Goal: Task Accomplishment & Management: Complete application form

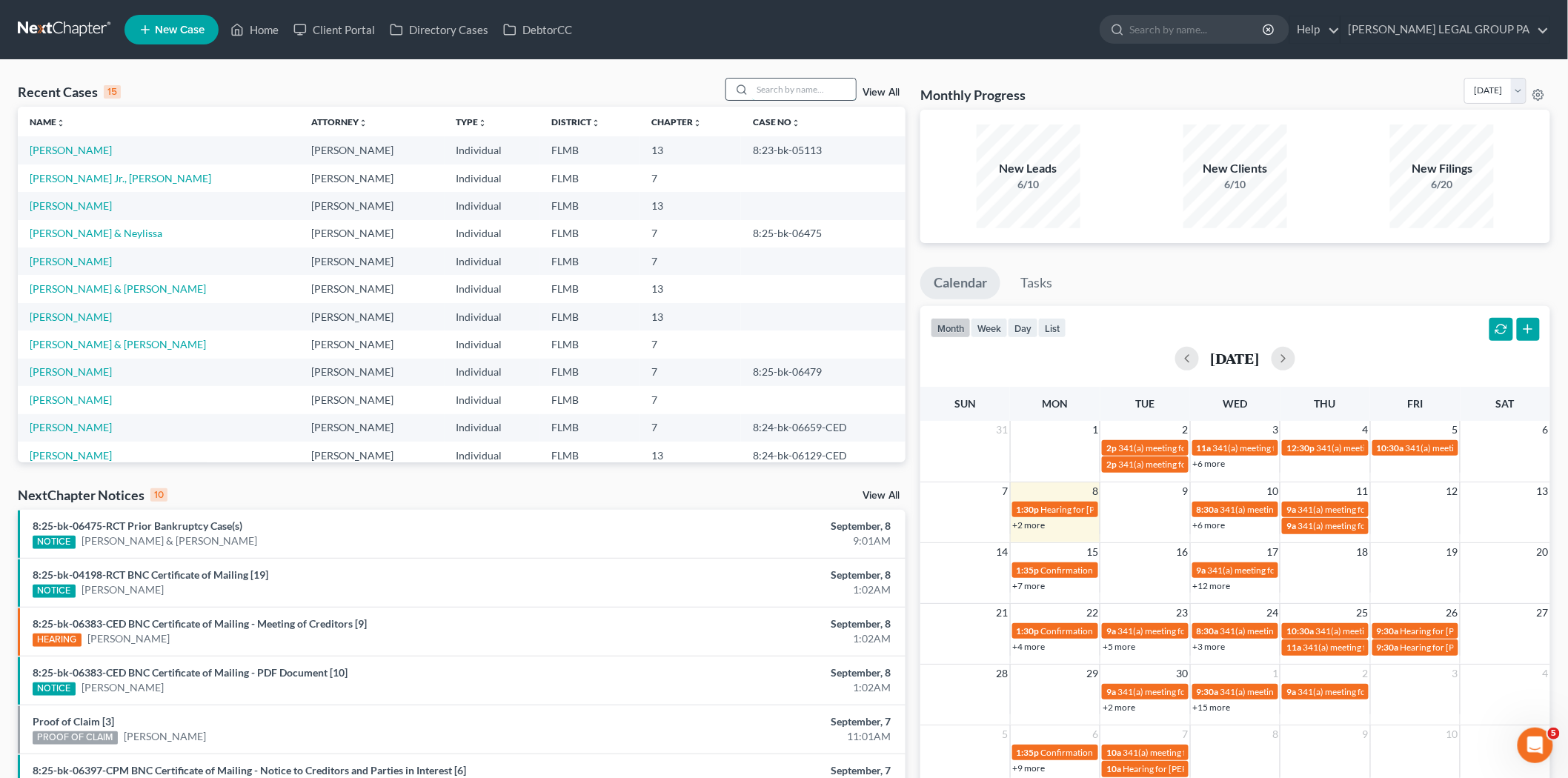
click at [766, 91] on input "search" at bounding box center [804, 89] width 103 height 21
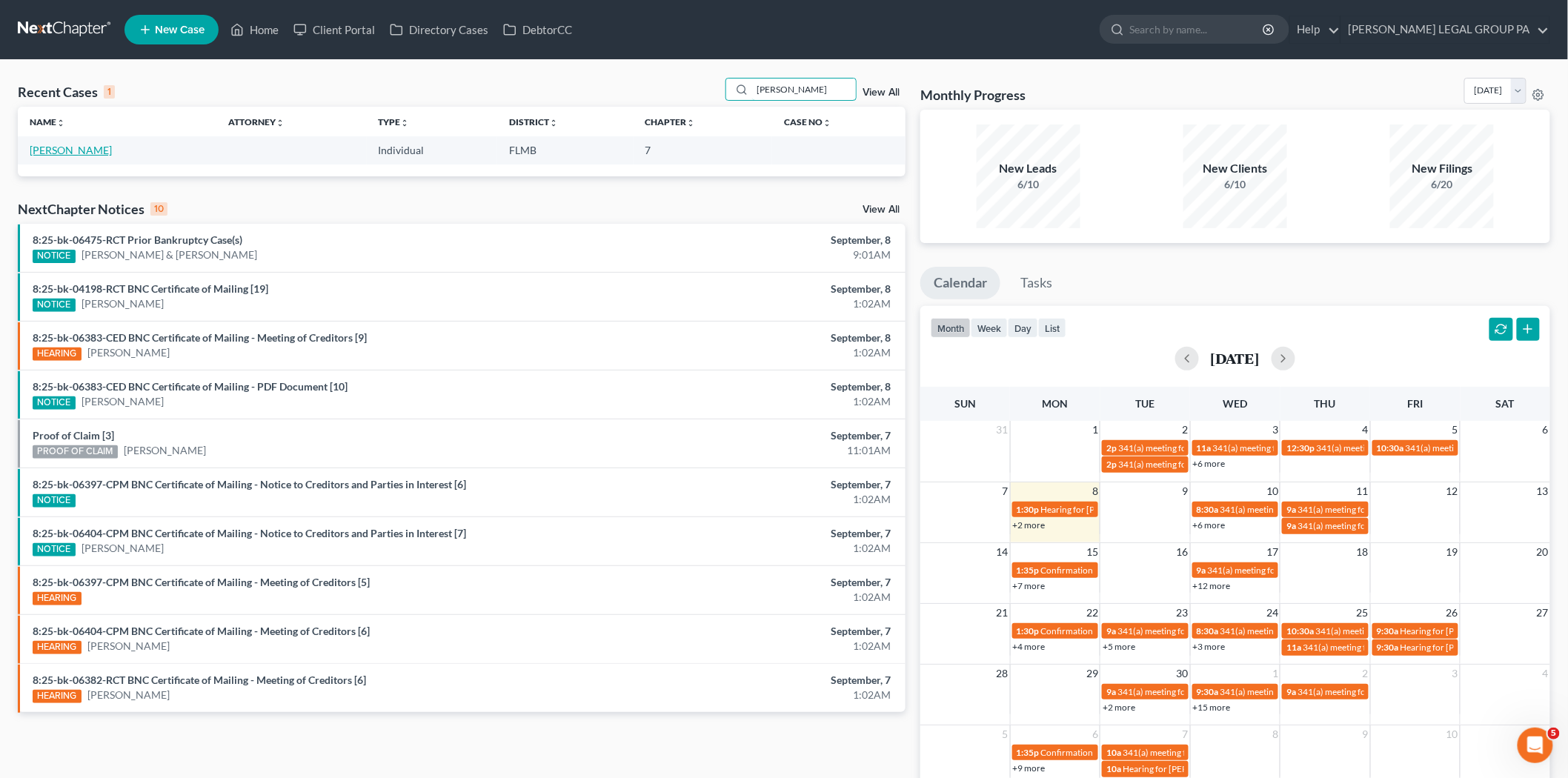
type input "[PERSON_NAME]"
click at [59, 148] on link "[PERSON_NAME]" at bounding box center [70, 150] width 82 height 13
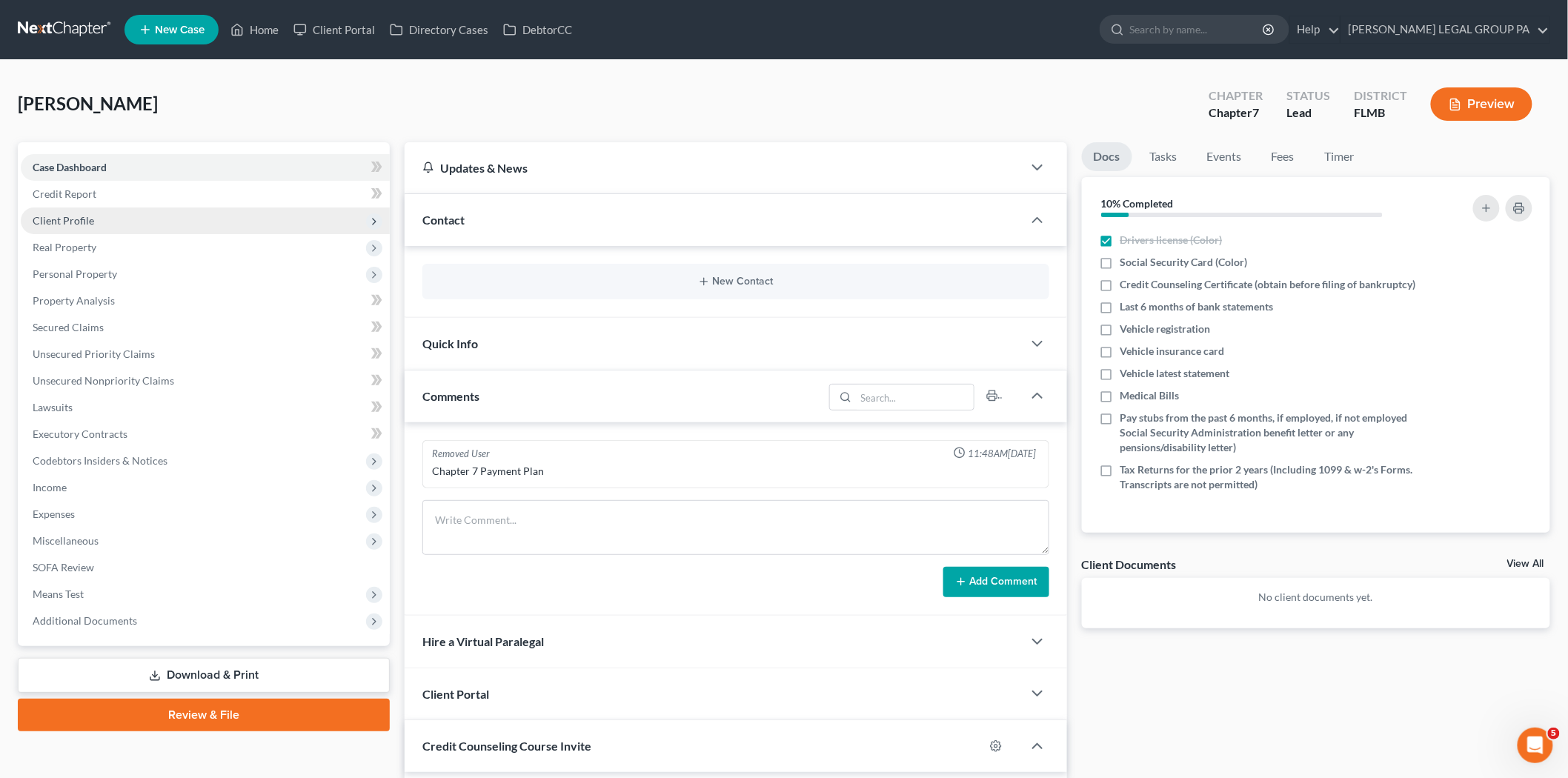
click at [136, 216] on span "Client Profile" at bounding box center [205, 221] width 369 height 27
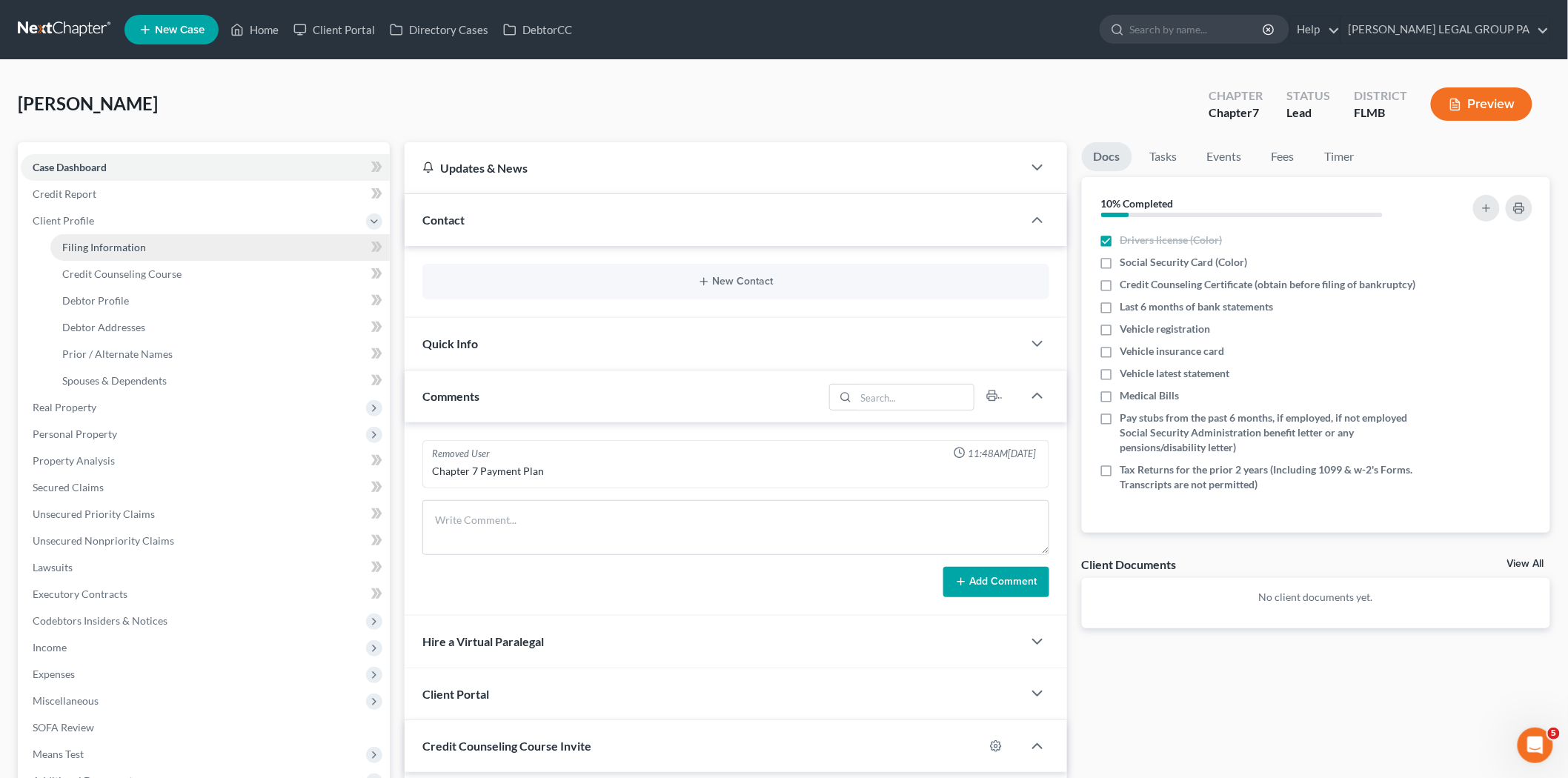
click at [150, 248] on link "Filing Information" at bounding box center [220, 247] width 339 height 27
select select "1"
select select "0"
select select "9"
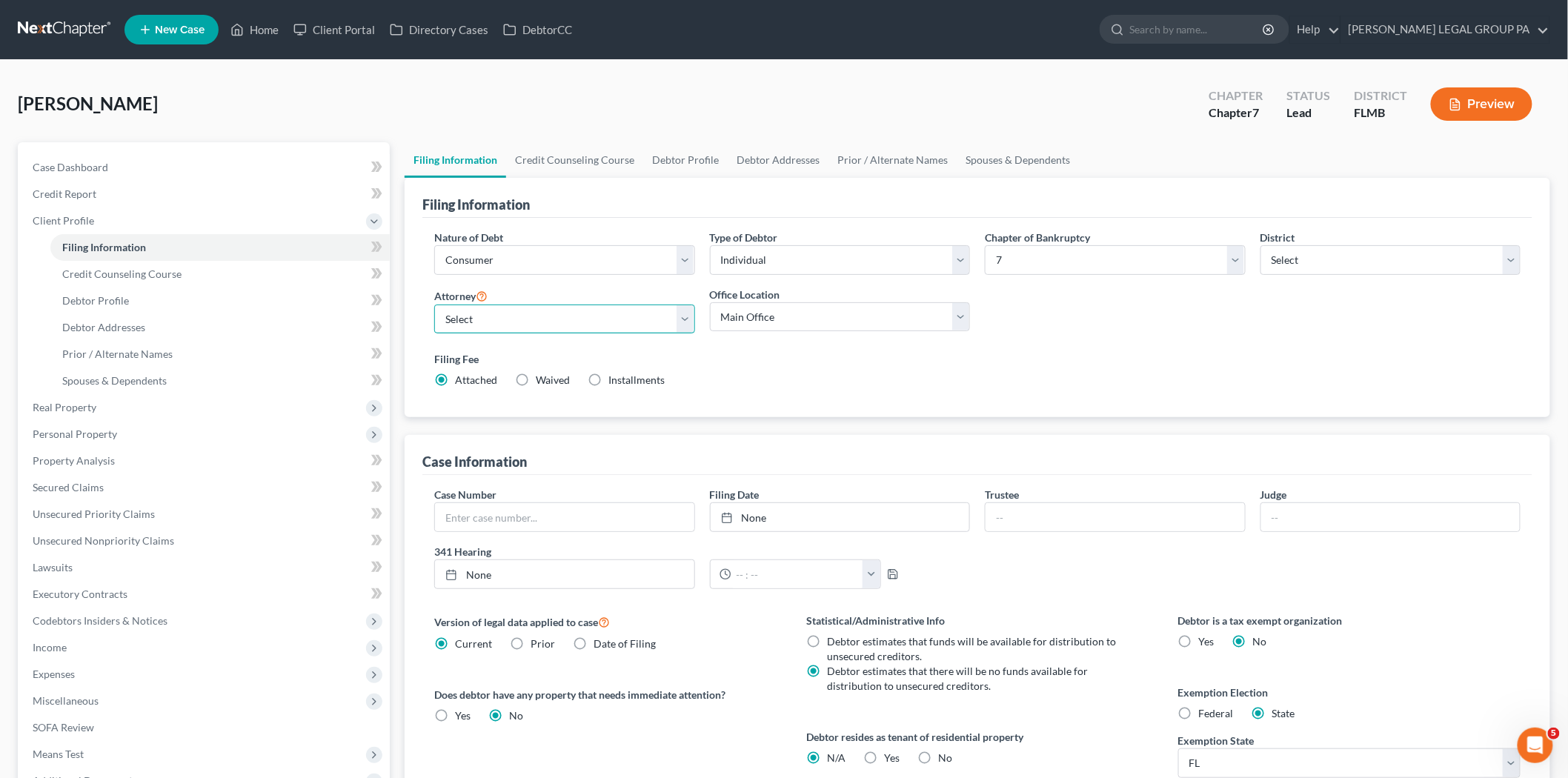
click at [547, 321] on select "Select JAY WELLER - FLMB JAY WELLER - FLMB" at bounding box center [565, 319] width 261 height 29
select select "0"
click at [435, 305] on select "Select JAY WELLER - FLMB JAY WELLER - FLMB" at bounding box center [565, 319] width 261 height 29
click at [141, 318] on link "Debtor Addresses" at bounding box center [220, 328] width 339 height 27
select select "0"
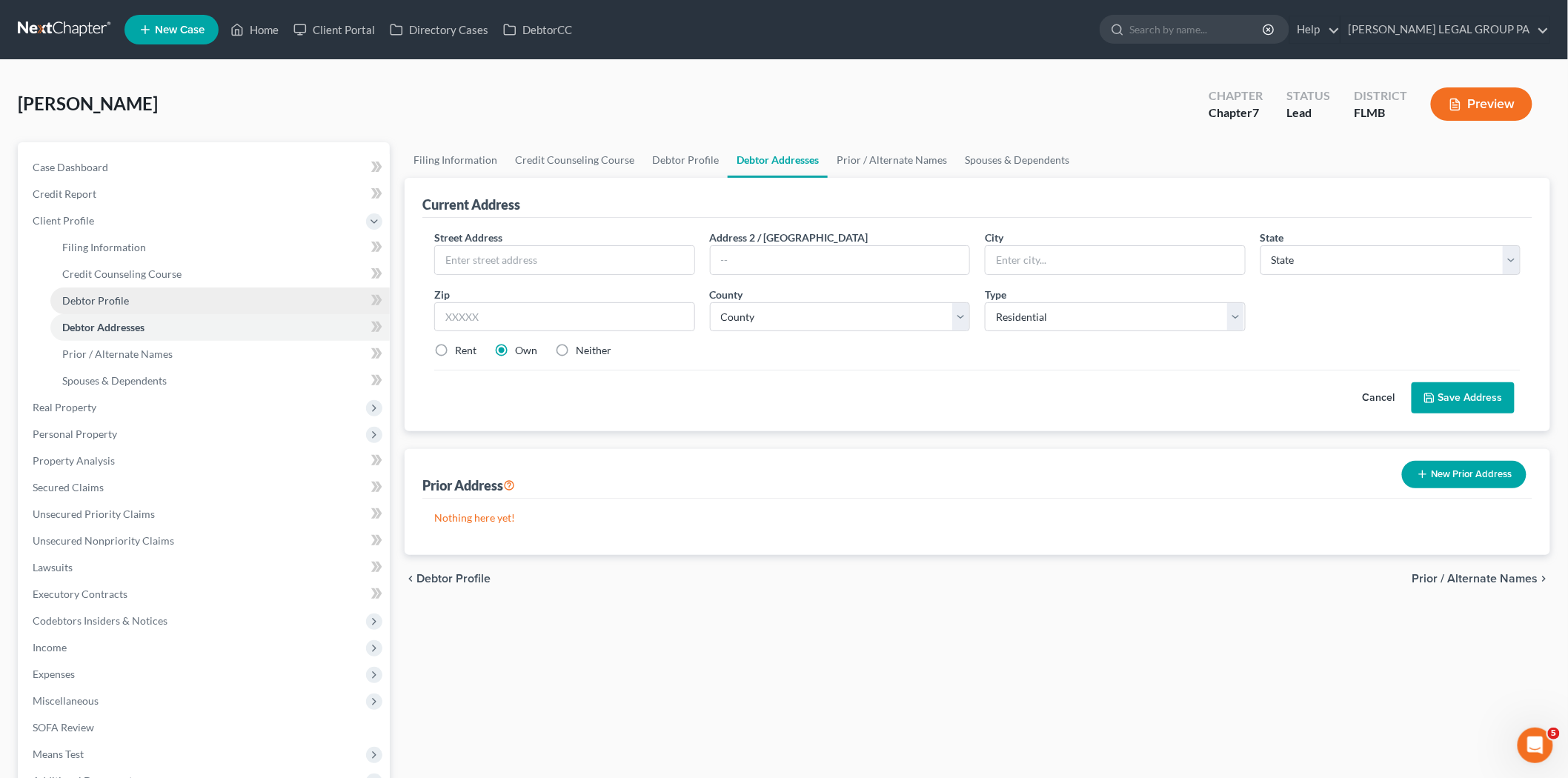
click at [239, 298] on link "Debtor Profile" at bounding box center [220, 301] width 339 height 27
select select "0"
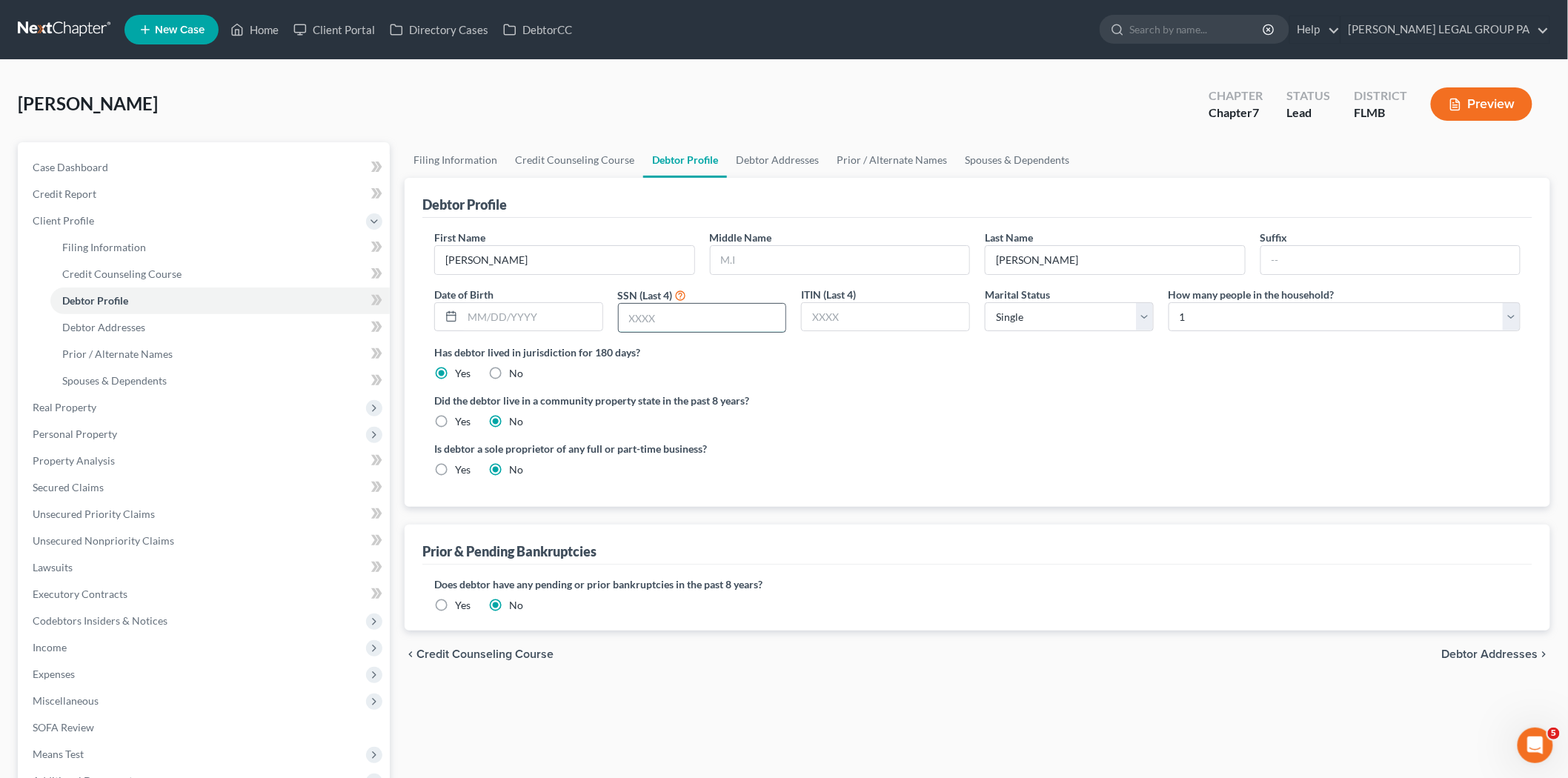
click at [675, 324] on input "text" at bounding box center [702, 317] width 167 height 28
type input "5663"
click at [527, 330] on div at bounding box center [519, 317] width 169 height 29
click at [575, 325] on input "text" at bounding box center [532, 317] width 140 height 28
click at [579, 307] on input "text" at bounding box center [532, 317] width 140 height 28
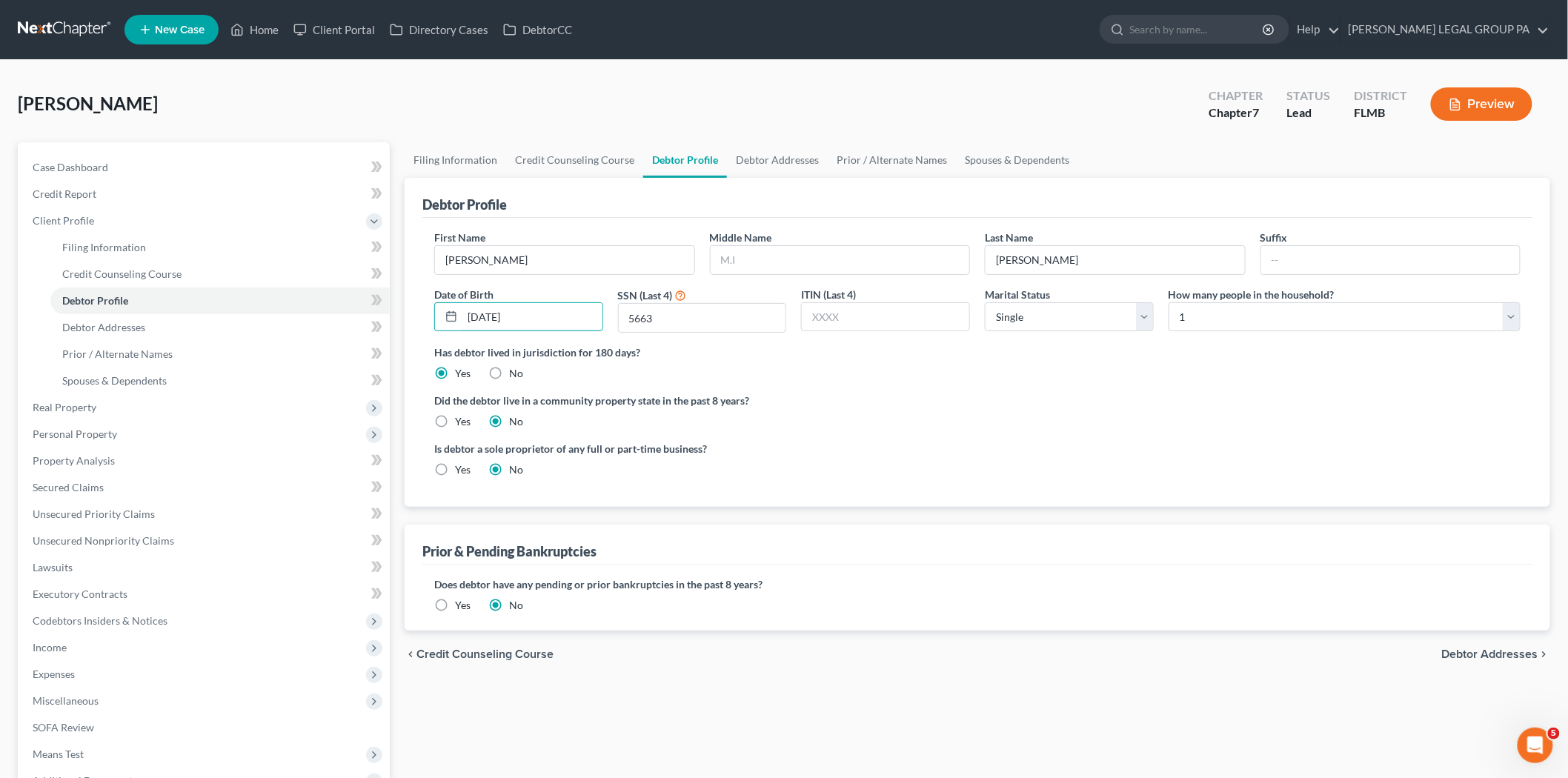
type input "04/13/1970"
click at [1005, 312] on select "Select Single Married Separated Divorced Widowed" at bounding box center [1069, 317] width 169 height 29
click at [1242, 332] on div "How many people in the household? Select 1 2 3 4 5 6 7 8 9 10 11 12 13 14 15 16…" at bounding box center [1344, 309] width 367 height 47
click at [1242, 325] on select "Select 1 2 3 4 5 6 7 8 9 10 11 12 13 14 15 16 17 18 19 20" at bounding box center [1344, 317] width 352 height 29
select select "2"
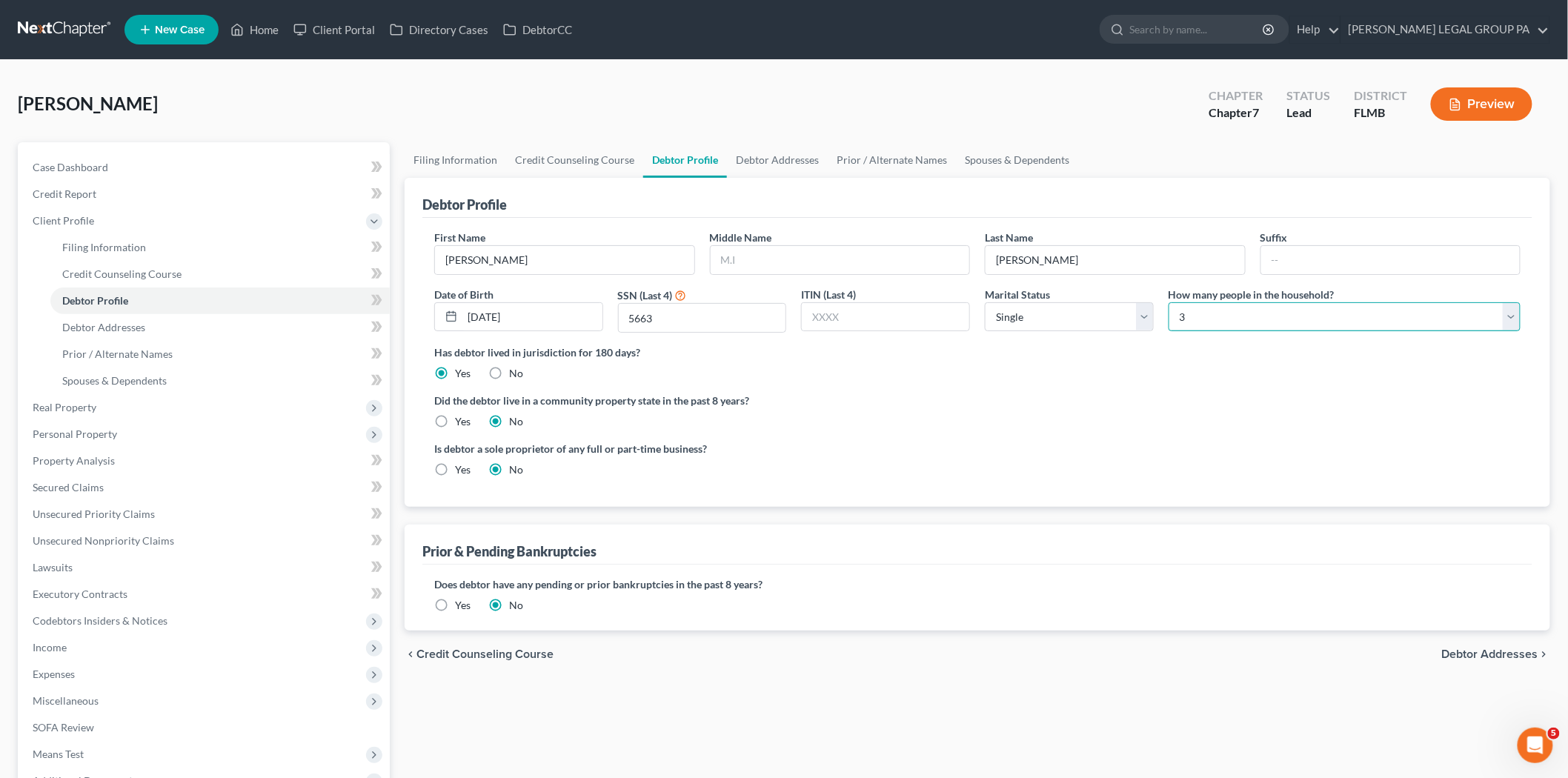
click at [1168, 302] on select "Select 1 2 3 4 5 6 7 8 9 10 11 12 13 14 15 16 17 18 19 20" at bounding box center [1344, 317] width 352 height 29
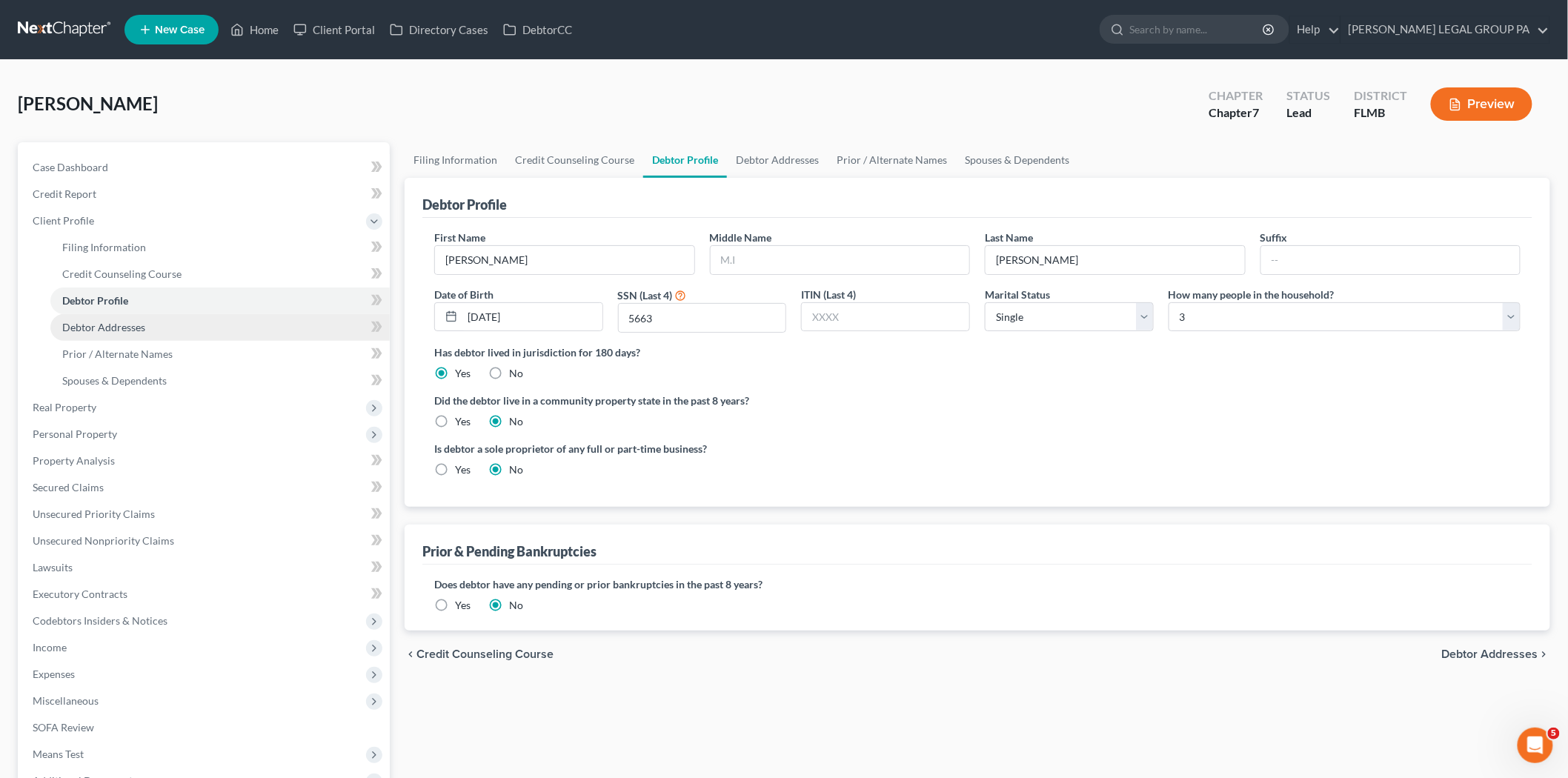
click at [115, 322] on span "Debtor Addresses" at bounding box center [103, 327] width 83 height 13
select select "0"
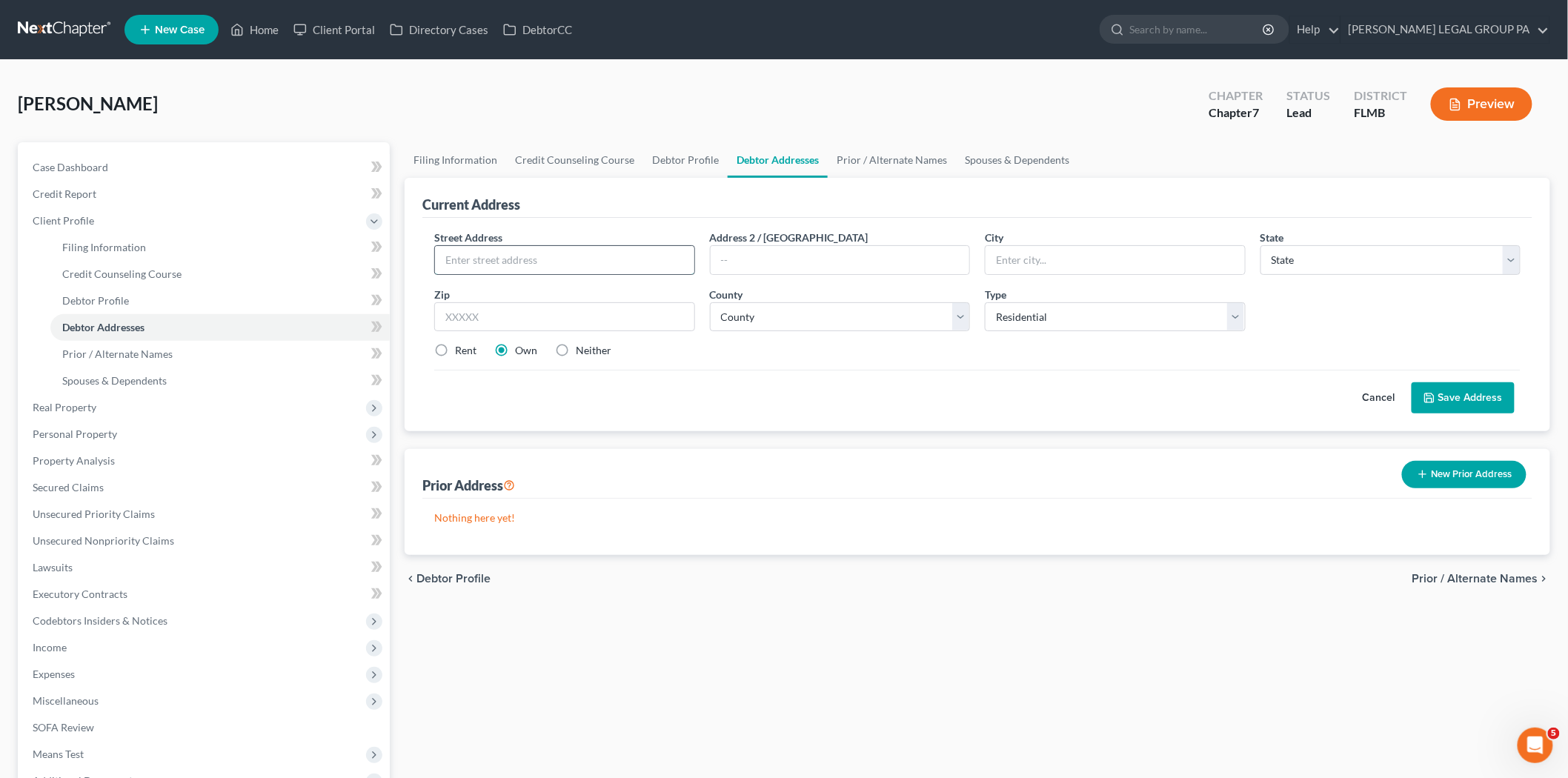
click at [641, 253] on input "text" at bounding box center [565, 259] width 259 height 28
click at [594, 262] on input "text" at bounding box center [565, 259] width 259 height 28
type input "761 Orchid Grove Blvd."
type input "33837"
type input "Davenport"
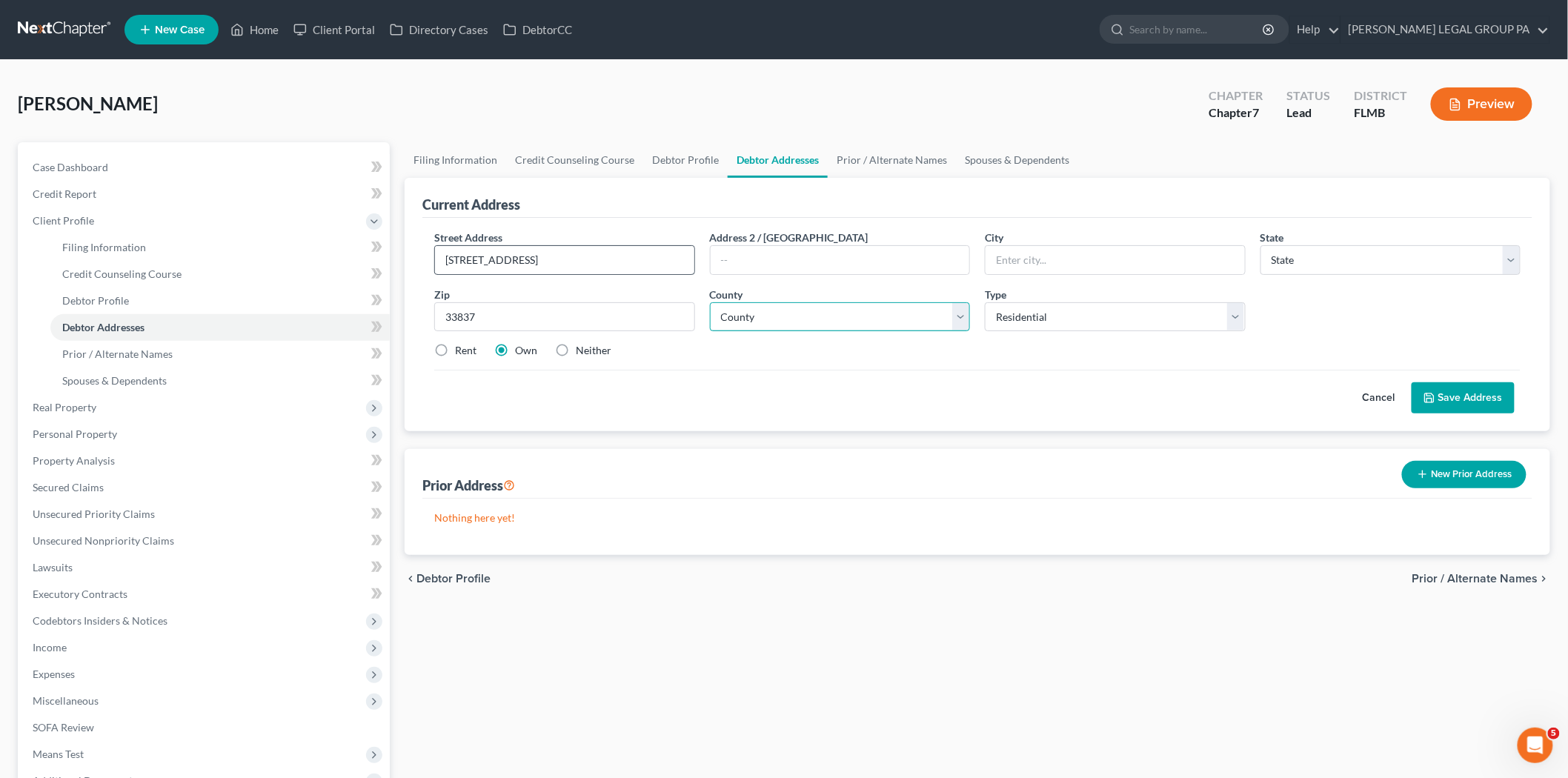
select select "9"
click at [864, 313] on select "County Alachua County Baker County Bay County Bradford County Brevard County Br…" at bounding box center [841, 317] width 261 height 29
click at [780, 322] on select "County Alachua County Baker County Bay County Bradford County Brevard County Br…" at bounding box center [841, 317] width 261 height 29
select select "52"
click at [710, 302] on select "County Alachua County Baker County Bay County Bradford County Brevard County Br…" at bounding box center [841, 317] width 261 height 29
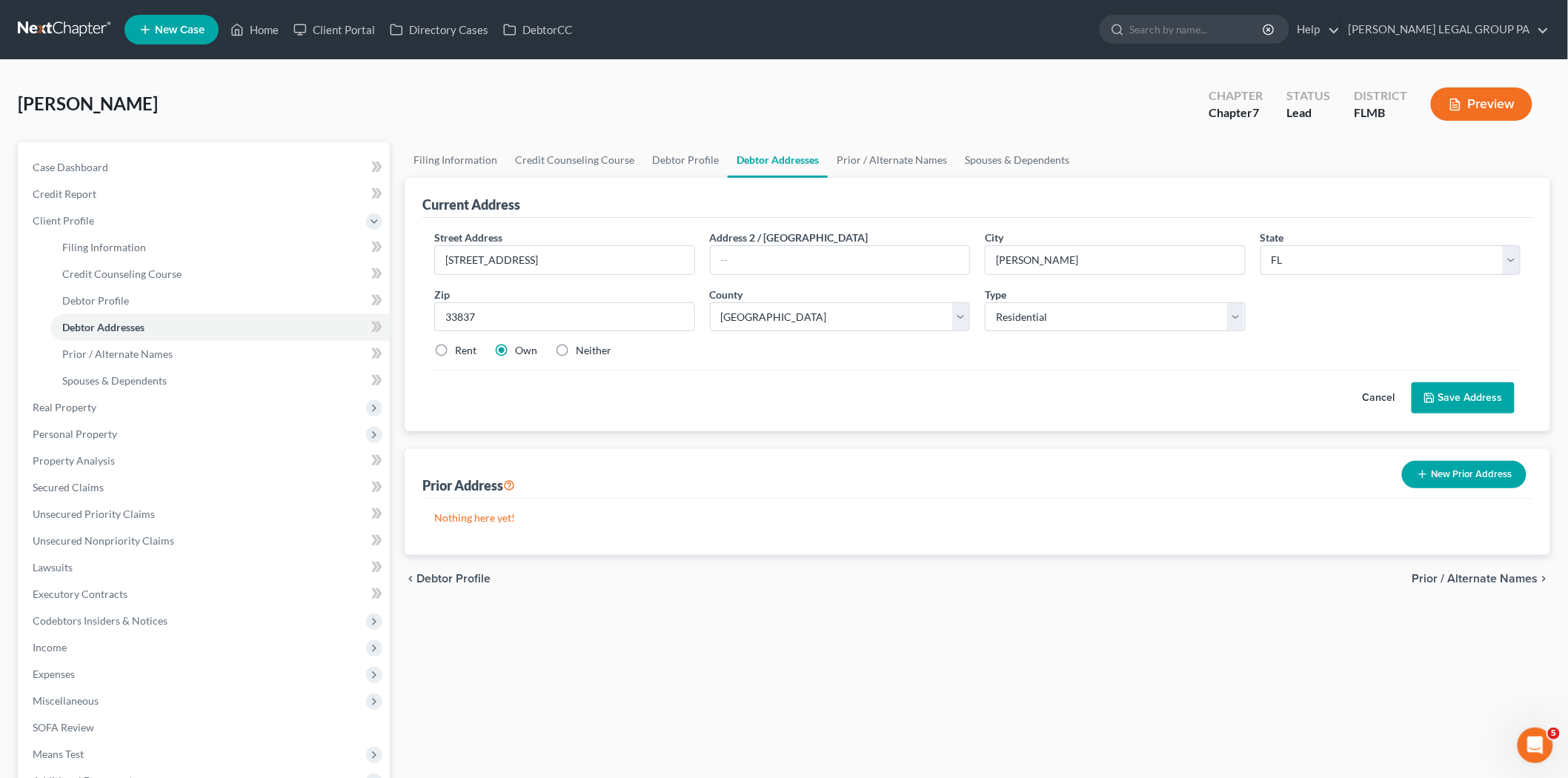
click at [1441, 388] on button "Save Address" at bounding box center [1463, 397] width 103 height 31
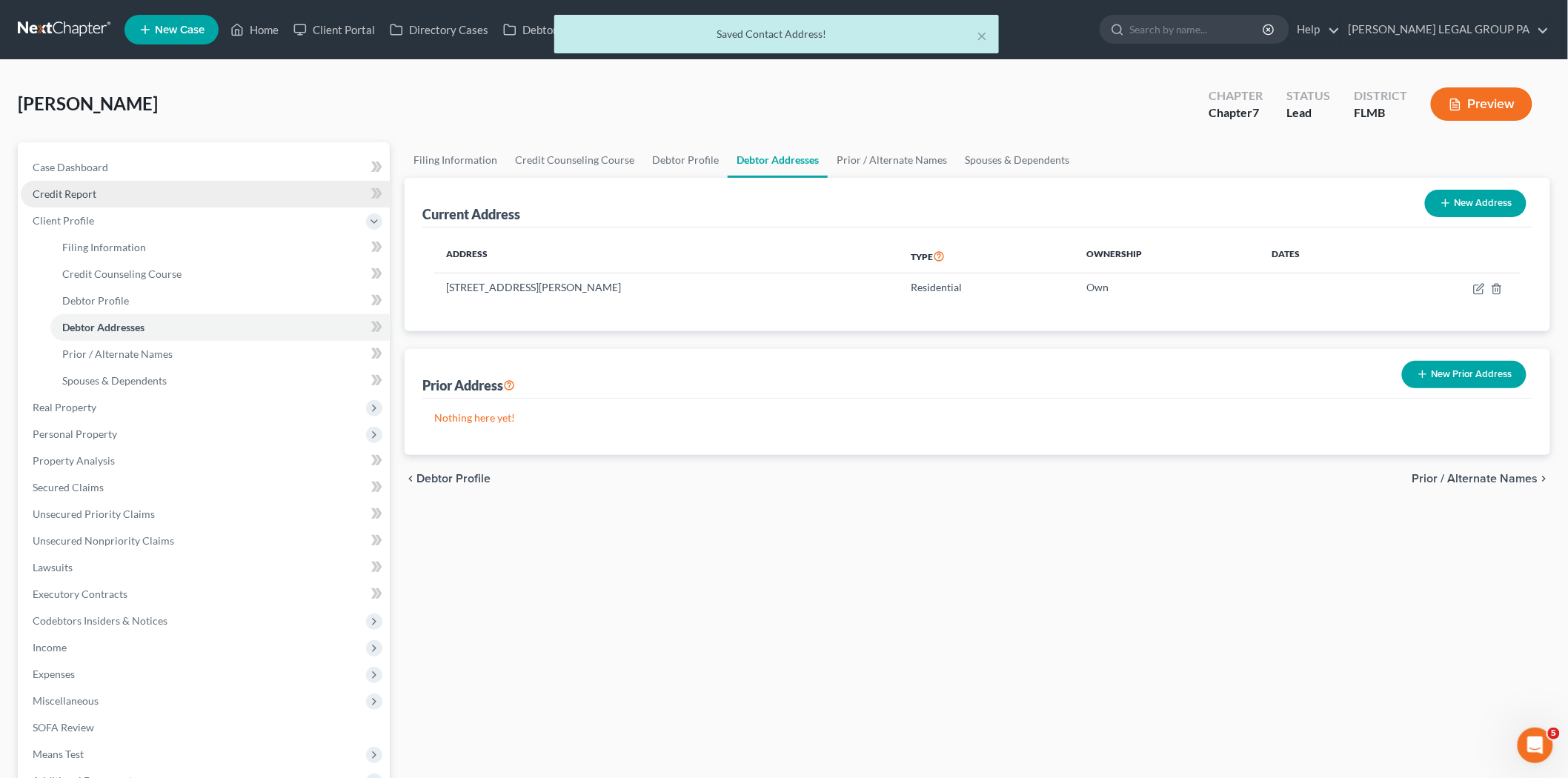
click at [143, 181] on link "Credit Report" at bounding box center [205, 194] width 369 height 27
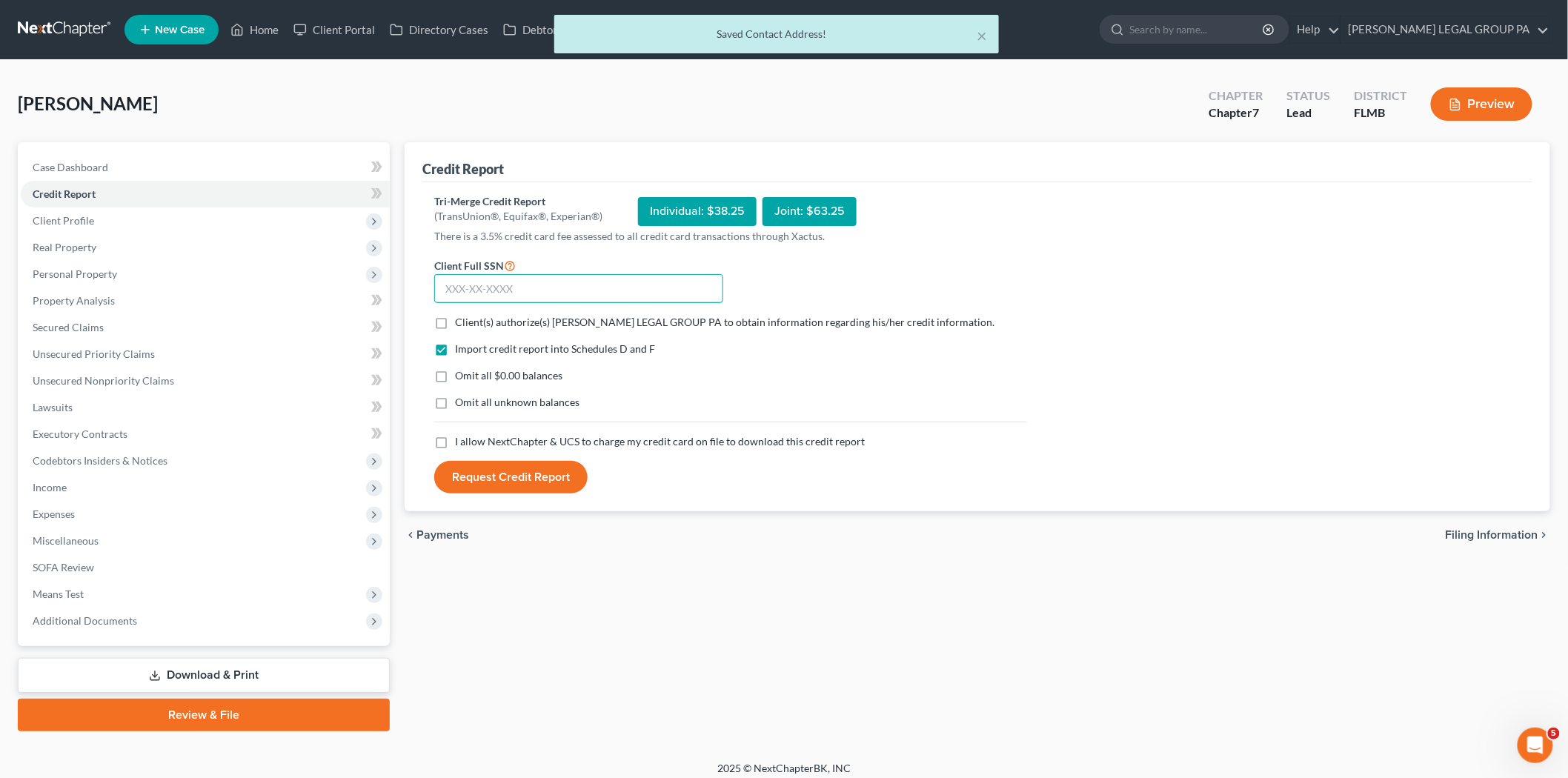
drag, startPoint x: 507, startPoint y: 282, endPoint x: 580, endPoint y: 270, distance: 74.0
click at [507, 282] on input "text" at bounding box center [579, 289] width 289 height 29
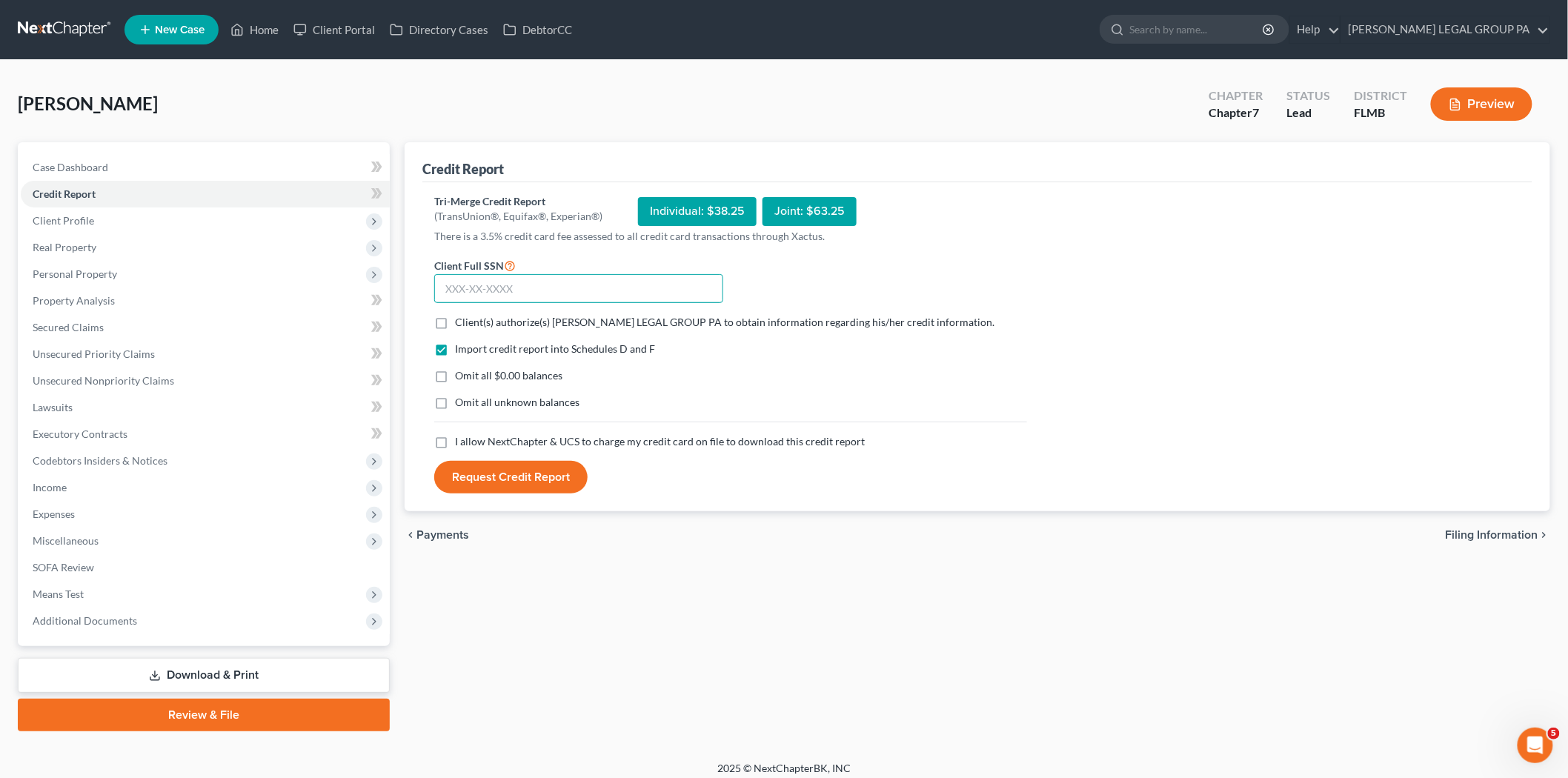
click at [536, 274] on input "text" at bounding box center [579, 289] width 289 height 29
type input "082-46-5663"
click at [502, 317] on span "Client(s) authorize(s) WELLER LEGAL GROUP PA to obtain information regarding hi…" at bounding box center [725, 322] width 540 height 13
click at [470, 317] on input "Client(s) authorize(s) WELLER LEGAL GROUP PA to obtain information regarding hi…" at bounding box center [466, 320] width 10 height 10
checkbox input "true"
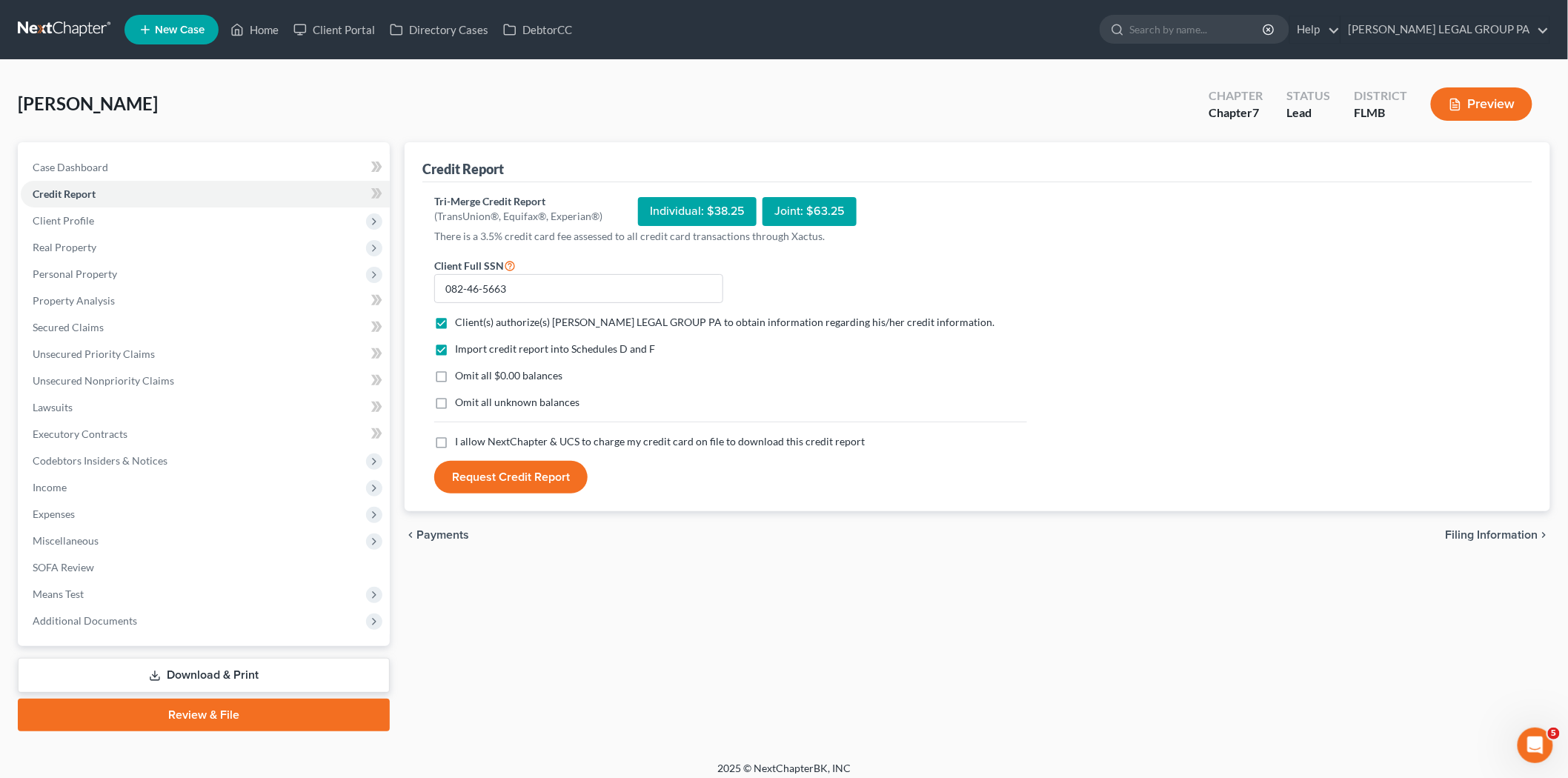
click at [475, 435] on span "I allow NextChapter & UCS to charge my credit card on file to download this cre…" at bounding box center [660, 442] width 410 height 13
click at [470, 435] on input "I allow NextChapter & UCS to charge my credit card on file to download this cre…" at bounding box center [466, 439] width 10 height 10
checkbox input "true"
click at [476, 469] on button "Request Credit Report" at bounding box center [511, 477] width 154 height 33
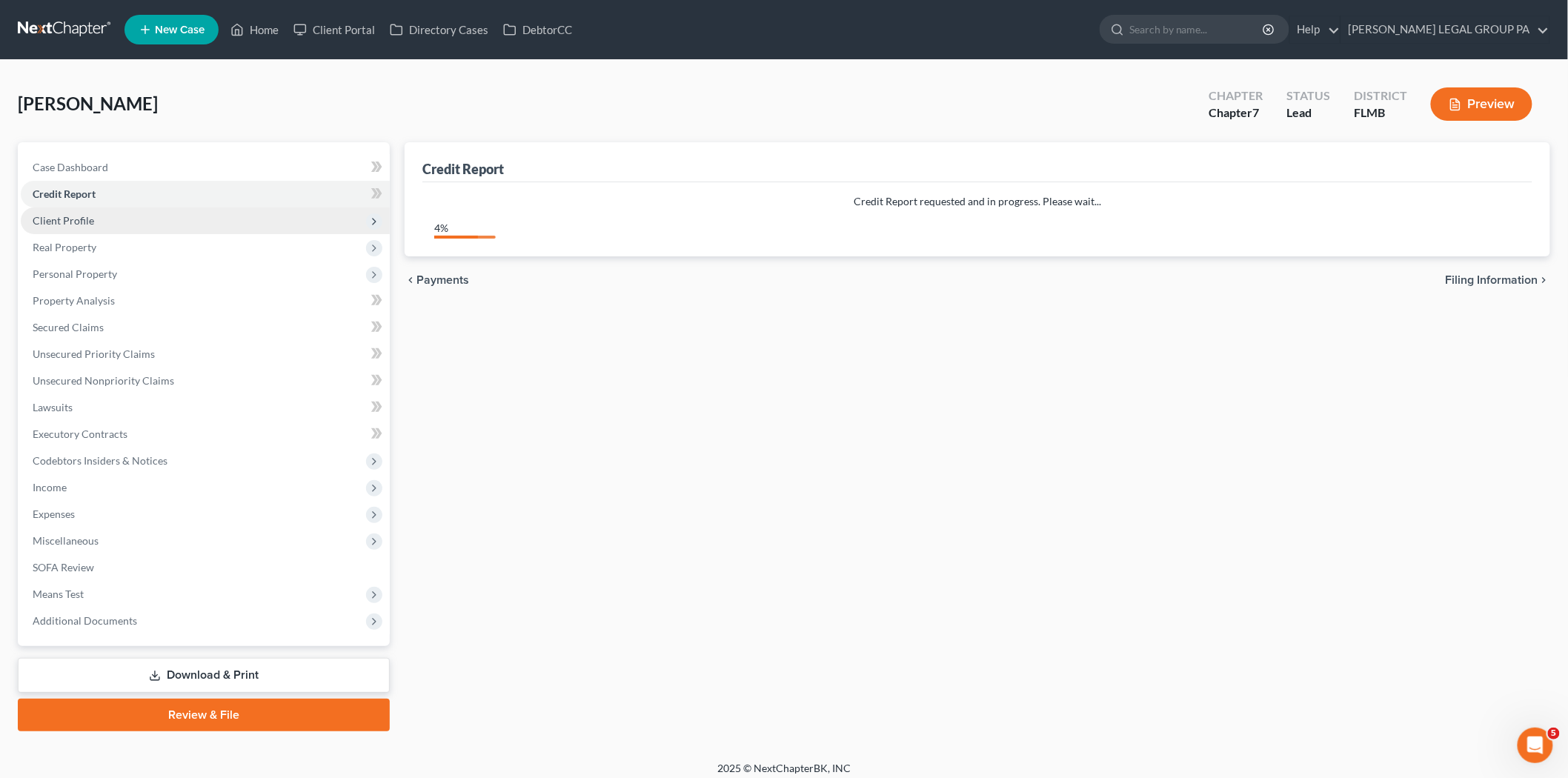
click at [141, 216] on span "Client Profile" at bounding box center [205, 221] width 369 height 27
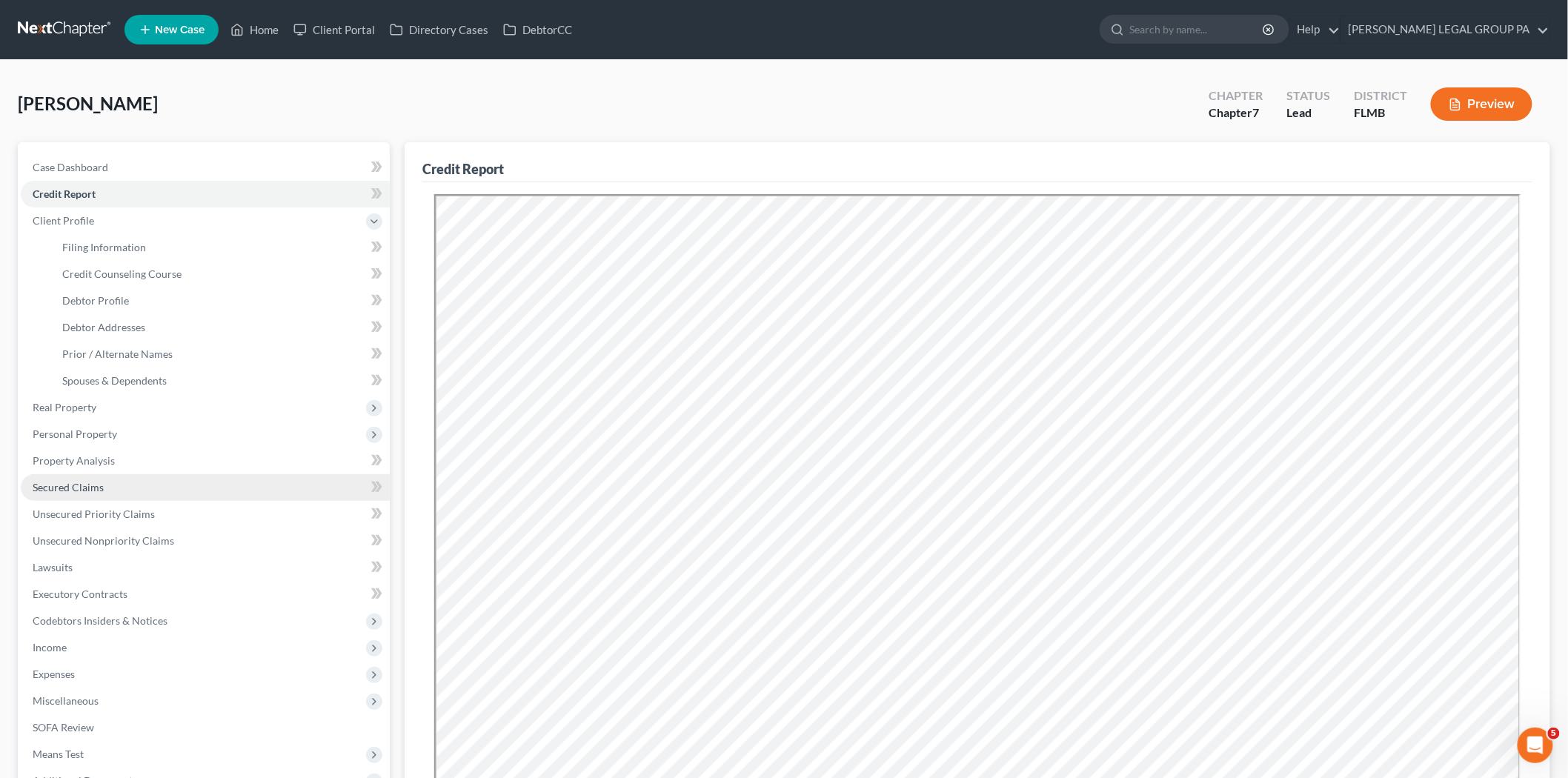
click at [94, 487] on span "Secured Claims" at bounding box center [68, 487] width 71 height 13
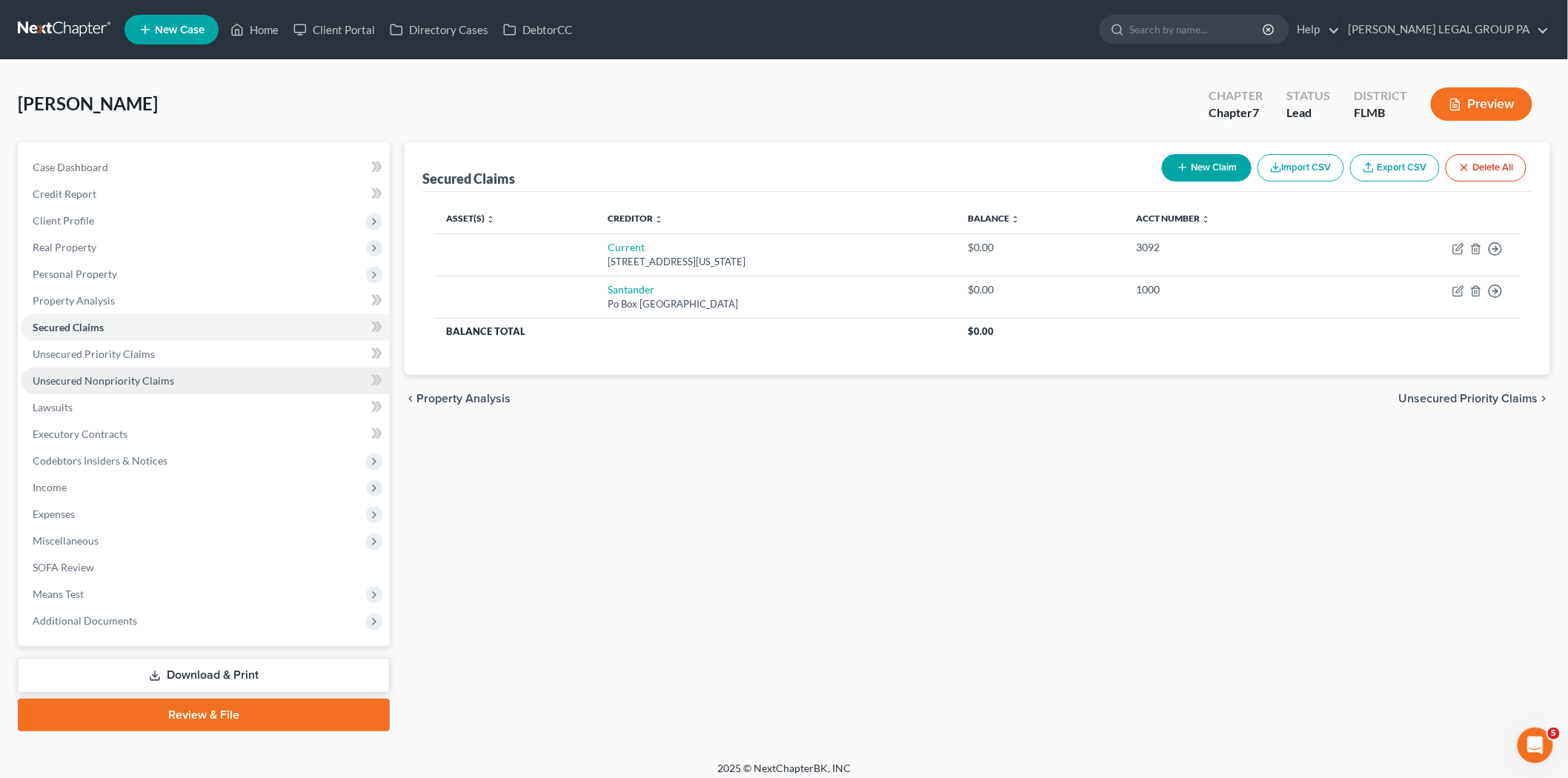
click at [97, 380] on span "Unsecured Nonpriority Claims" at bounding box center [103, 380] width 142 height 13
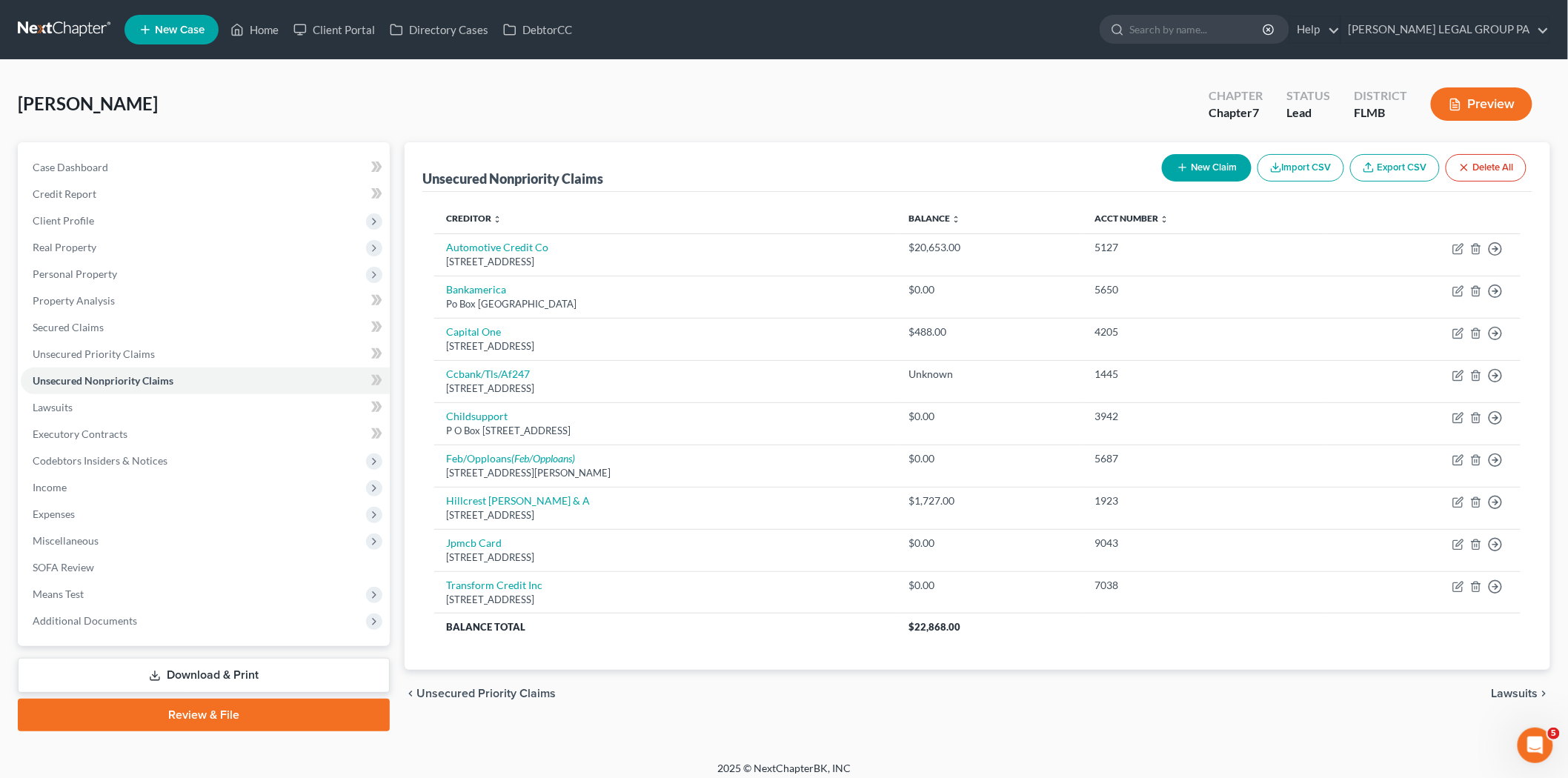
click at [80, 37] on link at bounding box center [64, 29] width 95 height 27
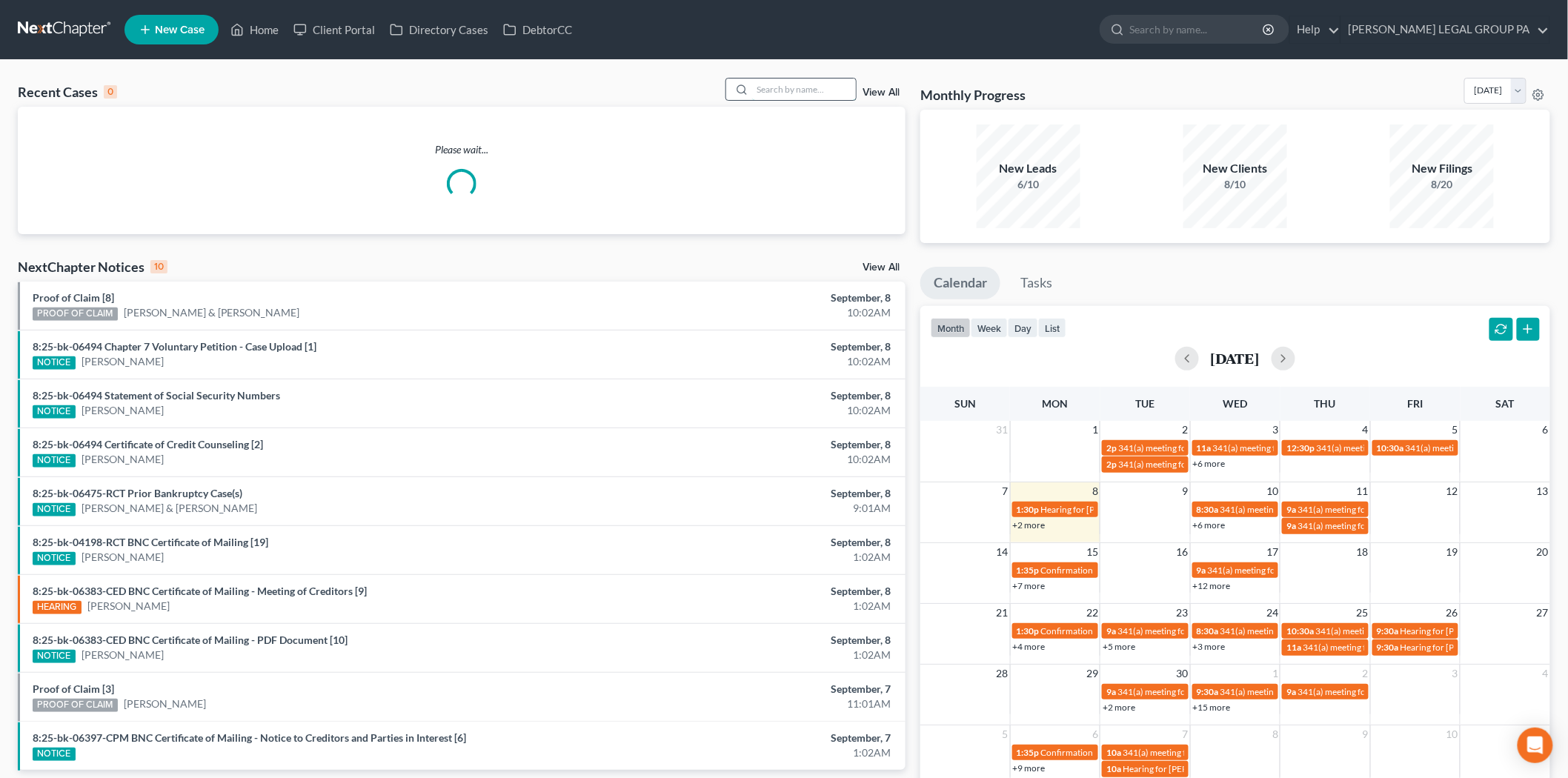
click at [787, 83] on input "search" at bounding box center [804, 89] width 103 height 21
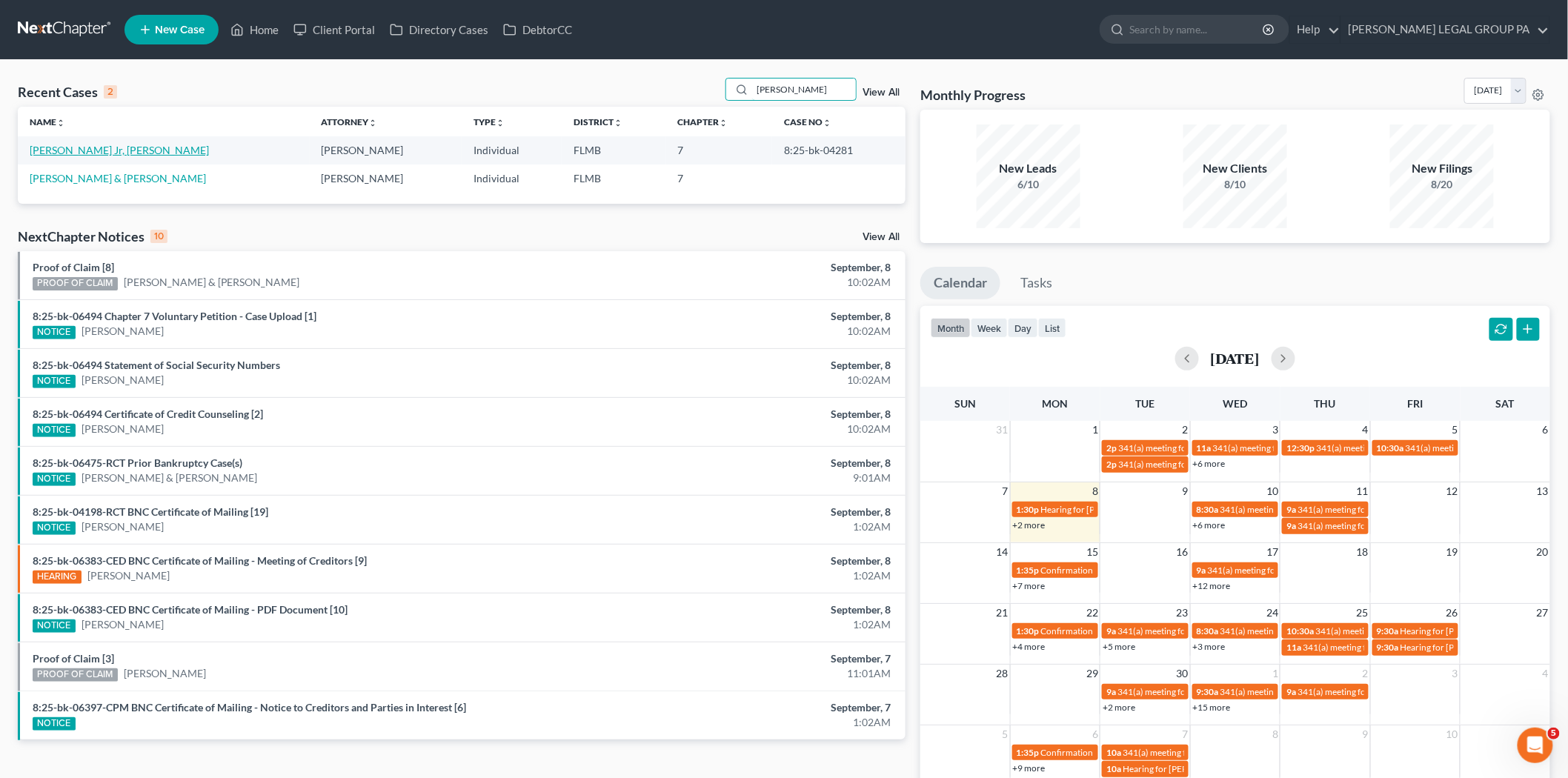
type input "[PERSON_NAME]"
click at [76, 154] on link "[PERSON_NAME] Jr, [PERSON_NAME]" at bounding box center [119, 150] width 179 height 13
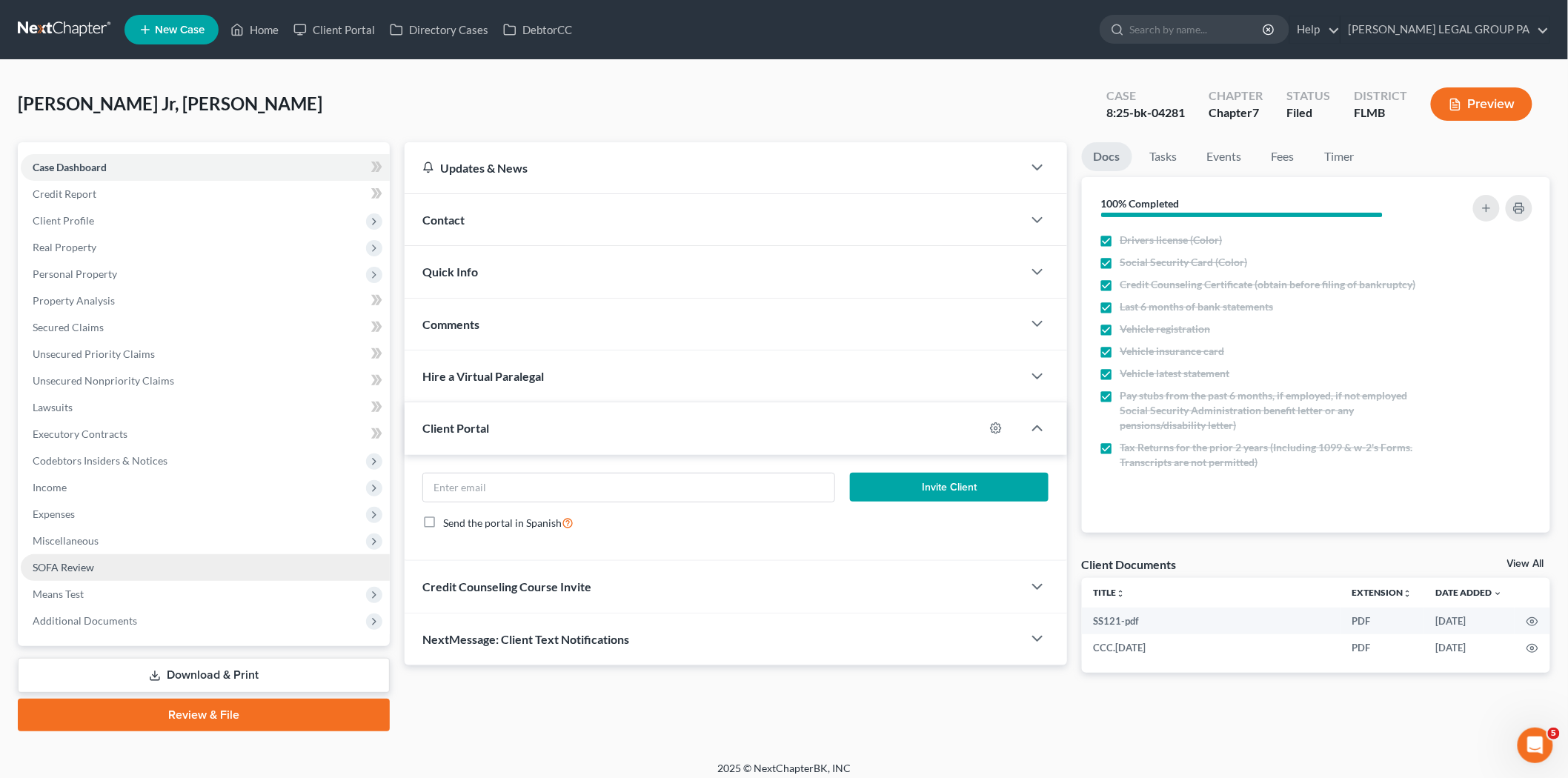
scroll to position [8, 0]
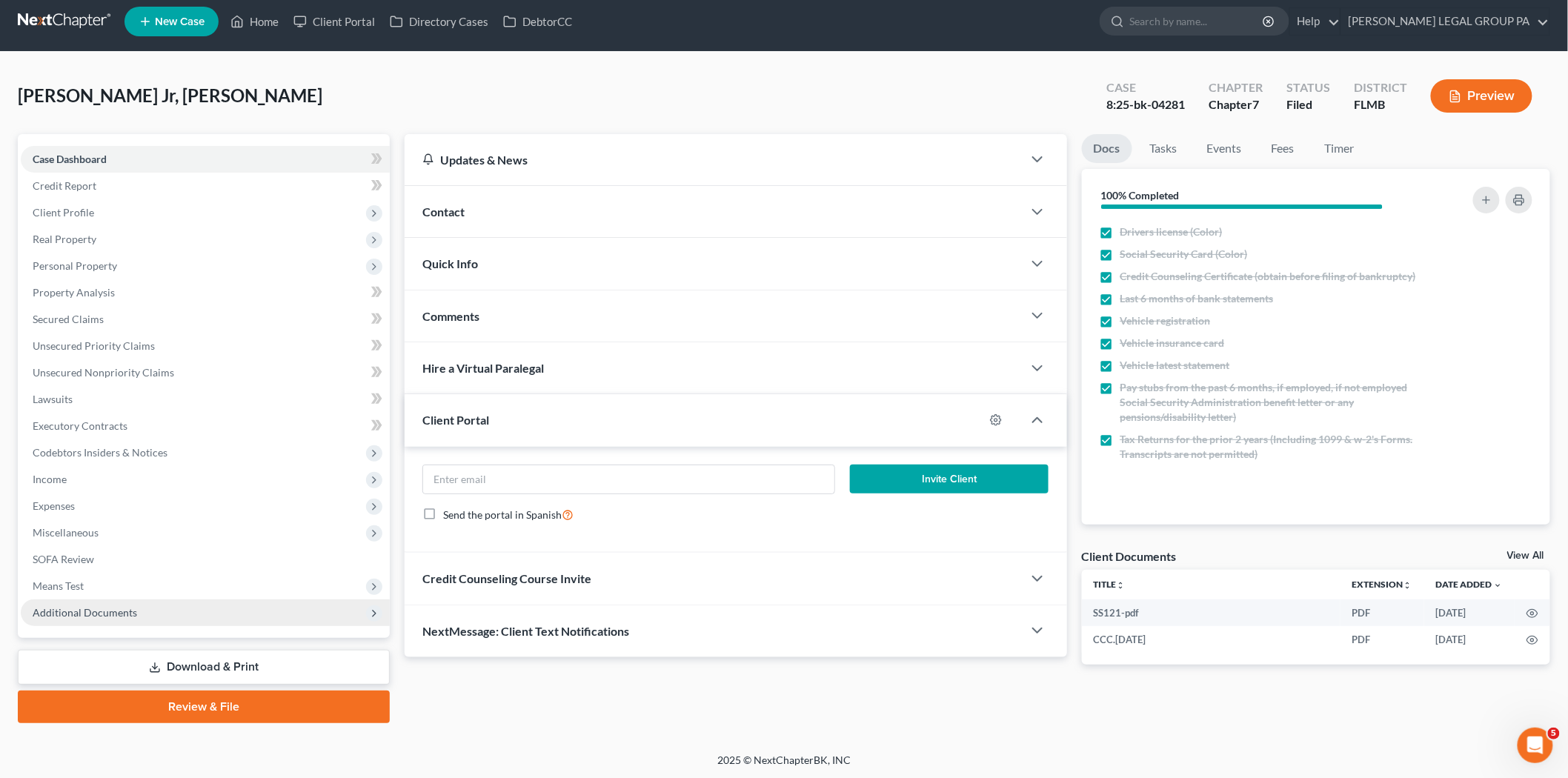
click at [156, 618] on span "Additional Documents" at bounding box center [205, 613] width 369 height 27
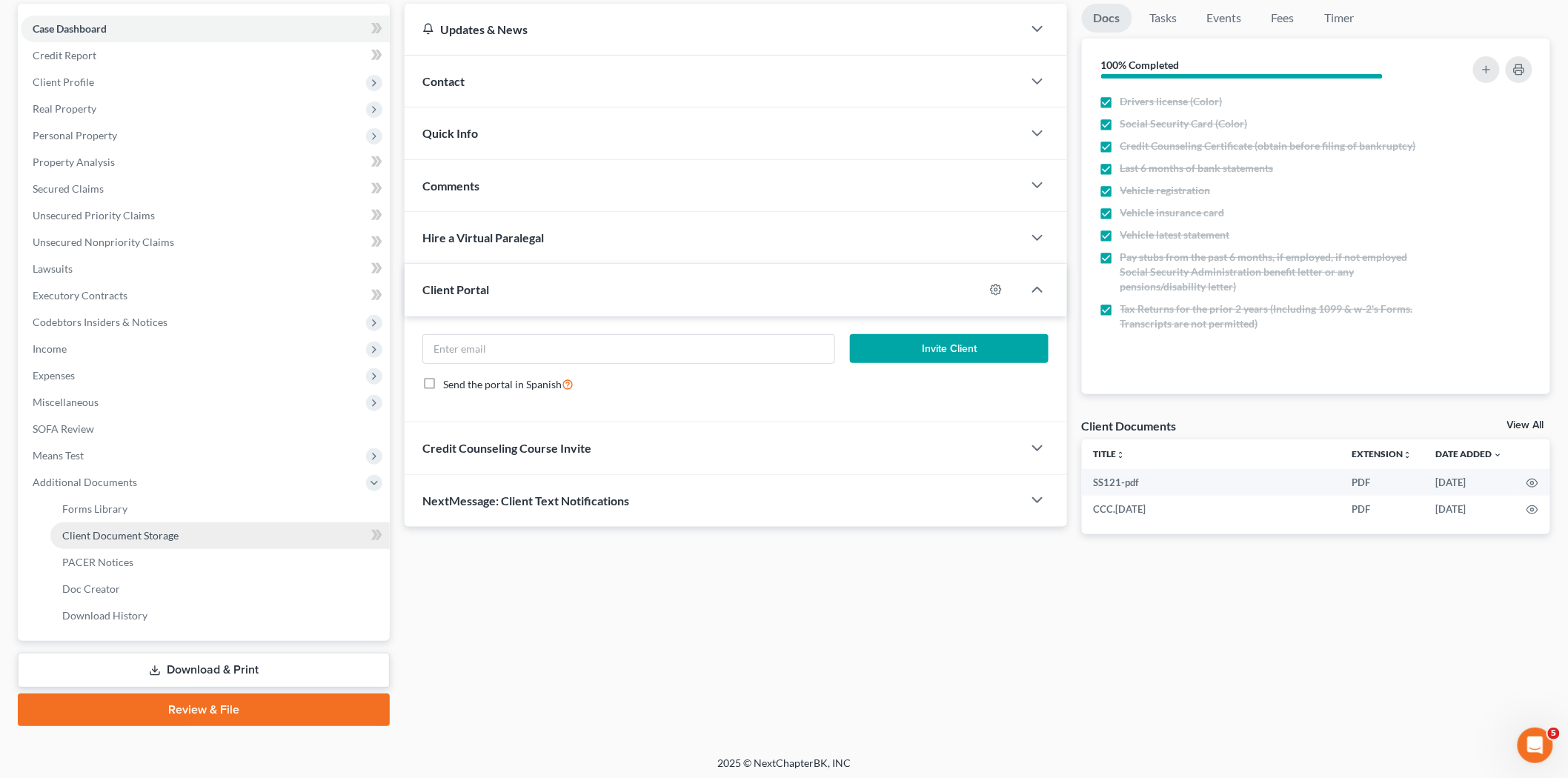
scroll to position [142, 0]
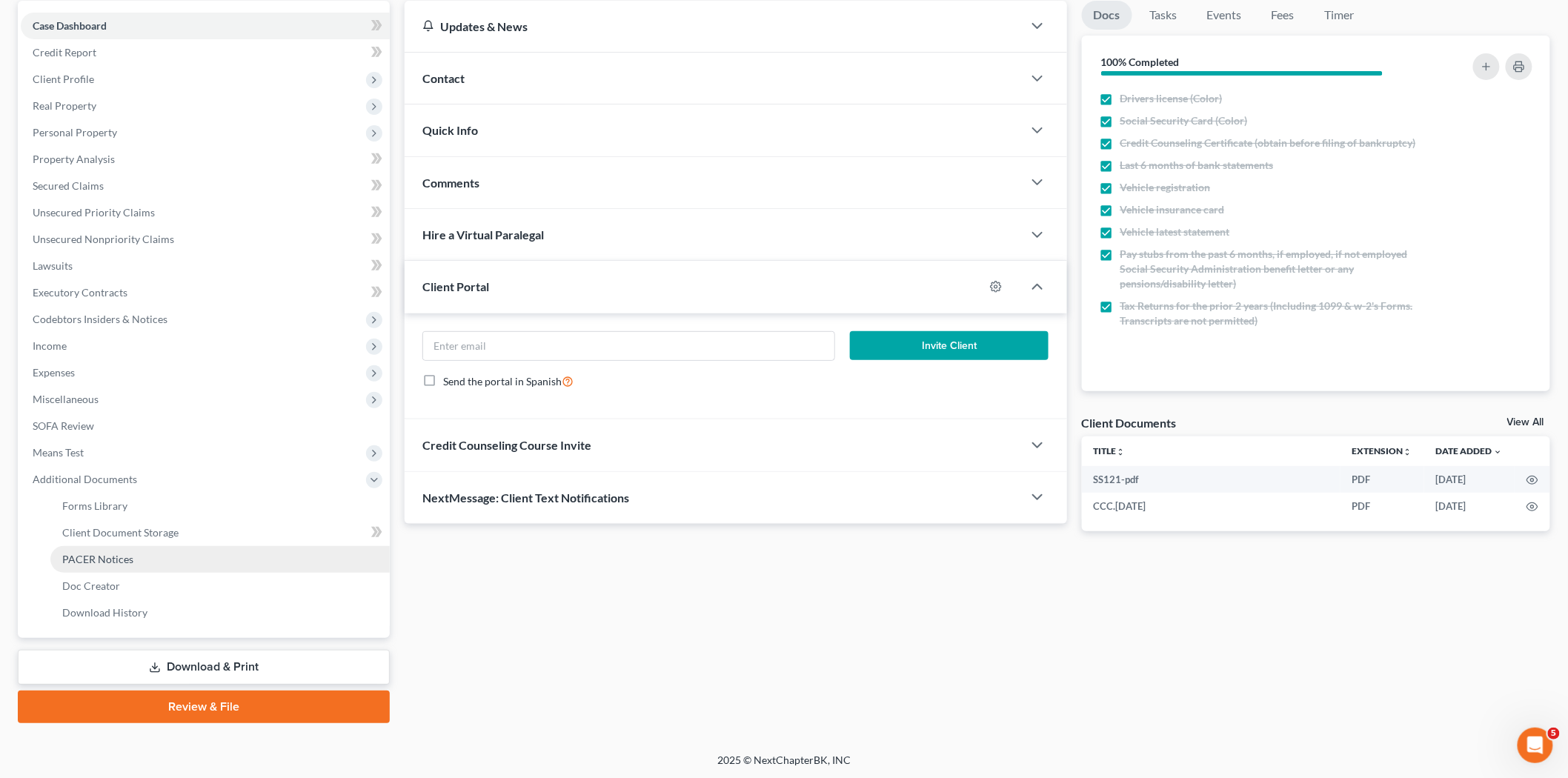
click at [135, 556] on link "PACER Notices" at bounding box center [220, 559] width 339 height 27
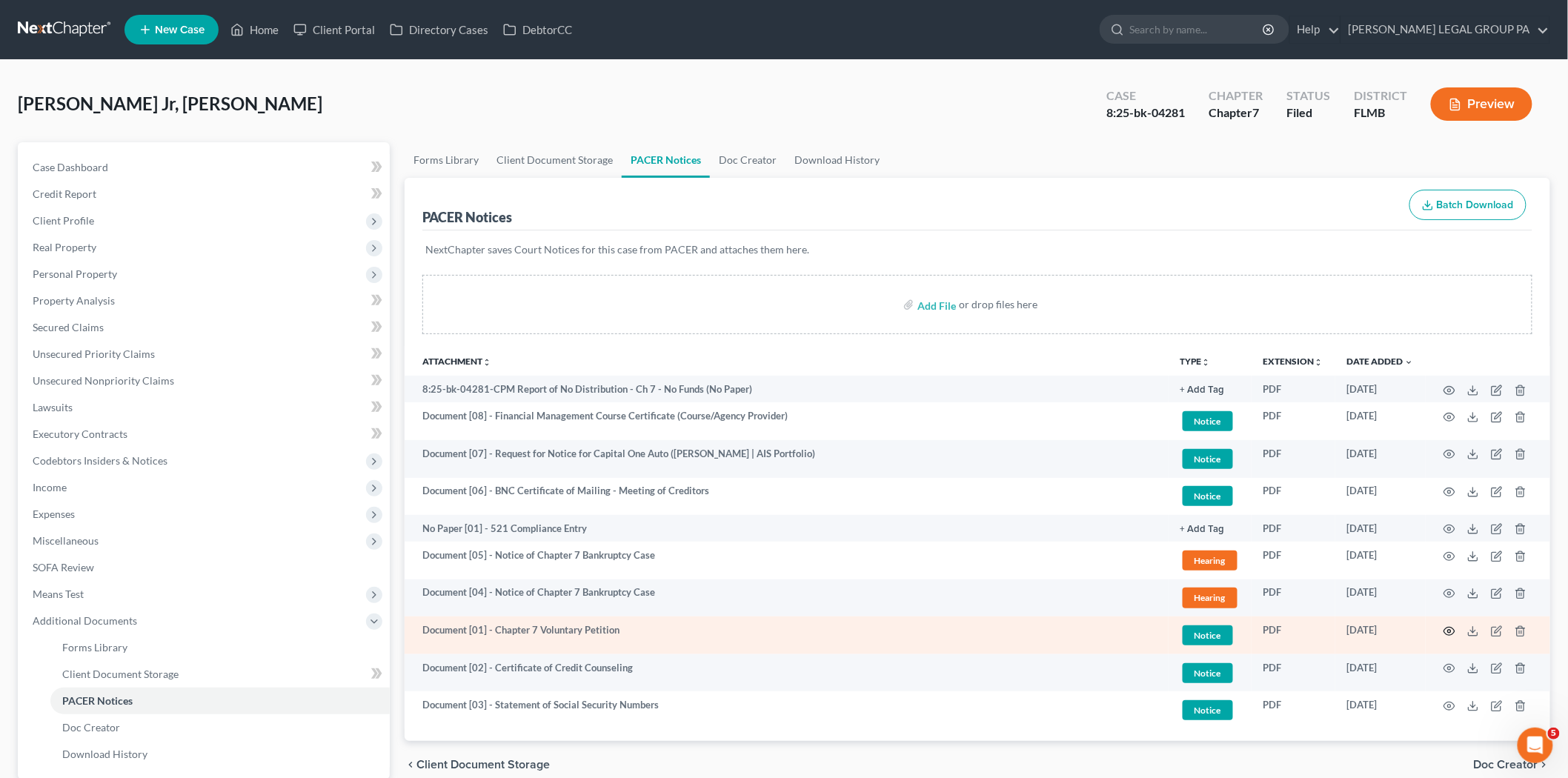
click at [1446, 632] on icon "button" at bounding box center [1449, 631] width 12 height 12
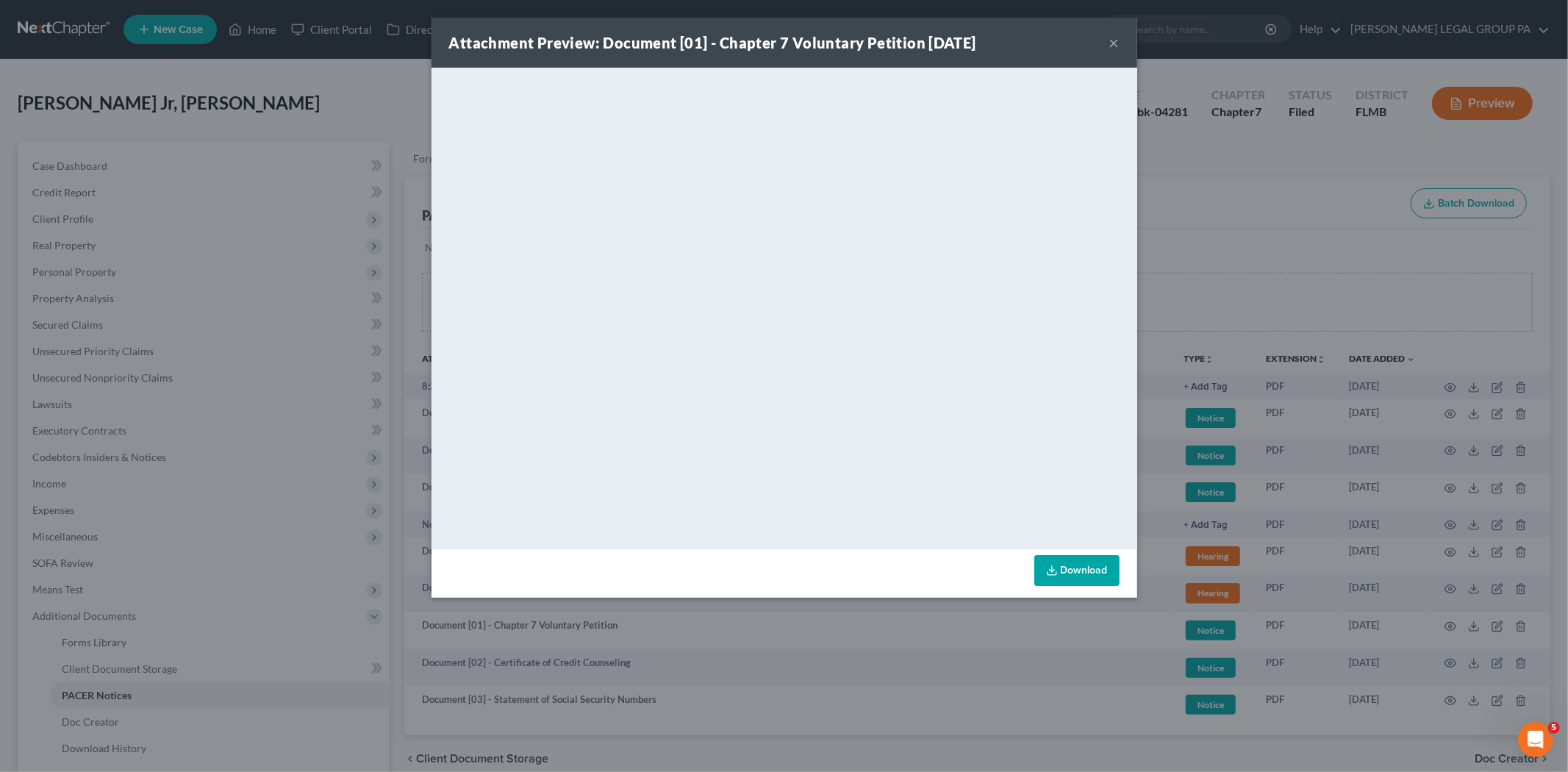
click at [1119, 45] on button "×" at bounding box center [1114, 43] width 10 height 17
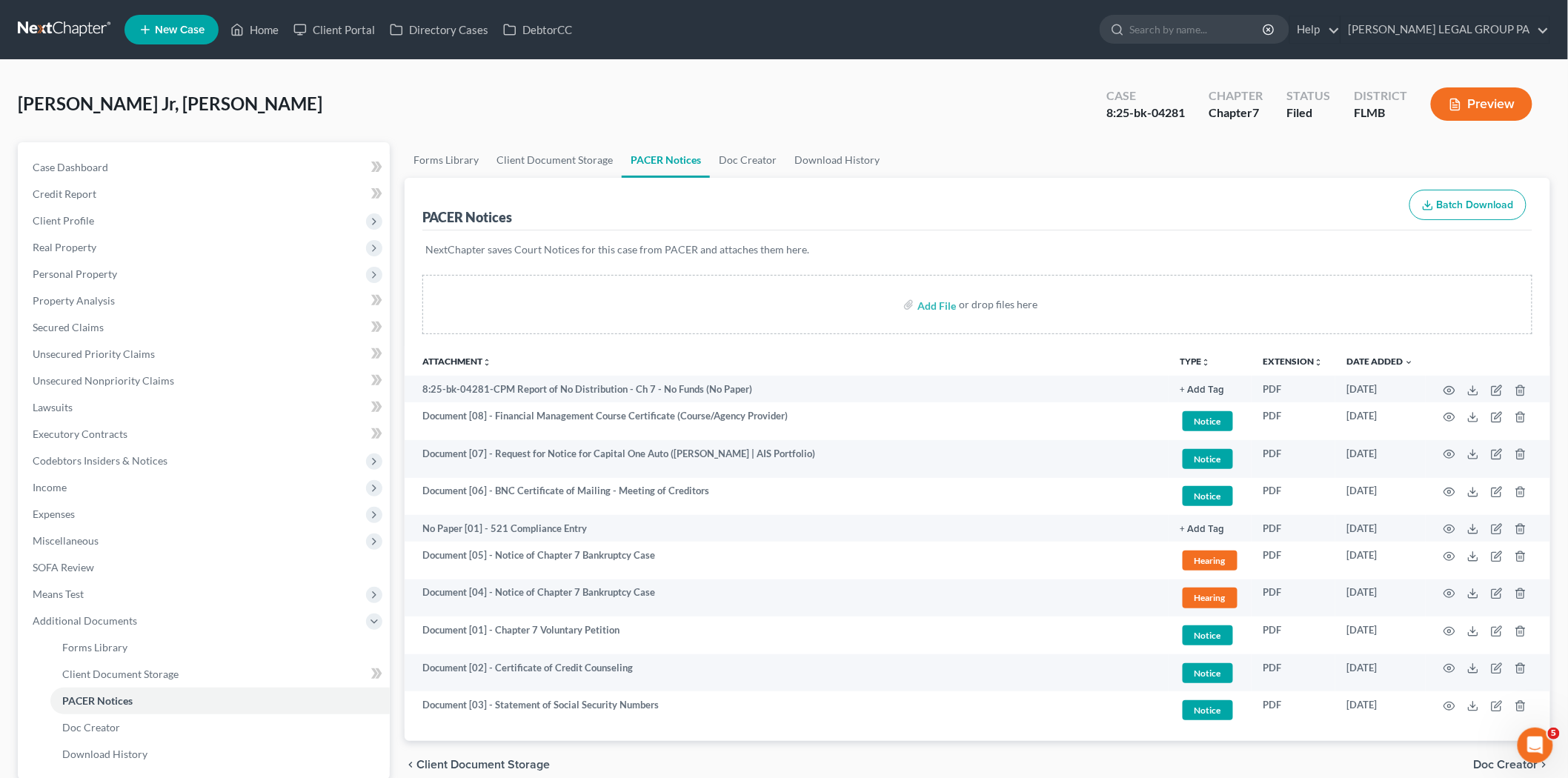
click at [92, 33] on link at bounding box center [64, 29] width 95 height 27
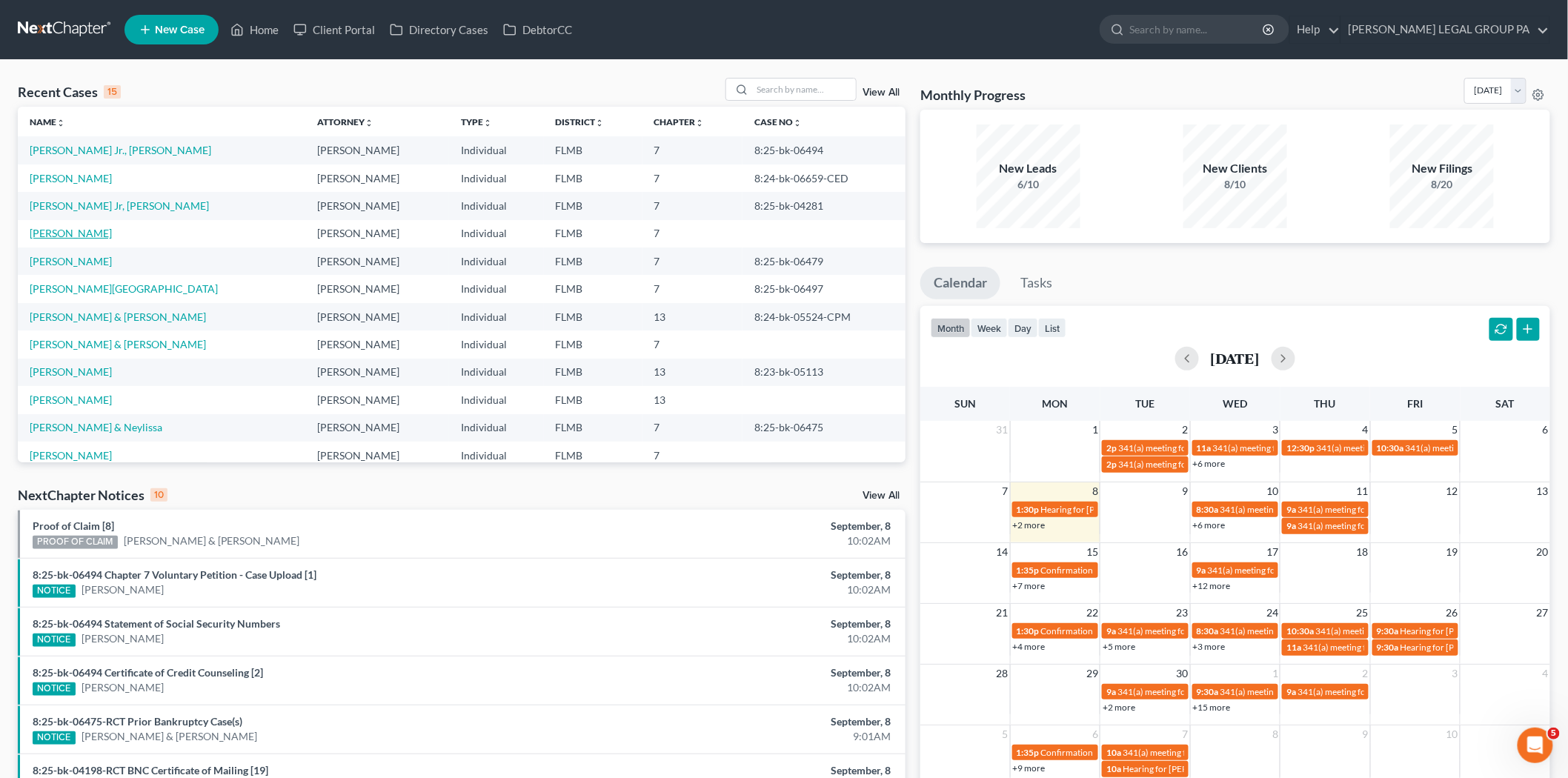
click at [71, 230] on link "[PERSON_NAME]" at bounding box center [70, 233] width 82 height 13
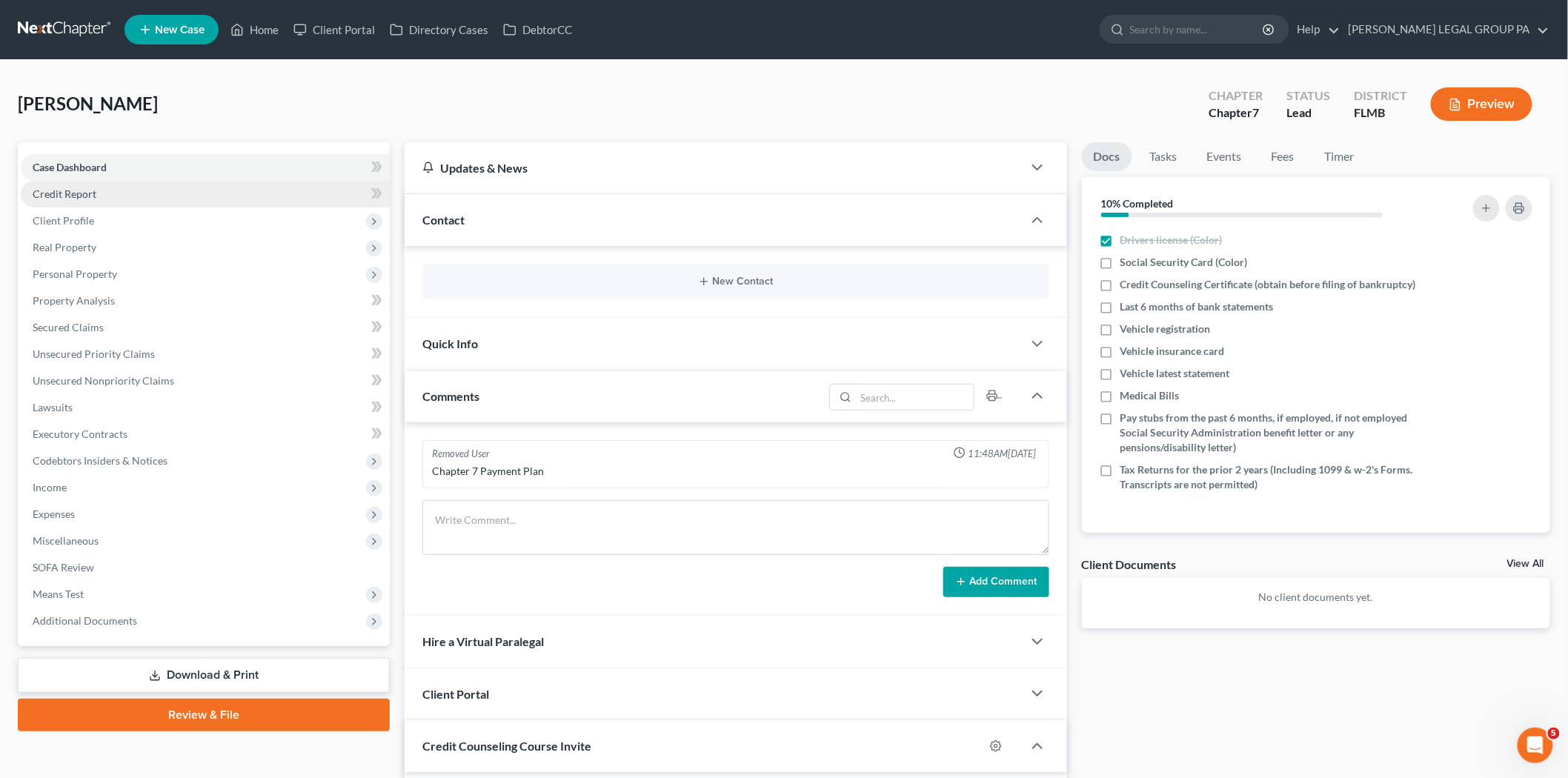
click at [161, 193] on link "Credit Report" at bounding box center [205, 194] width 369 height 27
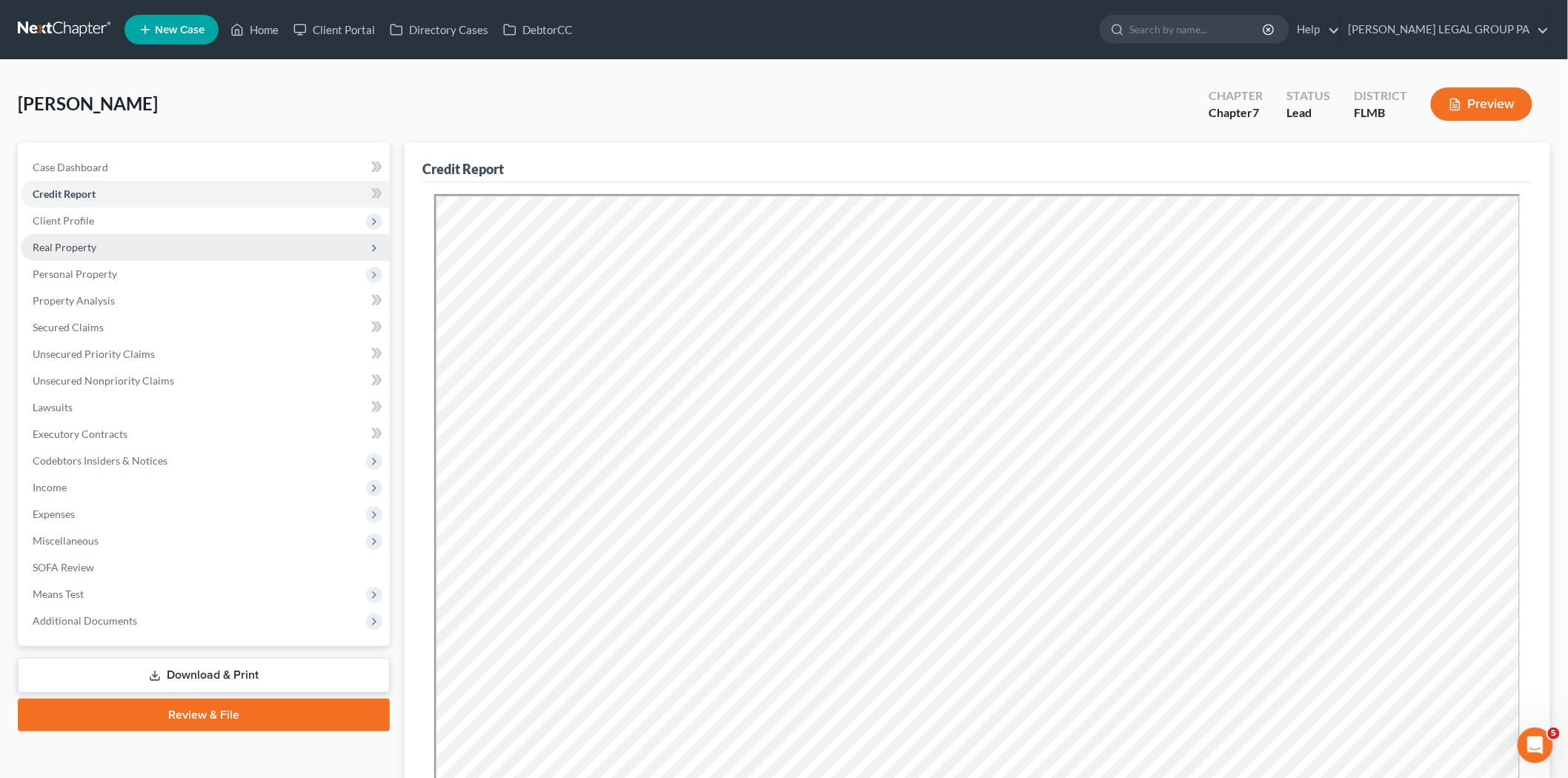
click at [138, 246] on span "Real Property" at bounding box center [205, 247] width 369 height 27
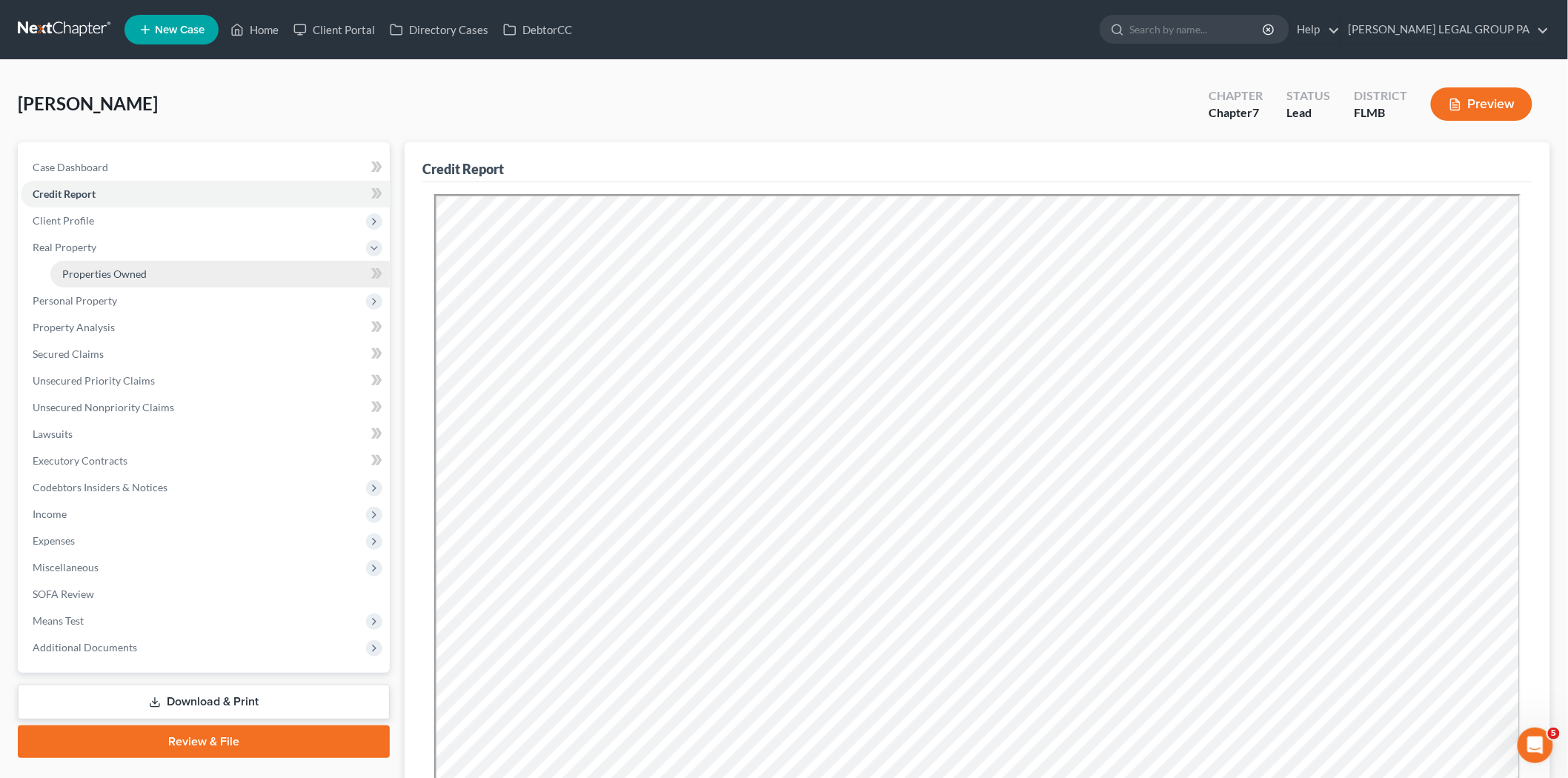
click at [151, 271] on link "Properties Owned" at bounding box center [220, 274] width 339 height 27
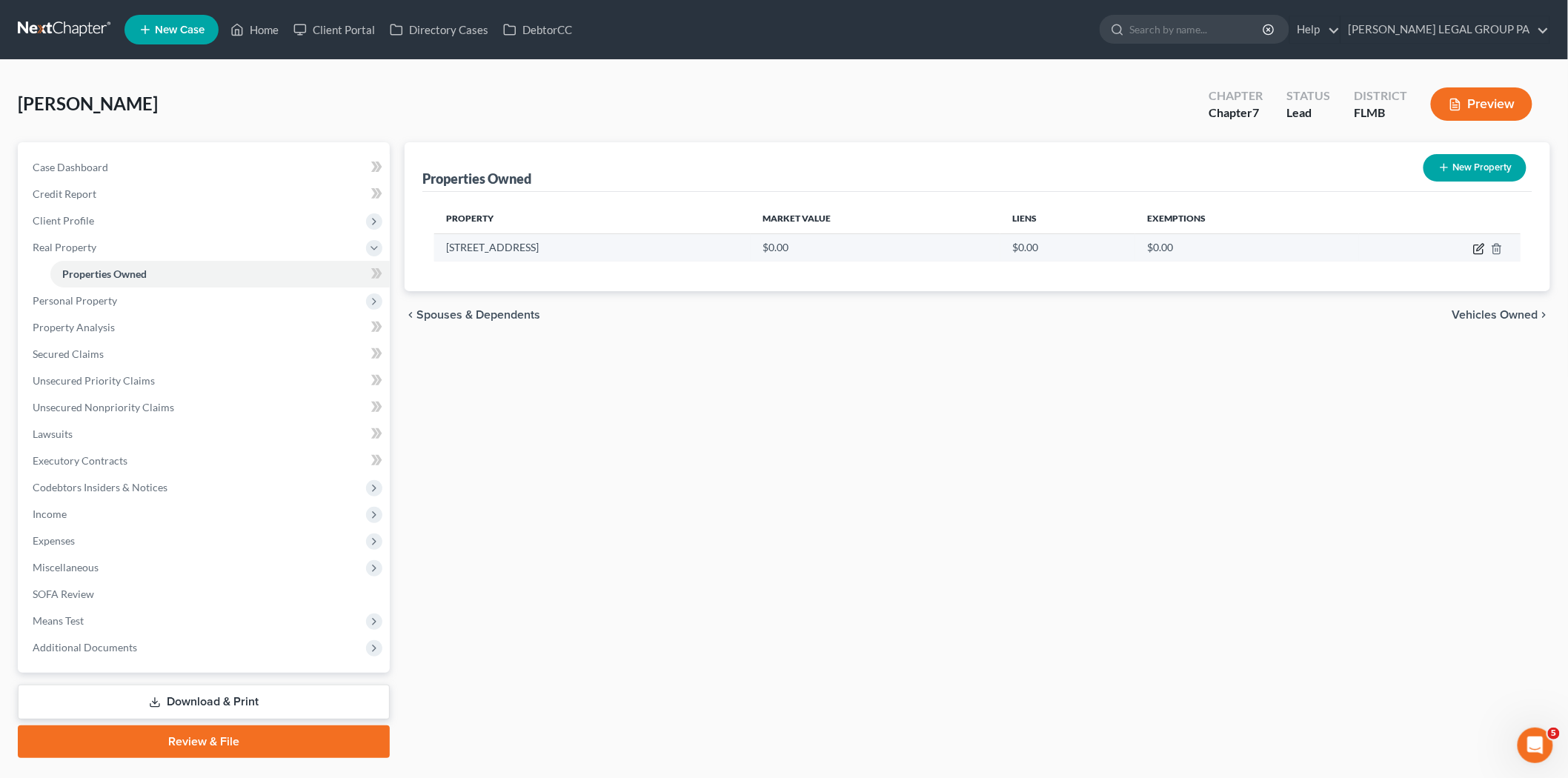
click at [1473, 249] on icon "button" at bounding box center [1479, 248] width 12 height 12
select select "9"
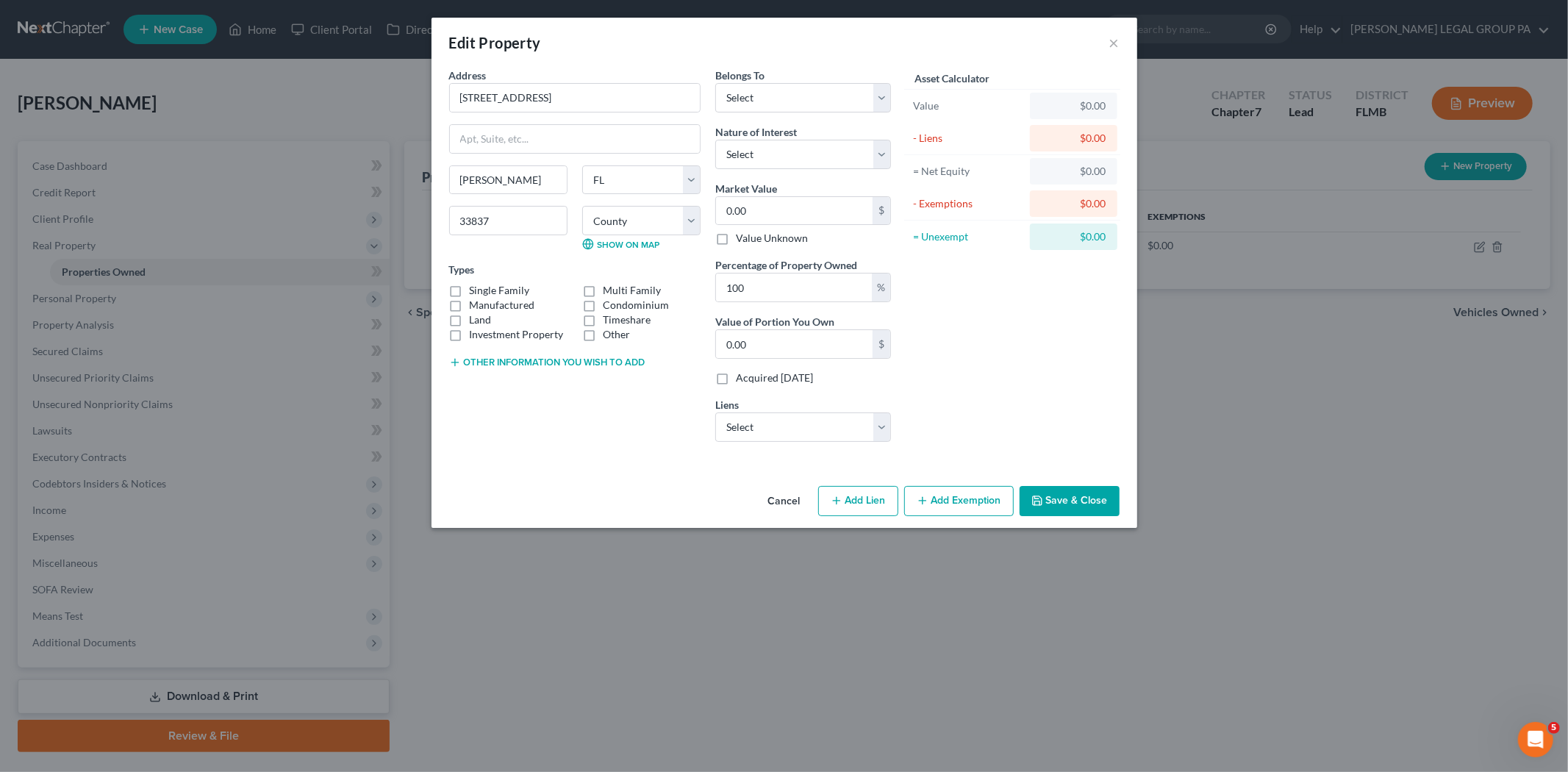
click at [1037, 498] on icon "button" at bounding box center [1037, 500] width 12 height 12
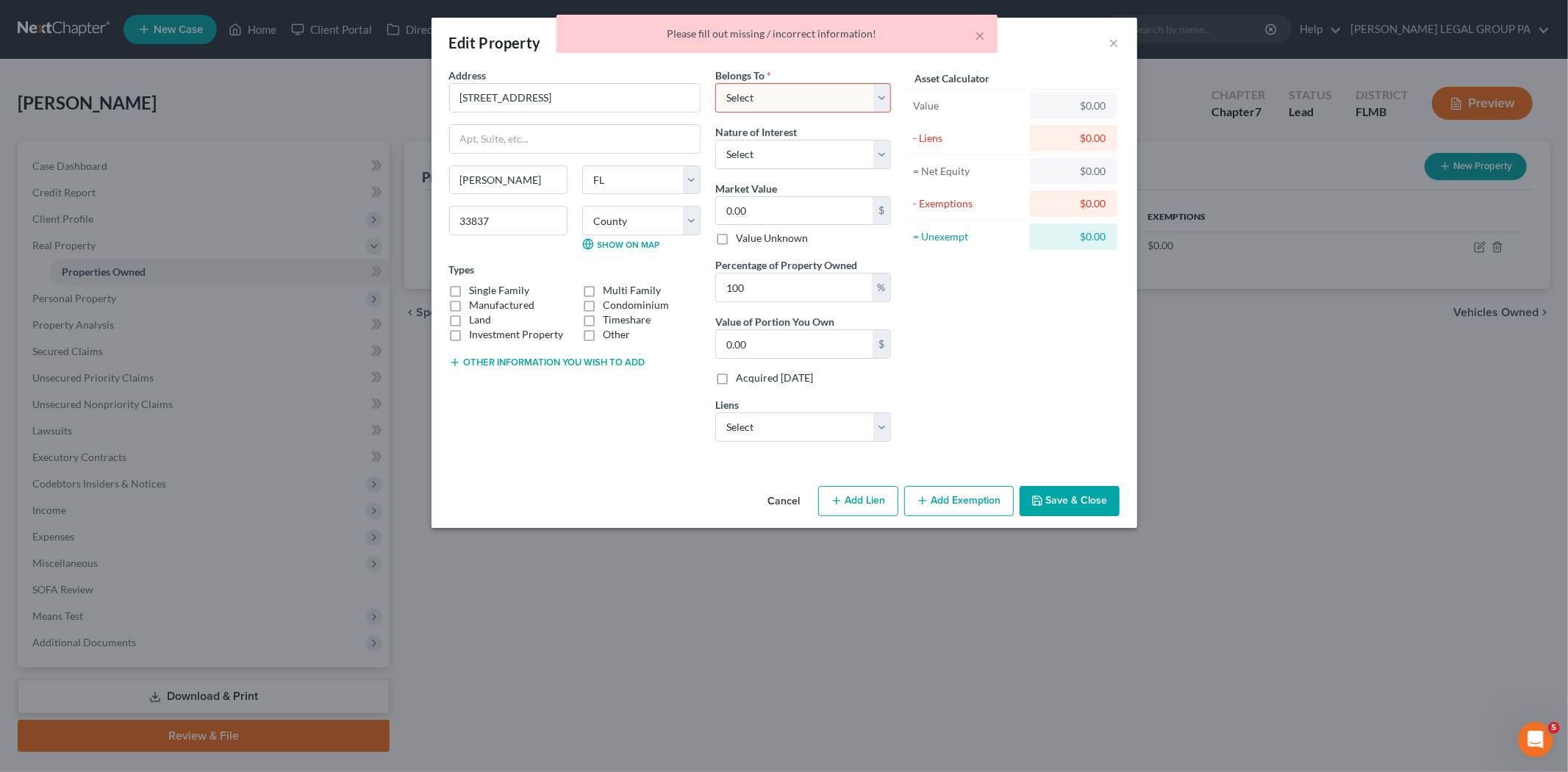
click at [801, 505] on button "Cancel" at bounding box center [784, 501] width 56 height 29
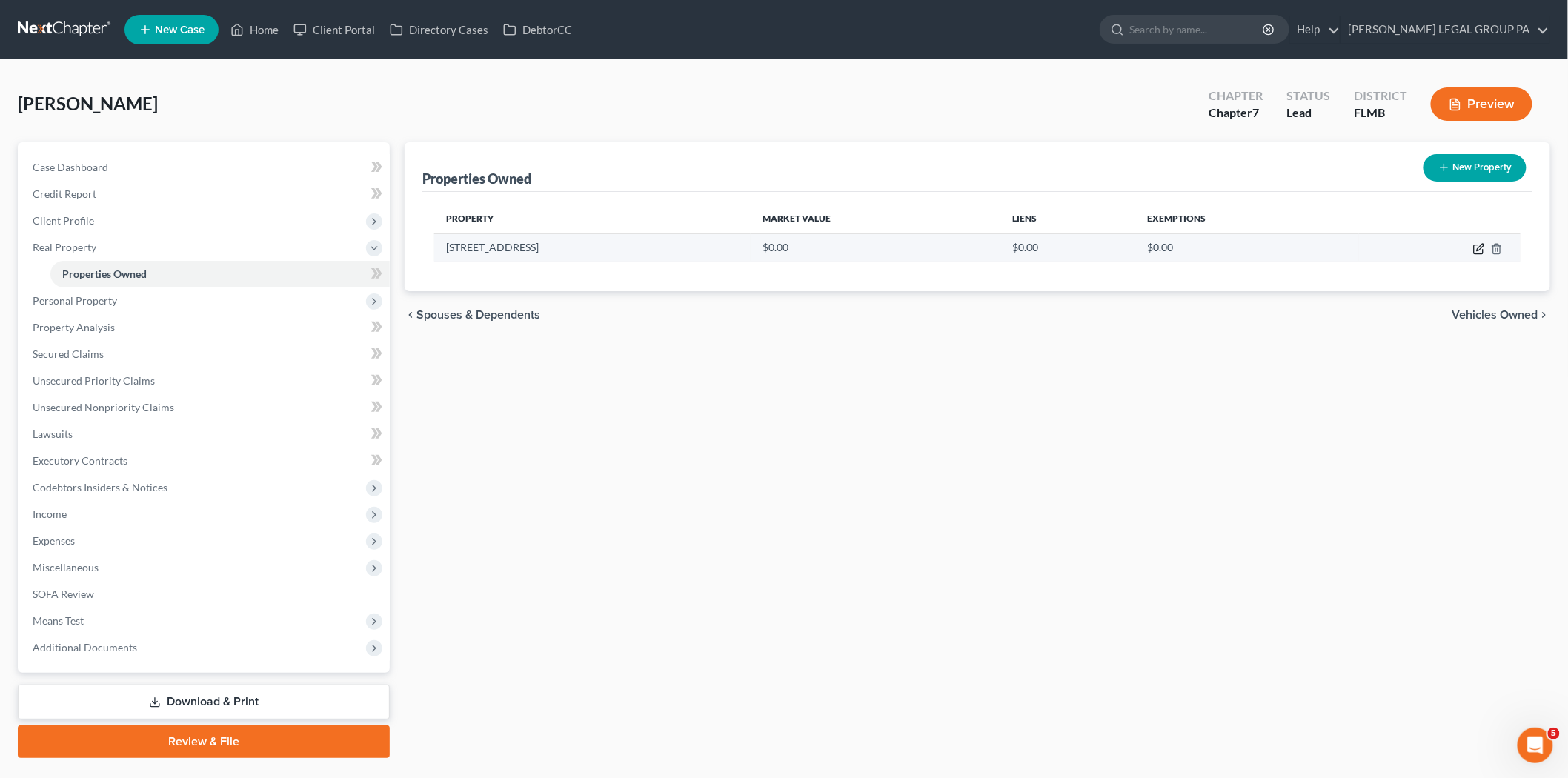
click at [1482, 252] on icon "button" at bounding box center [1479, 248] width 12 height 12
select select "9"
select select "52"
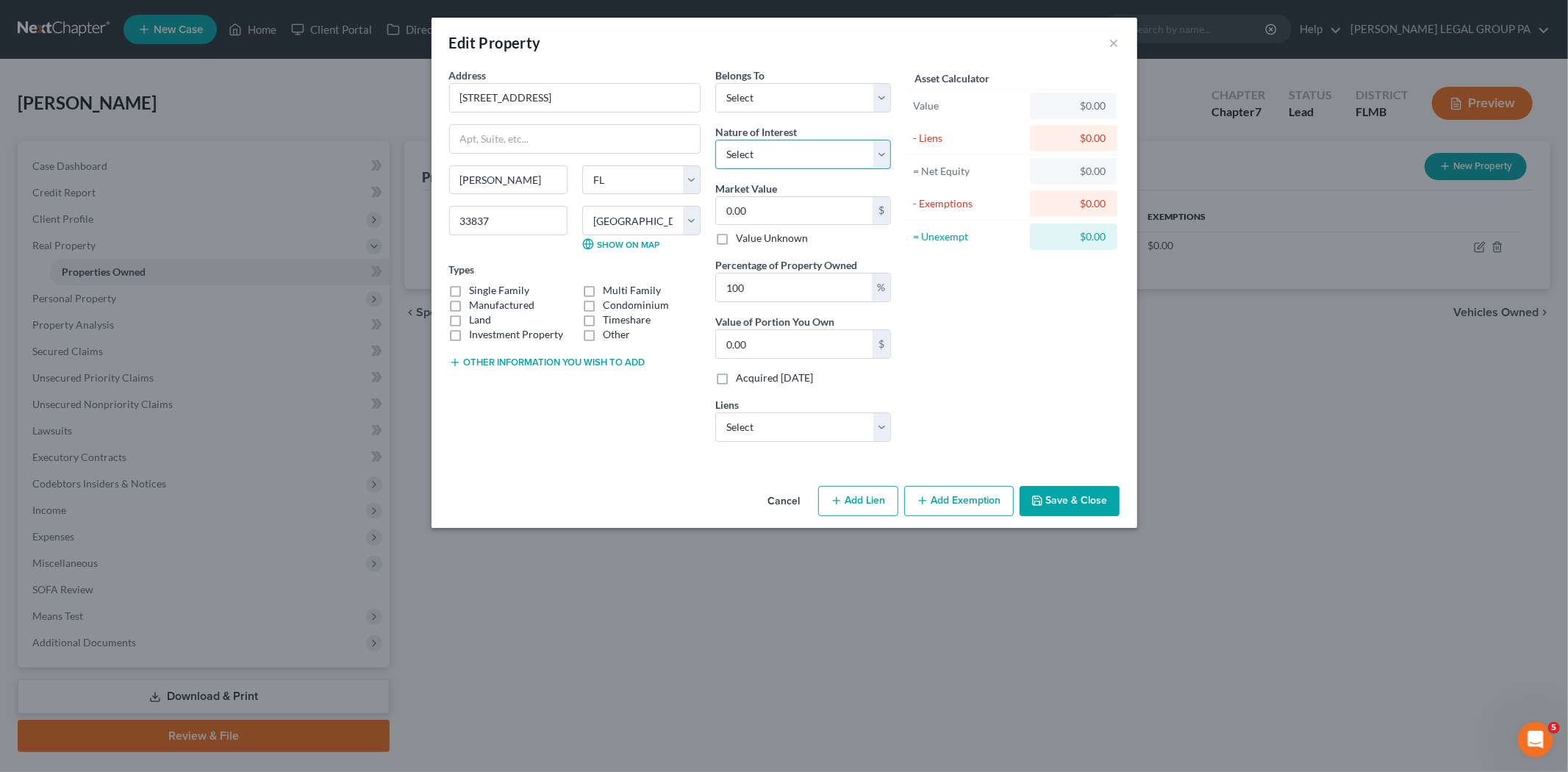
click at [763, 156] on select "Select Fee Simple Joint Tenant Life Estate Equitable Interest Future Interest T…" at bounding box center [803, 154] width 176 height 29
click at [991, 289] on div "Asset Calculator Value $0.00 - Liens $0.00 = Net Equity $0.00 - Exemptions $0.0…" at bounding box center [1013, 260] width 229 height 386
click at [1115, 44] on button "×" at bounding box center [1114, 43] width 10 height 17
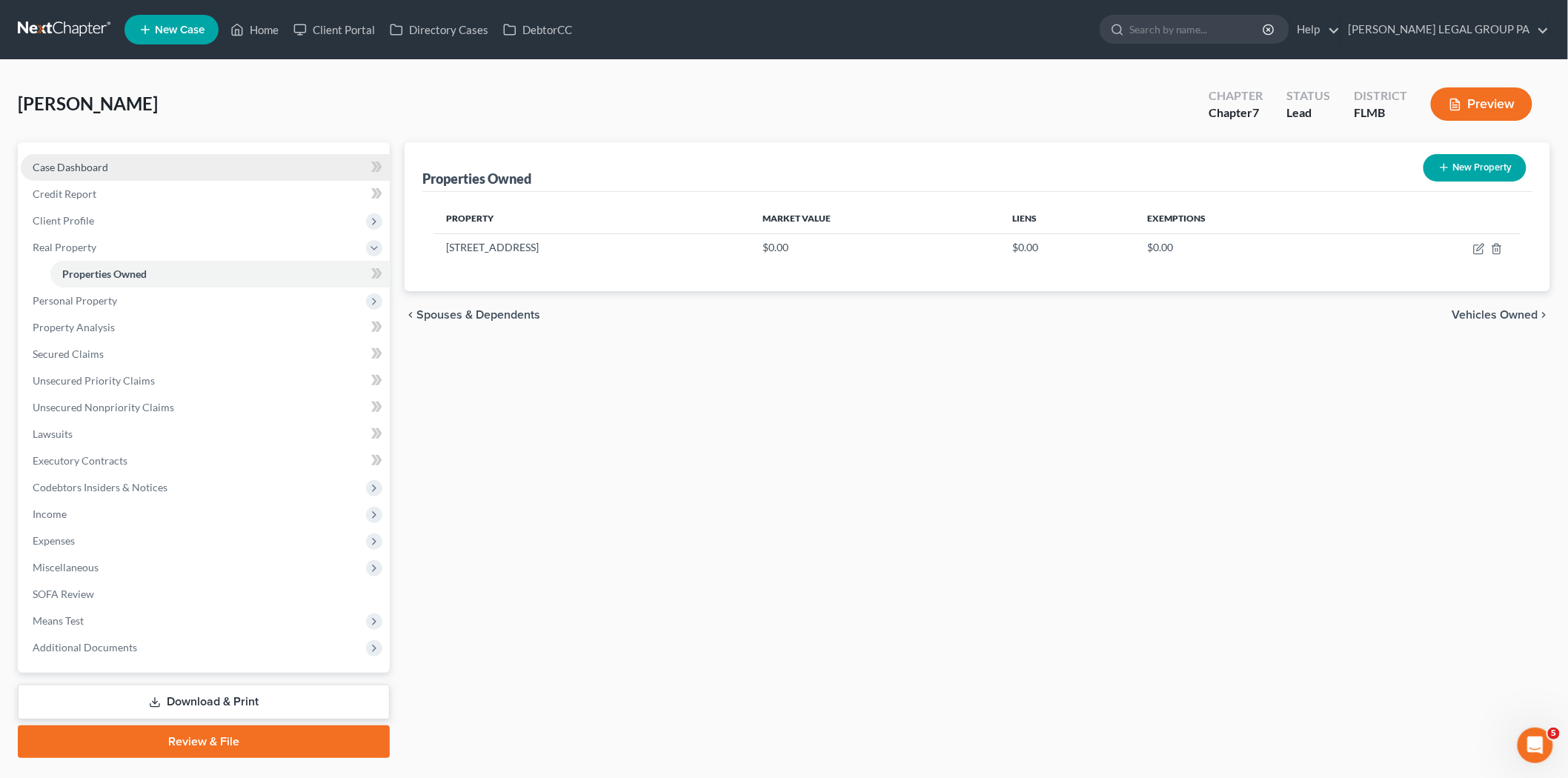
click at [114, 173] on link "Case Dashboard" at bounding box center [205, 168] width 369 height 27
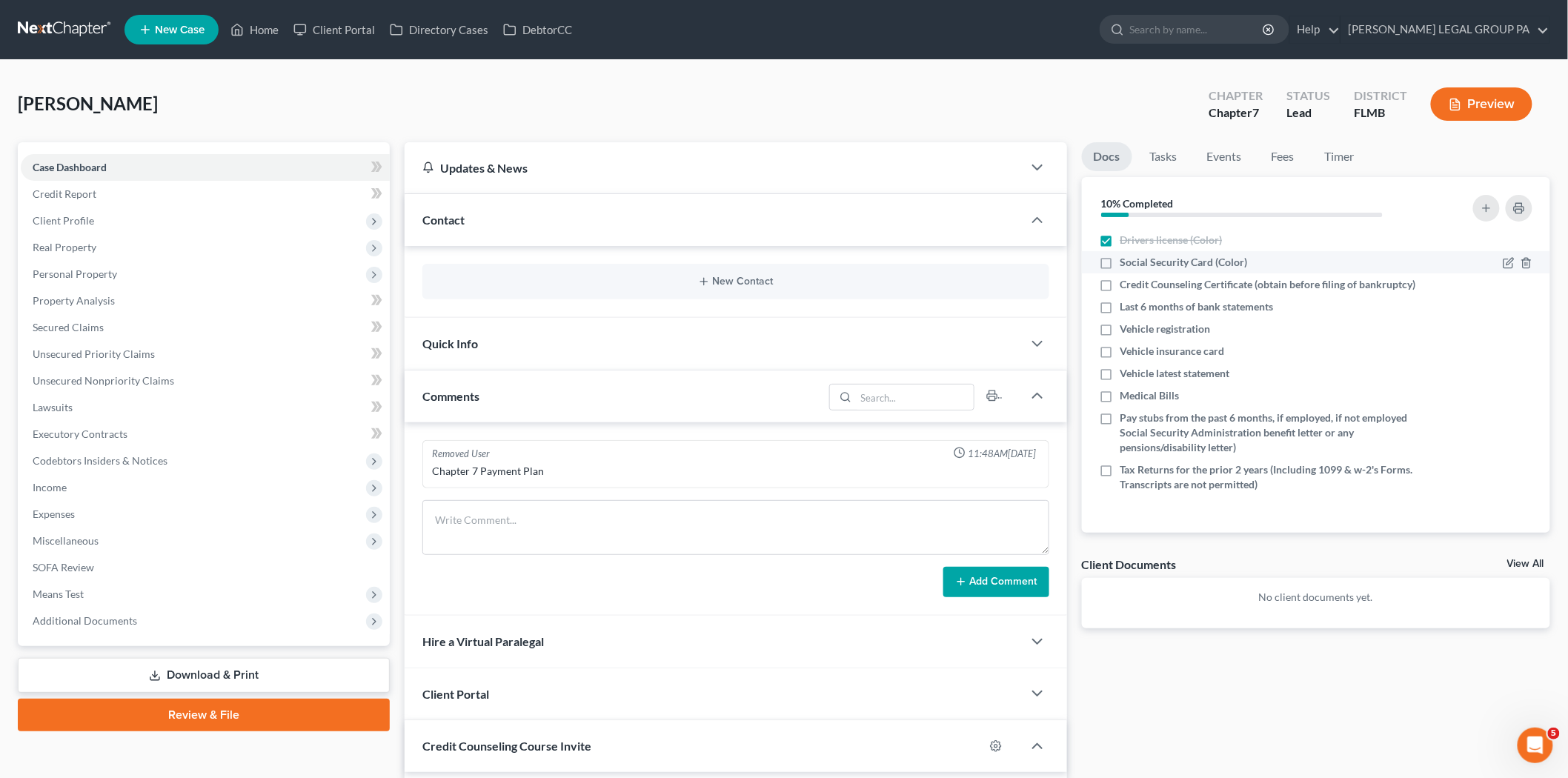
click at [1235, 267] on span "Social Security Card (Color)" at bounding box center [1184, 262] width 127 height 15
click at [1136, 264] on input "Social Security Card (Color)" at bounding box center [1131, 259] width 10 height 10
checkbox input "true"
click at [1176, 333] on span "Vehicle registration" at bounding box center [1166, 329] width 91 height 15
click at [1136, 331] on input "Vehicle registration" at bounding box center [1131, 326] width 10 height 10
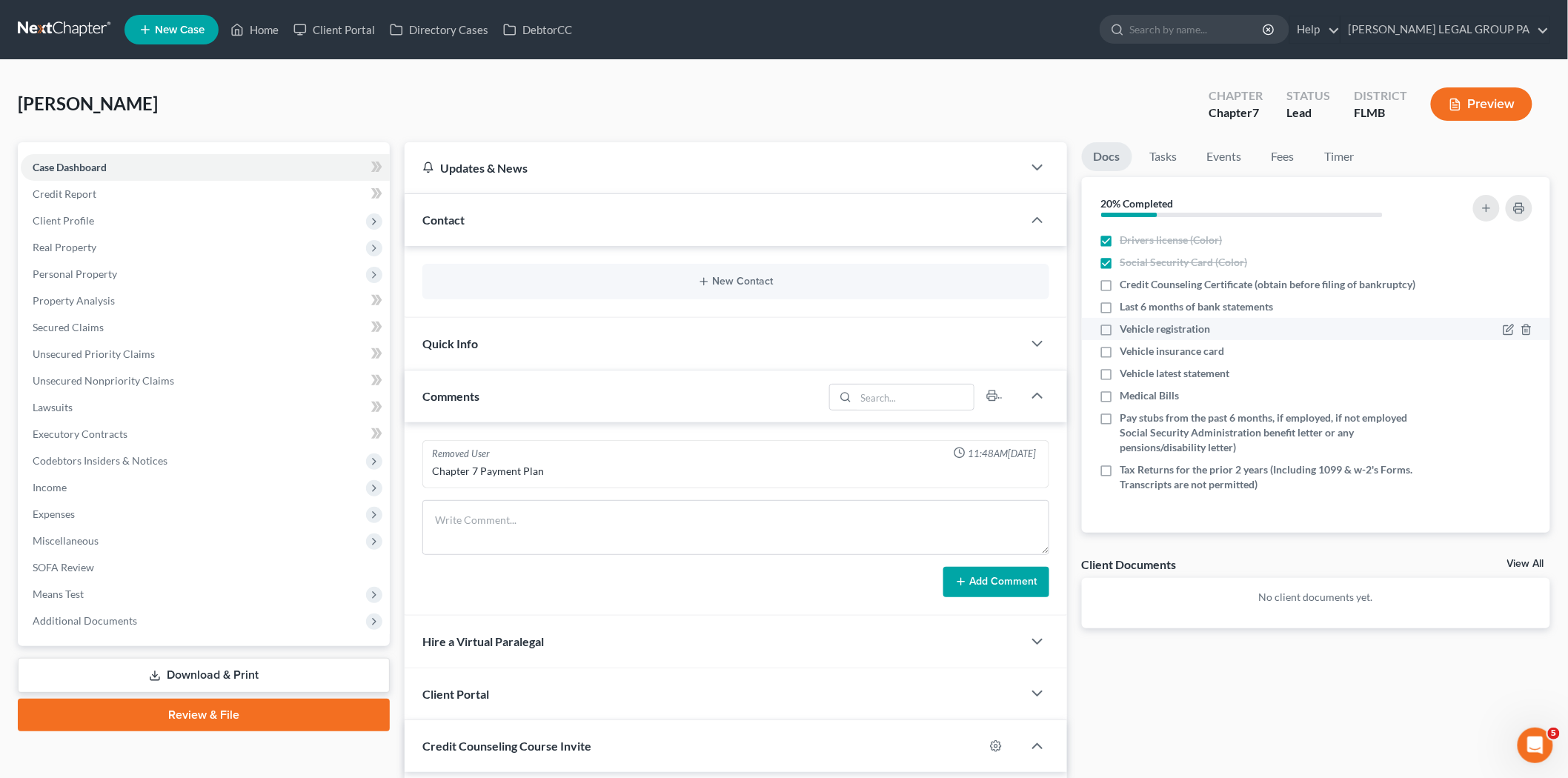
checkbox input "true"
click at [1176, 350] on span "Vehicle insurance card" at bounding box center [1172, 351] width 104 height 15
click at [1136, 350] on input "Vehicle insurance card" at bounding box center [1131, 348] width 10 height 10
checkbox input "true"
click at [1174, 376] on span "Vehicle latest statement" at bounding box center [1176, 373] width 110 height 15
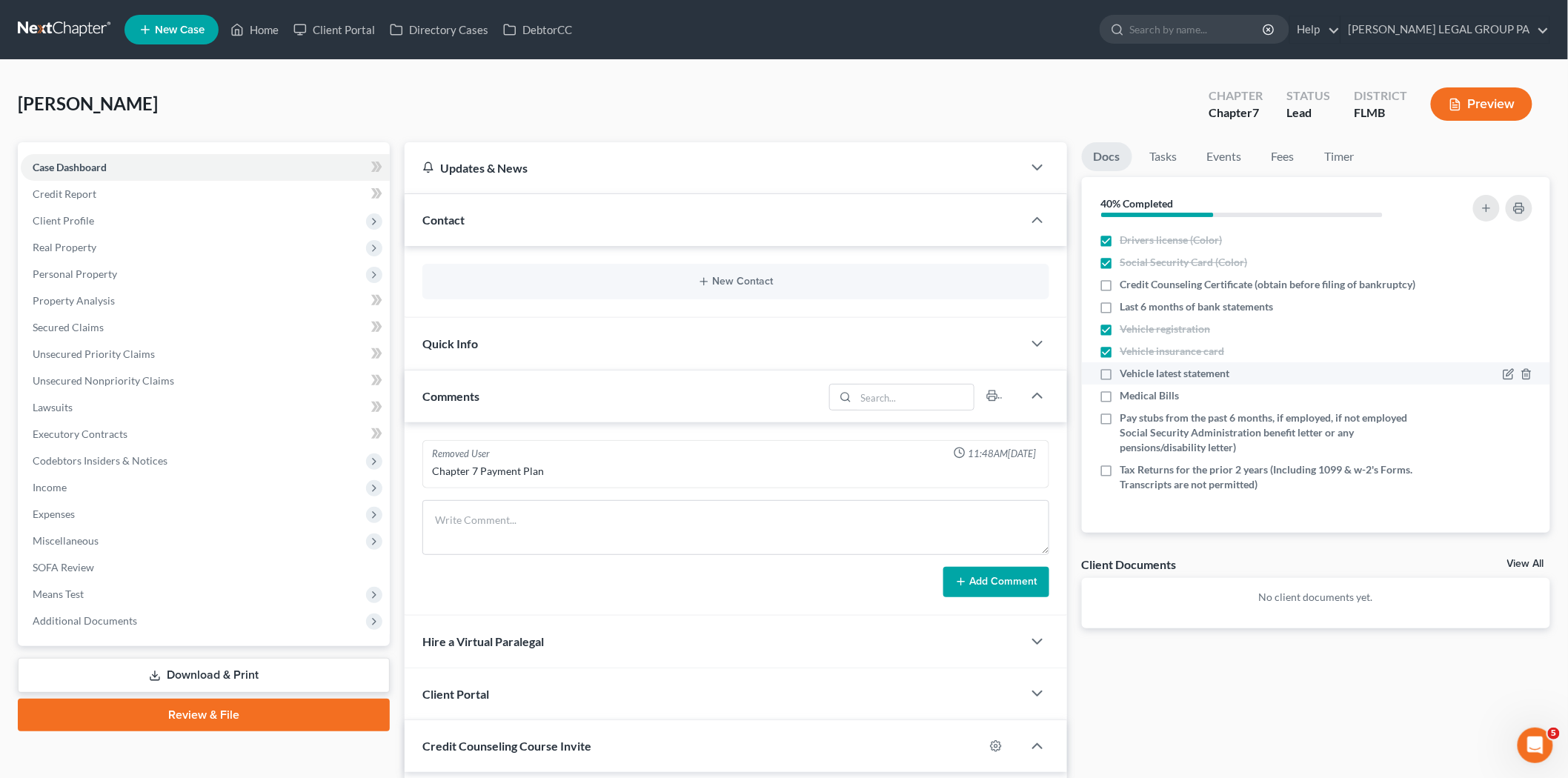
click at [1136, 375] on input "Vehicle latest statement" at bounding box center [1131, 371] width 10 height 10
checkbox input "true"
click at [1510, 211] on button "button" at bounding box center [1519, 208] width 27 height 27
click at [123, 209] on span "Client Profile" at bounding box center [205, 221] width 369 height 27
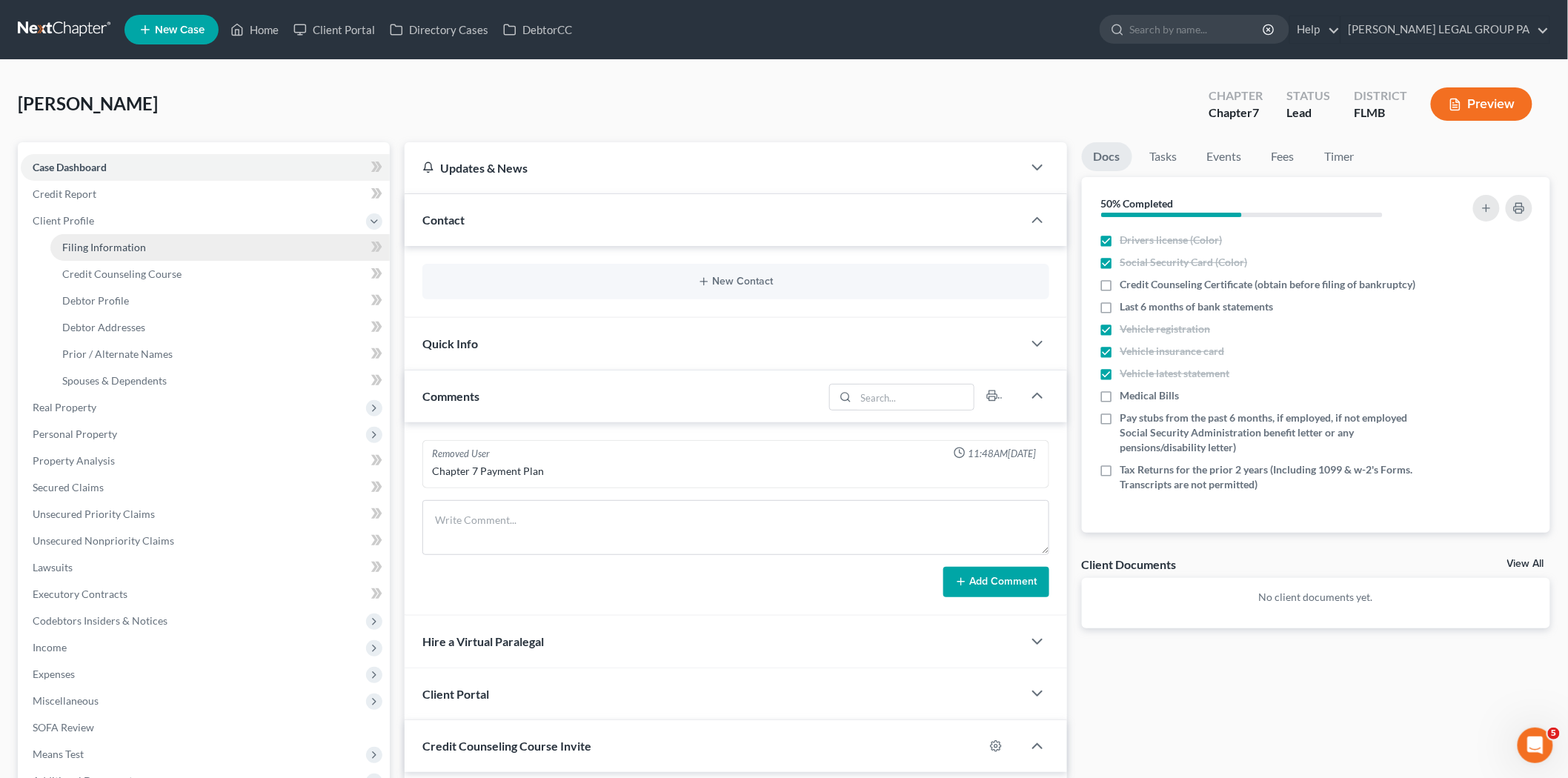
click at [122, 242] on span "Filing Information" at bounding box center [103, 247] width 84 height 13
select select "1"
select select "0"
select select "9"
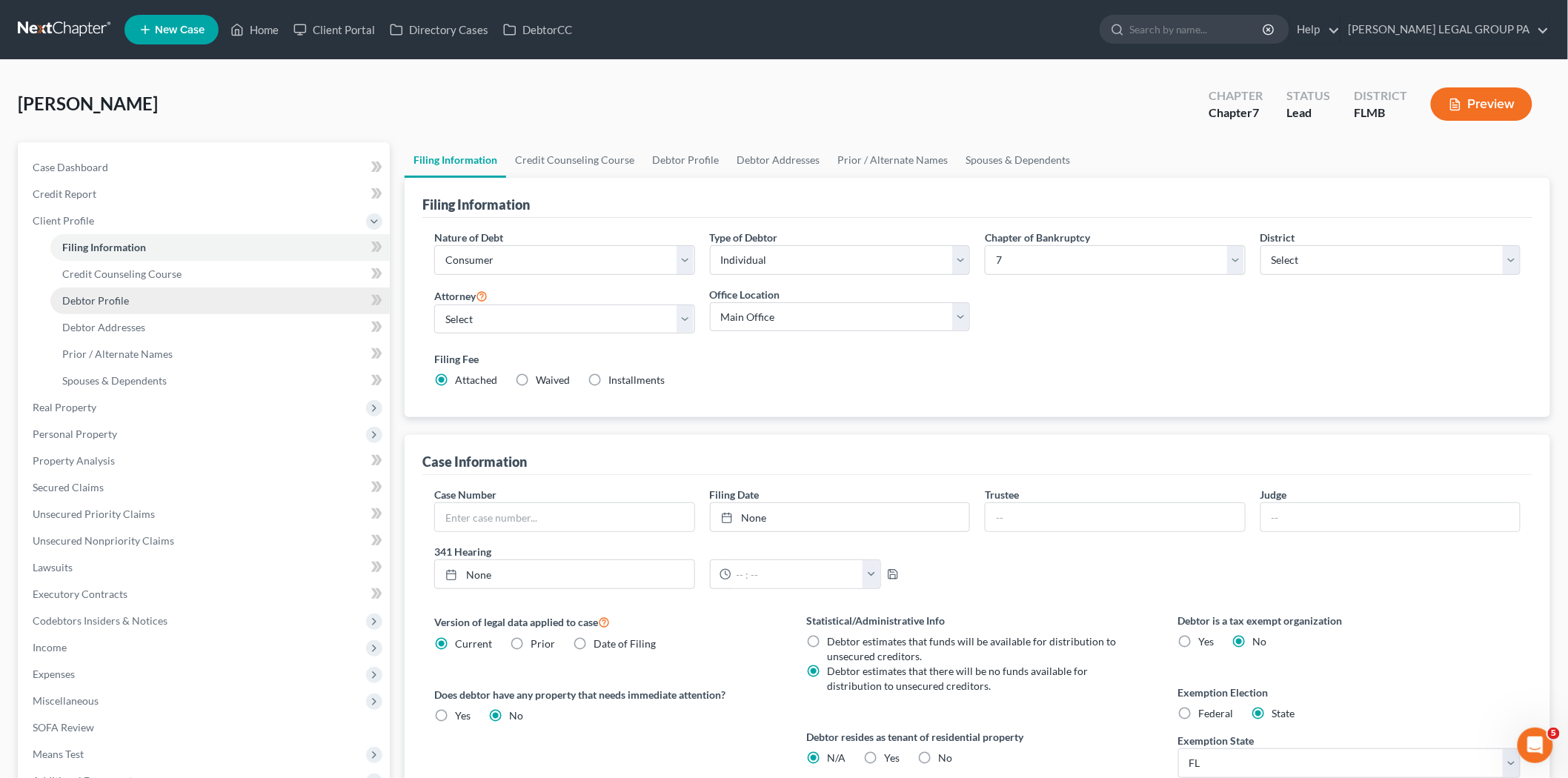
click at [185, 290] on link "Debtor Profile" at bounding box center [220, 301] width 339 height 27
select select "0"
select select "2"
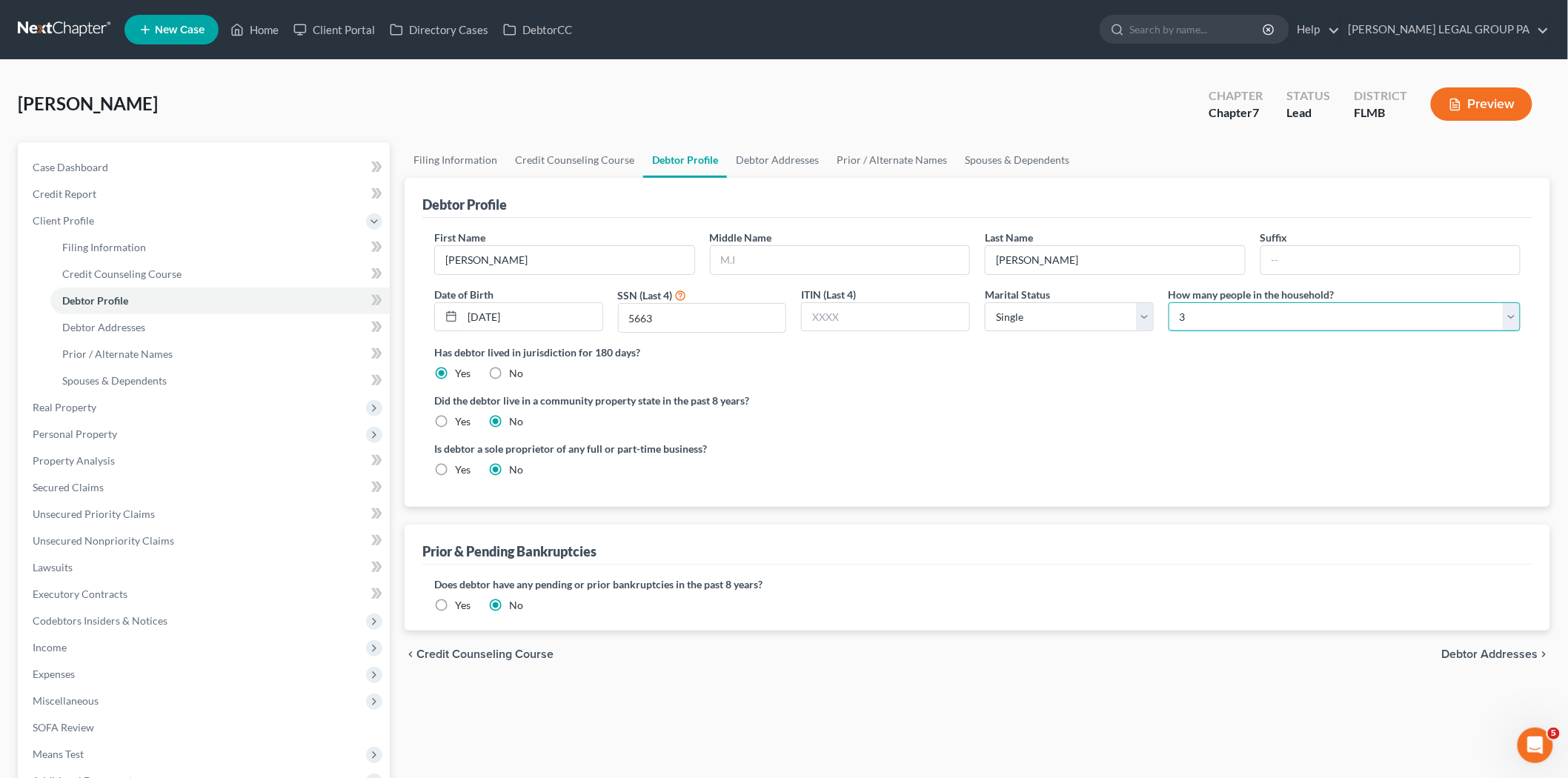
click at [1306, 321] on select "Select 1 2 3 4 5 6 7 8 9 10 11 12 13 14 15 16 17 18 19 20" at bounding box center [1344, 317] width 352 height 29
click at [1168, 302] on select "Select 1 2 3 4 5 6 7 8 9 10 11 12 13 14 15 16 17 18 19 20" at bounding box center [1344, 317] width 352 height 29
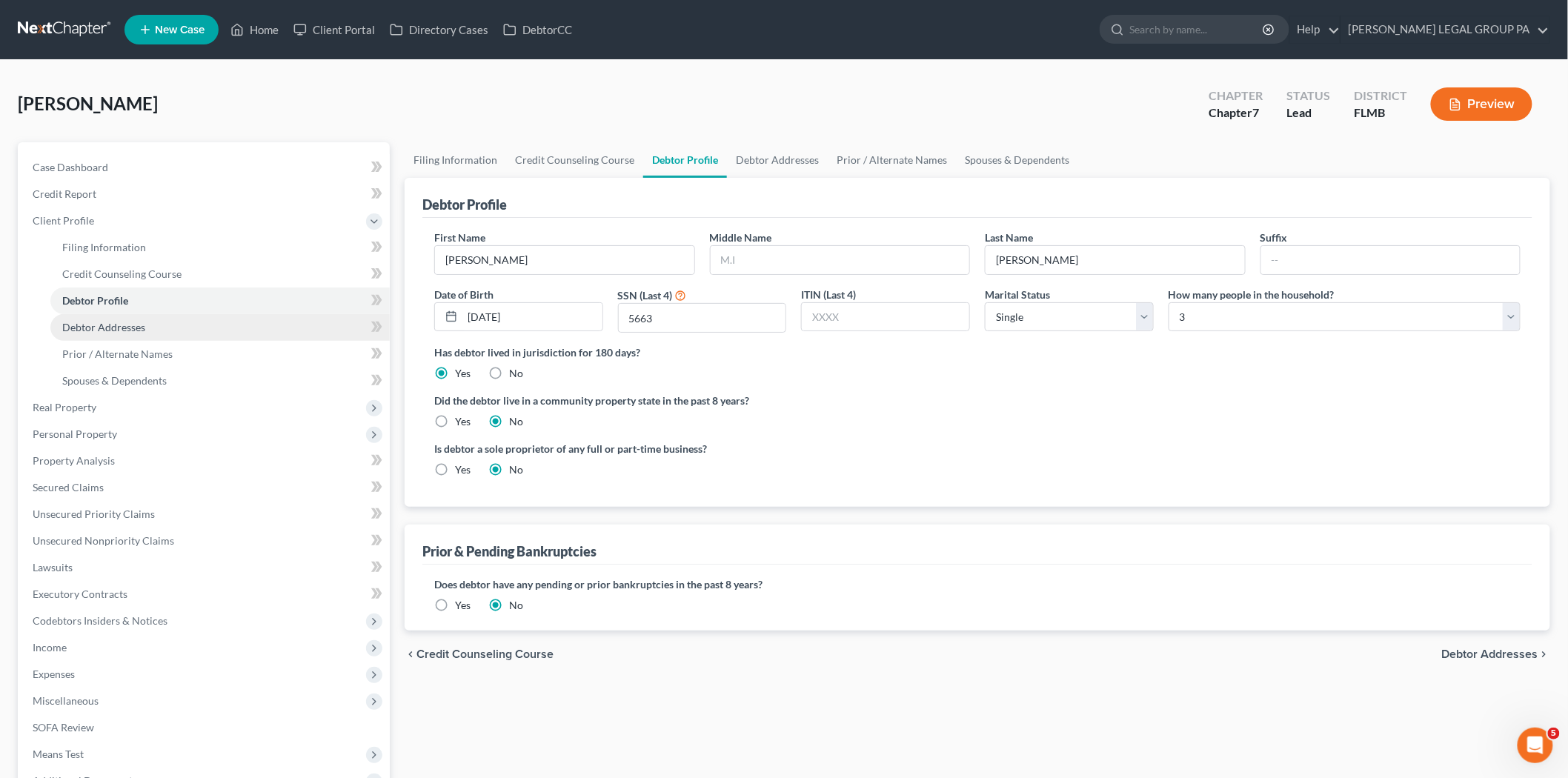
click at [88, 332] on link "Debtor Addresses" at bounding box center [220, 328] width 339 height 27
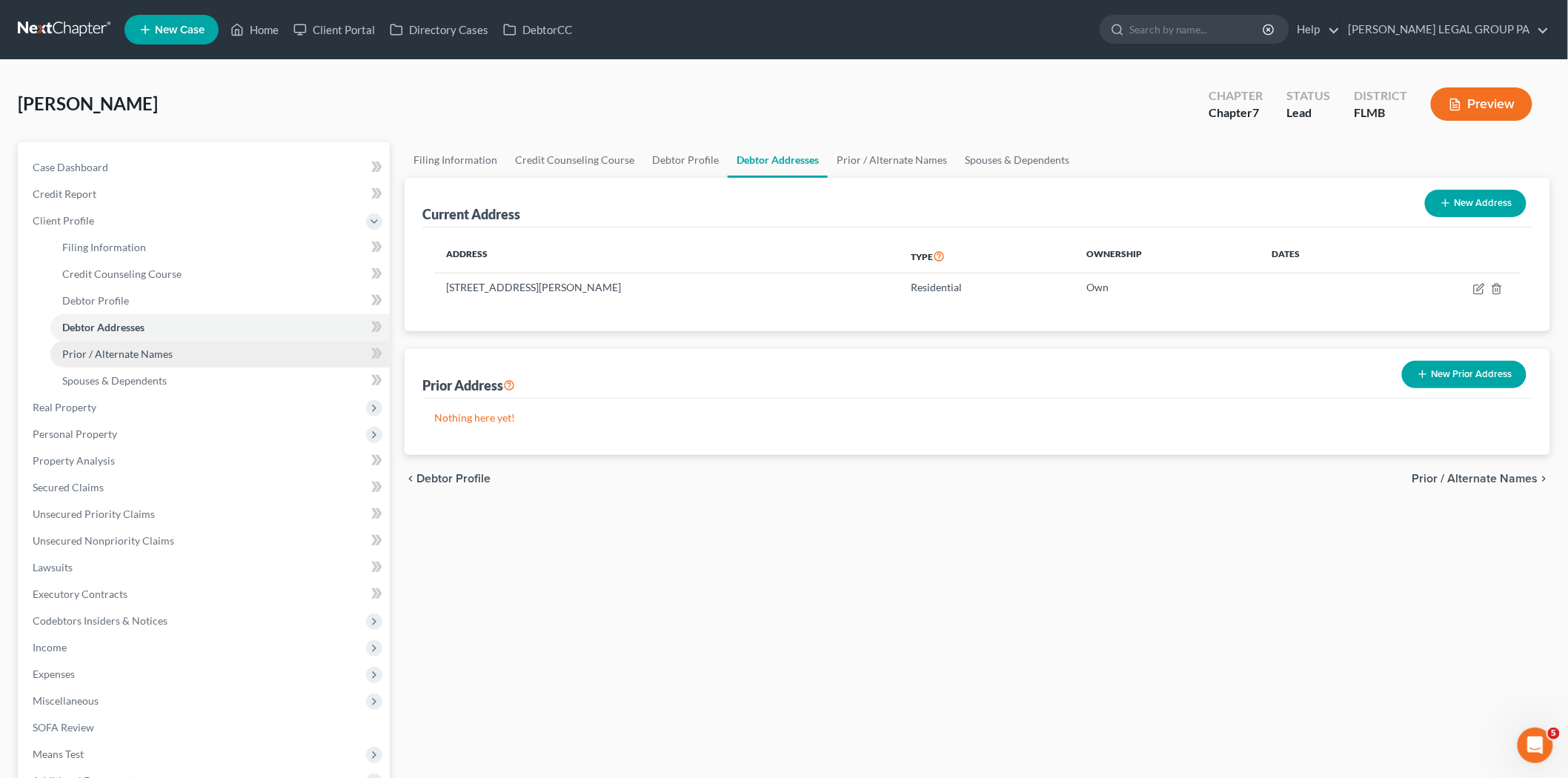
click at [138, 353] on span "Prior / Alternate Names" at bounding box center [117, 354] width 111 height 13
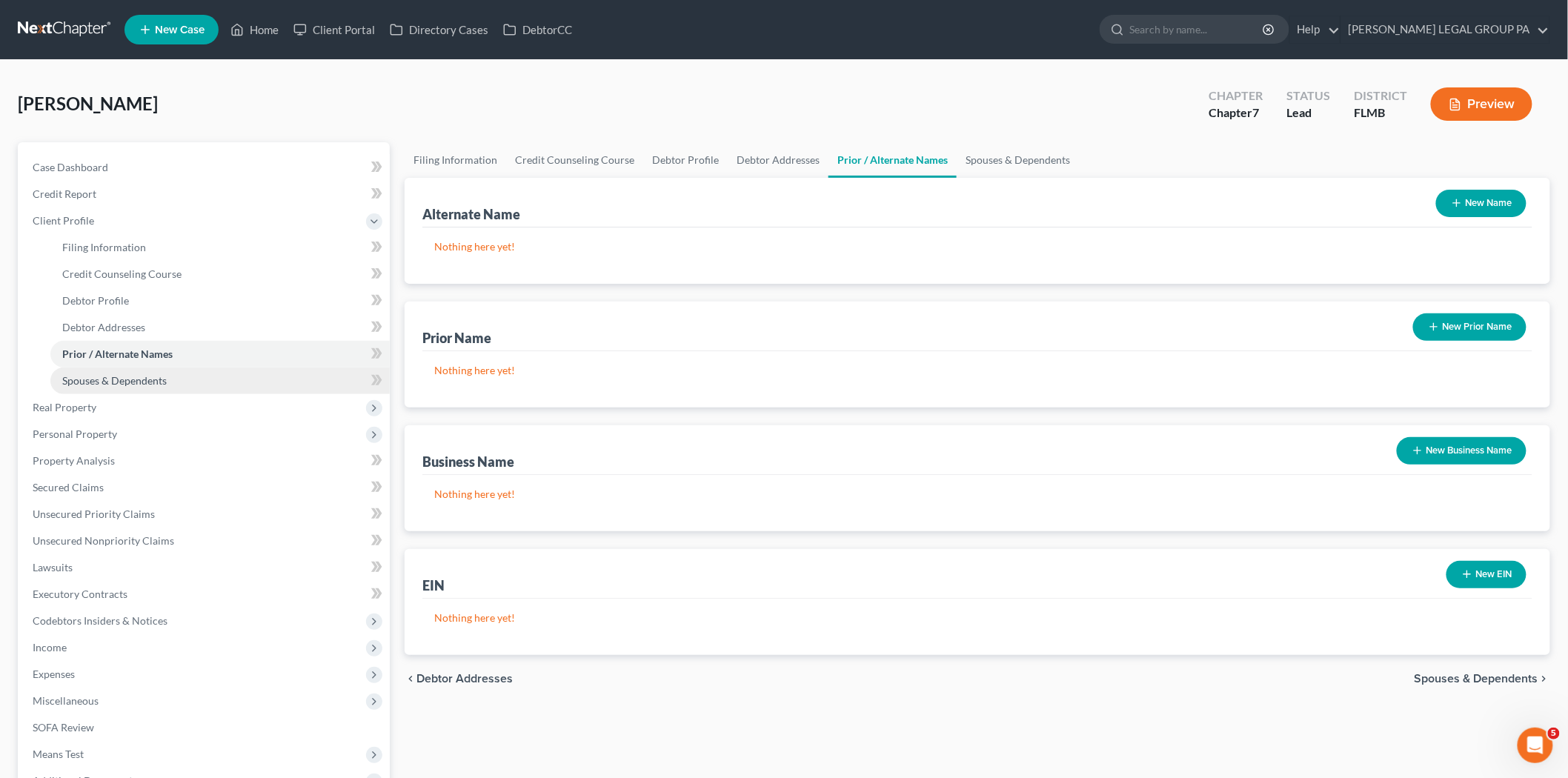
click at [120, 382] on span "Spouses & Dependents" at bounding box center [114, 380] width 104 height 13
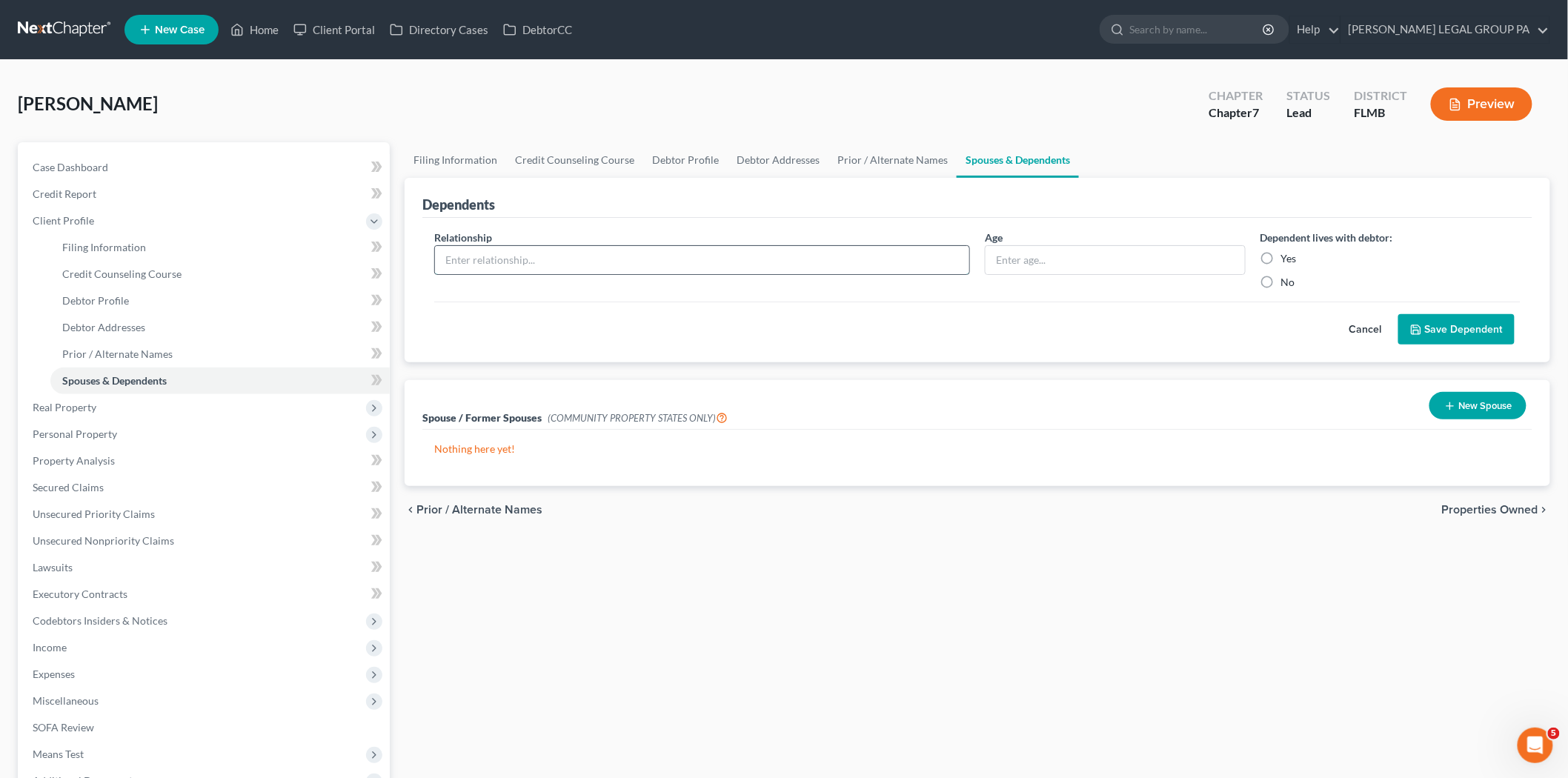
click at [783, 268] on input "text" at bounding box center [702, 259] width 534 height 28
type input "Daughter"
type input "13"
click at [1284, 253] on label "Yes" at bounding box center [1289, 259] width 16 height 15
click at [1287, 253] on input "Yes" at bounding box center [1292, 256] width 10 height 10
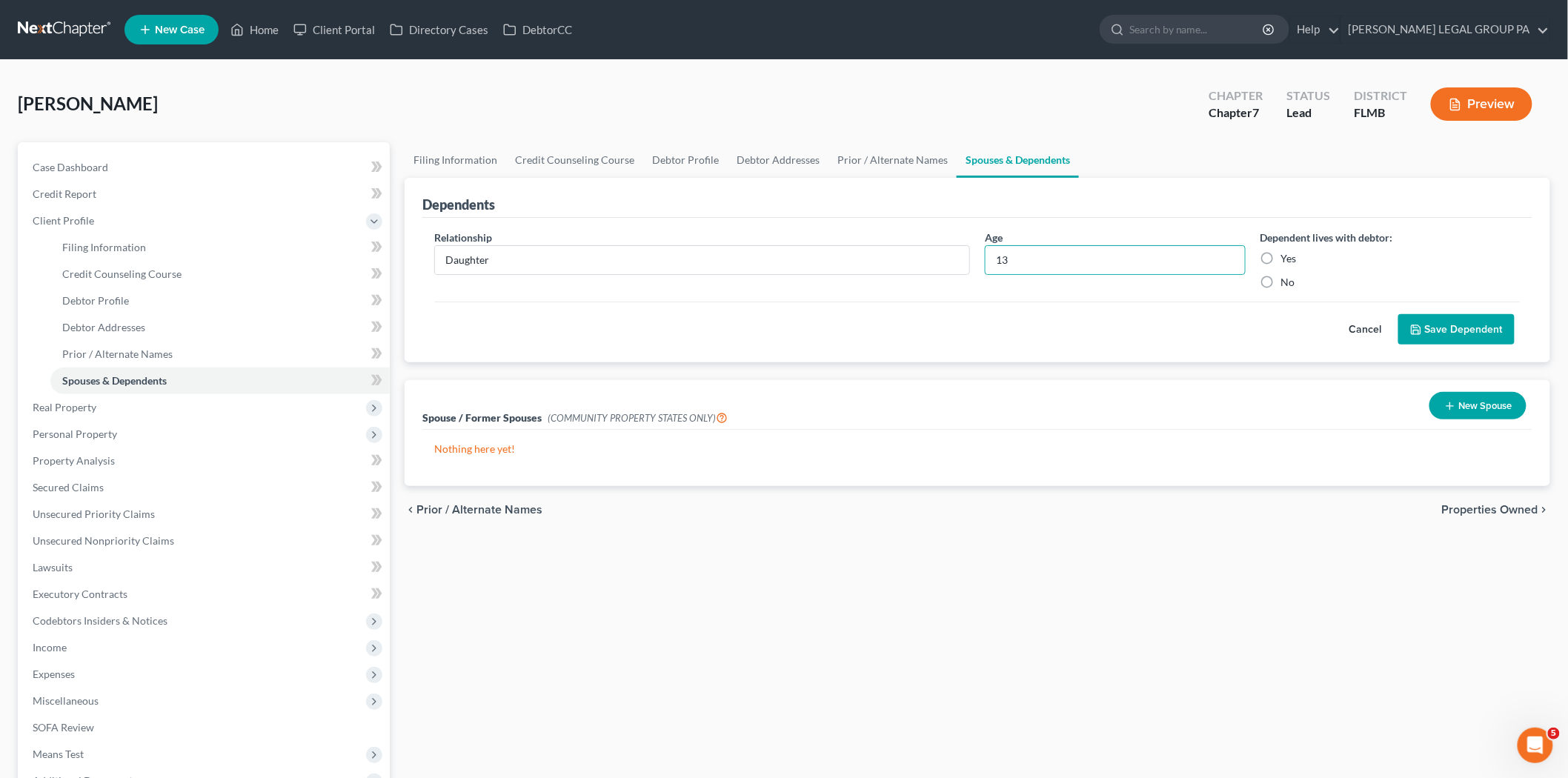
radio input "true"
click at [1463, 341] on button "Save Dependent" at bounding box center [1457, 329] width 116 height 31
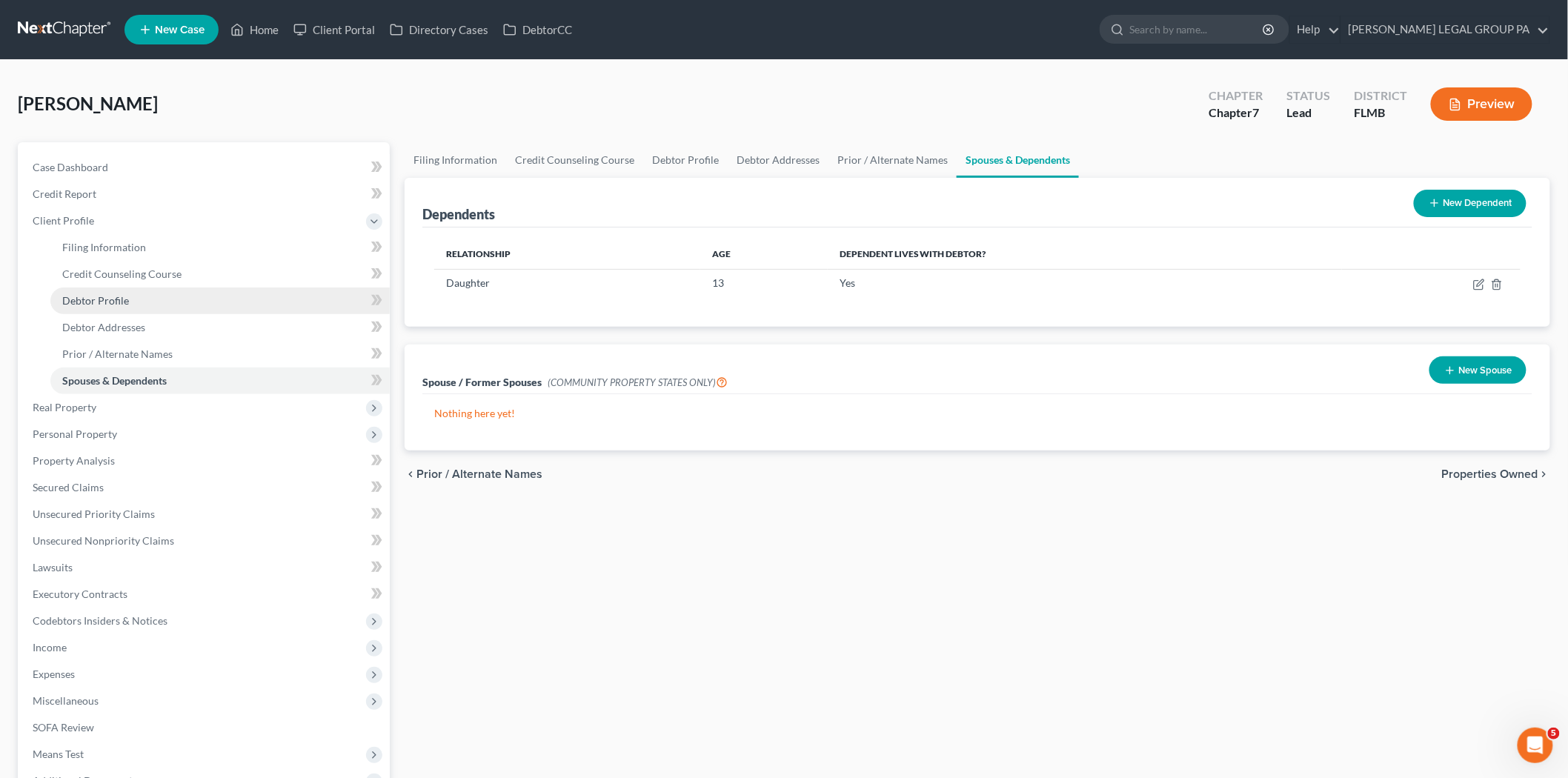
click at [128, 301] on link "Debtor Profile" at bounding box center [220, 301] width 339 height 27
select select "0"
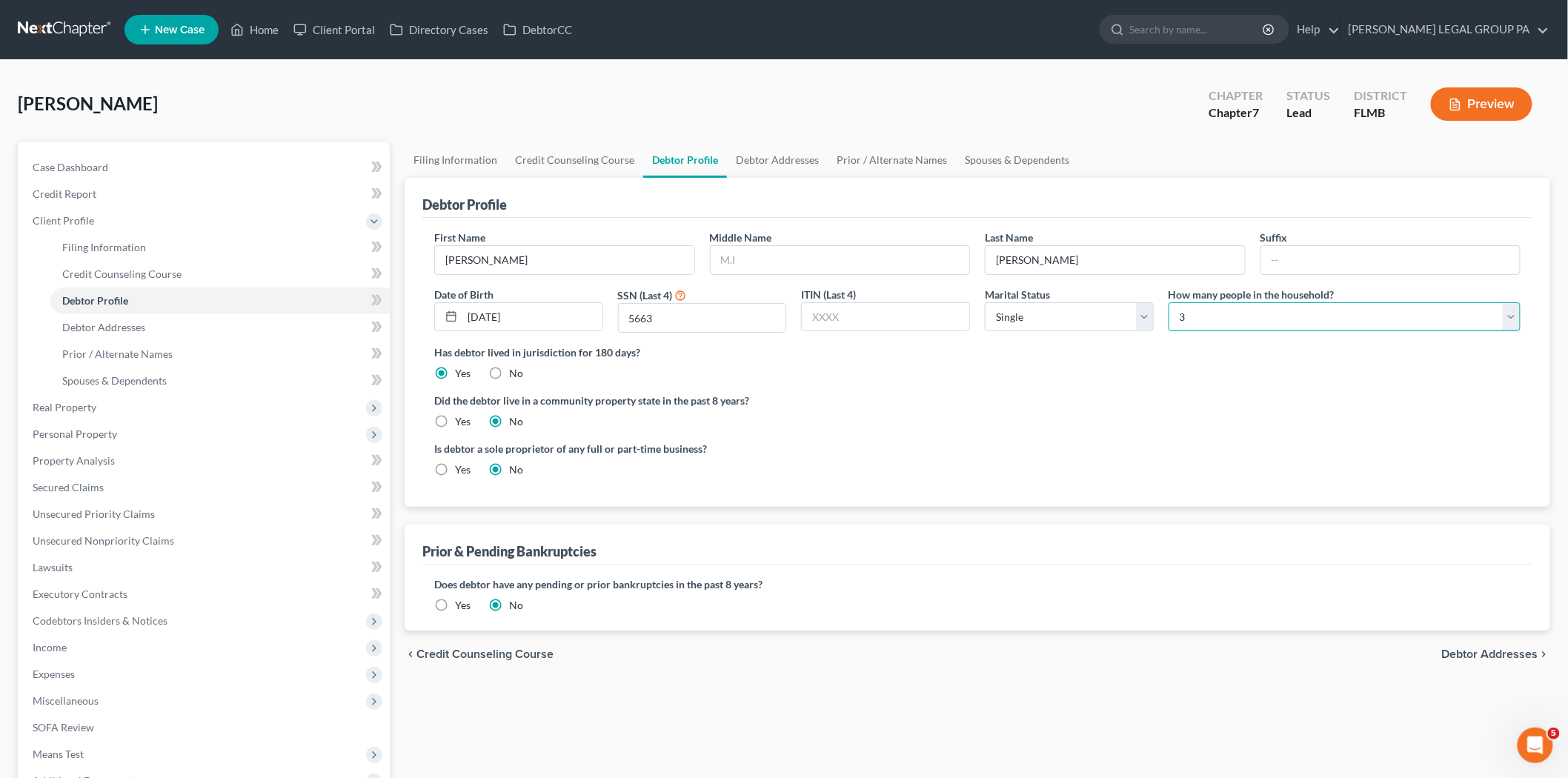
click at [1186, 309] on select "Select 1 2 3 4 5 6 7 8 9 10 11 12 13 14 15 16 17 18 19 20" at bounding box center [1344, 317] width 352 height 29
select select "1"
click at [1168, 302] on select "Select 1 2 3 4 5 6 7 8 9 10 11 12 13 14 15 16 17 18 19 20" at bounding box center [1344, 317] width 352 height 29
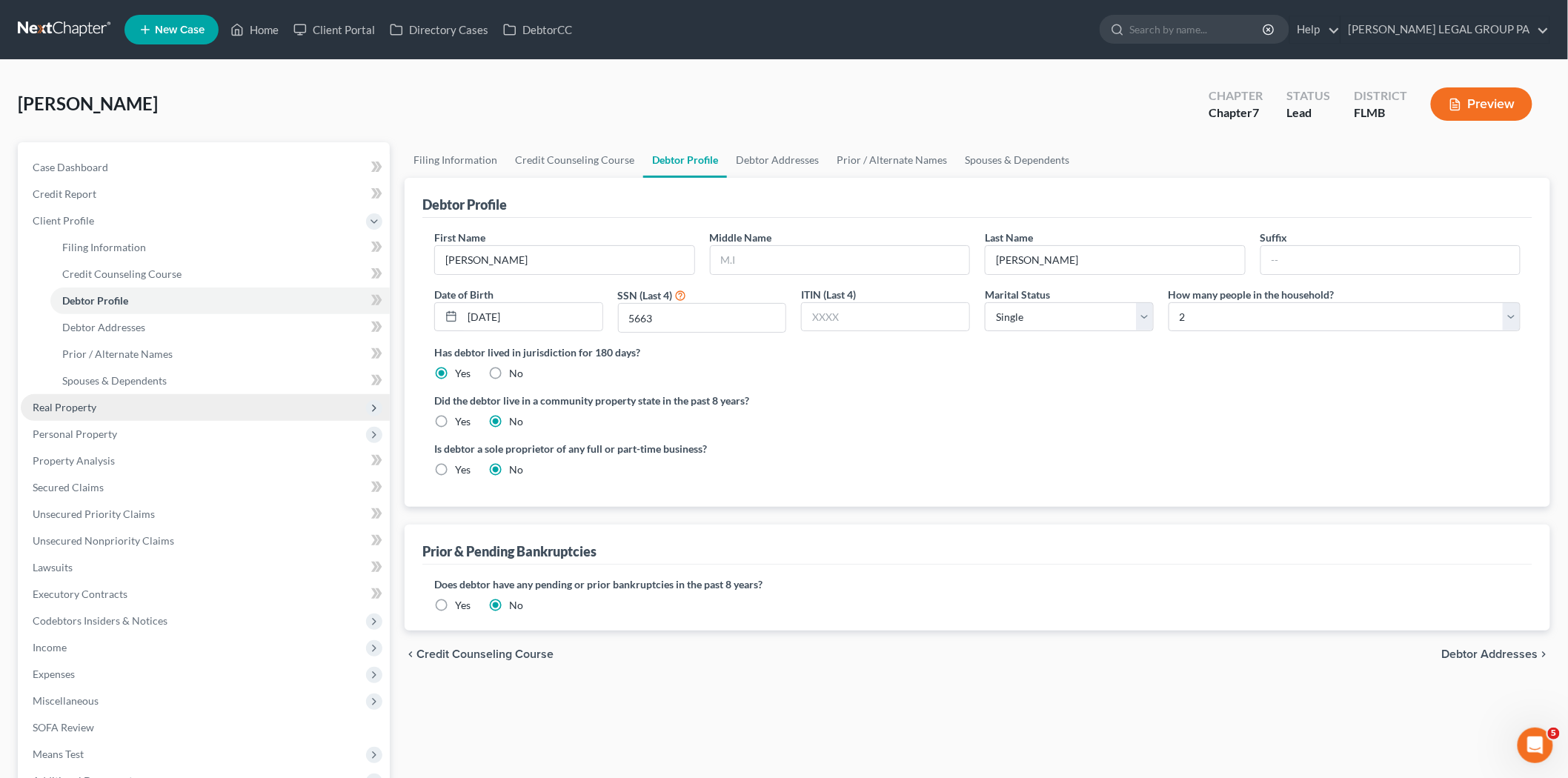
click at [135, 413] on span "Real Property" at bounding box center [205, 407] width 369 height 27
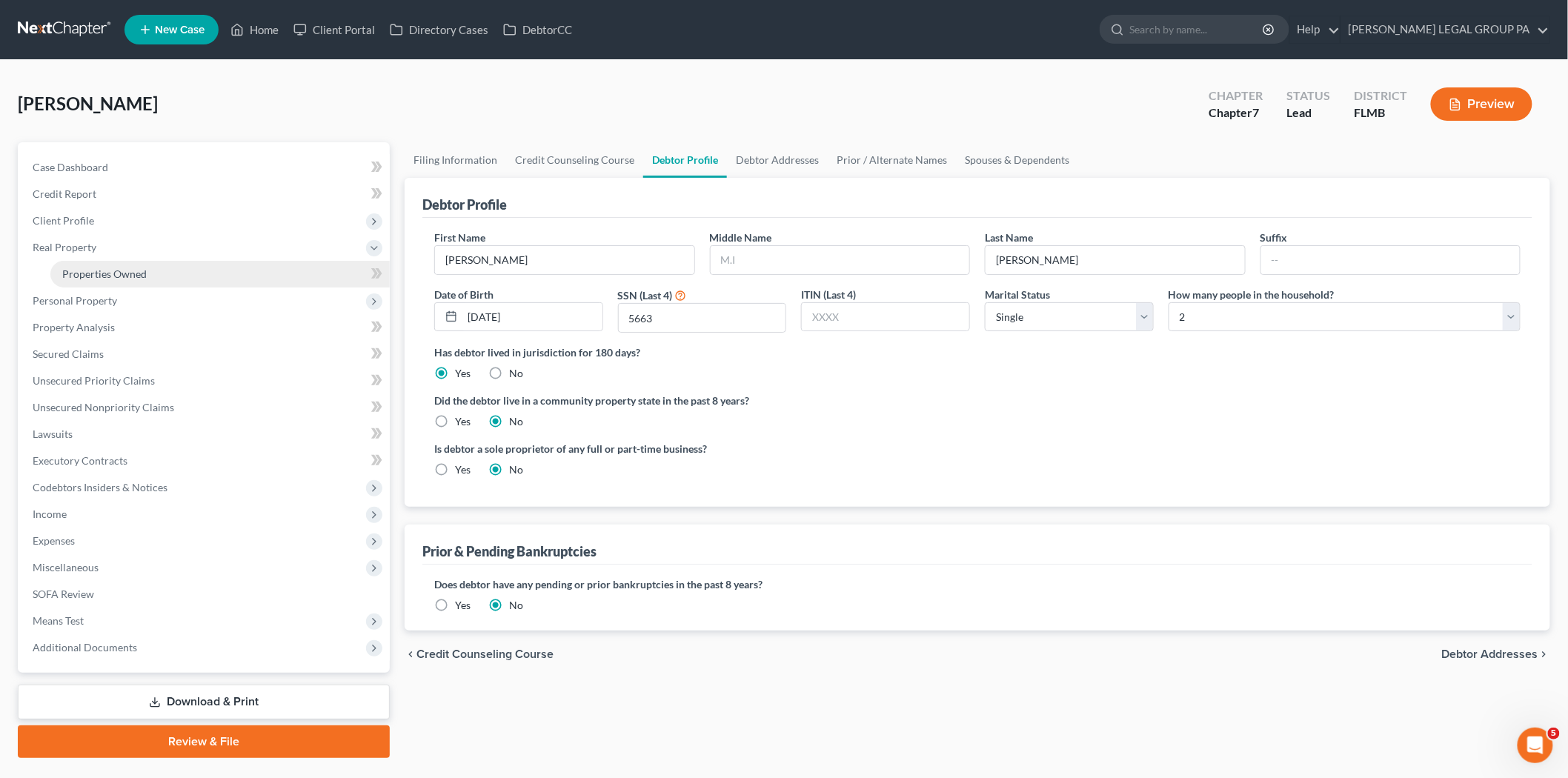
click at [84, 273] on span "Properties Owned" at bounding box center [104, 274] width 84 height 13
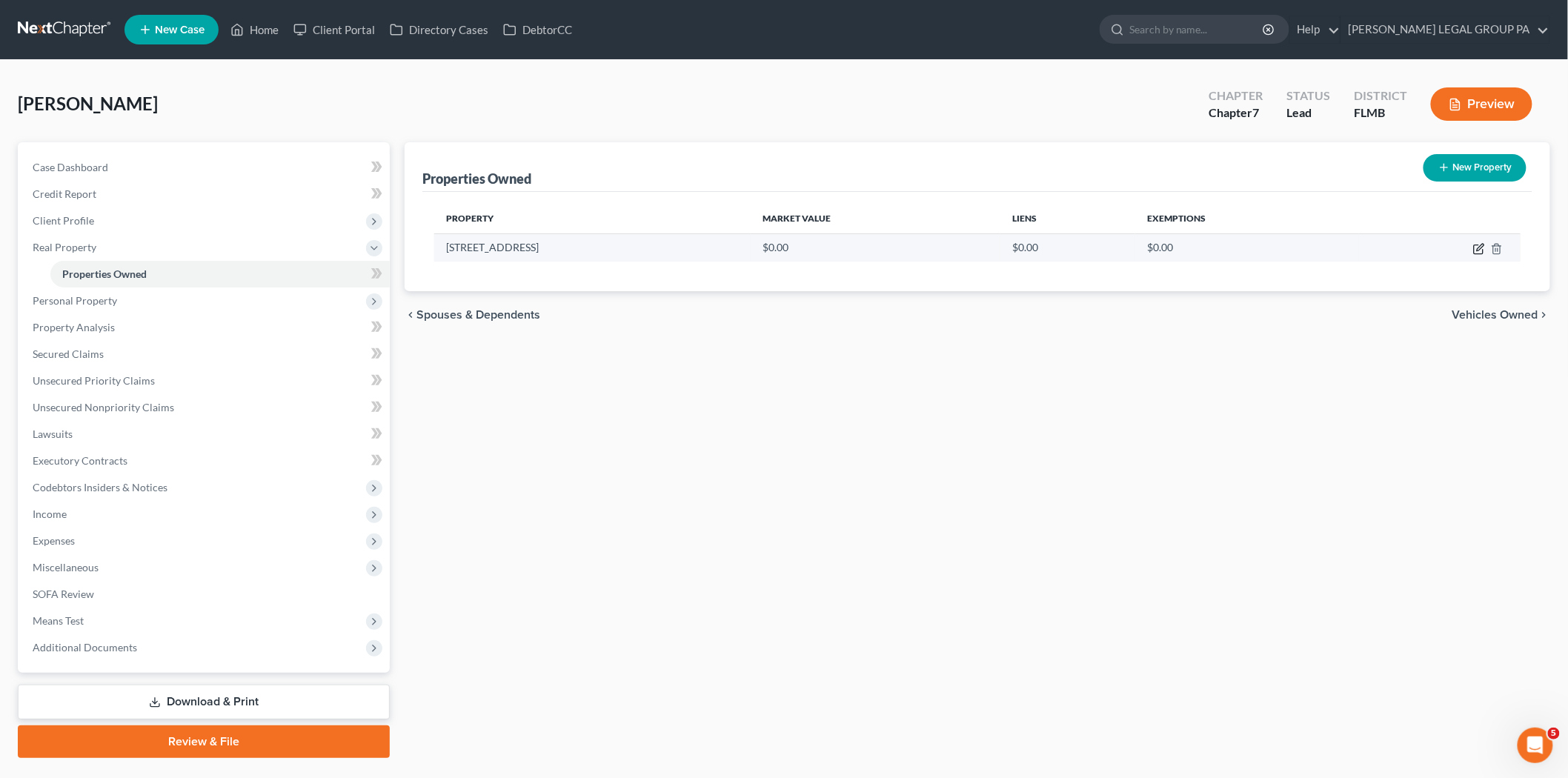
click at [1480, 248] on icon "button" at bounding box center [1480, 247] width 6 height 6
select select "9"
select select "52"
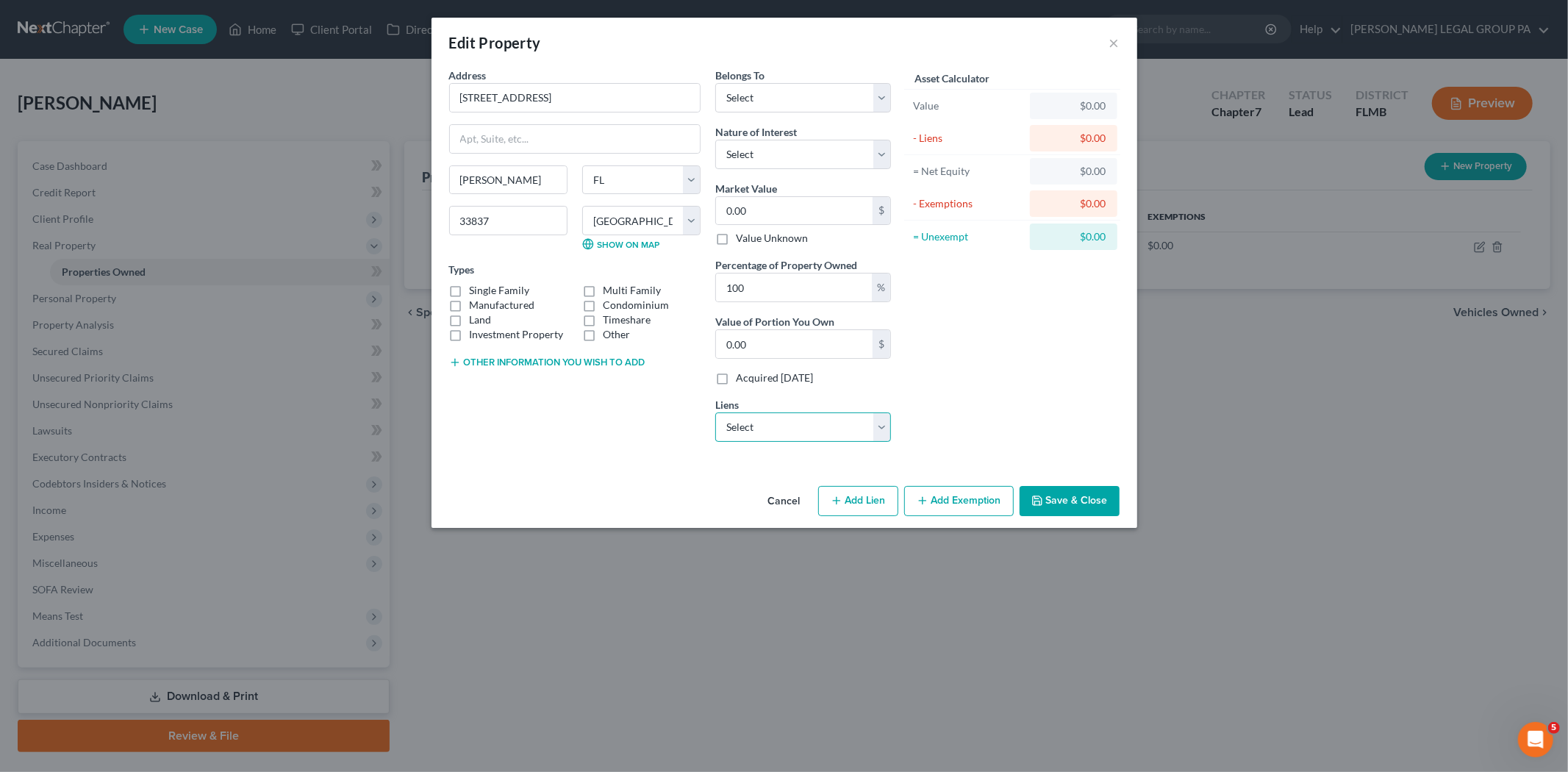
click at [868, 422] on select "Select Current - $0.00 Santander - $0.00" at bounding box center [803, 426] width 176 height 29
click at [967, 410] on div "Asset Calculator Value $0.00 - Liens $0.00 = Net Equity $0.00 - Exemptions $0.0…" at bounding box center [1013, 260] width 229 height 386
click at [773, 96] on select "Select Debtor 1 Only Debtor 2 Only Debtor 1 And Debtor 2 Only At Least One Of T…" at bounding box center [803, 97] width 176 height 29
select select "3"
click at [715, 83] on select "Select Debtor 1 Only Debtor 2 Only Debtor 1 And Debtor 2 Only At Least One Of T…" at bounding box center [803, 97] width 176 height 29
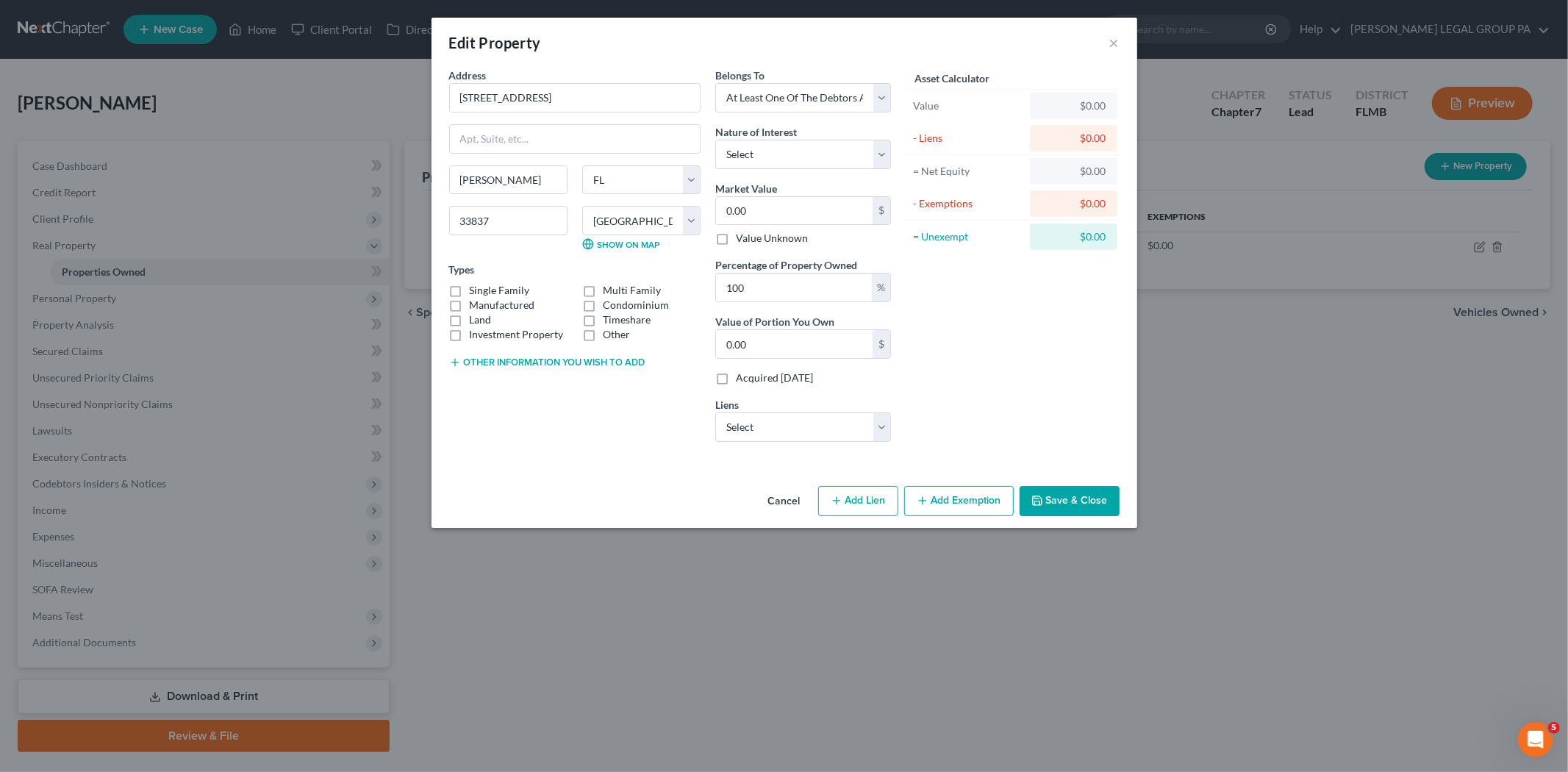
click at [1097, 516] on button "Save & Close" at bounding box center [1069, 500] width 100 height 31
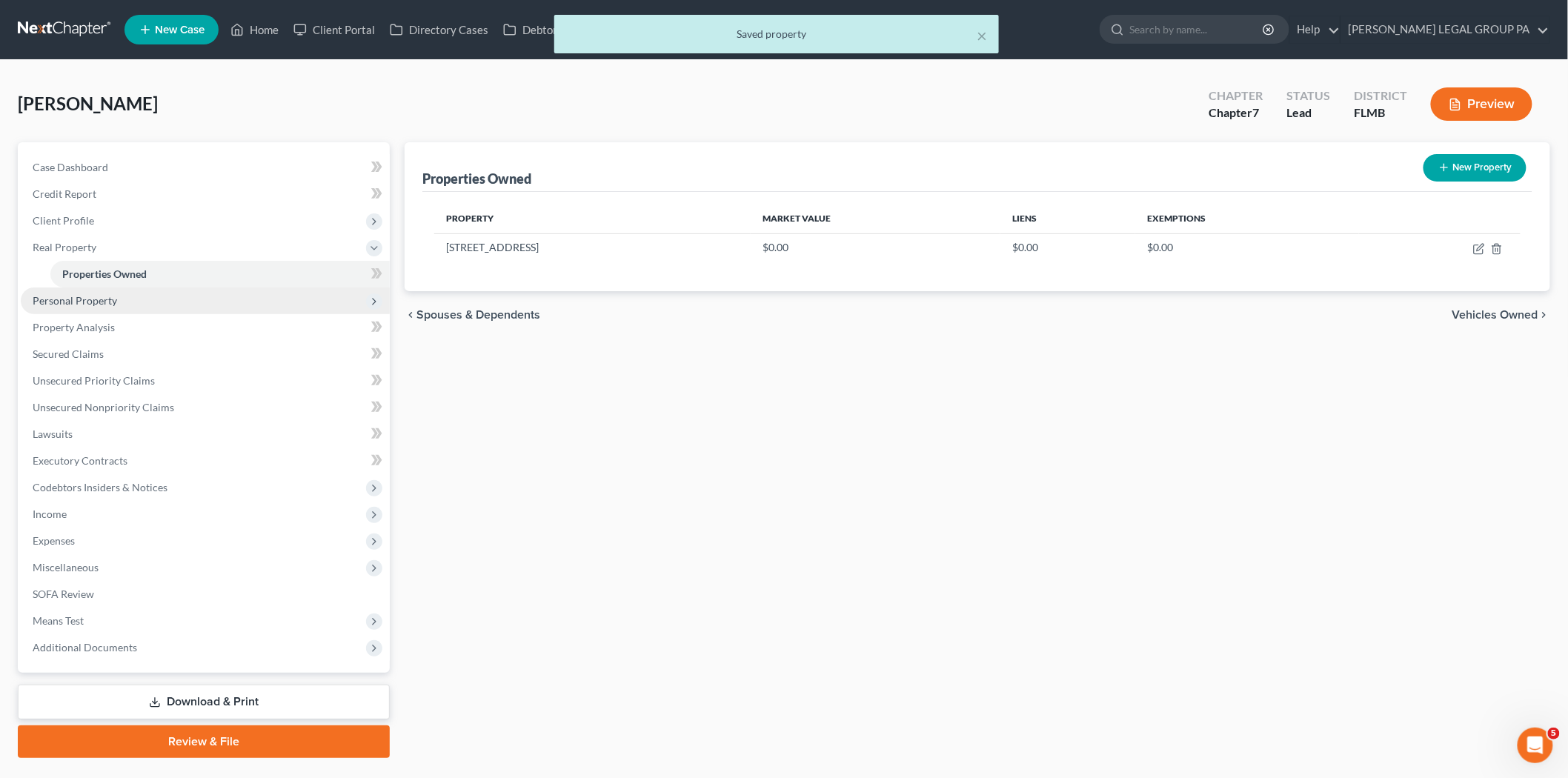
click at [96, 300] on span "Personal Property" at bounding box center [75, 301] width 84 height 13
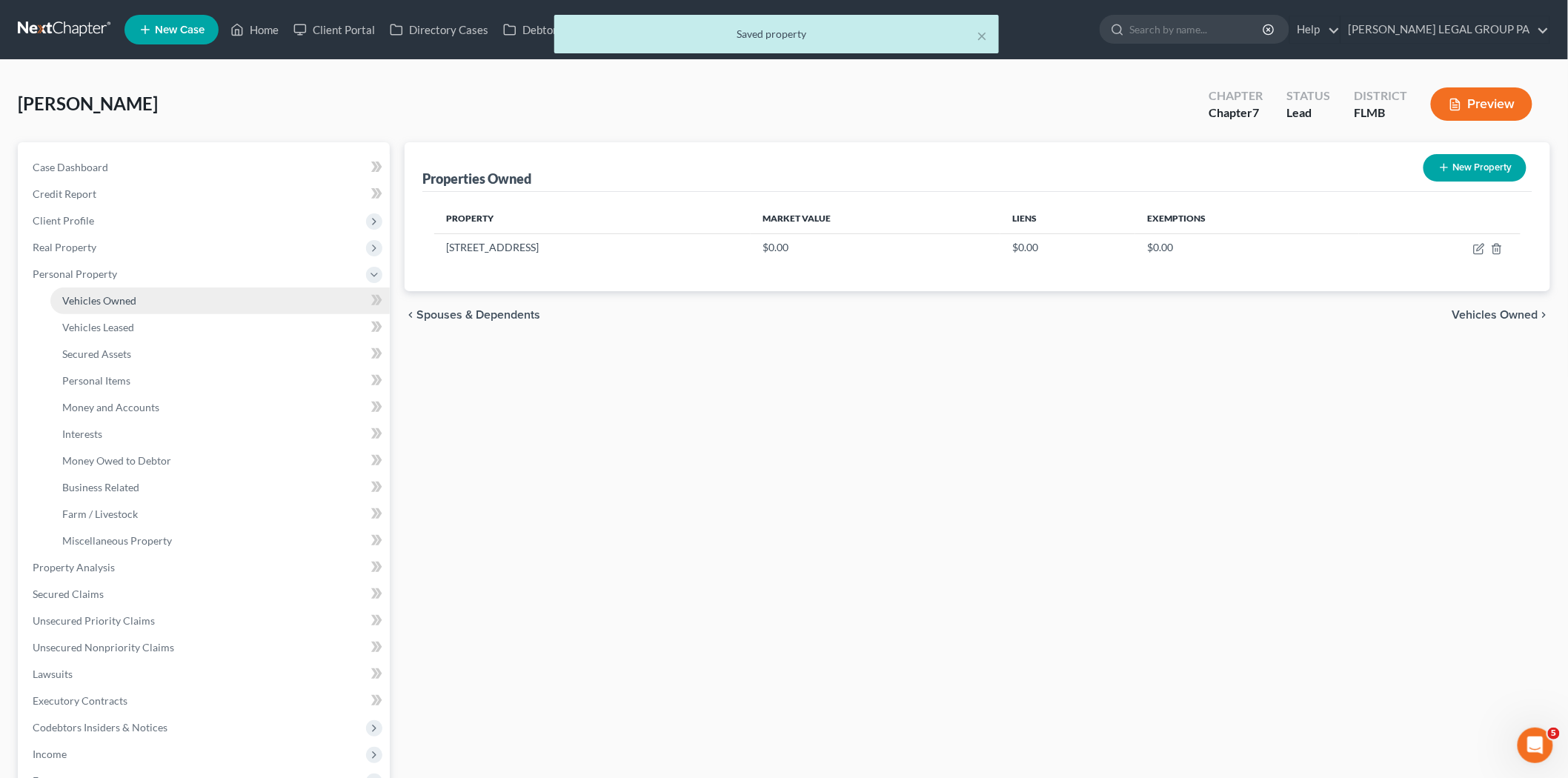
click at [119, 304] on span "Vehicles Owned" at bounding box center [99, 301] width 74 height 13
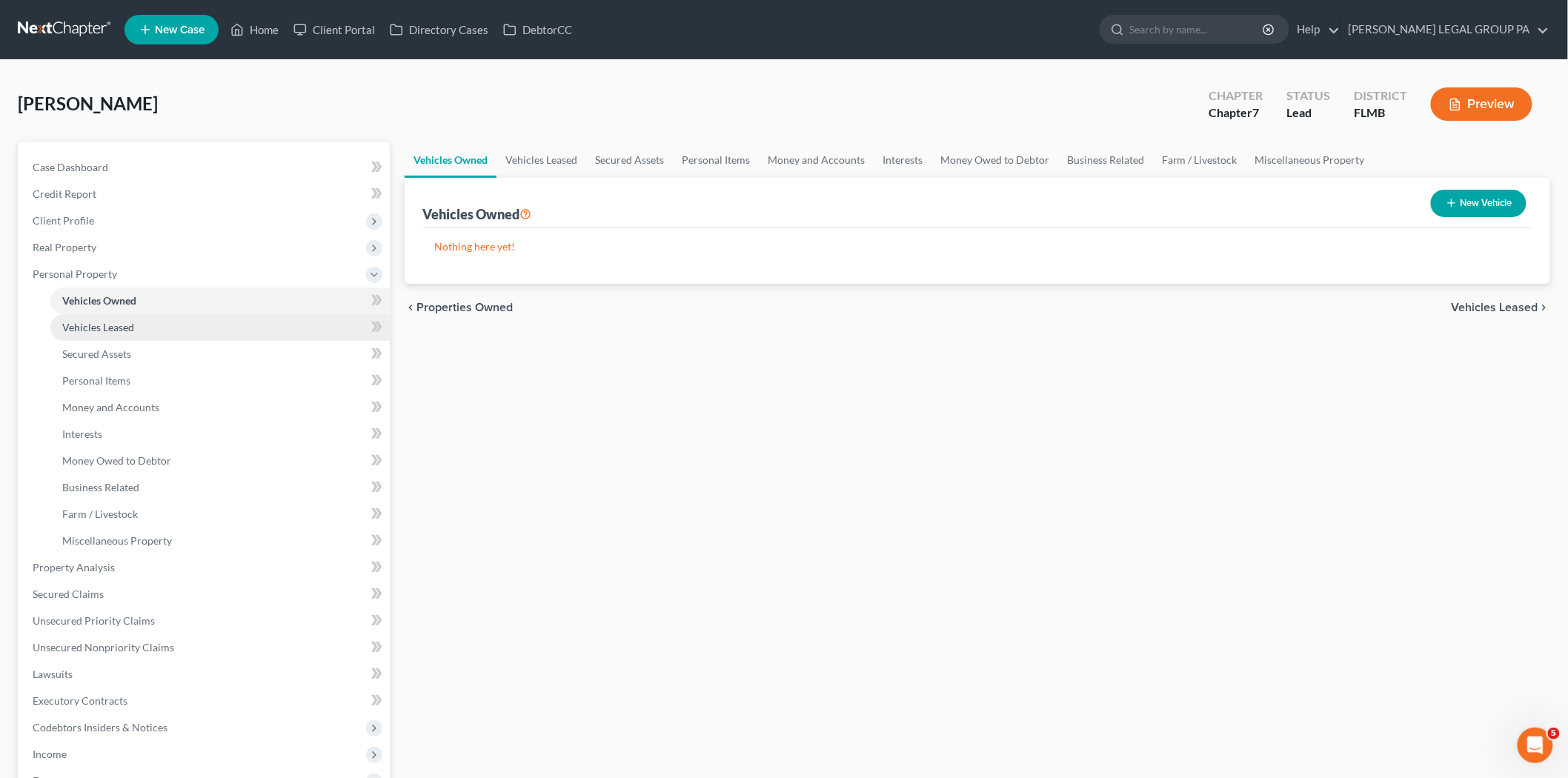
click at [183, 327] on link "Vehicles Leased" at bounding box center [220, 328] width 339 height 27
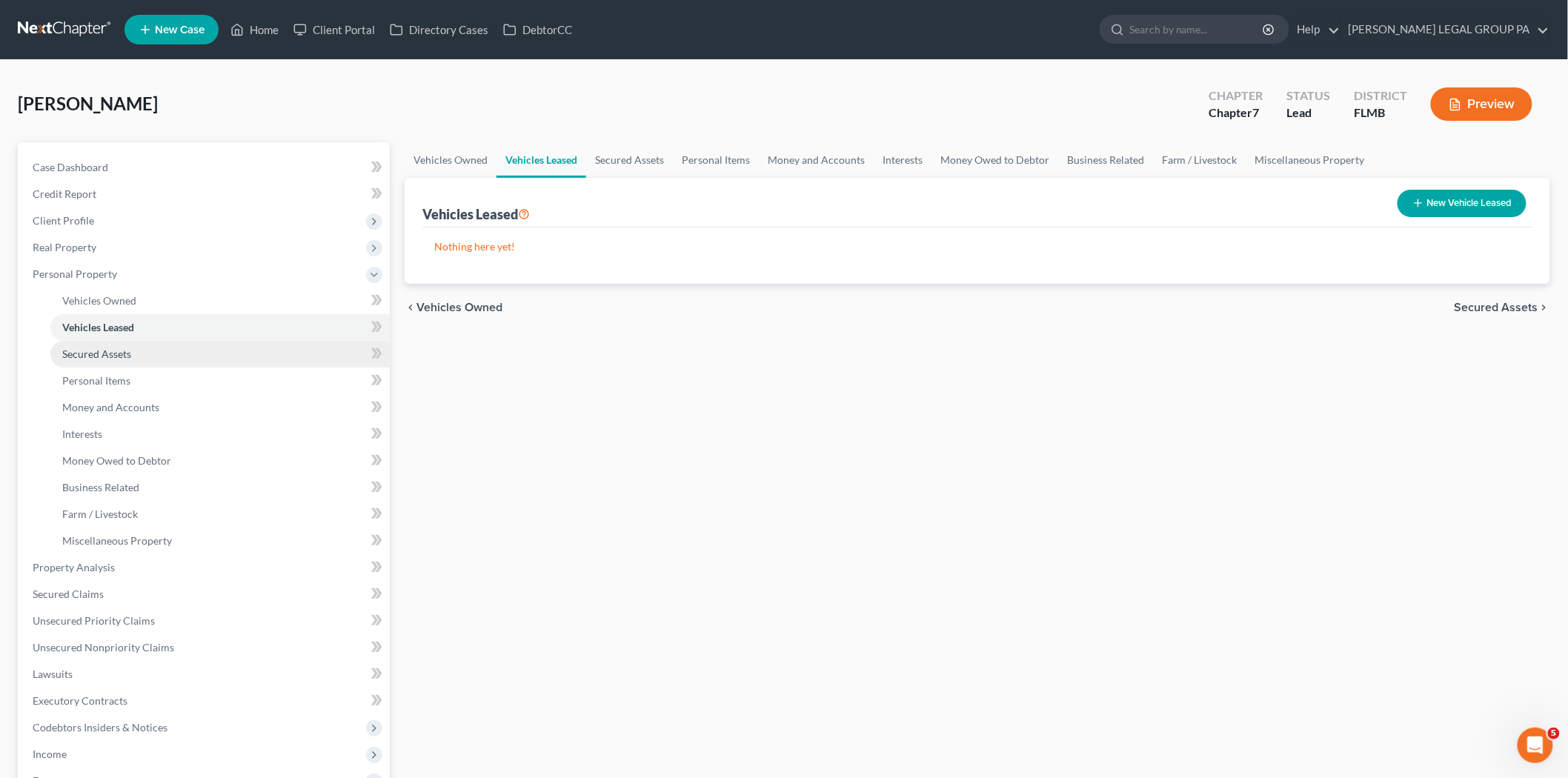
click at [183, 358] on link "Secured Assets" at bounding box center [220, 354] width 339 height 27
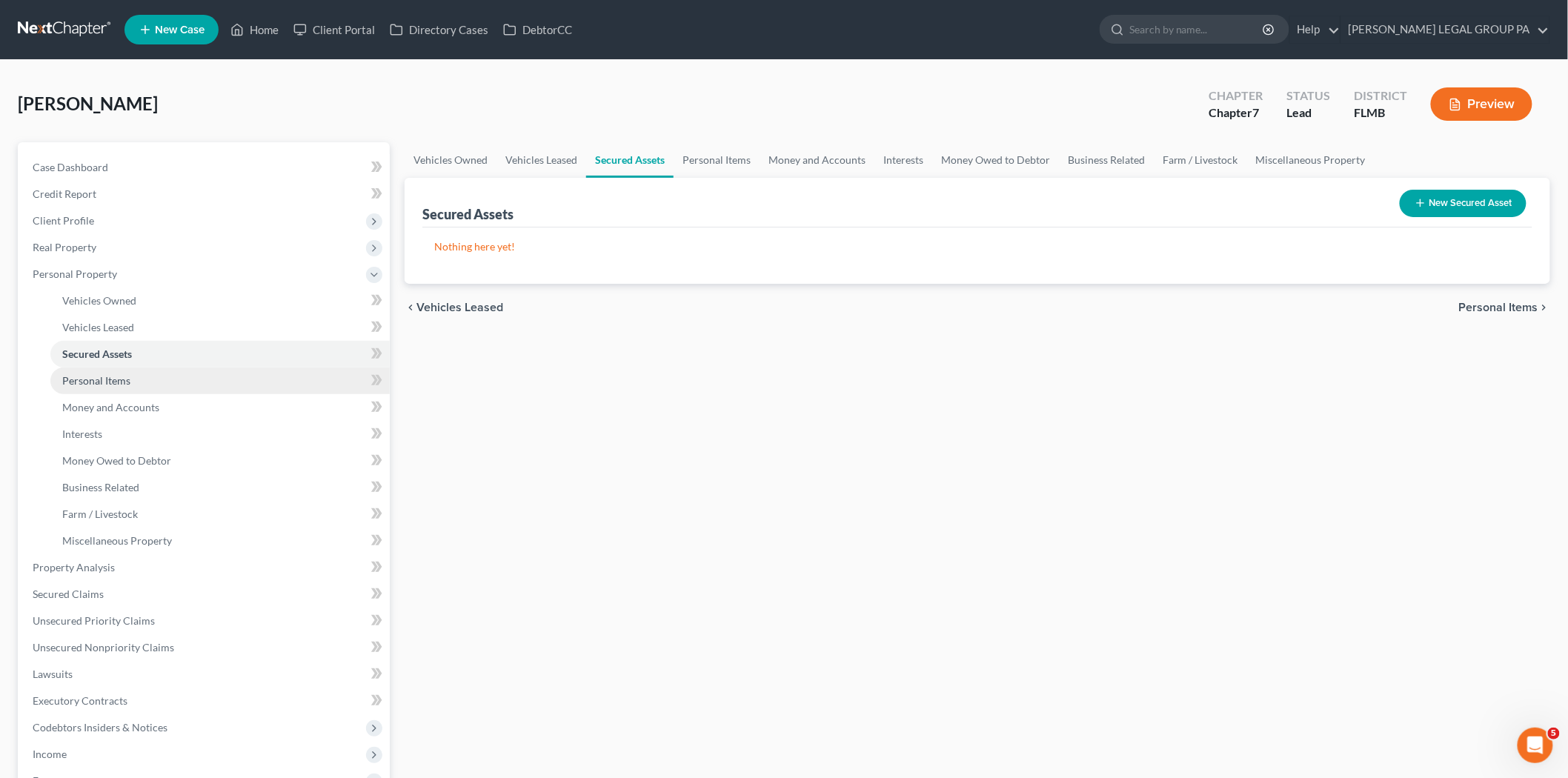
click at [187, 387] on link "Personal Items" at bounding box center [220, 381] width 339 height 27
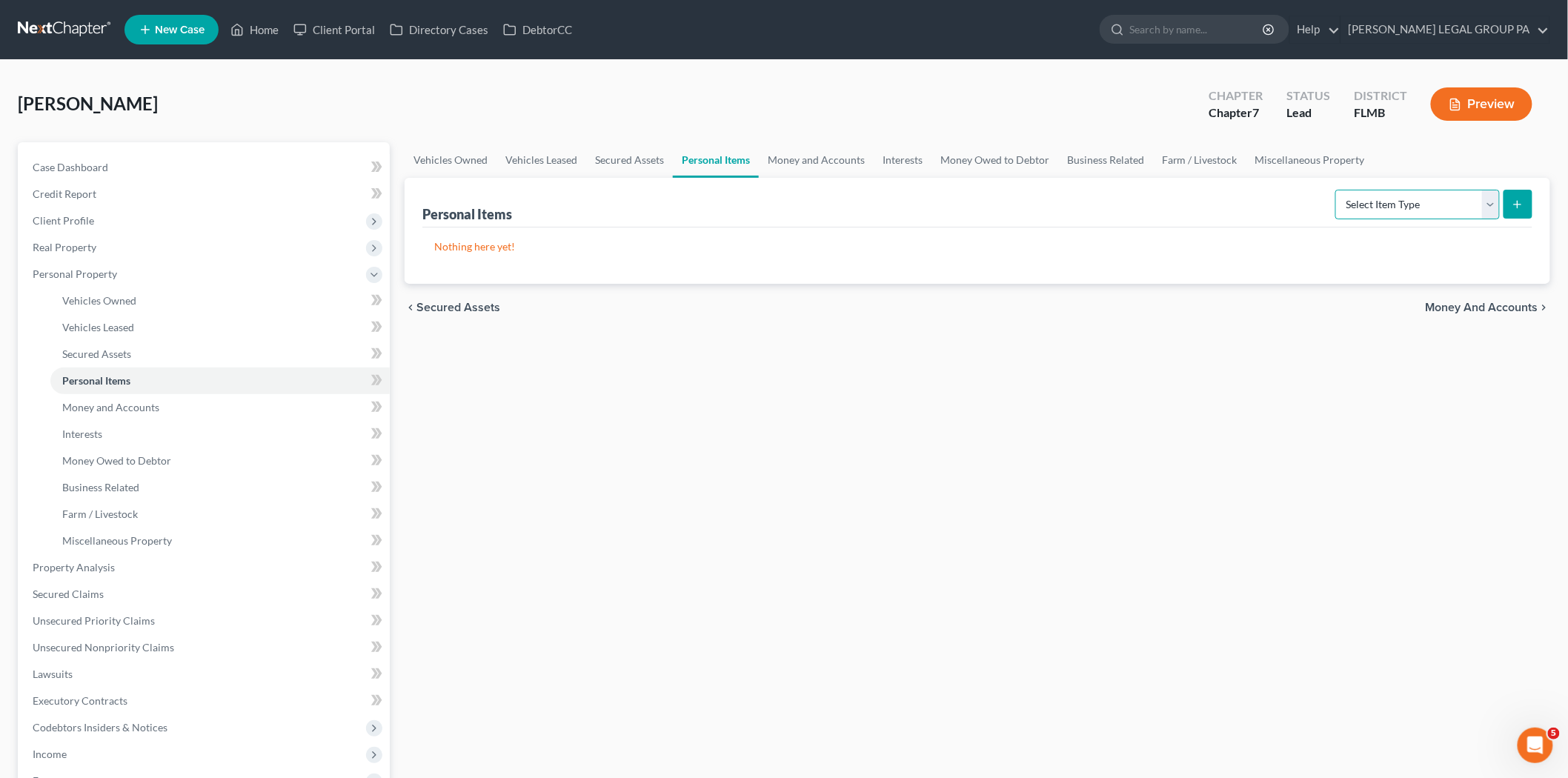
click at [1427, 204] on select "Select Item Type Clothing Collectibles Of Value Electronics Firearms Household …" at bounding box center [1418, 204] width 165 height 29
select select "clothing"
click at [1337, 189] on select "Select Item Type Clothing Collectibles Of Value Electronics Firearms Household …" at bounding box center [1418, 204] width 165 height 29
click at [1527, 198] on button "submit" at bounding box center [1518, 204] width 29 height 29
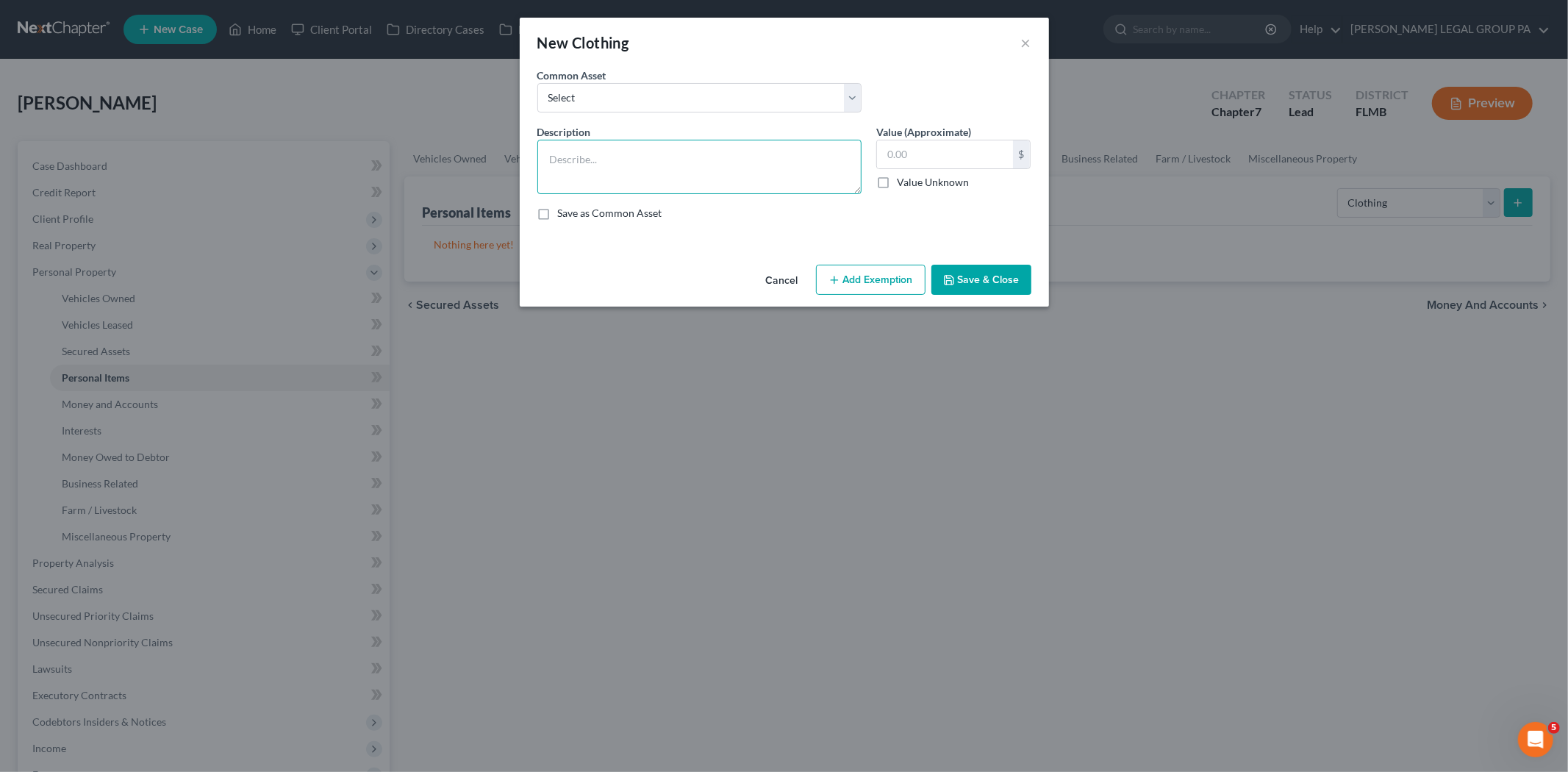
click at [581, 156] on textarea at bounding box center [700, 167] width 324 height 54
type textarea "All clothing"
click at [917, 164] on input "text" at bounding box center [945, 154] width 136 height 28
type input "400.0"
click at [970, 264] on button "Save & Close" at bounding box center [981, 279] width 100 height 31
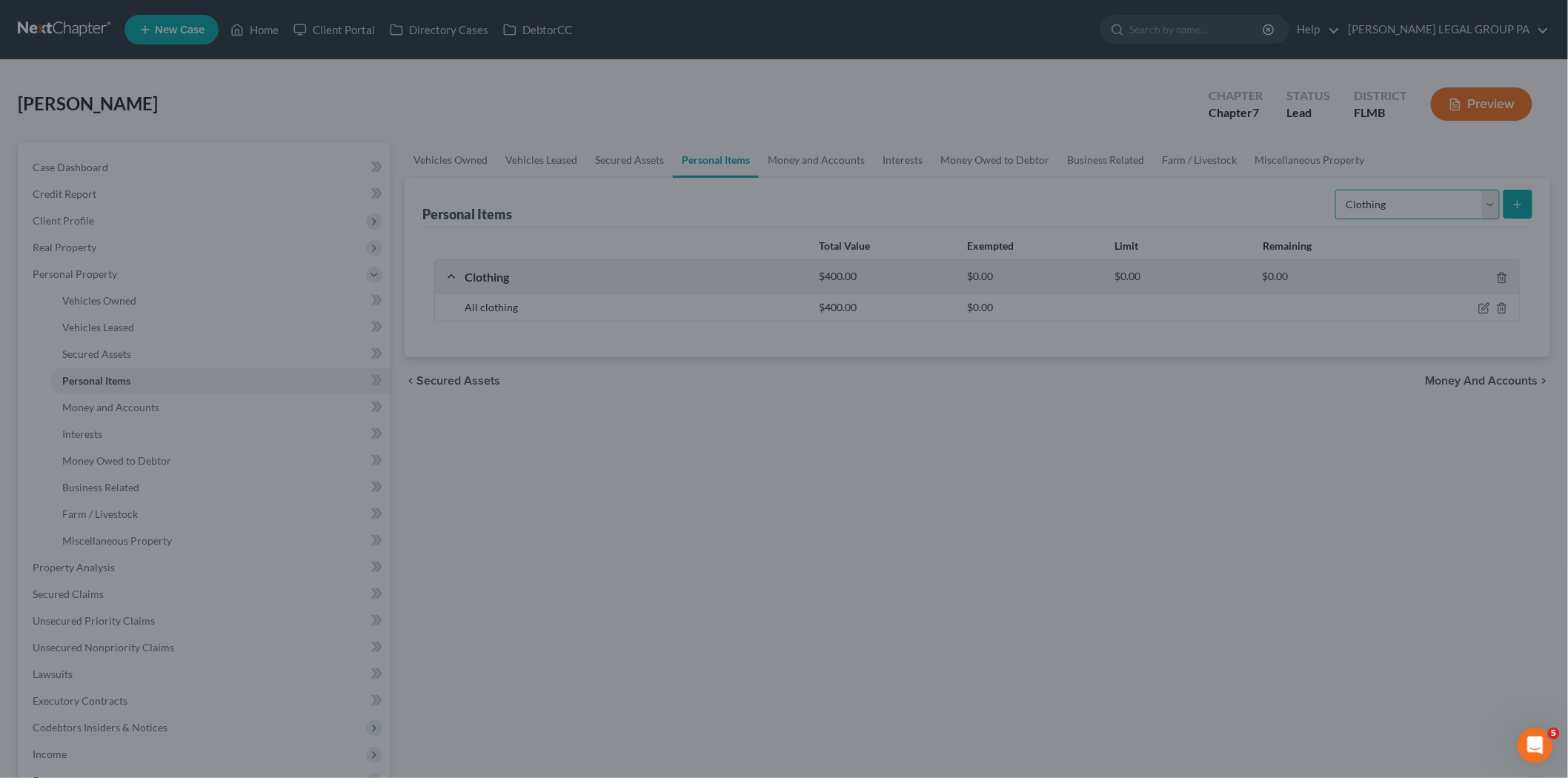
click at [1367, 190] on select "Select Item Type Clothing Collectibles Of Value Electronics Firearms Household …" at bounding box center [1418, 204] width 165 height 29
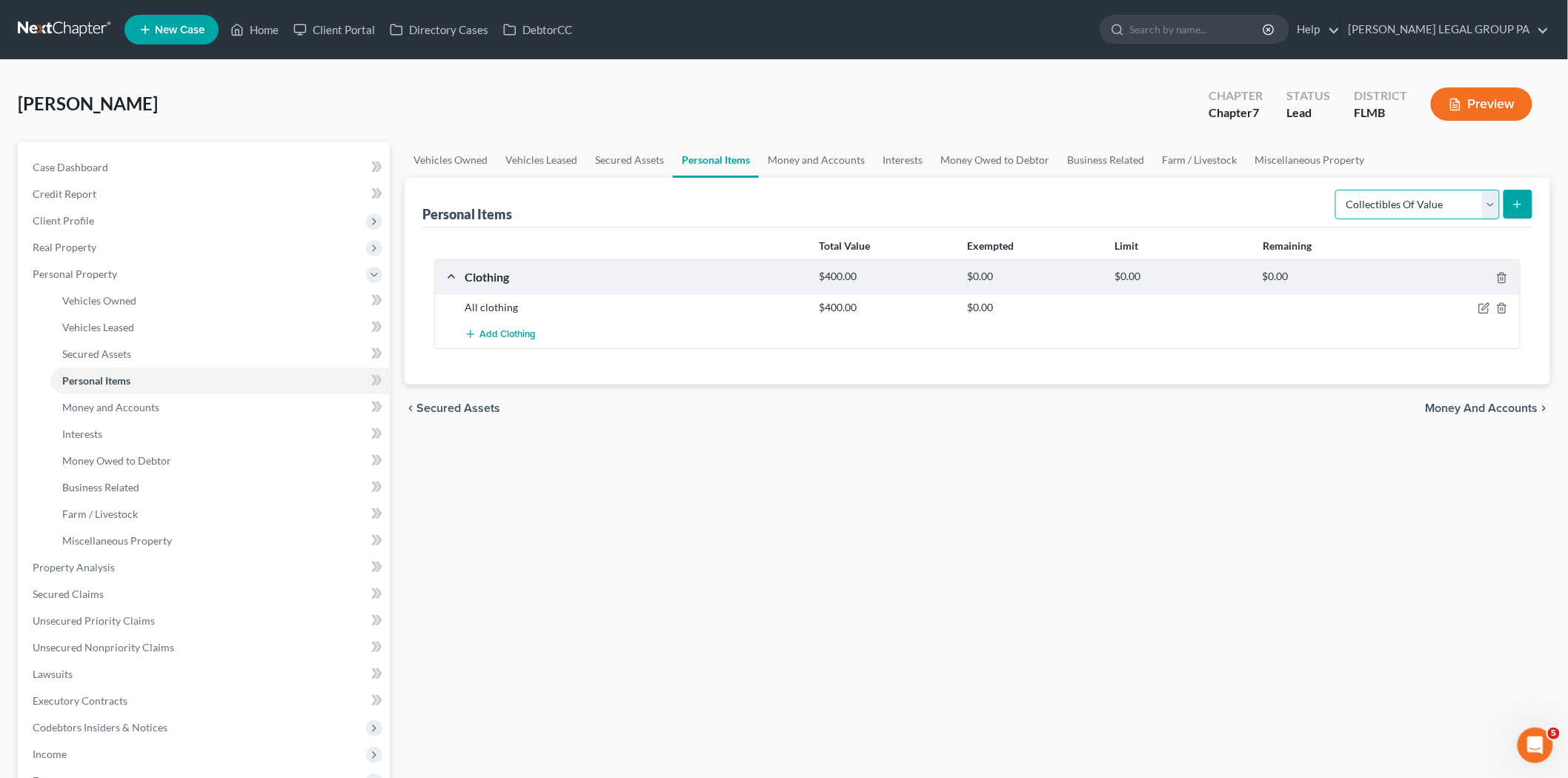
click at [1337, 189] on select "Select Item Type Clothing Collectibles Of Value Electronics Firearms Household …" at bounding box center [1418, 204] width 165 height 29
click at [1463, 204] on select "Select Item Type Clothing Collectibles Of Value Electronics Firearms Household …" at bounding box center [1418, 204] width 165 height 29
select select "electronics"
click at [1337, 189] on select "Select Item Type Clothing Collectibles Of Value Electronics Firearms Household …" at bounding box center [1418, 204] width 165 height 29
click at [1529, 199] on button "submit" at bounding box center [1518, 204] width 29 height 29
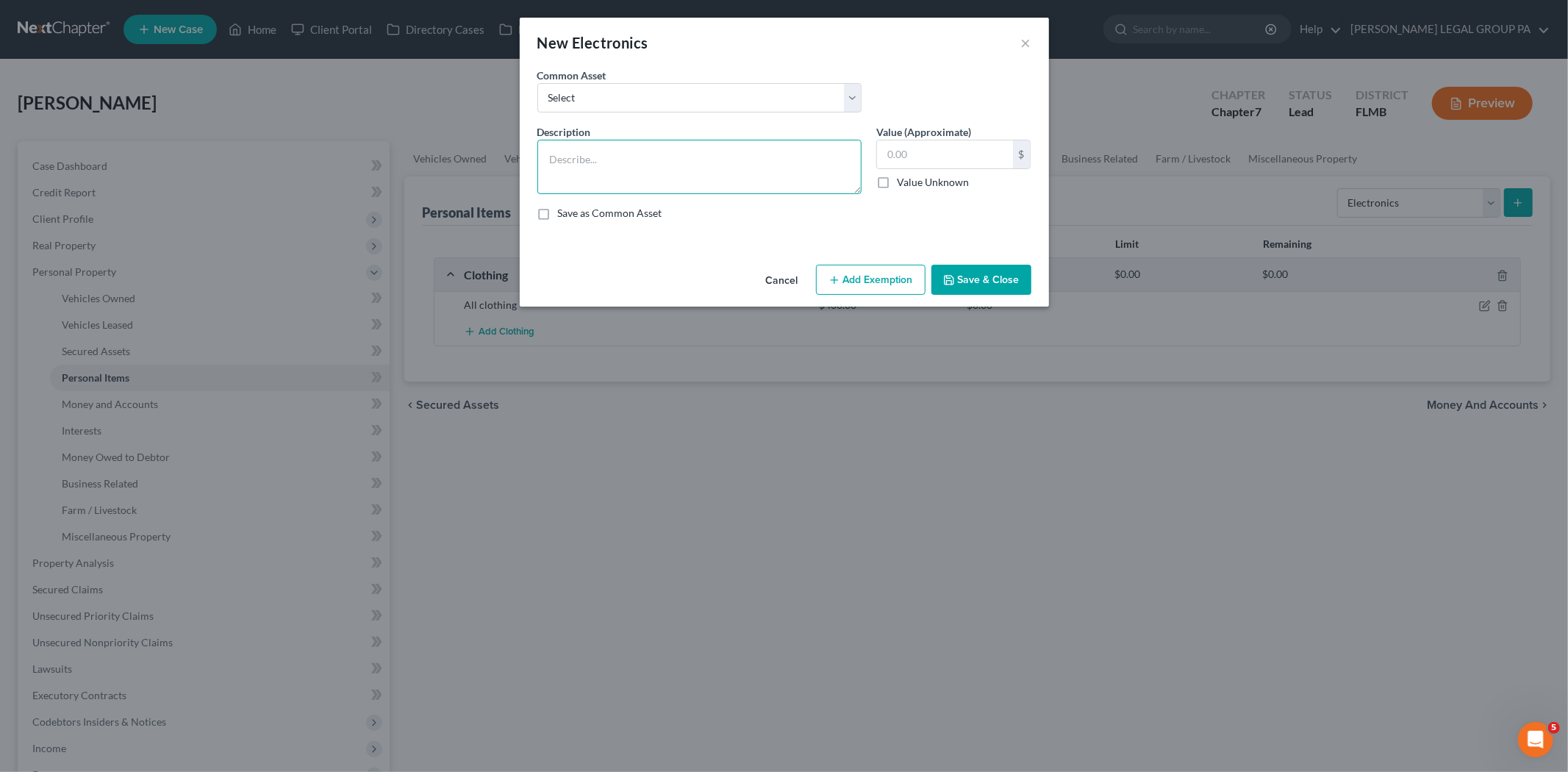
click at [736, 163] on textarea at bounding box center [700, 167] width 324 height 54
click at [733, 162] on textarea "2 Tvs," at bounding box center [700, 167] width 324 height 54
type textarea "2 Tvs"
click at [899, 152] on input "text" at bounding box center [945, 154] width 136 height 28
type input "100.00"
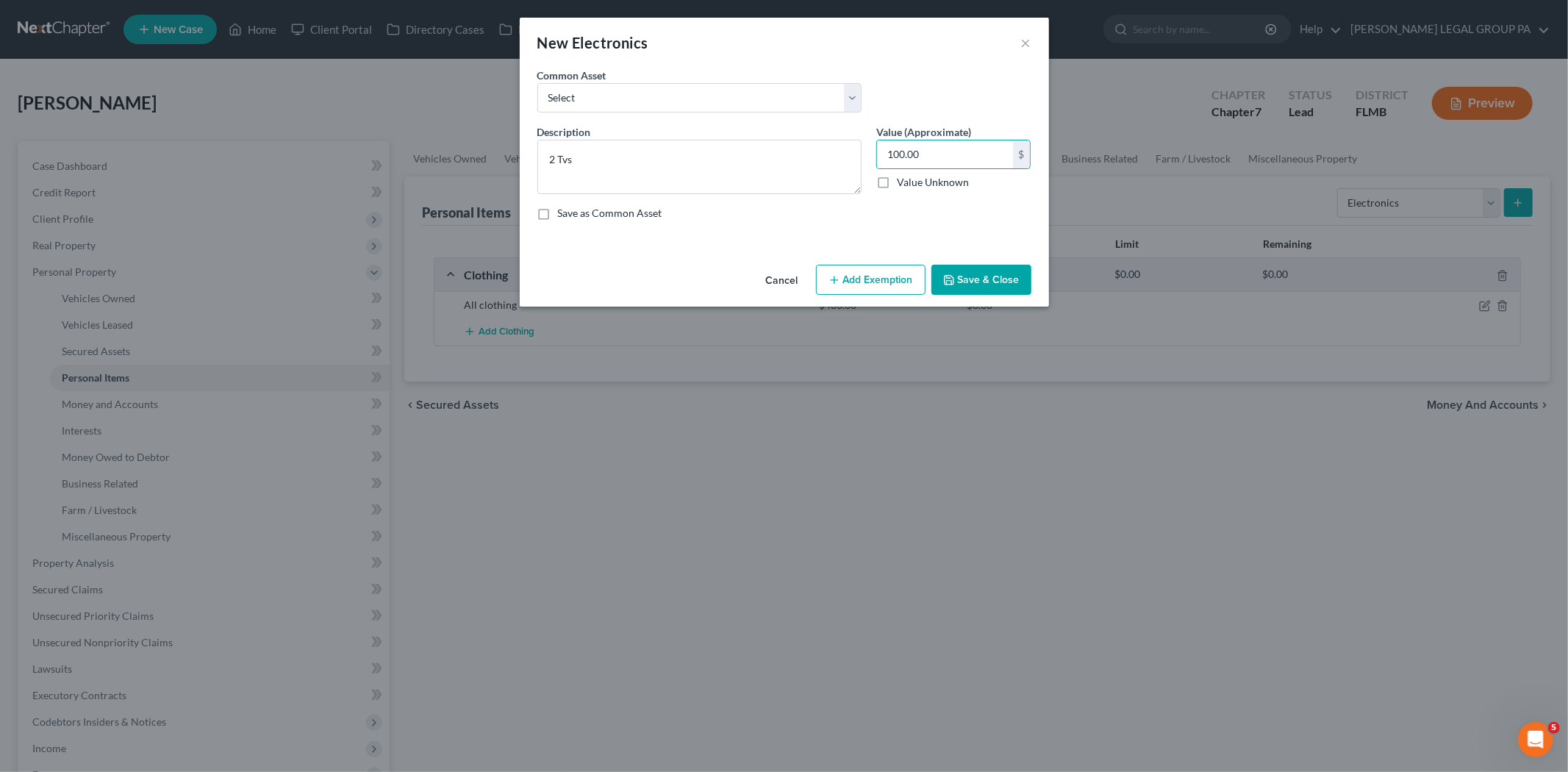
click at [1003, 285] on button "Save & Close" at bounding box center [981, 279] width 100 height 31
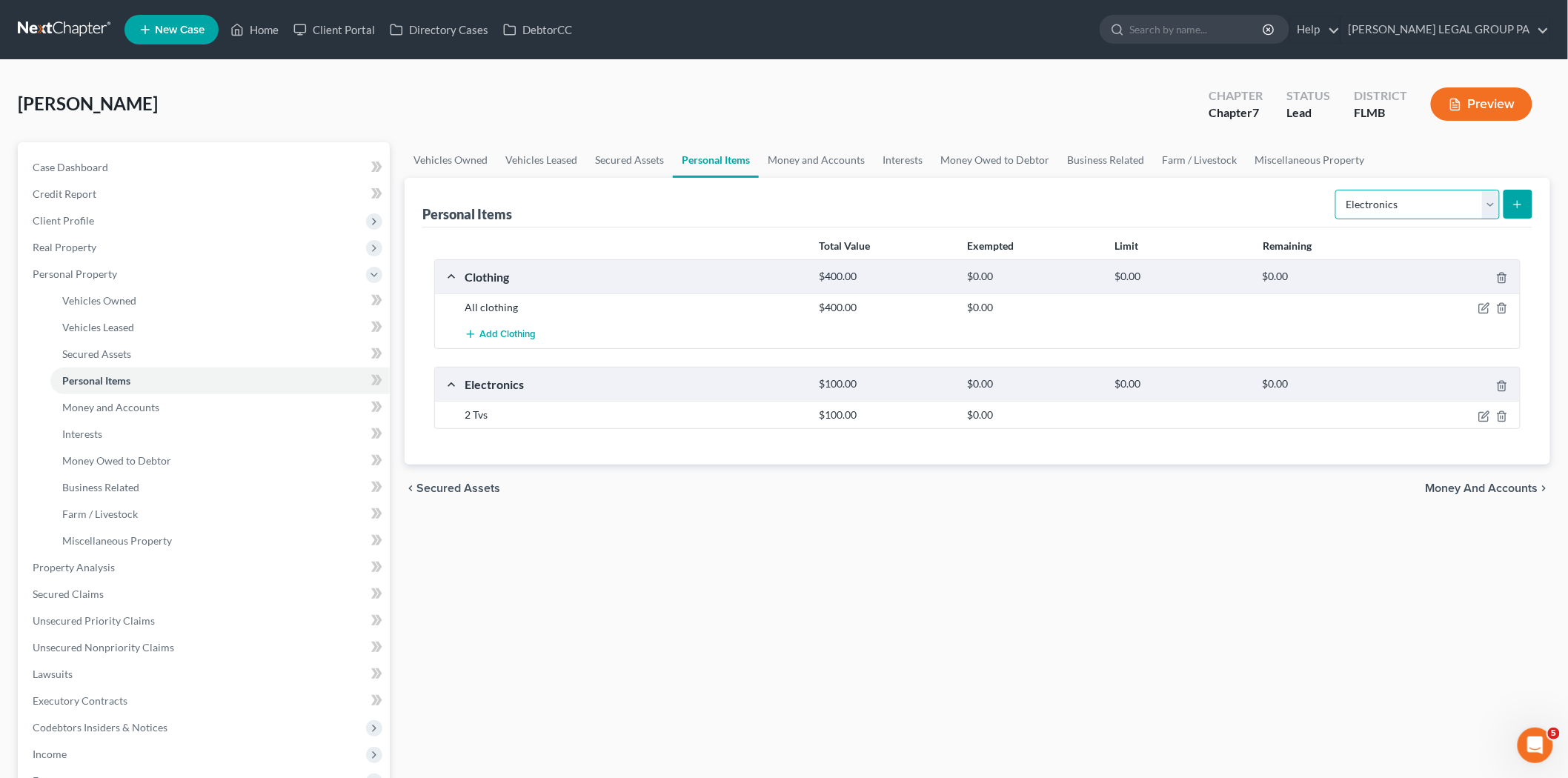
click at [1371, 209] on select "Select Item Type Clothing Collectibles Of Value Electronics Firearms Household …" at bounding box center [1418, 204] width 165 height 29
click at [1337, 189] on select "Select Item Type Clothing Collectibles Of Value Electronics Firearms Household …" at bounding box center [1418, 204] width 165 height 29
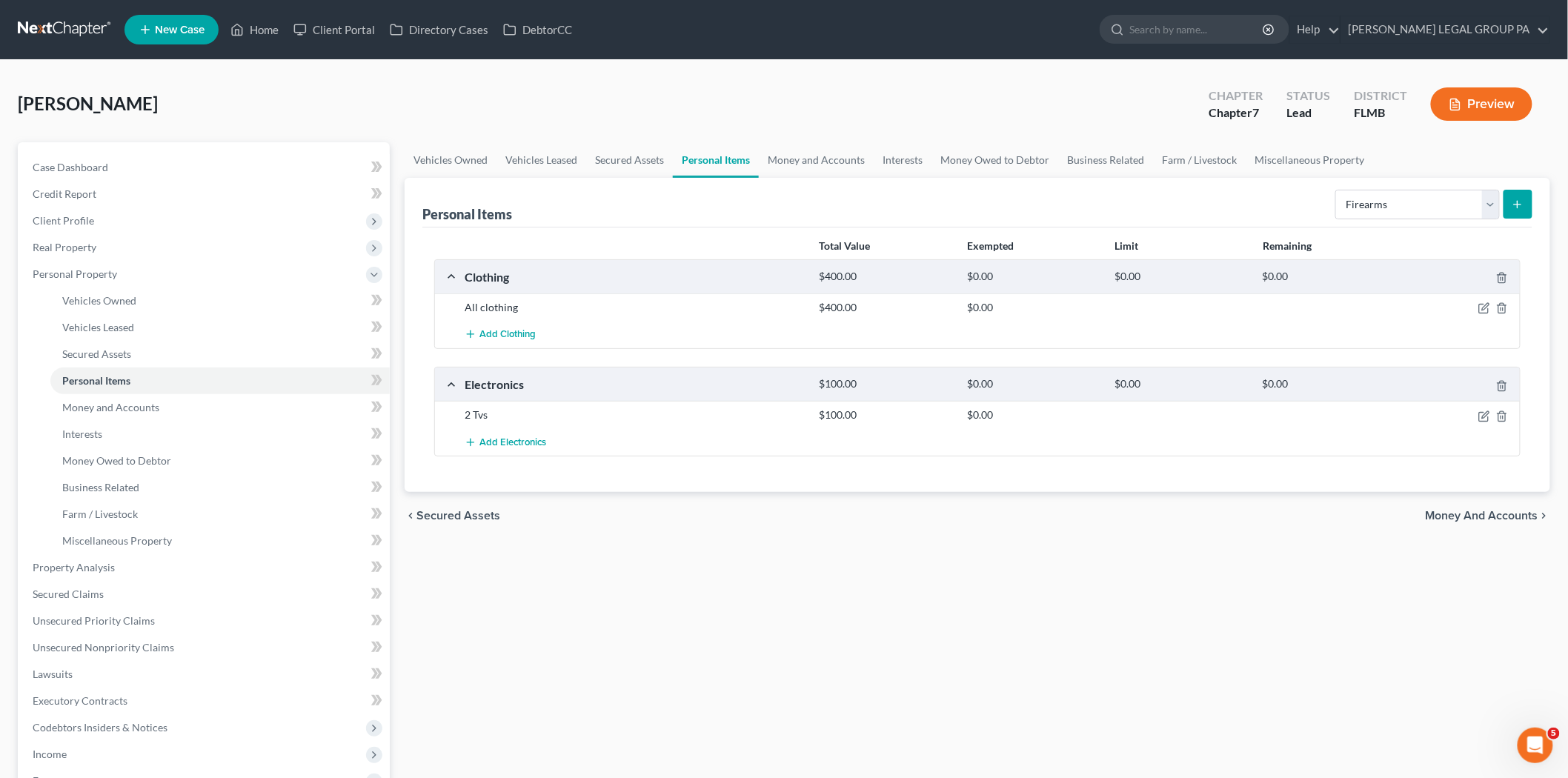
click at [1196, 216] on div "Personal Items Select Item Type Clothing Collectibles Of Value Electronics Fire…" at bounding box center [977, 202] width 1110 height 49
click at [1417, 198] on select "Select Item Type Clothing Collectibles Of Value Electronics Firearms Household …" at bounding box center [1418, 204] width 165 height 29
select select "household_goods"
click at [1337, 189] on select "Select Item Type Clothing Collectibles Of Value Electronics Firearms Household …" at bounding box center [1418, 204] width 165 height 29
click at [1515, 200] on icon "submit" at bounding box center [1517, 204] width 12 height 12
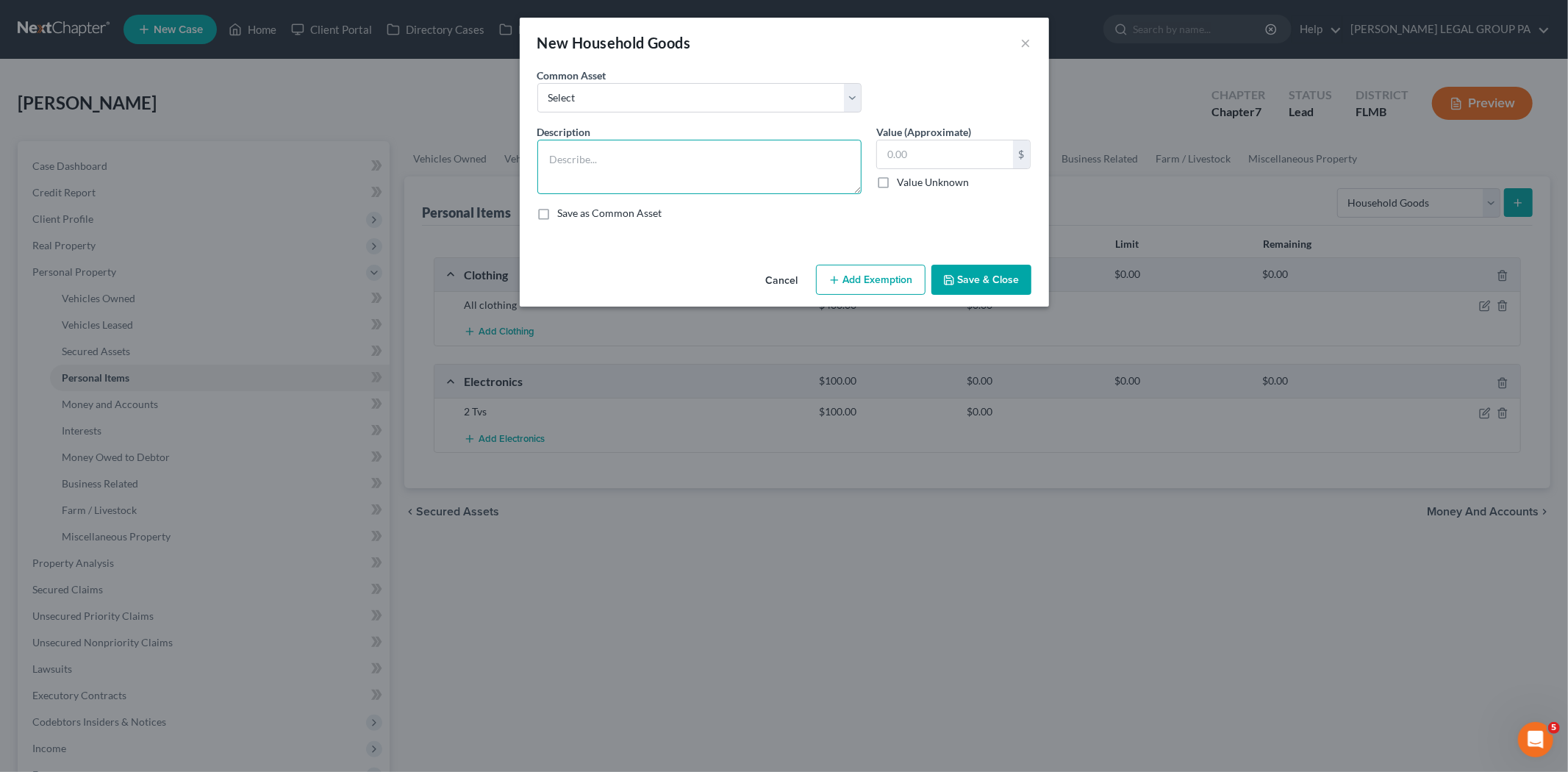
click at [658, 160] on textarea at bounding box center [700, 167] width 324 height 54
click at [633, 177] on textarea "1 sofa, 1 dining room table with 4 chairs, 2 end tables, 1 dresser, 2 coffee ta…" at bounding box center [700, 167] width 324 height 54
click at [795, 155] on textarea "1 sofa, 1 dining room table with 4 chairs, 2 end tables, 1 dresser, 2 coffee ta…" at bounding box center [700, 167] width 324 height 54
type textarea "1 sofa, 1 dining room table with 4 chairs, 2 end tables, 2 dressers, 2 coffee t…"
click at [951, 151] on input "text" at bounding box center [945, 154] width 136 height 28
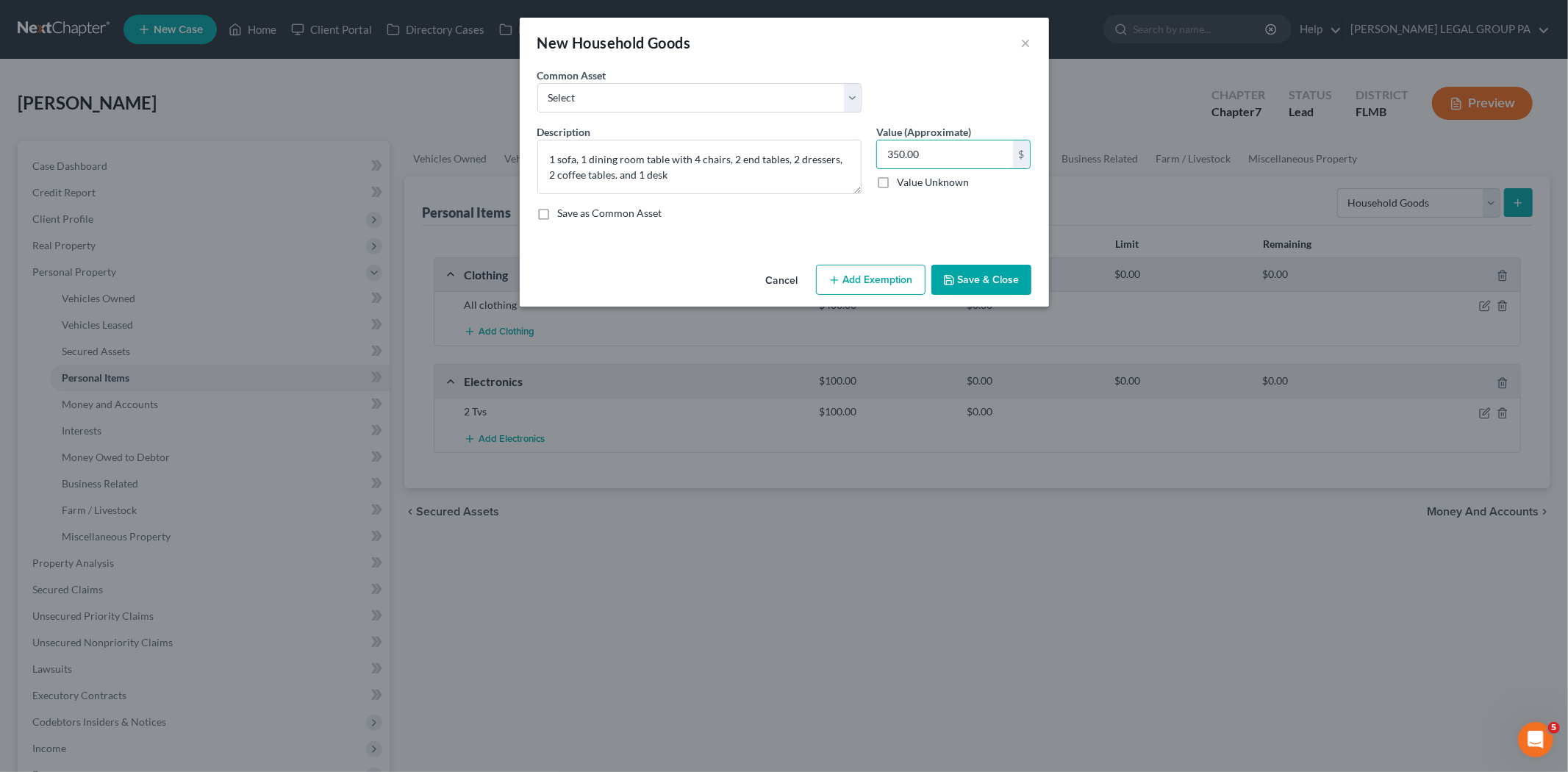
type input "350.00"
click at [953, 274] on icon "button" at bounding box center [949, 279] width 12 height 12
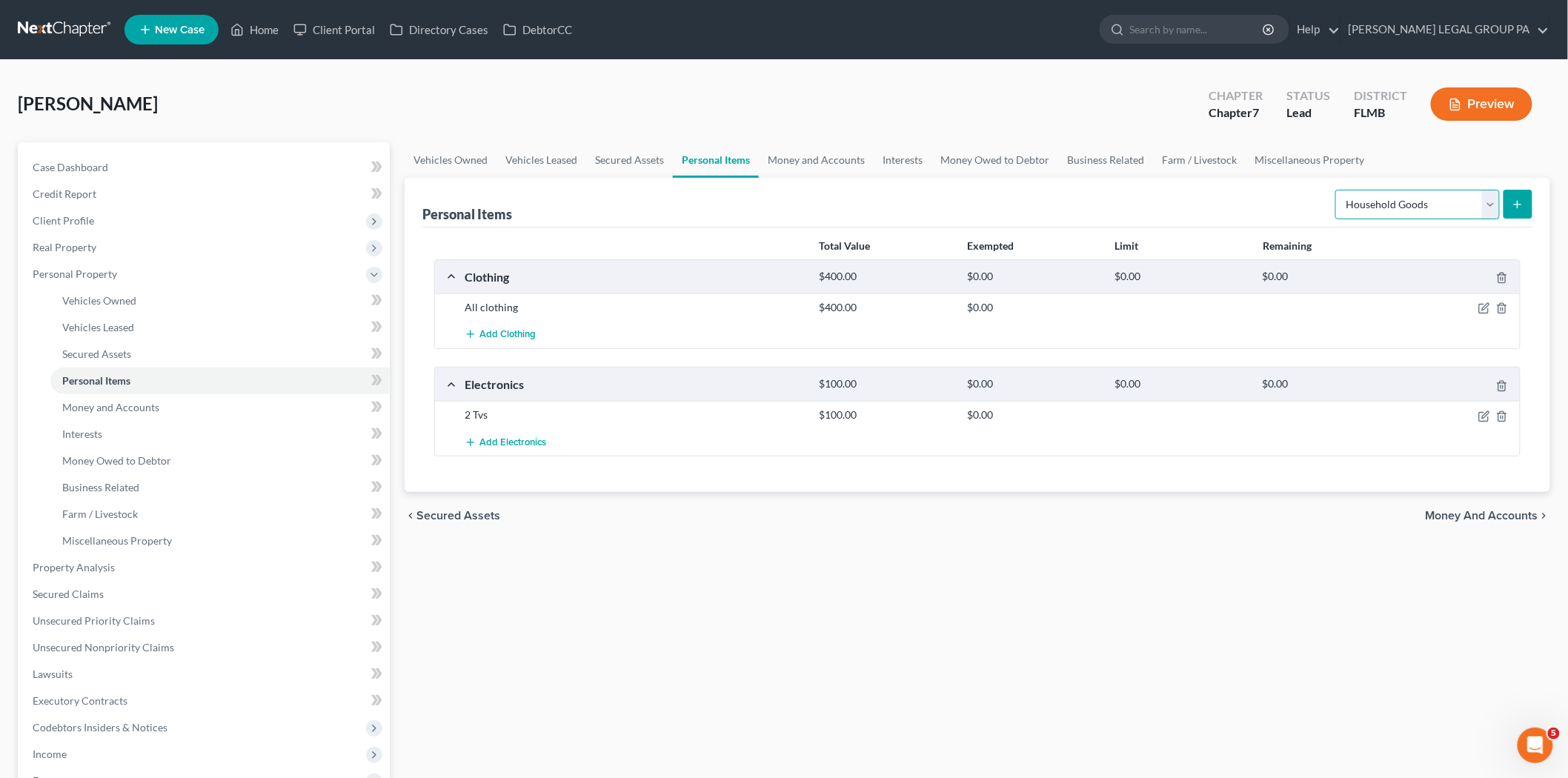
click at [1461, 211] on select "Select Item Type Clothing Collectibles Of Value Electronics Firearms Household …" at bounding box center [1418, 204] width 165 height 29
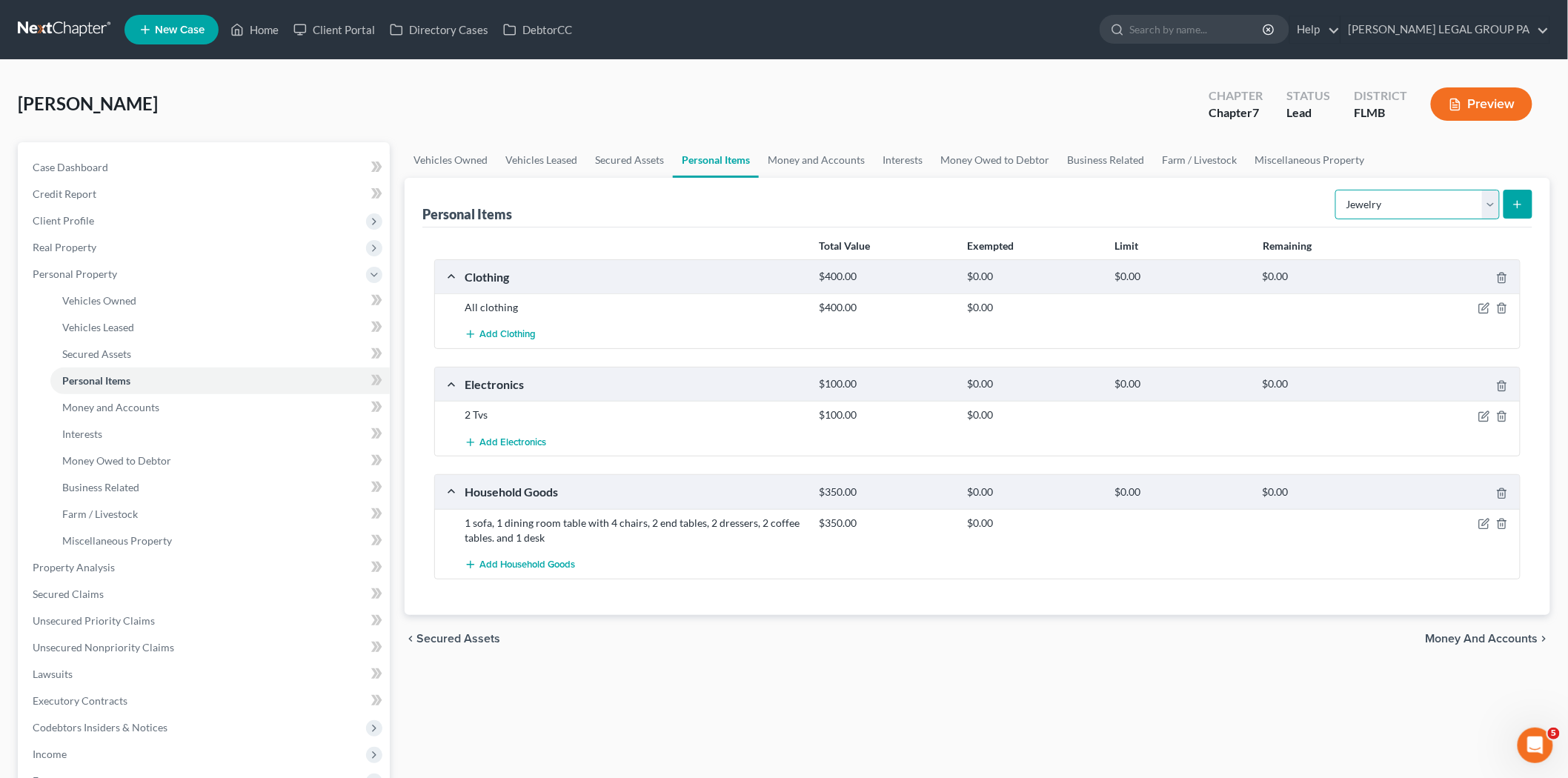
click at [1337, 189] on select "Select Item Type Clothing Collectibles Of Value Electronics Firearms Household …" at bounding box center [1418, 204] width 165 height 29
click at [1477, 212] on select "Select Item Type Clothing Collectibles Of Value Electronics Firearms Household …" at bounding box center [1418, 204] width 165 height 29
select select "pets"
click at [1337, 189] on select "Select Item Type Clothing Collectibles Of Value Electronics Firearms Household …" at bounding box center [1418, 204] width 165 height 29
click at [1390, 197] on select "Select Item Type Clothing Collectibles Of Value Electronics Firearms Household …" at bounding box center [1418, 204] width 165 height 29
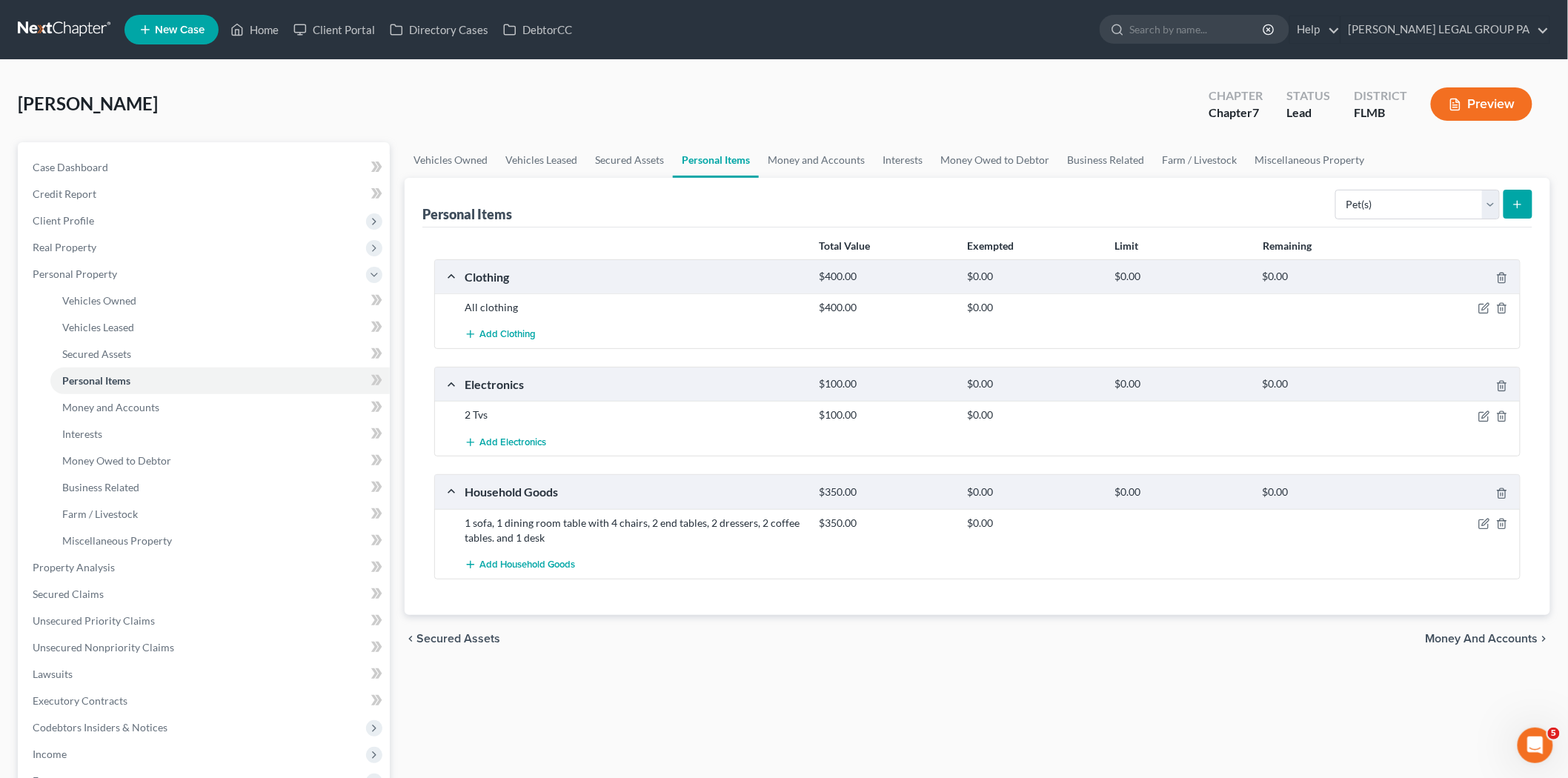
click at [1090, 693] on div "Vehicles Owned Vehicles Leased Secured Assets Personal Items Money and Accounts…" at bounding box center [977, 570] width 1160 height 855
click at [119, 401] on span "Money and Accounts" at bounding box center [111, 407] width 97 height 13
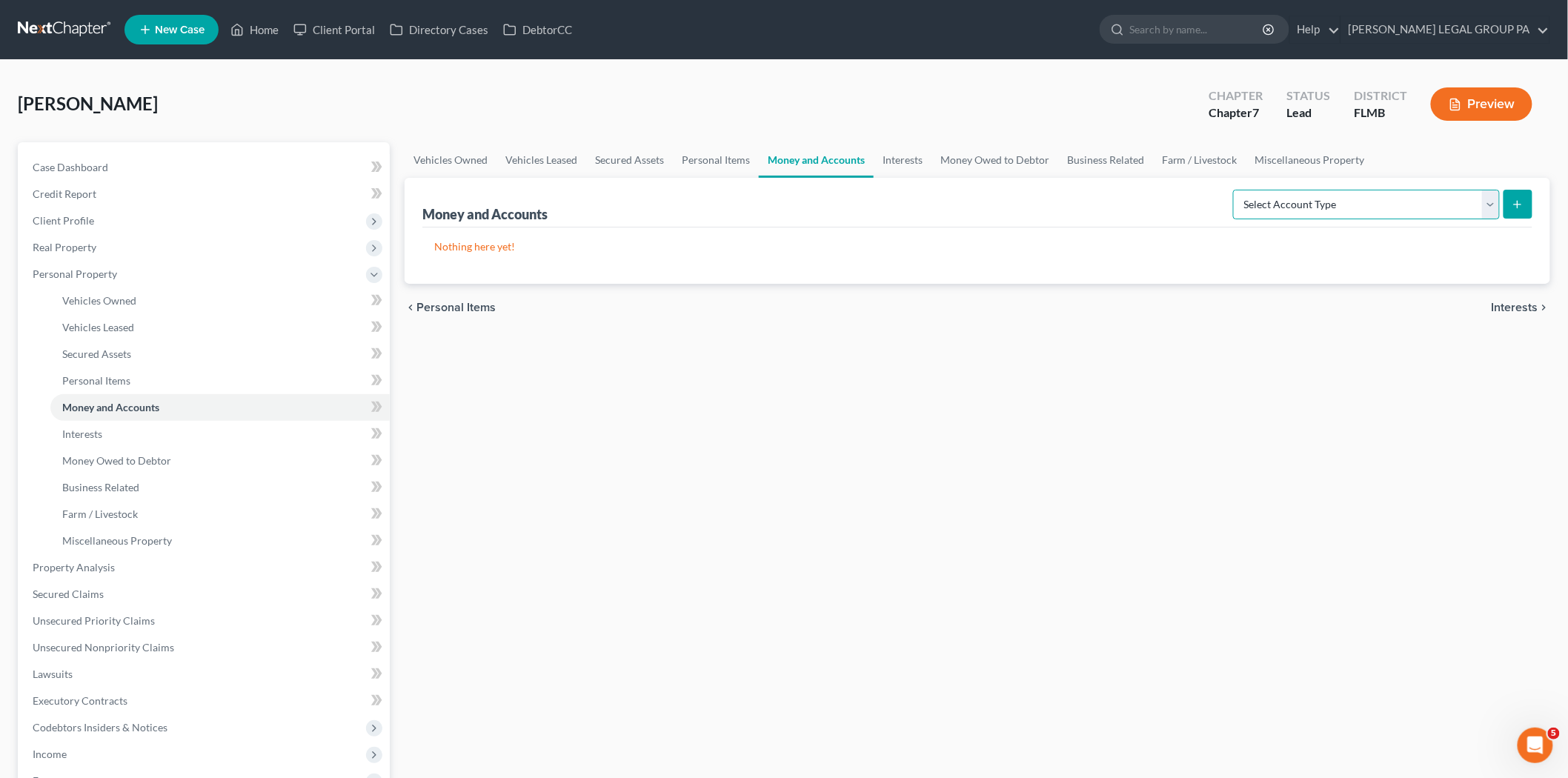
click at [1273, 216] on select "Select Account Type Brokerage Cash on Hand Certificates of Deposit Checking Acc…" at bounding box center [1366, 204] width 267 height 29
select select "checking"
click at [1236, 189] on select "Select Account Type Brokerage Cash on Hand Certificates of Deposit Checking Acc…" at bounding box center [1366, 204] width 267 height 29
click at [1522, 200] on icon "submit" at bounding box center [1517, 204] width 12 height 12
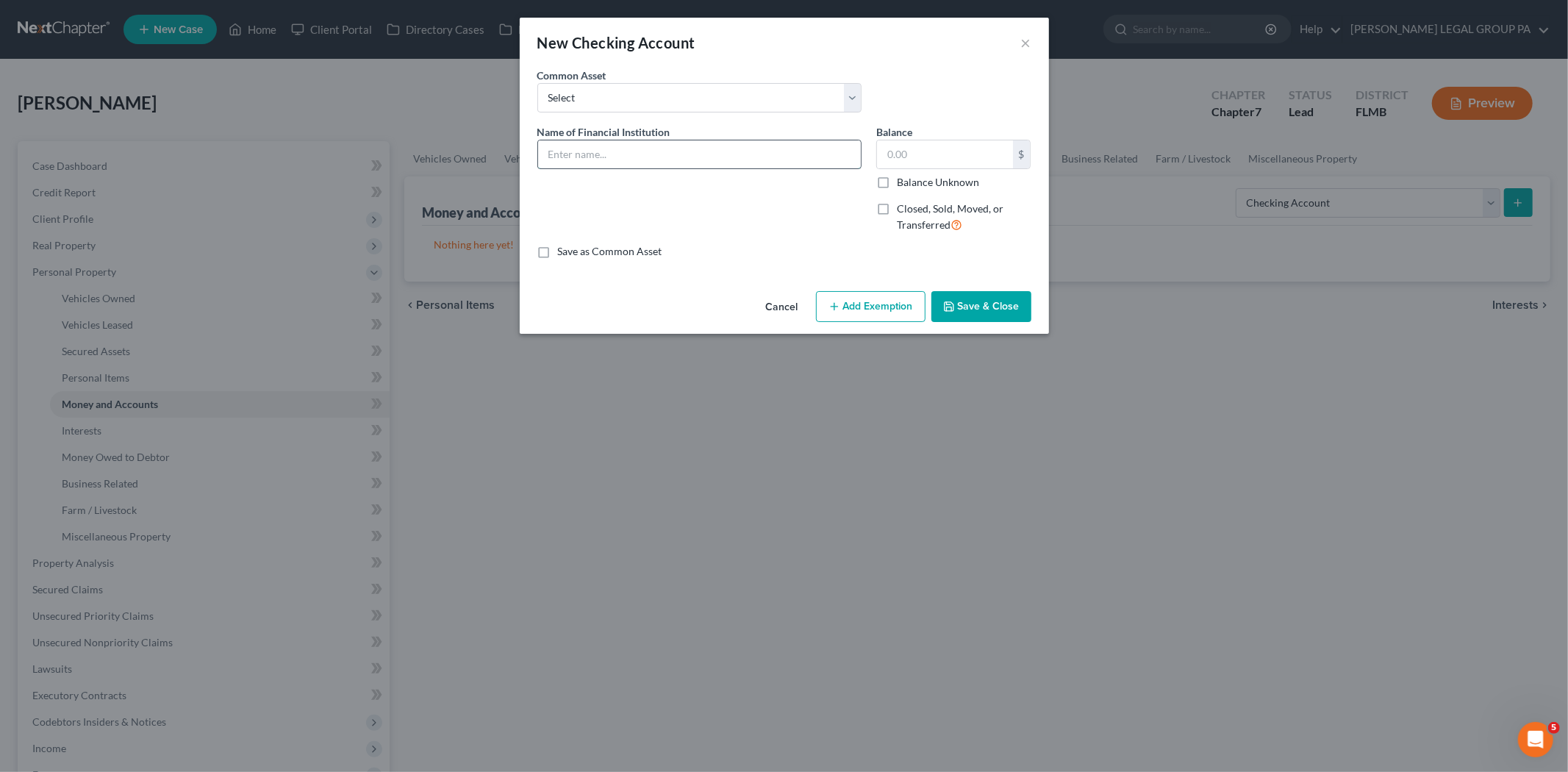
click at [708, 162] on input "text" at bounding box center [700, 154] width 323 height 28
type input "Bank of America"
click at [988, 313] on button "Save & Close" at bounding box center [981, 306] width 100 height 31
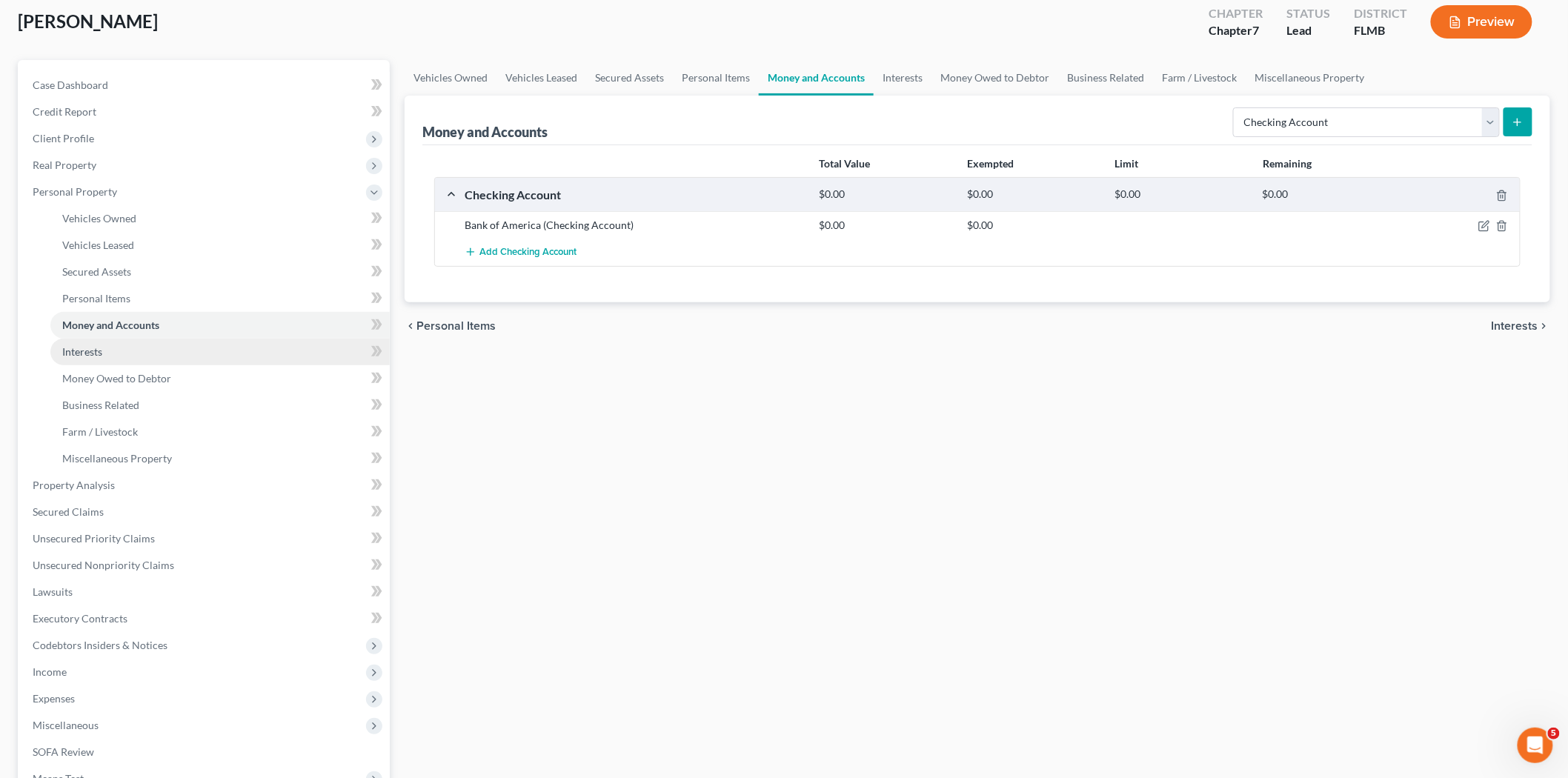
click at [142, 354] on link "Interests" at bounding box center [220, 352] width 339 height 27
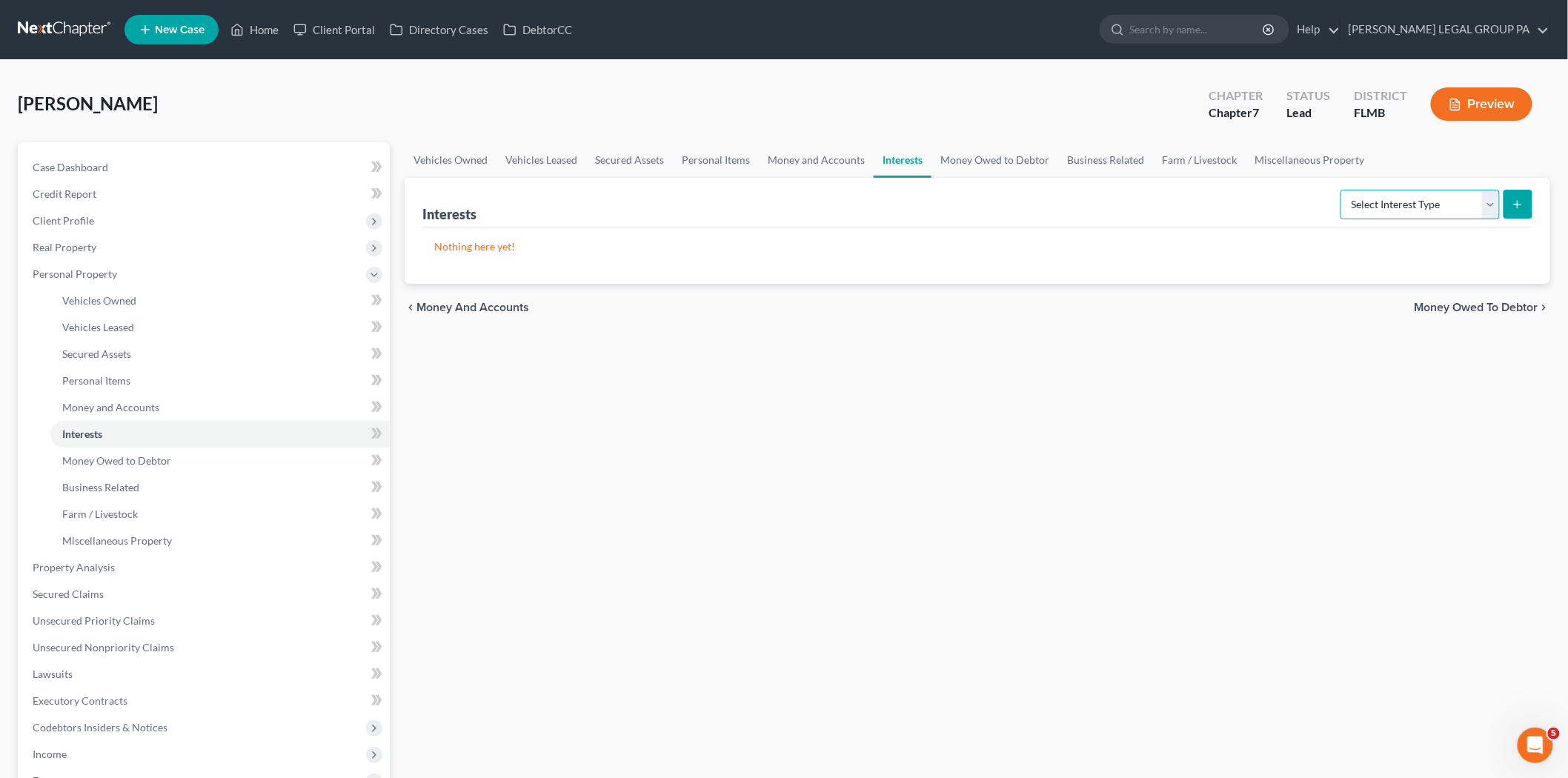
click at [1457, 201] on select "Select Interest Type 401K Annuity Bond Education IRA Government Bond Government…" at bounding box center [1420, 204] width 159 height 29
select select "other_retirement_plan"
click at [1343, 189] on select "Select Interest Type 401K Annuity Bond Education IRA Government Bond Government…" at bounding box center [1420, 204] width 159 height 29
click at [1515, 204] on icon "submit" at bounding box center [1517, 204] width 12 height 12
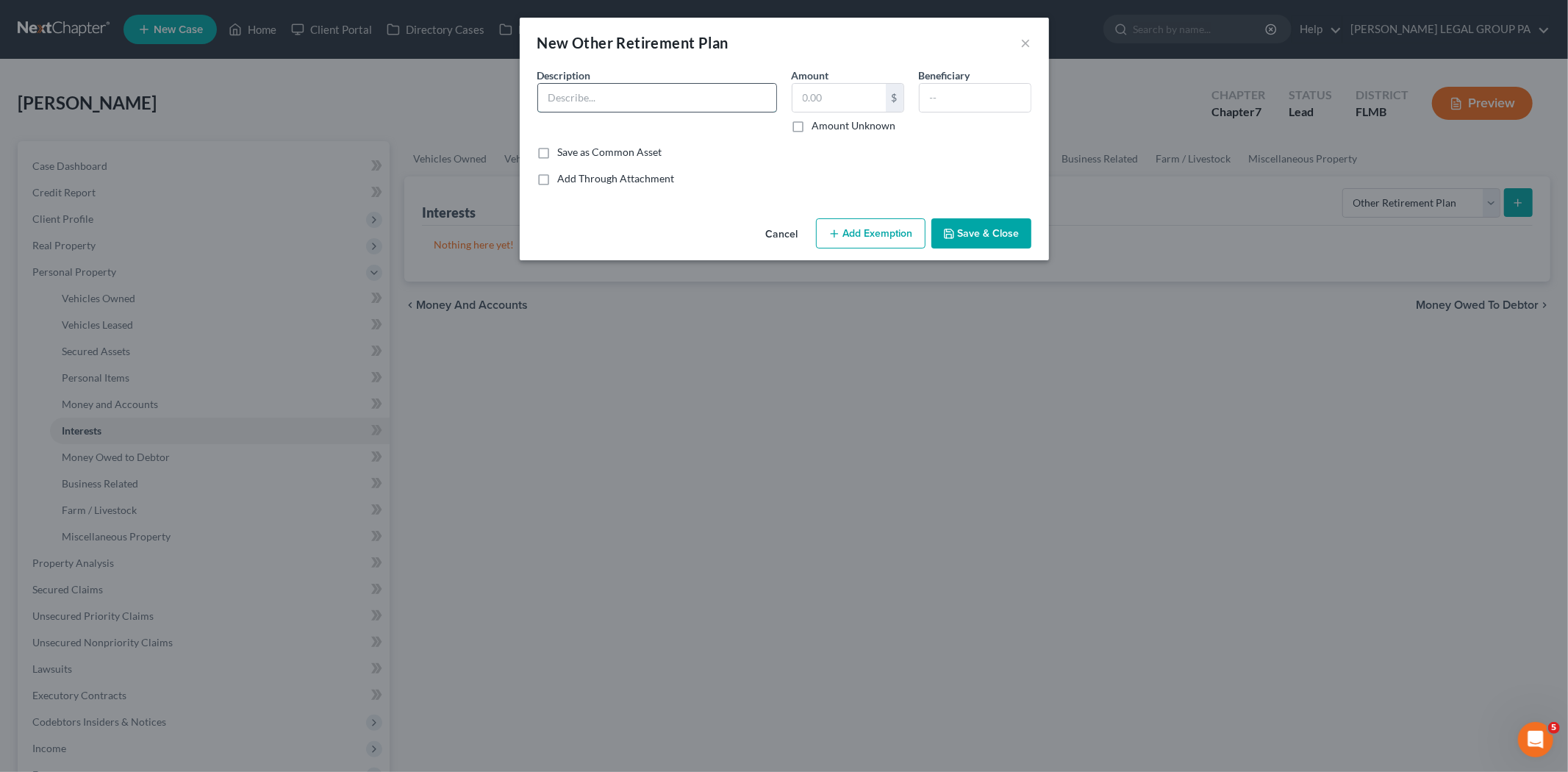
click at [659, 94] on input "text" at bounding box center [658, 97] width 238 height 28
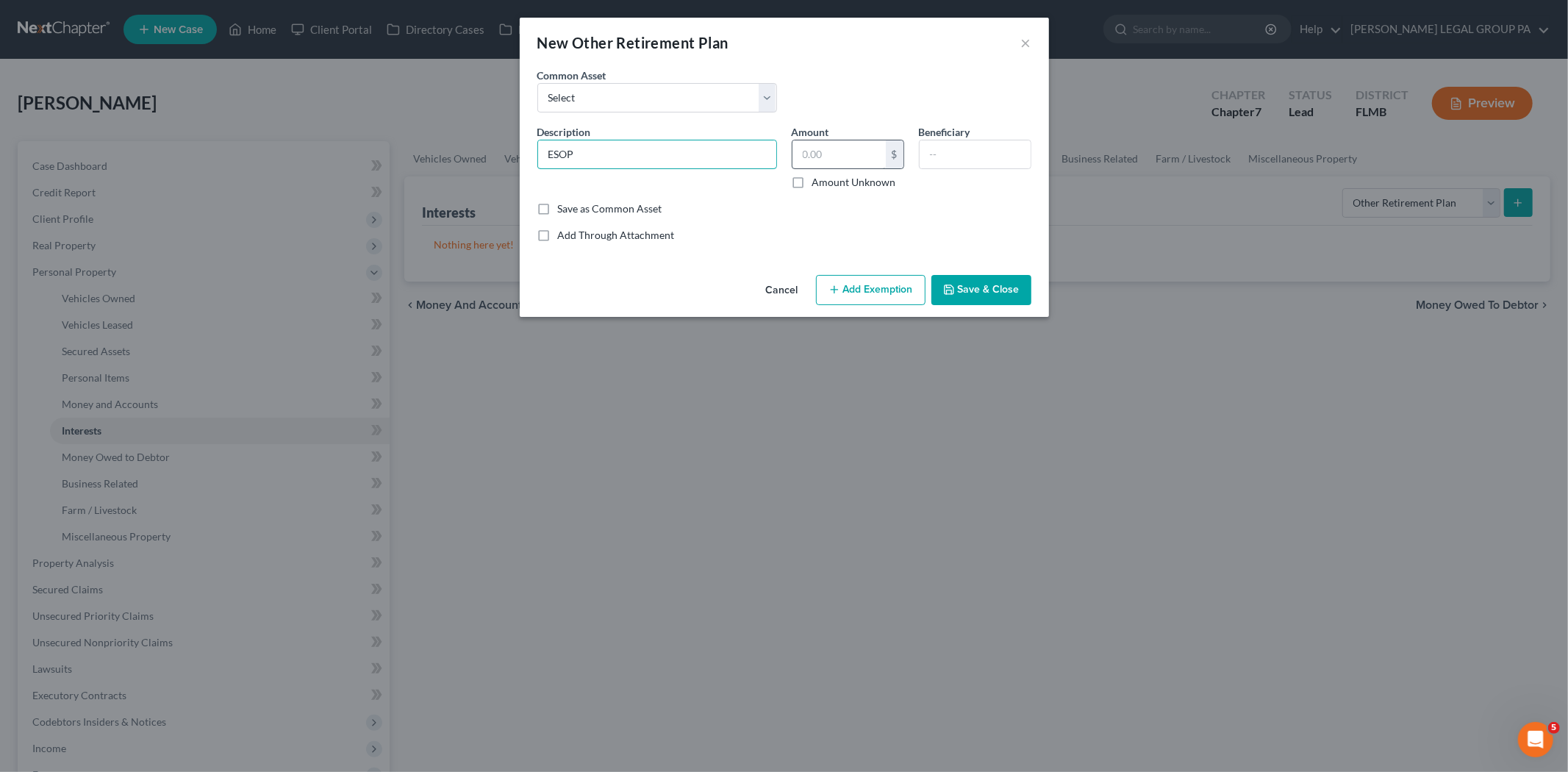
type input "ESOP"
click at [821, 152] on input "text" at bounding box center [839, 154] width 93 height 28
type input "400.00"
click at [1010, 288] on button "Save & Close" at bounding box center [981, 290] width 100 height 31
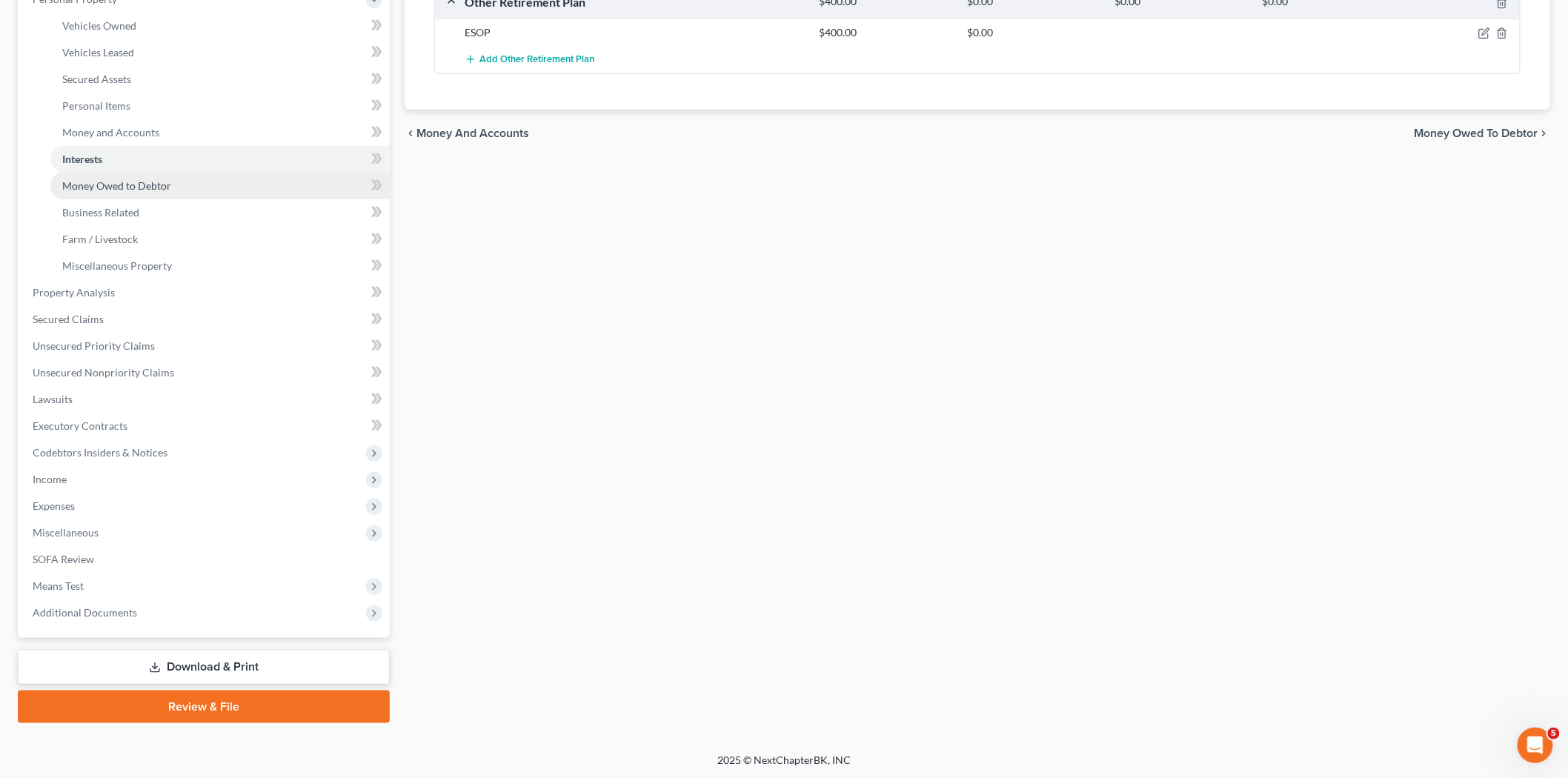
click at [166, 181] on span "Money Owed to Debtor" at bounding box center [116, 185] width 109 height 13
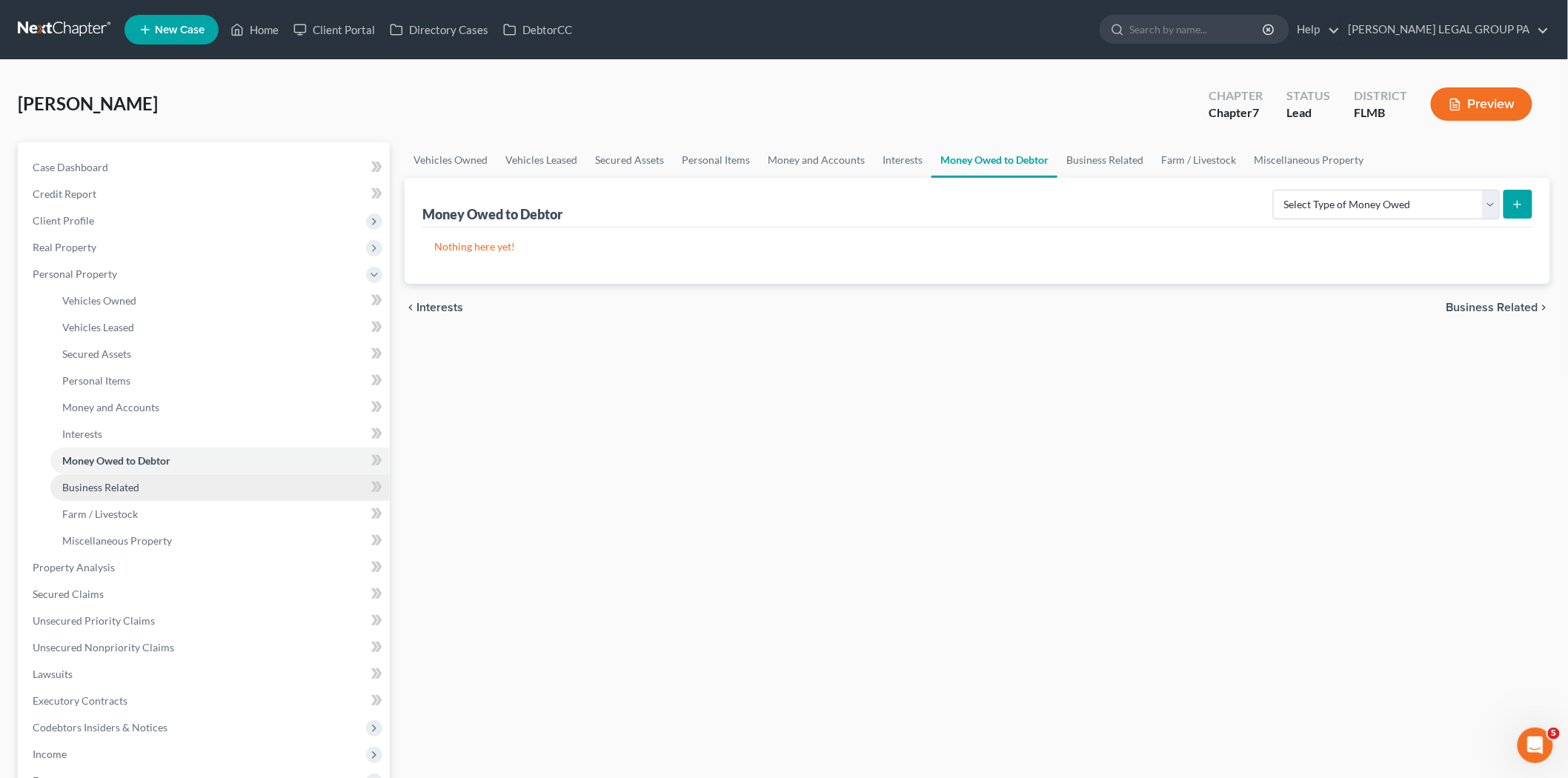
click at [287, 480] on link "Business Related" at bounding box center [220, 488] width 339 height 27
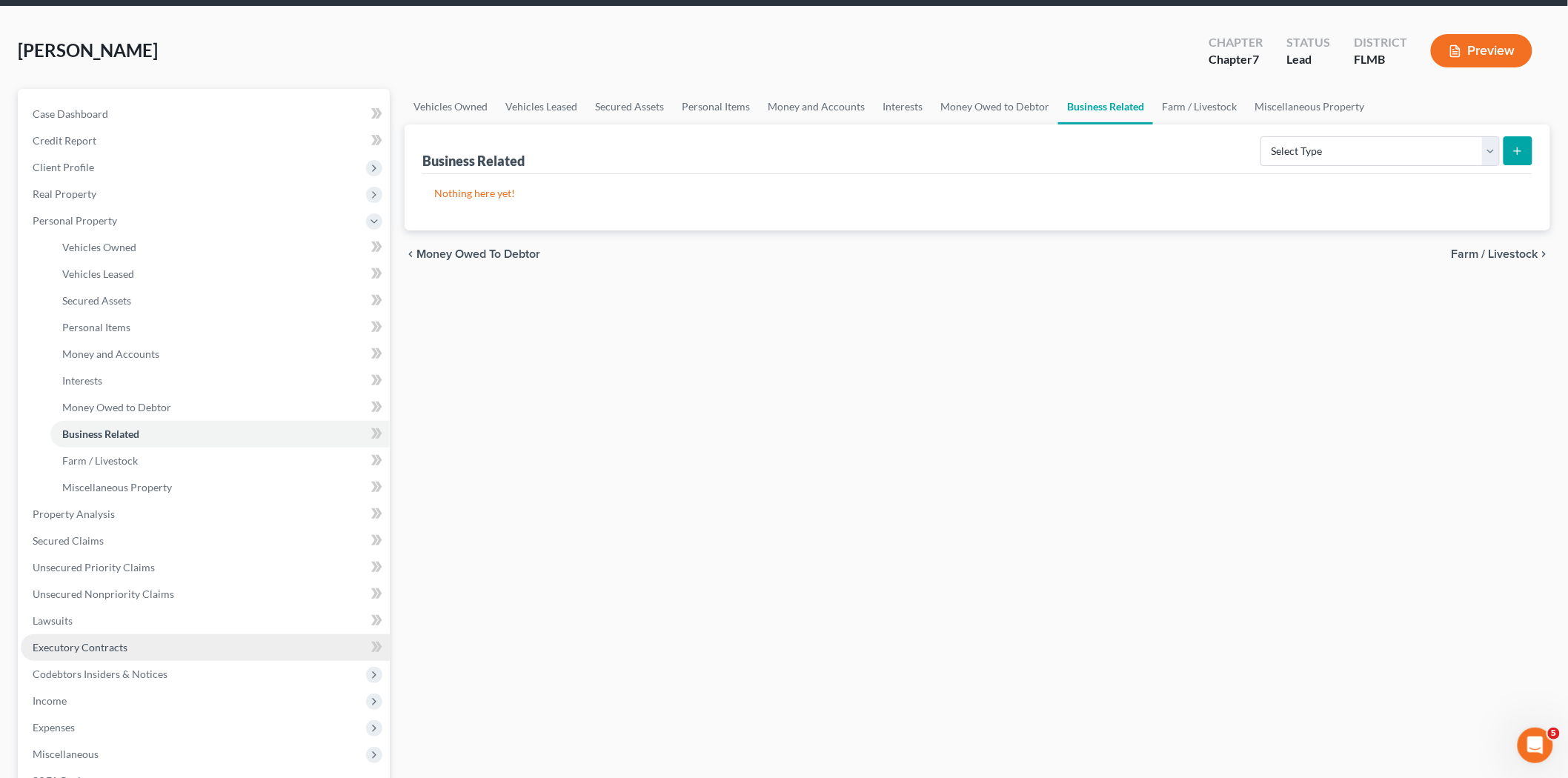
scroll to position [82, 0]
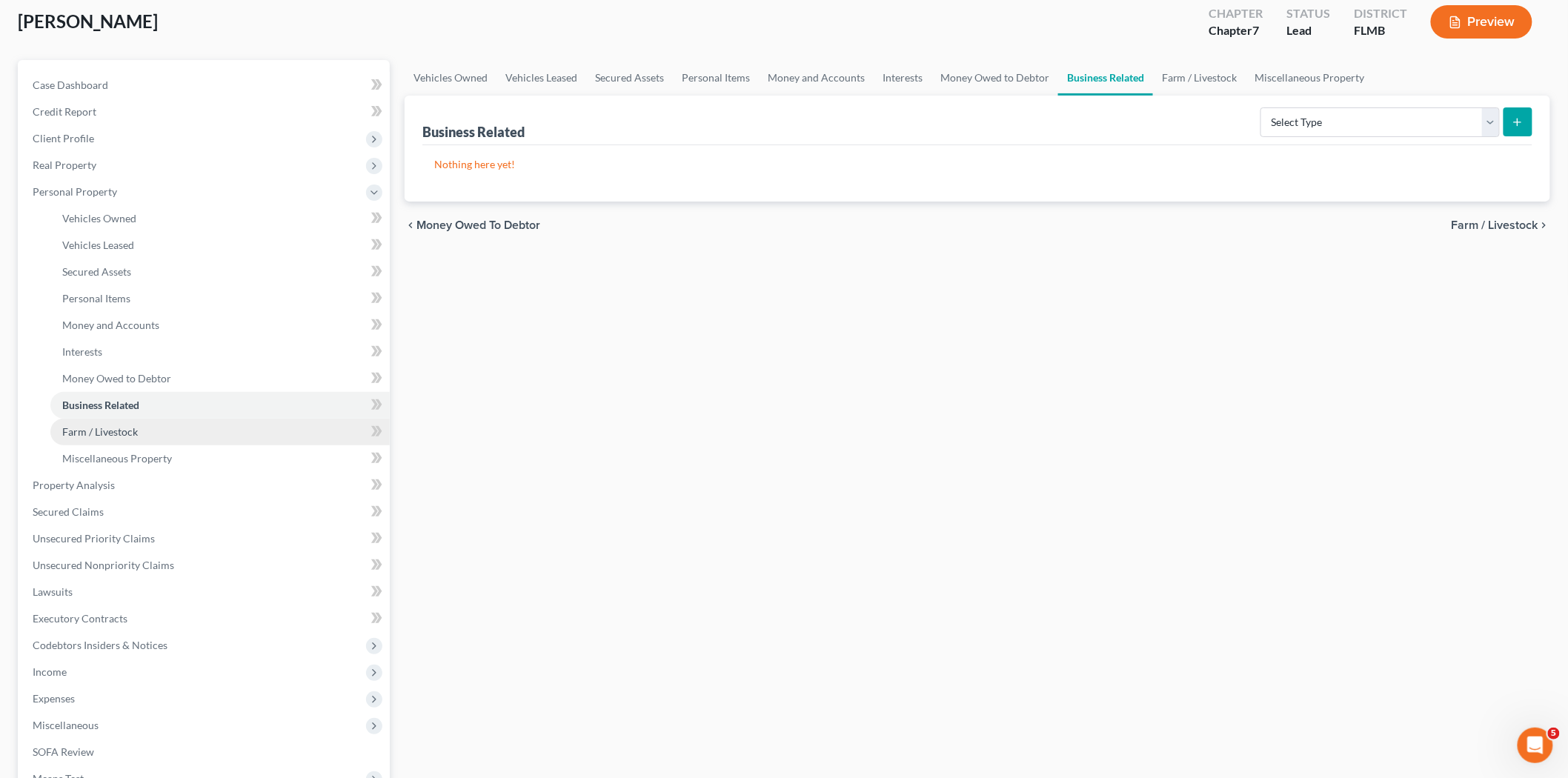
click at [172, 427] on link "Farm / Livestock" at bounding box center [220, 432] width 339 height 27
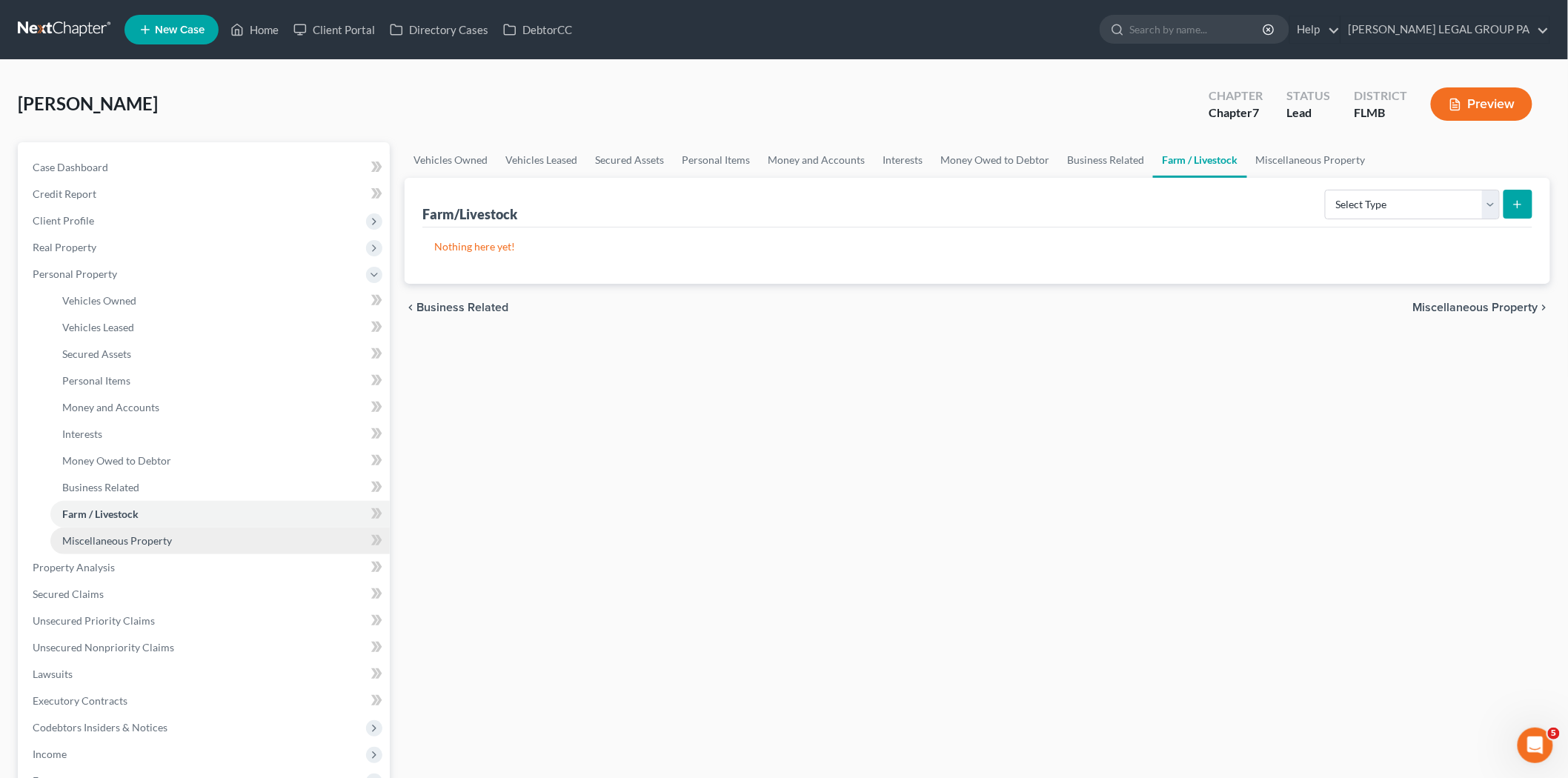
click at [208, 533] on link "Miscellaneous Property" at bounding box center [220, 541] width 339 height 27
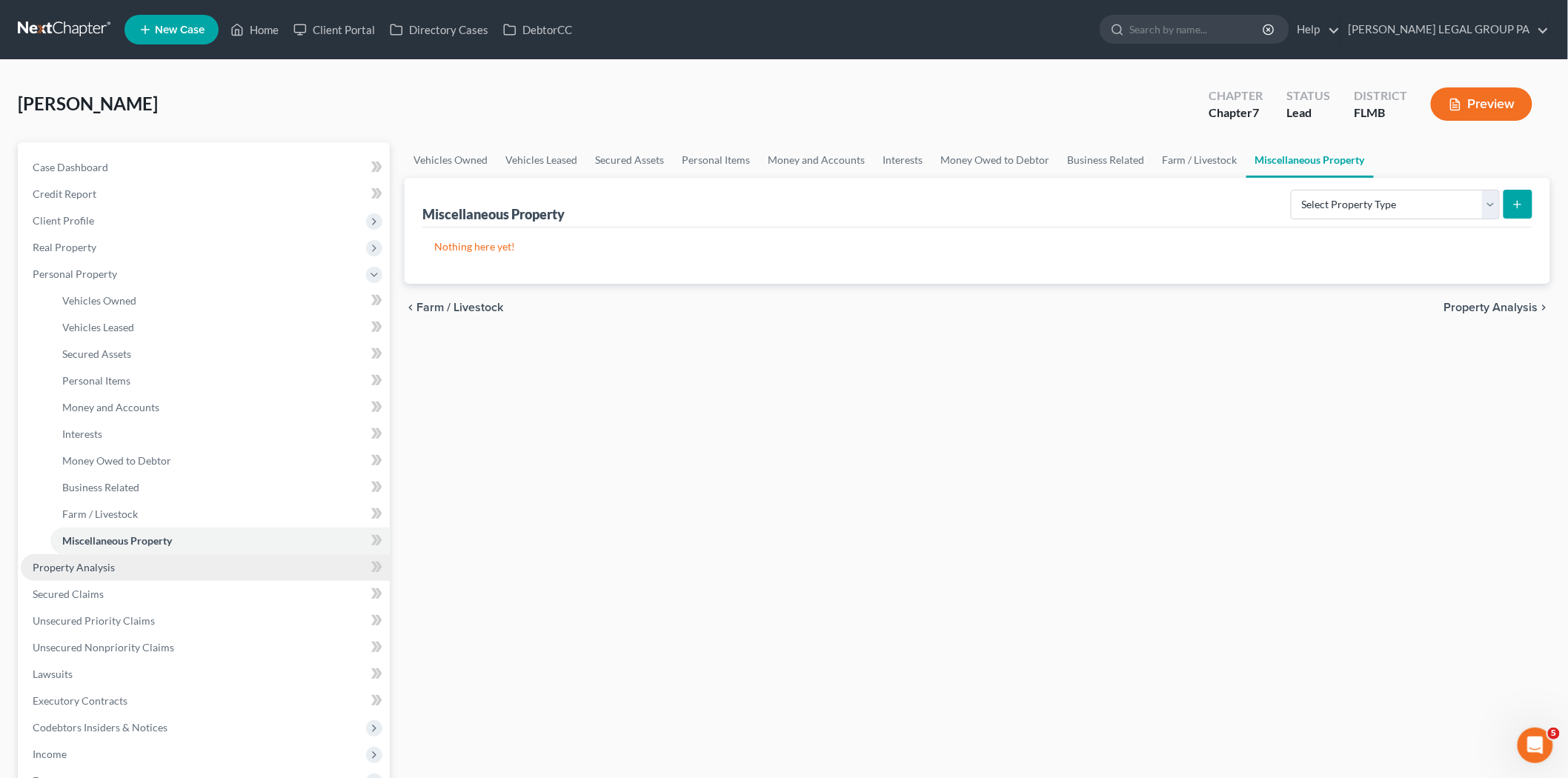
click at [122, 563] on link "Property Analysis" at bounding box center [205, 567] width 369 height 27
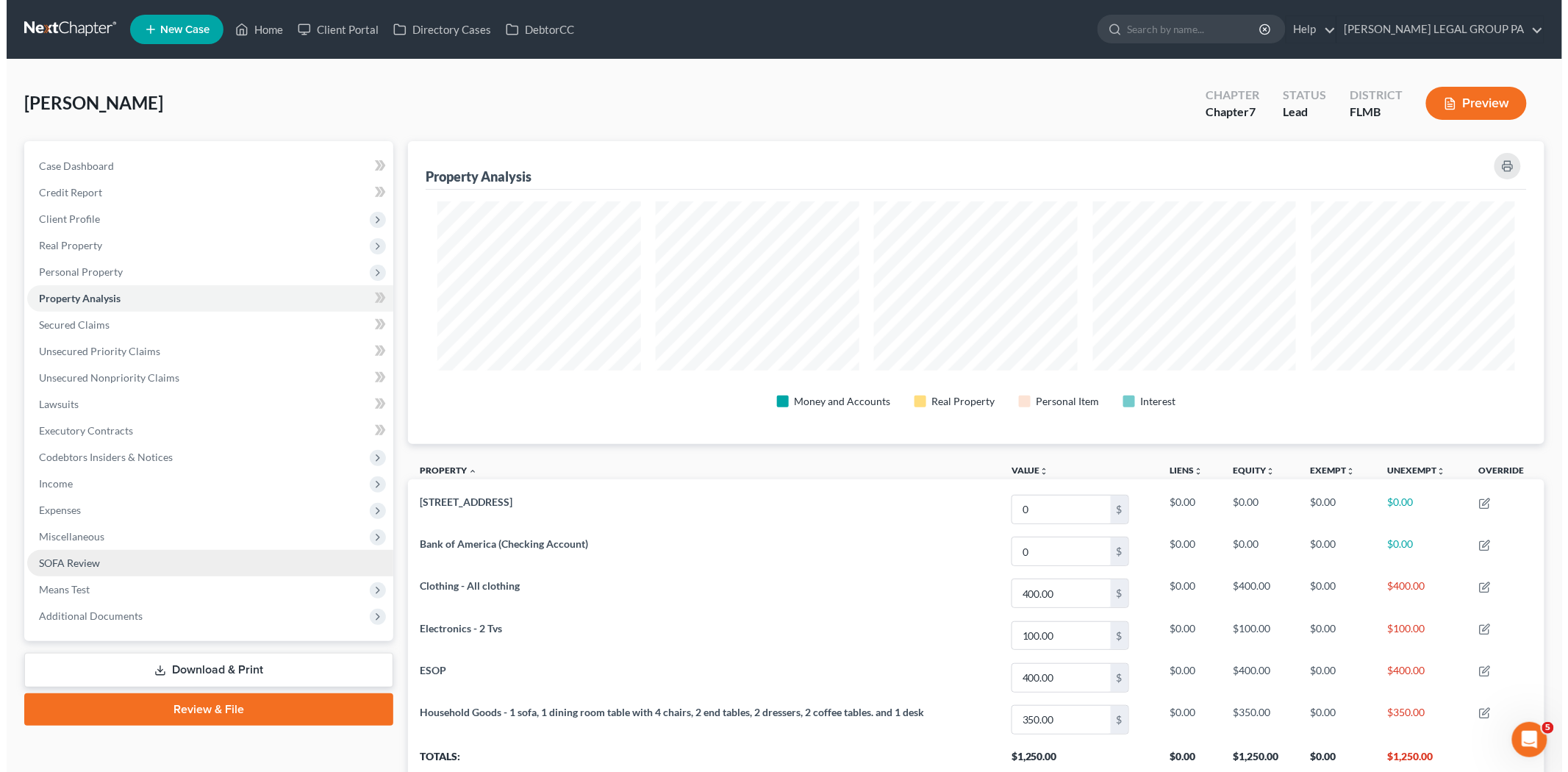
scroll to position [303, 1136]
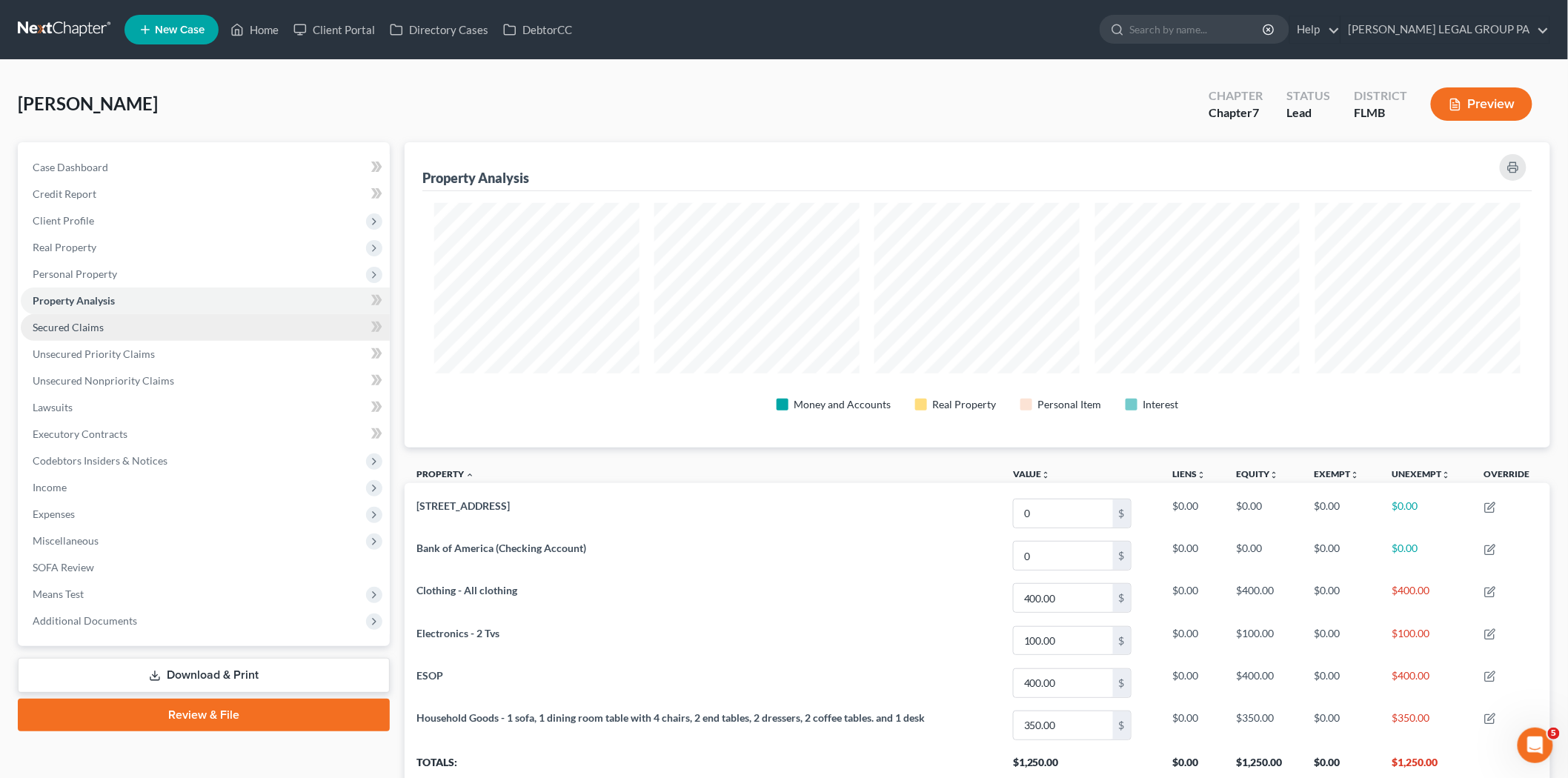
click at [57, 334] on link "Secured Claims" at bounding box center [205, 328] width 369 height 27
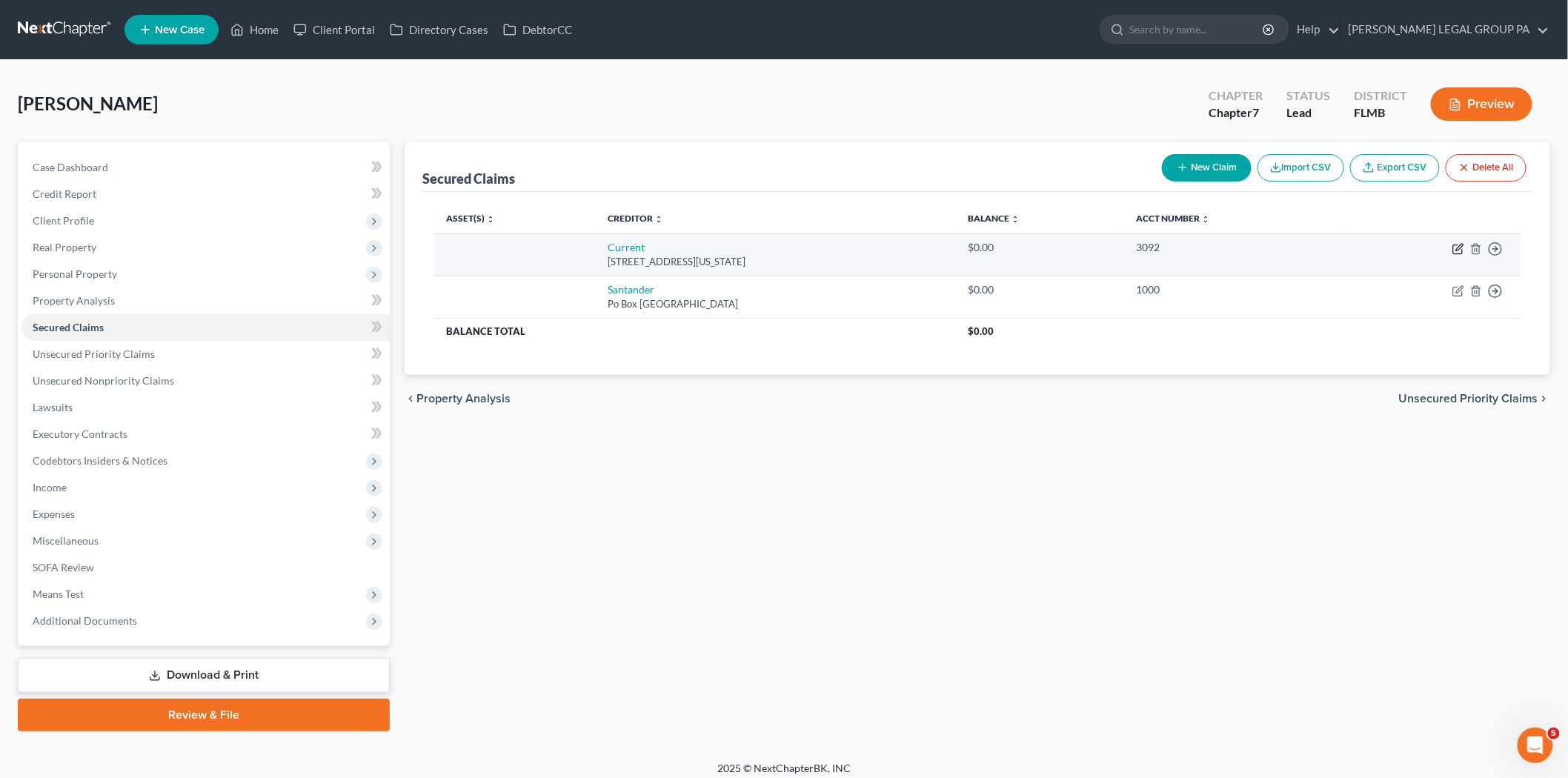
click at [1461, 253] on icon "button" at bounding box center [1457, 249] width 9 height 9
select select "35"
select select "0"
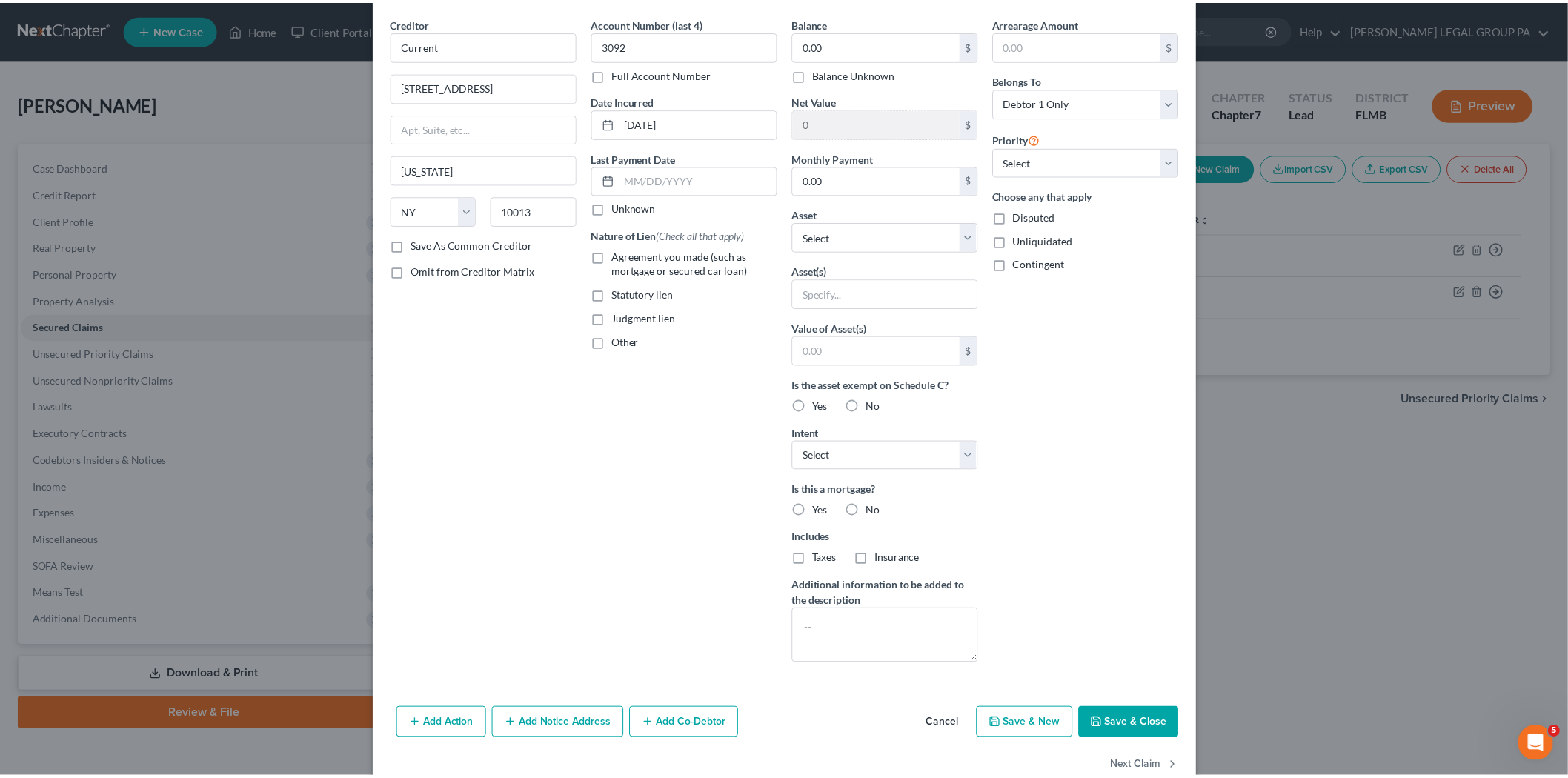
scroll to position [82, 0]
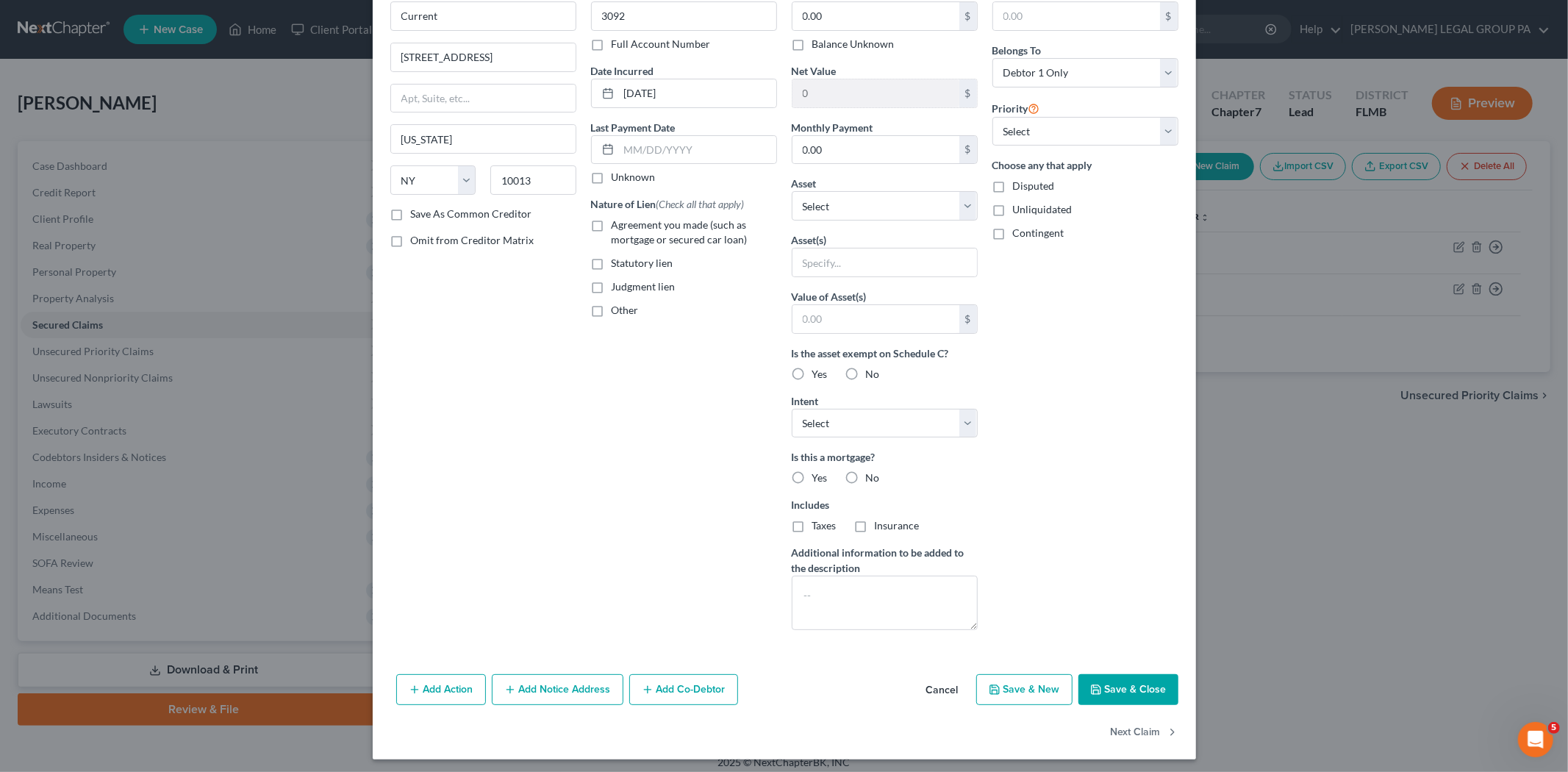
click at [1115, 688] on button "Save & Close" at bounding box center [1128, 689] width 100 height 31
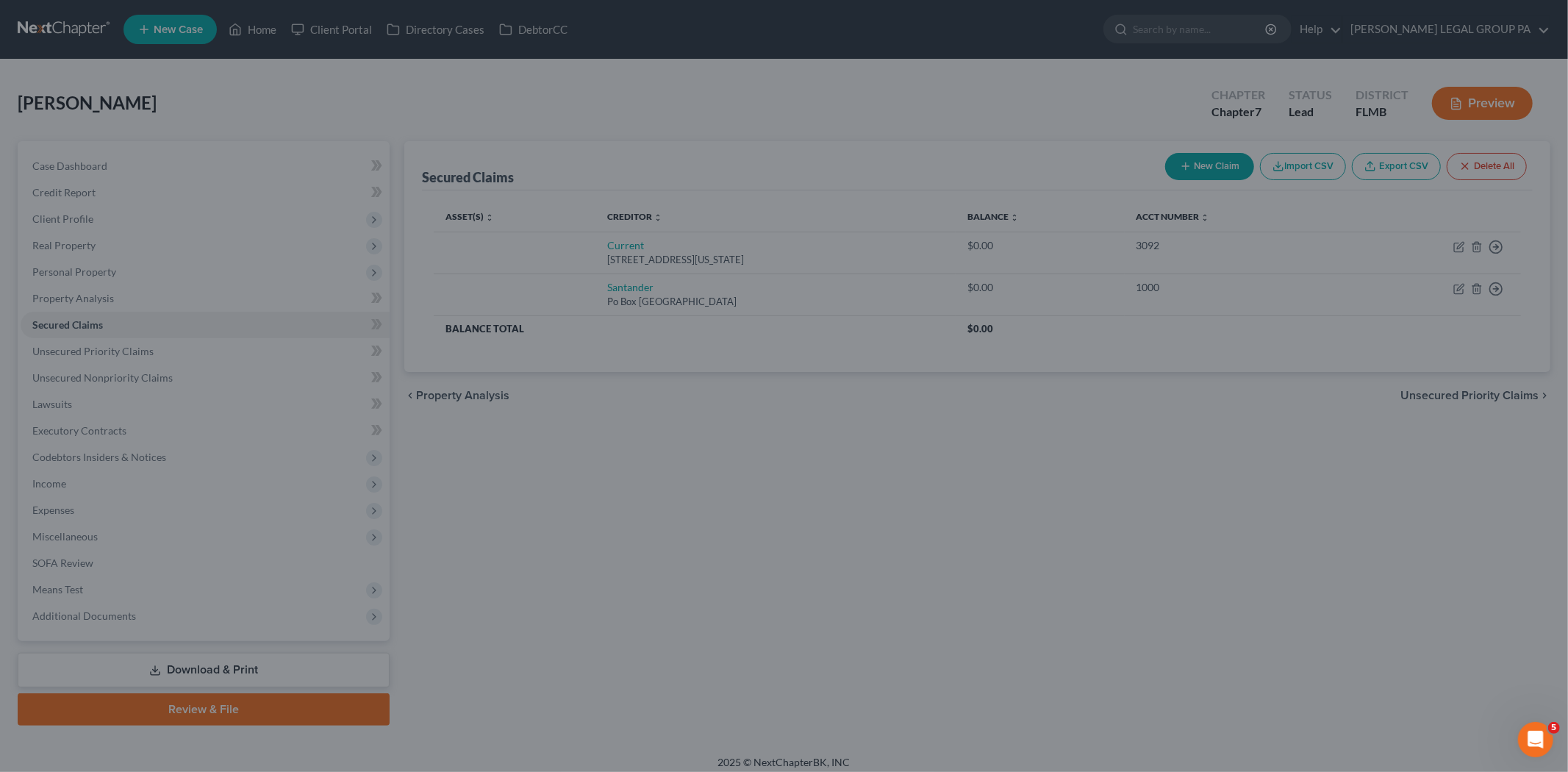
scroll to position [0, 0]
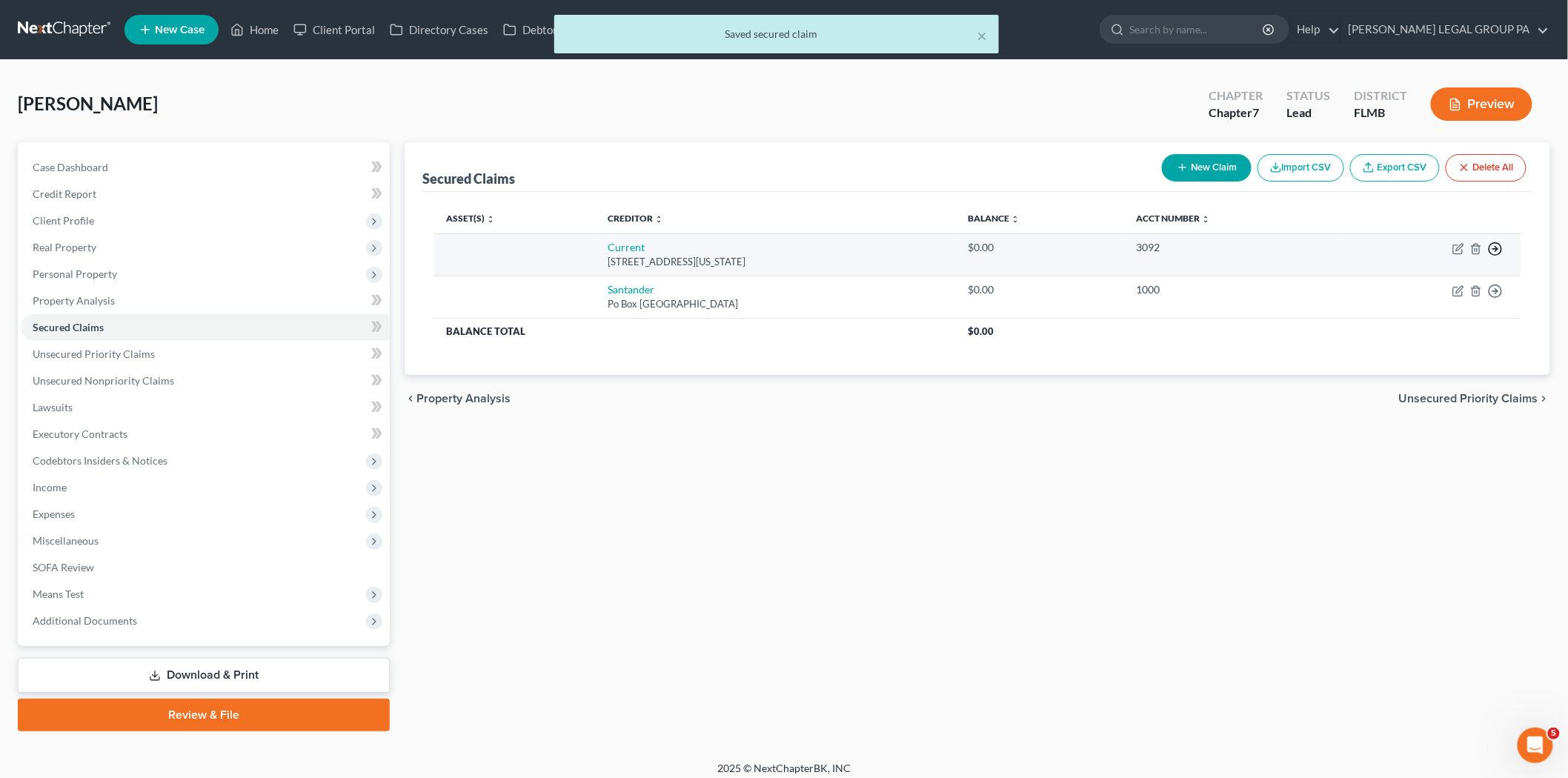
click at [1494, 245] on icon "button" at bounding box center [1496, 249] width 15 height 15
click at [1437, 291] on link "Move to F" at bounding box center [1427, 285] width 123 height 25
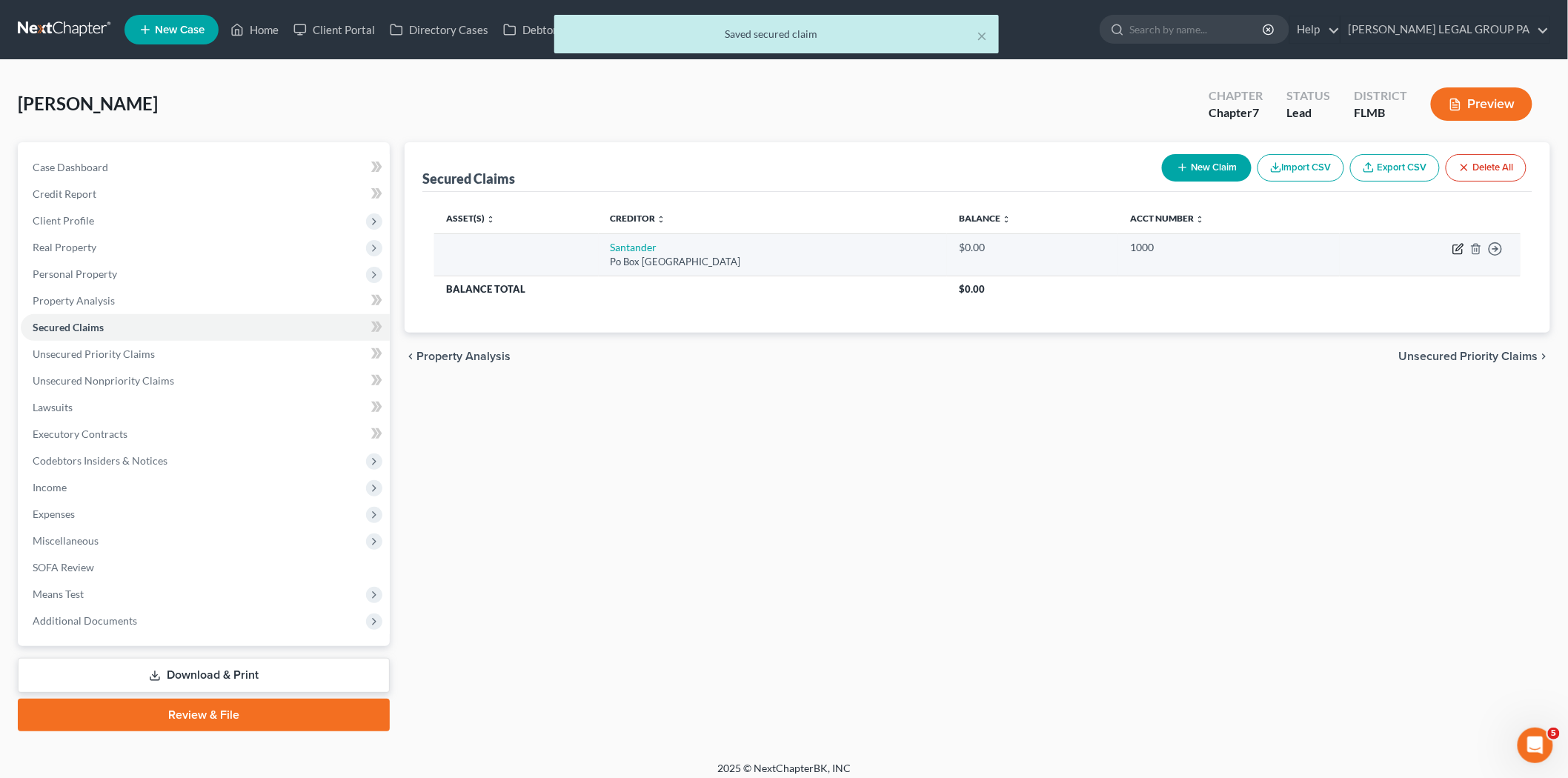
click at [1457, 243] on icon "button" at bounding box center [1458, 248] width 12 height 12
select select "45"
select select "0"
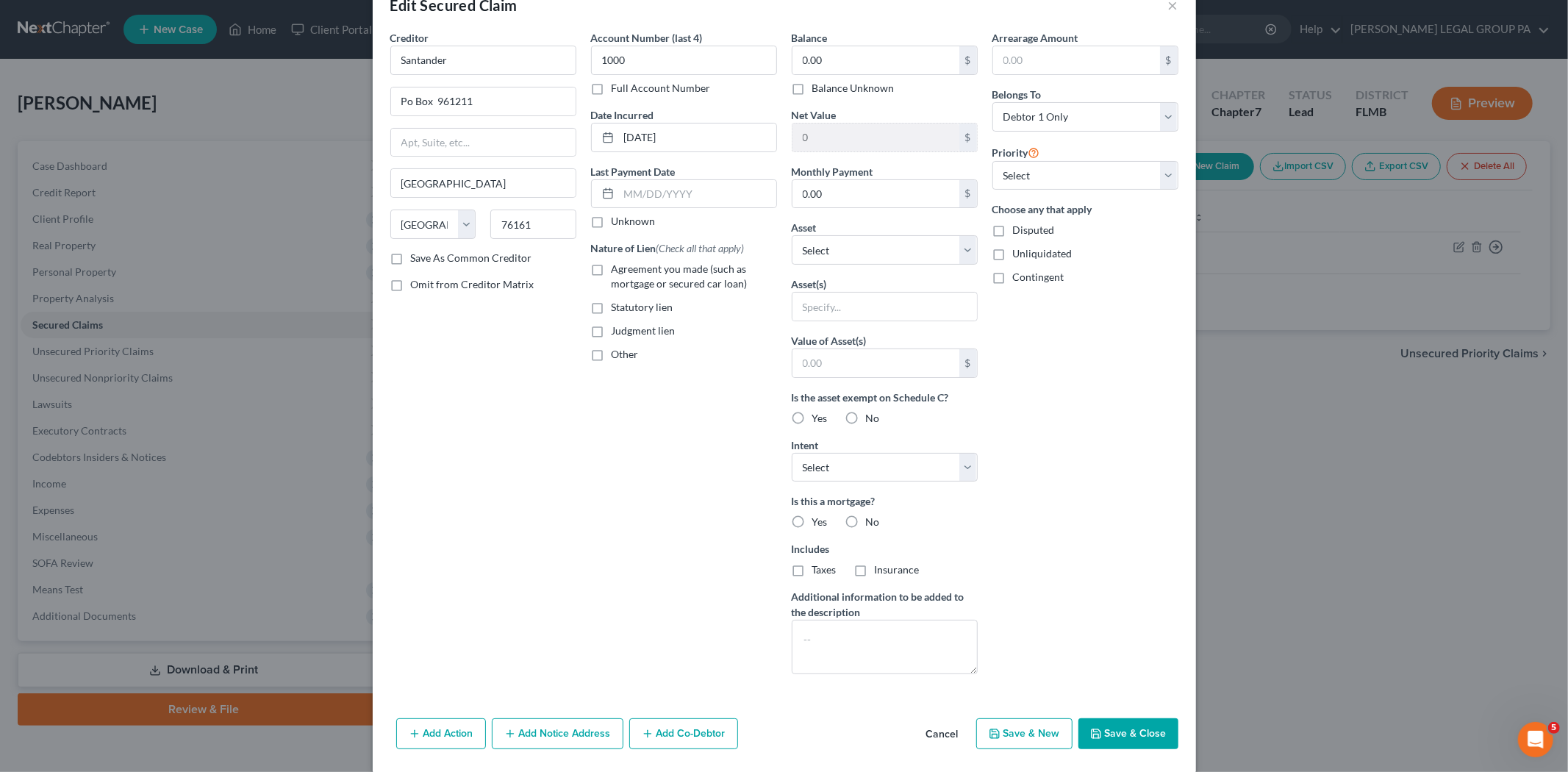
scroll to position [57, 0]
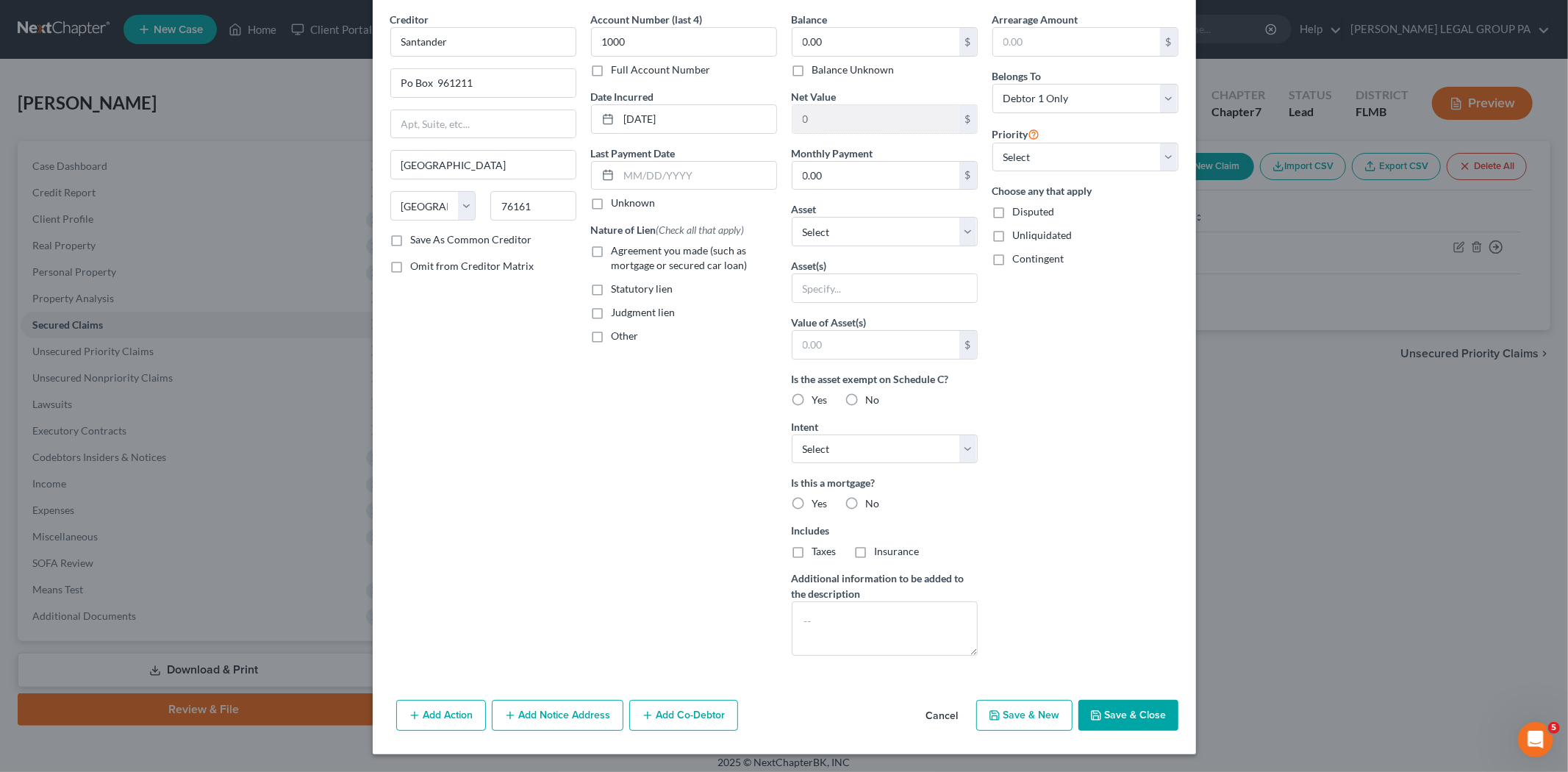
click at [1136, 716] on button "Save & Close" at bounding box center [1128, 714] width 100 height 31
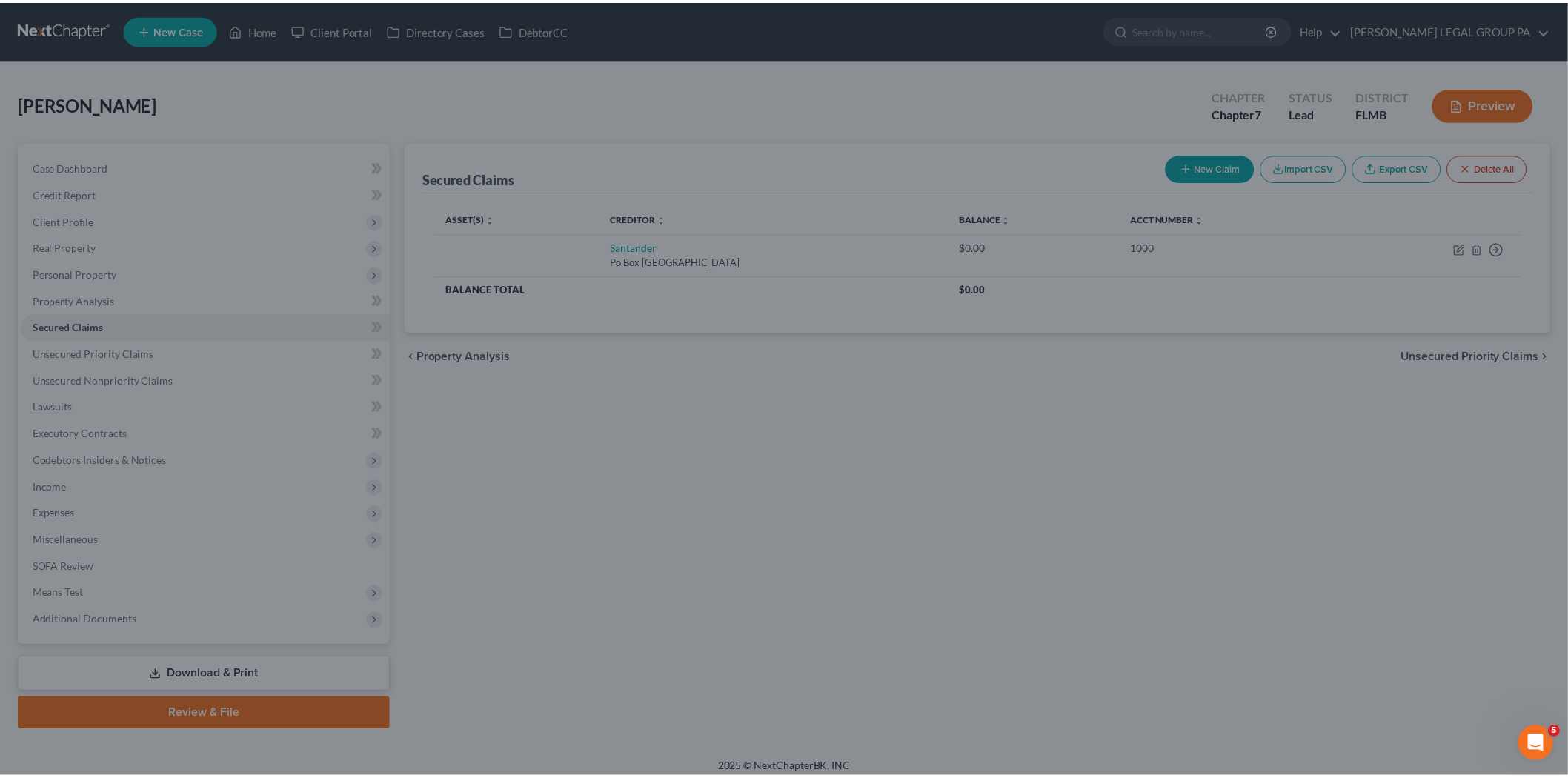
scroll to position [0, 0]
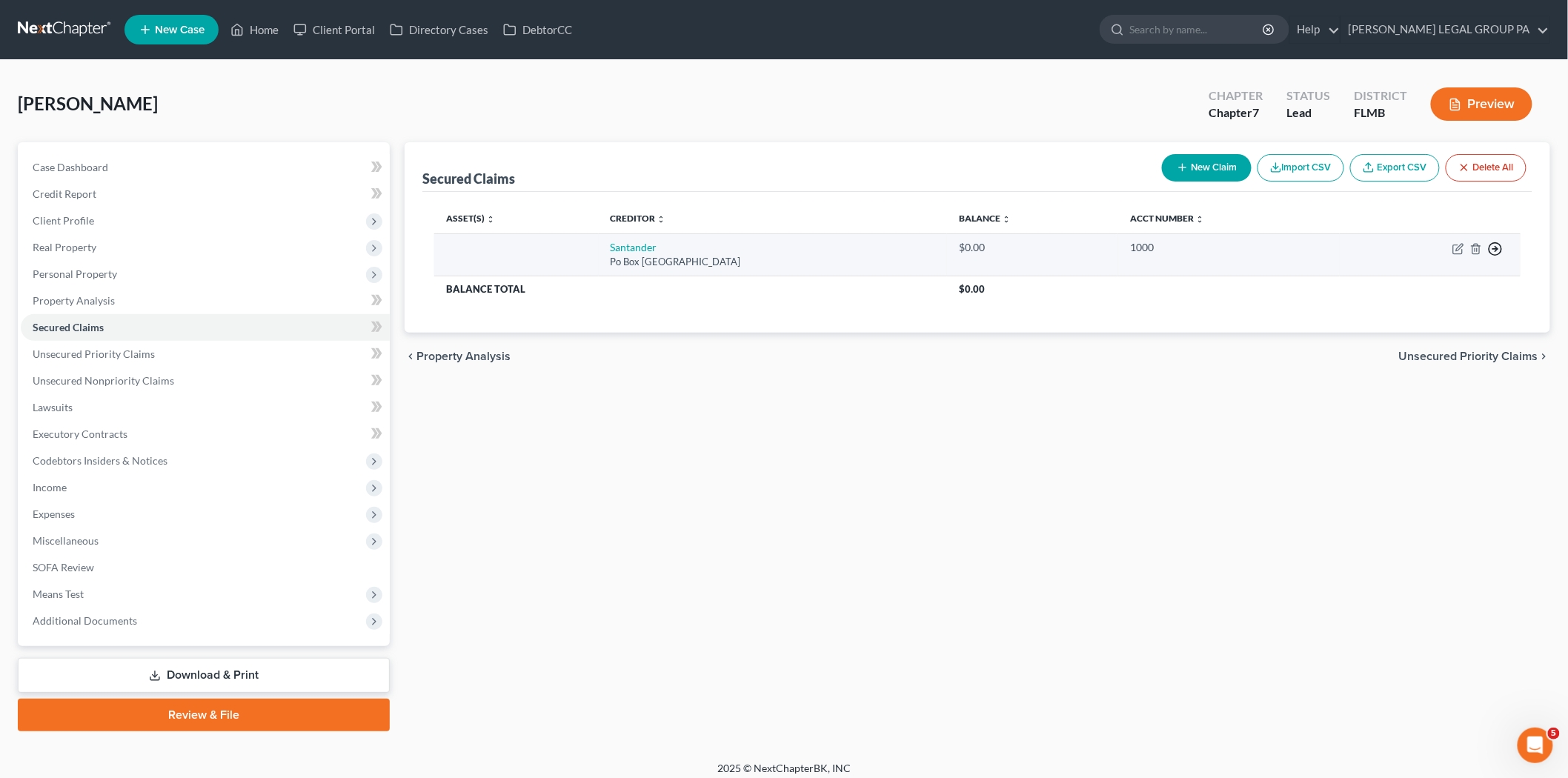
click at [1501, 245] on circle "button" at bounding box center [1496, 249] width 13 height 13
click at [1402, 285] on link "Move to F" at bounding box center [1427, 285] width 123 height 25
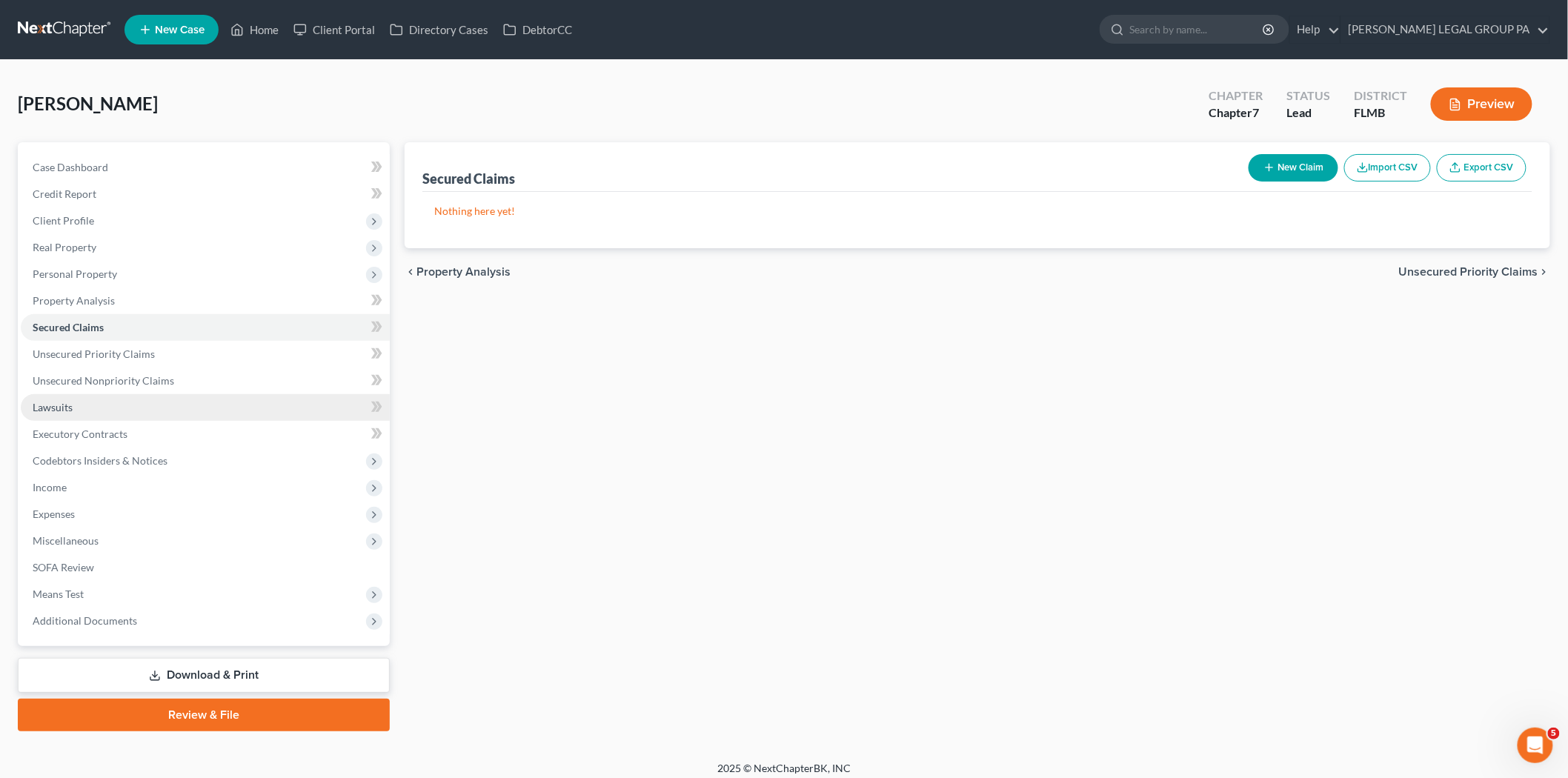
click at [105, 418] on link "Lawsuits" at bounding box center [205, 407] width 369 height 27
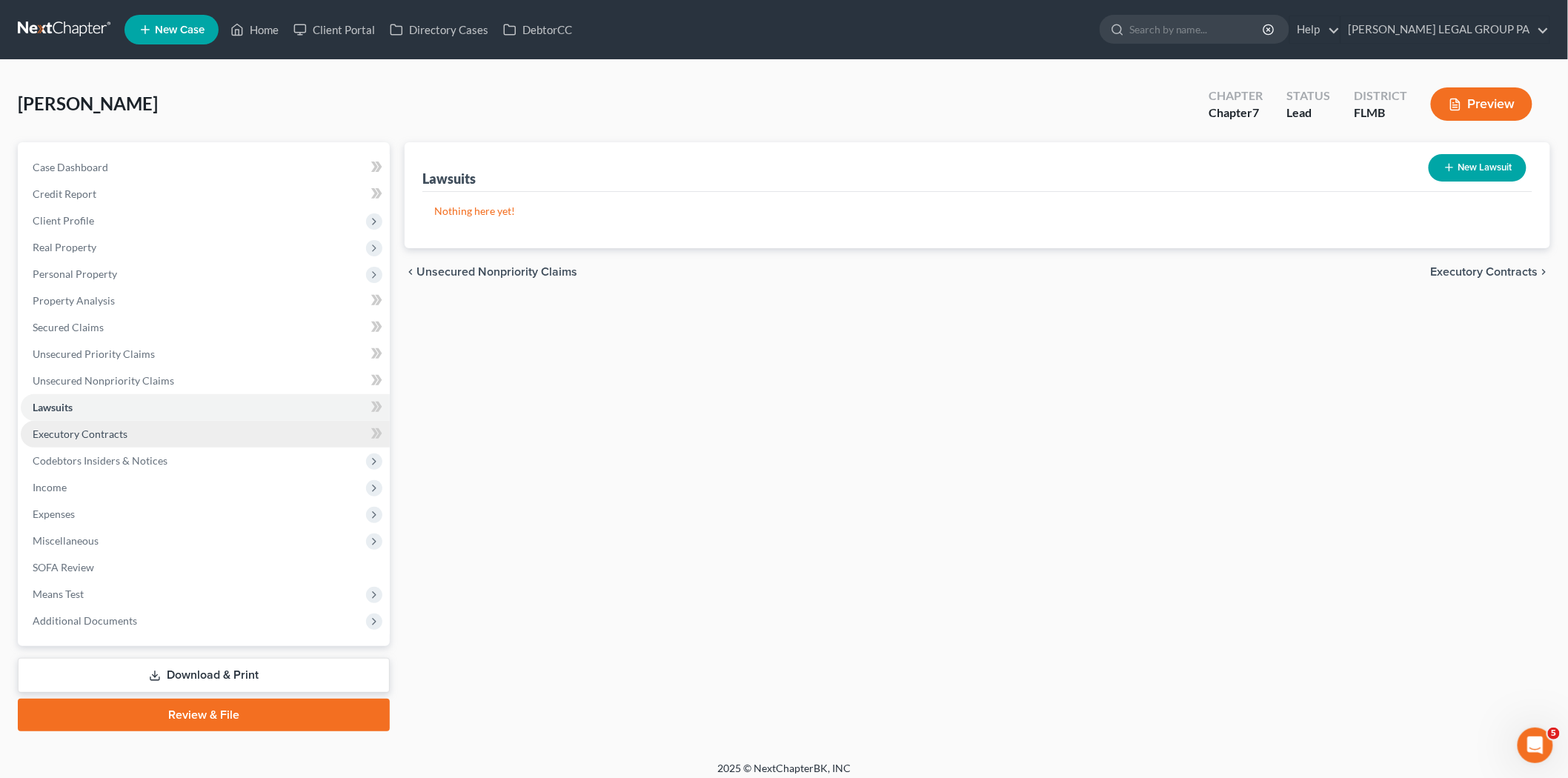
click at [165, 437] on link "Executory Contracts" at bounding box center [205, 434] width 369 height 27
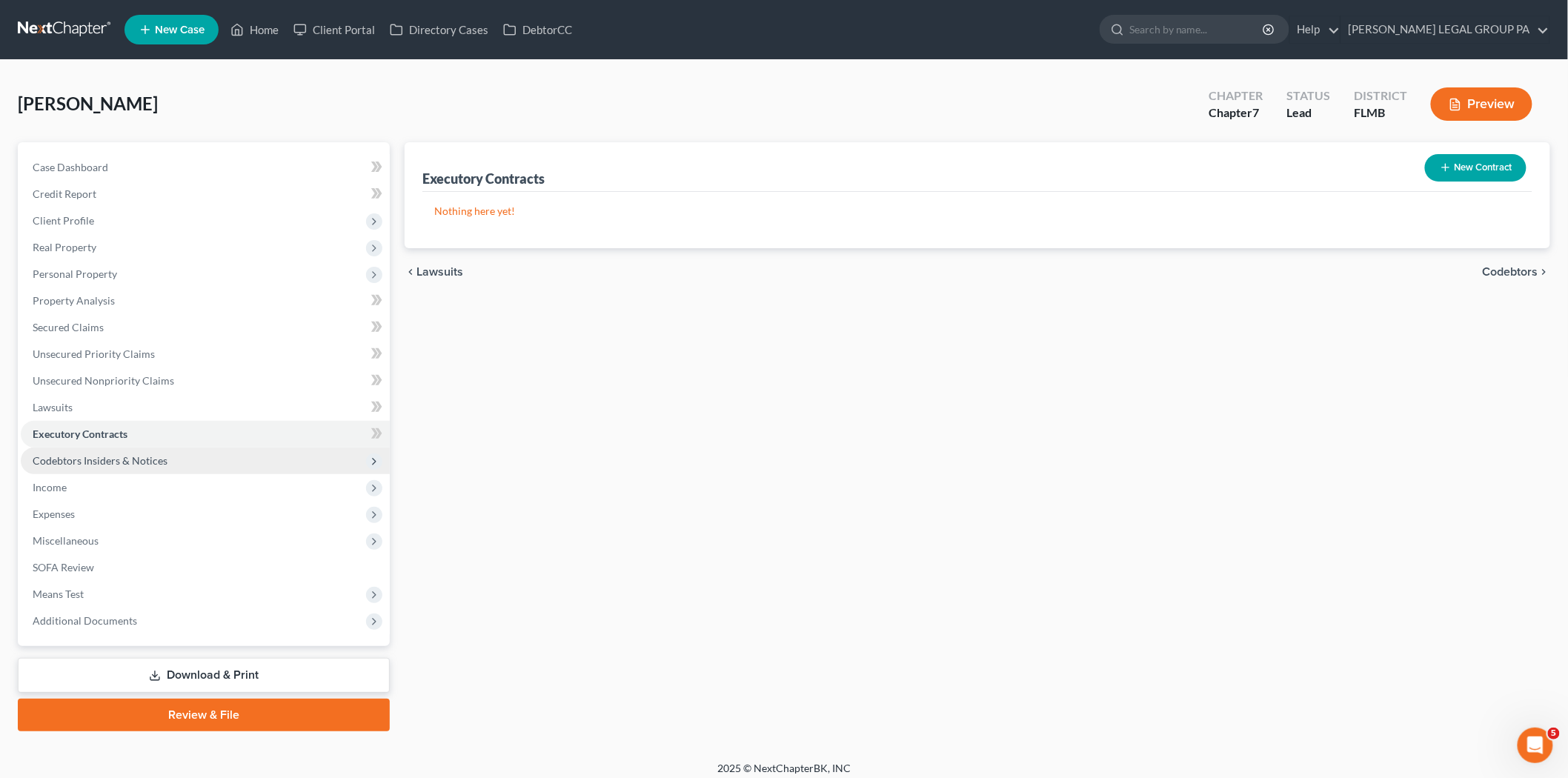
drag, startPoint x: 180, startPoint y: 457, endPoint x: 119, endPoint y: 462, distance: 61.2
click at [119, 462] on span "Codebtors Insiders & Notices" at bounding box center [99, 461] width 135 height 13
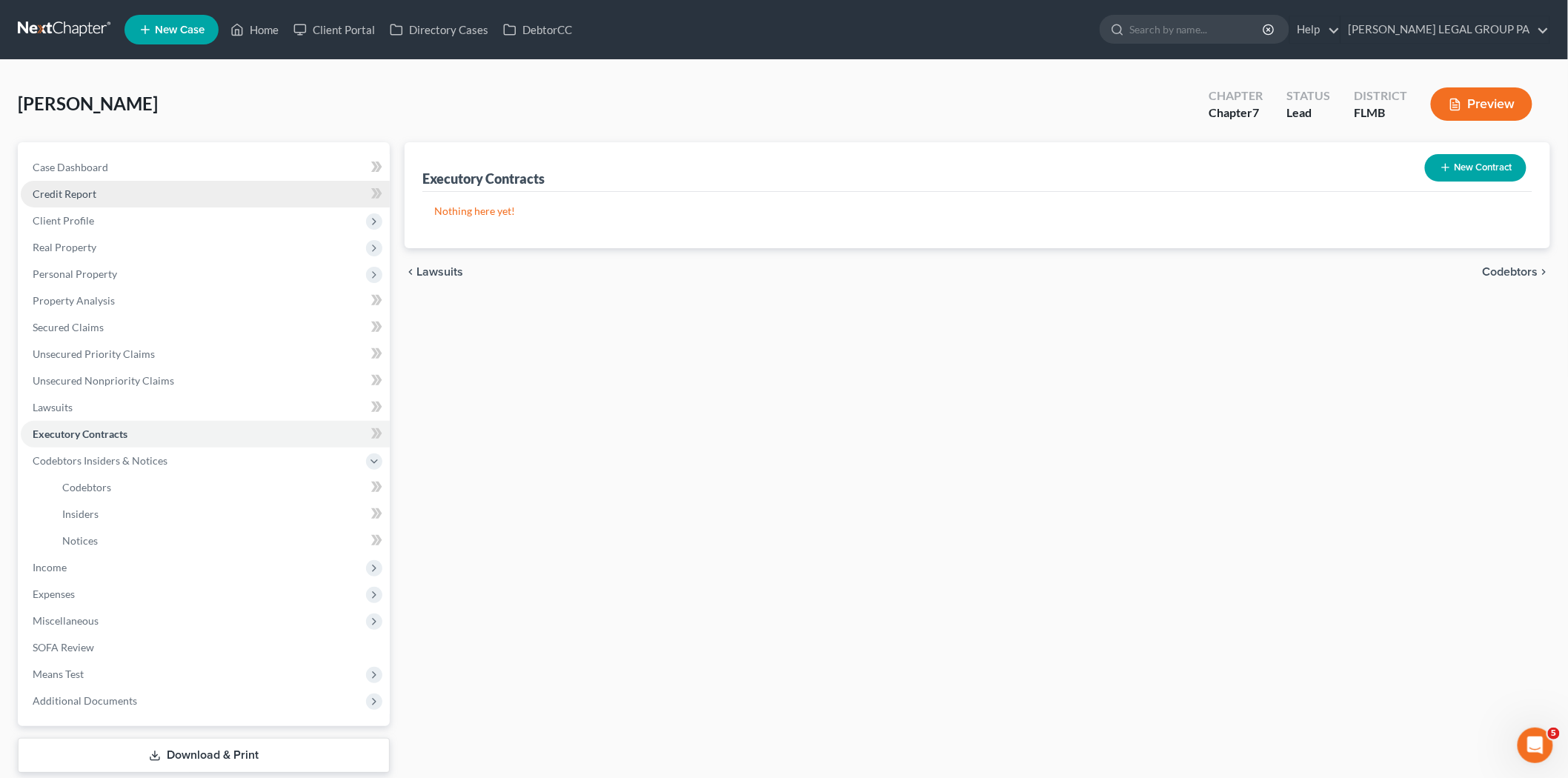
click at [135, 190] on link "Credit Report" at bounding box center [205, 194] width 369 height 27
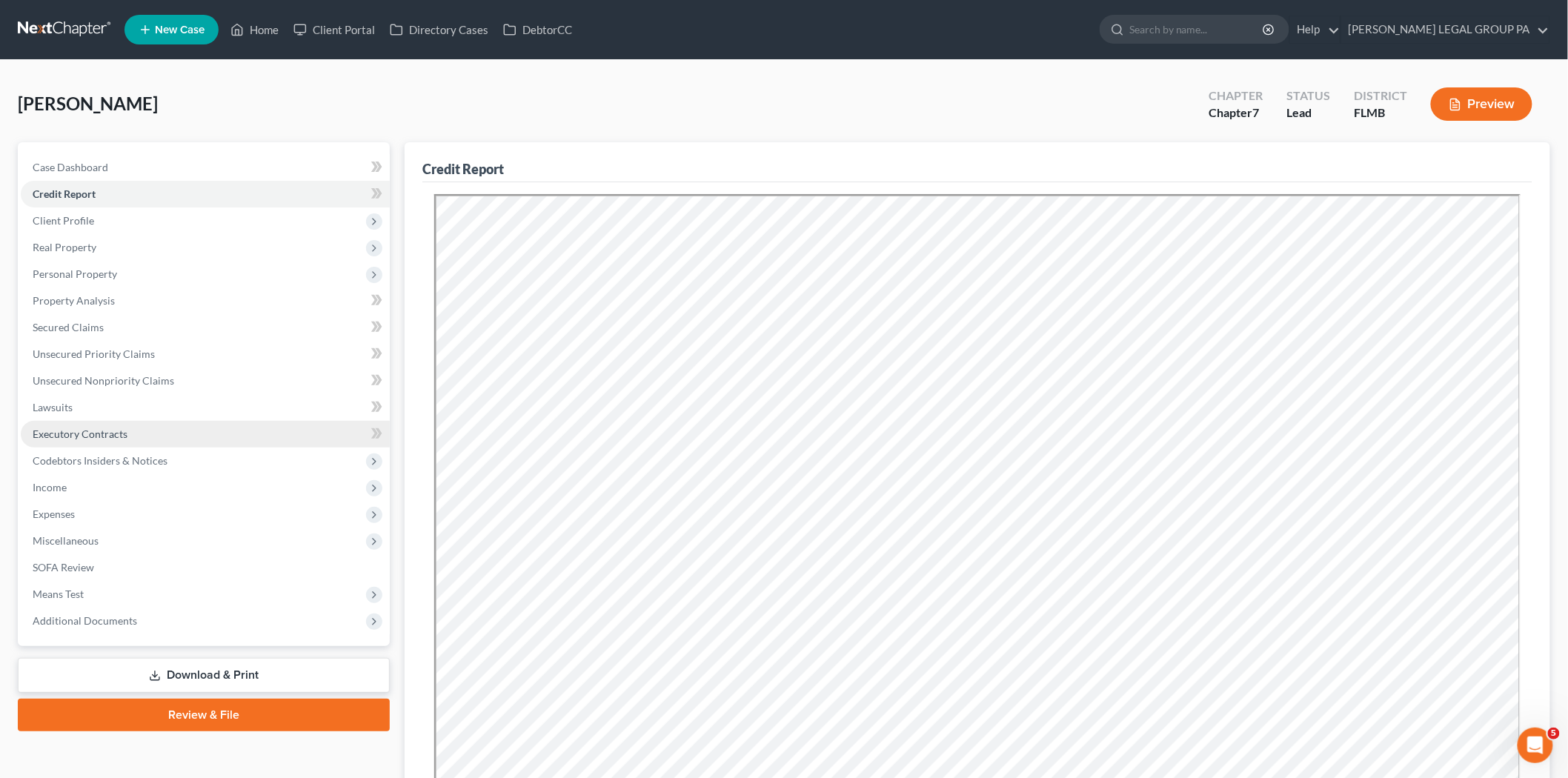
click at [150, 439] on link "Executory Contracts" at bounding box center [205, 434] width 369 height 27
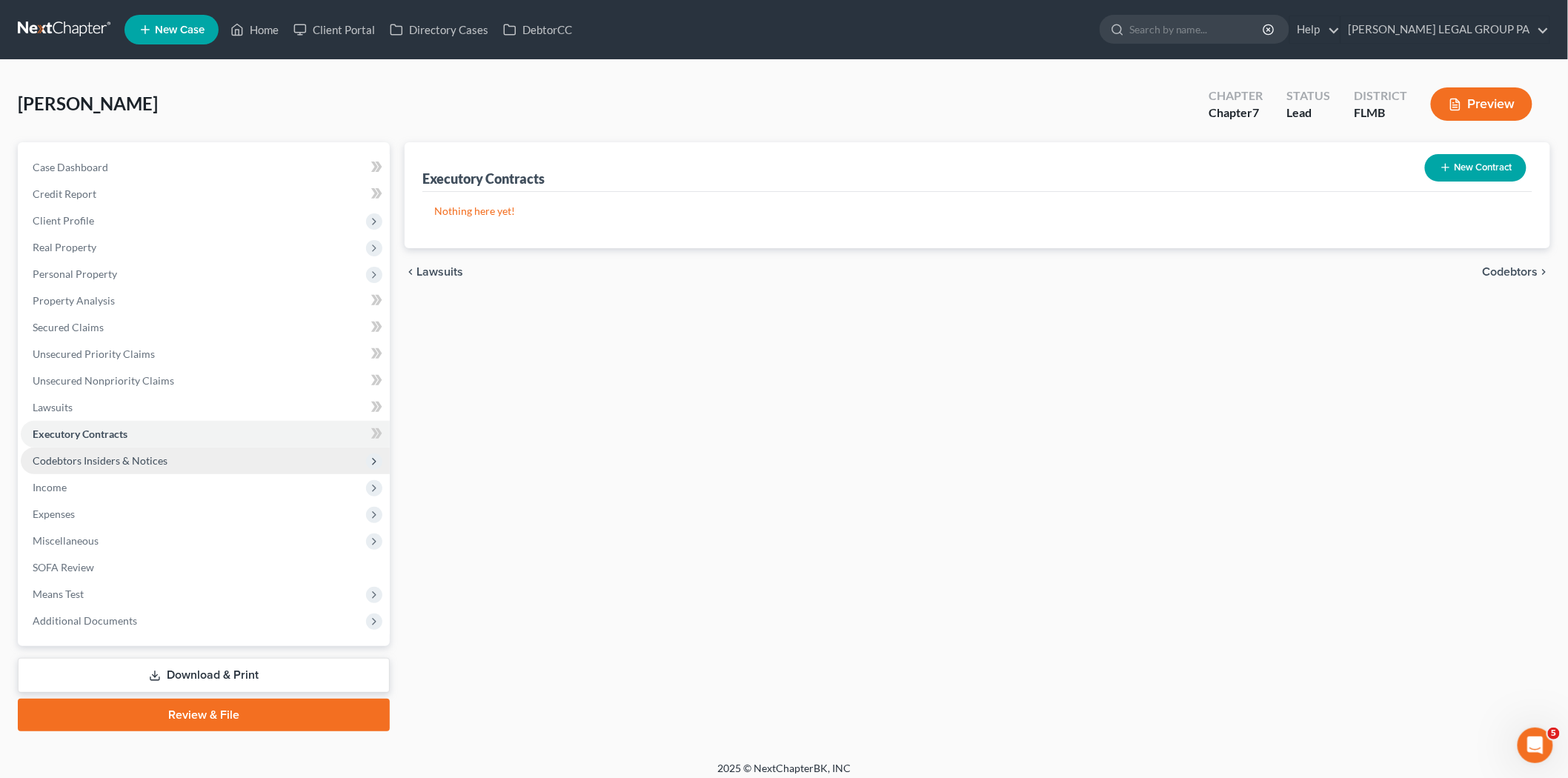
click at [158, 457] on span "Codebtors Insiders & Notices" at bounding box center [99, 461] width 135 height 13
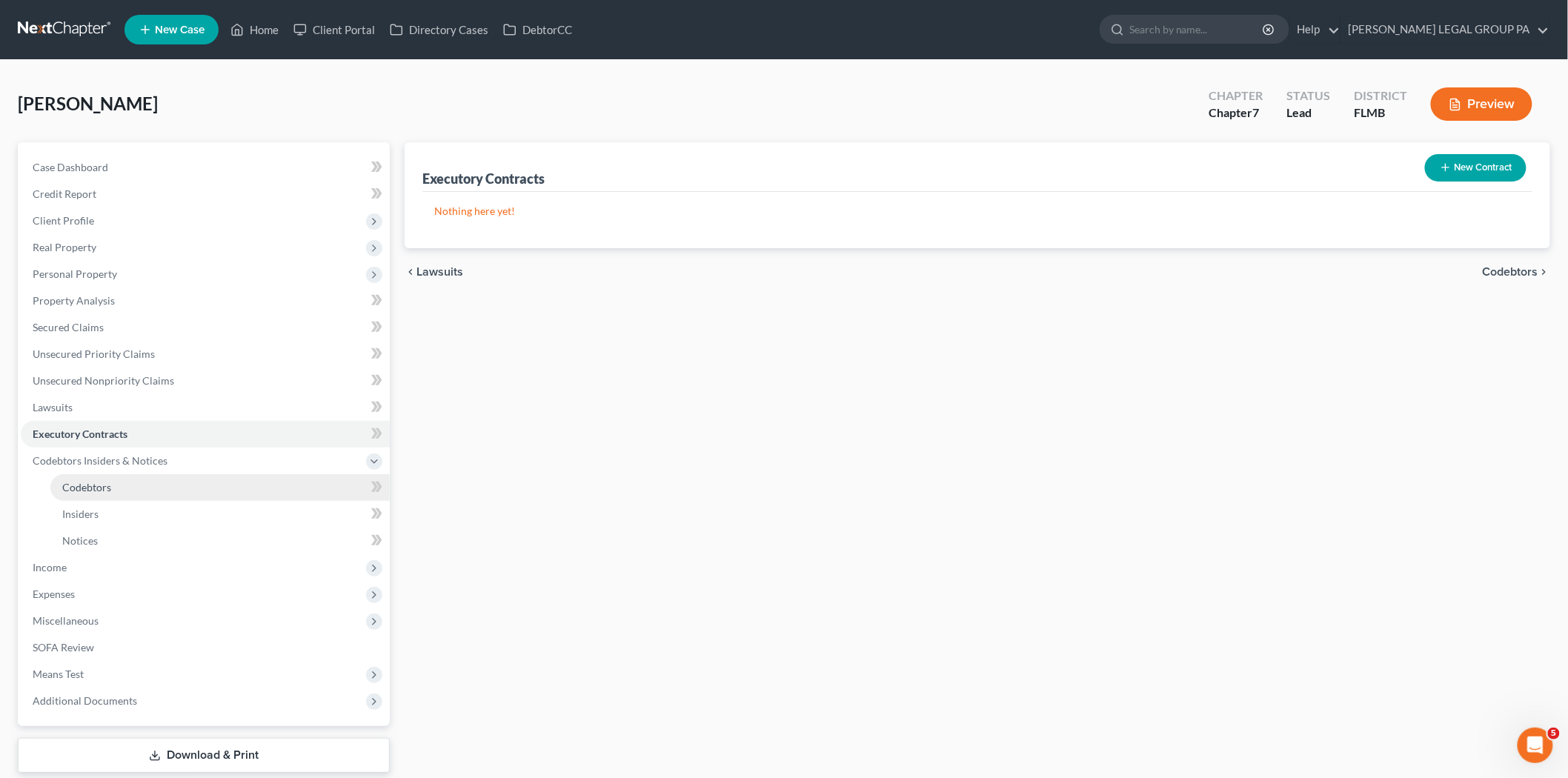
click at [145, 484] on link "Codebtors" at bounding box center [220, 488] width 339 height 27
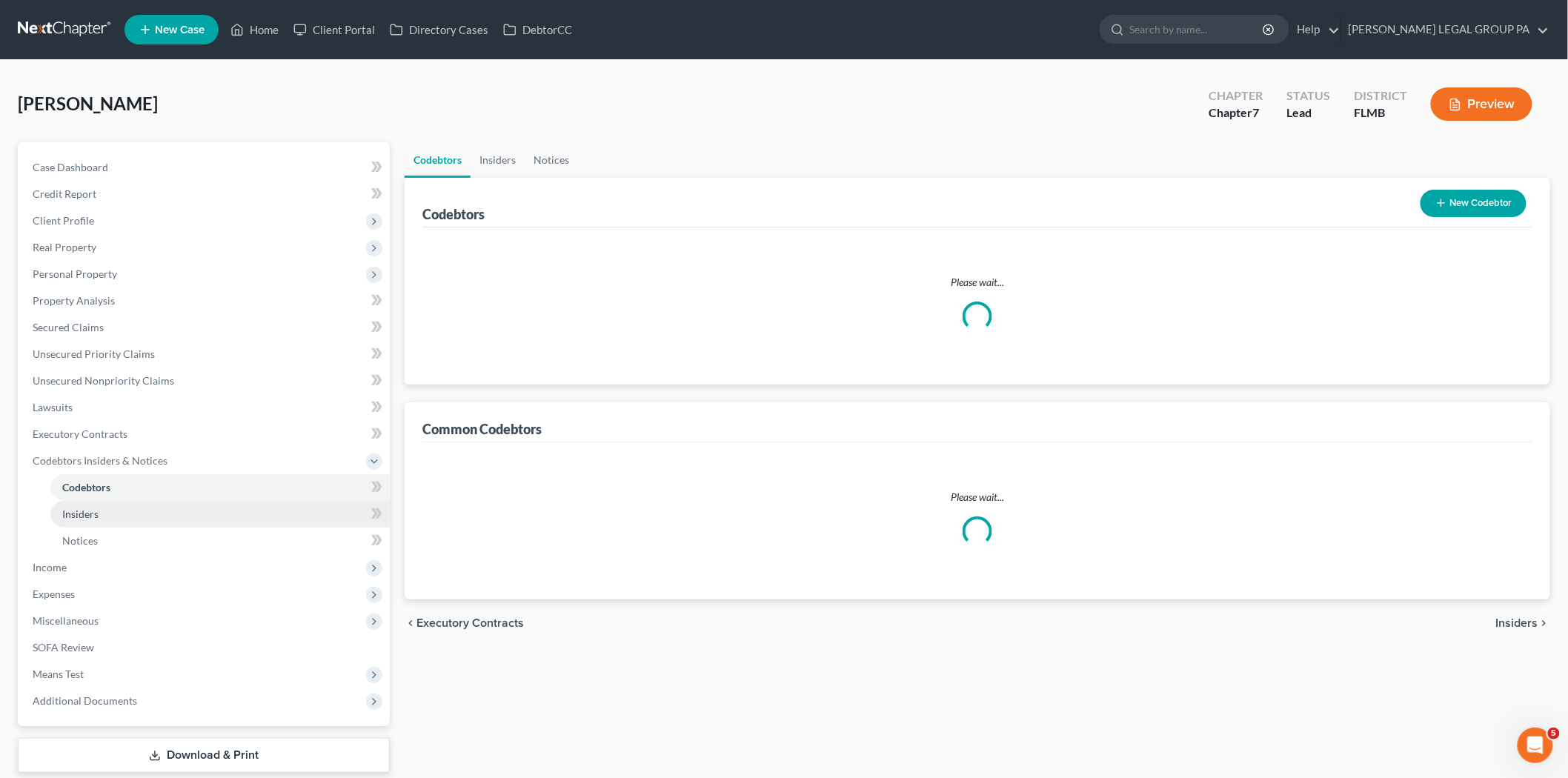
click at [159, 513] on link "Insiders" at bounding box center [220, 514] width 339 height 27
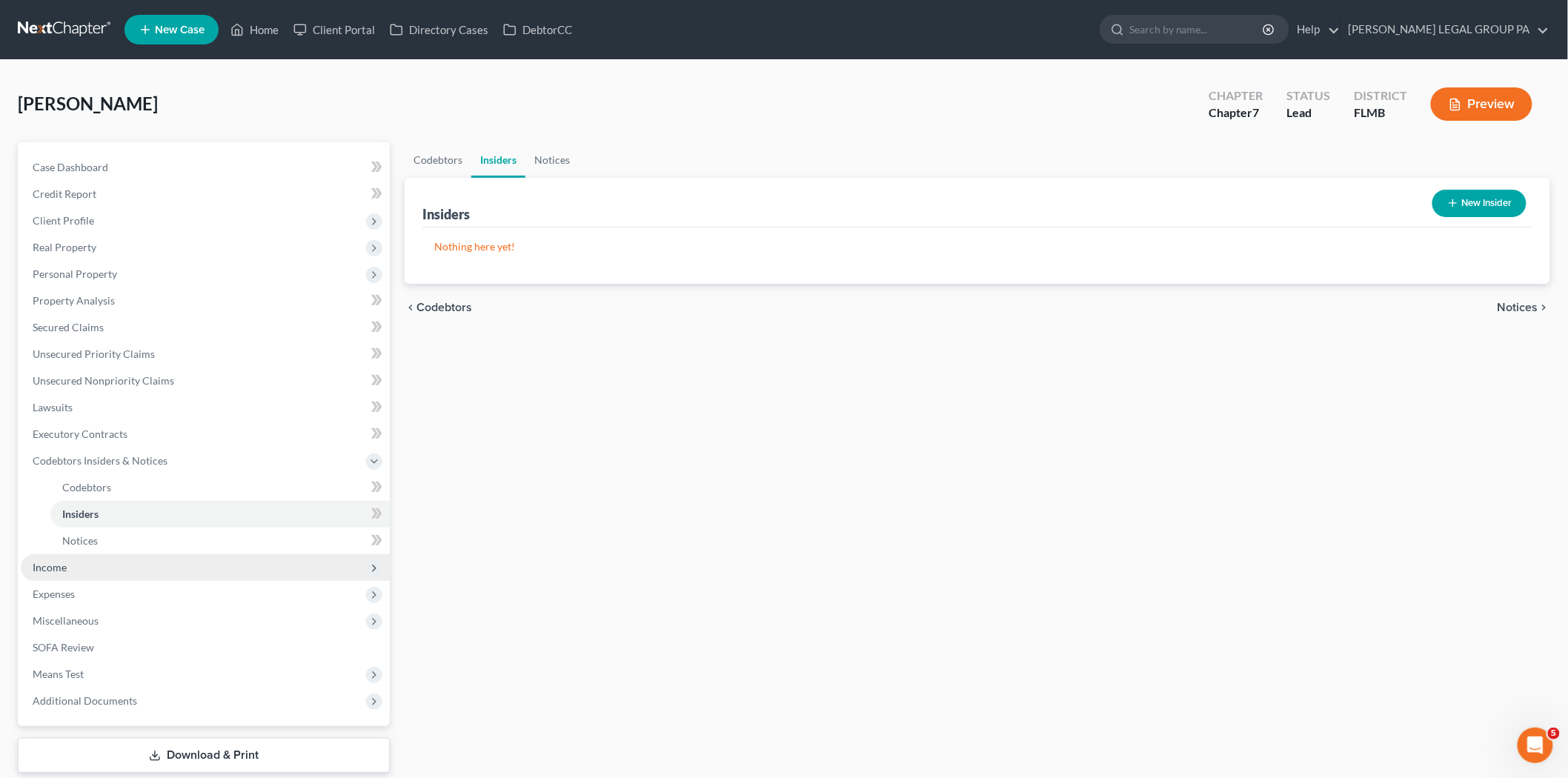
click at [85, 556] on span "Income" at bounding box center [205, 567] width 369 height 27
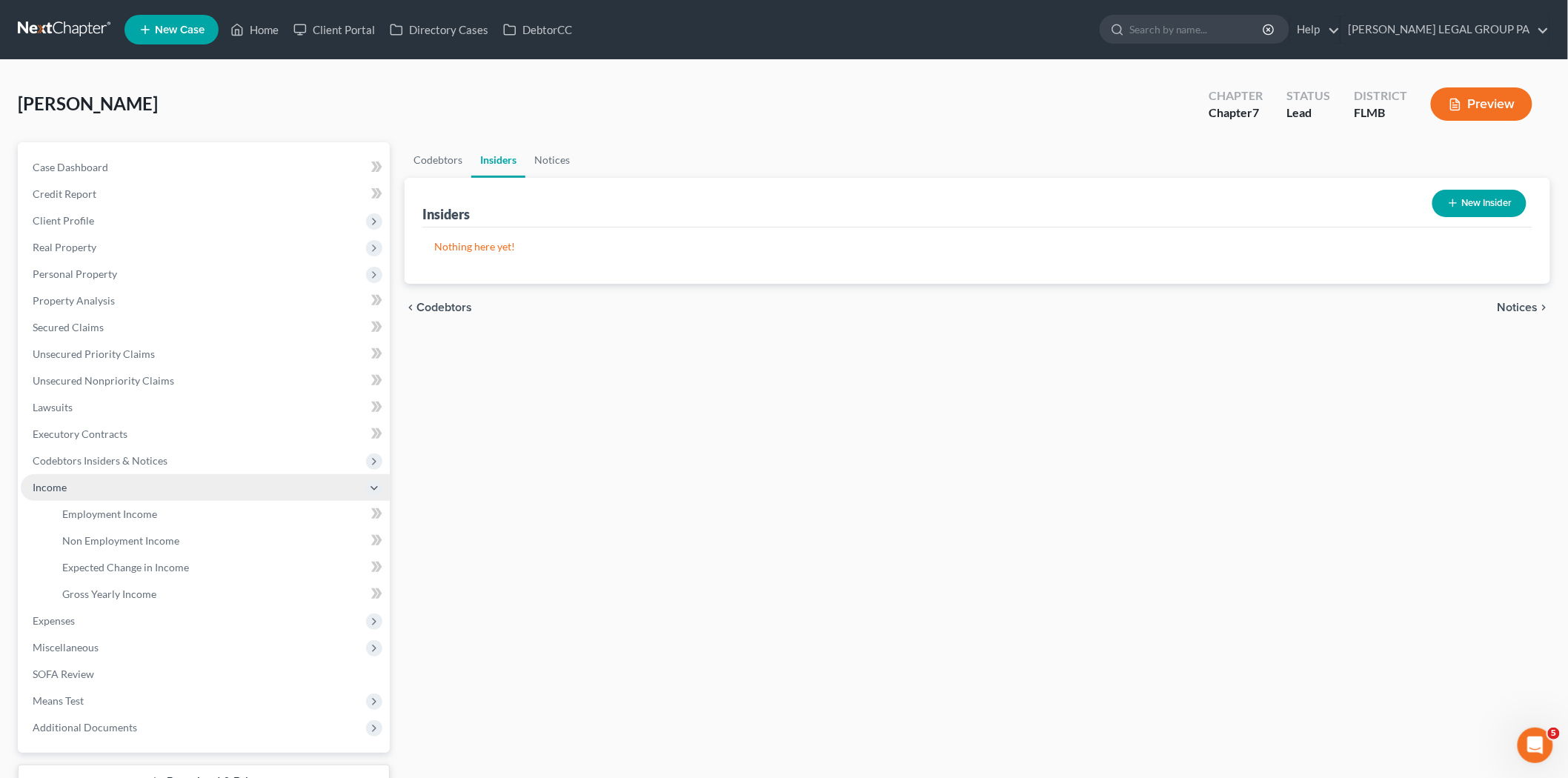
click at [127, 494] on span "Income" at bounding box center [205, 488] width 369 height 27
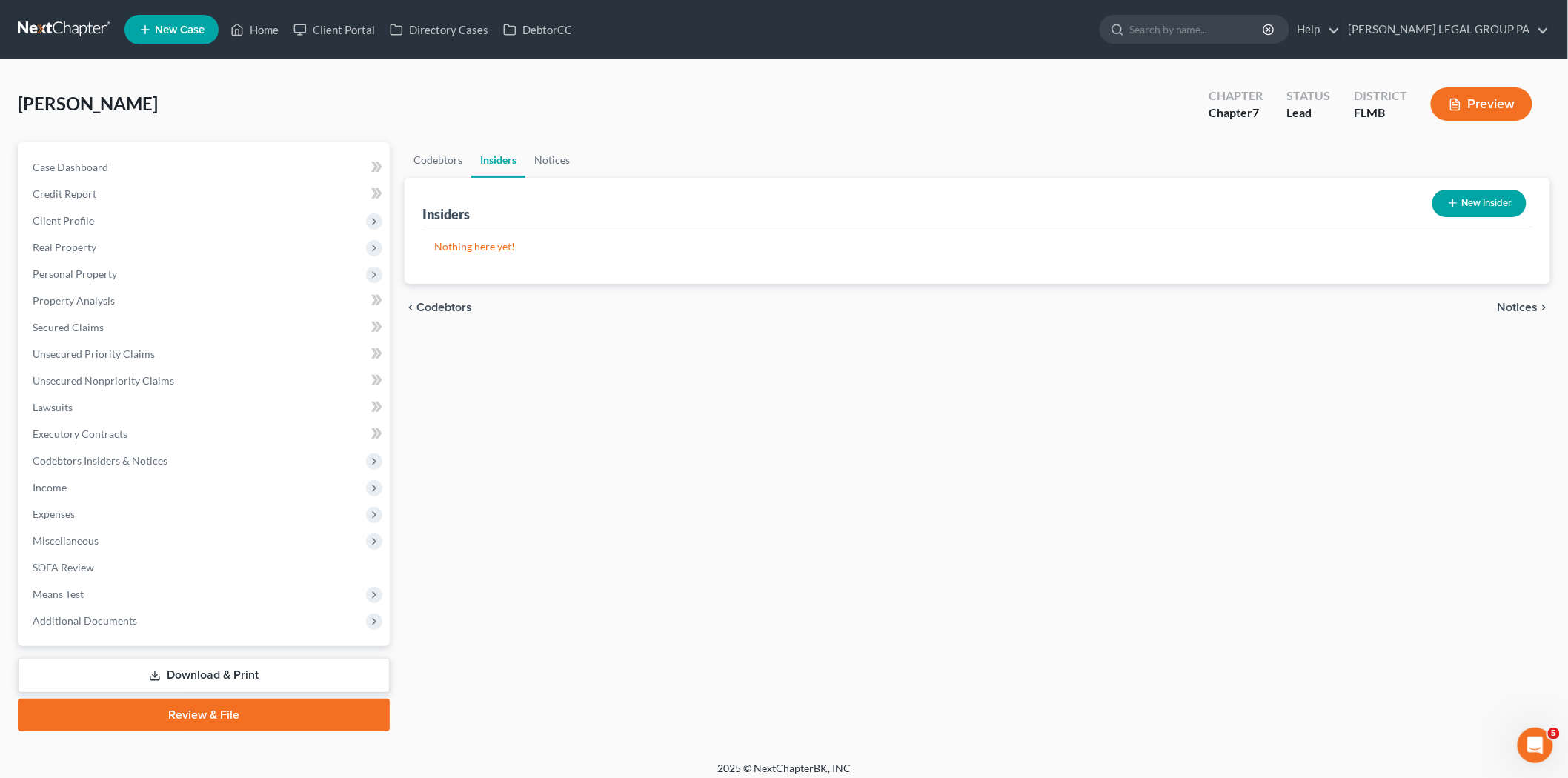
click at [129, 508] on span "Expenses" at bounding box center [205, 514] width 369 height 27
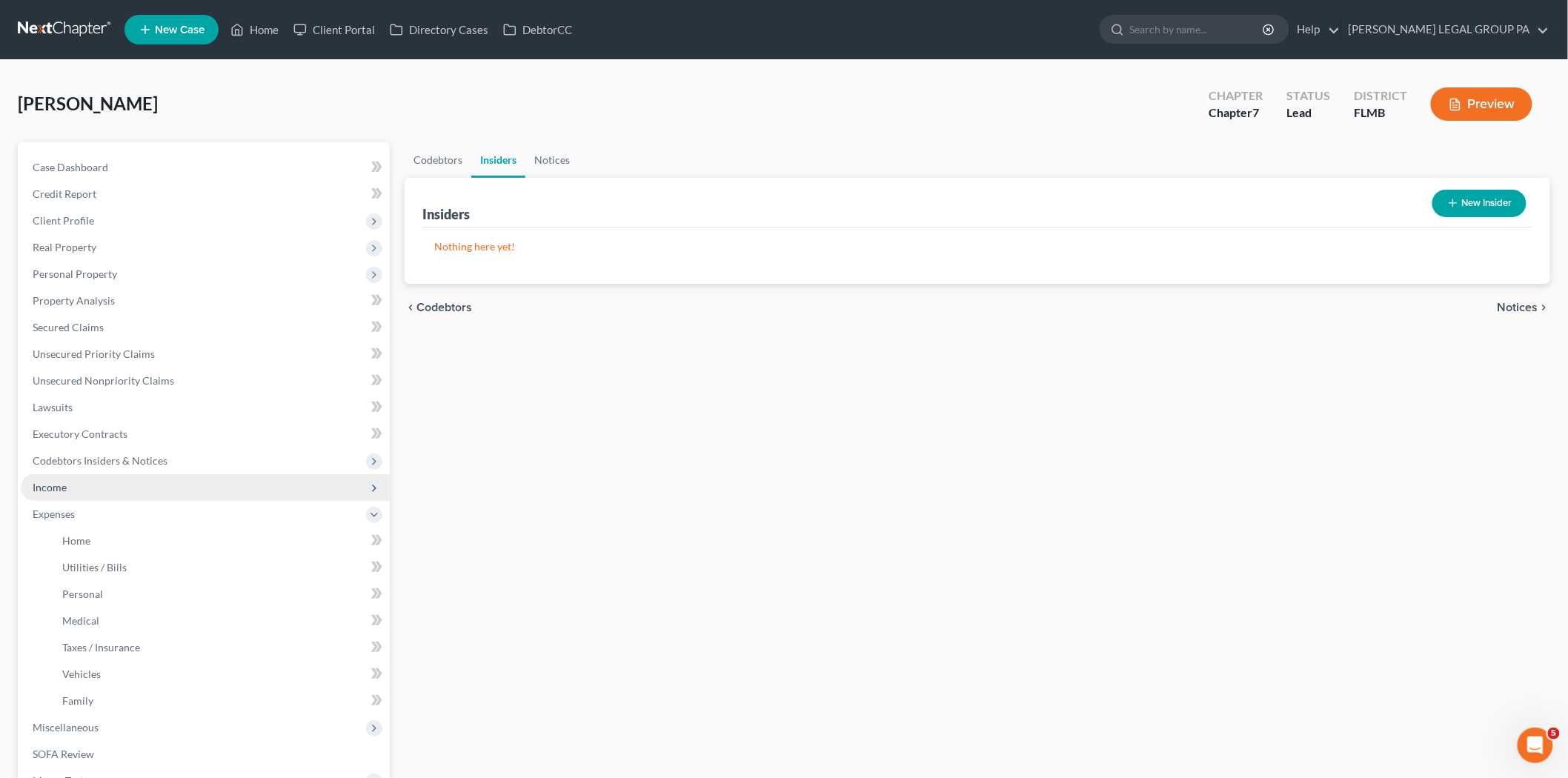
click at [116, 498] on span "Income" at bounding box center [205, 488] width 369 height 27
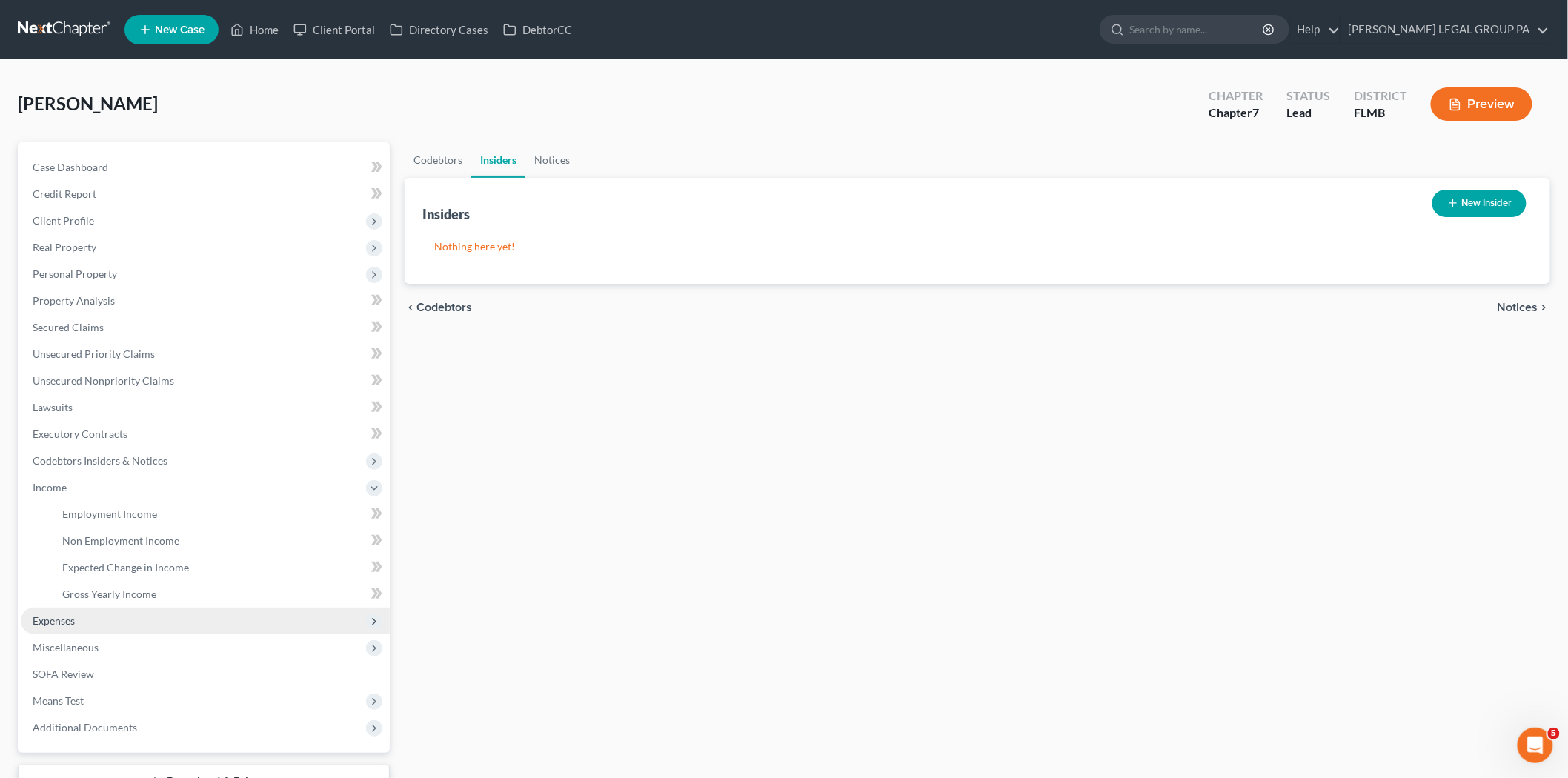
click at [112, 617] on span "Expenses" at bounding box center [205, 620] width 369 height 27
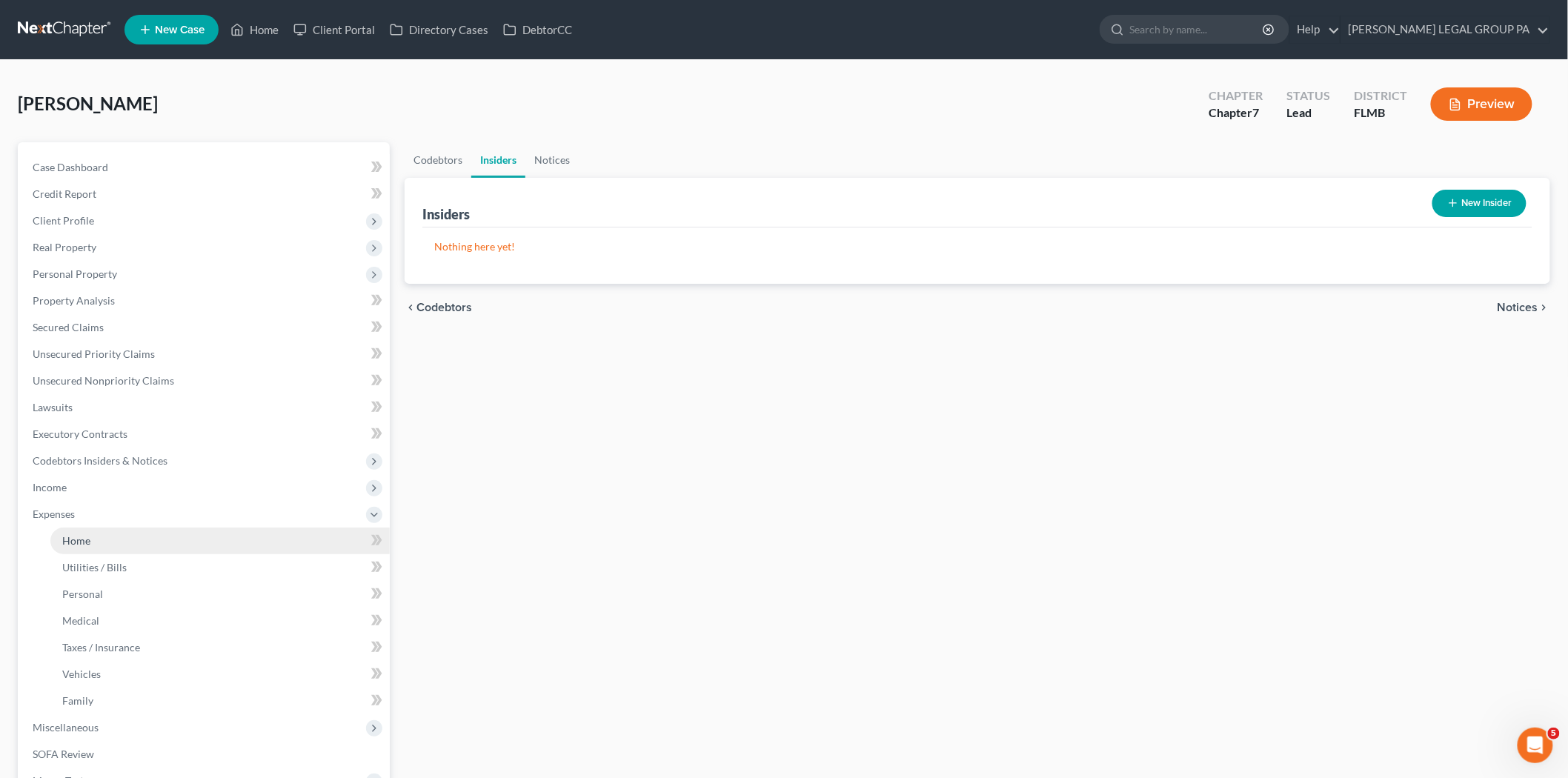
click at [101, 550] on link "Home" at bounding box center [220, 541] width 339 height 27
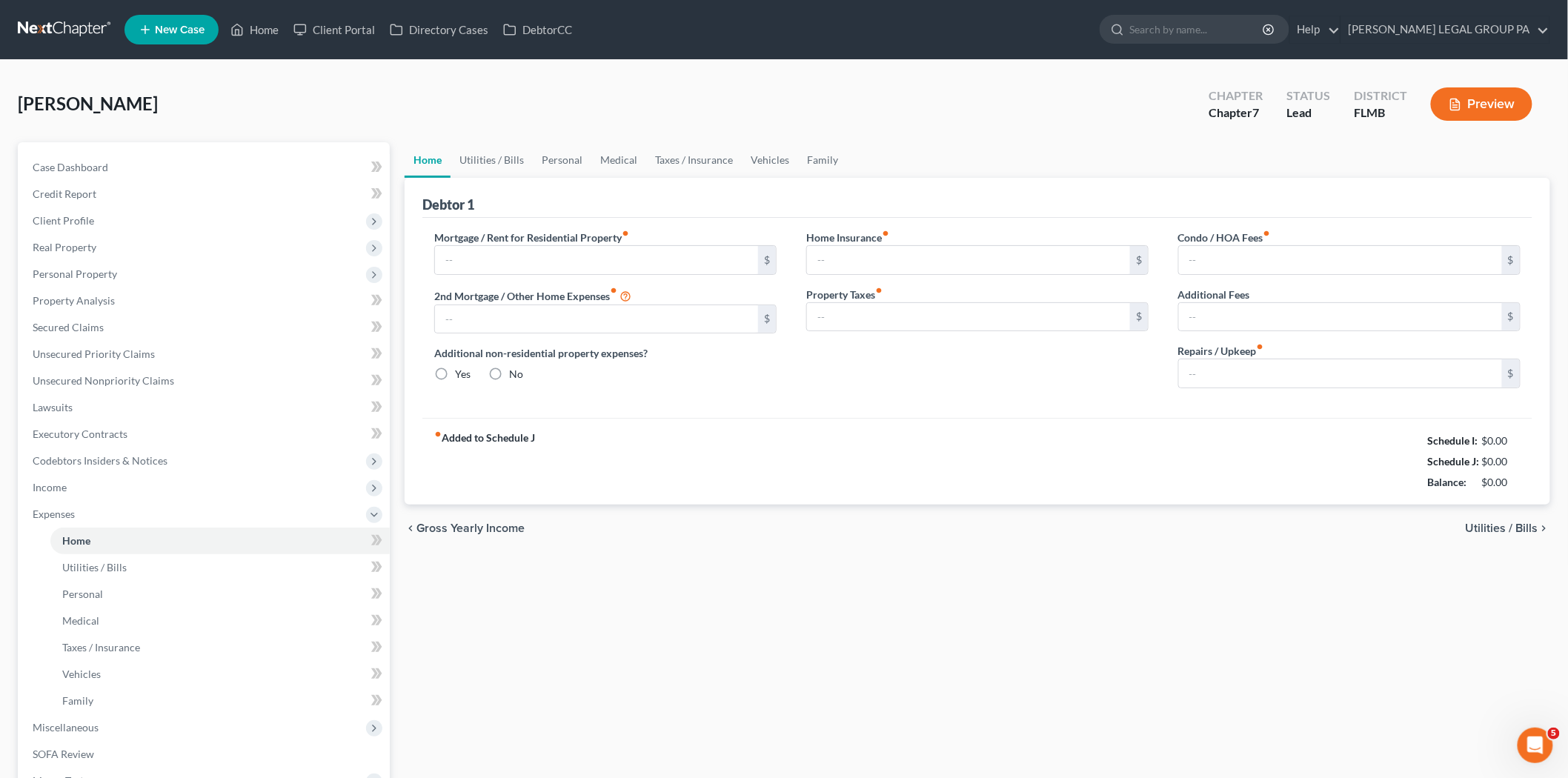
type input "0.00"
radio input "true"
type input "0.00"
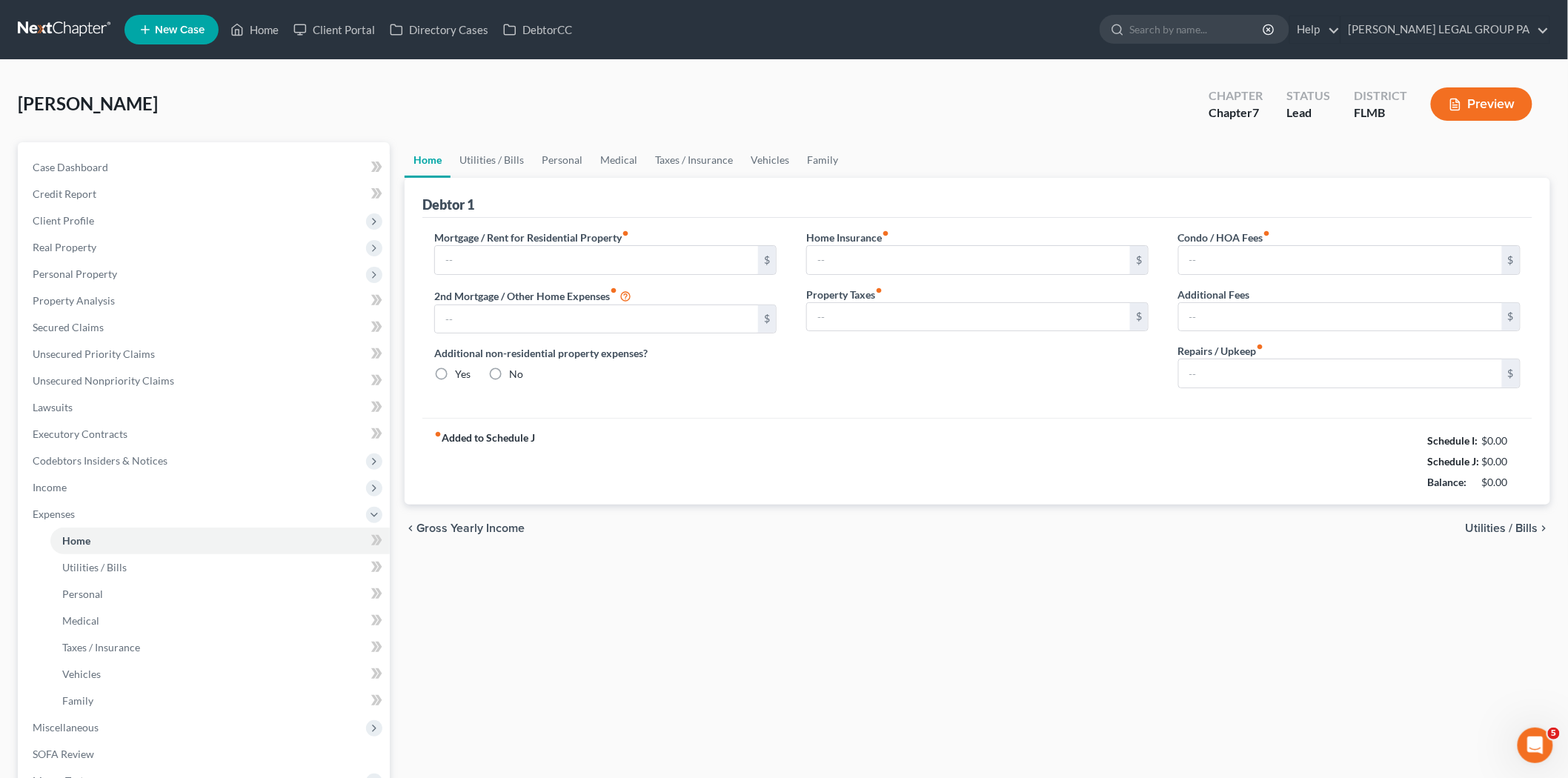
type input "0.00"
click at [480, 248] on input "text" at bounding box center [597, 259] width 323 height 28
type input "1,700"
click at [1263, 386] on input "0.00" at bounding box center [1340, 373] width 323 height 28
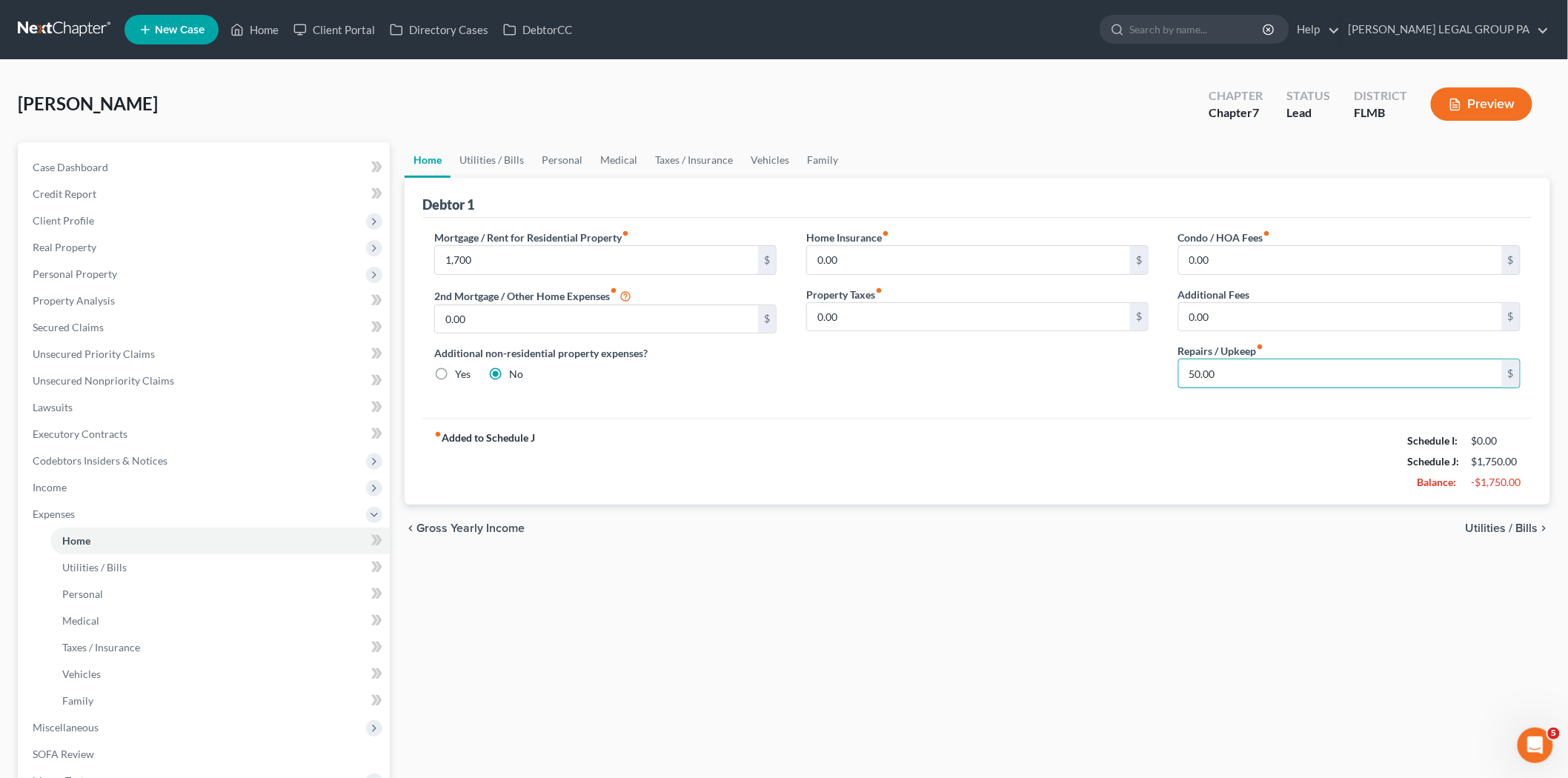
type input "50.00"
click at [930, 378] on div "Home Insurance fiber_manual_record 0.00 $ Property Taxes fiber_manual_record 0.…" at bounding box center [977, 315] width 372 height 170
click at [196, 566] on link "Utilities / Bills" at bounding box center [220, 567] width 339 height 27
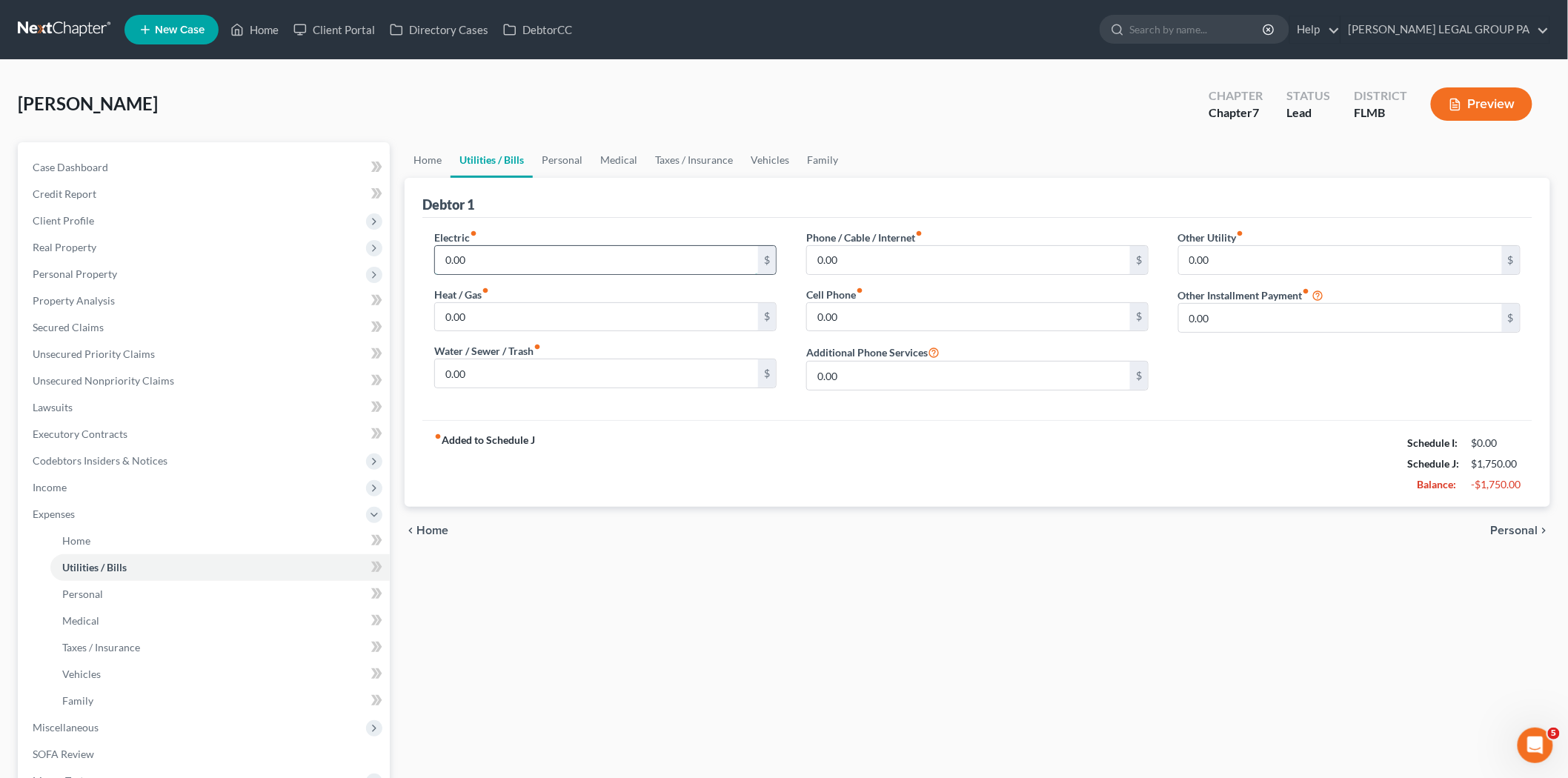
click at [512, 260] on input "0.00" at bounding box center [597, 259] width 323 height 28
type input "350.00"
click at [977, 249] on input "0.00" at bounding box center [969, 259] width 323 height 28
type input "130"
click at [836, 324] on input "0.00" at bounding box center [969, 317] width 323 height 28
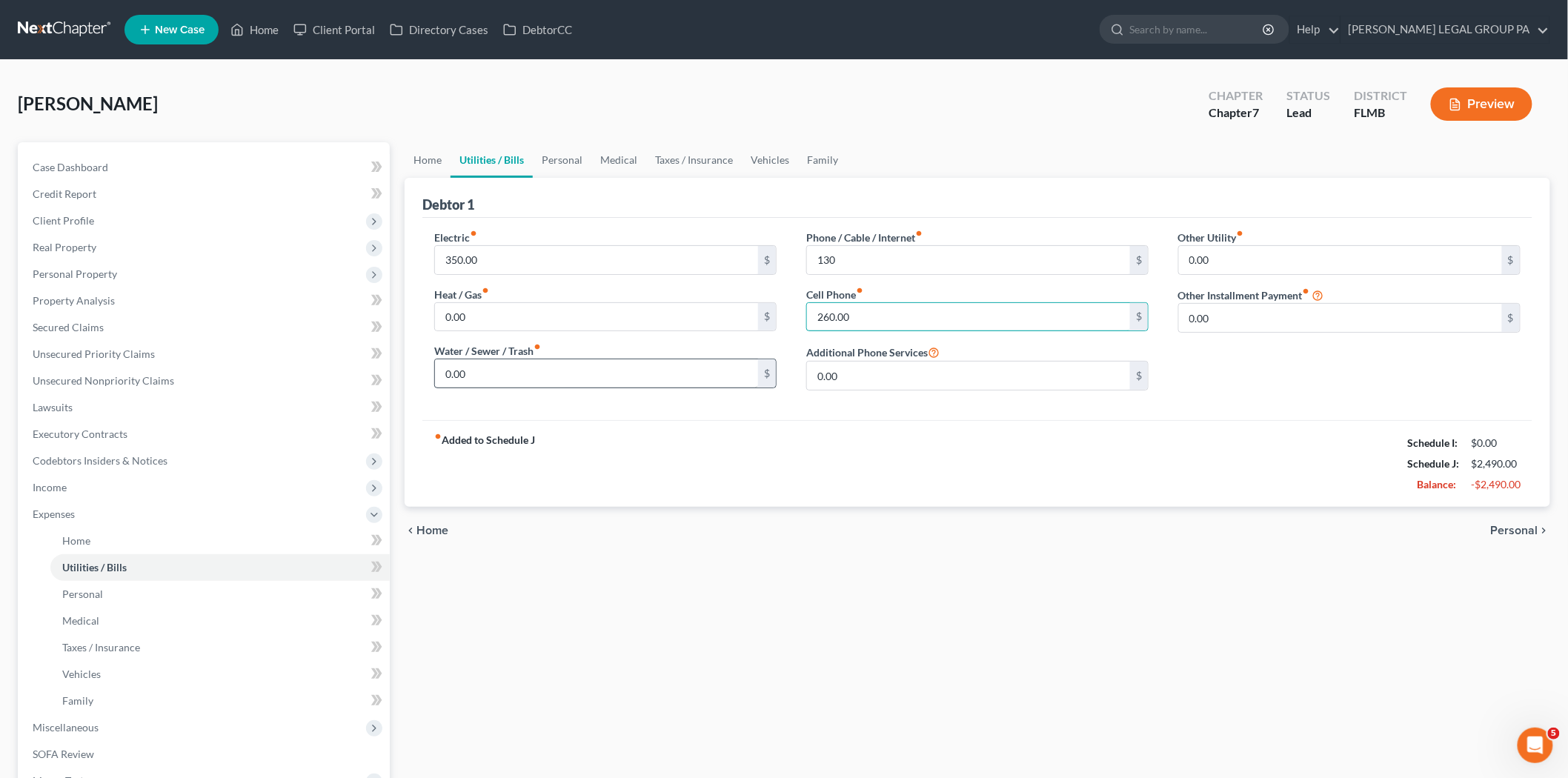
type input "260.00"
click at [574, 361] on input "0.00" at bounding box center [597, 373] width 323 height 28
type input "200.00"
click at [254, 589] on link "Personal" at bounding box center [220, 594] width 339 height 27
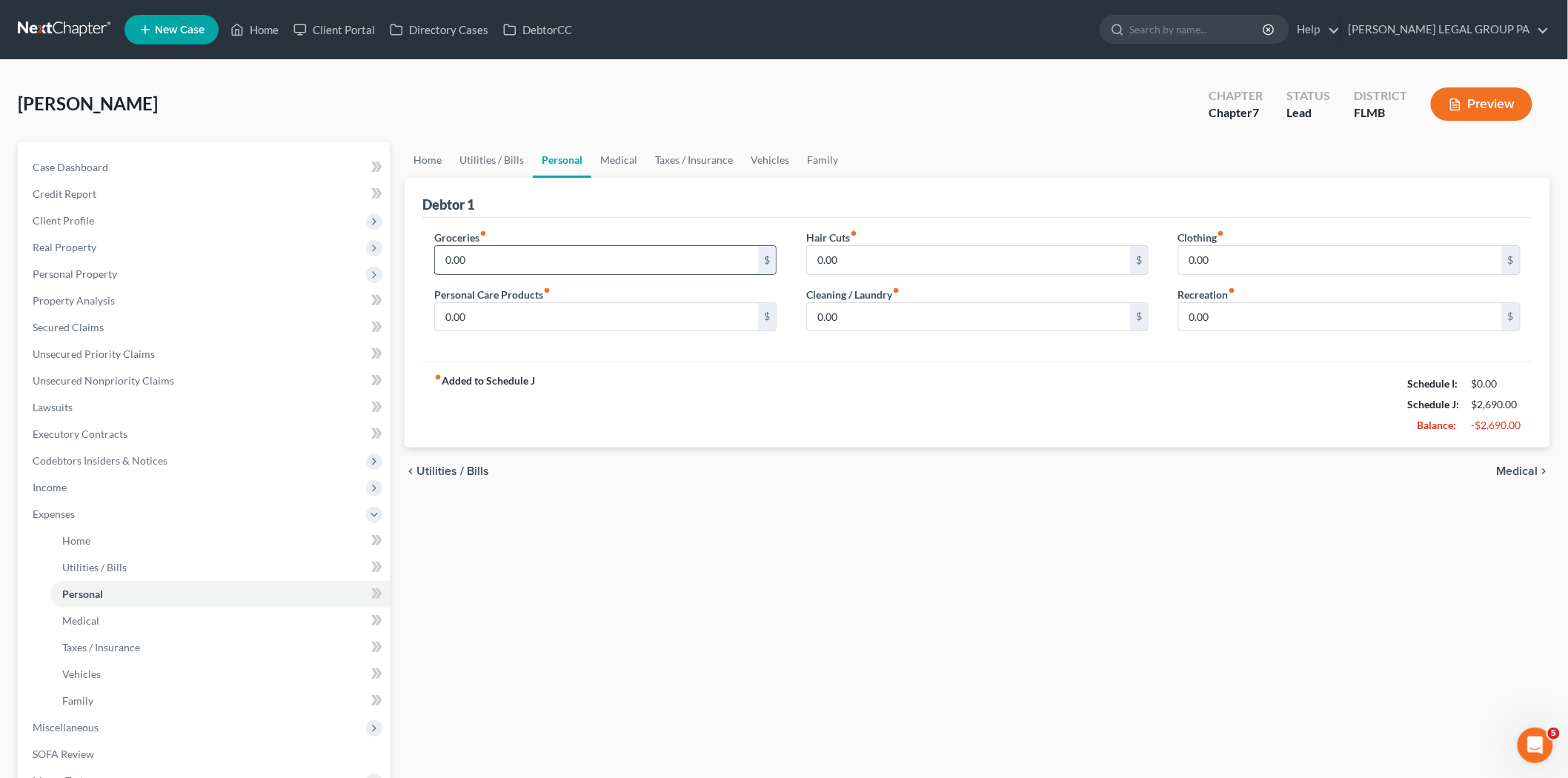
click at [488, 253] on input "0.00" at bounding box center [597, 259] width 323 height 28
type input "1,200.00"
click at [902, 263] on input "0.00" at bounding box center [969, 259] width 323 height 28
click at [833, 254] on input "0.00" at bounding box center [969, 259] width 323 height 28
click at [922, 261] on input "0.00" at bounding box center [969, 259] width 323 height 28
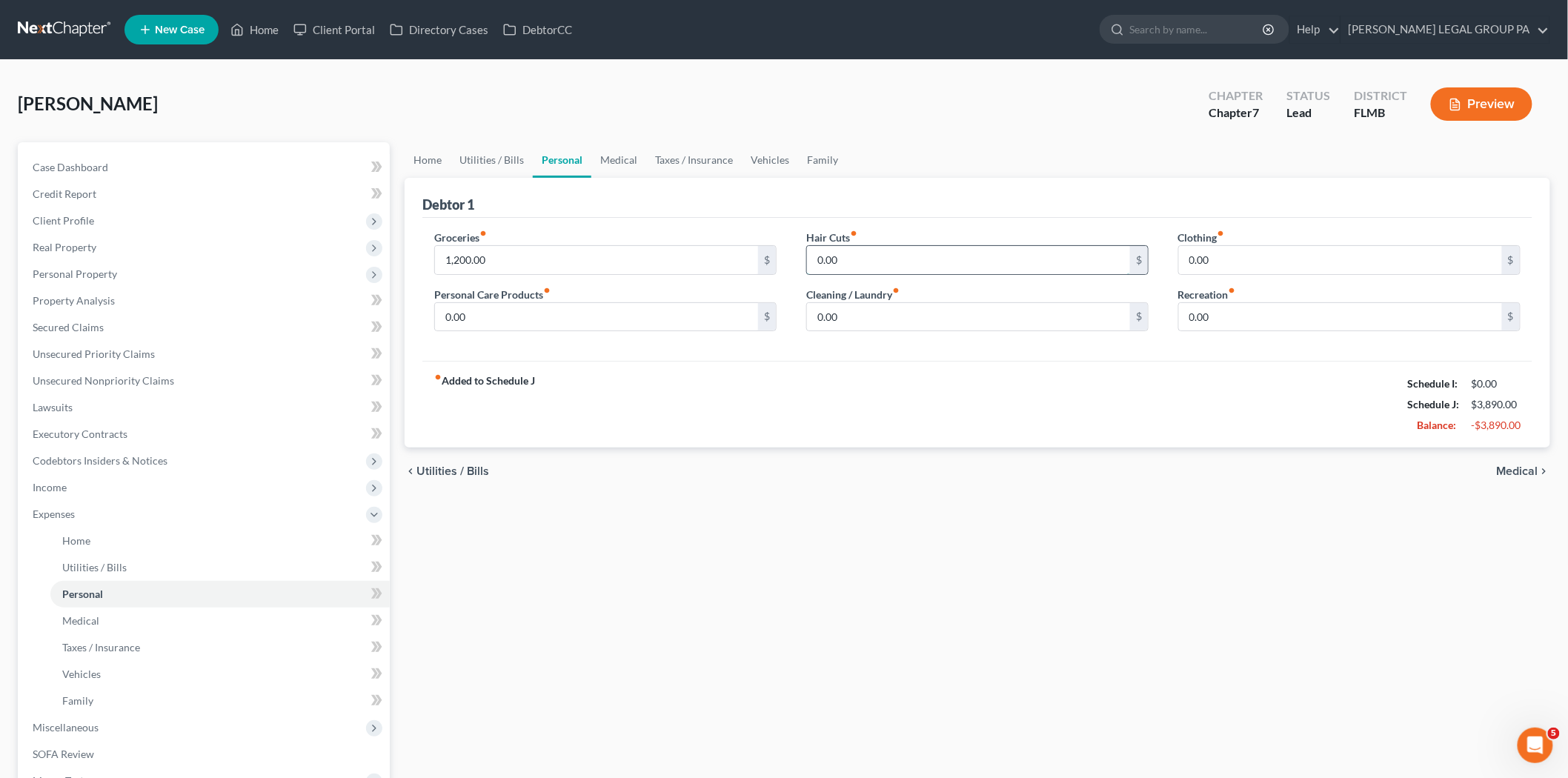
click at [922, 261] on input "0.00" at bounding box center [969, 259] width 323 height 28
click at [1231, 266] on input "0.00" at bounding box center [1340, 259] width 323 height 28
type input "25.00"
click at [524, 330] on div "0.00 $" at bounding box center [606, 317] width 342 height 29
click at [524, 317] on input "0.00" at bounding box center [597, 317] width 323 height 28
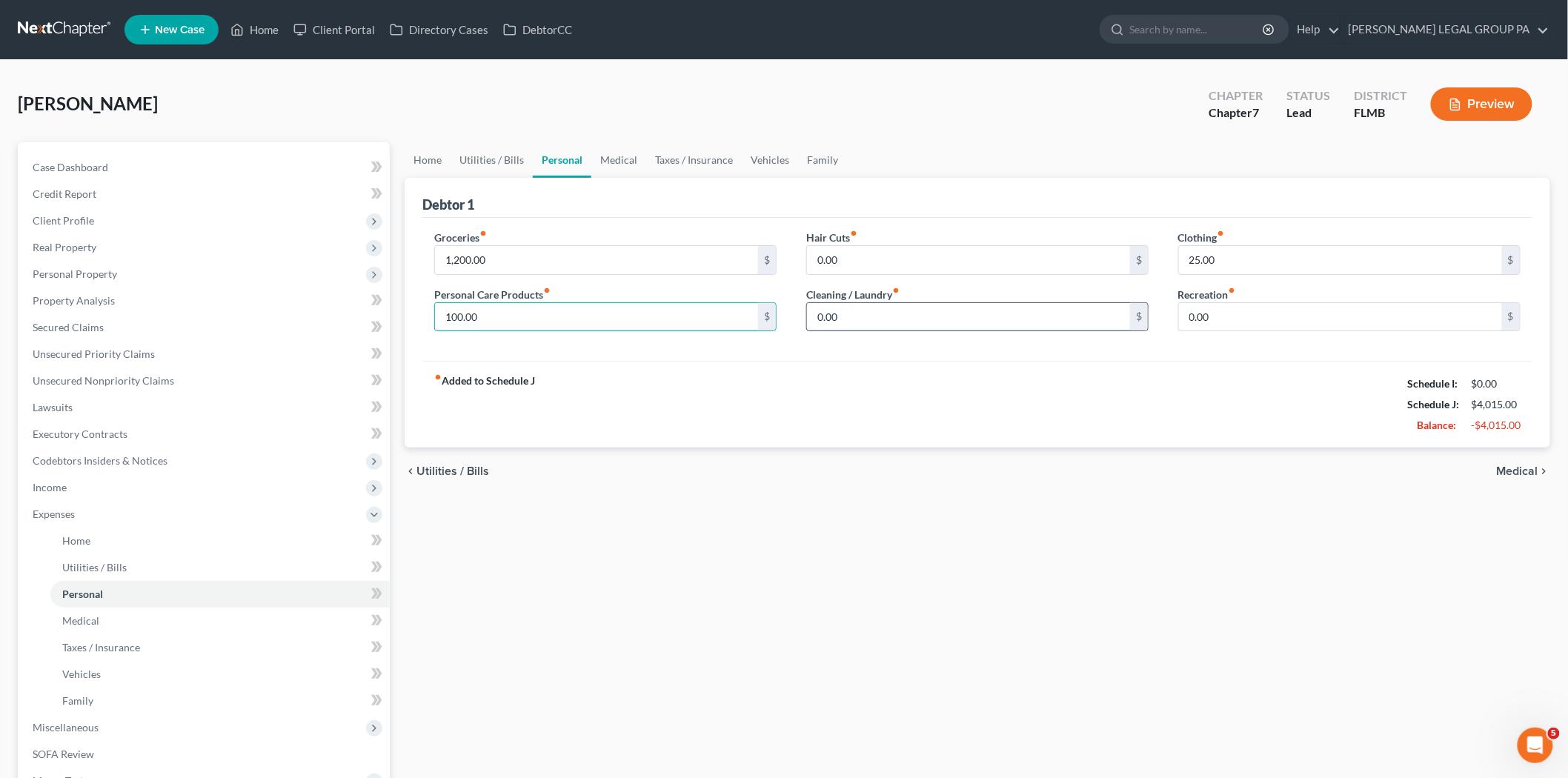
type input "100.00"
click at [887, 309] on input "0.00" at bounding box center [969, 317] width 323 height 28
type input "50.00"
click at [1268, 324] on input "0.00" at bounding box center [1340, 317] width 323 height 28
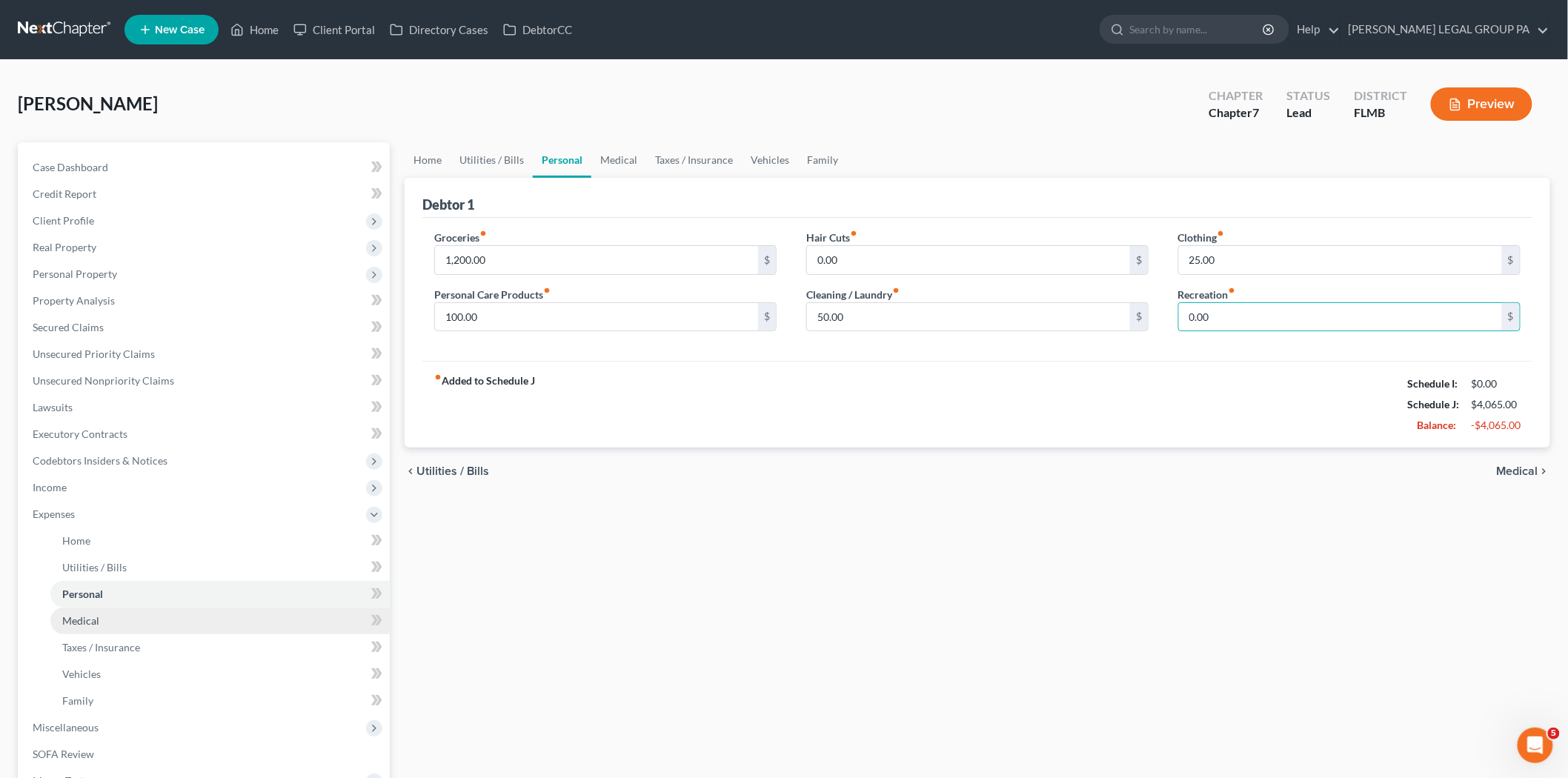
click at [179, 622] on link "Medical" at bounding box center [220, 620] width 339 height 27
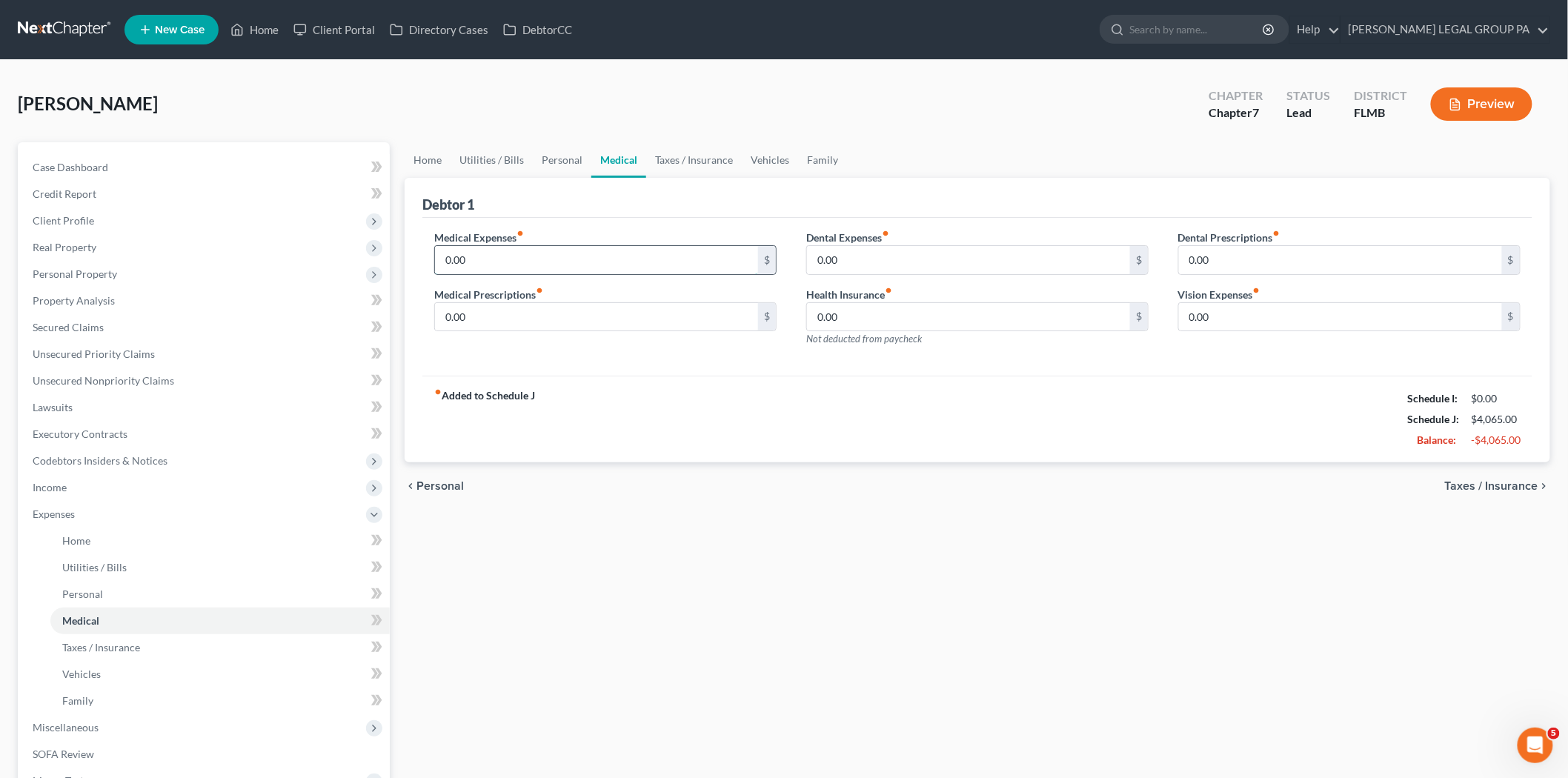
click at [490, 253] on input "0.00" at bounding box center [597, 259] width 323 height 28
click at [465, 304] on input "0.00" at bounding box center [597, 317] width 323 height 28
click at [898, 306] on input "0.00" at bounding box center [969, 317] width 323 height 28
click at [218, 638] on link "Taxes / Insurance" at bounding box center [220, 648] width 339 height 27
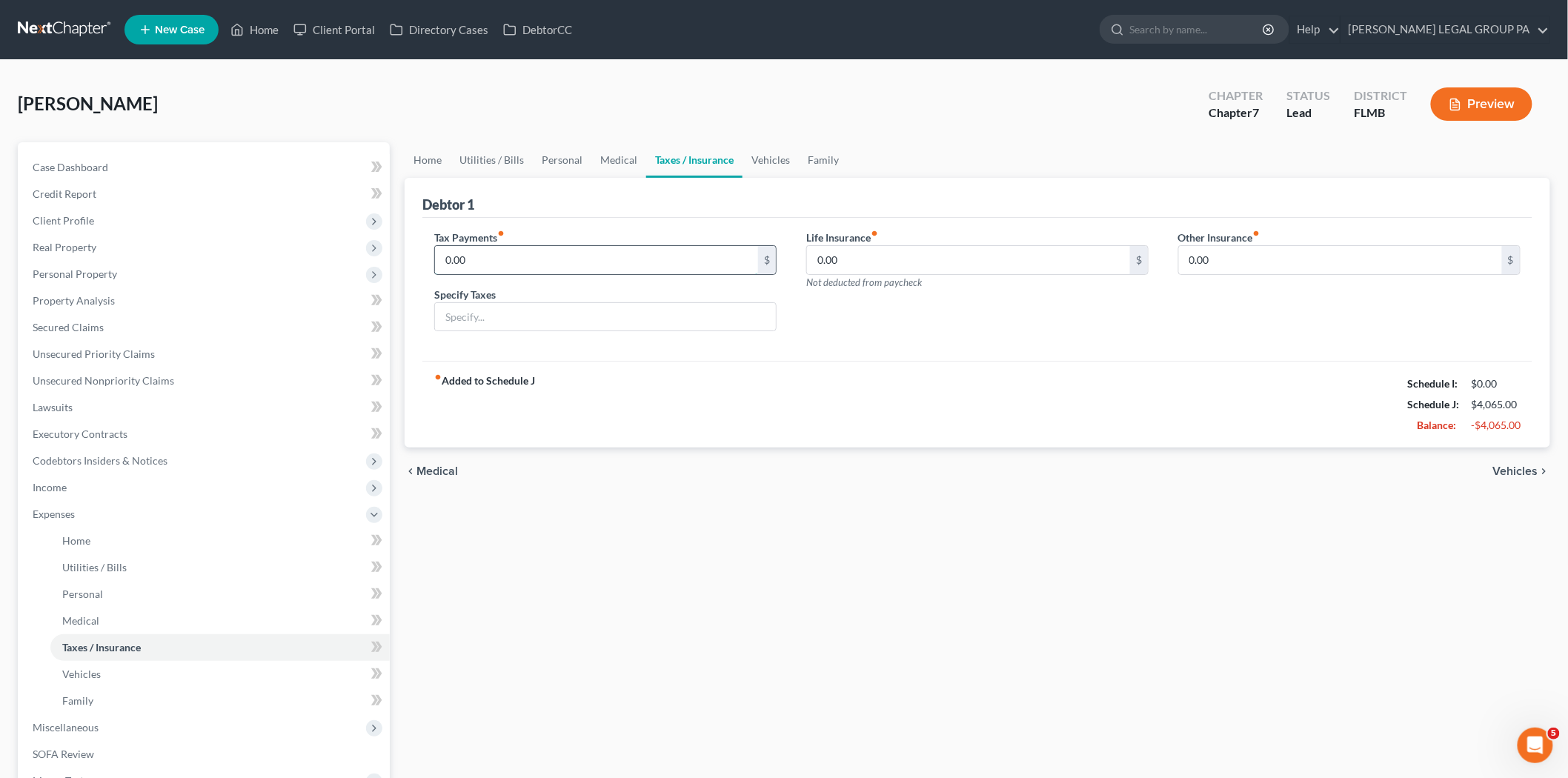
click at [482, 255] on input "0.00" at bounding box center [597, 259] width 323 height 28
click at [878, 253] on input "0.00" at bounding box center [969, 259] width 323 height 28
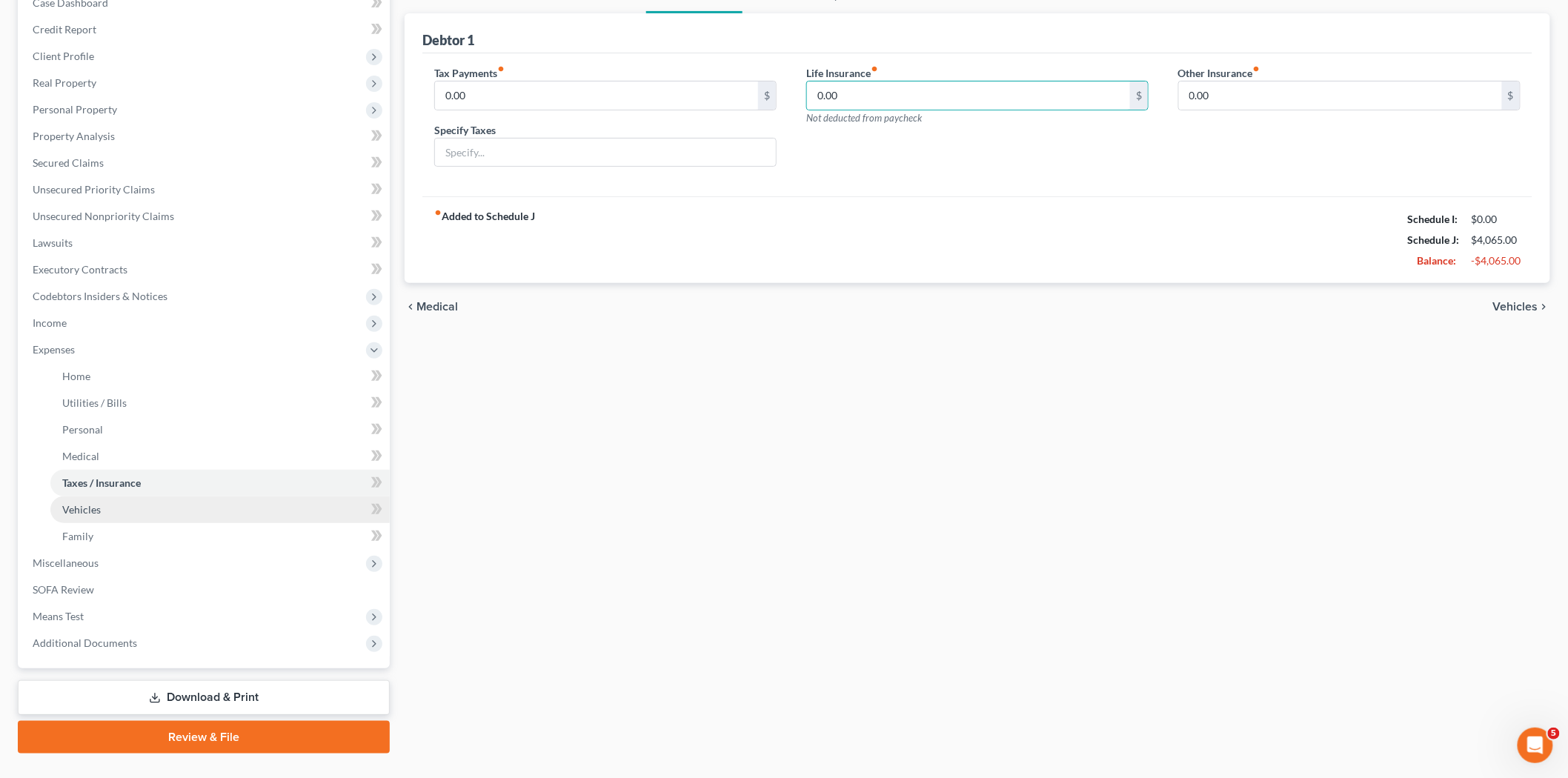
click at [144, 508] on link "Vehicles" at bounding box center [220, 510] width 339 height 27
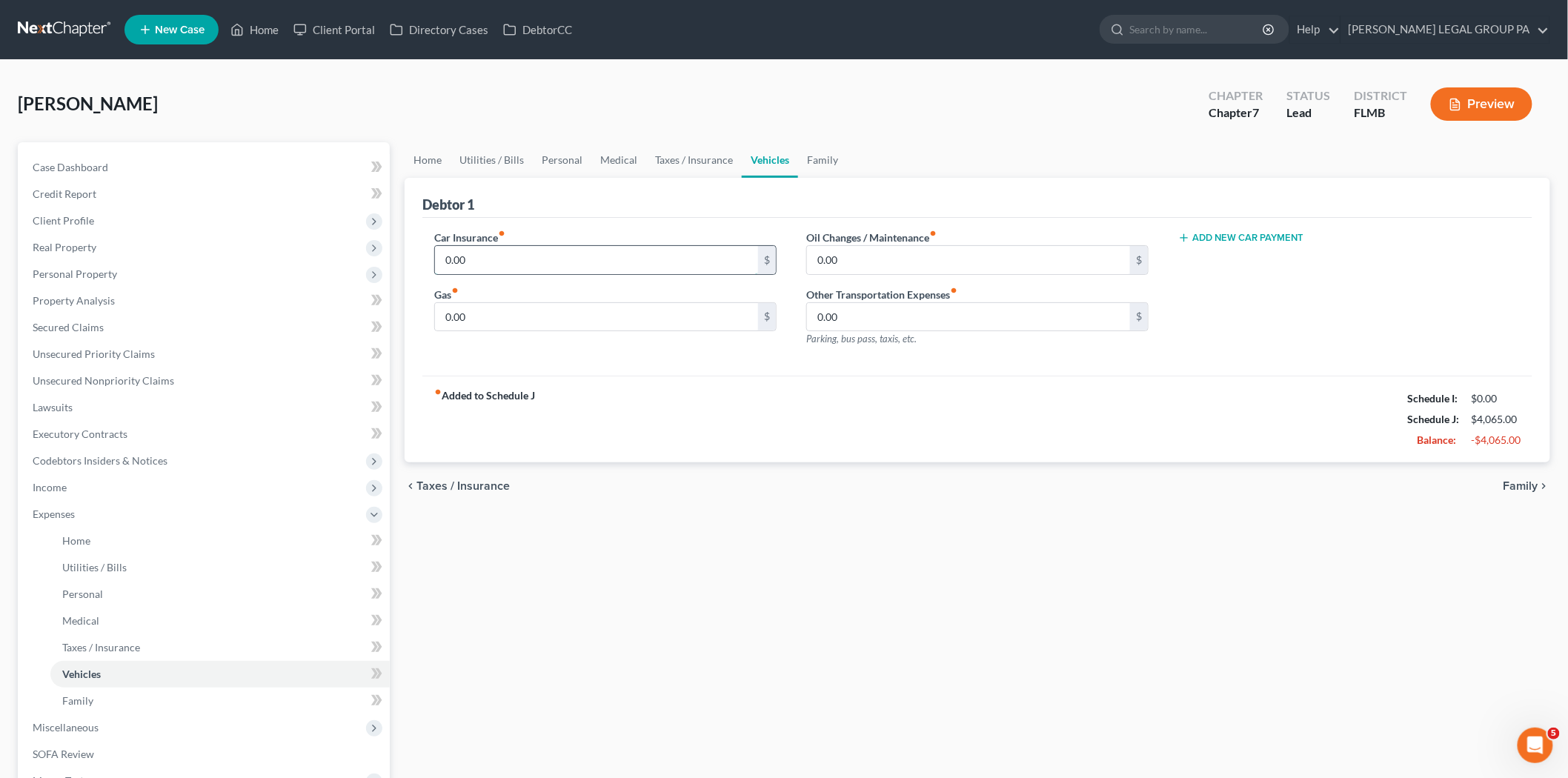
click at [506, 264] on input "0.00" at bounding box center [597, 259] width 323 height 28
click at [919, 321] on input "0.00" at bounding box center [969, 317] width 323 height 28
type input "350.00"
click at [823, 365] on div "Car Insurance fiber_manual_record 0.00 $ Gas fiber_manual_record 0.00 $ Oil Cha…" at bounding box center [977, 297] width 1110 height 158
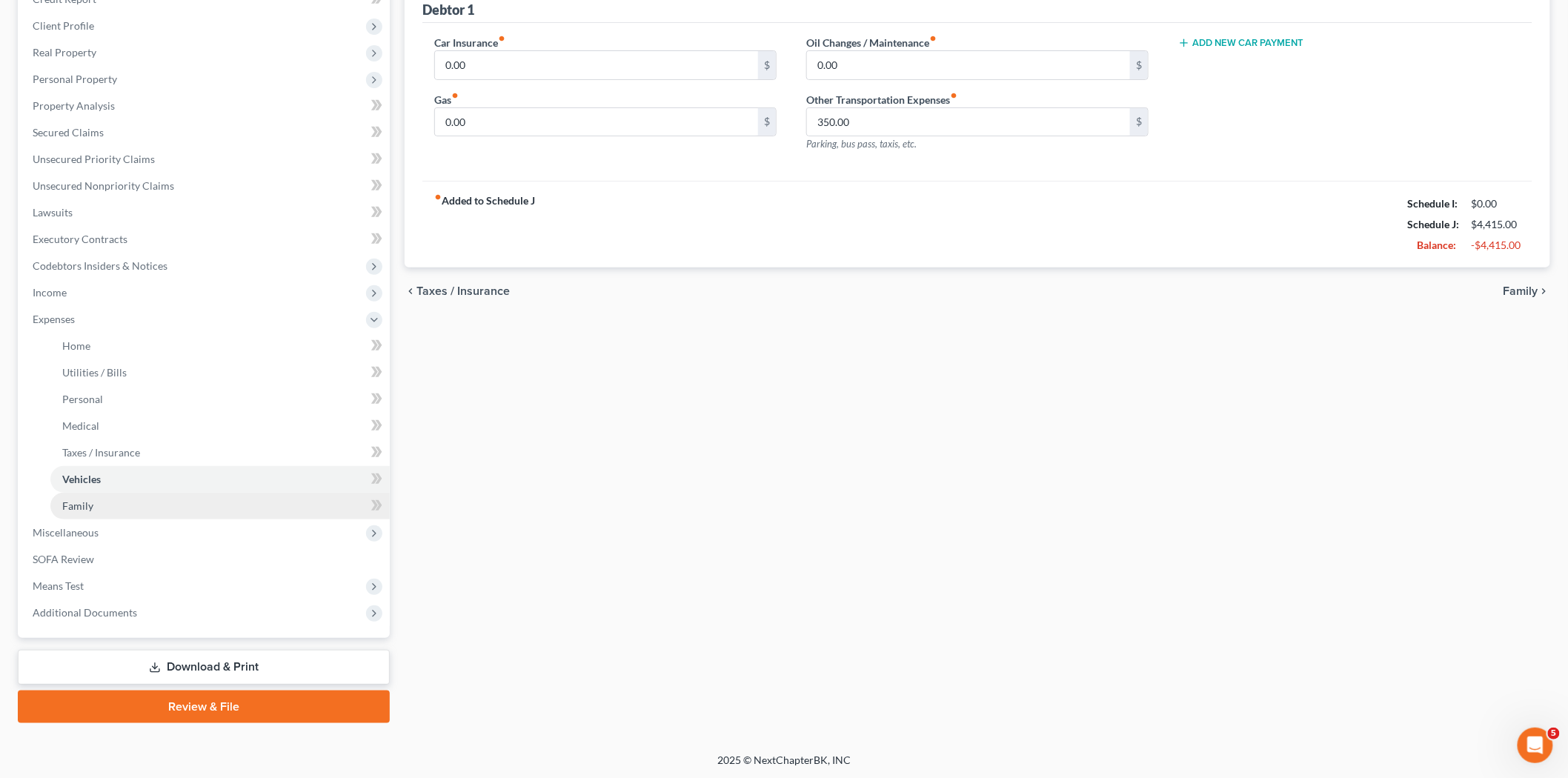
click at [88, 500] on span "Family" at bounding box center [77, 506] width 31 height 13
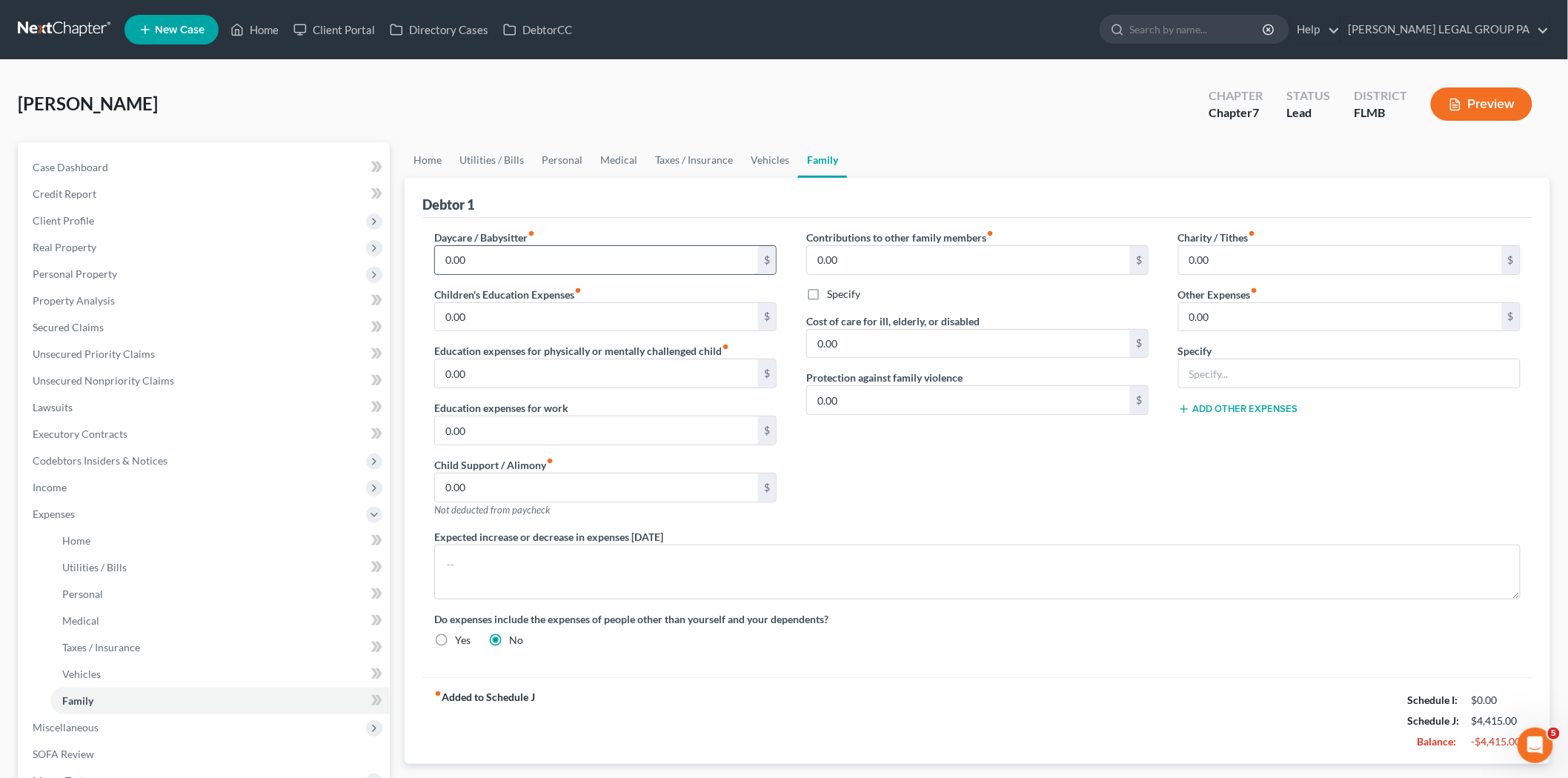
click at [468, 258] on input "0.00" at bounding box center [597, 259] width 323 height 28
click at [953, 263] on input "0.00" at bounding box center [969, 259] width 323 height 28
click at [935, 349] on input "0.00" at bounding box center [969, 343] width 323 height 28
click at [895, 265] on input "0.00" at bounding box center [969, 259] width 323 height 28
click at [895, 353] on input "0.00" at bounding box center [969, 343] width 323 height 28
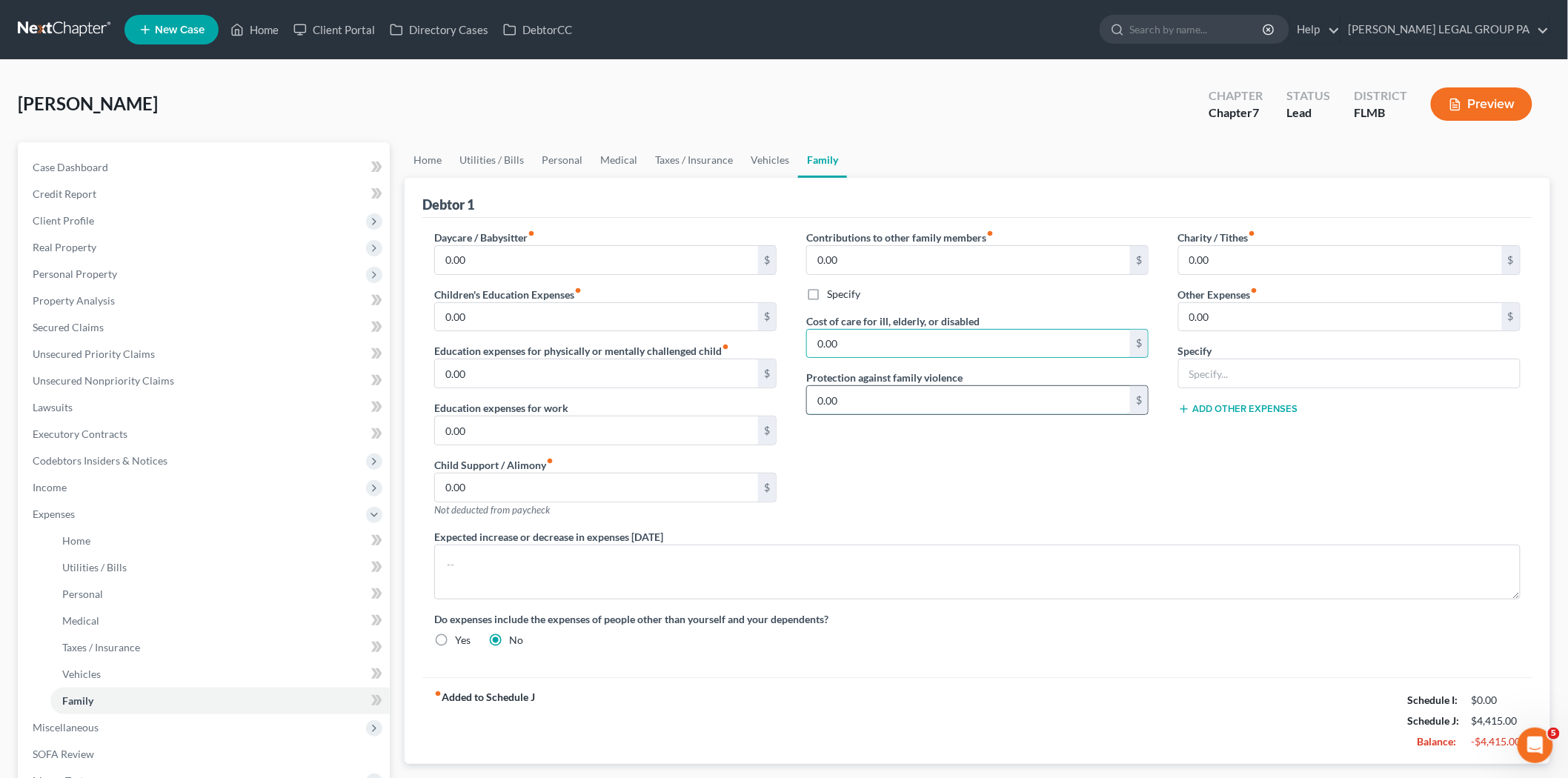
click at [927, 401] on input "0.00" at bounding box center [969, 399] width 323 height 28
click at [1257, 262] on input "0.00" at bounding box center [1340, 259] width 323 height 28
click at [1266, 329] on input "0.00" at bounding box center [1340, 317] width 323 height 28
click at [1272, 372] on input "text" at bounding box center [1349, 373] width 341 height 28
type input "Pet Expenses"
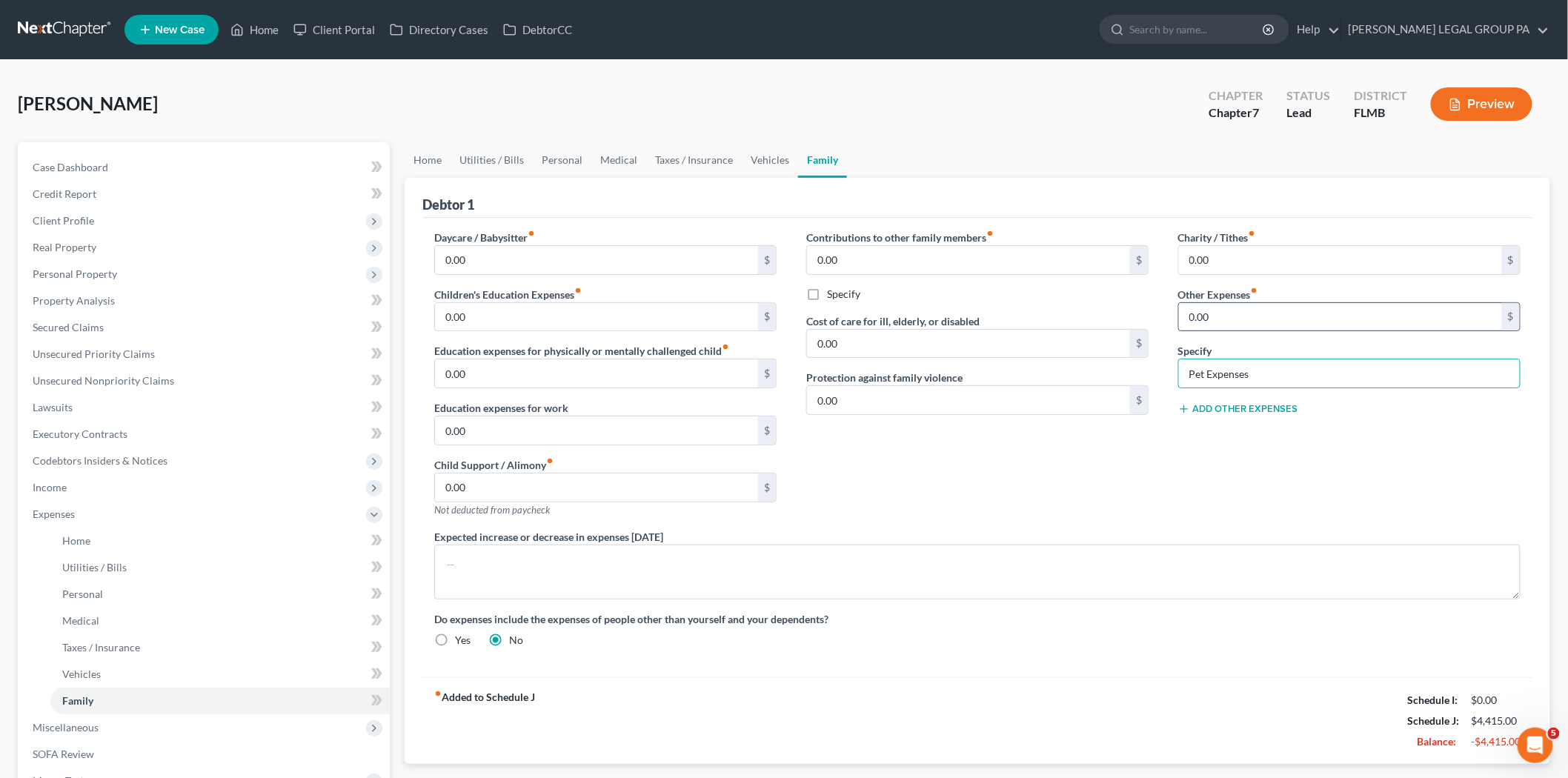
click at [1307, 323] on input "0.00" at bounding box center [1340, 317] width 323 height 28
type input "150.00"
click at [1277, 439] on div "Charity / Tithes fiber_manual_record 0.00 $ Other Expenses fiber_manual_record …" at bounding box center [1349, 379] width 372 height 299
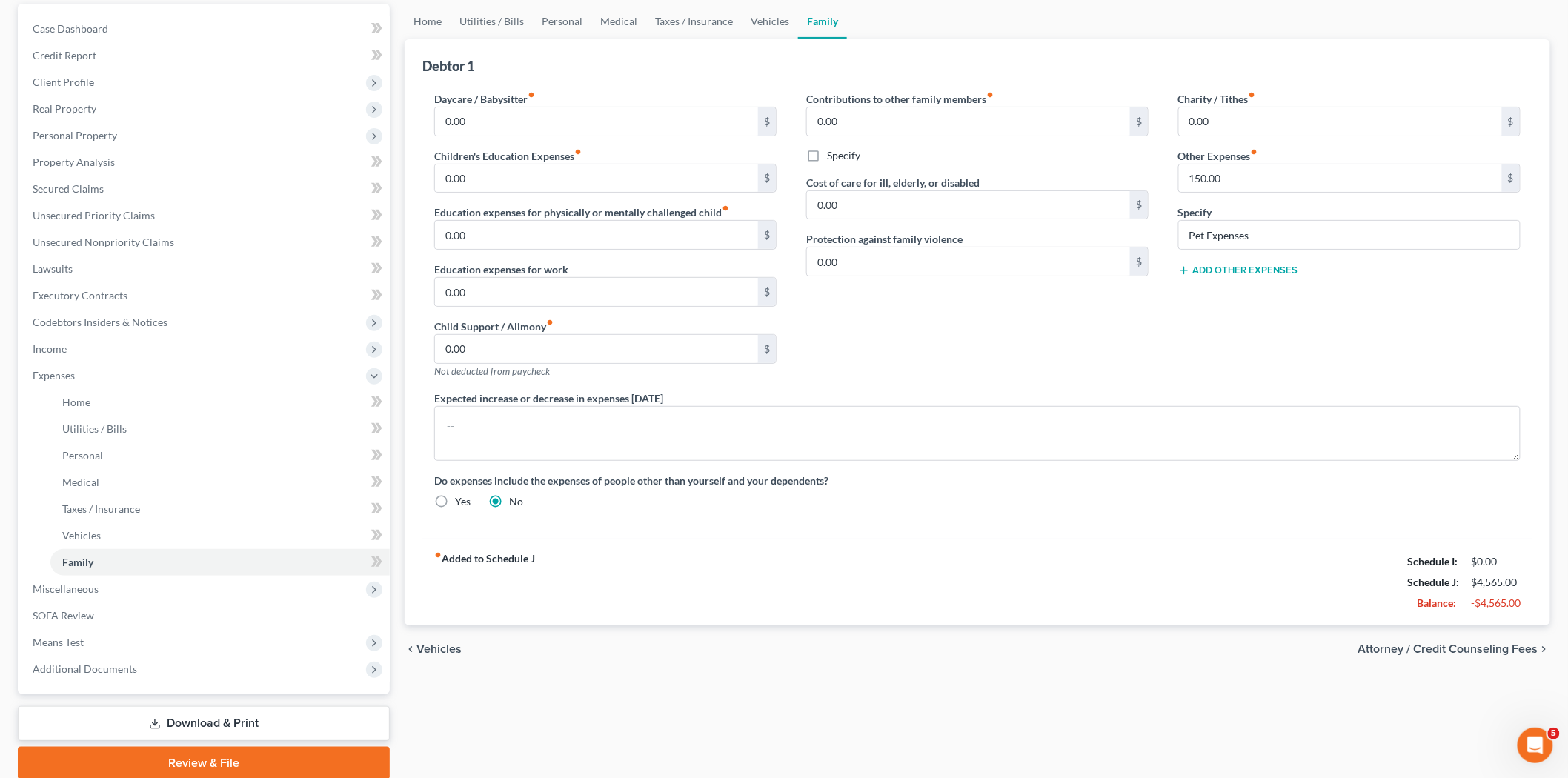
scroll to position [195, 0]
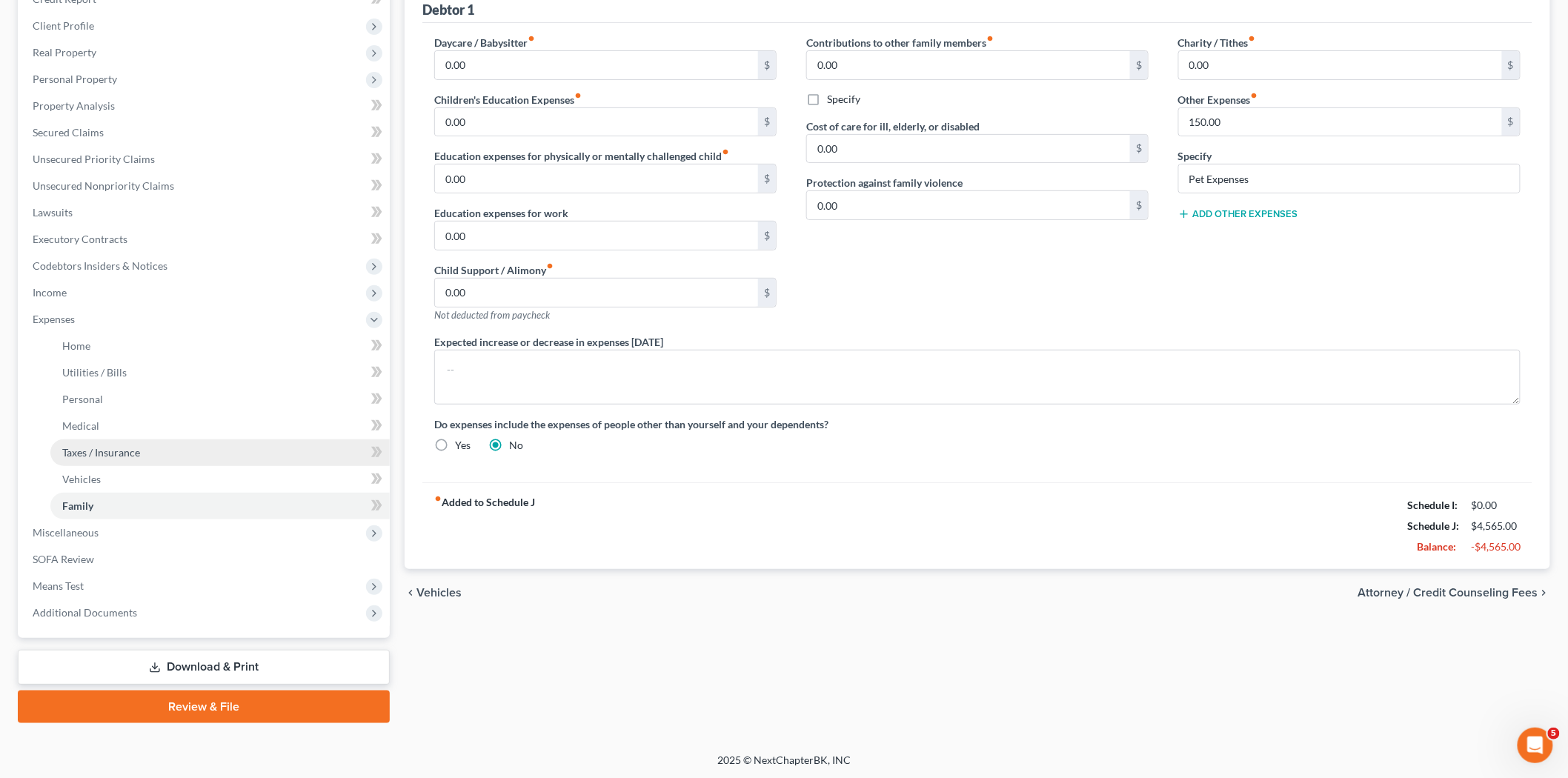
click at [225, 461] on link "Taxes / Insurance" at bounding box center [220, 453] width 339 height 27
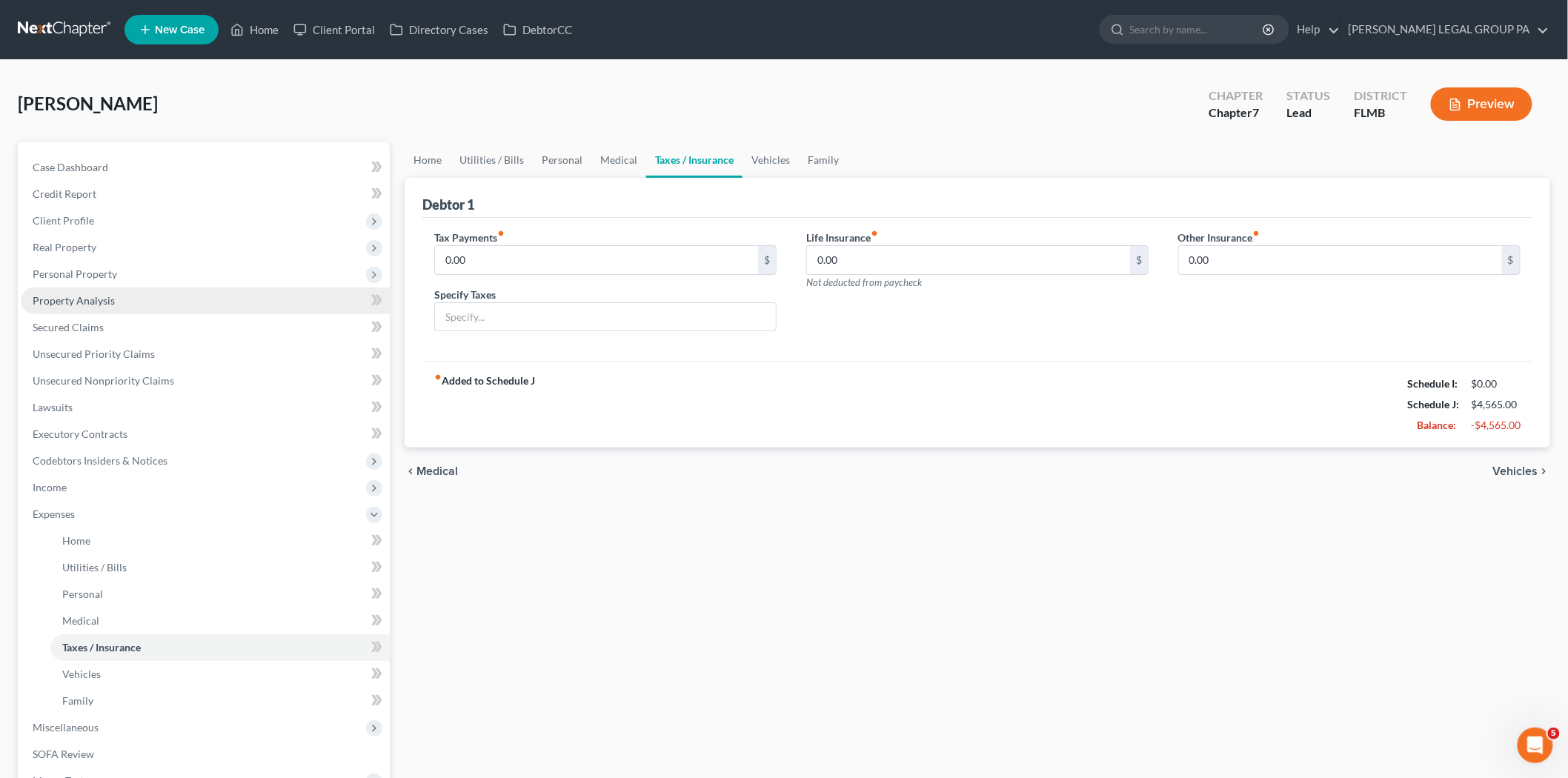
click at [115, 300] on link "Property Analysis" at bounding box center [205, 301] width 369 height 27
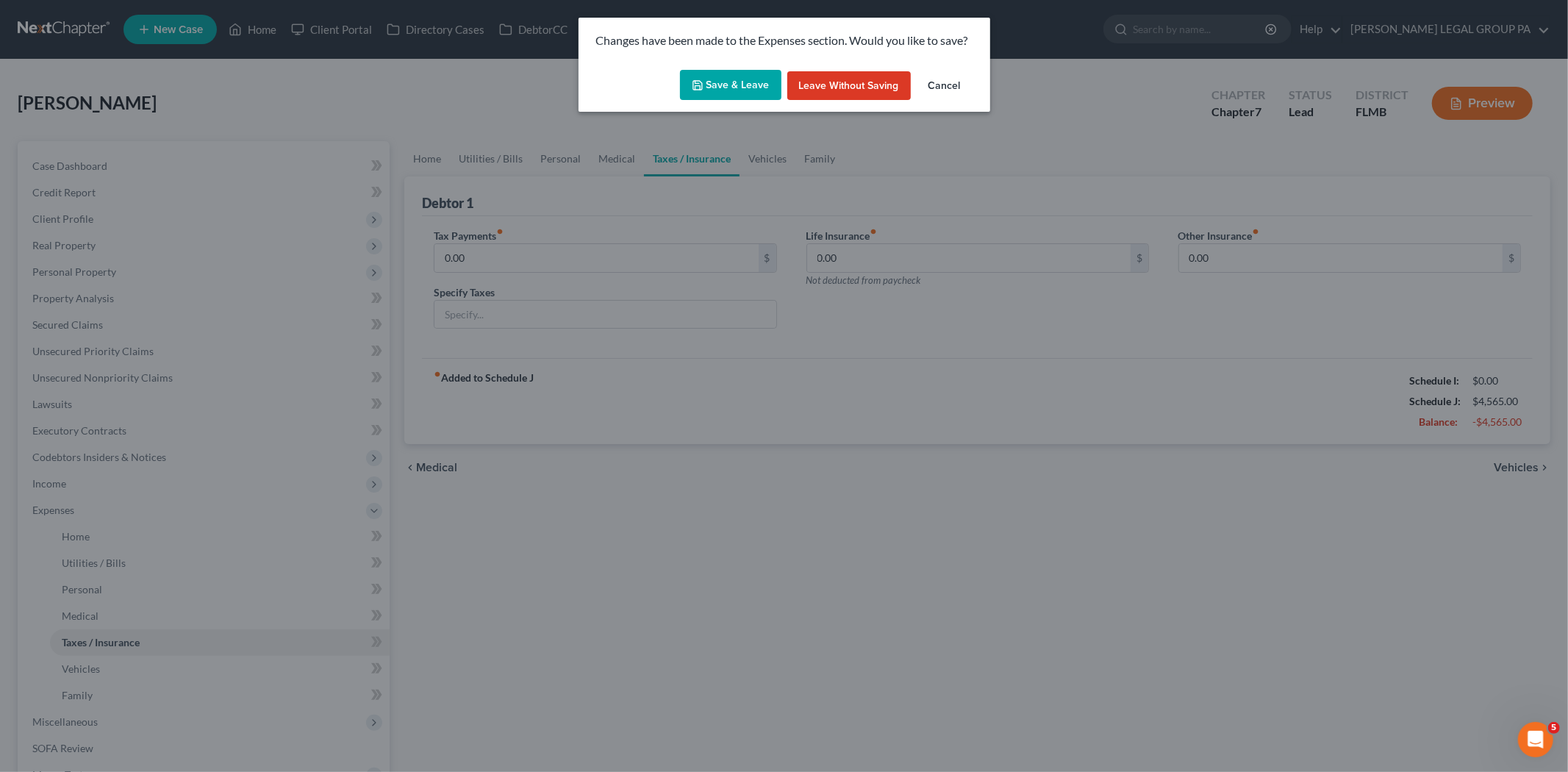
click at [718, 92] on button "Save & Leave" at bounding box center [730, 84] width 101 height 31
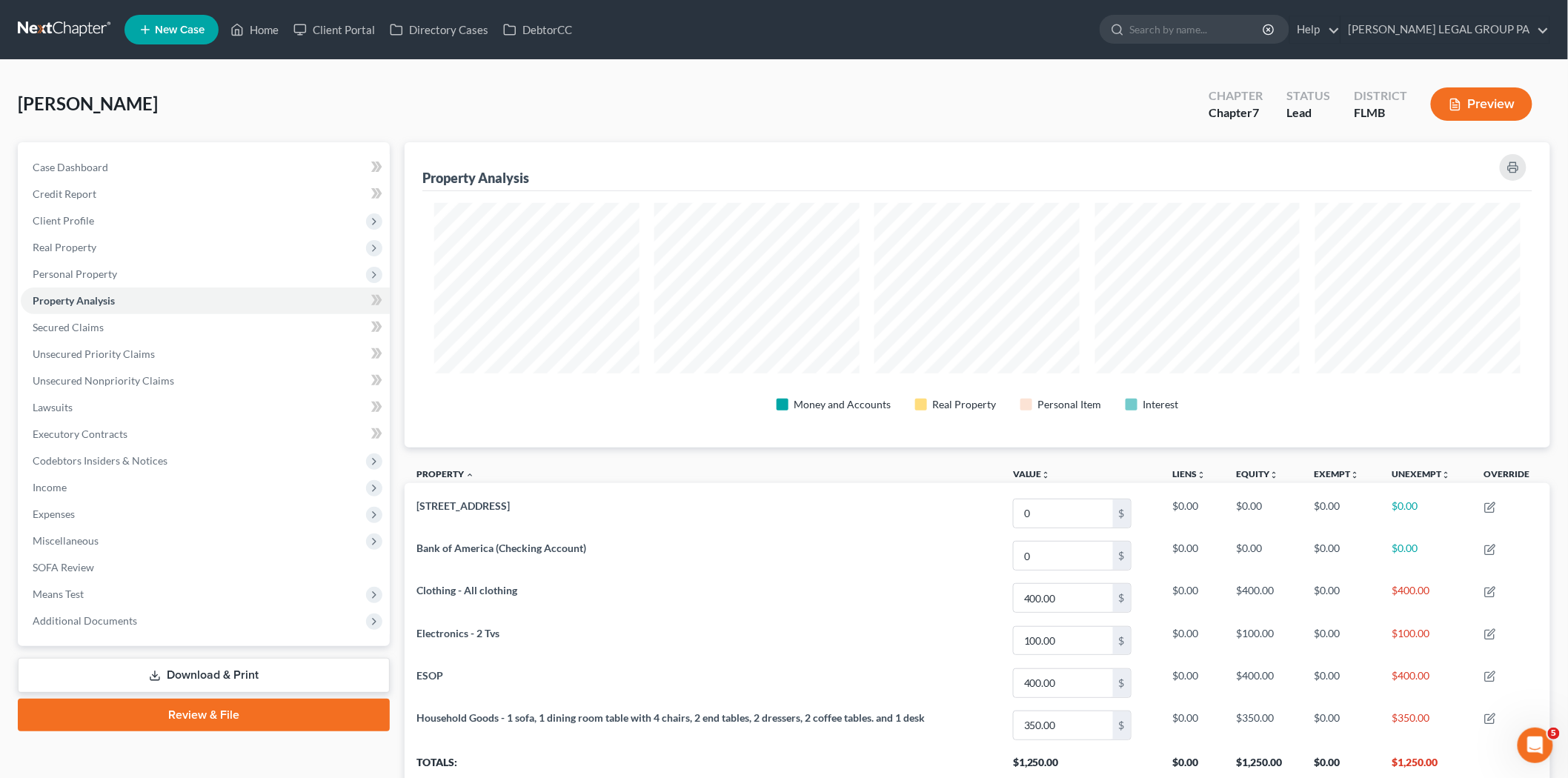
scroll to position [305, 1145]
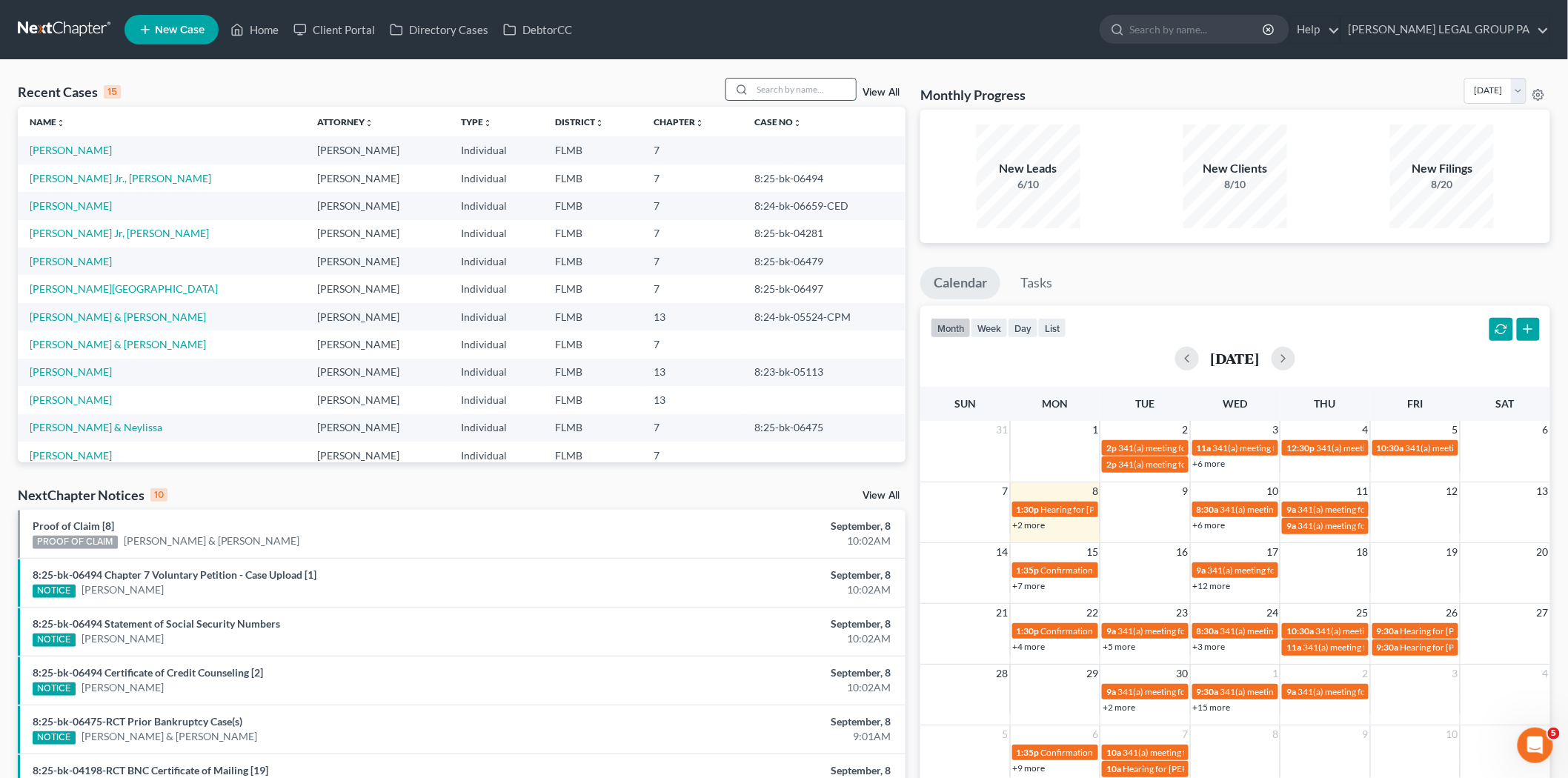
click at [775, 79] on input "search" at bounding box center [804, 89] width 103 height 21
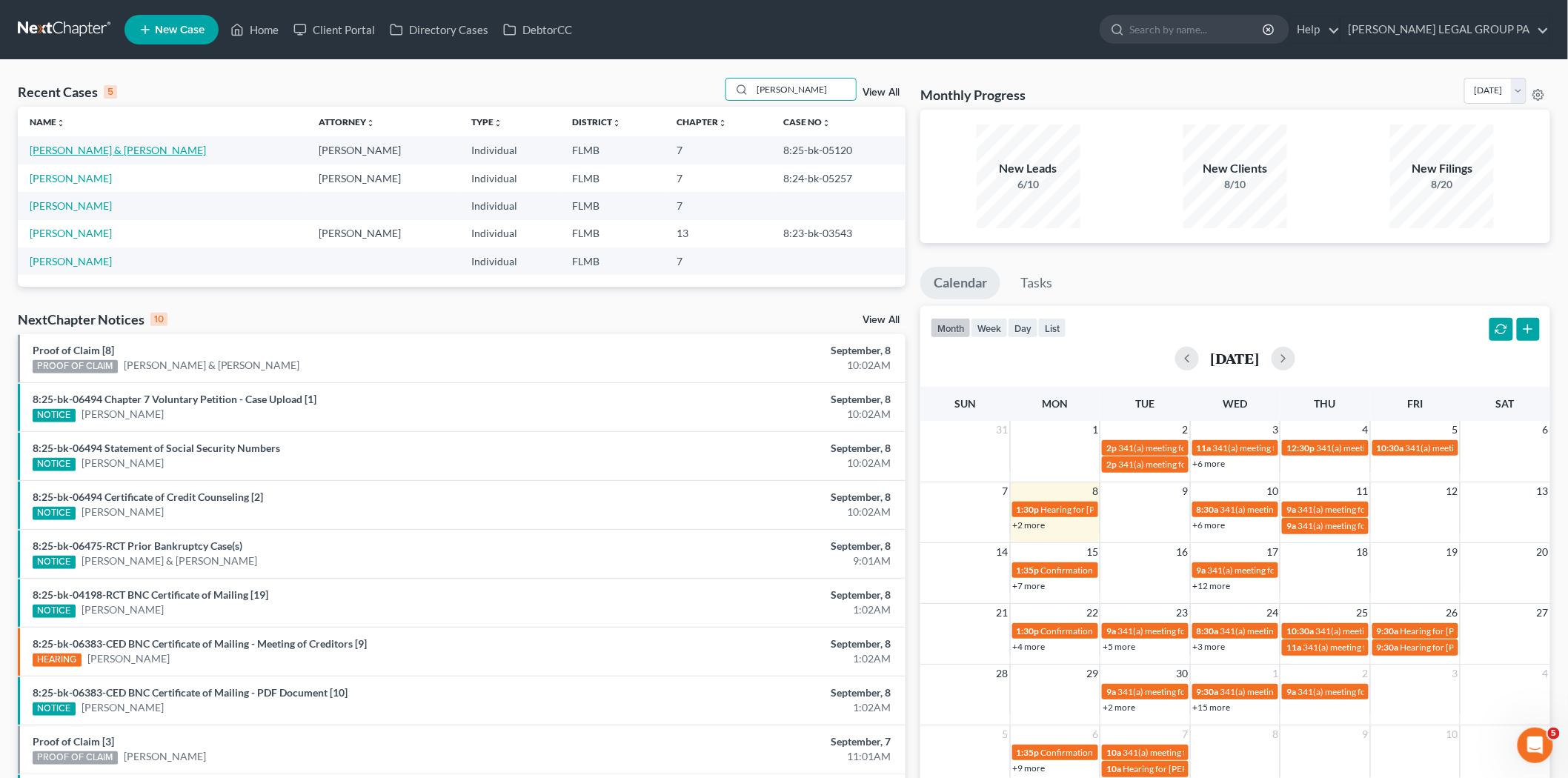
type input "wright"
click at [84, 145] on link "[PERSON_NAME] & [PERSON_NAME]" at bounding box center [118, 150] width 177 height 13
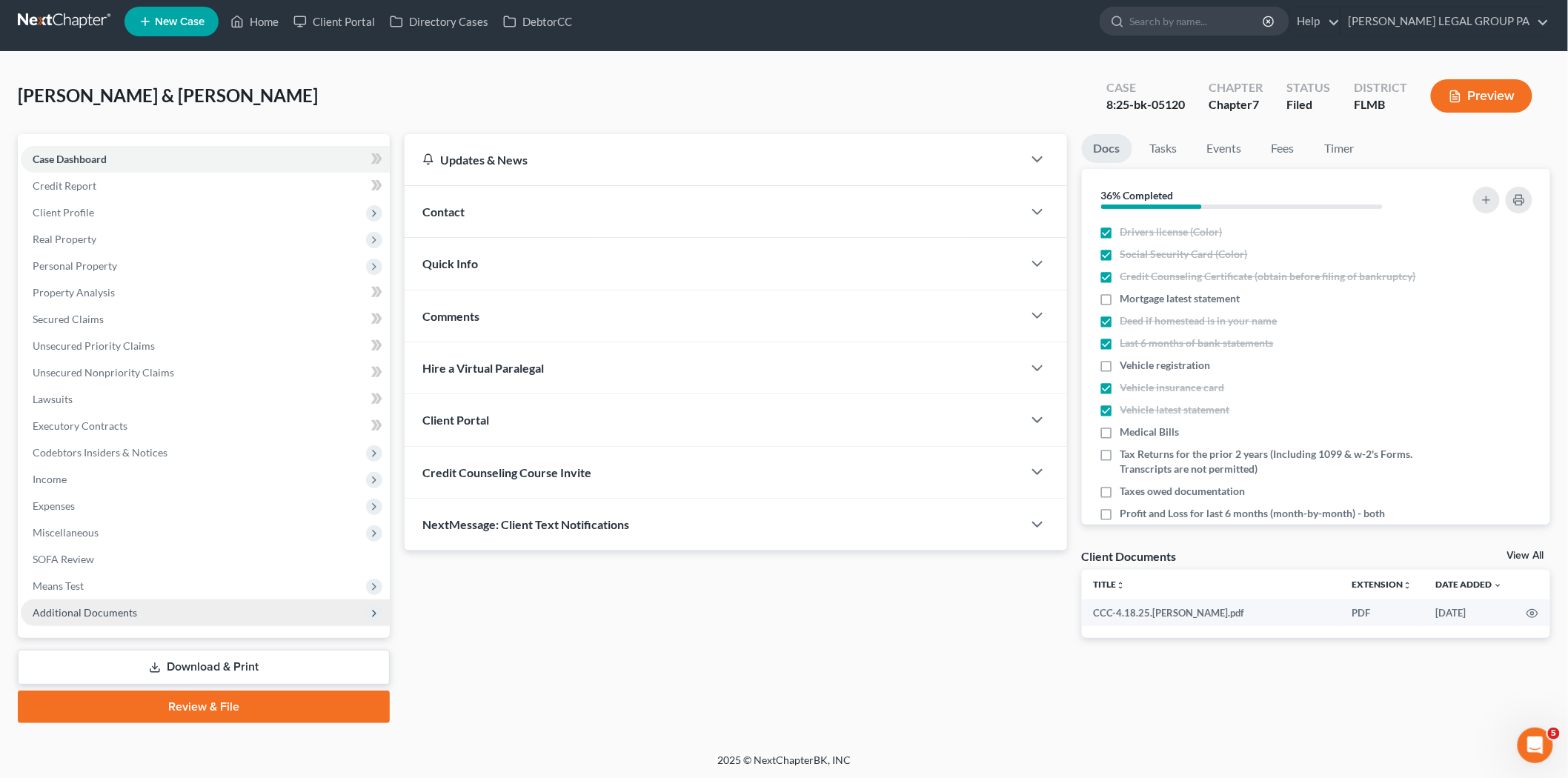
click at [116, 599] on span "Additional Documents" at bounding box center [205, 613] width 369 height 27
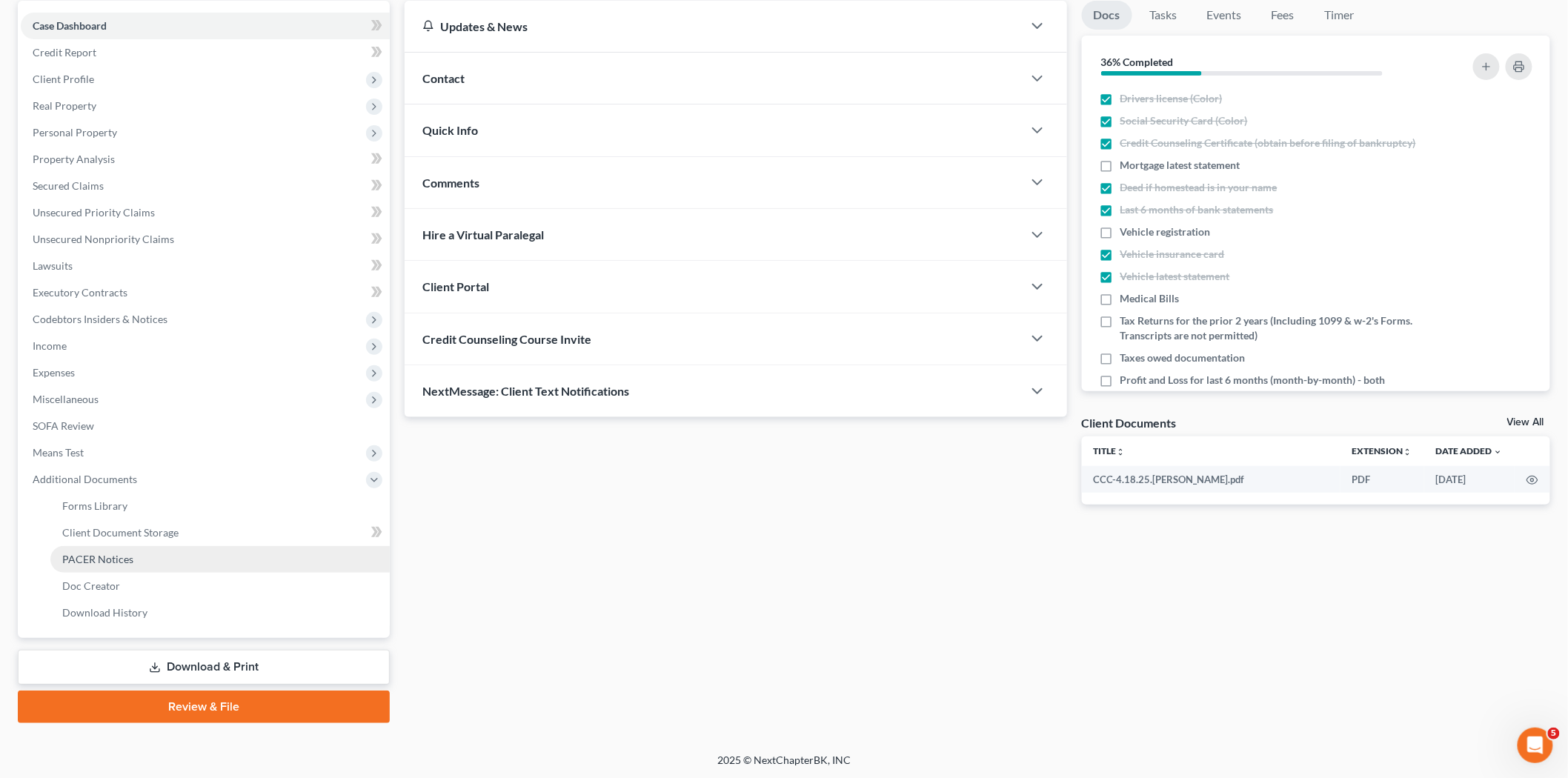
click at [123, 548] on link "PACER Notices" at bounding box center [220, 559] width 339 height 27
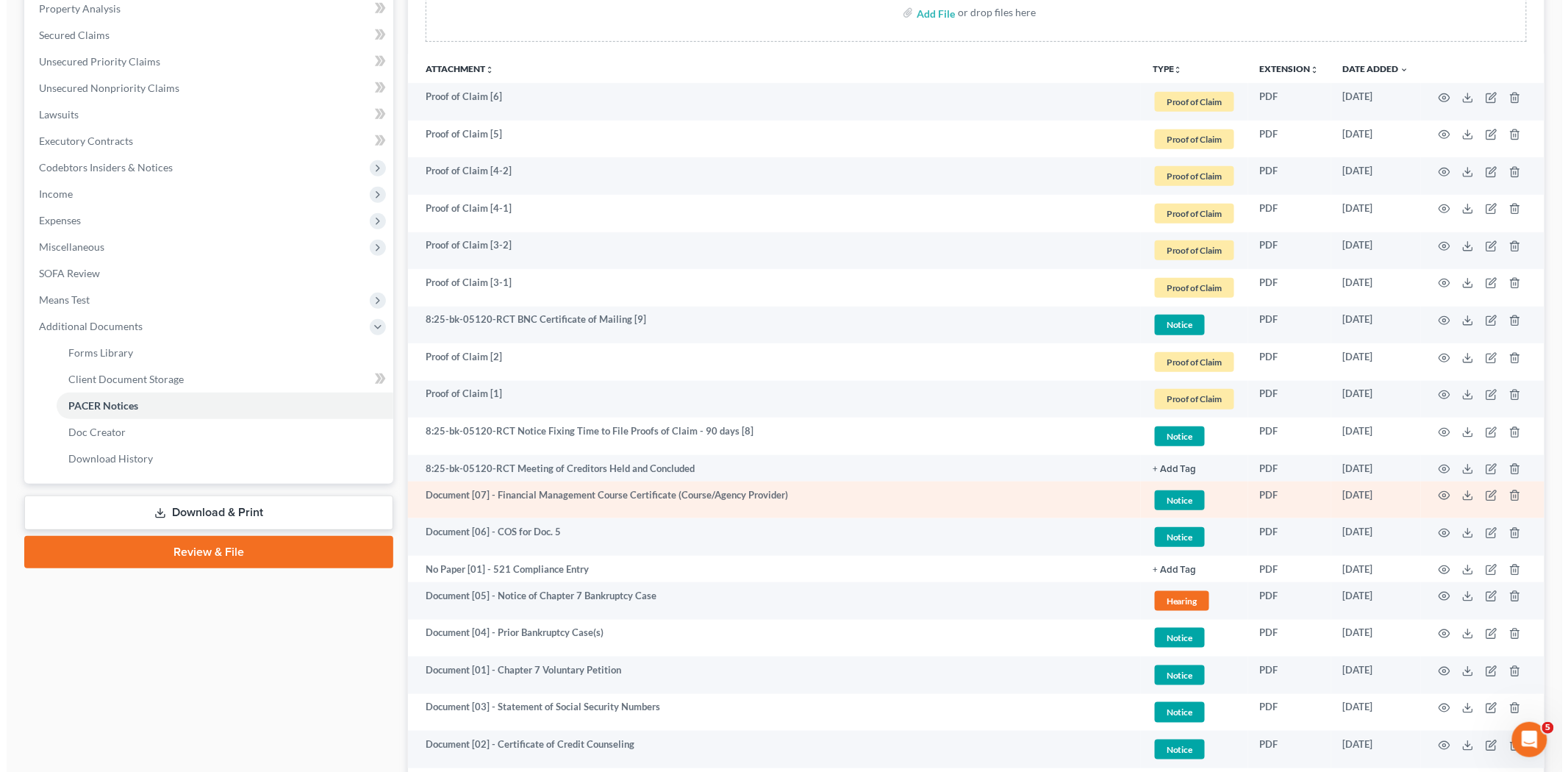
scroll to position [326, 0]
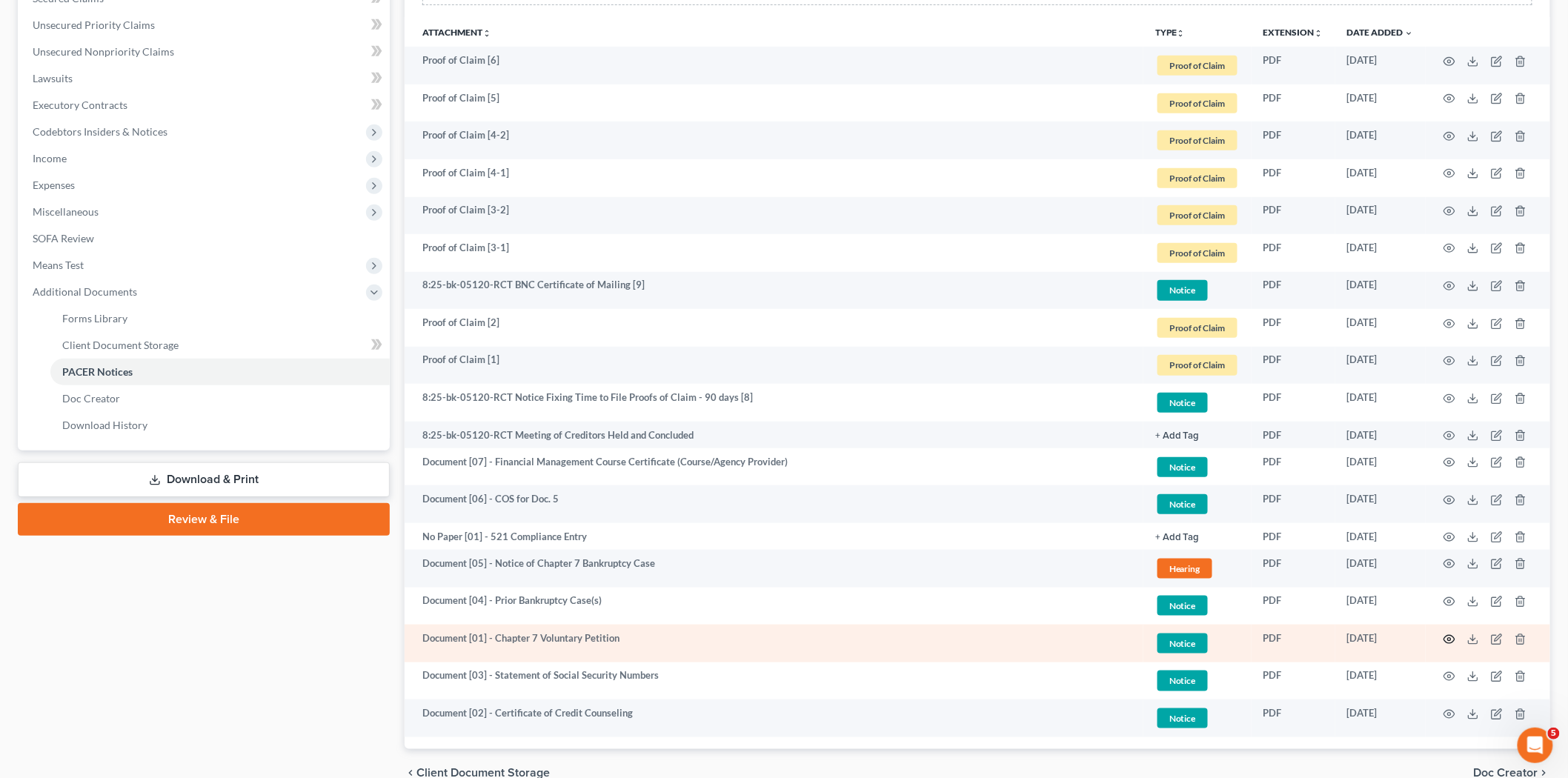
click at [1449, 635] on icon "button" at bounding box center [1449, 639] width 12 height 12
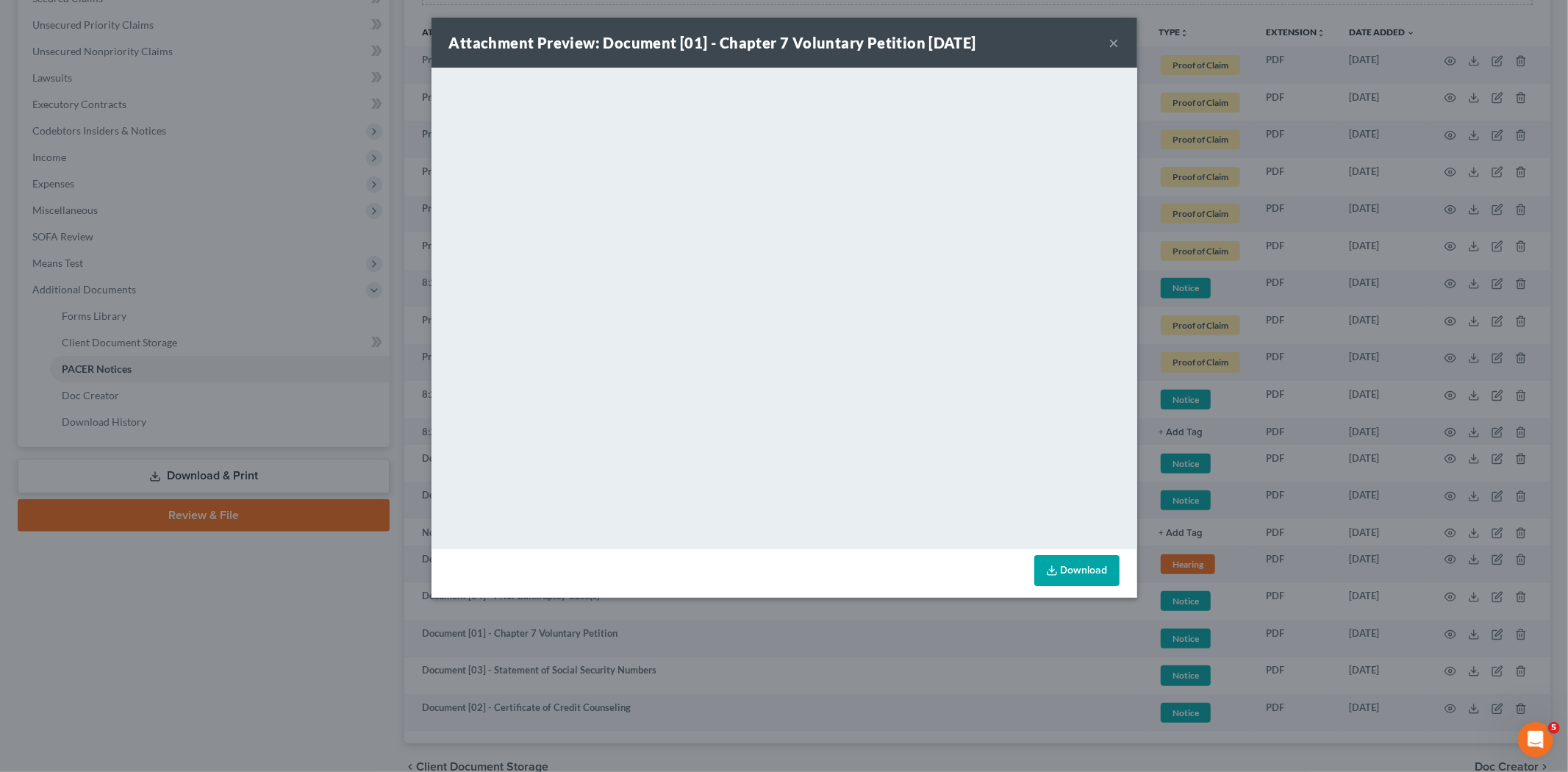
click at [1114, 48] on button "×" at bounding box center [1114, 43] width 10 height 17
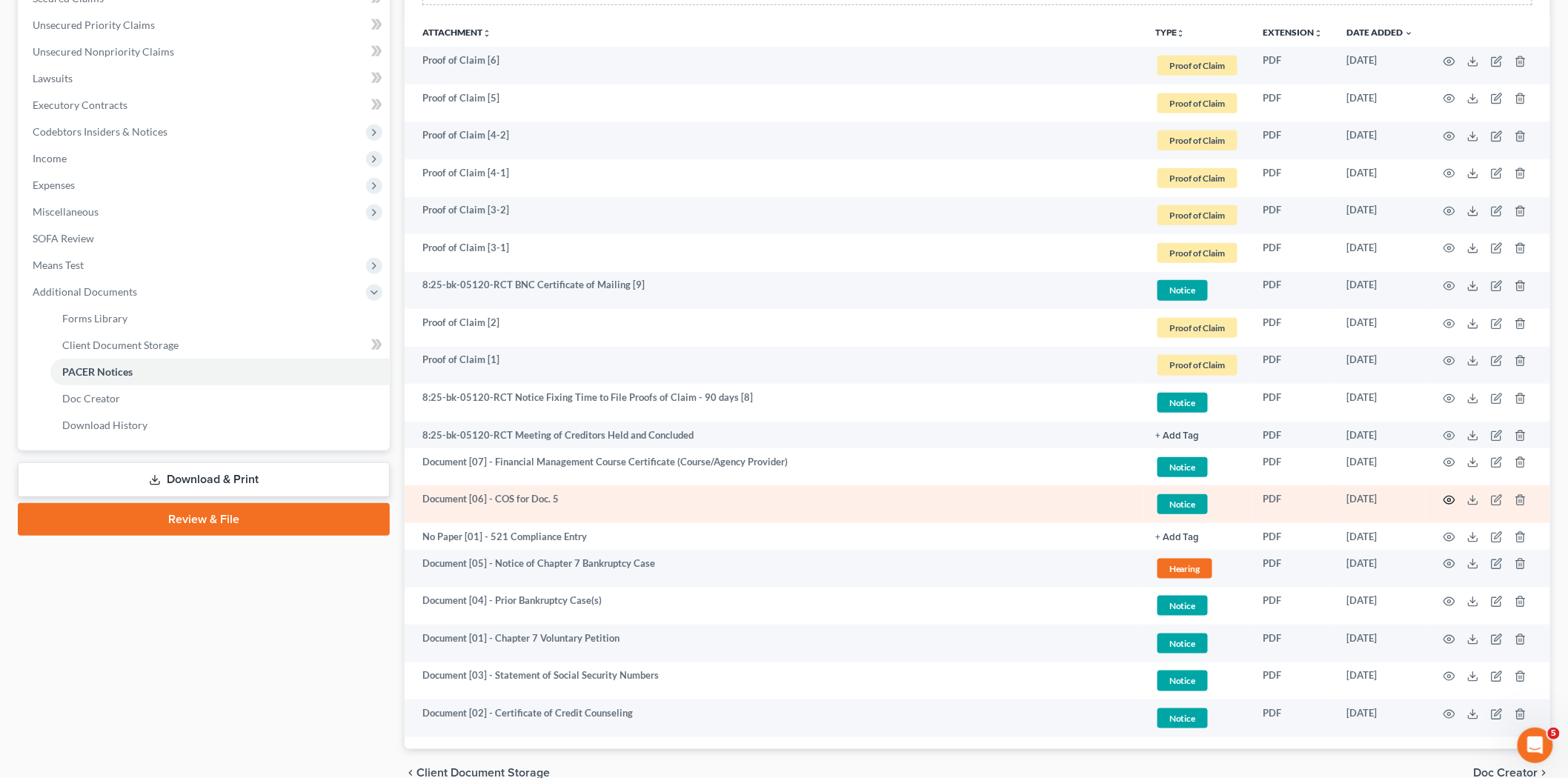
click at [1446, 497] on icon "button" at bounding box center [1450, 500] width 11 height 8
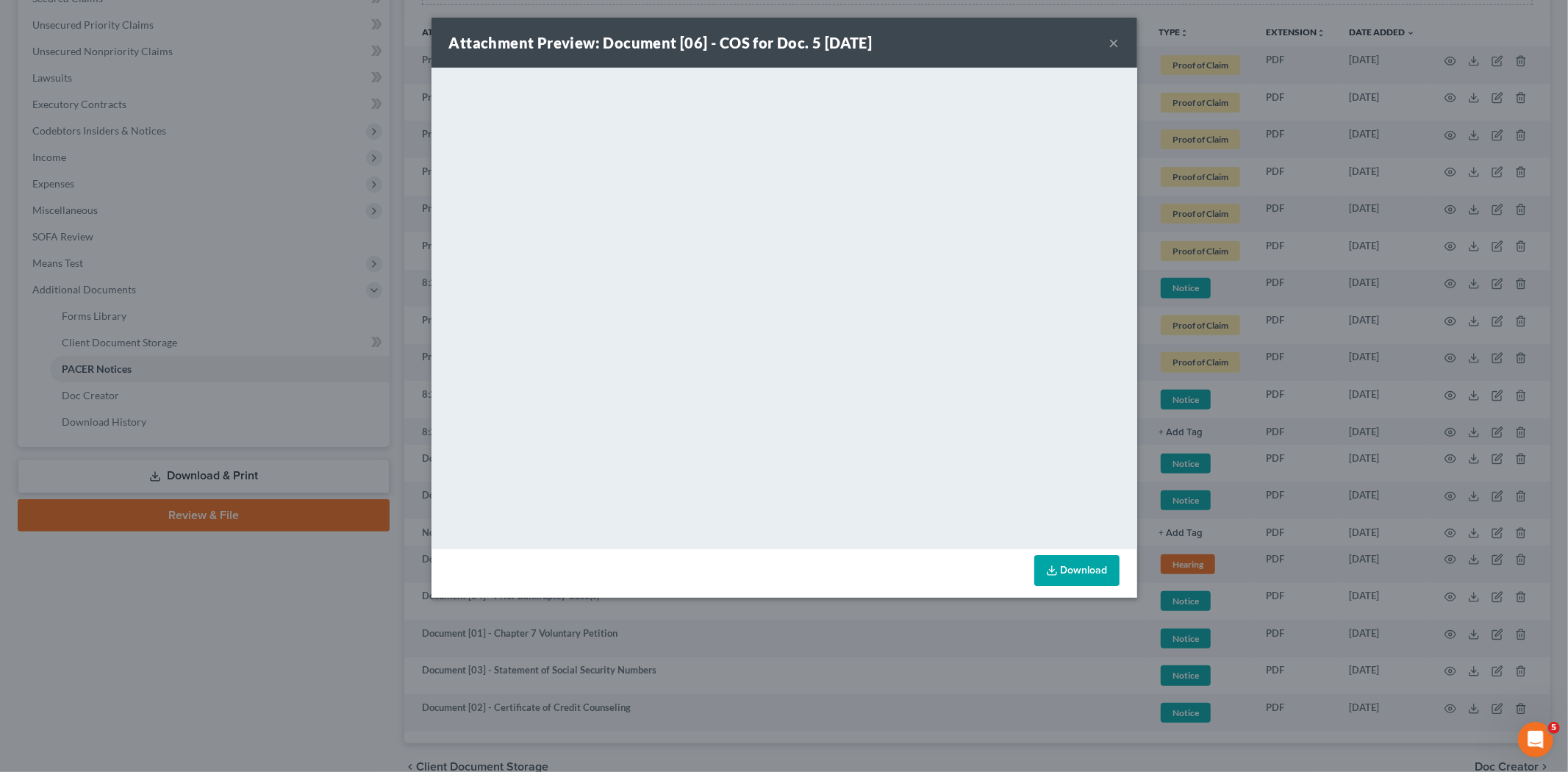
click at [1106, 40] on div "Attachment Preview: Document [06] - COS for Doc. 5 07/31/2025 ×" at bounding box center [785, 42] width 706 height 50
click at [1116, 45] on button "×" at bounding box center [1114, 43] width 10 height 17
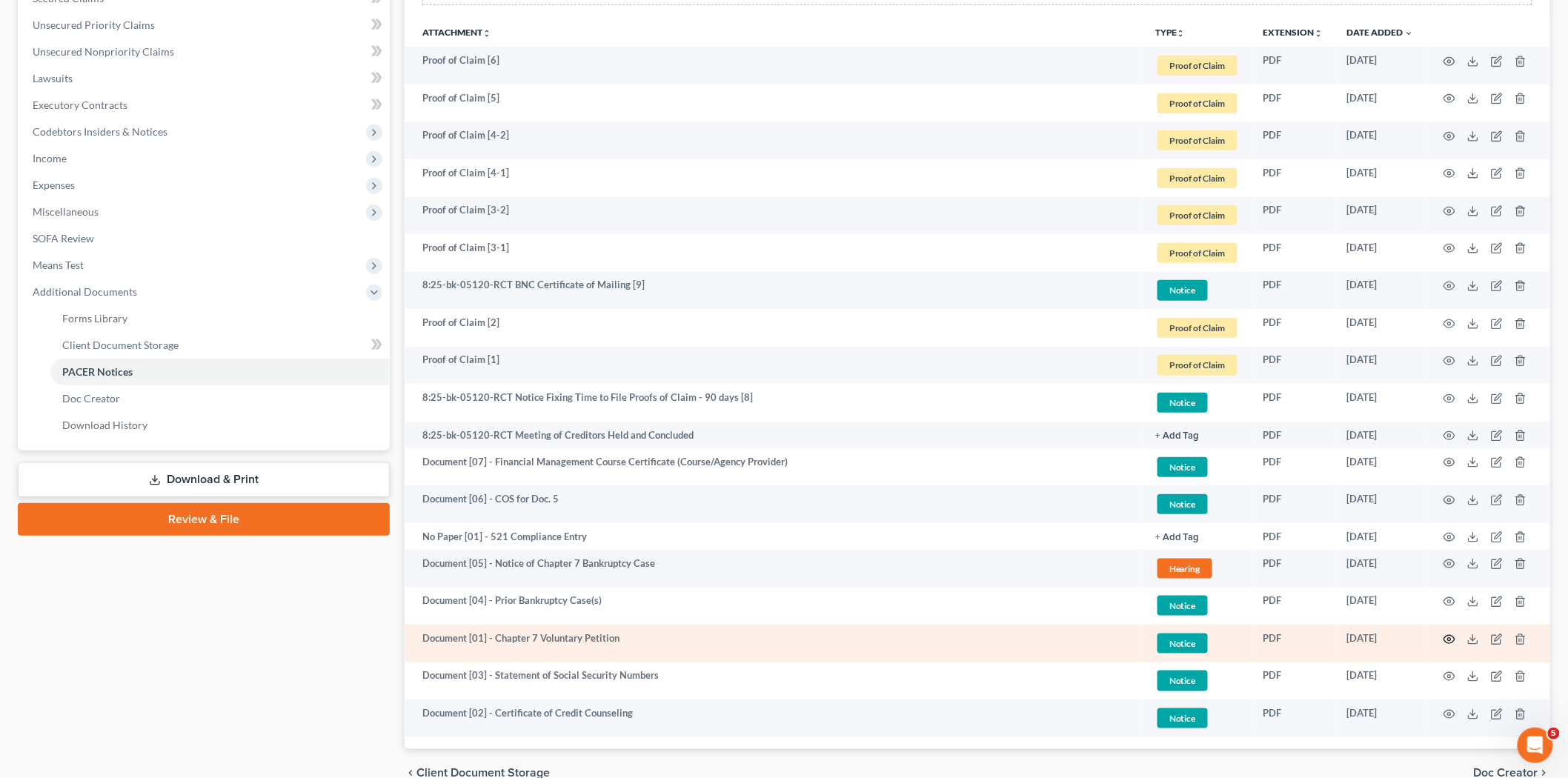
click at [1444, 639] on icon "button" at bounding box center [1449, 639] width 12 height 12
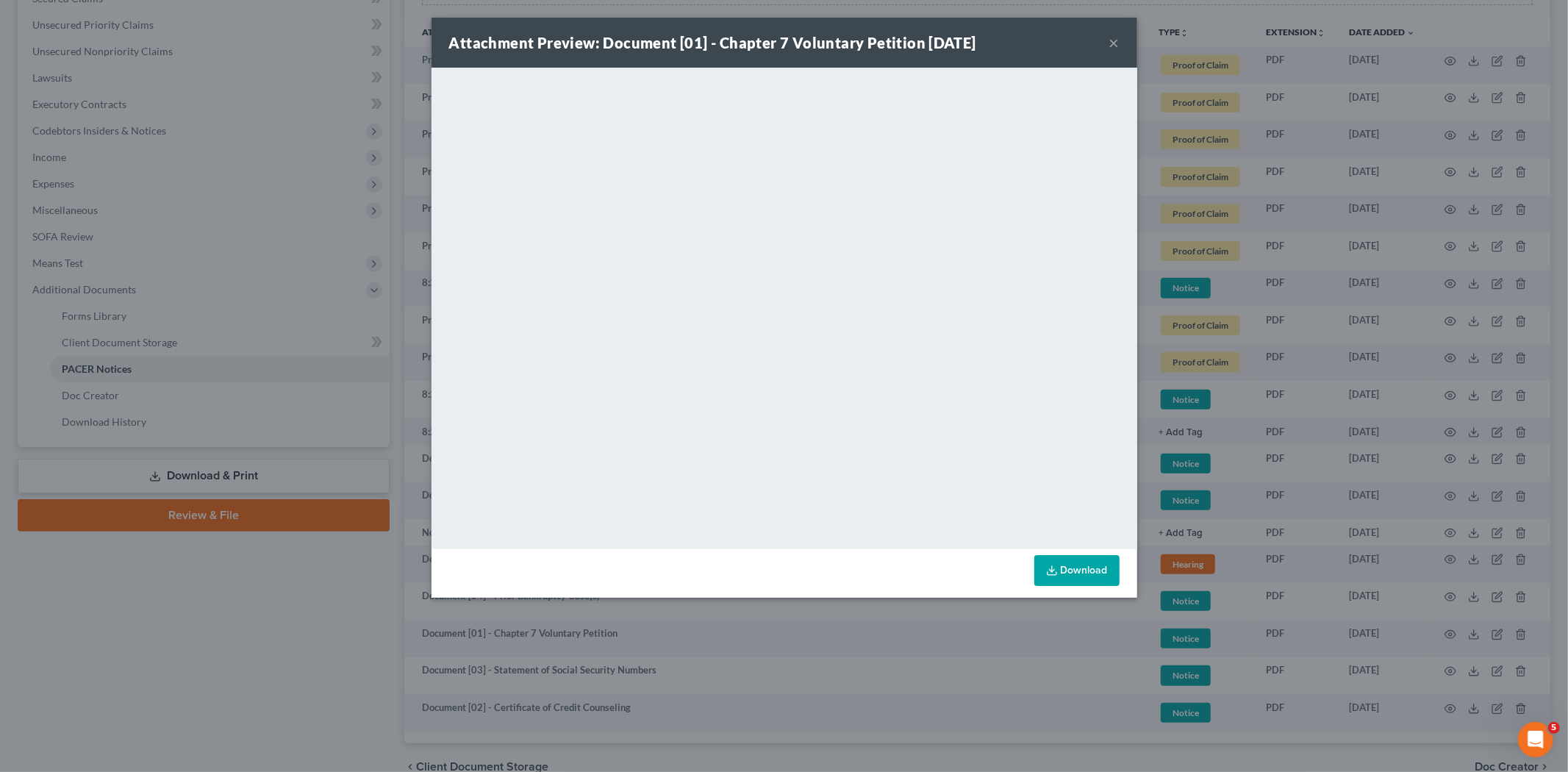
click at [1114, 36] on button "×" at bounding box center [1114, 43] width 10 height 17
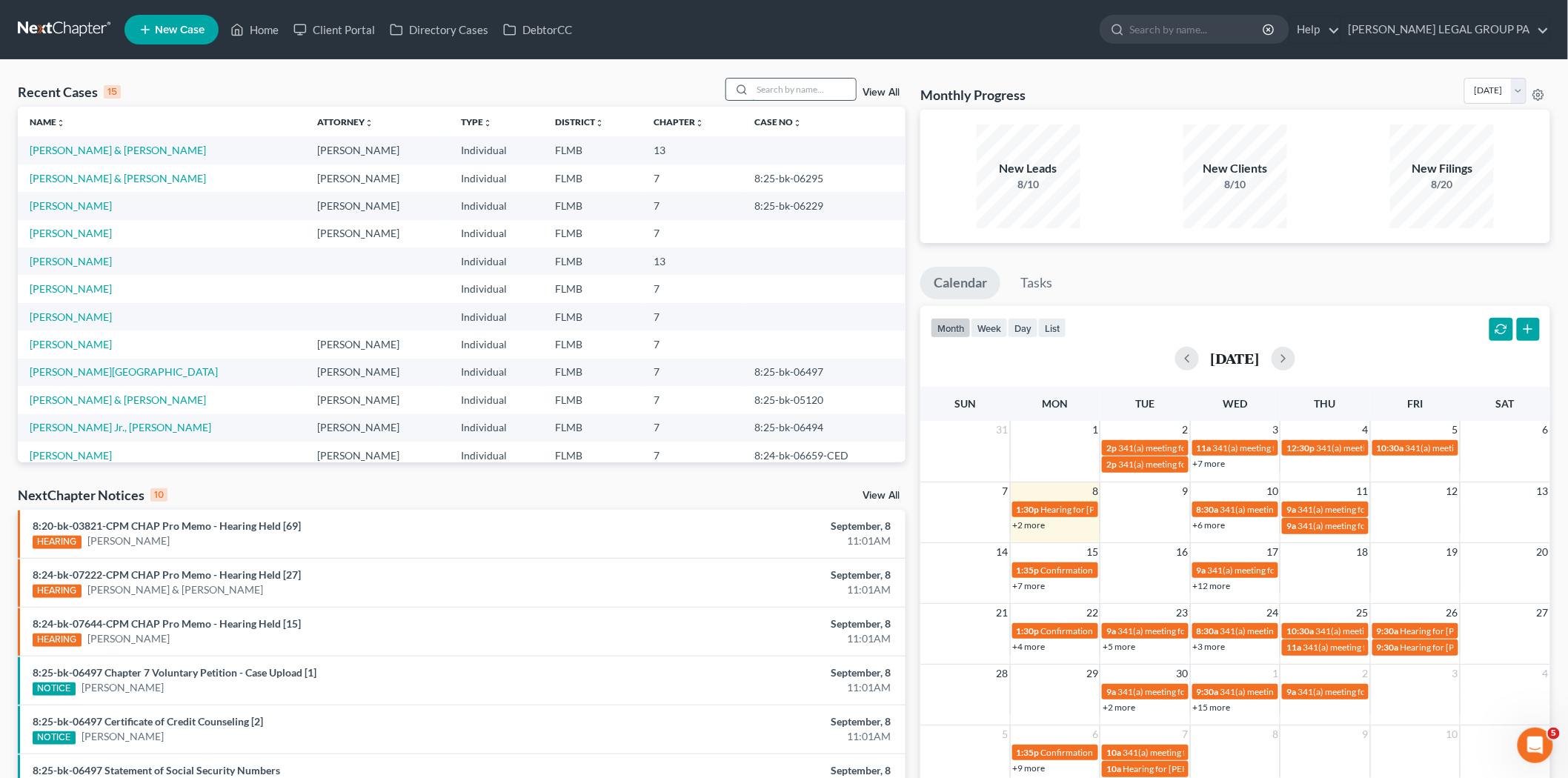
click at [769, 84] on input "search" at bounding box center [804, 89] width 103 height 21
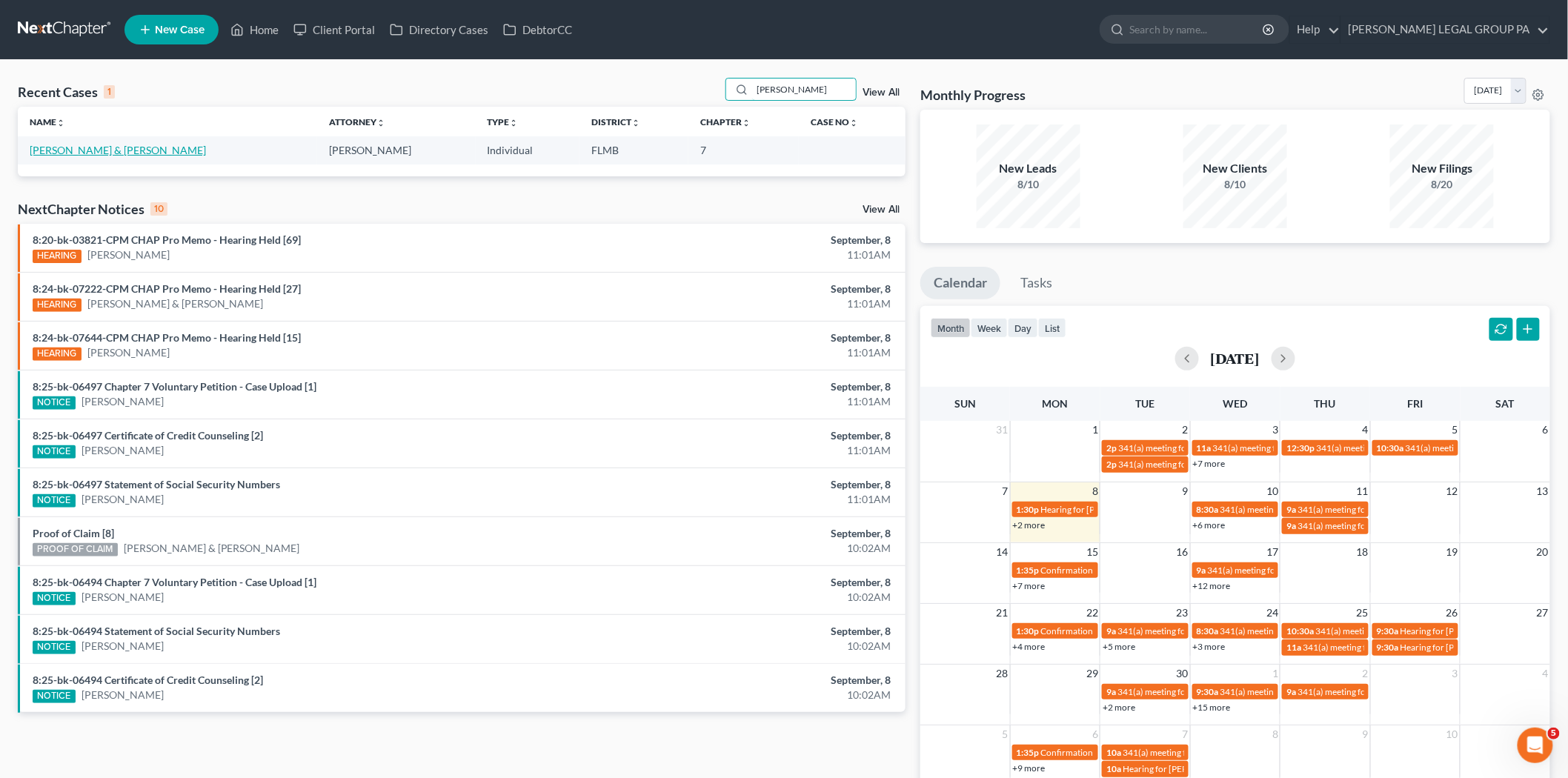
type input "[PERSON_NAME]"
click at [92, 149] on link "[PERSON_NAME] & [PERSON_NAME]" at bounding box center [118, 150] width 177 height 13
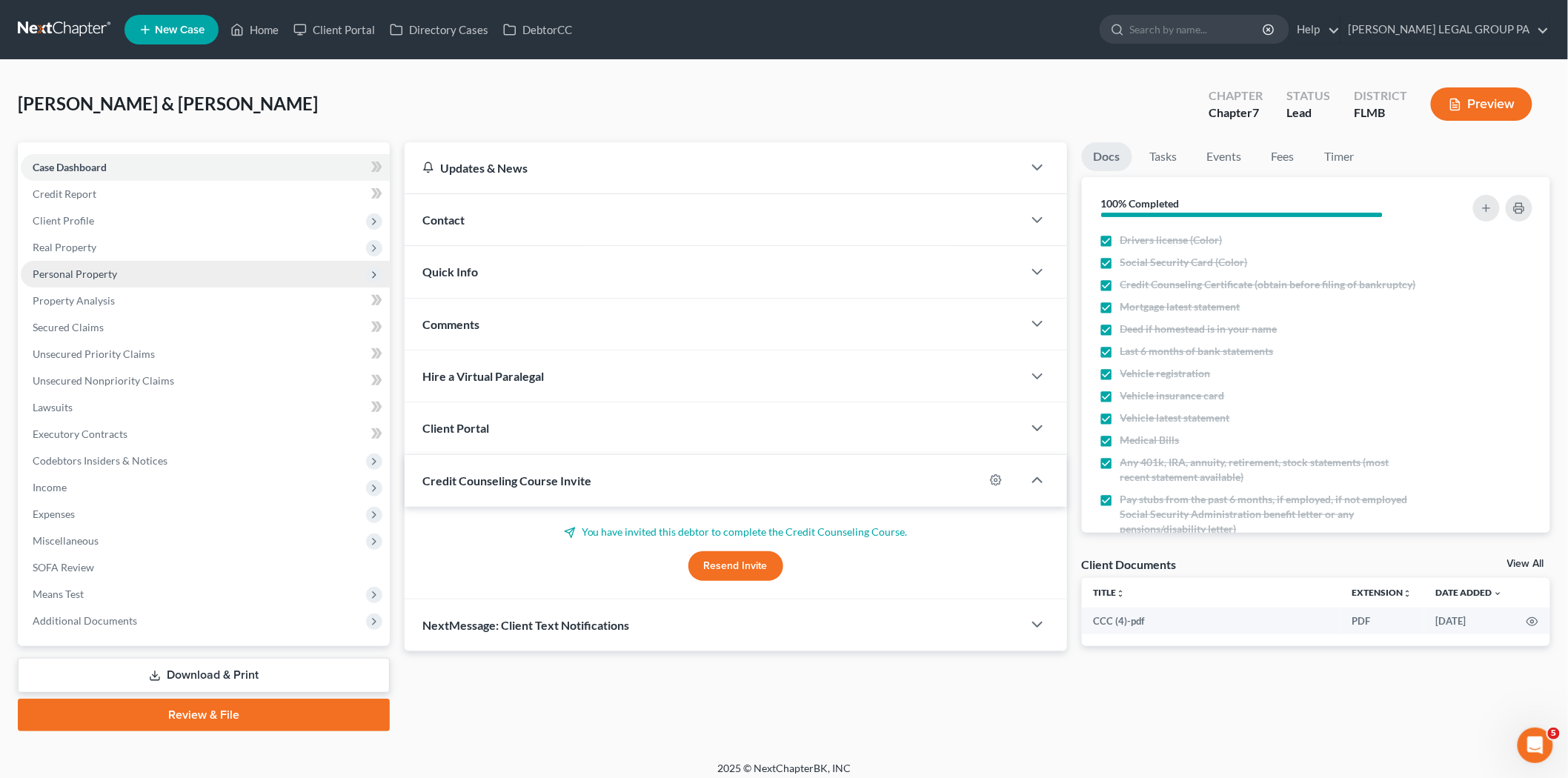
click at [121, 274] on span "Personal Property" at bounding box center [205, 274] width 369 height 27
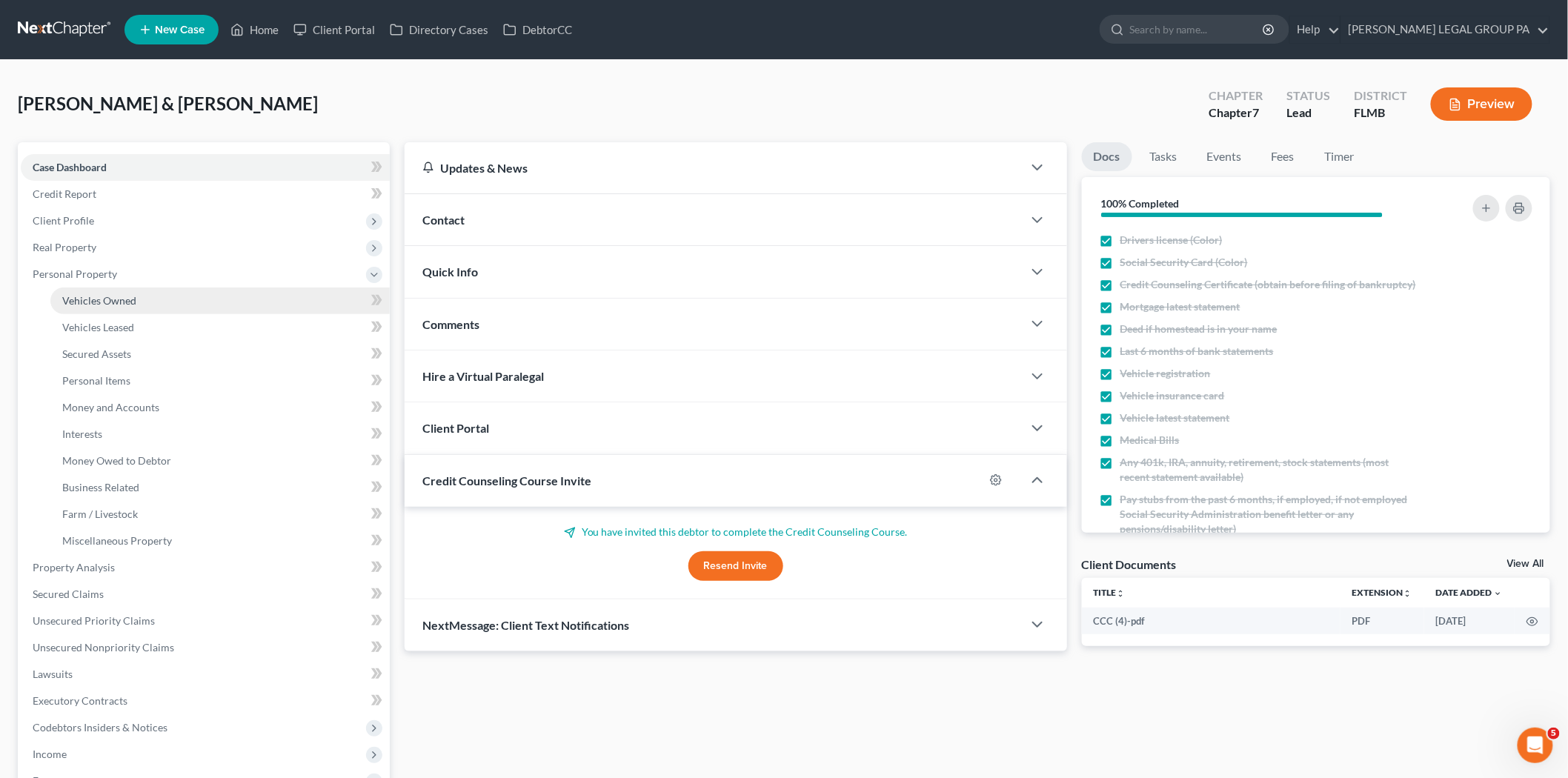
click at [127, 298] on span "Vehicles Owned" at bounding box center [99, 301] width 74 height 13
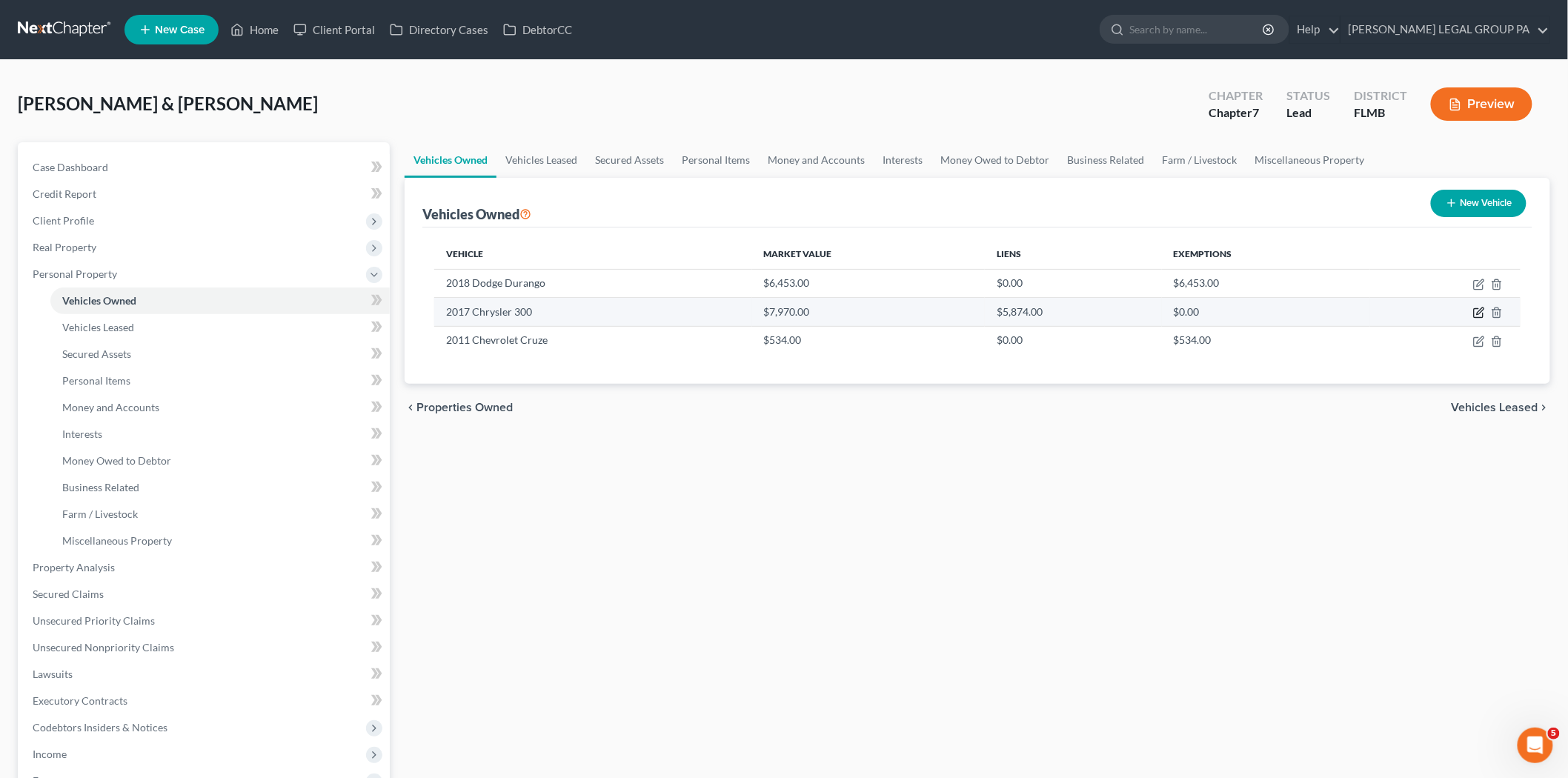
click at [1477, 309] on icon "button" at bounding box center [1479, 312] width 12 height 12
select select "0"
select select "9"
select select "3"
select select "1"
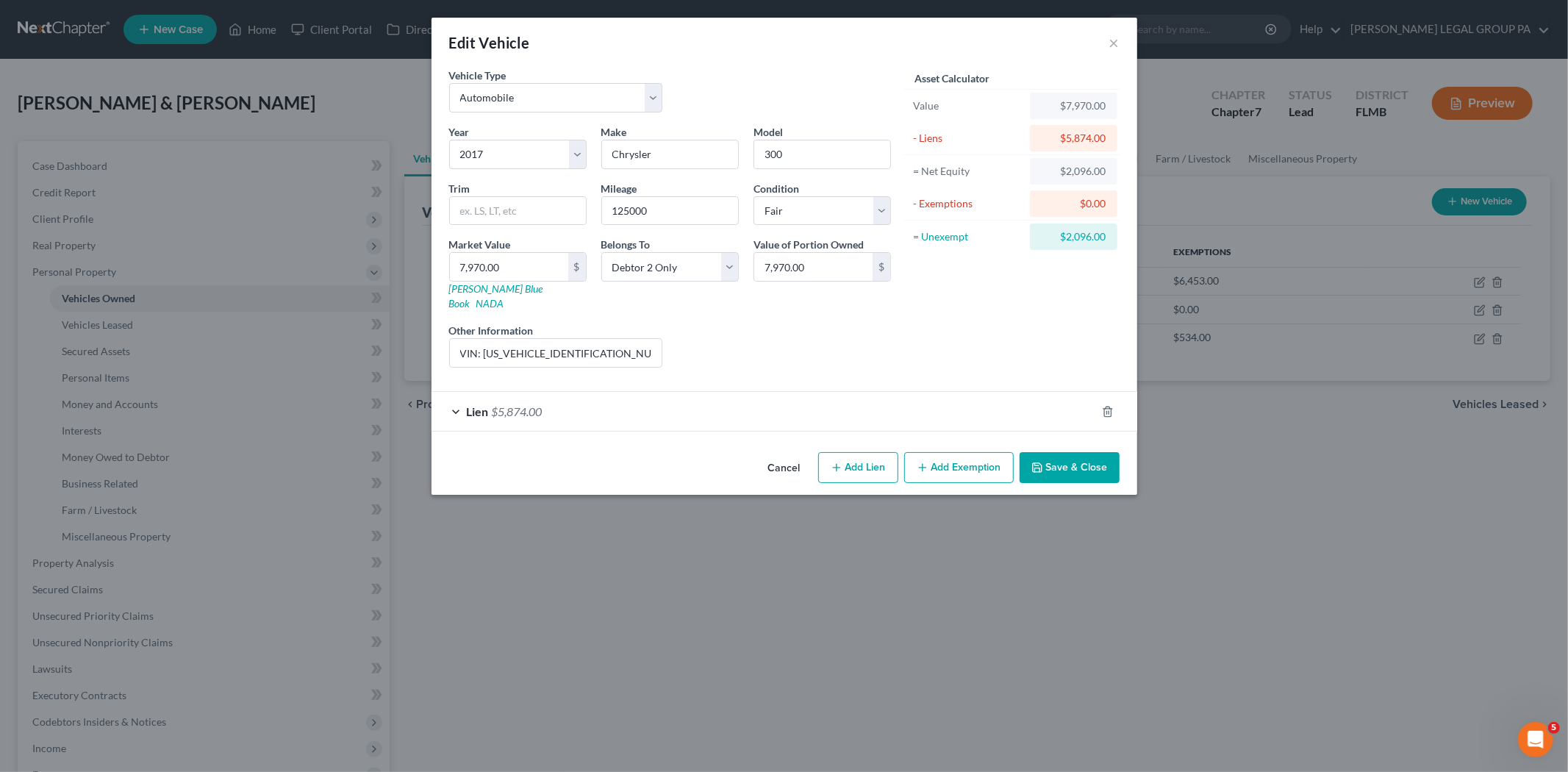
click at [781, 453] on button "Cancel" at bounding box center [784, 467] width 56 height 29
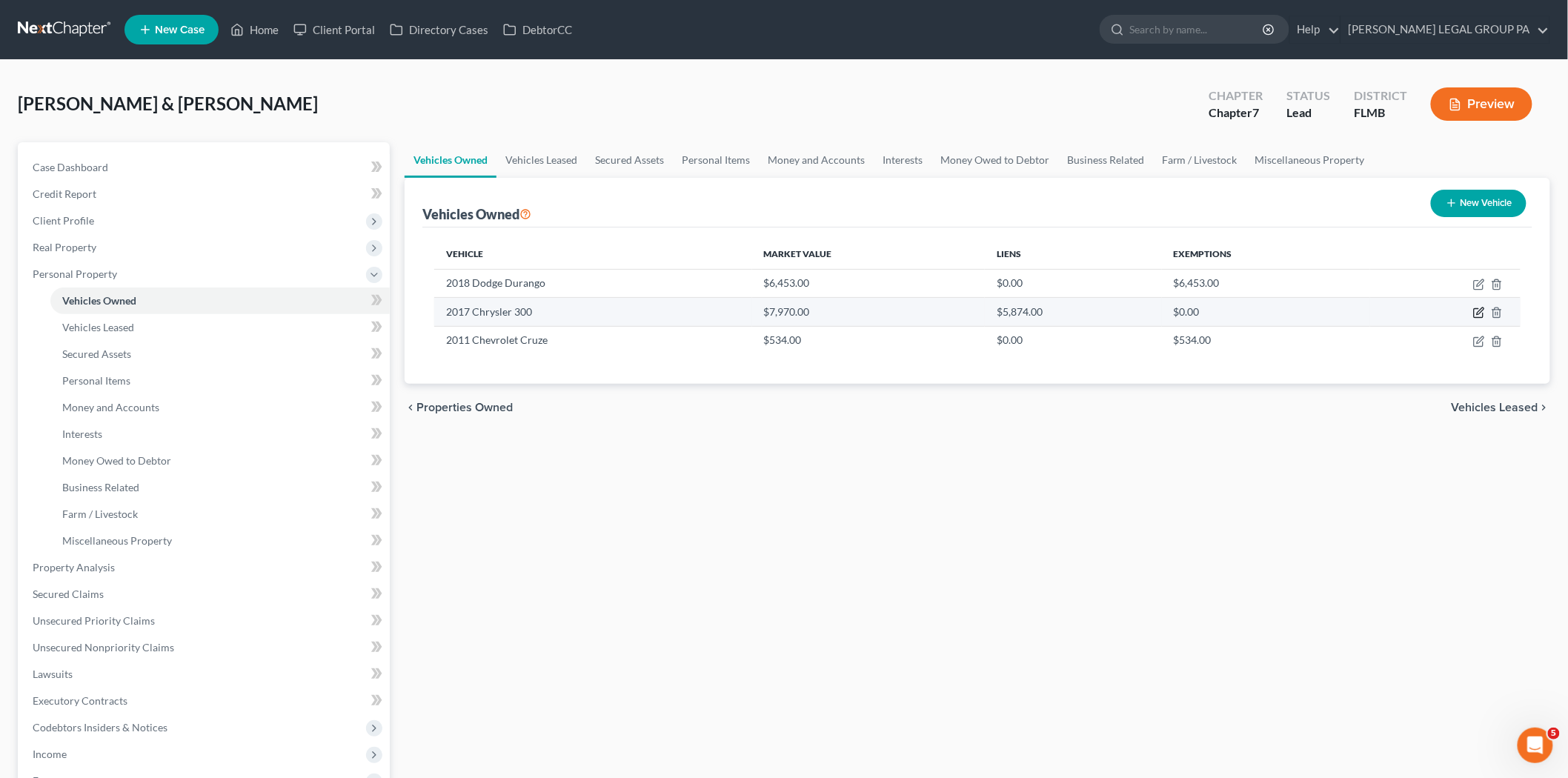
click at [1477, 313] on icon "button" at bounding box center [1479, 312] width 12 height 12
select select "0"
select select "9"
select select "3"
select select "1"
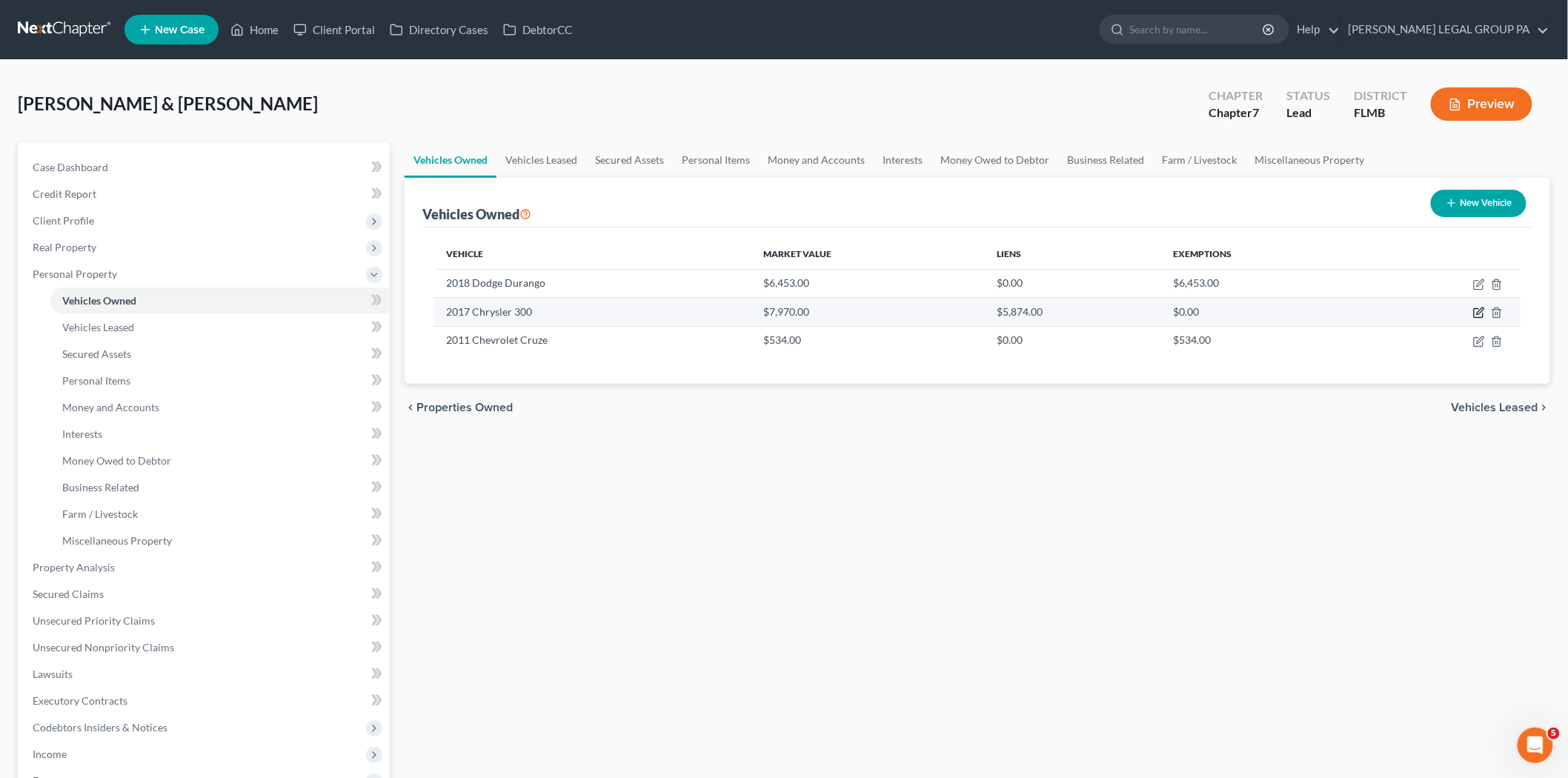
select select "23"
select select "1"
select select "0"
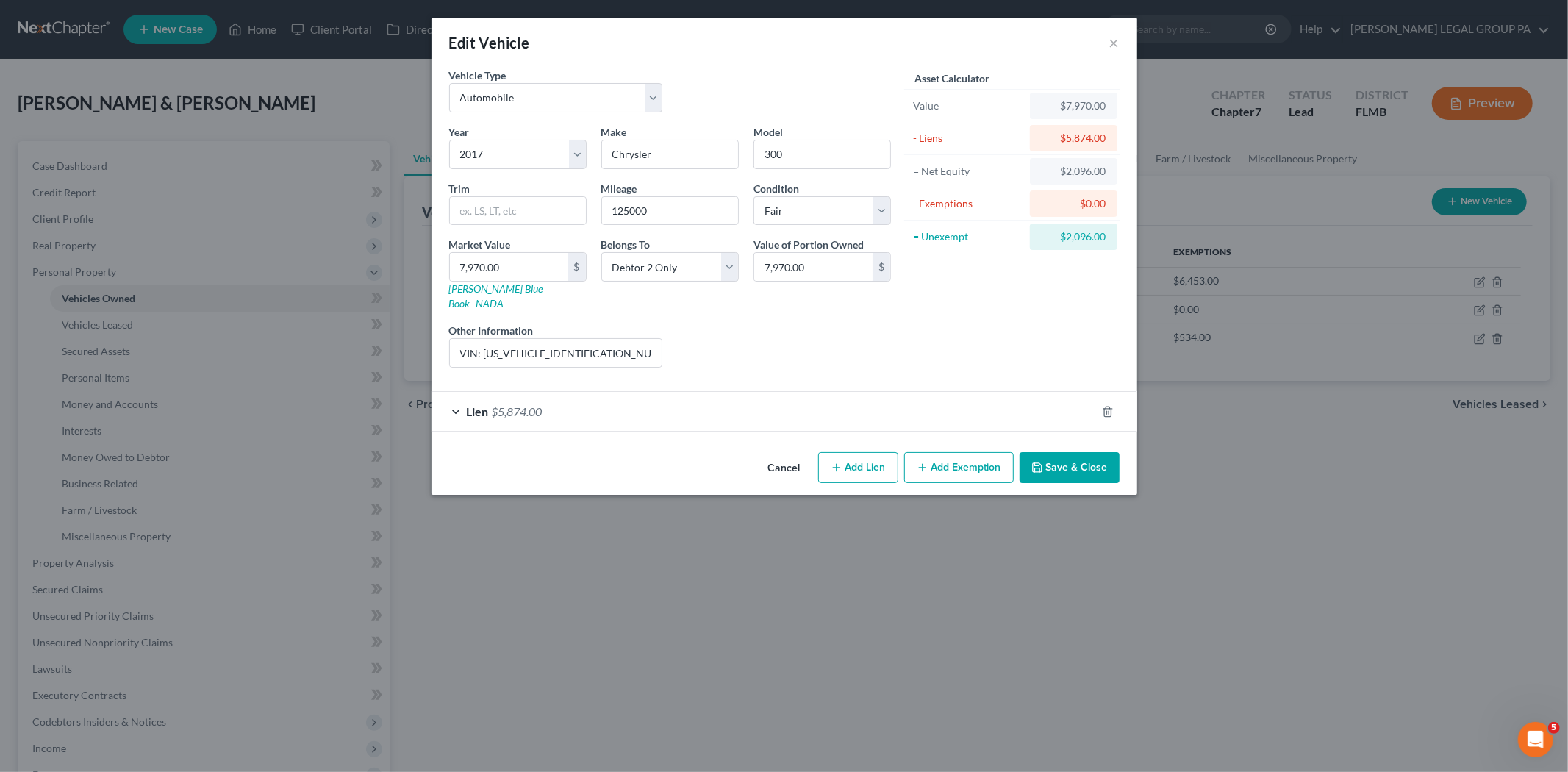
click at [762, 401] on div "Lien $5,874.00" at bounding box center [764, 410] width 665 height 39
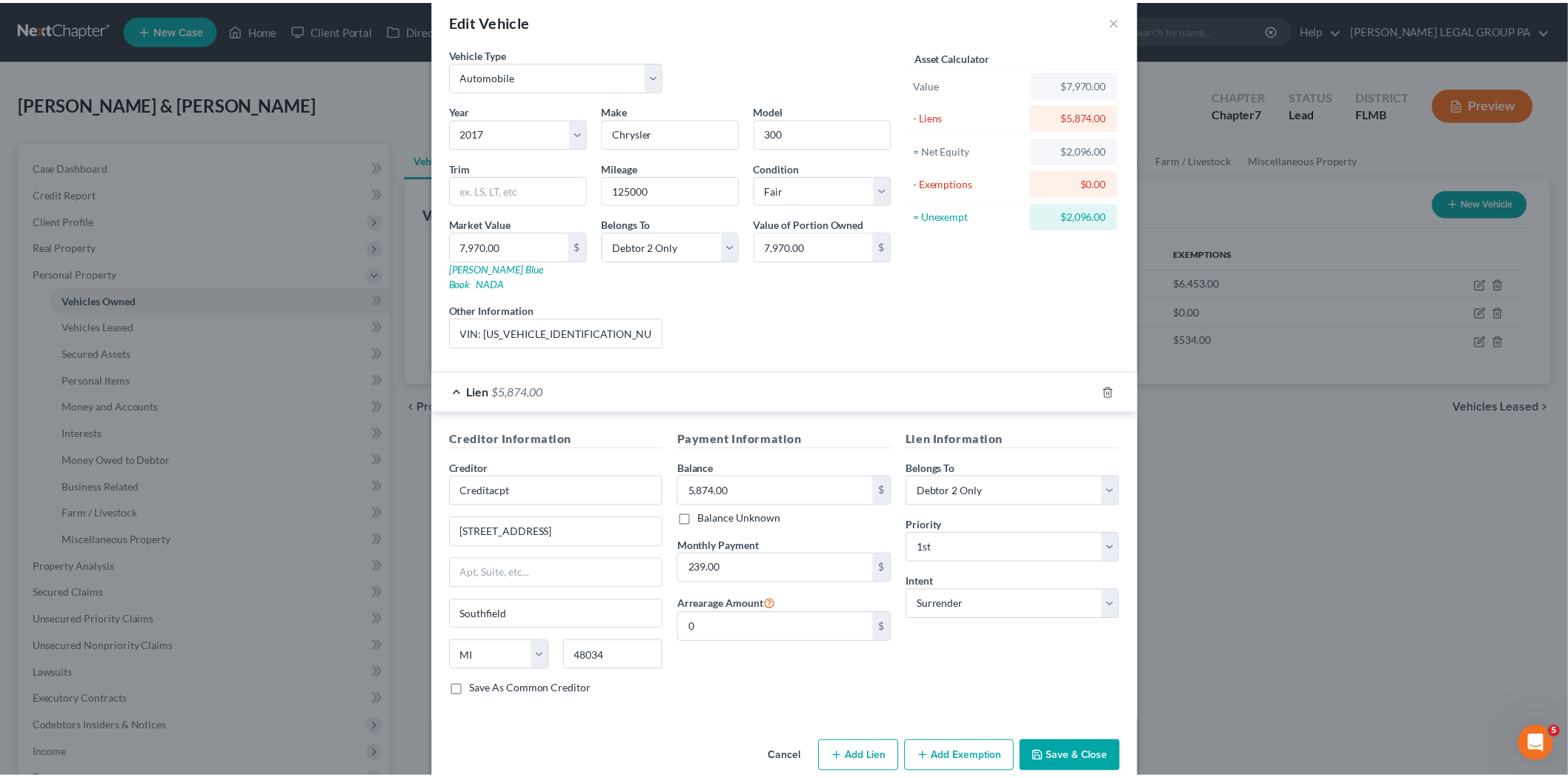
scroll to position [33, 0]
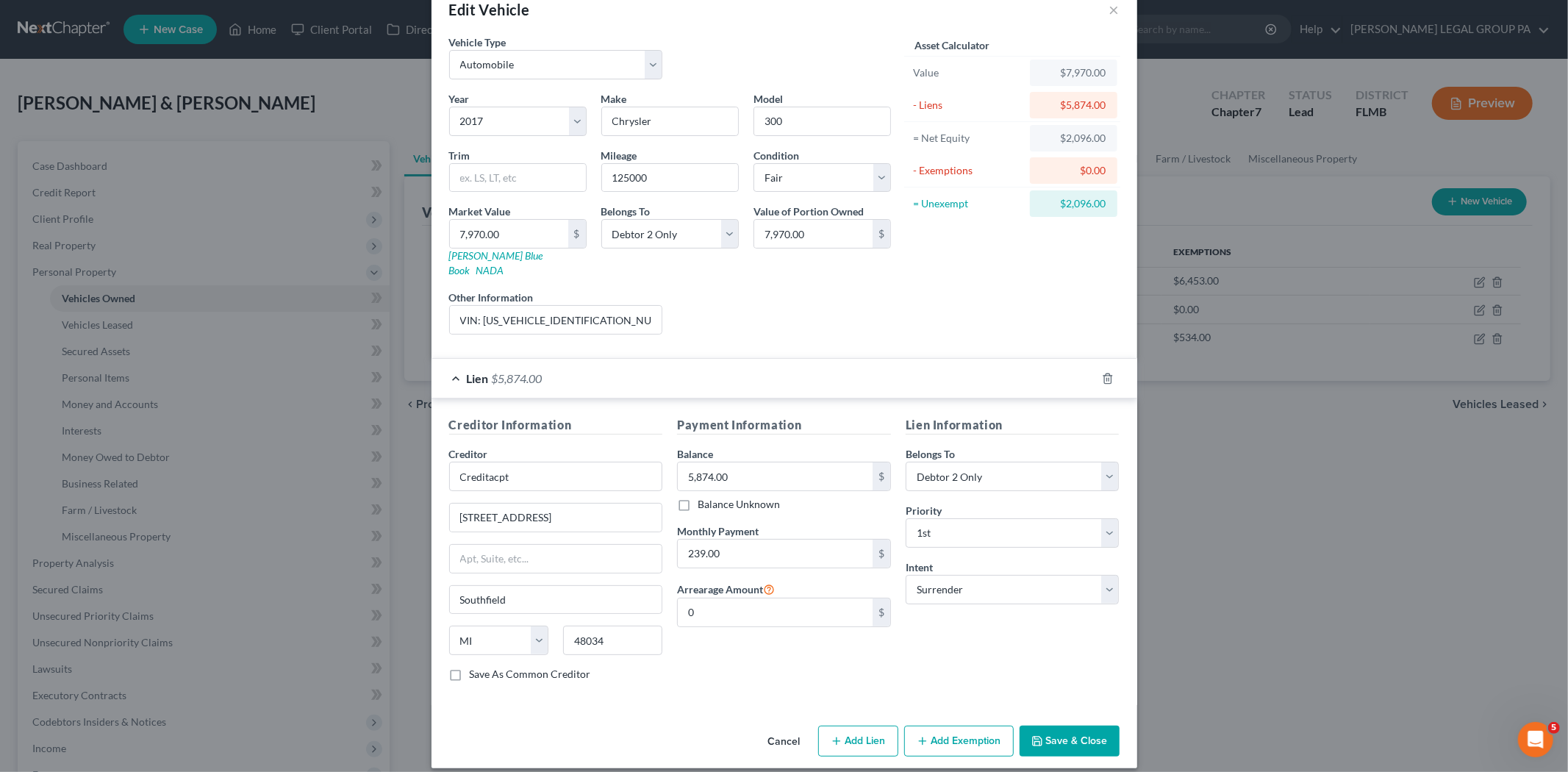
click at [778, 732] on button "Cancel" at bounding box center [784, 741] width 56 height 29
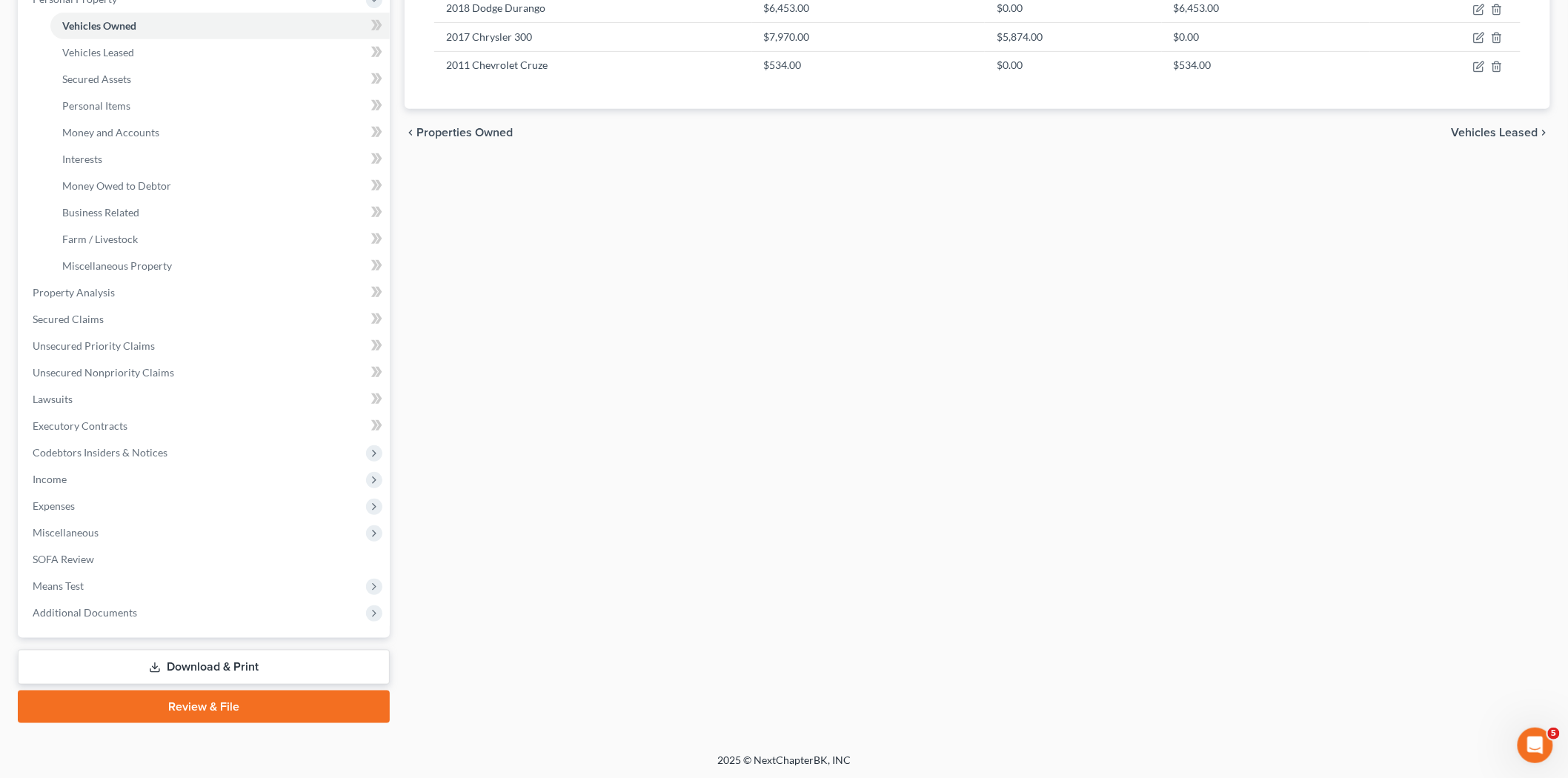
click at [132, 658] on link "Download & Print" at bounding box center [203, 667] width 372 height 35
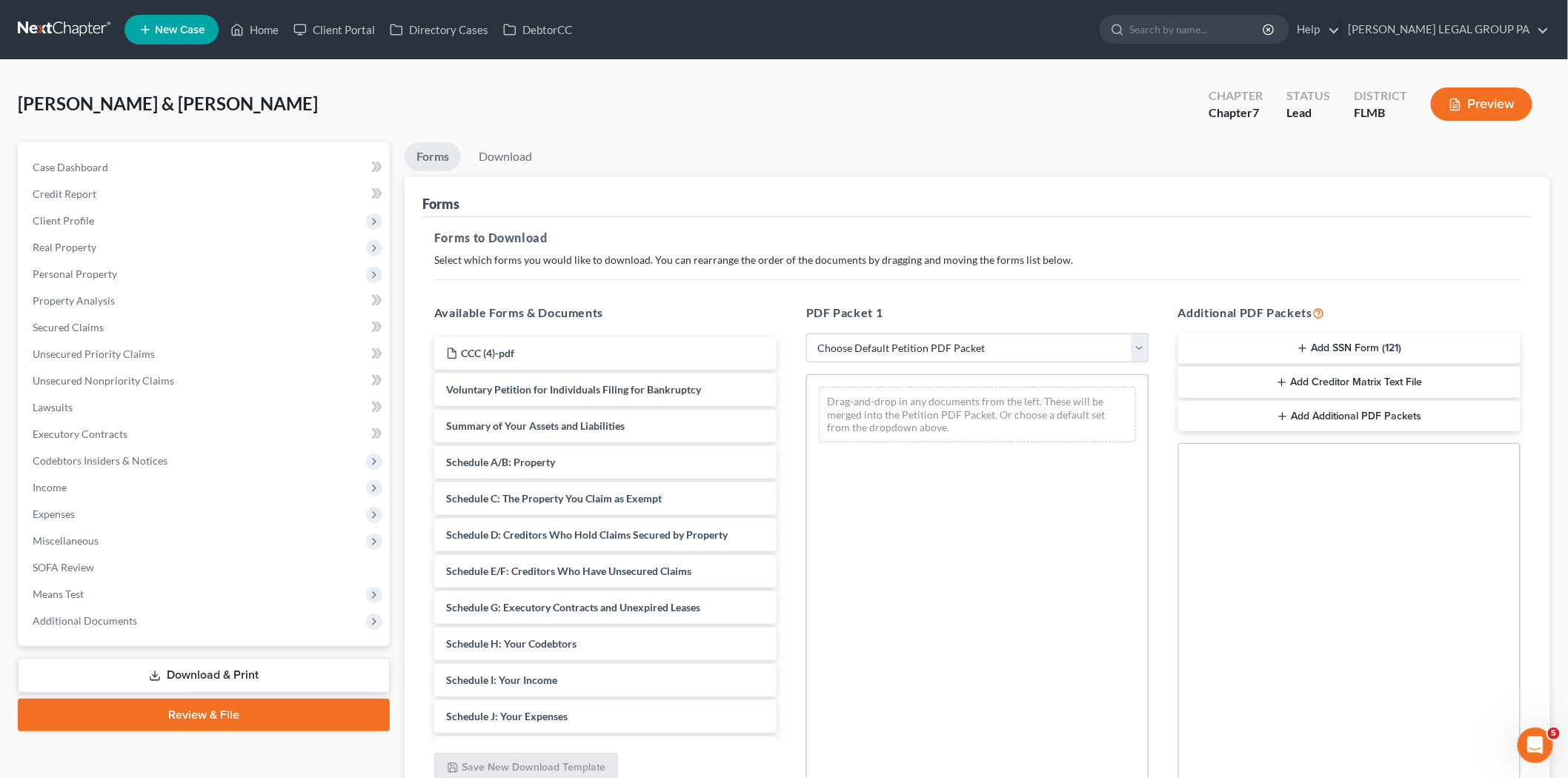
click at [1398, 348] on button "Add SSN Form (121)" at bounding box center [1349, 348] width 342 height 31
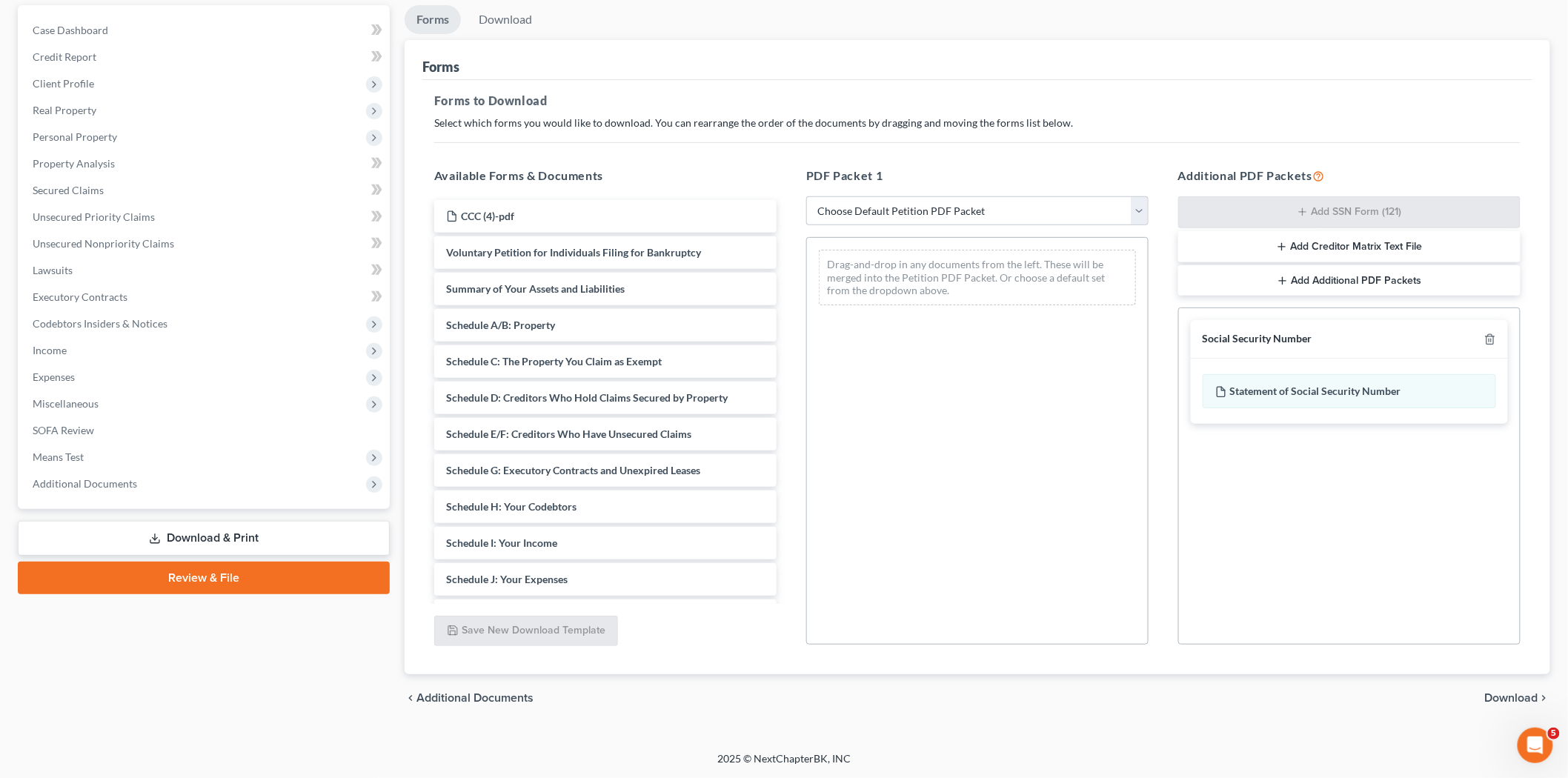
click at [1523, 701] on span "Download" at bounding box center [1511, 698] width 53 height 12
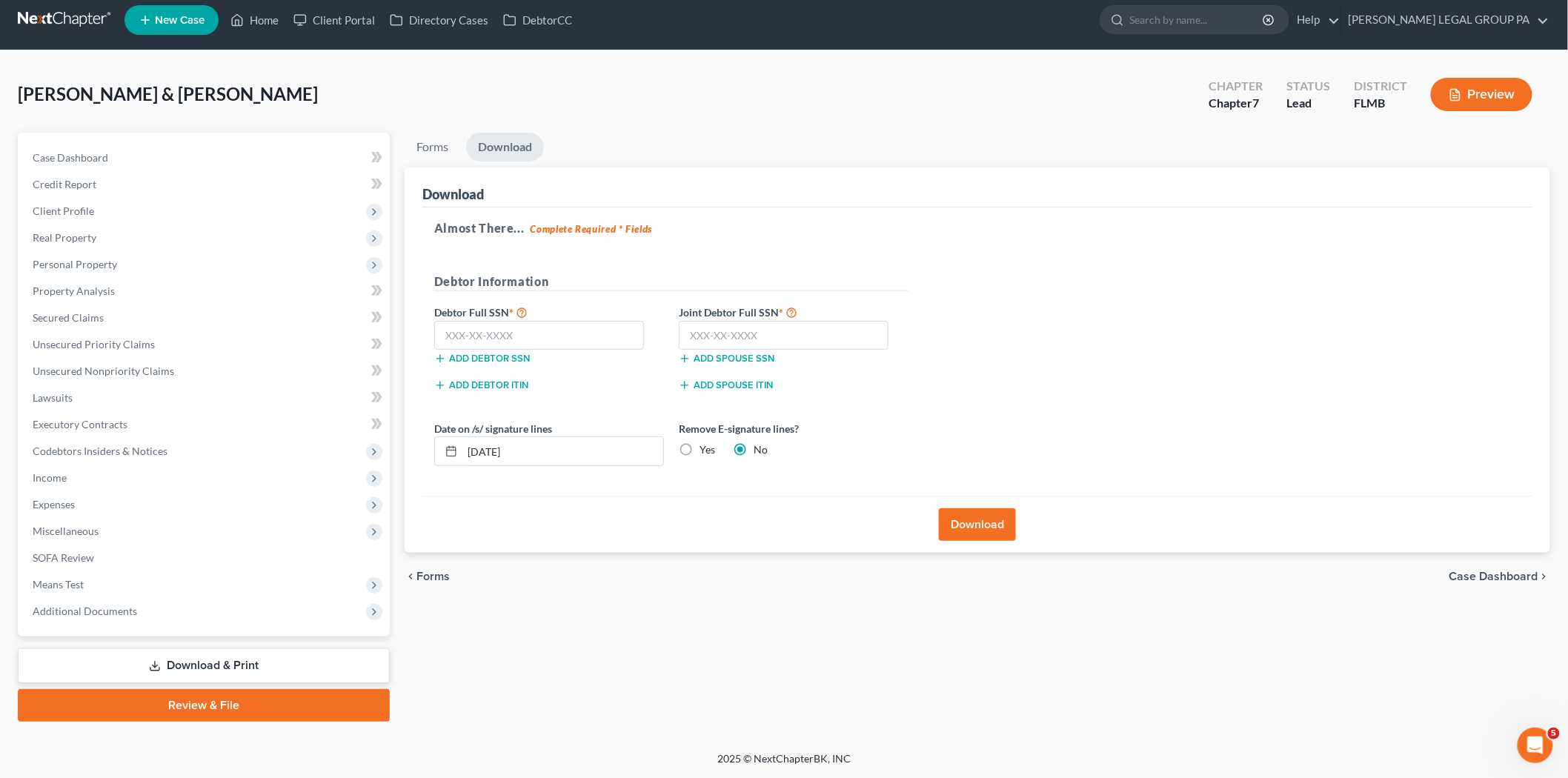
scroll to position [8, 0]
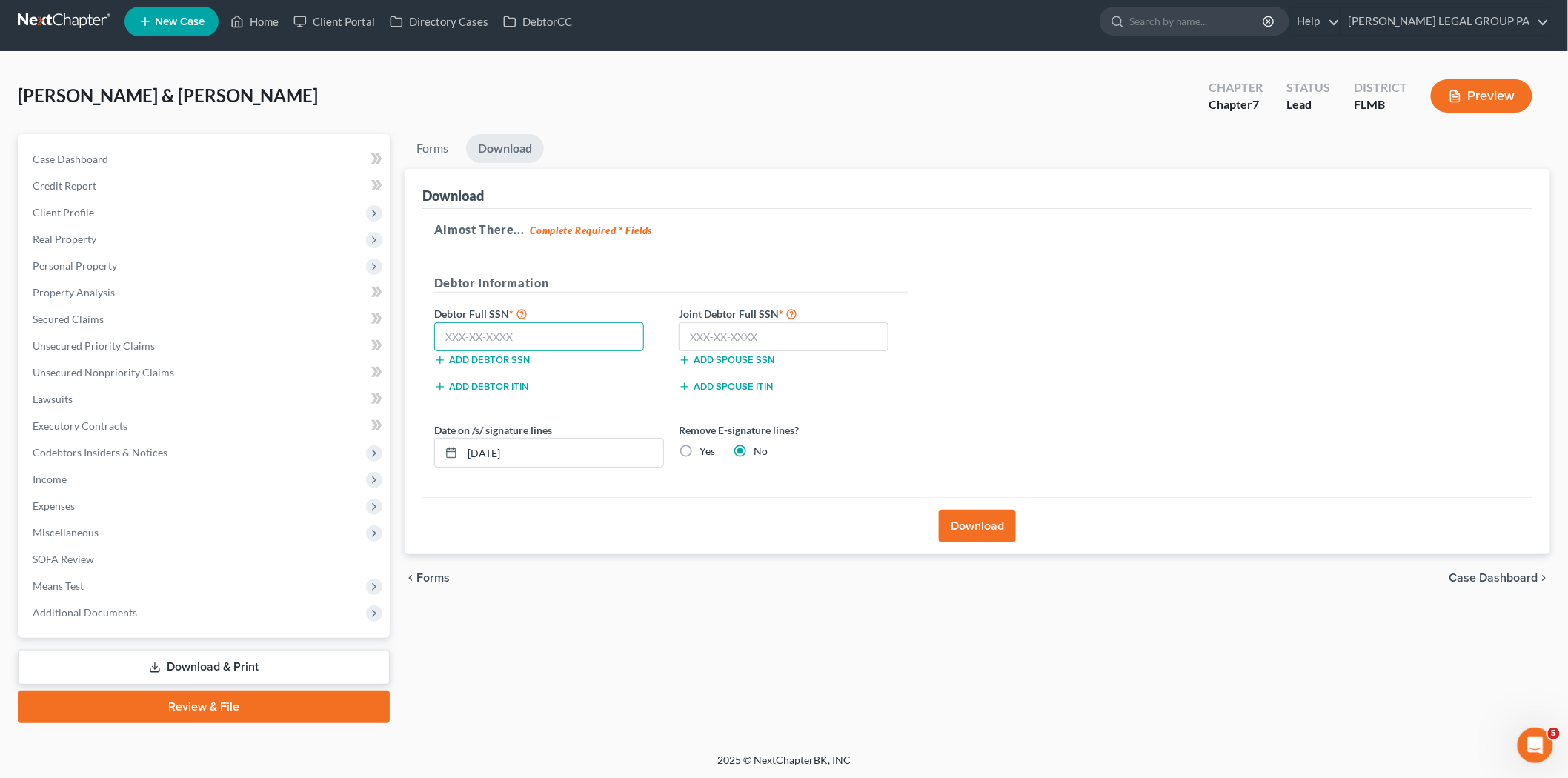
click at [626, 331] on input "text" at bounding box center [539, 336] width 209 height 29
click at [583, 331] on input "text" at bounding box center [539, 336] width 209 height 29
type input "381-08-3120"
click at [801, 343] on input "text" at bounding box center [783, 336] width 209 height 29
type input "382-06-9743"
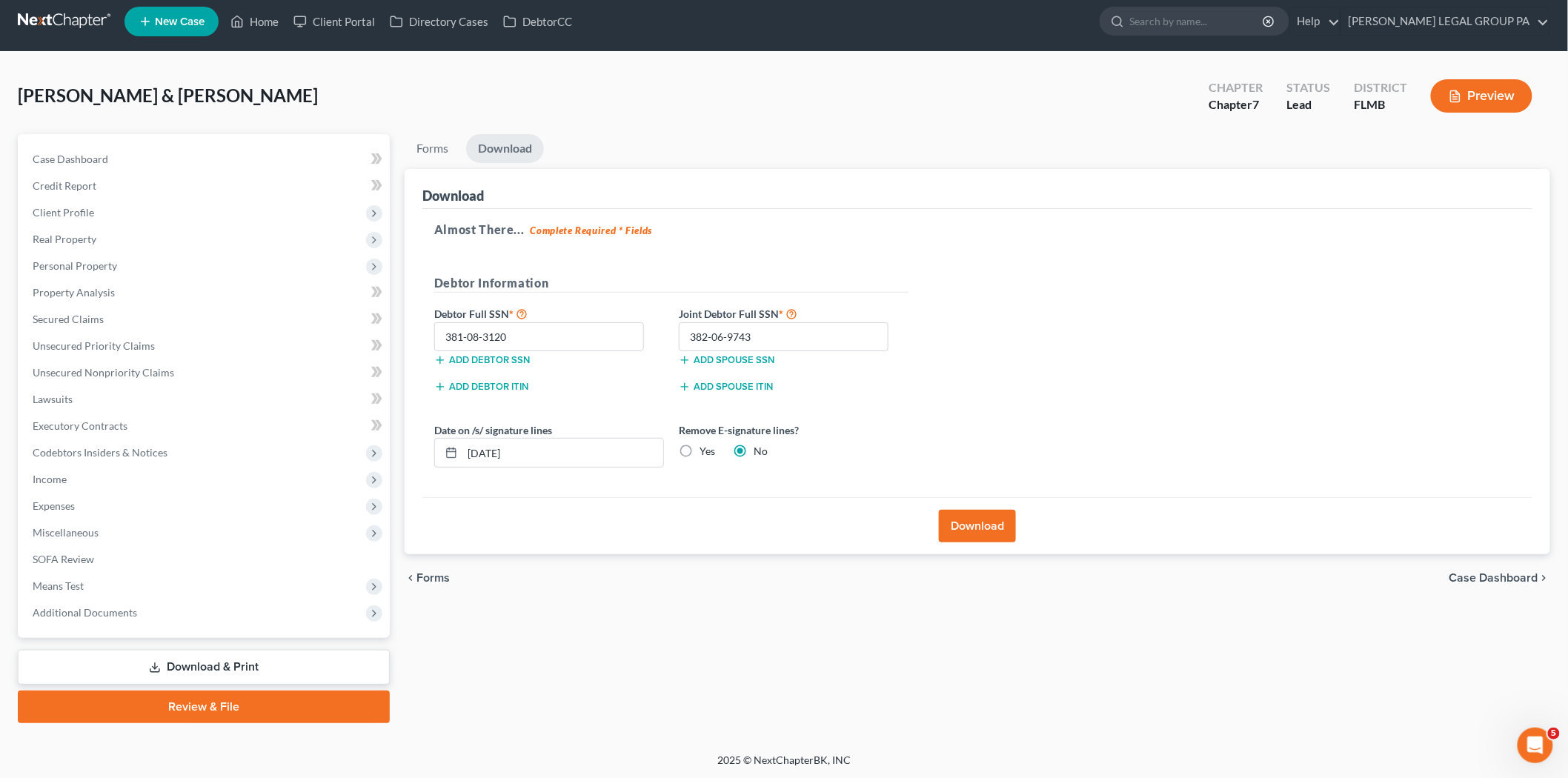
click at [979, 524] on button "Download" at bounding box center [977, 526] width 77 height 33
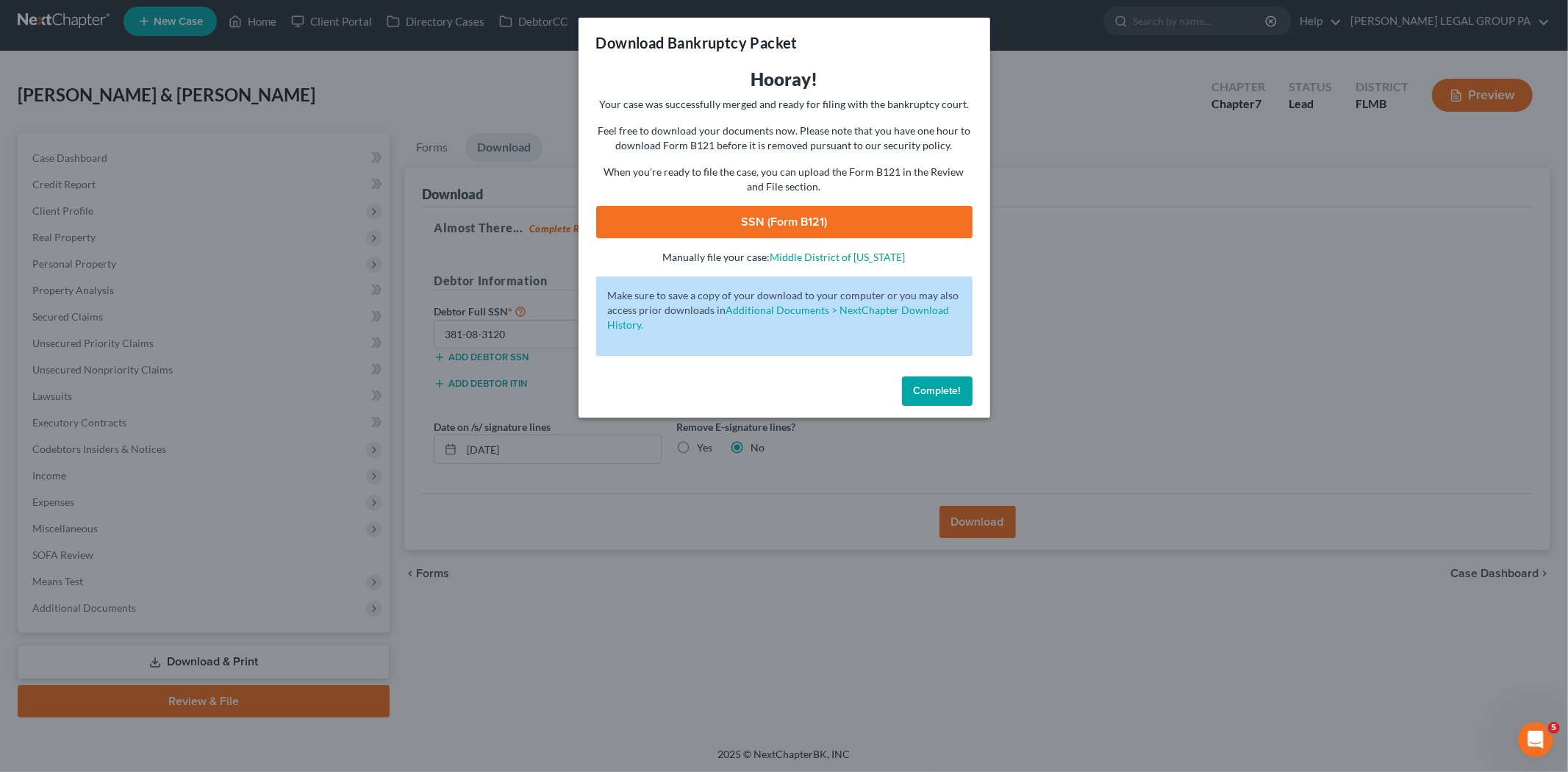
click at [785, 225] on link "SSN (Form B121)" at bounding box center [784, 222] width 377 height 32
click at [920, 397] on span "Complete!" at bounding box center [937, 391] width 47 height 13
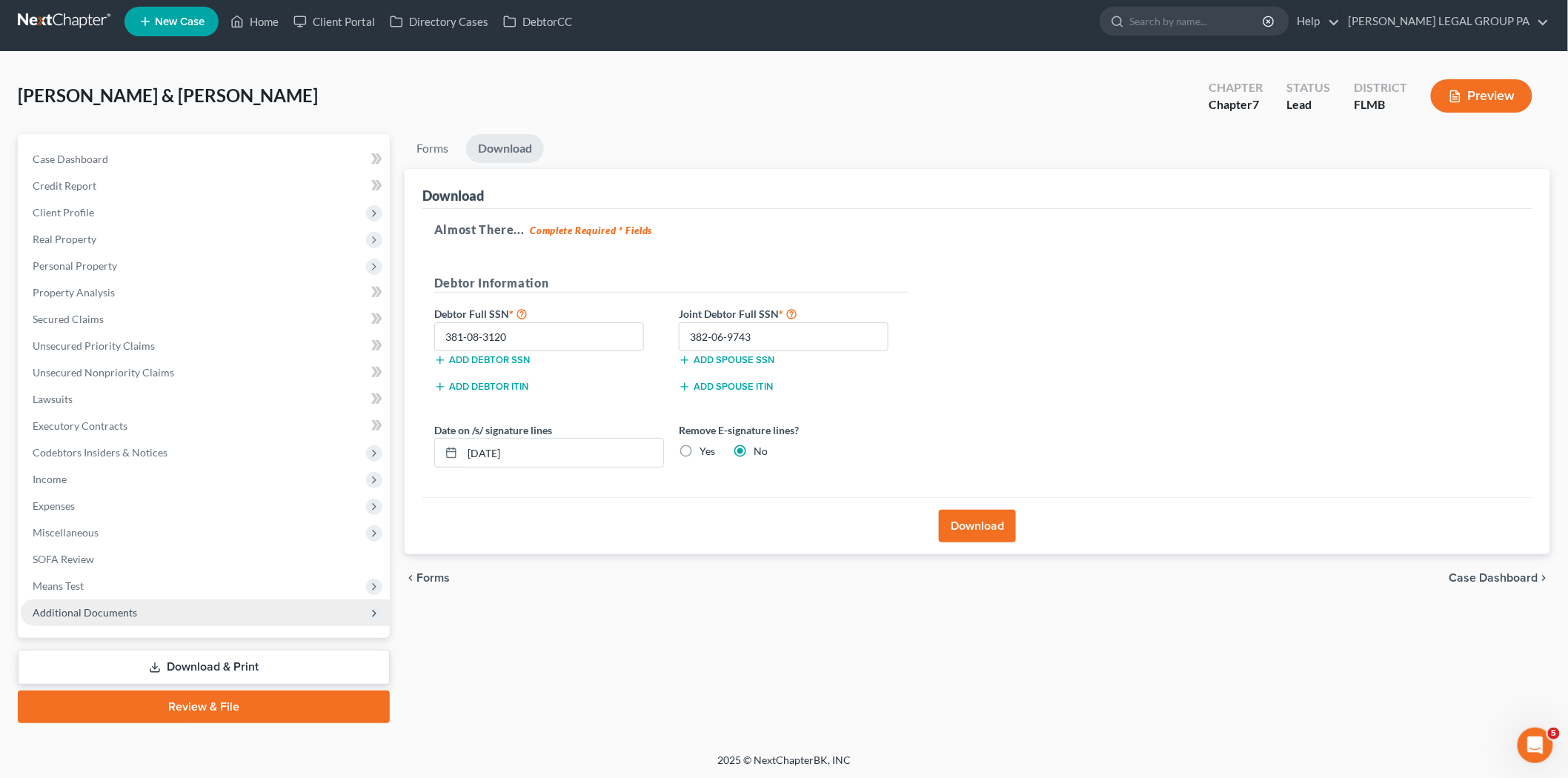
click at [146, 607] on span "Additional Documents" at bounding box center [205, 613] width 369 height 27
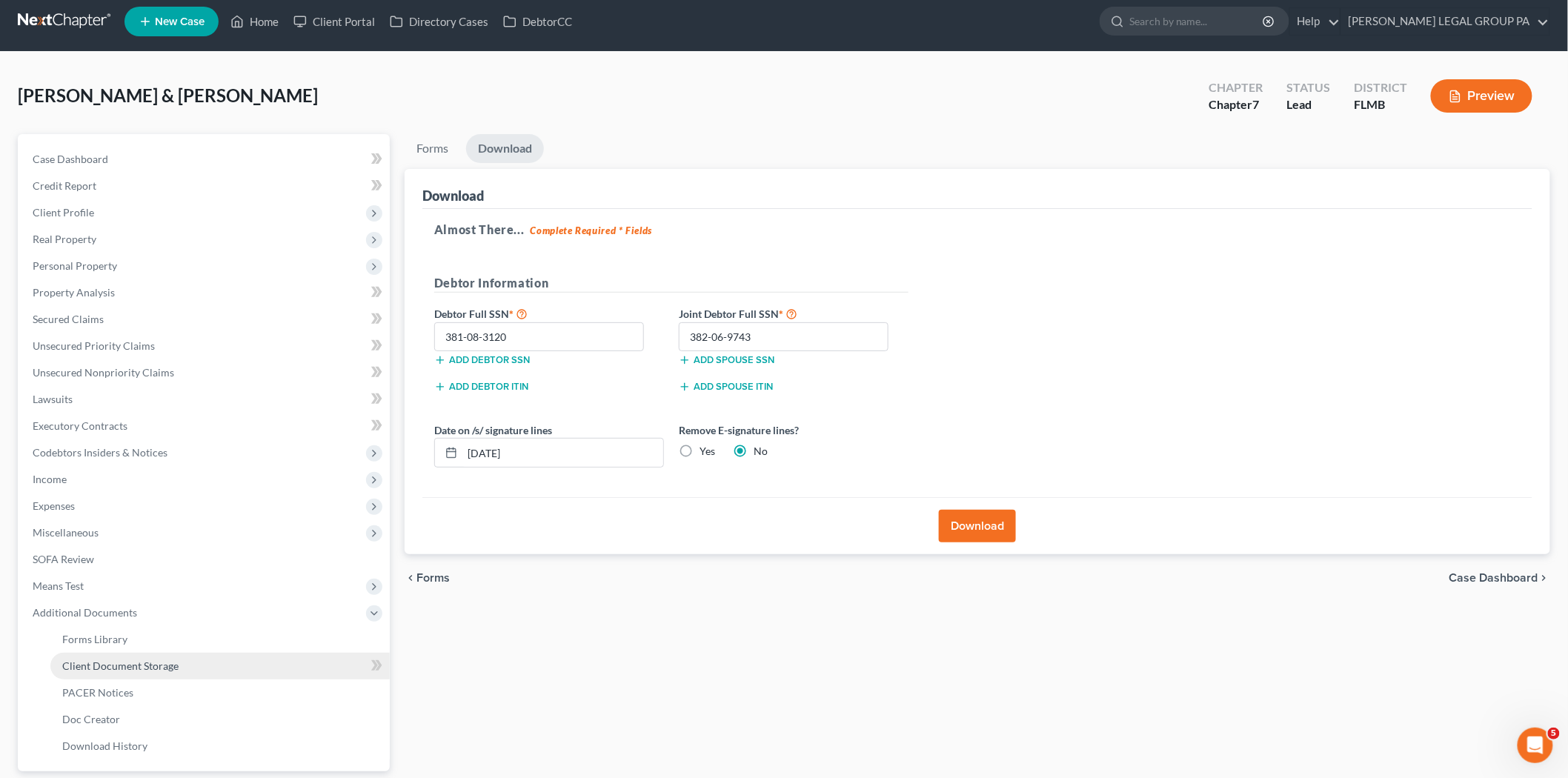
click at [204, 675] on link "Client Document Storage" at bounding box center [220, 666] width 339 height 27
select select "9"
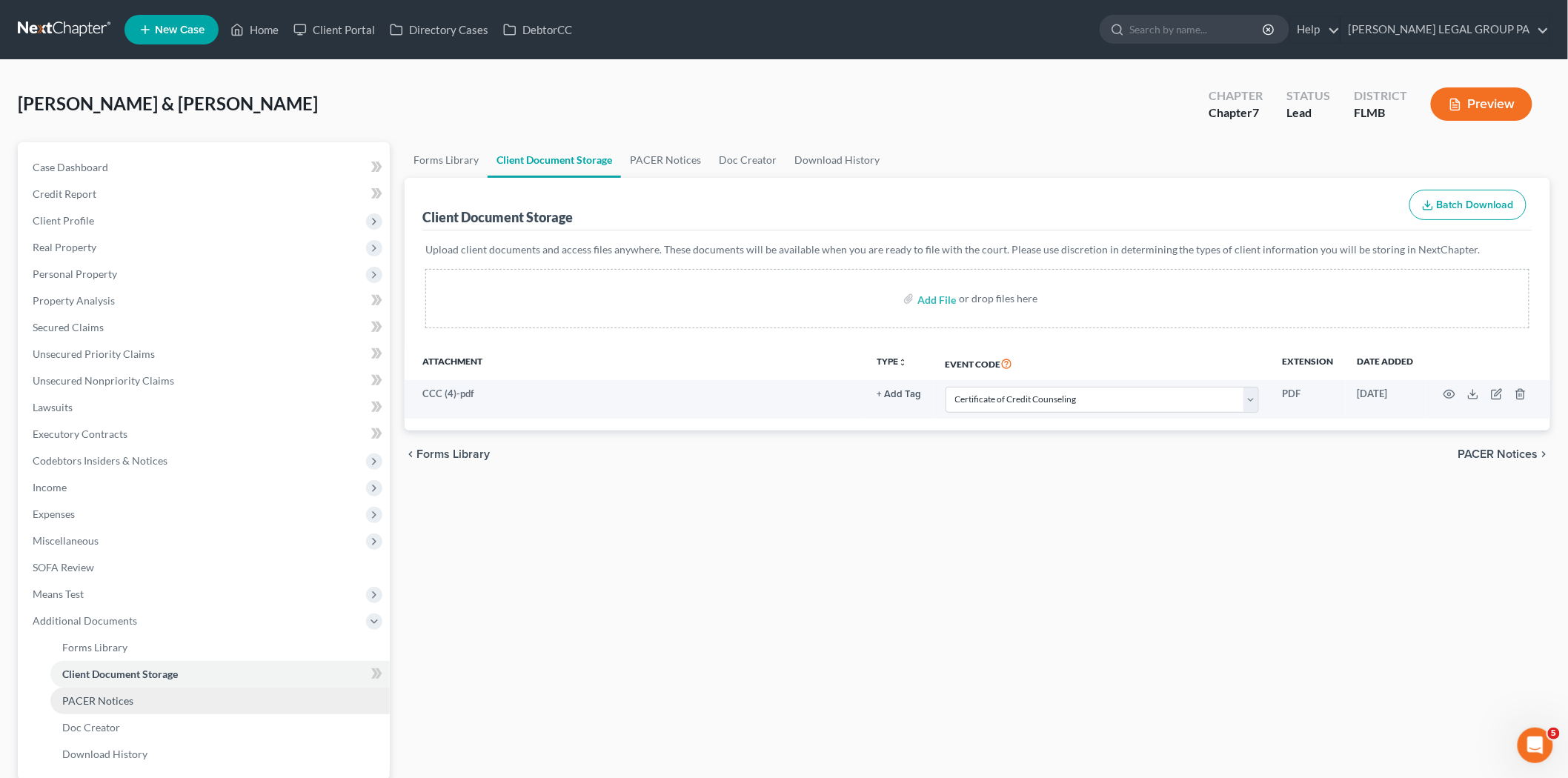
click at [203, 698] on link "PACER Notices" at bounding box center [220, 701] width 339 height 27
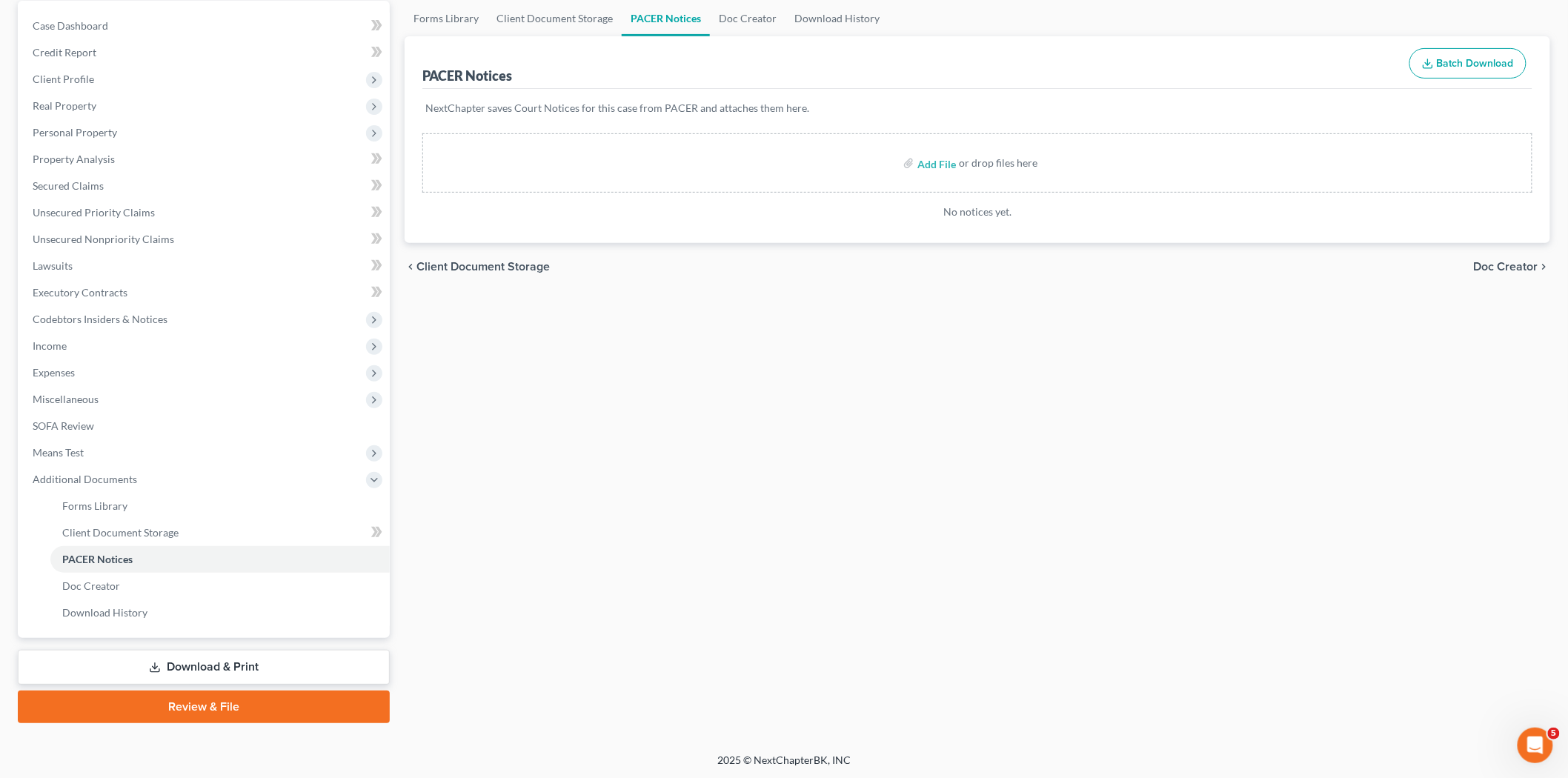
click at [230, 663] on link "Download & Print" at bounding box center [203, 667] width 372 height 35
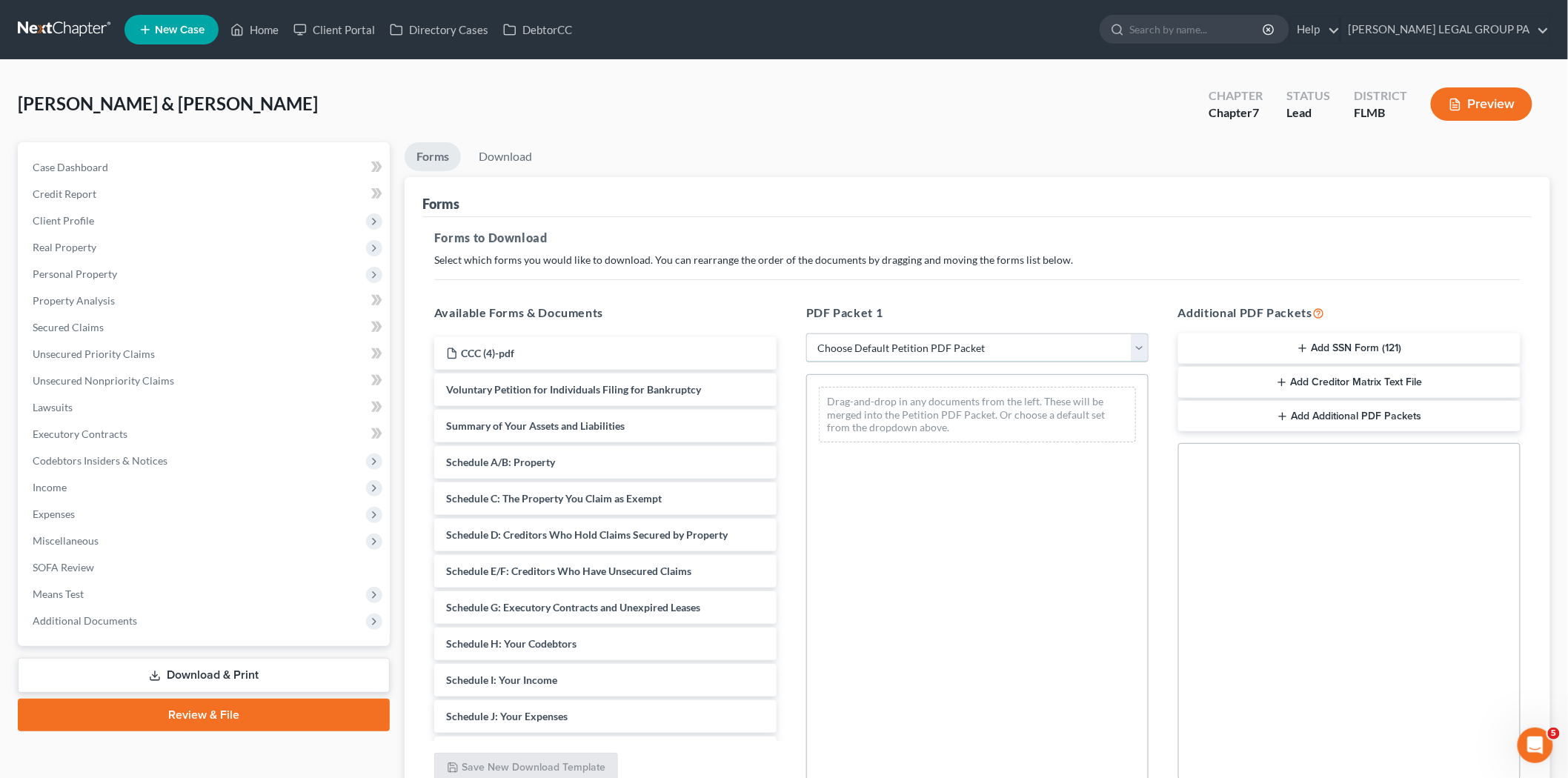
click at [1038, 359] on select "Choose Default Petition PDF Packet Complete Bankruptcy Petition (all forms and …" at bounding box center [977, 348] width 342 height 29
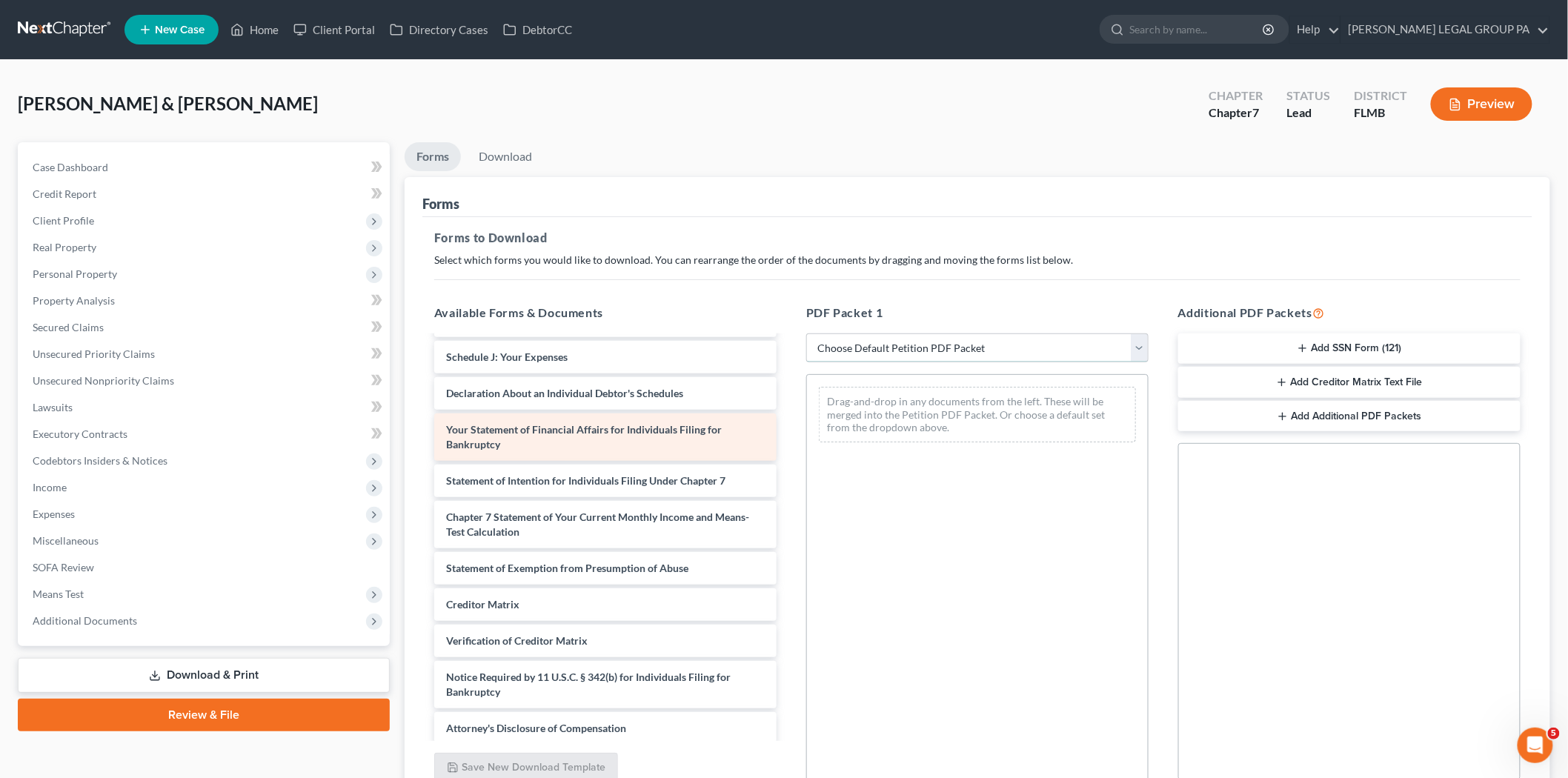
scroll to position [366, 0]
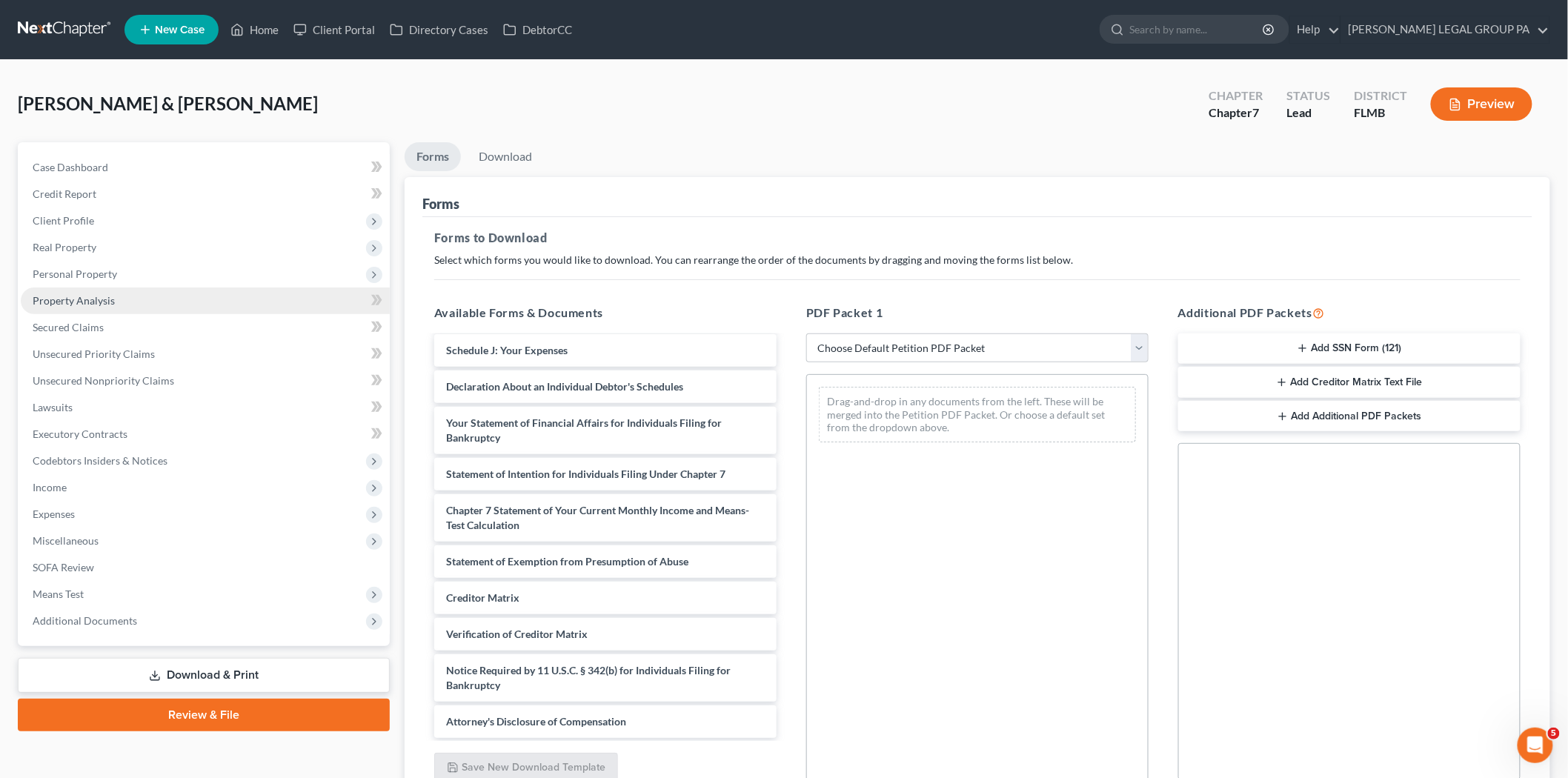
click at [43, 301] on span "Property Analysis" at bounding box center [73, 301] width 82 height 13
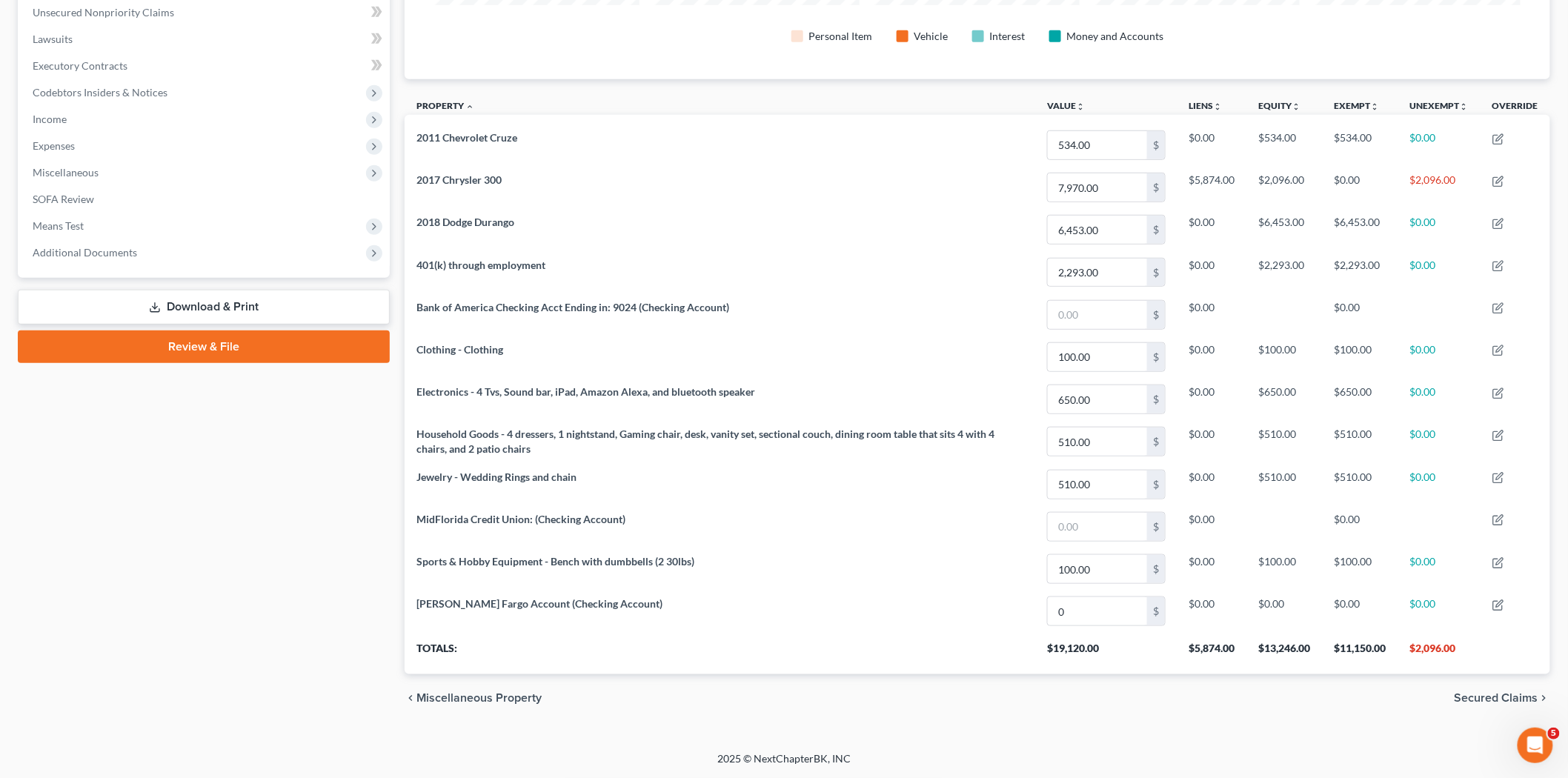
click at [233, 346] on link "Review & File" at bounding box center [203, 346] width 372 height 33
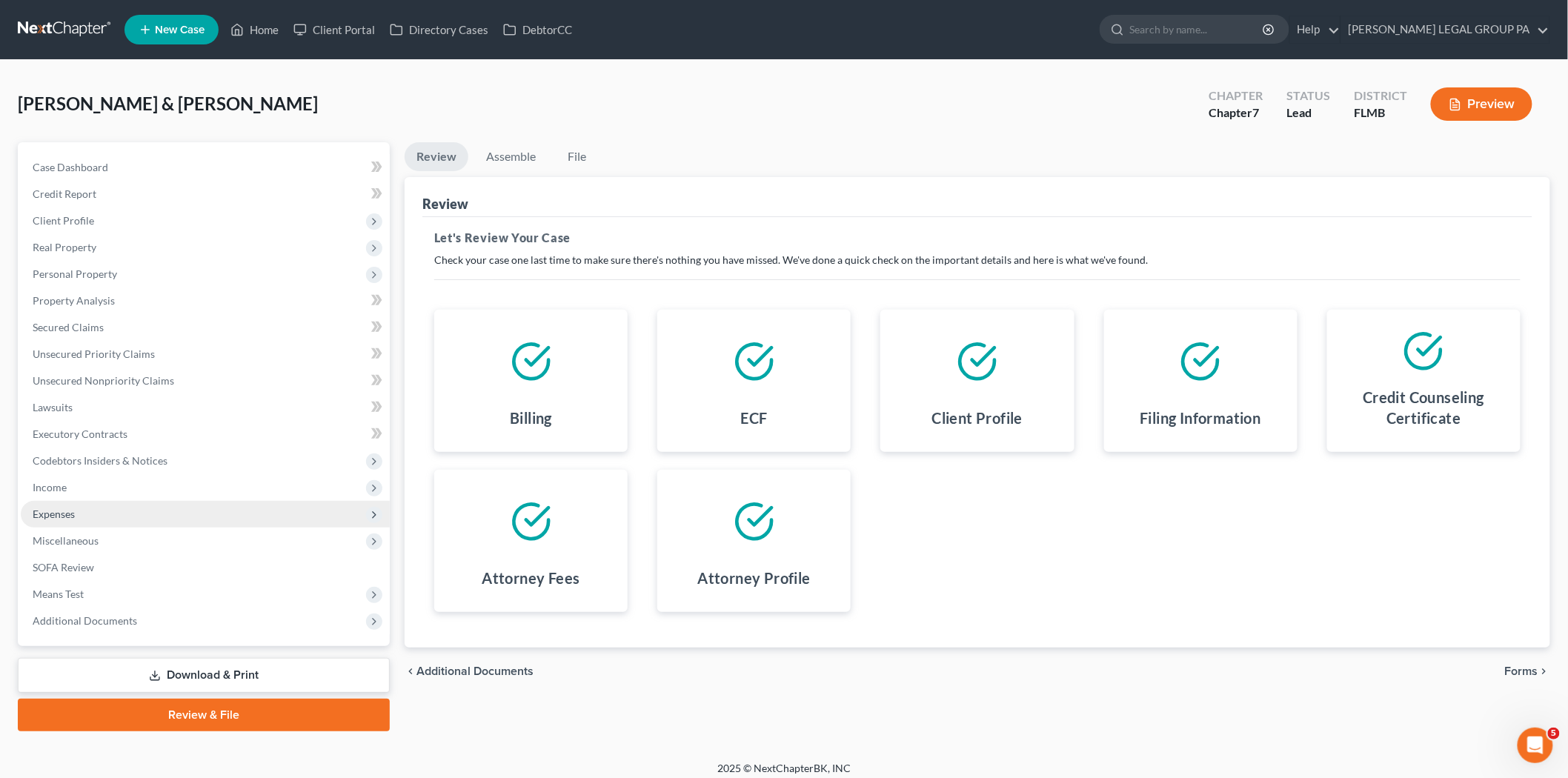
click at [108, 504] on span "Expenses" at bounding box center [205, 514] width 369 height 27
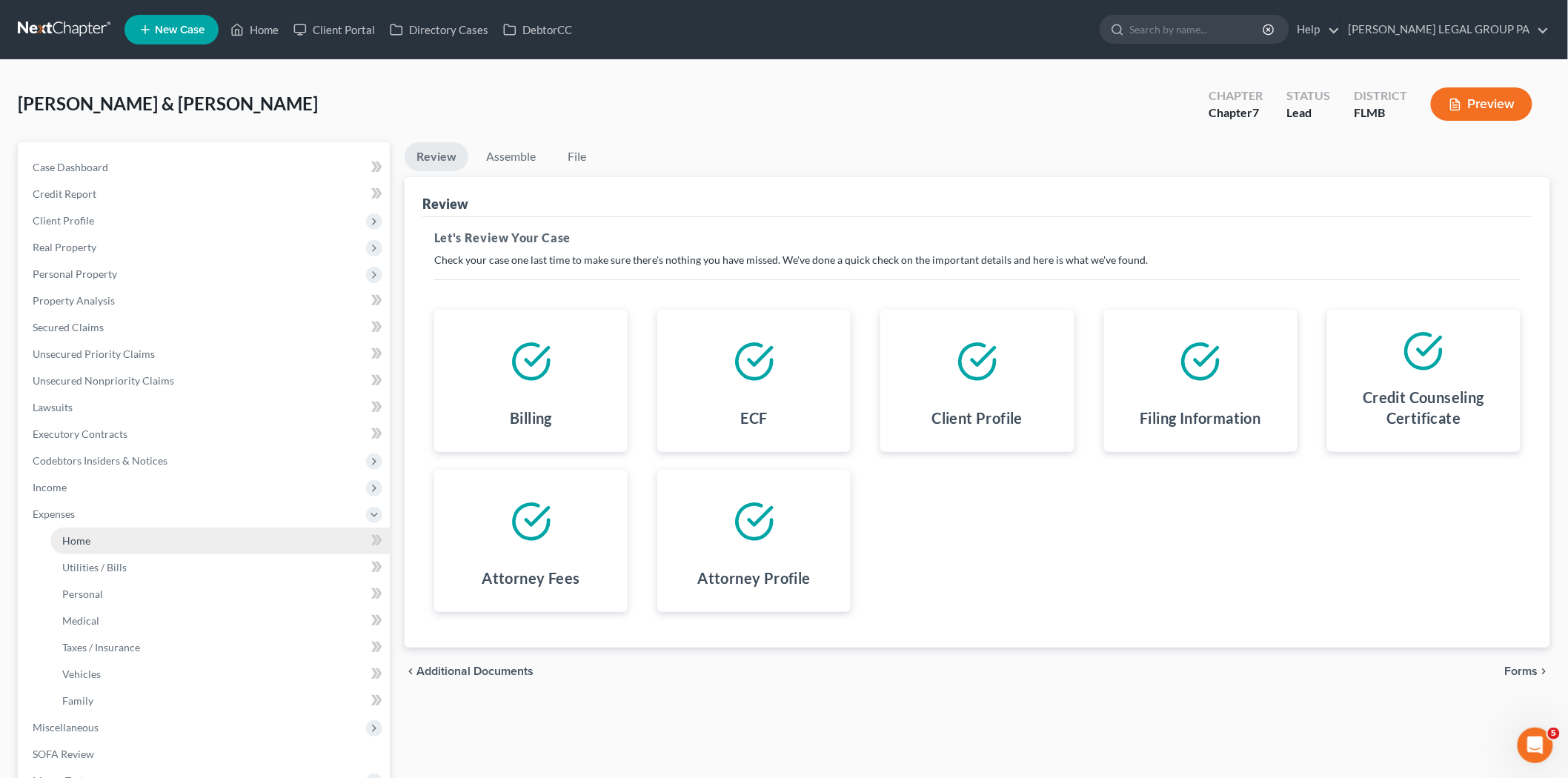
click at [156, 547] on link "Home" at bounding box center [220, 541] width 339 height 27
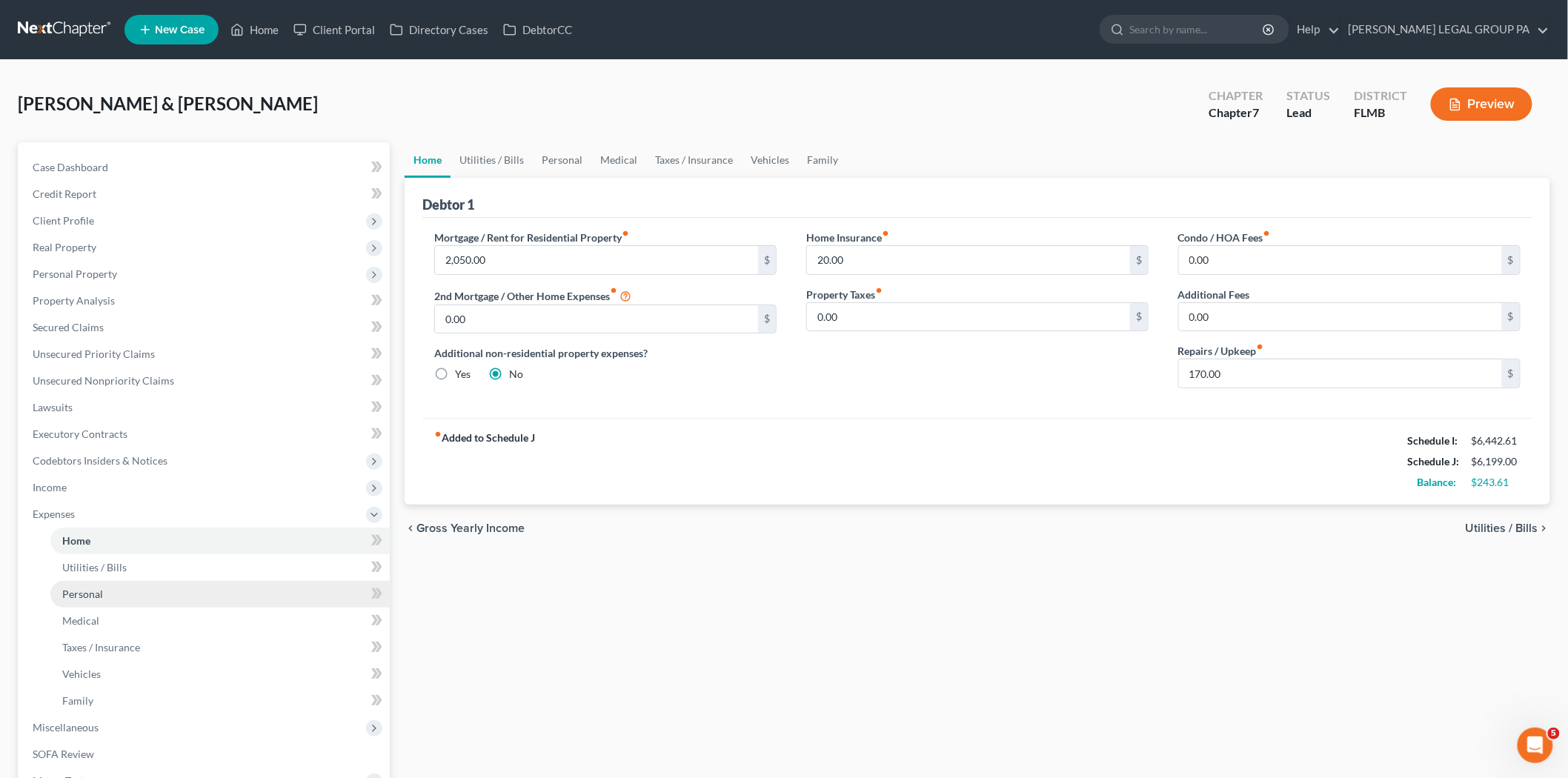
click at [145, 593] on link "Personal" at bounding box center [220, 594] width 339 height 27
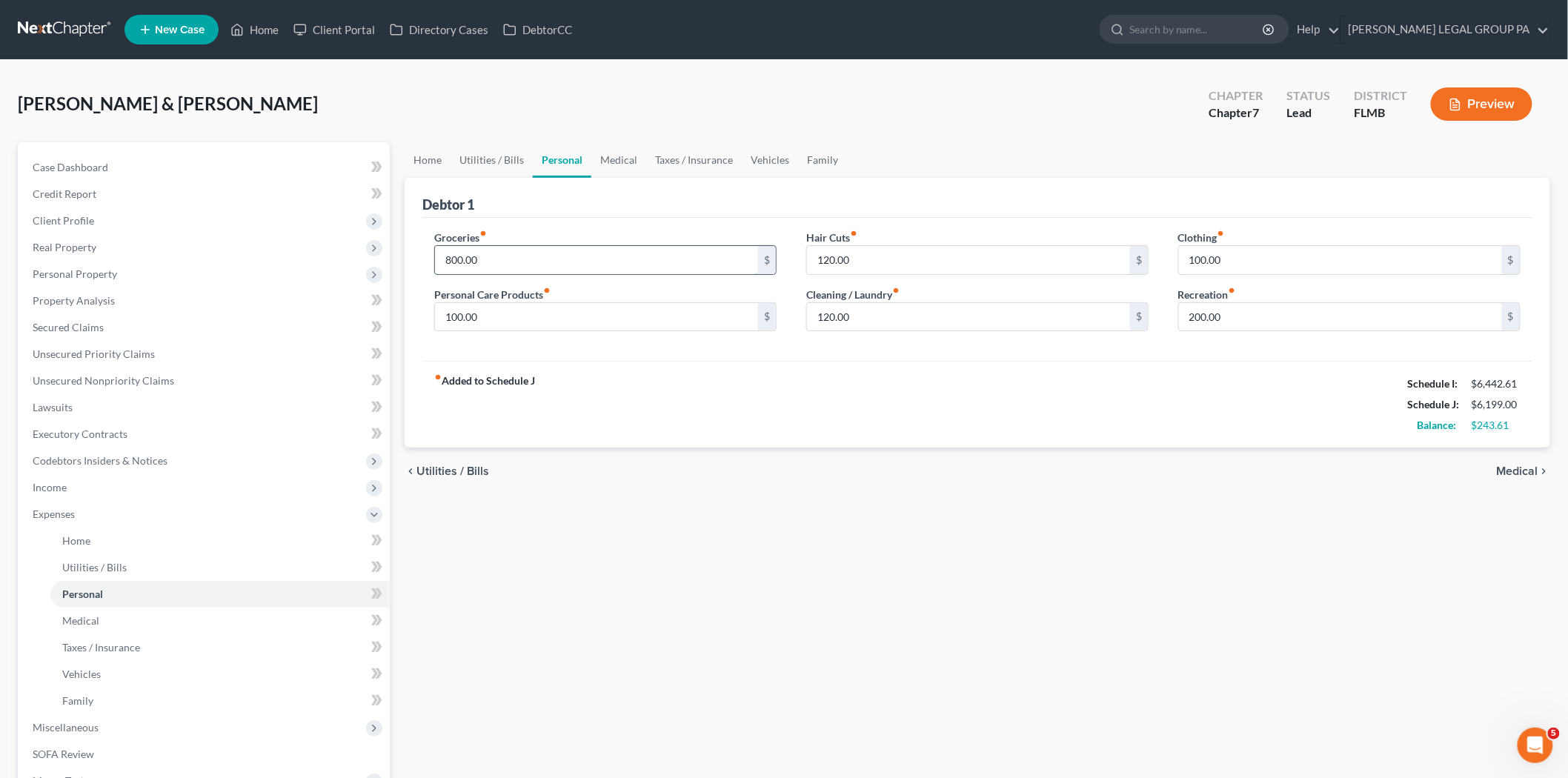
click at [470, 255] on input "800.00" at bounding box center [597, 259] width 323 height 28
type input "1,000"
click at [604, 396] on div "fiber_manual_record Added to Schedule J Schedule I: $6,442.61 Schedule J: $6,39…" at bounding box center [977, 403] width 1110 height 87
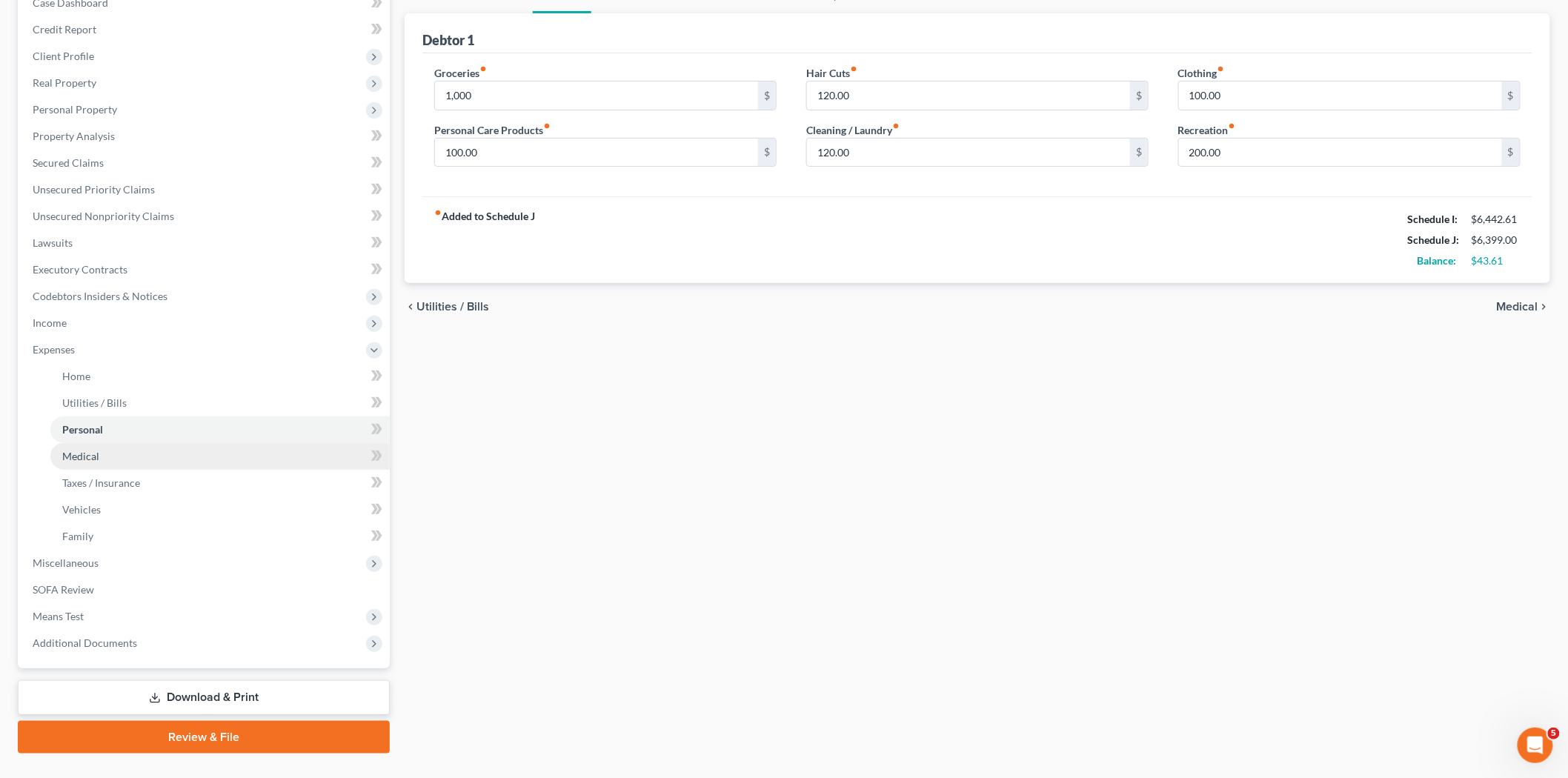
click at [188, 462] on link "Medical" at bounding box center [220, 457] width 339 height 27
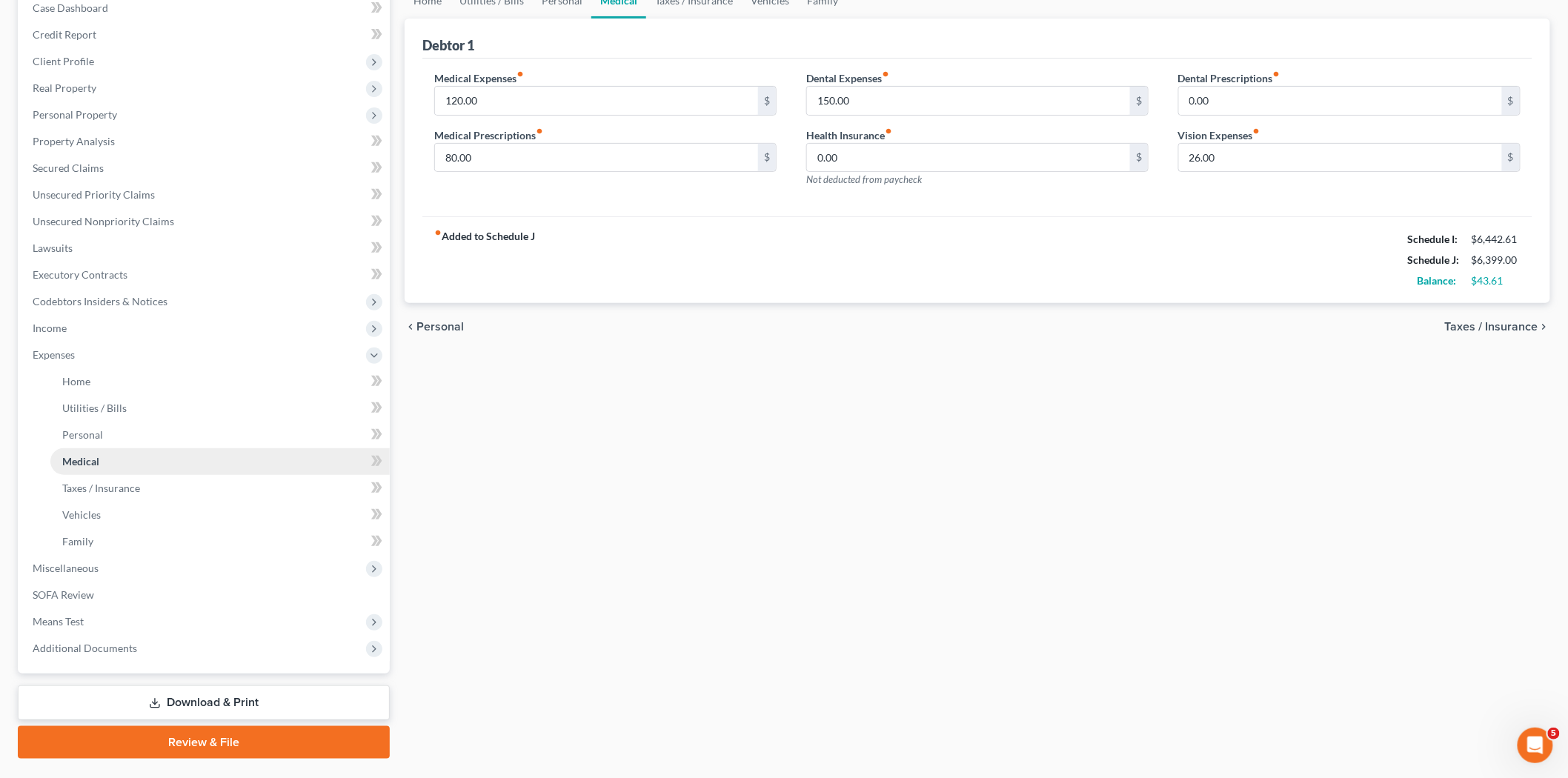
scroll to position [165, 0]
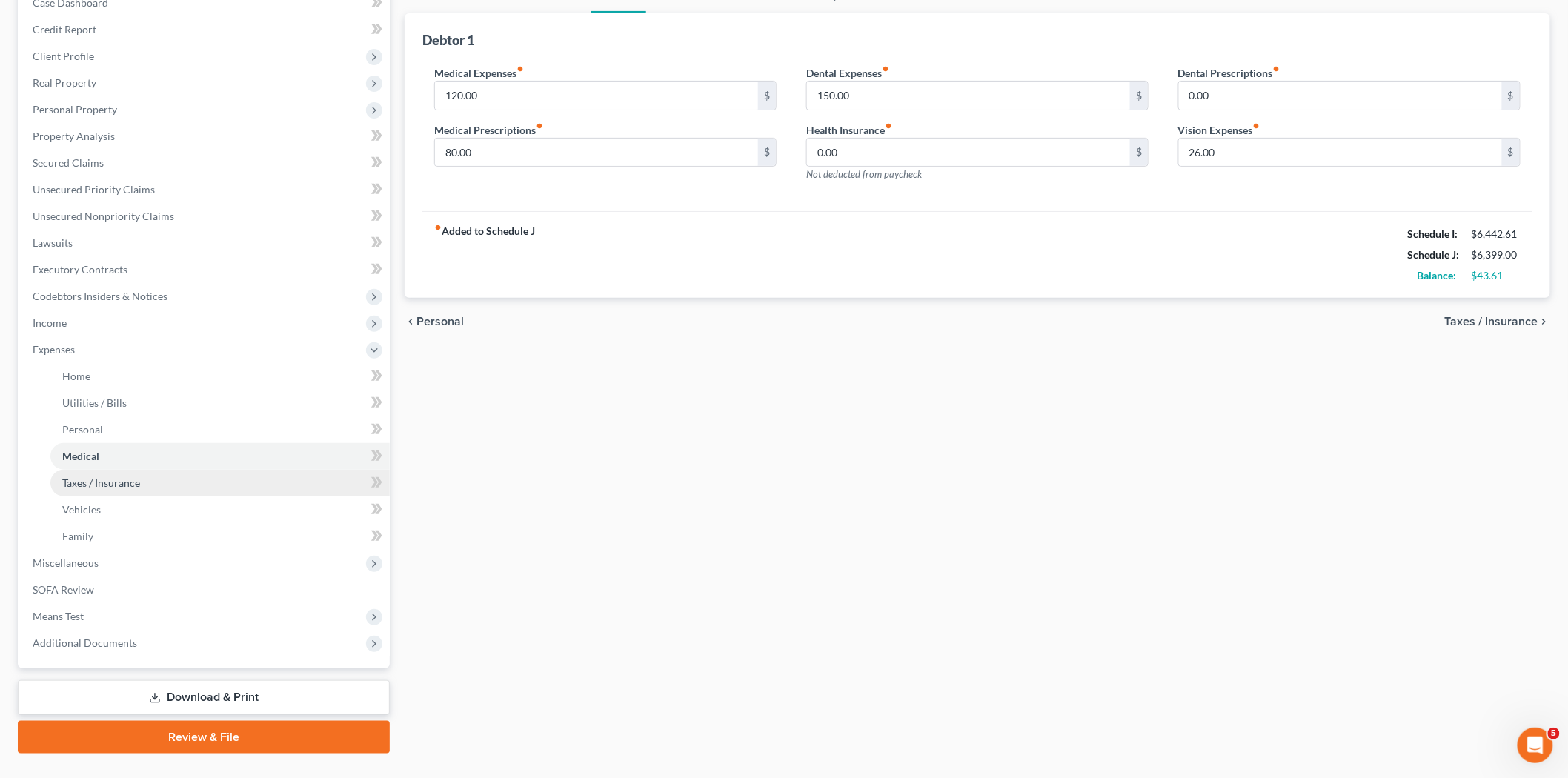
click at [188, 493] on link "Taxes / Insurance" at bounding box center [220, 483] width 339 height 27
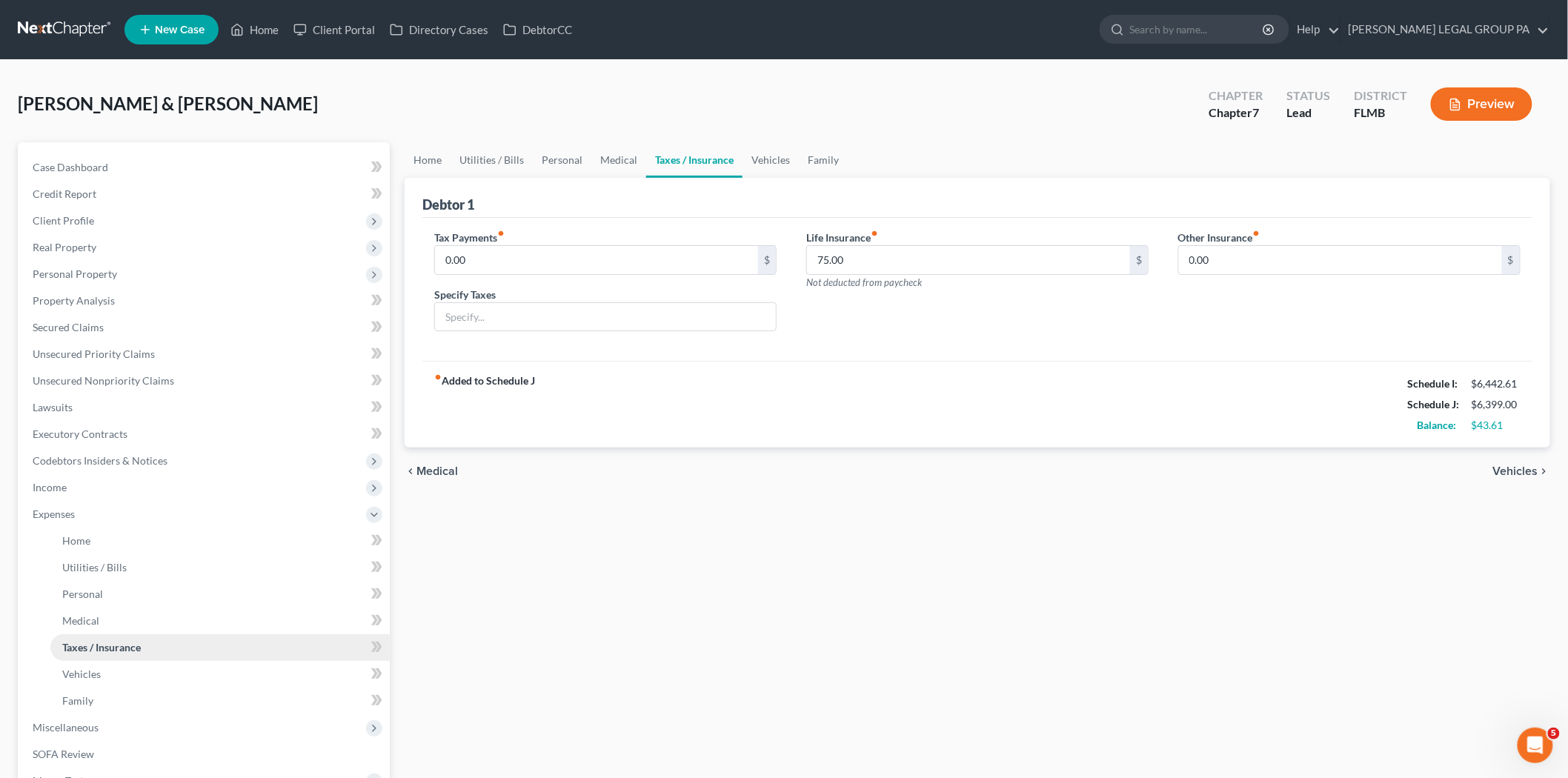
scroll to position [82, 0]
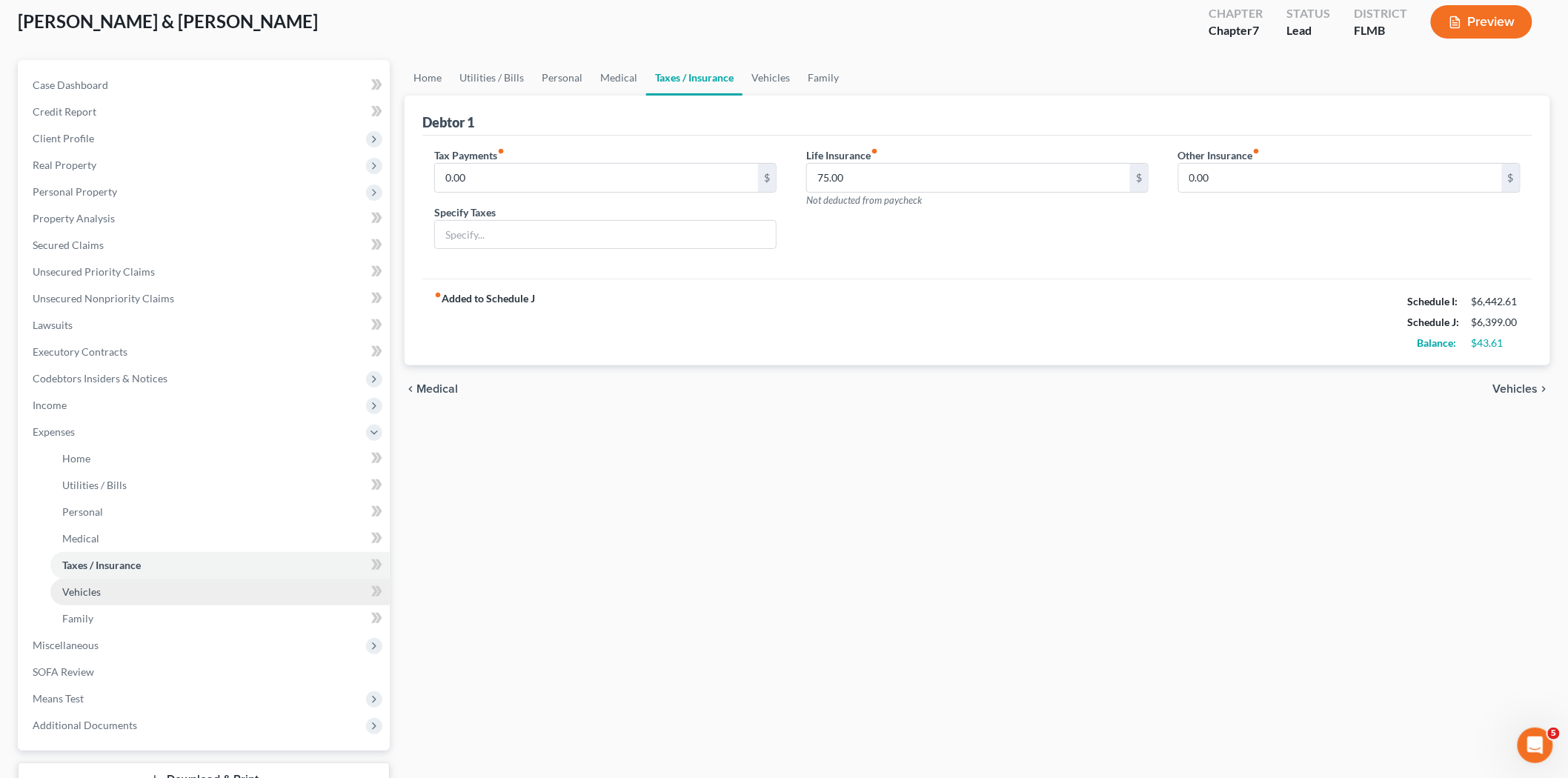
click at [154, 589] on link "Vehicles" at bounding box center [220, 592] width 339 height 27
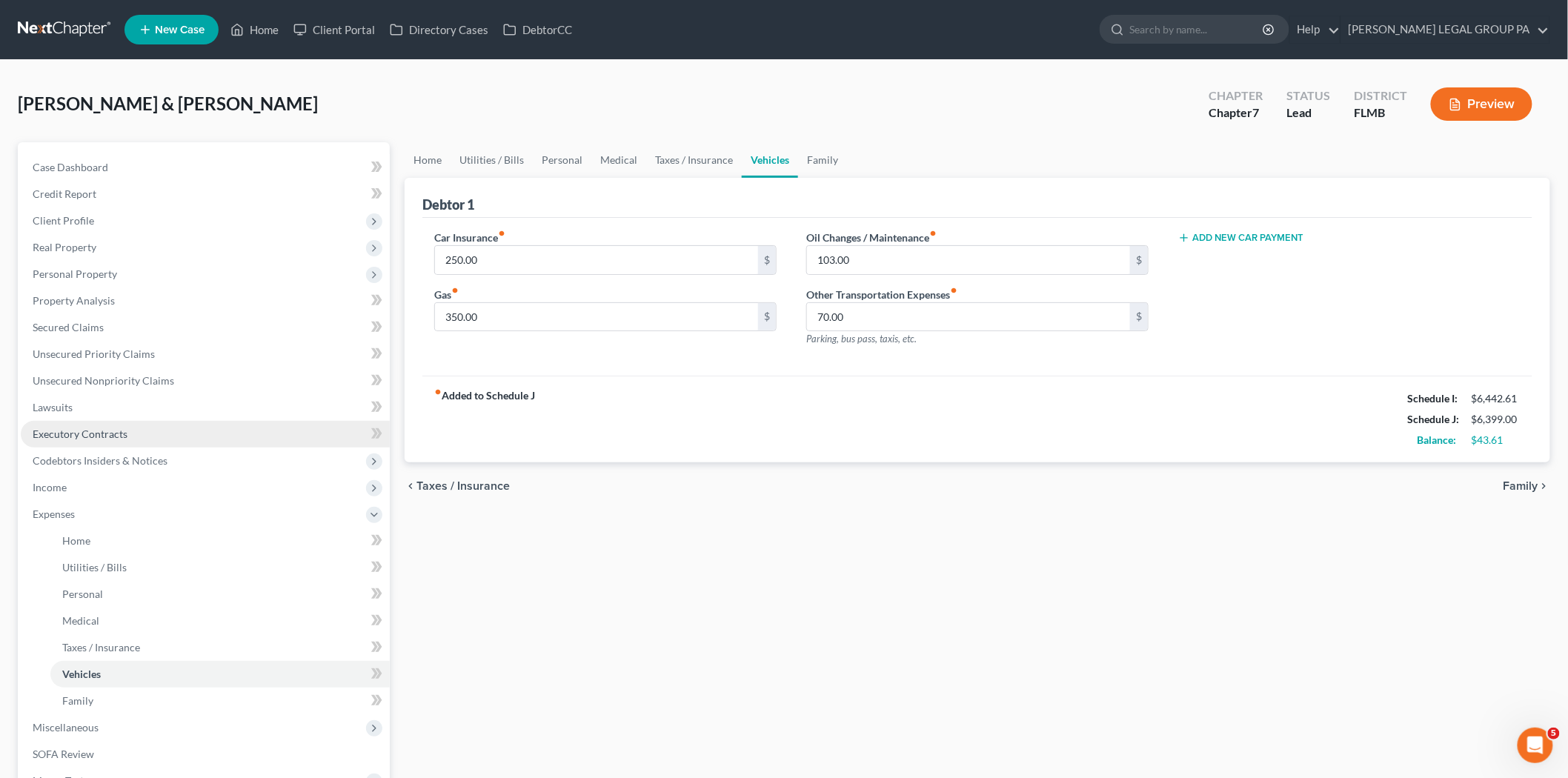
click at [59, 425] on link "Executory Contracts" at bounding box center [205, 434] width 369 height 27
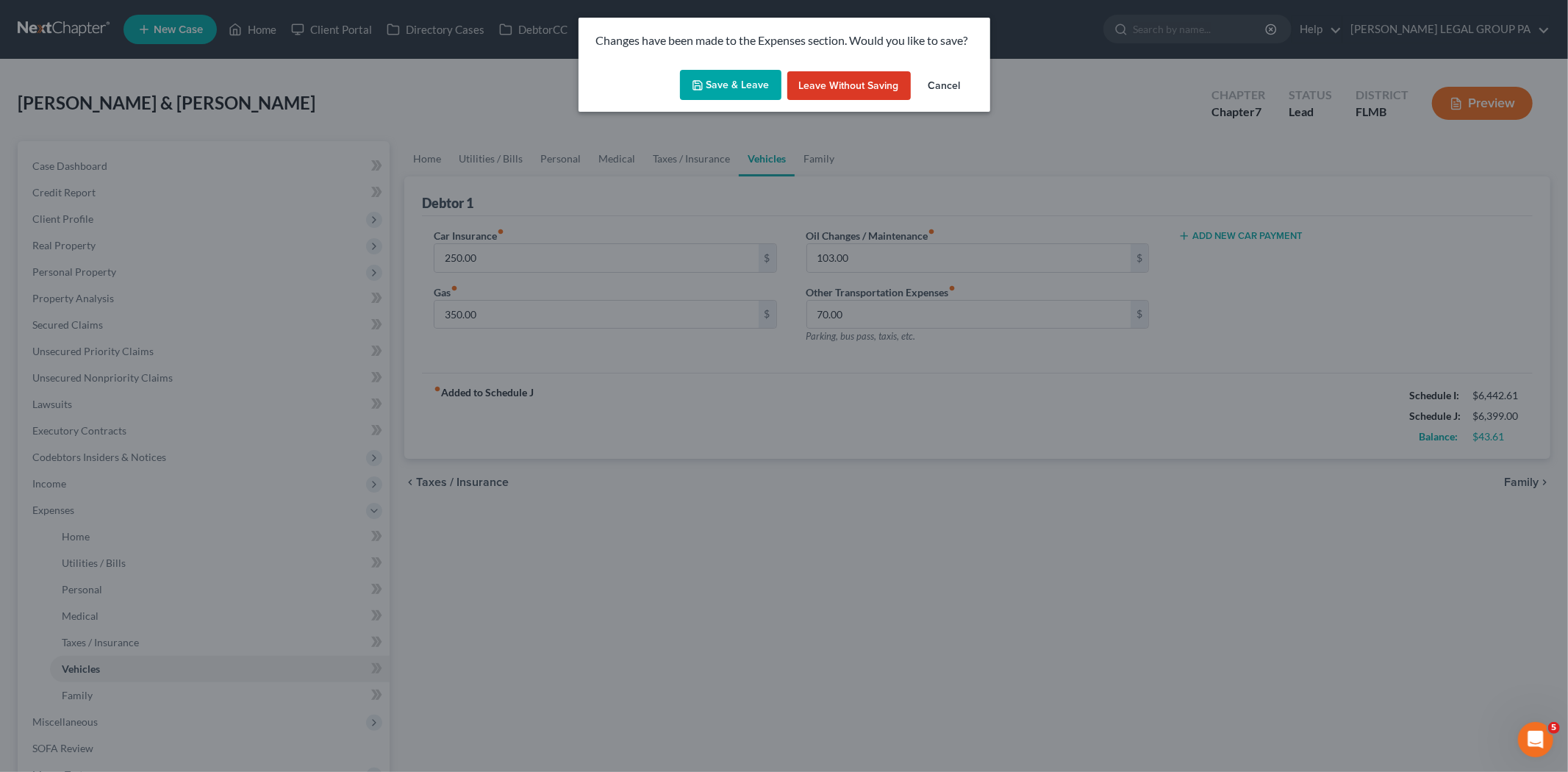
click at [687, 81] on button "Save & Leave" at bounding box center [730, 84] width 101 height 31
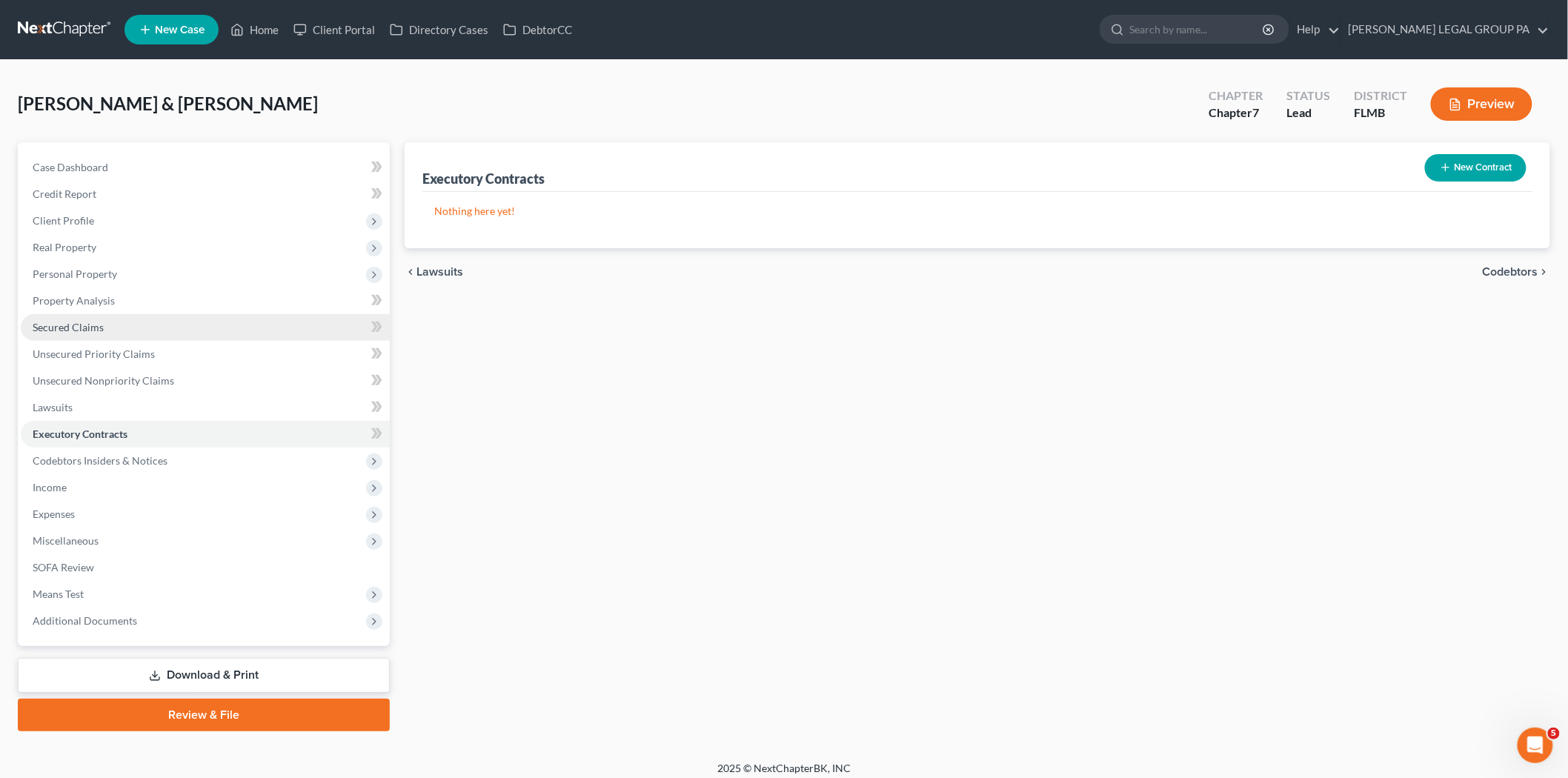
click at [132, 322] on link "Secured Claims" at bounding box center [205, 328] width 369 height 27
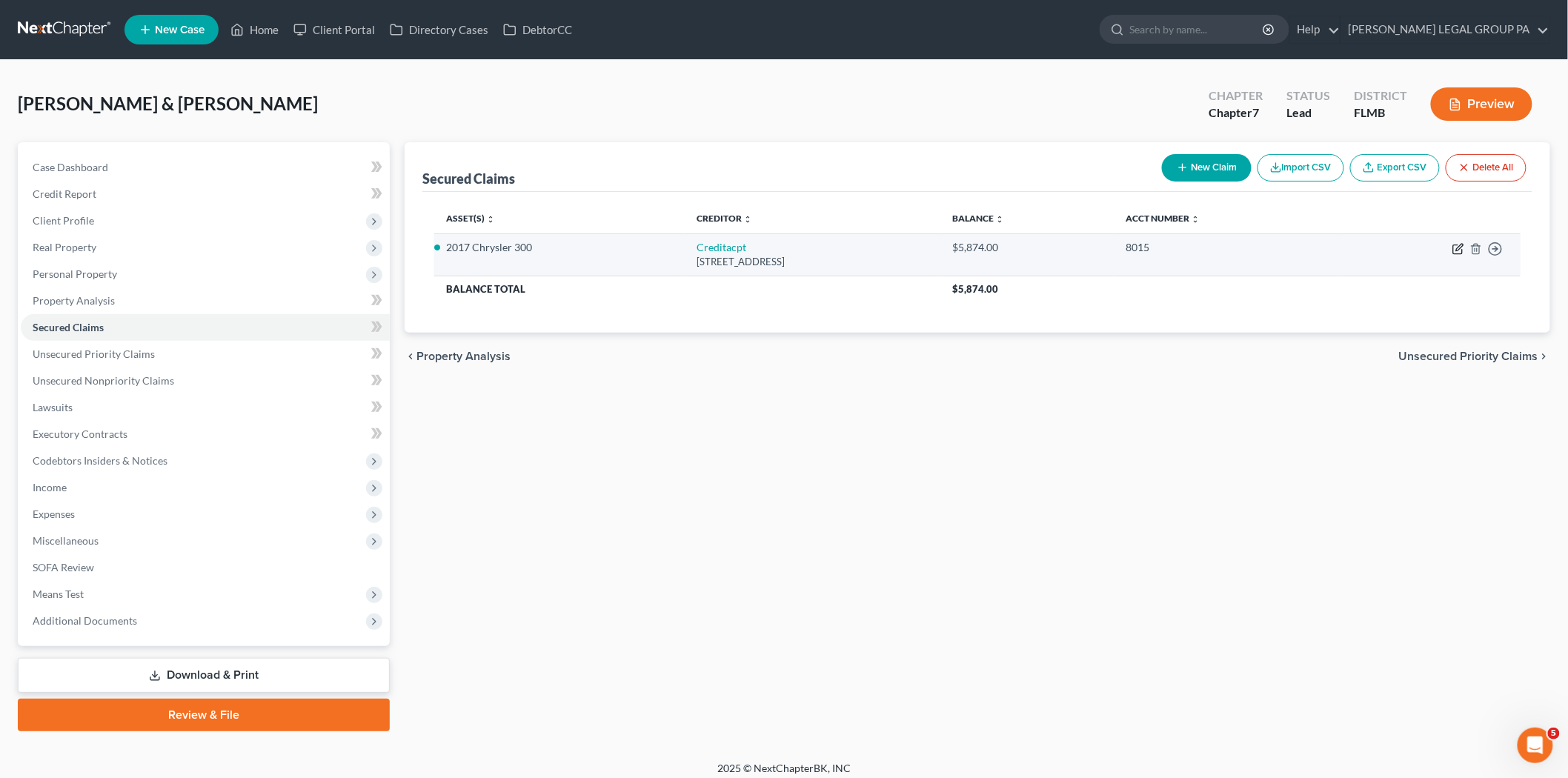
click at [1461, 244] on icon "button" at bounding box center [1460, 247] width 6 height 6
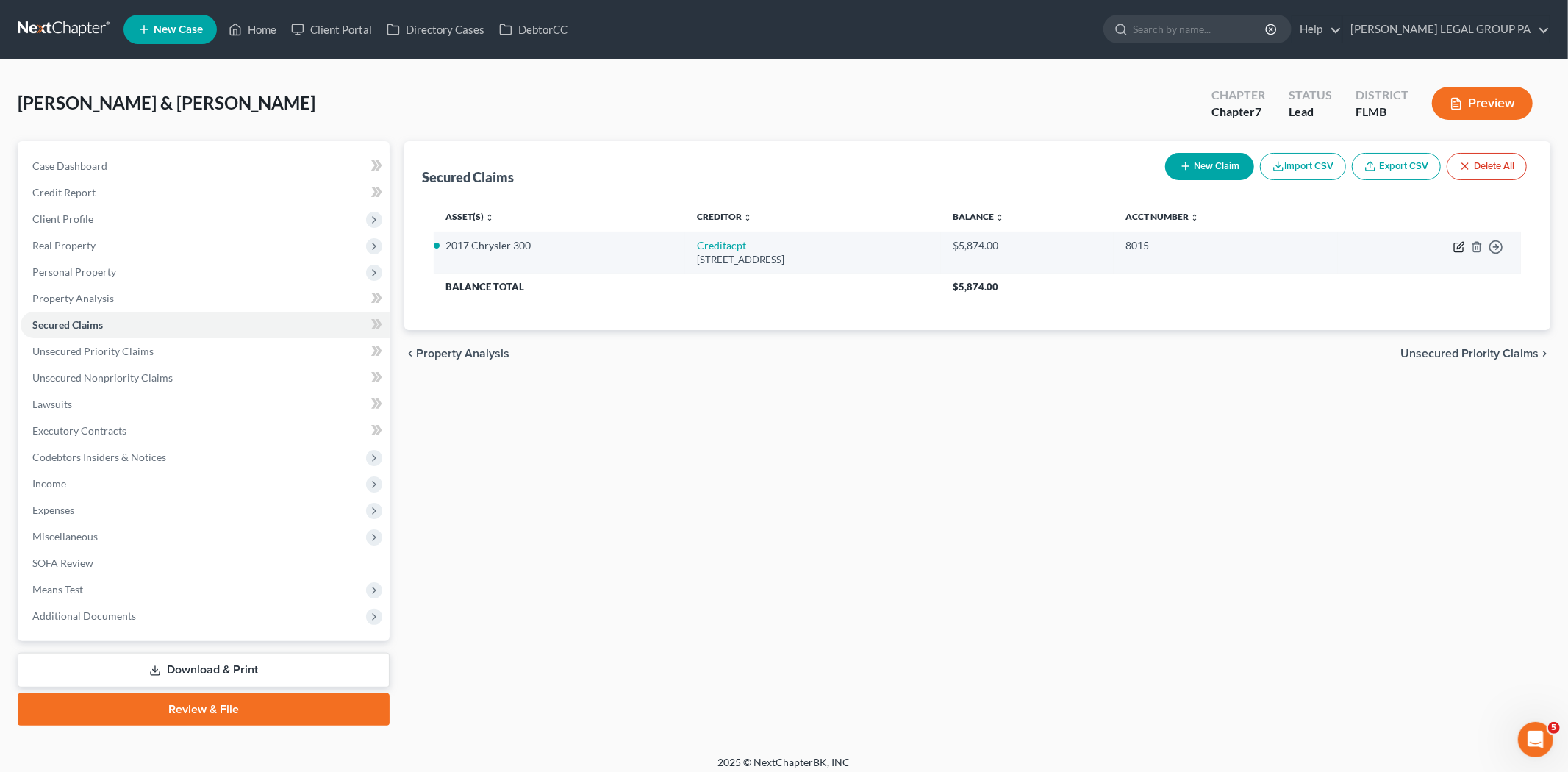
select select "23"
select select "0"
select select "1"
select select "0"
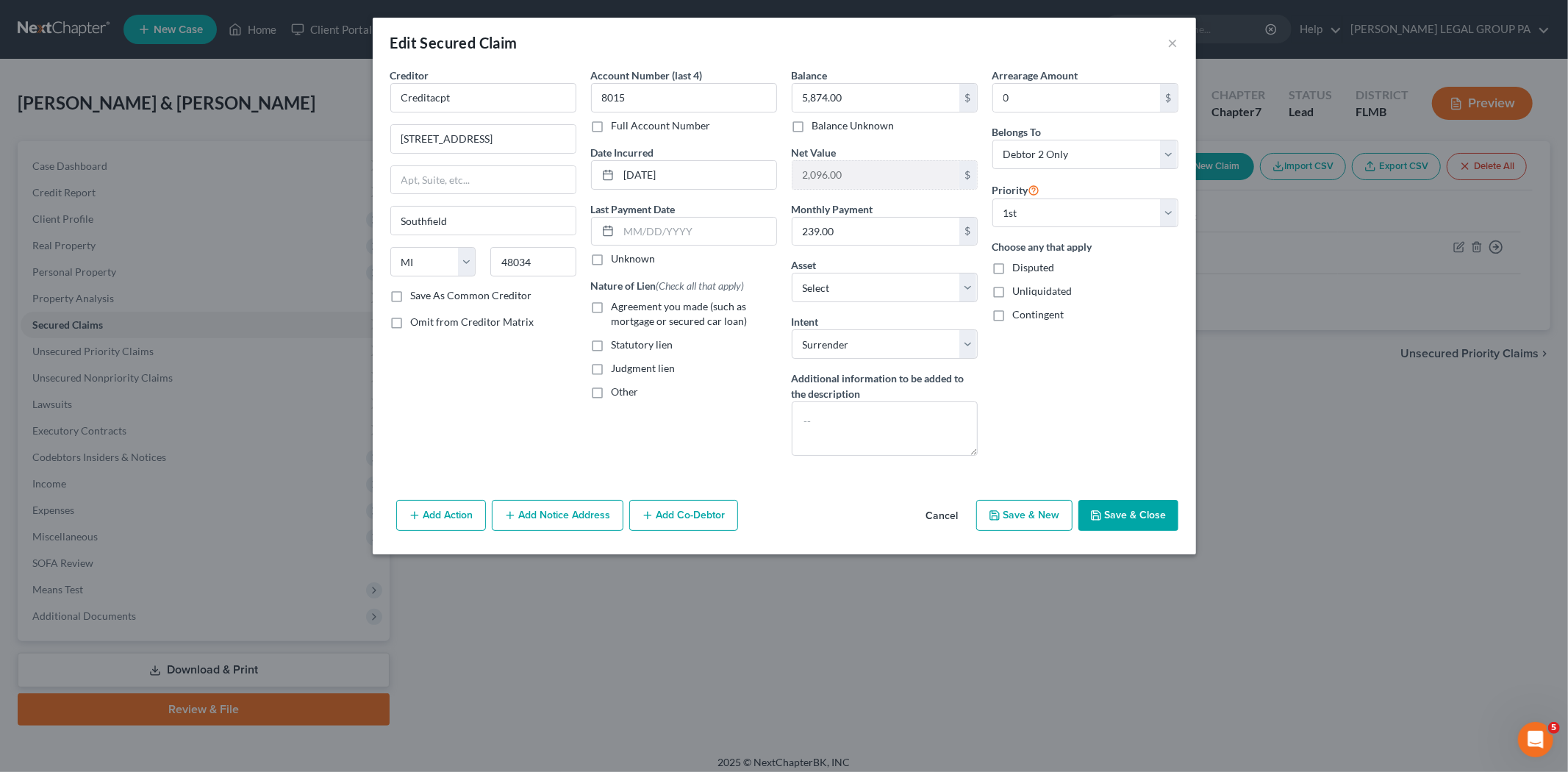
click at [1123, 512] on button "Save & Close" at bounding box center [1128, 515] width 100 height 31
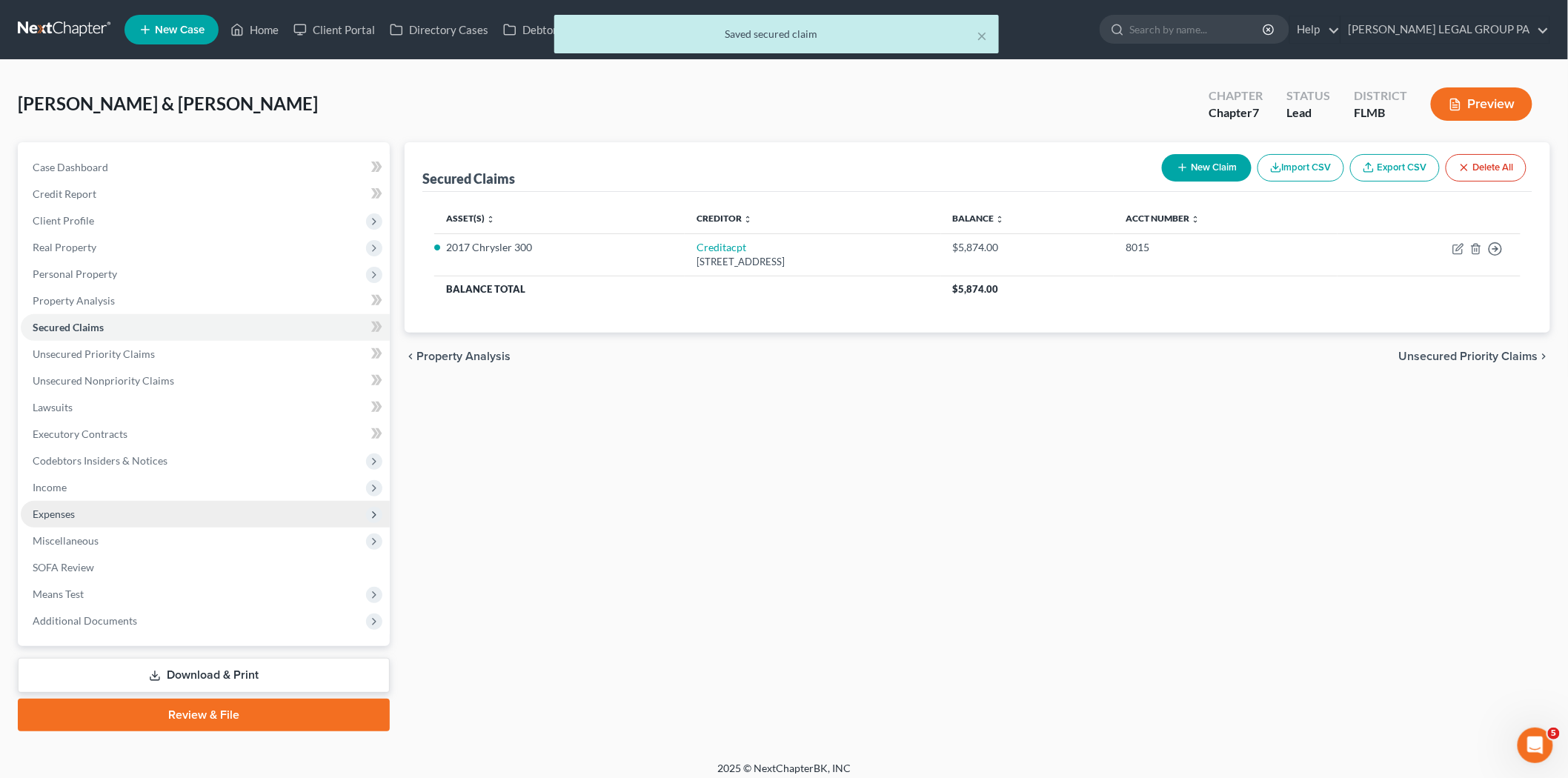
scroll to position [8, 0]
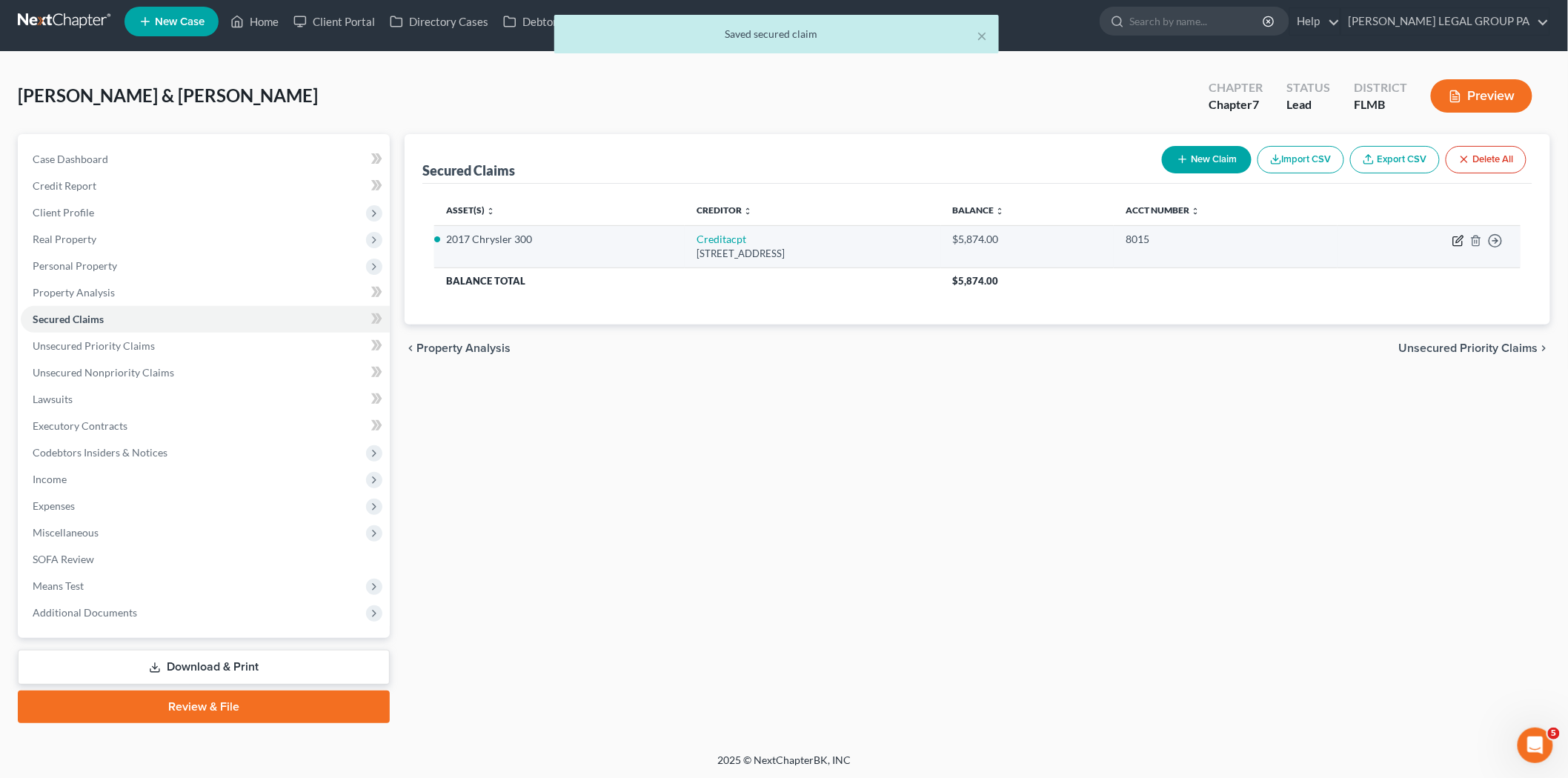
click at [1457, 244] on icon "button" at bounding box center [1458, 240] width 12 height 12
select select "23"
select select "0"
select select "1"
select select "0"
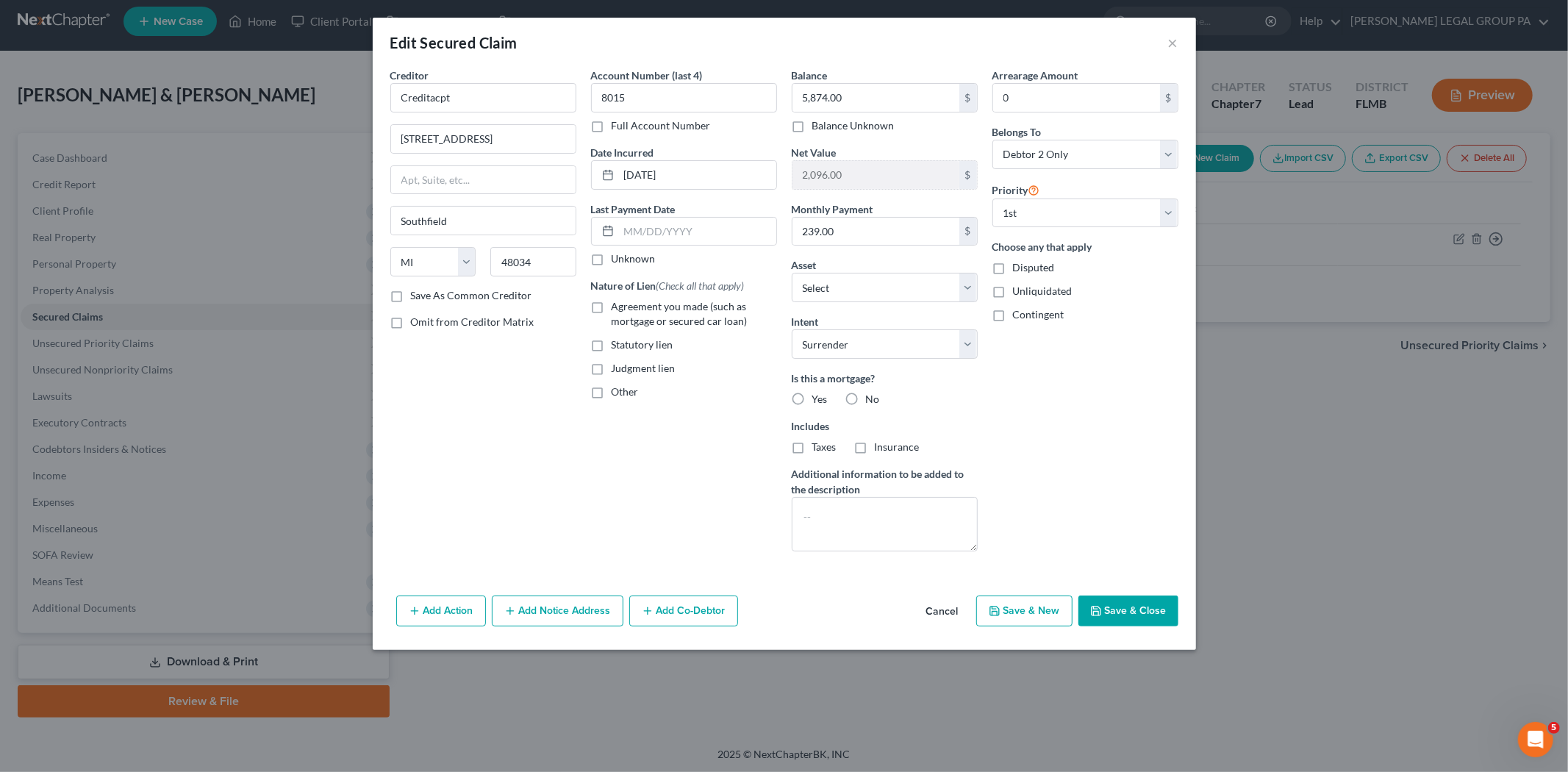
click at [1147, 599] on button "Save & Close" at bounding box center [1128, 610] width 100 height 31
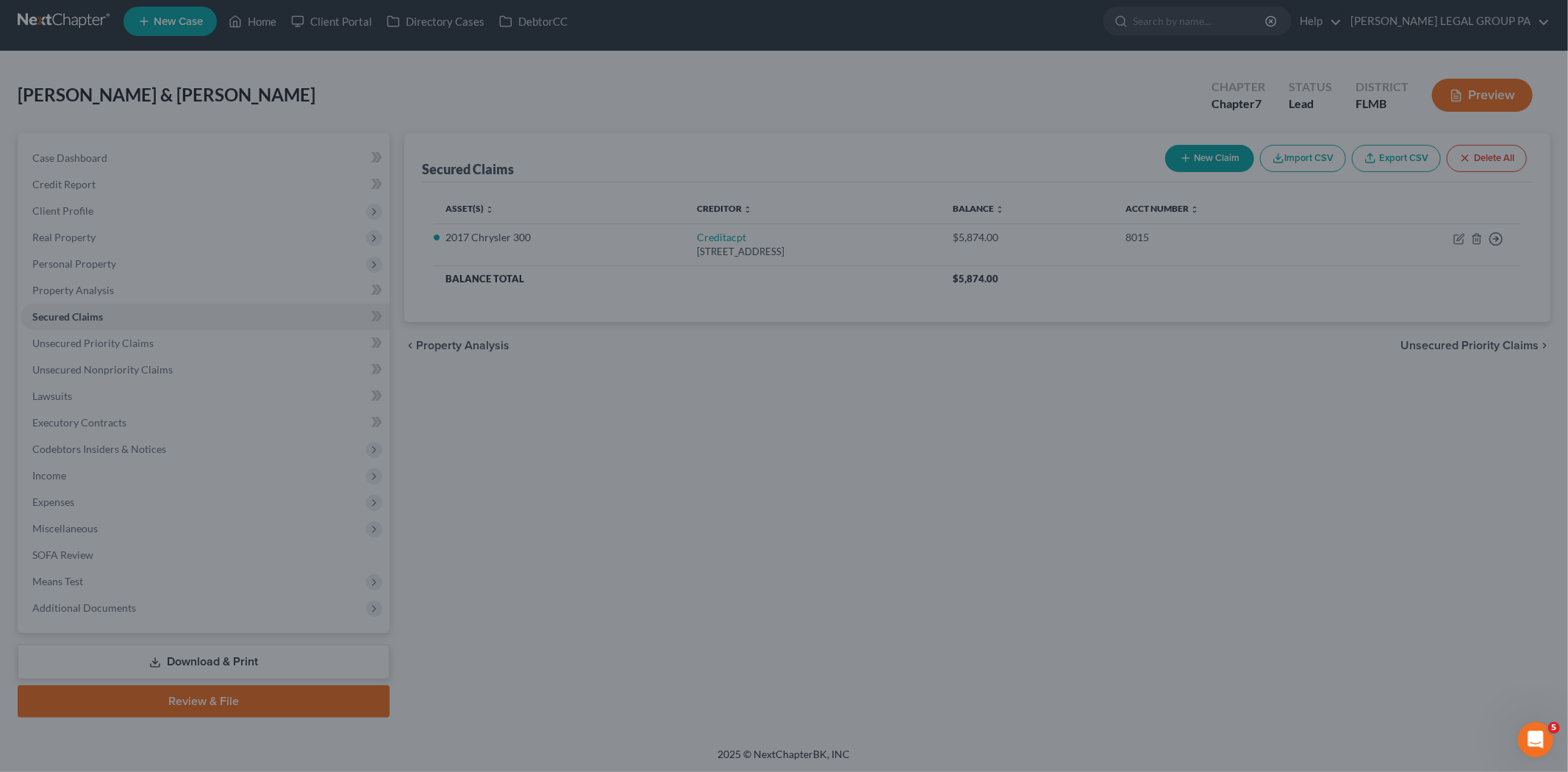
select select "4"
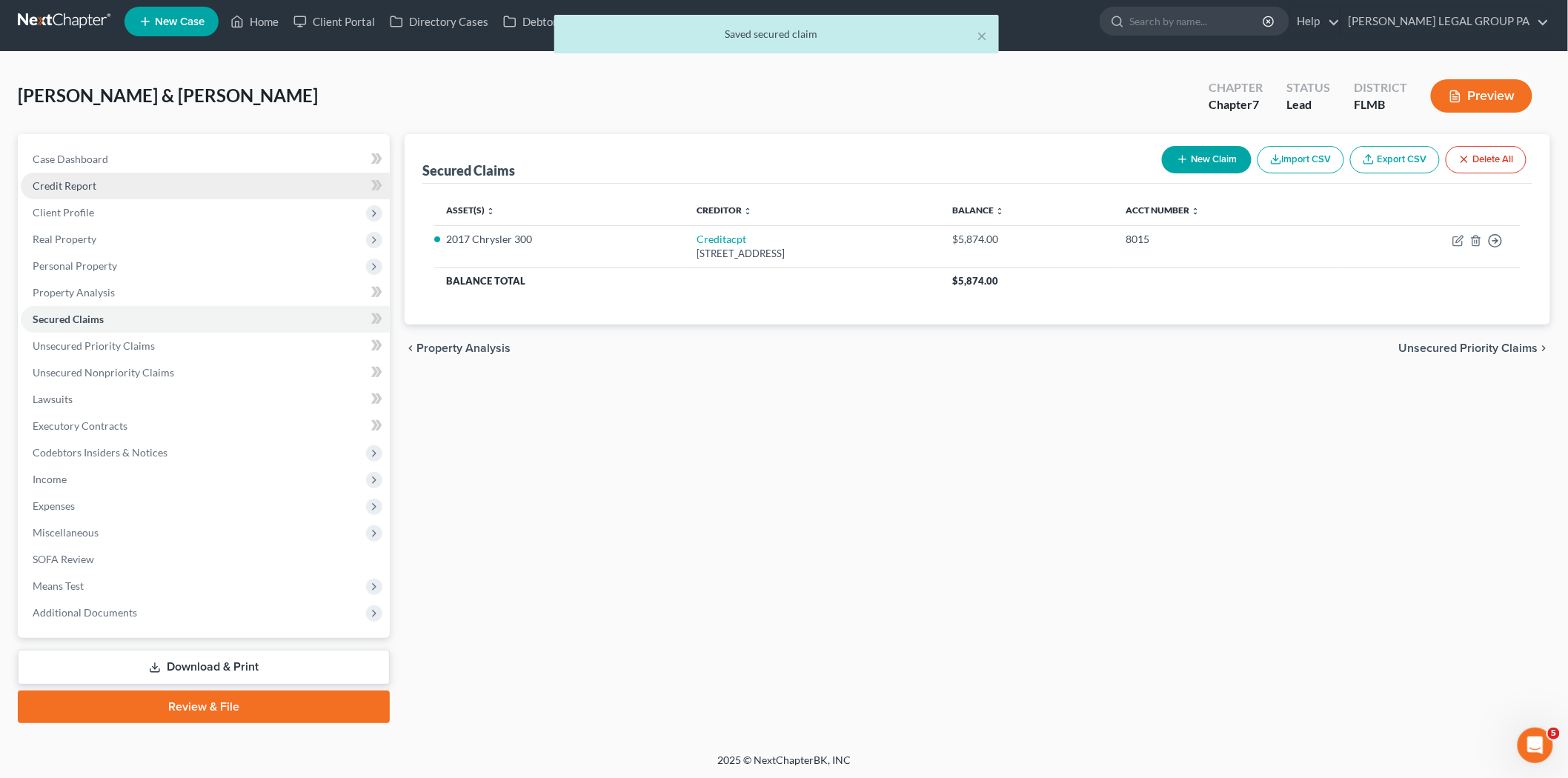
click at [154, 181] on link "Credit Report" at bounding box center [205, 186] width 369 height 27
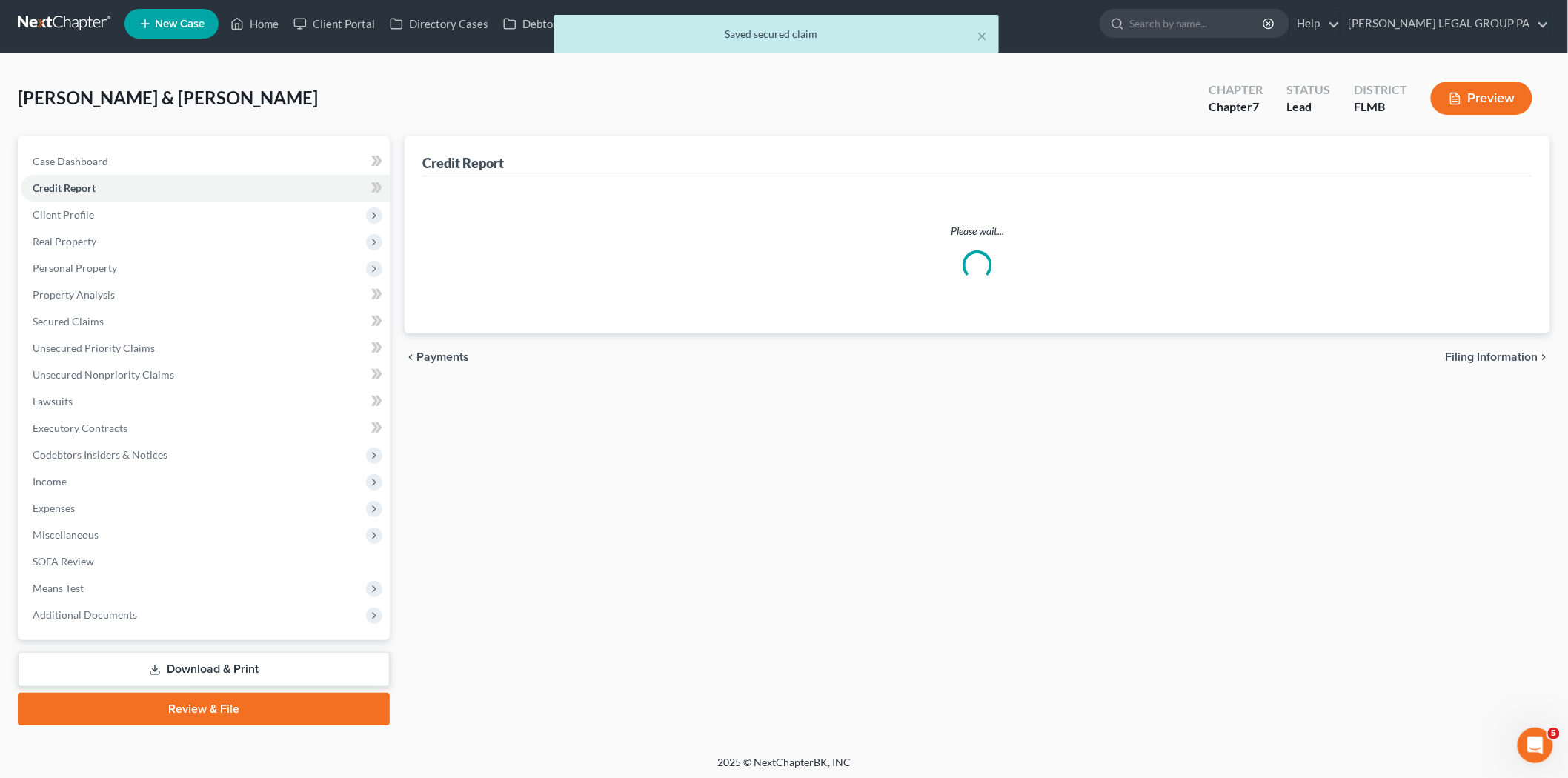
scroll to position [8, 0]
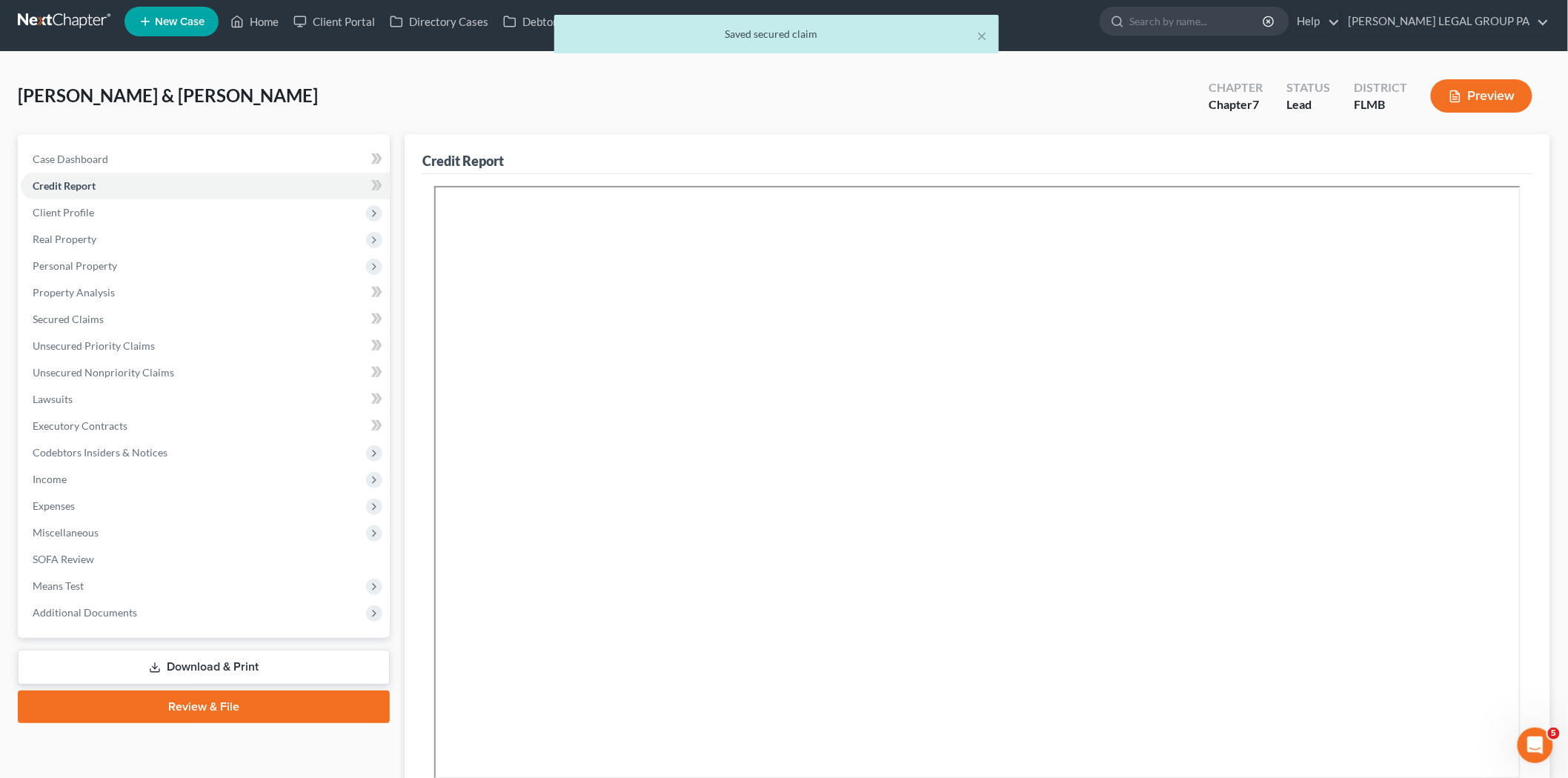
click at [242, 674] on link "Download & Print" at bounding box center [203, 667] width 372 height 35
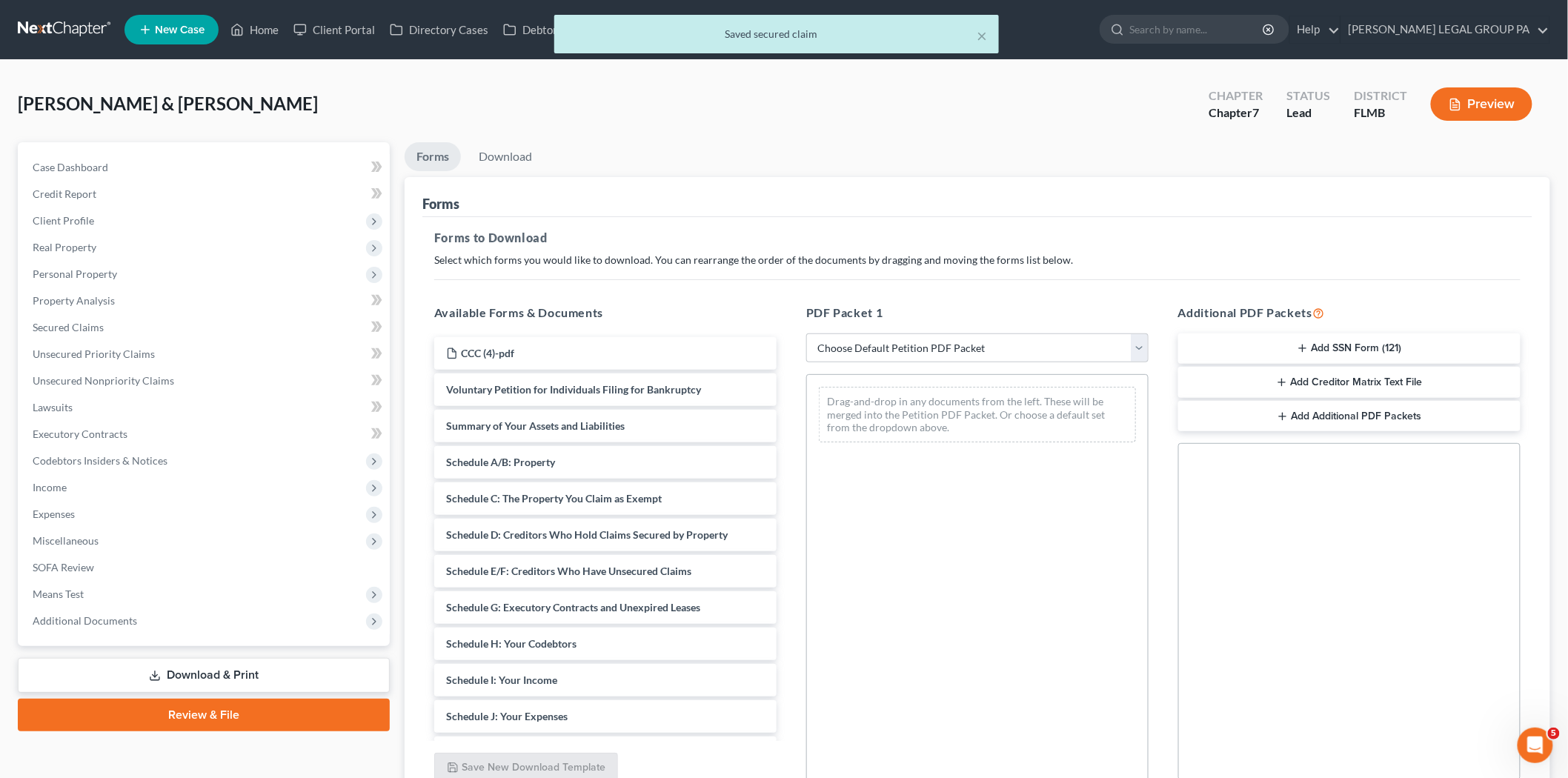
click at [227, 715] on link "Review & File" at bounding box center [203, 714] width 372 height 33
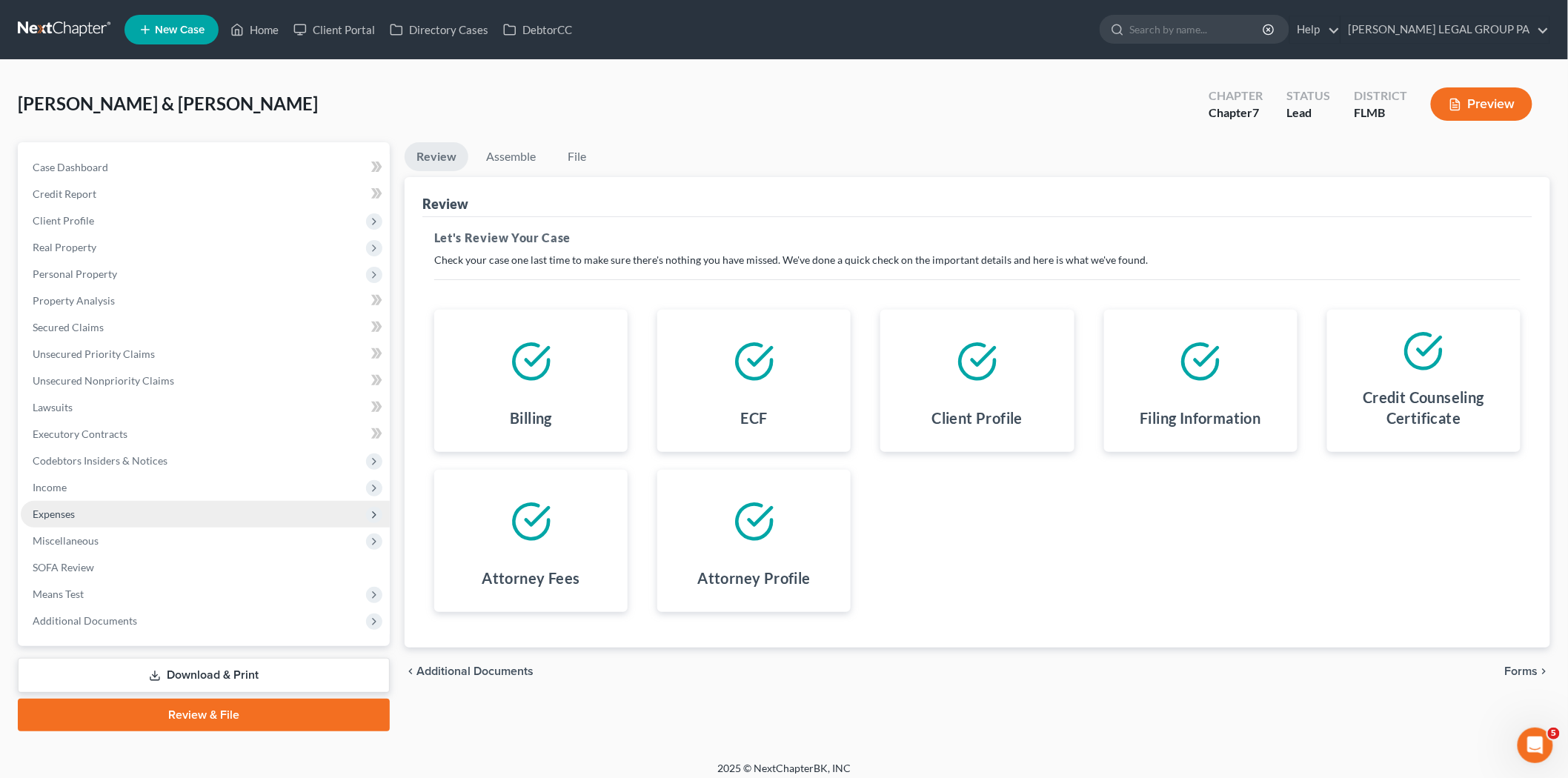
click at [157, 511] on span "Expenses" at bounding box center [205, 514] width 369 height 27
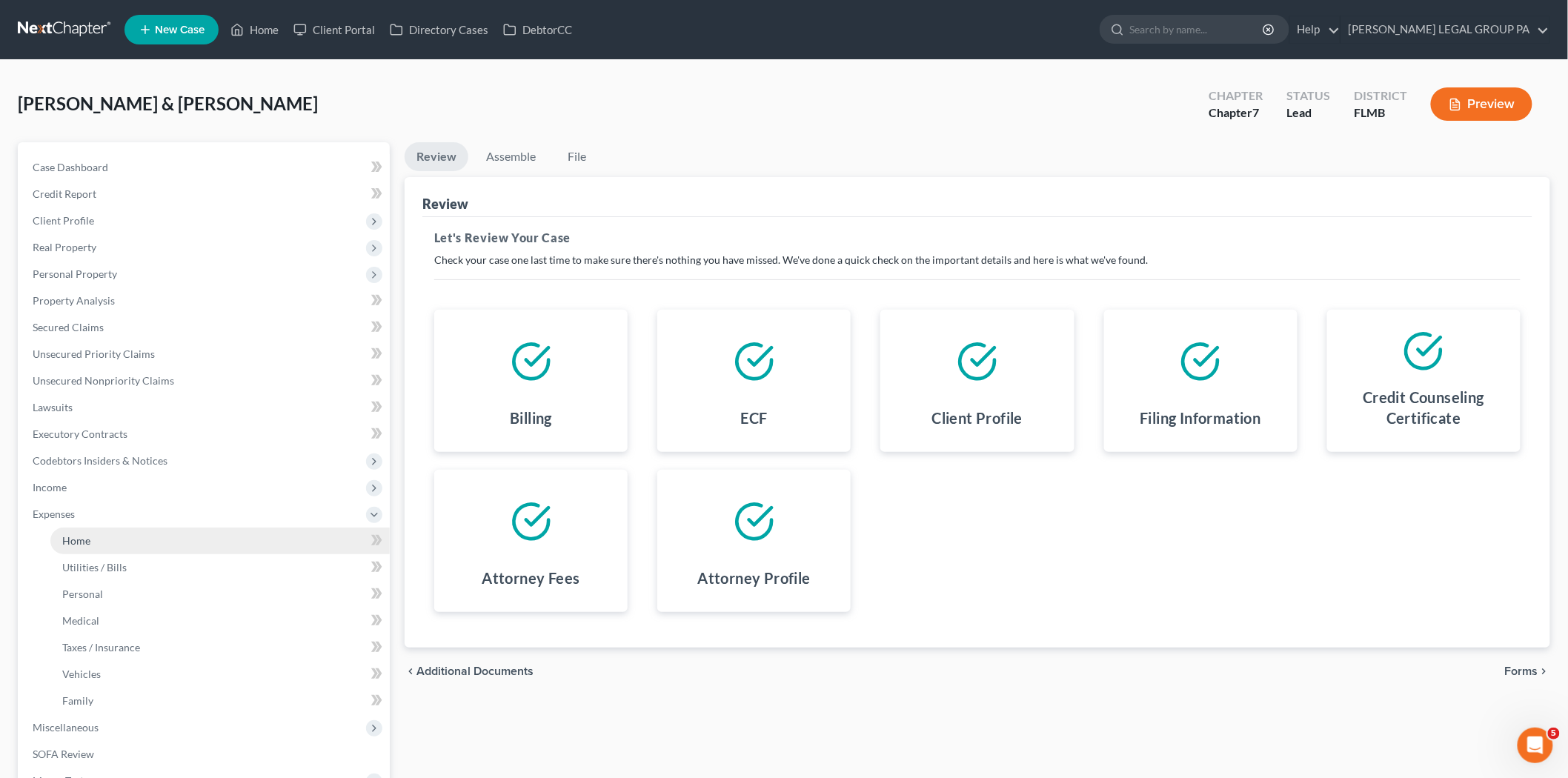
click at [159, 533] on link "Home" at bounding box center [220, 541] width 339 height 27
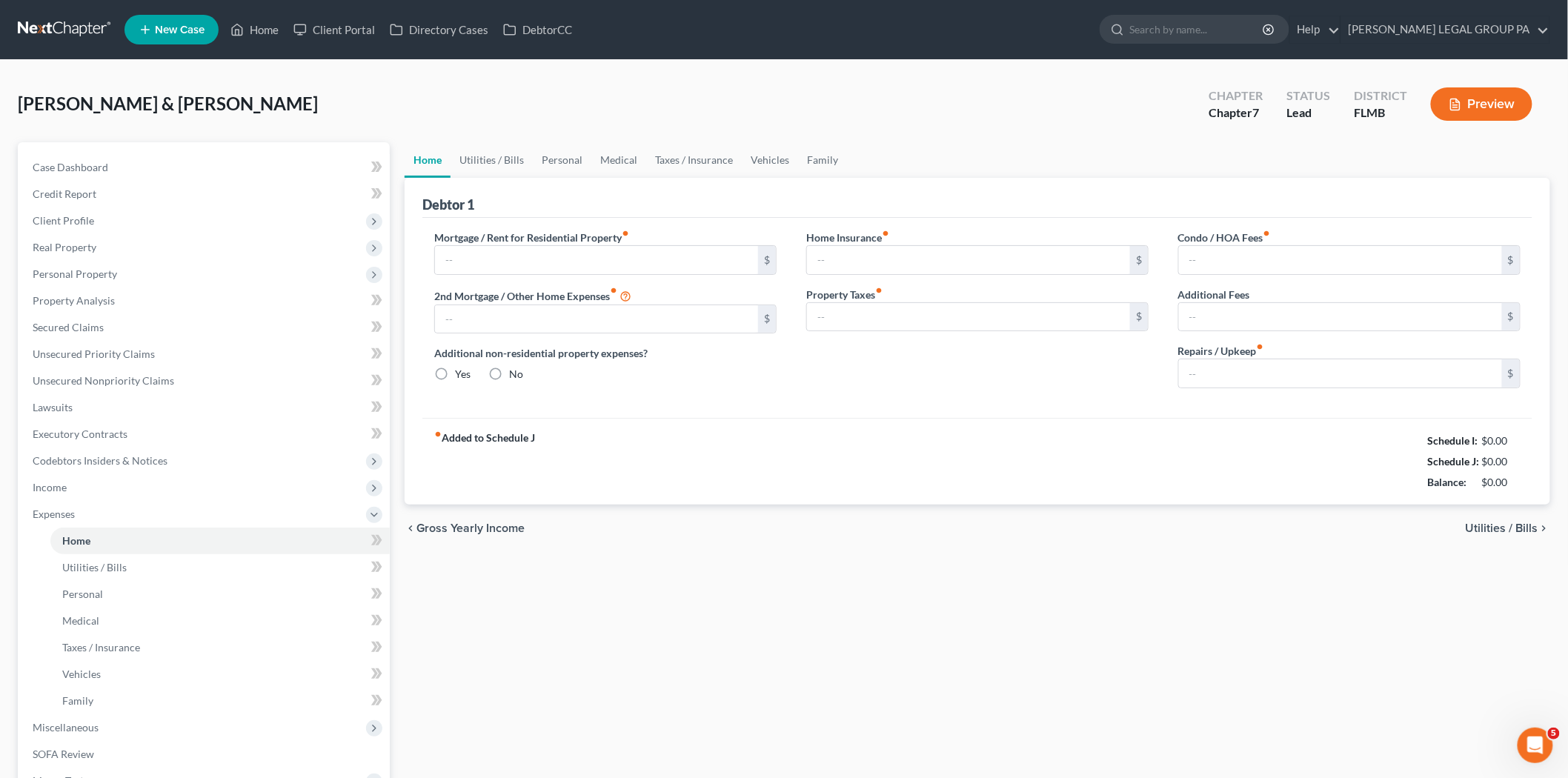
type input "2,050.00"
type input "0.00"
radio input "true"
type input "20.00"
type input "0.00"
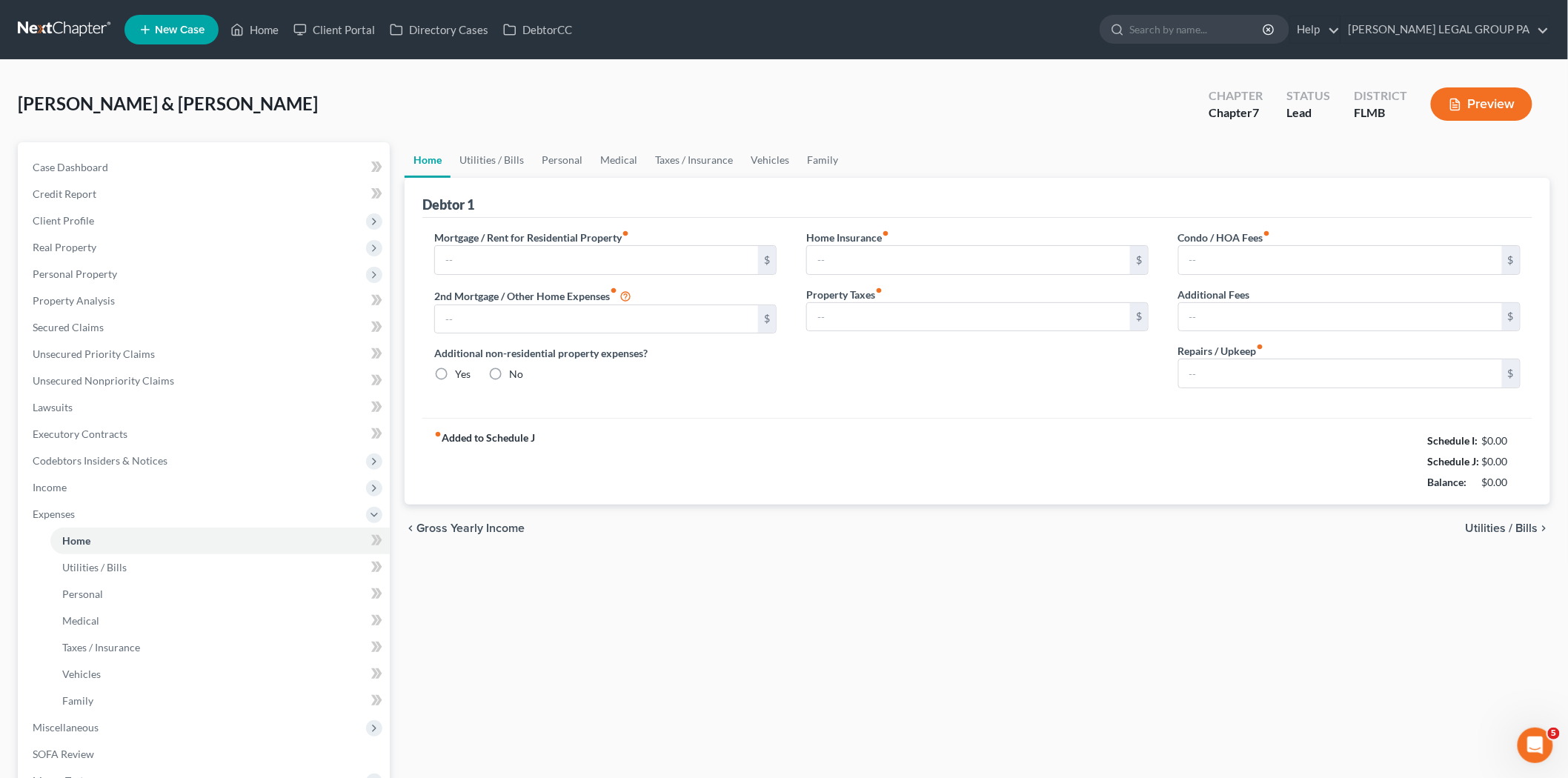
type input "0.00"
type input "170.00"
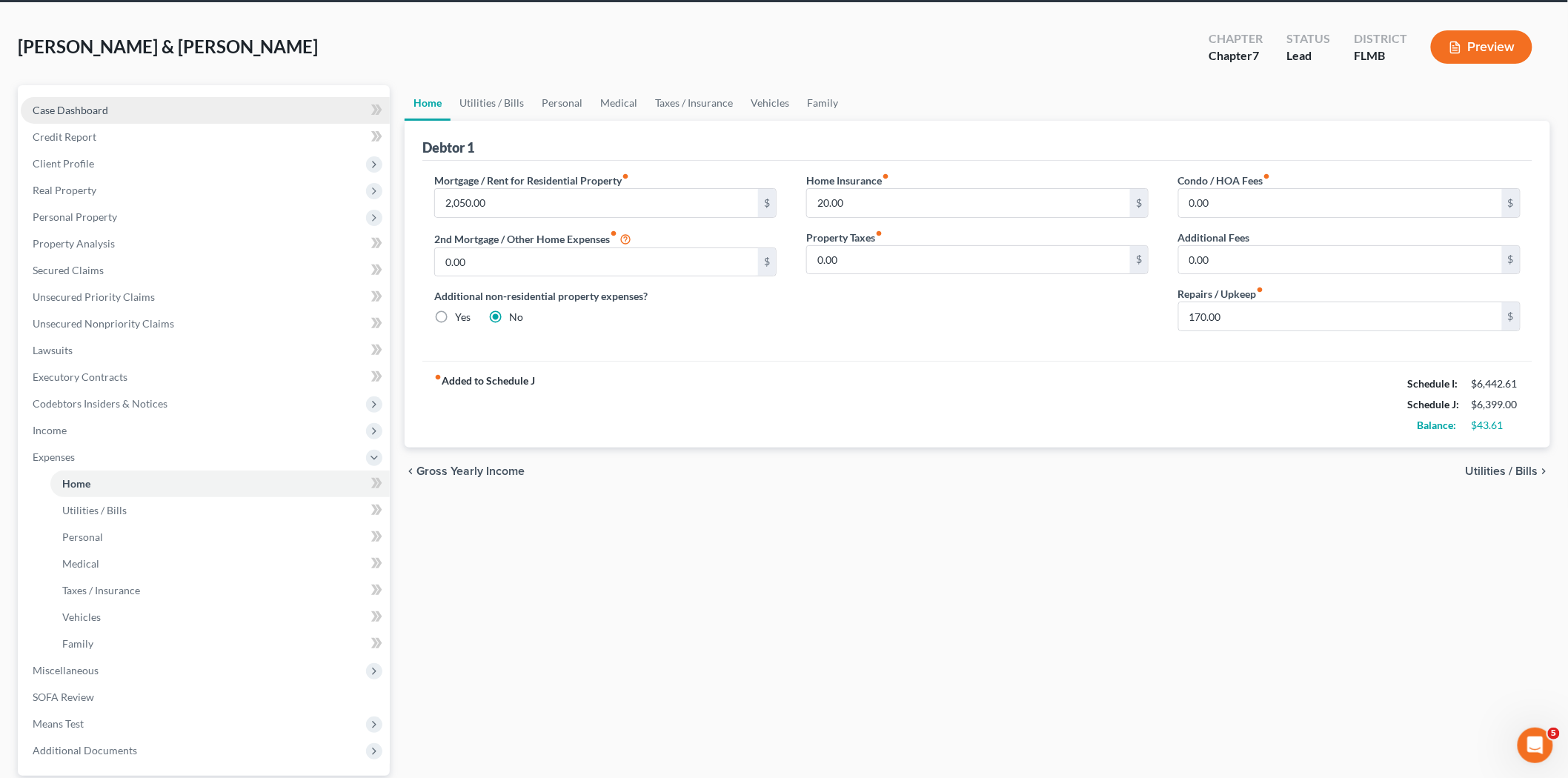
scroll to position [30, 0]
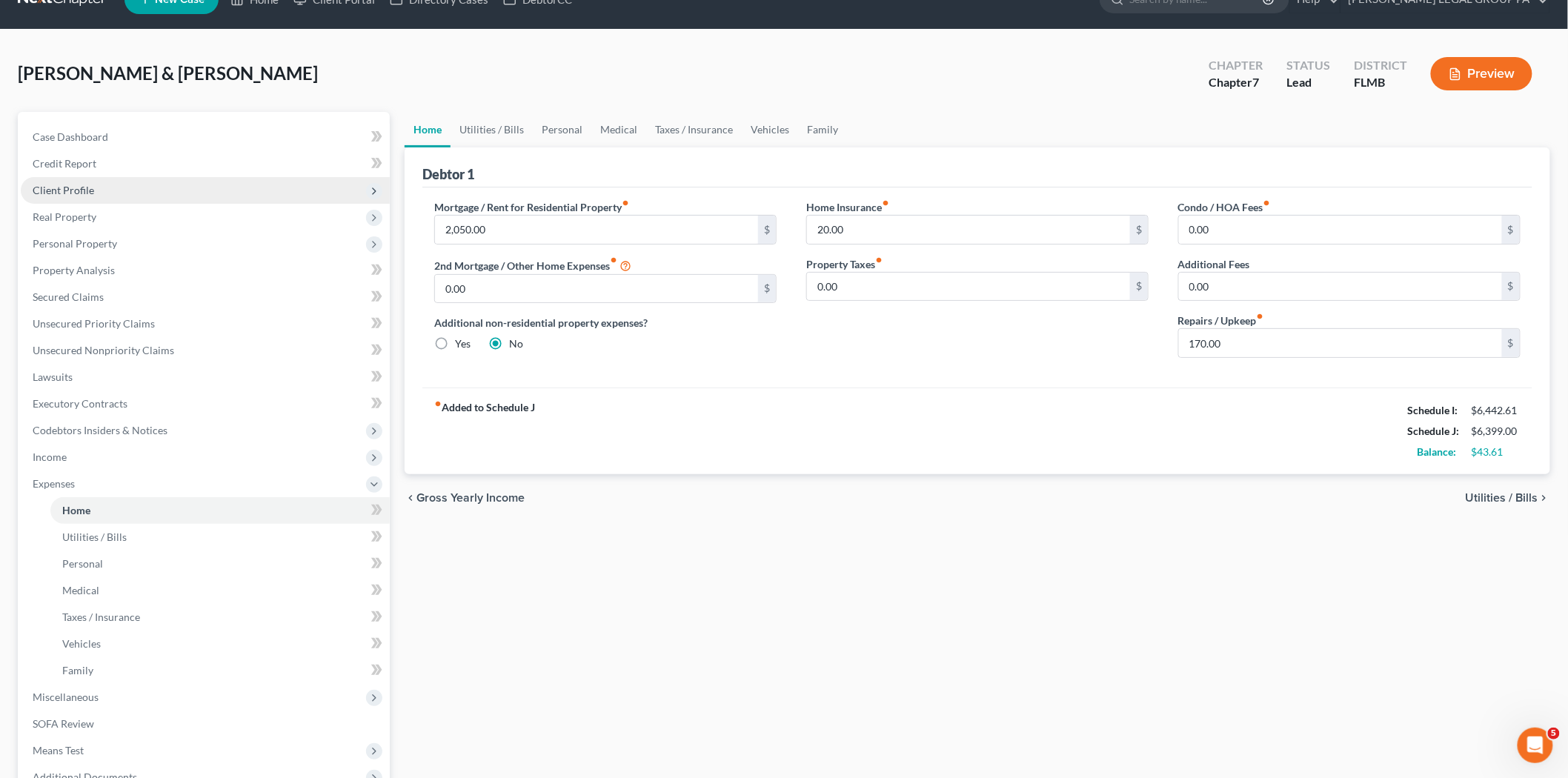
click at [104, 180] on span "Client Profile" at bounding box center [205, 191] width 369 height 27
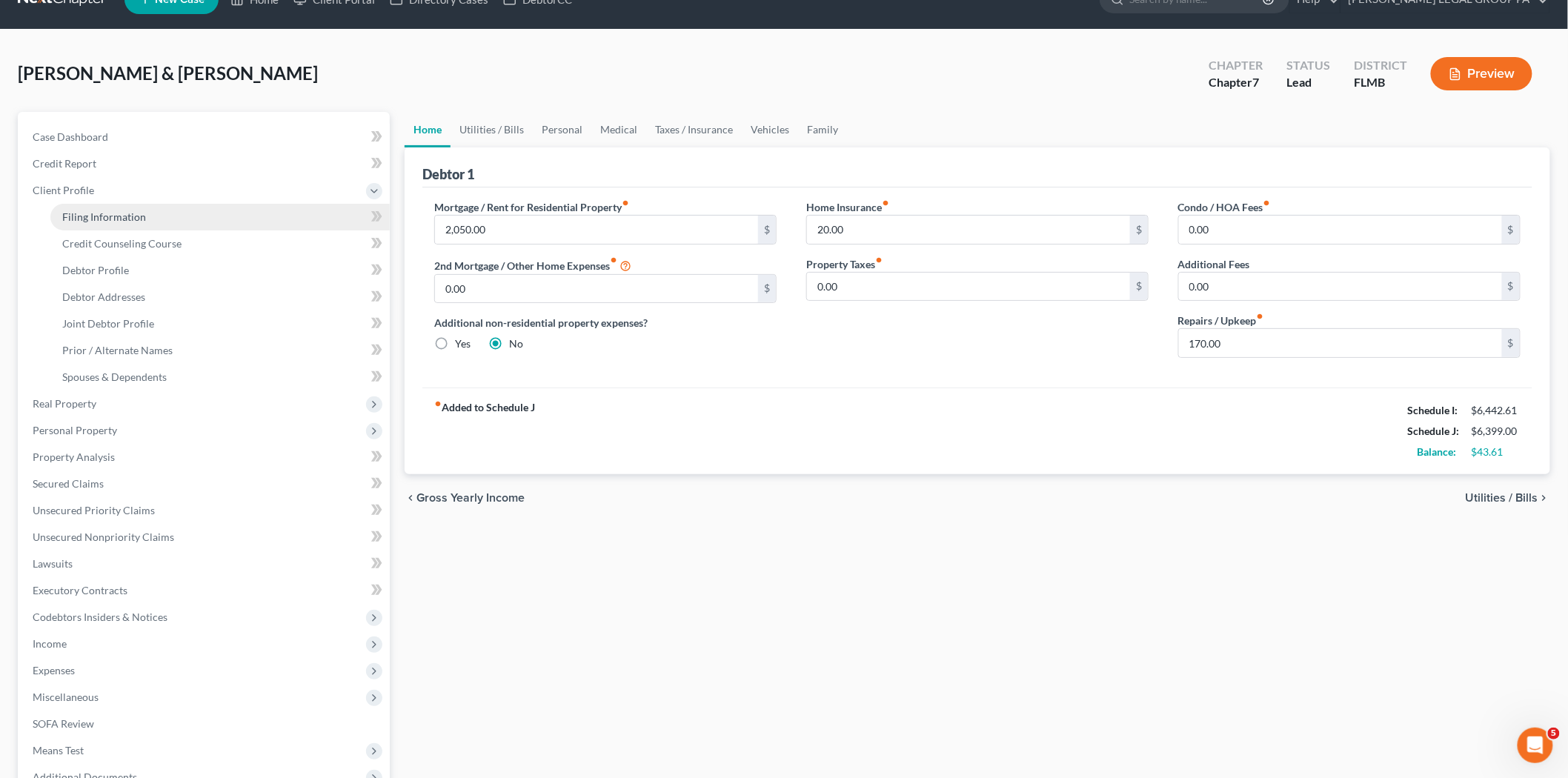
click at [132, 220] on span "Filing Information" at bounding box center [103, 216] width 84 height 13
select select "2"
select select "1"
select select "0"
select select "9"
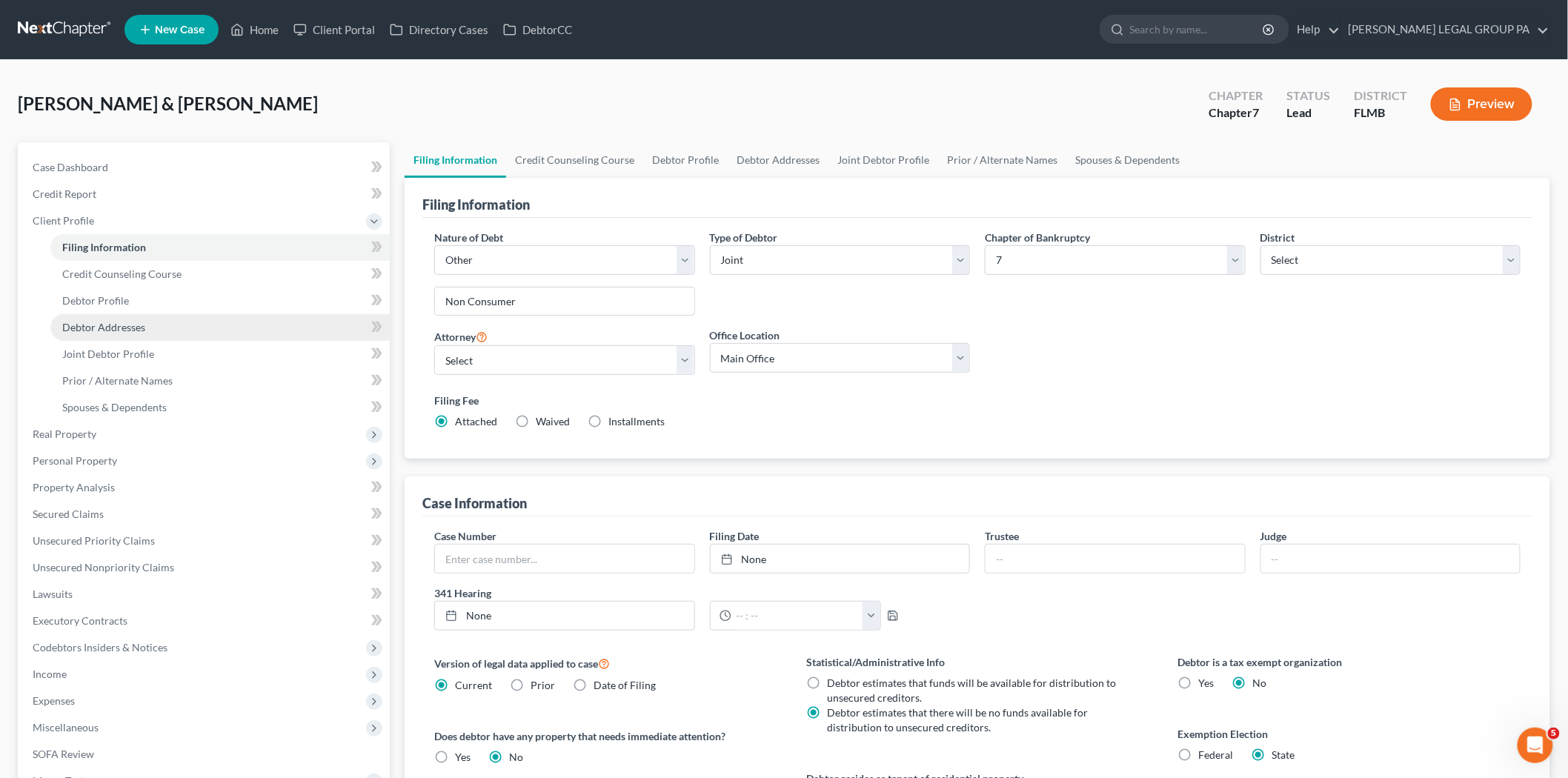
click at [122, 330] on span "Debtor Addresses" at bounding box center [103, 327] width 83 height 13
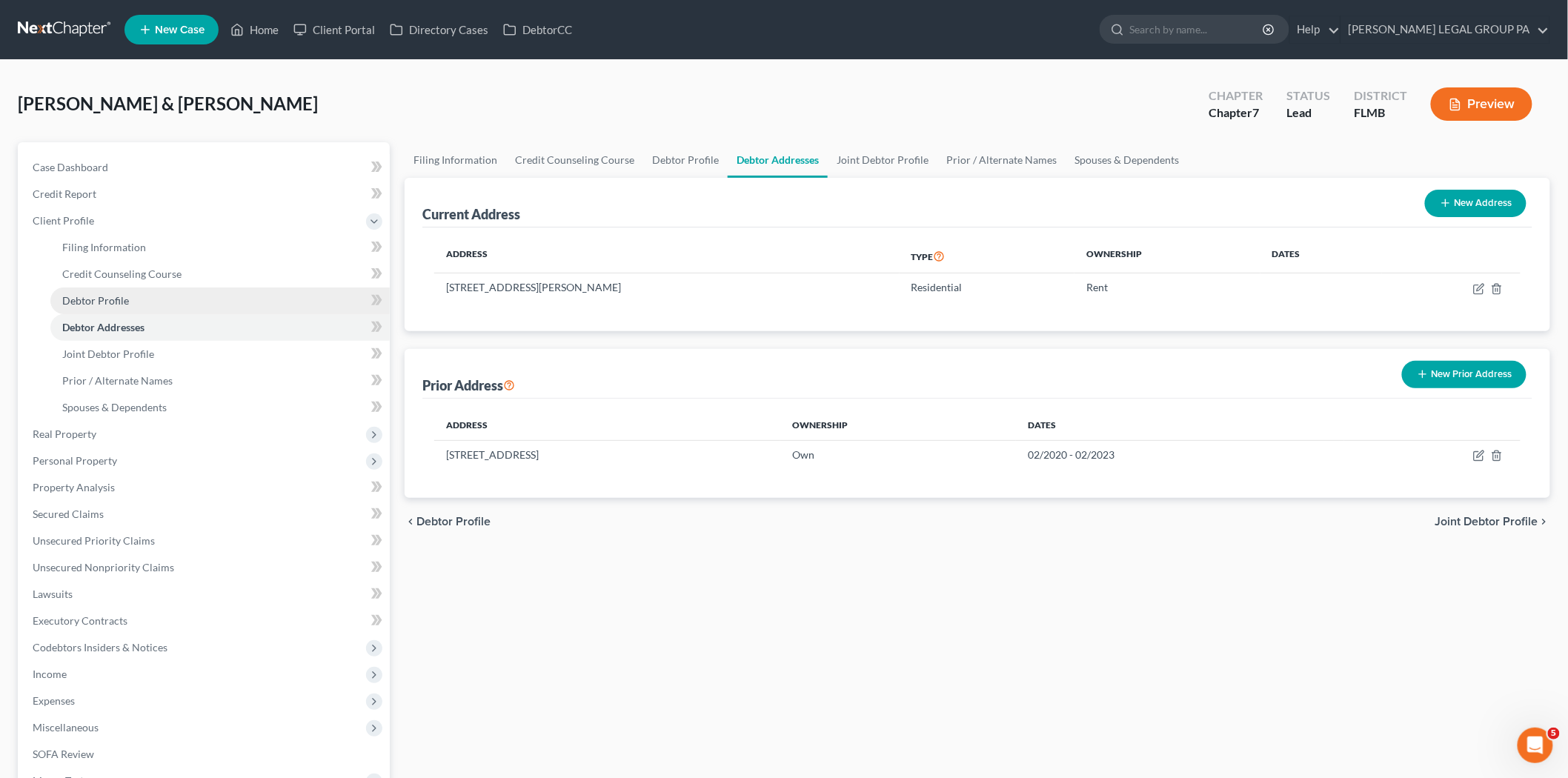
click at [131, 302] on link "Debtor Profile" at bounding box center [220, 301] width 339 height 27
select select "1"
select select "5"
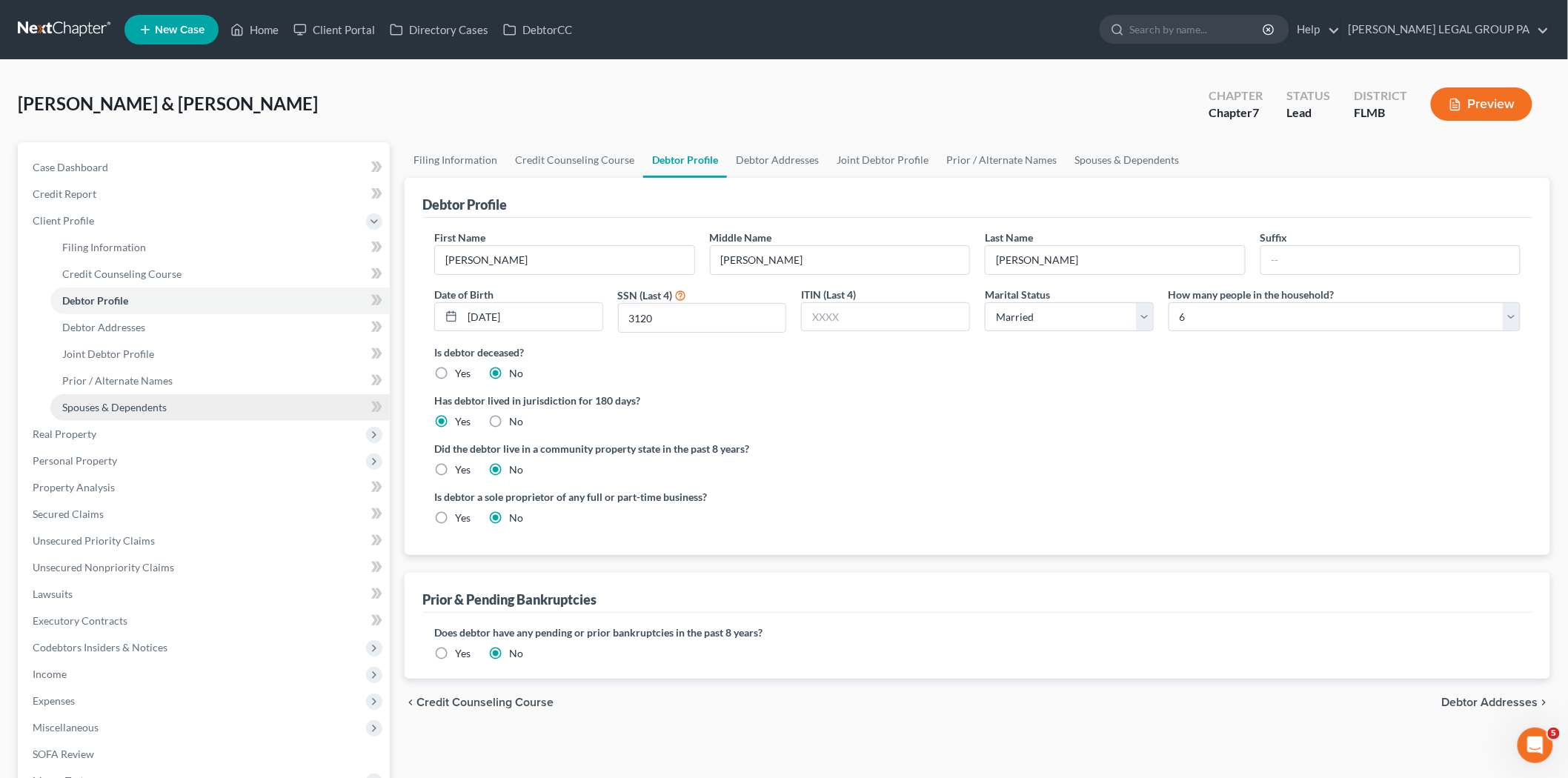
click at [126, 398] on link "Spouses & Dependents" at bounding box center [220, 407] width 339 height 27
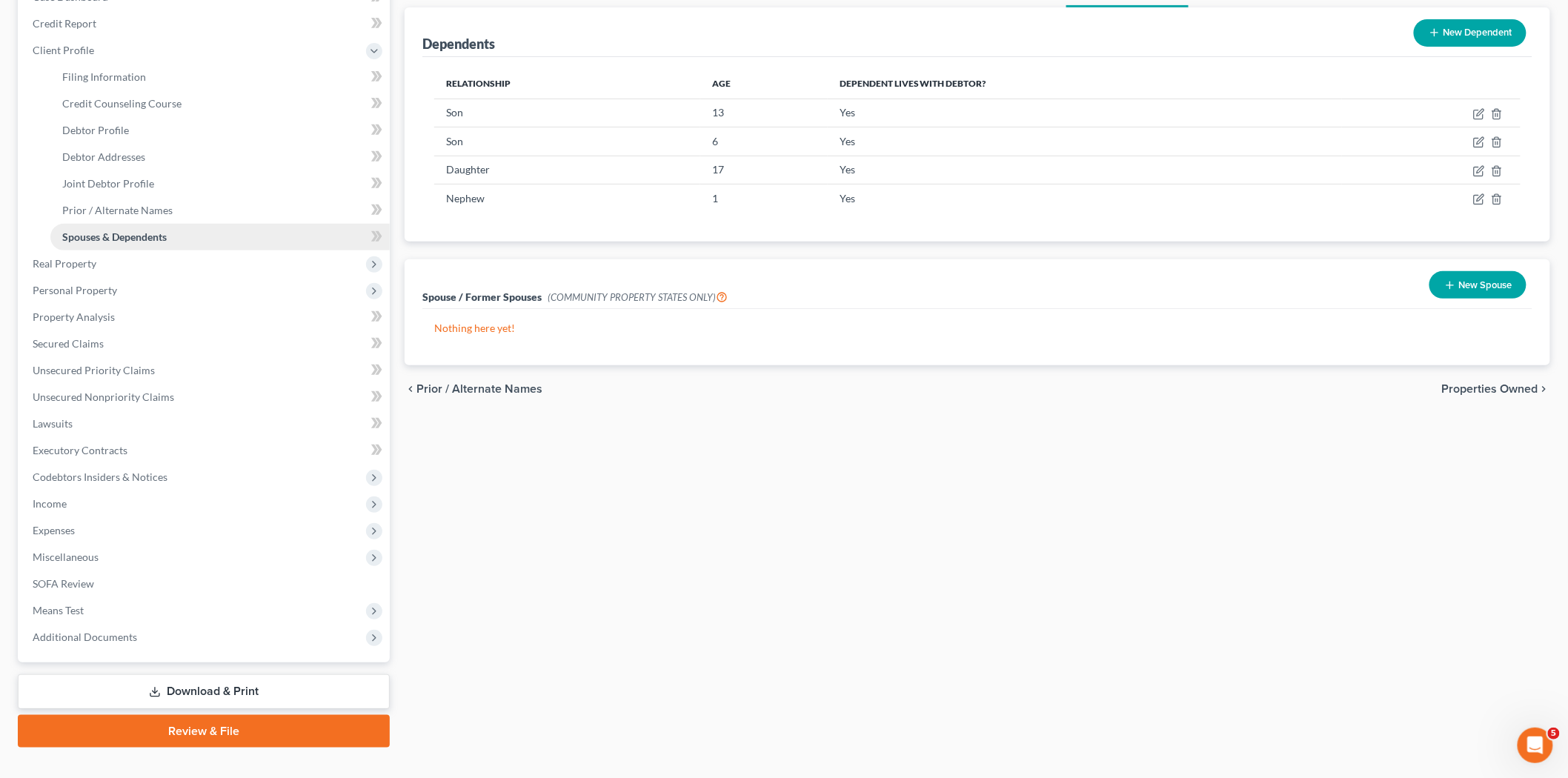
scroll to position [195, 0]
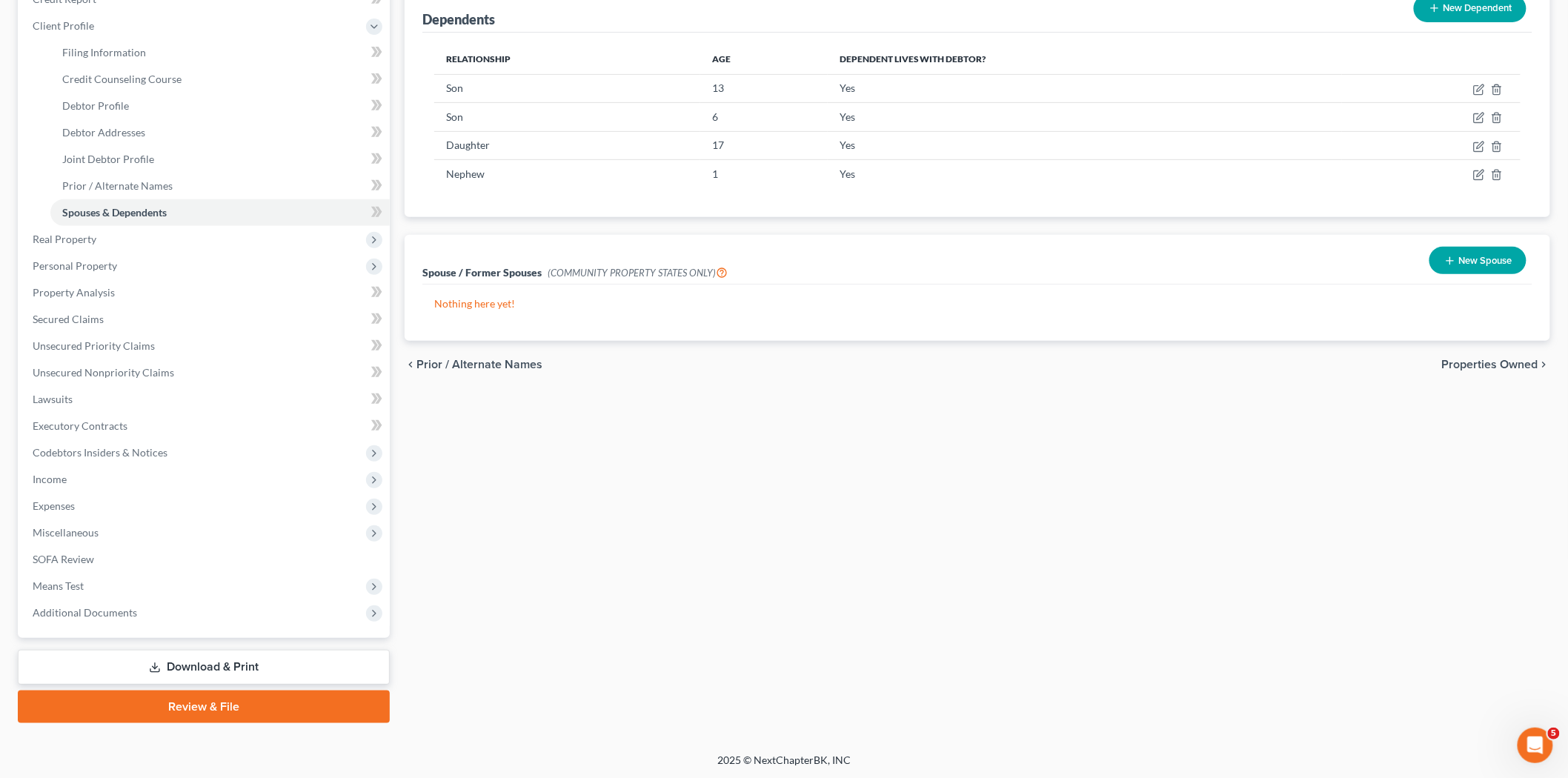
click at [306, 663] on link "Download & Print" at bounding box center [203, 667] width 372 height 35
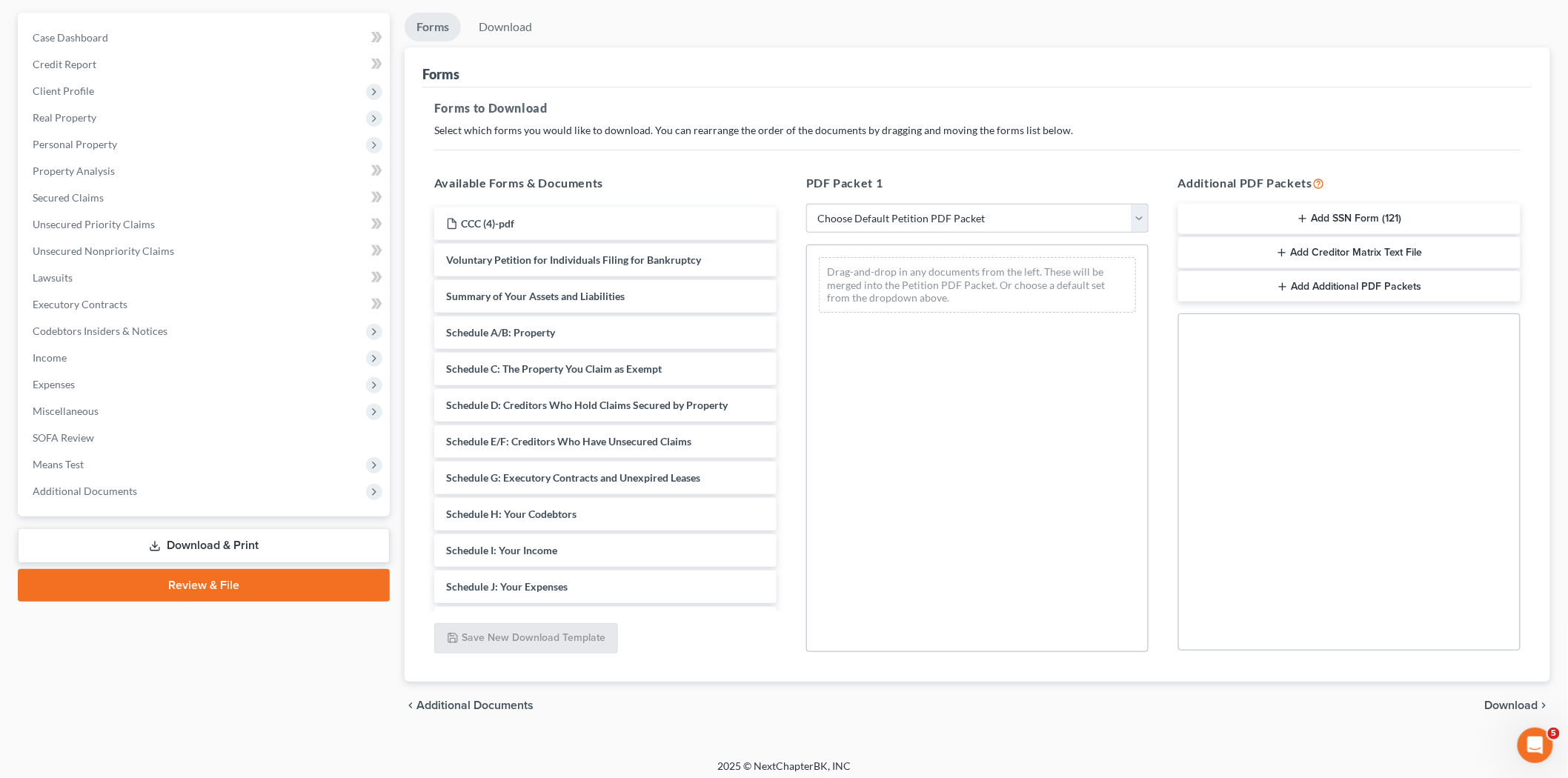
scroll to position [137, 0]
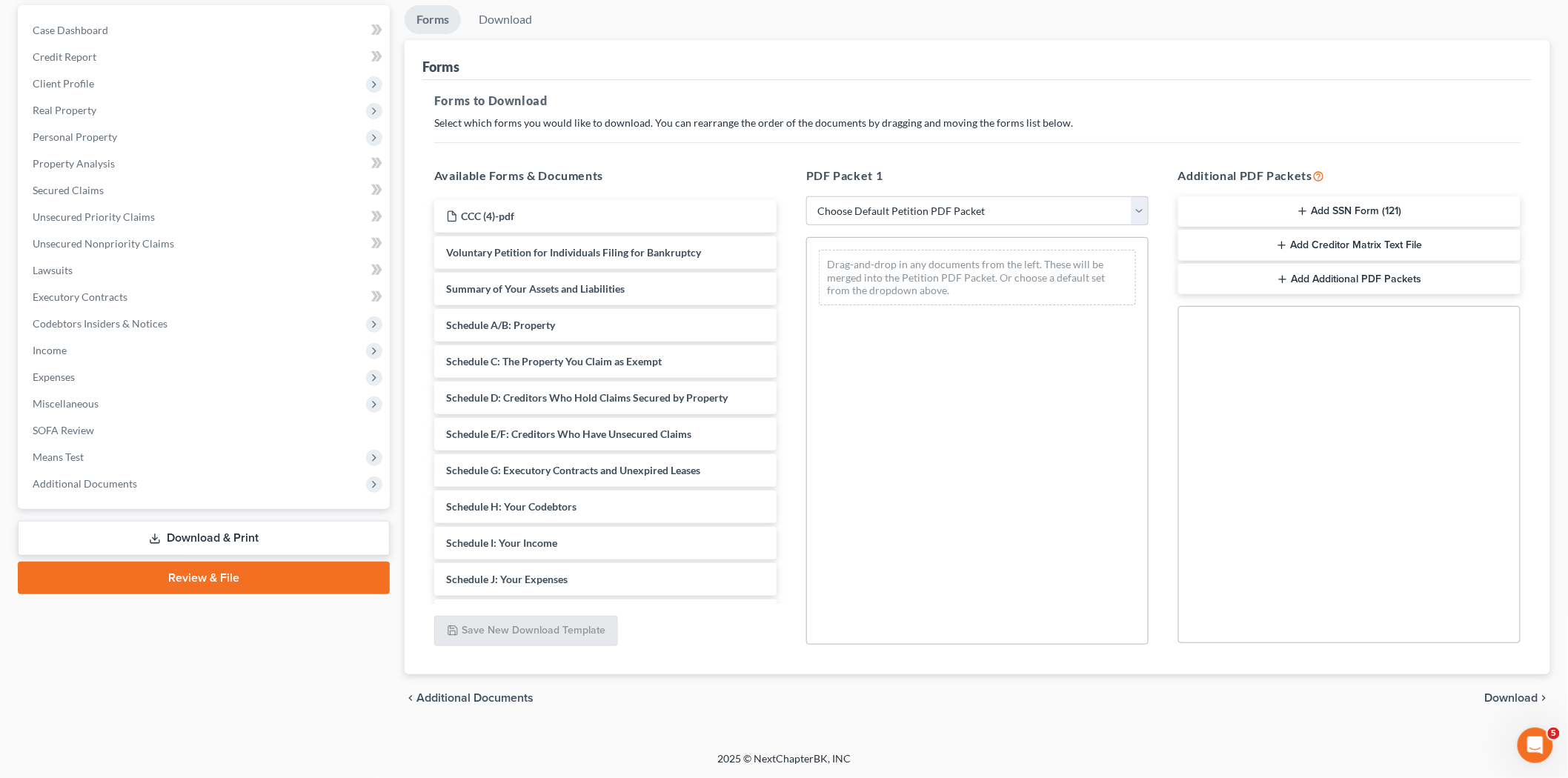
click at [285, 566] on link "Review & File" at bounding box center [203, 578] width 372 height 33
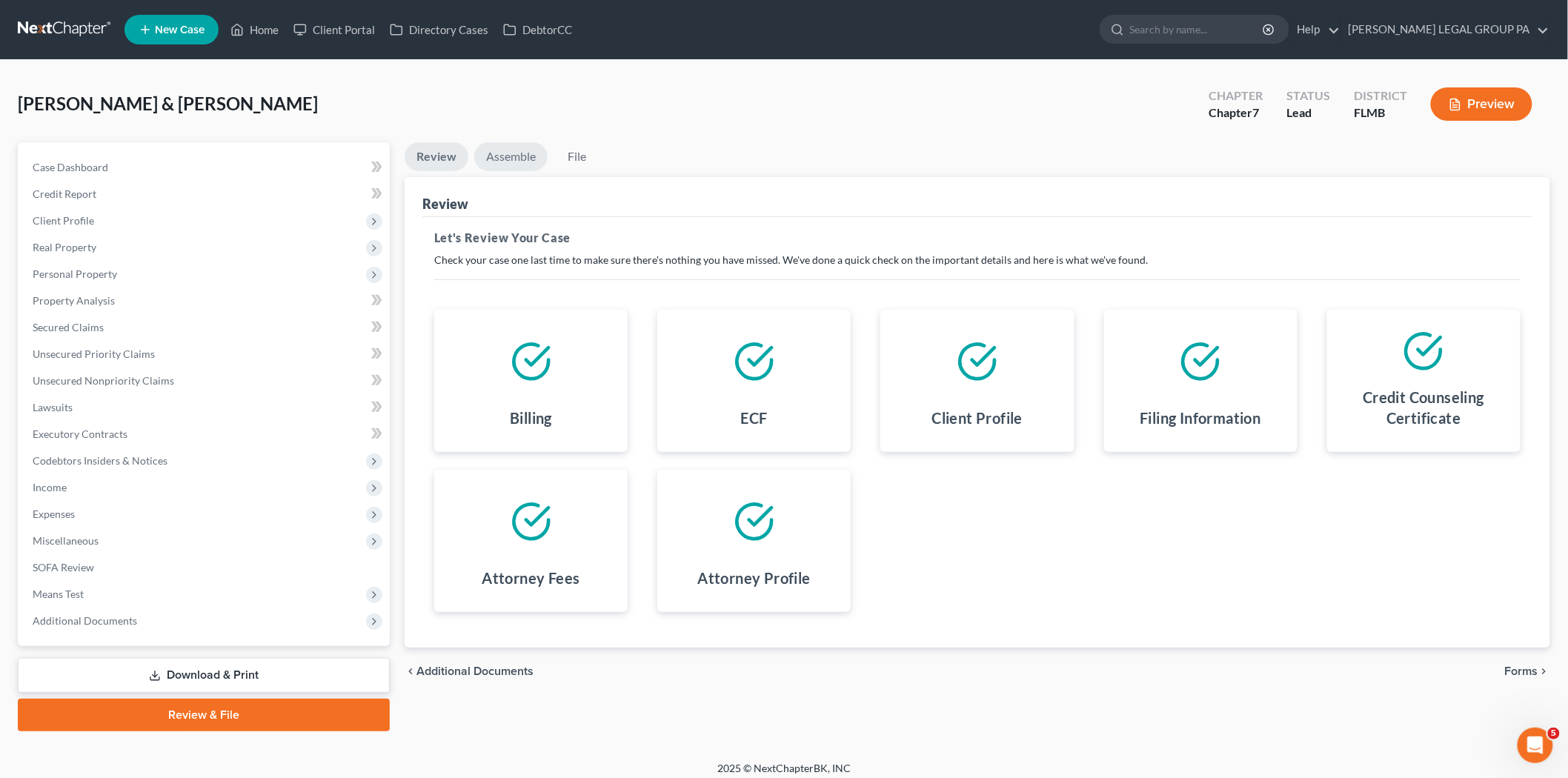
click at [507, 159] on link "Assemble" at bounding box center [511, 157] width 73 height 29
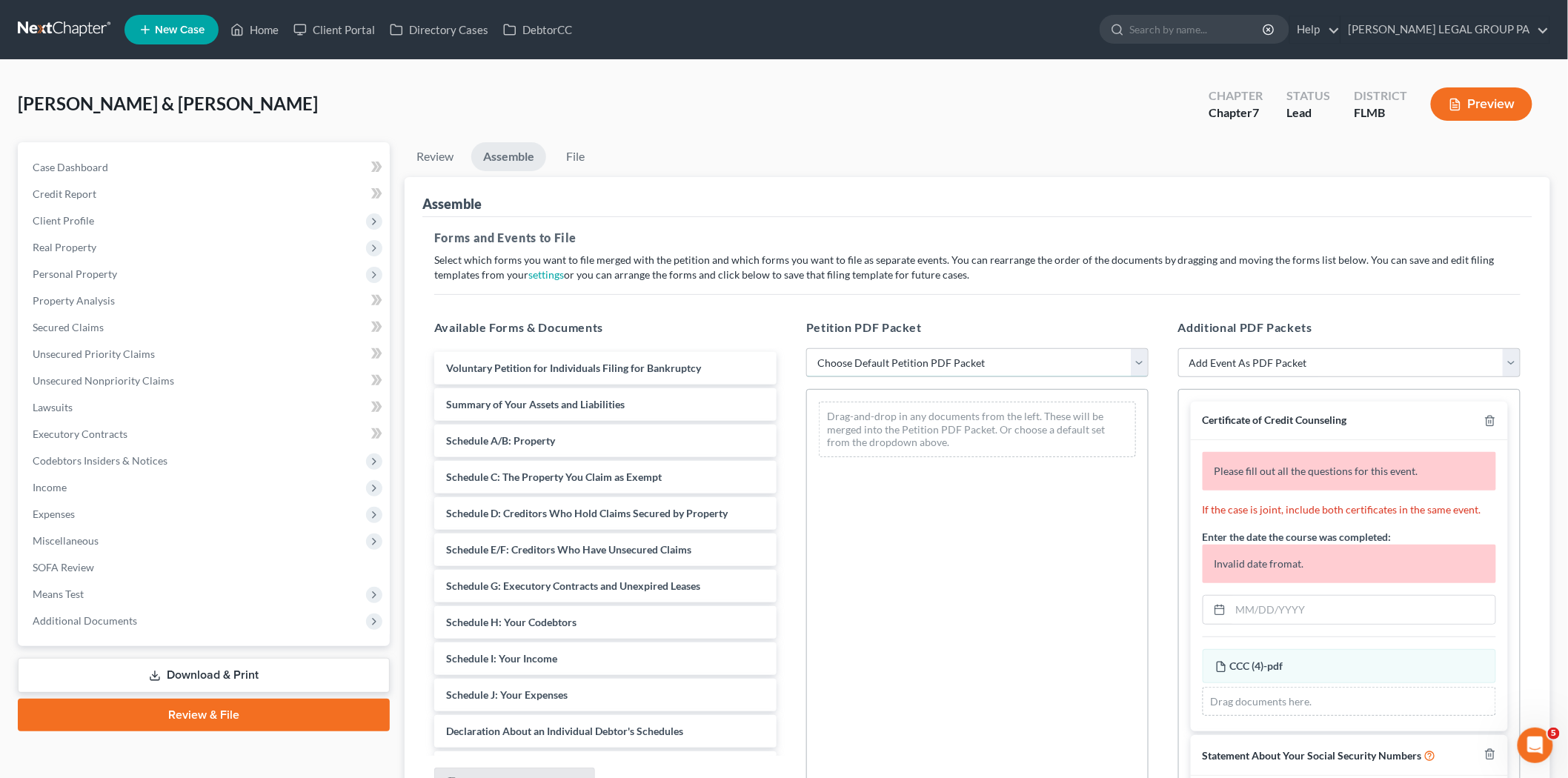
click at [930, 360] on select "Choose Default Petition PDF Packet Complete Bankruptcy Petition (all forms and …" at bounding box center [977, 363] width 342 height 29
select select "0"
click at [806, 348] on select "Choose Default Petition PDF Packet Complete Bankruptcy Petition (all forms and …" at bounding box center [977, 363] width 342 height 29
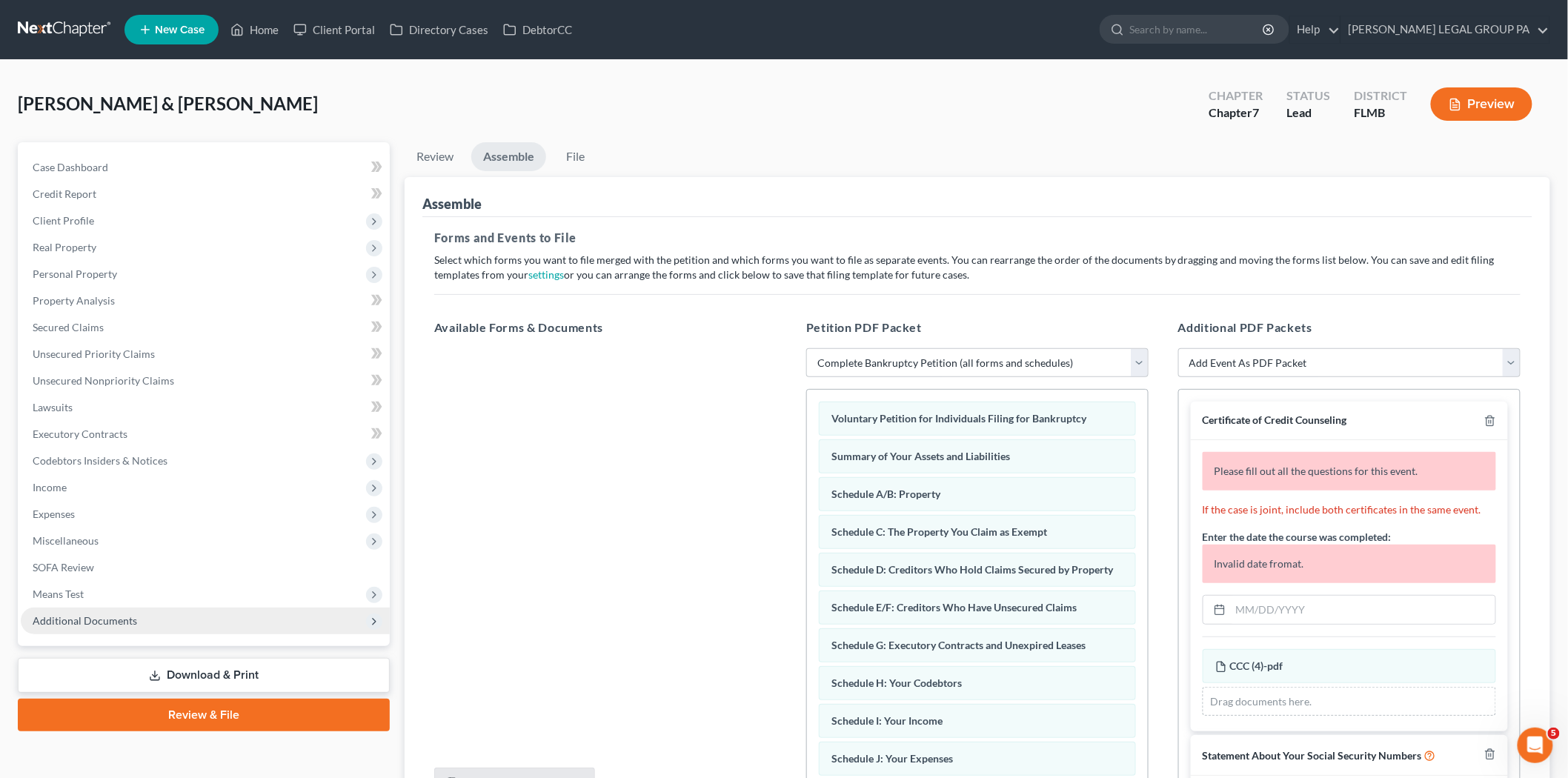
click at [212, 618] on span "Additional Documents" at bounding box center [205, 620] width 369 height 27
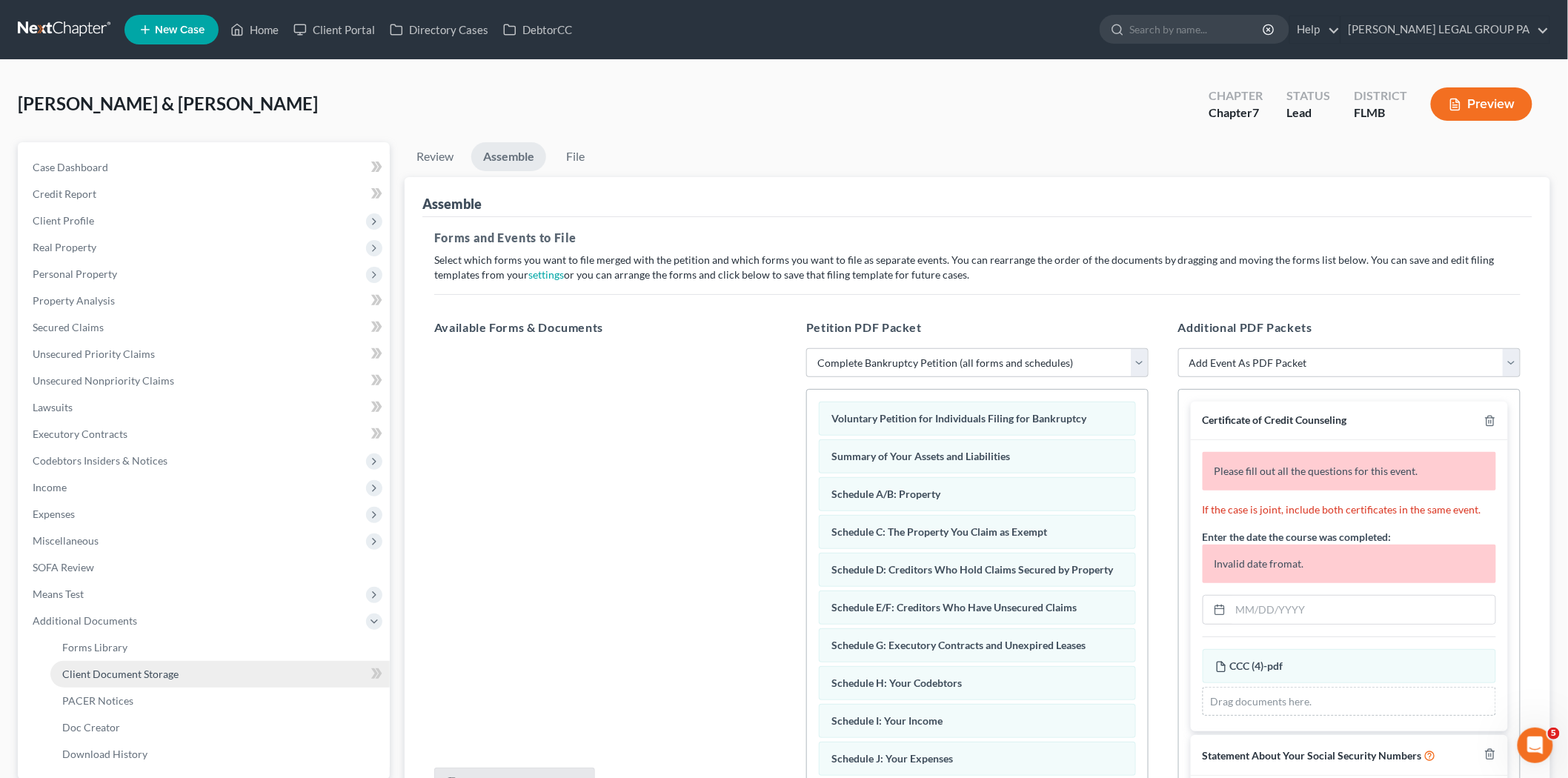
click at [177, 679] on link "Client Document Storage" at bounding box center [220, 675] width 339 height 27
select select "9"
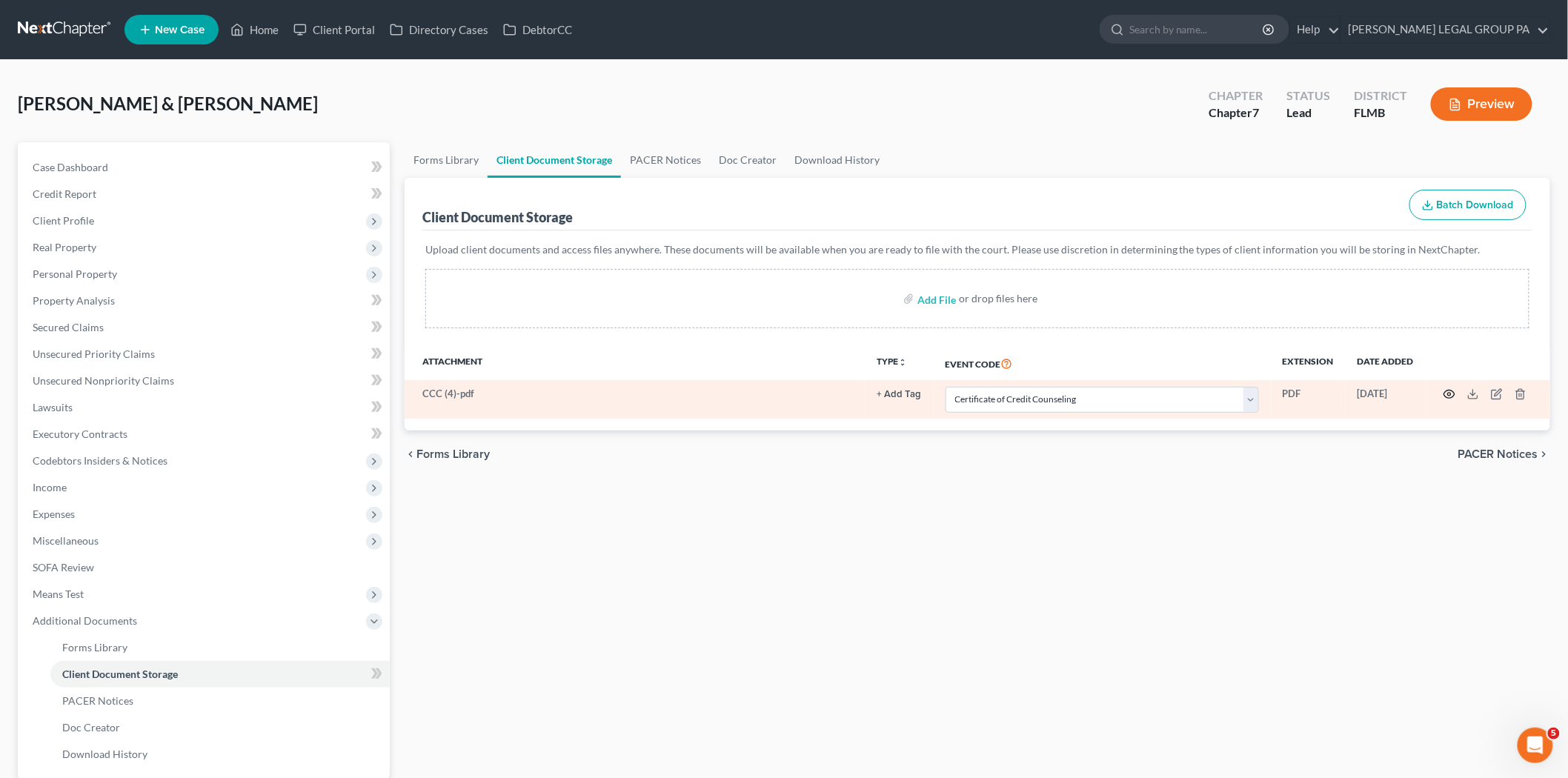
click at [1449, 389] on icon "button" at bounding box center [1449, 394] width 12 height 12
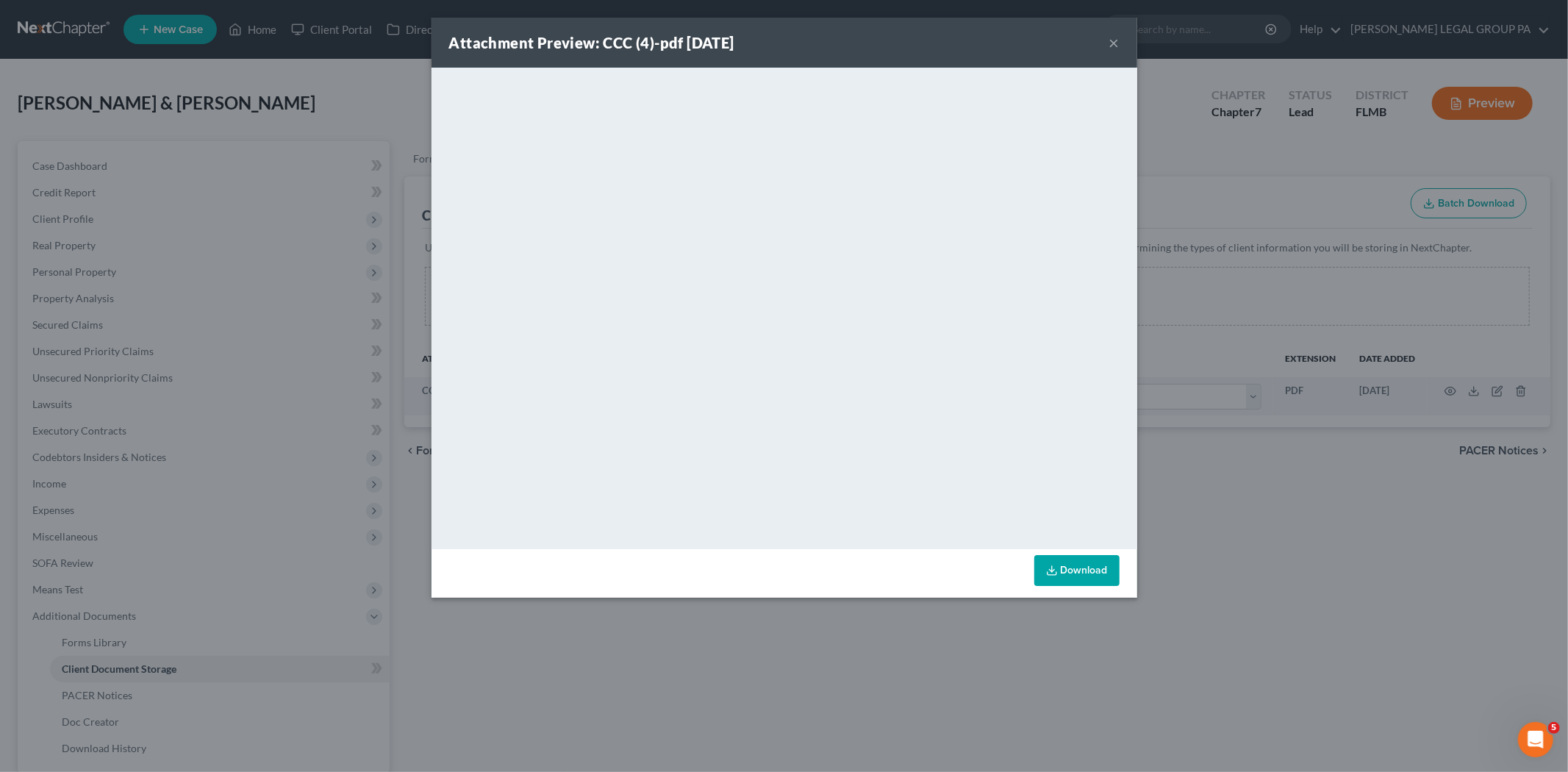
click at [1105, 44] on div "Attachment Preview: CCC (4)-pdf [DATE] ×" at bounding box center [785, 42] width 706 height 50
click at [1109, 38] on button "×" at bounding box center [1114, 43] width 10 height 17
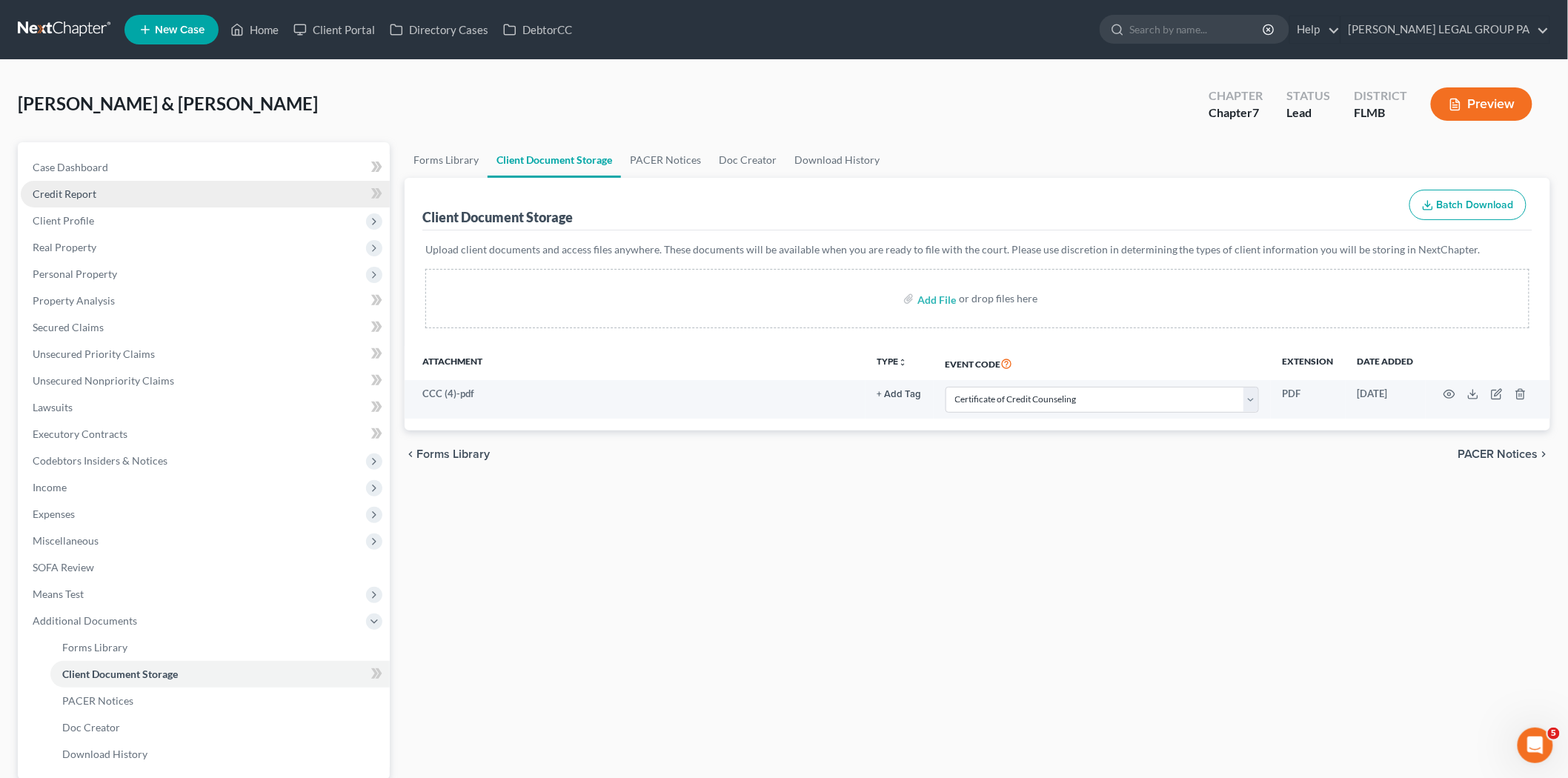
click at [209, 183] on link "Credit Report" at bounding box center [205, 194] width 369 height 27
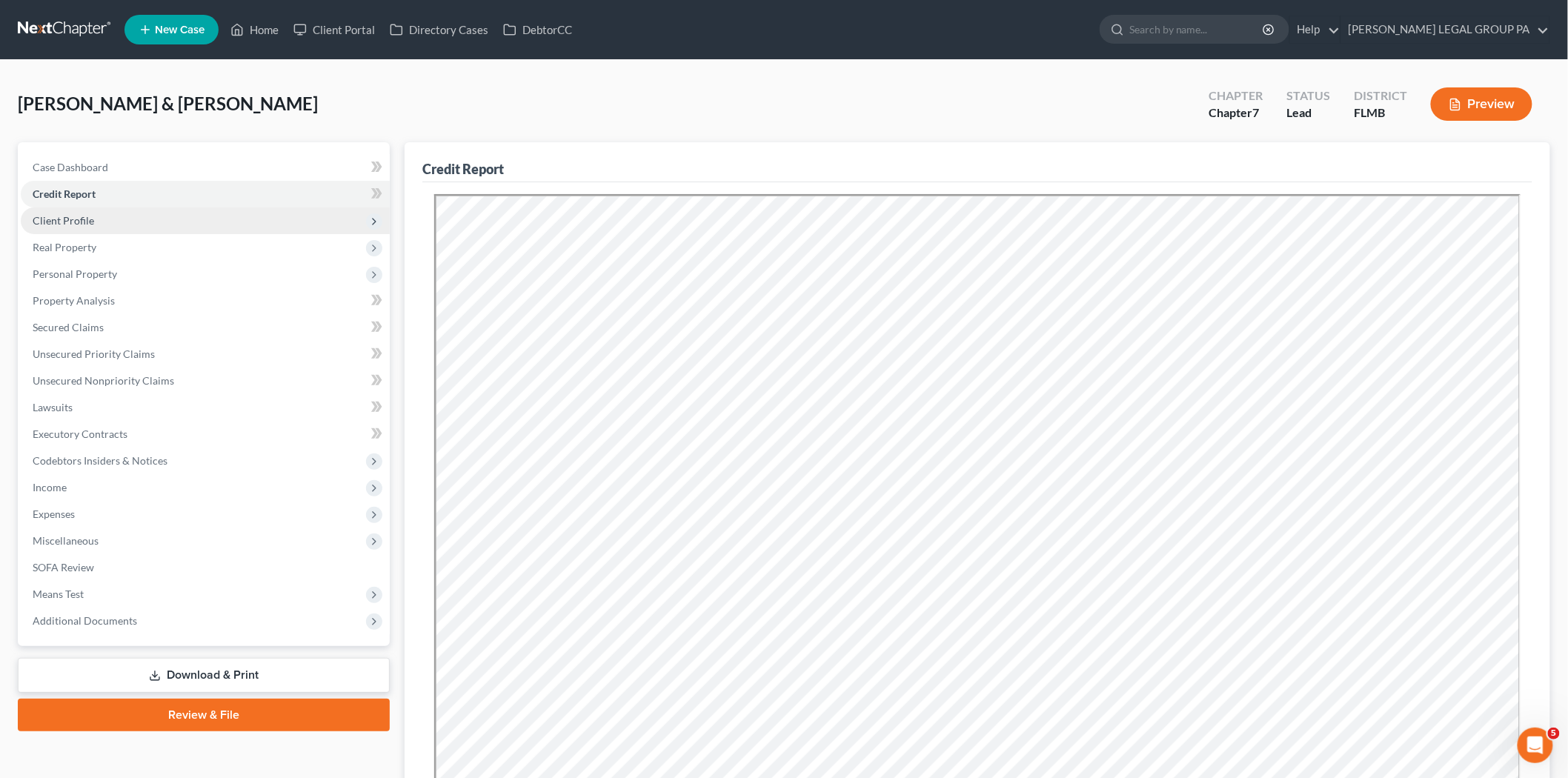
click at [178, 224] on span "Client Profile" at bounding box center [205, 221] width 369 height 27
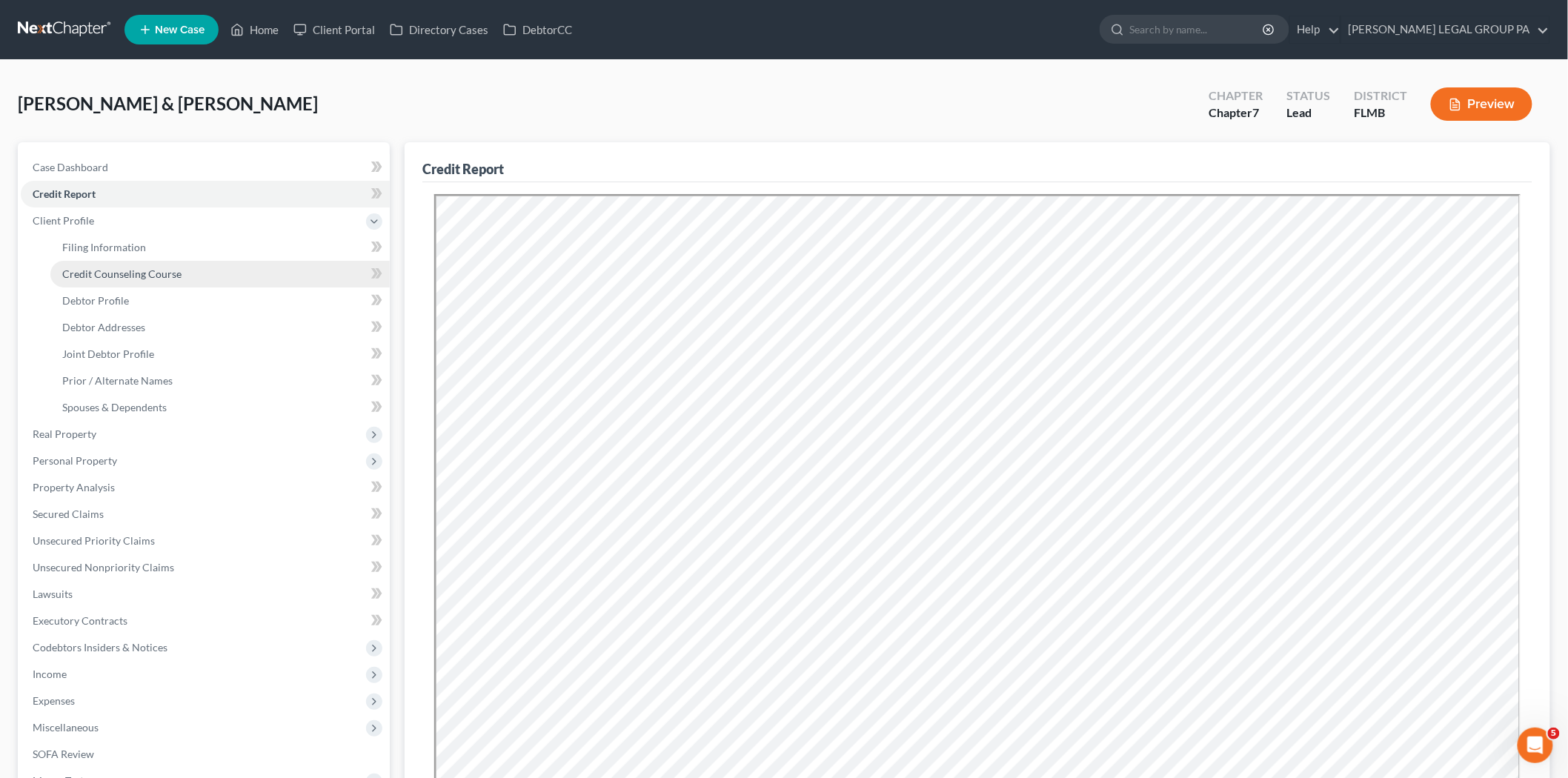
click at [166, 274] on span "Credit Counseling Course" at bounding box center [122, 274] width 119 height 13
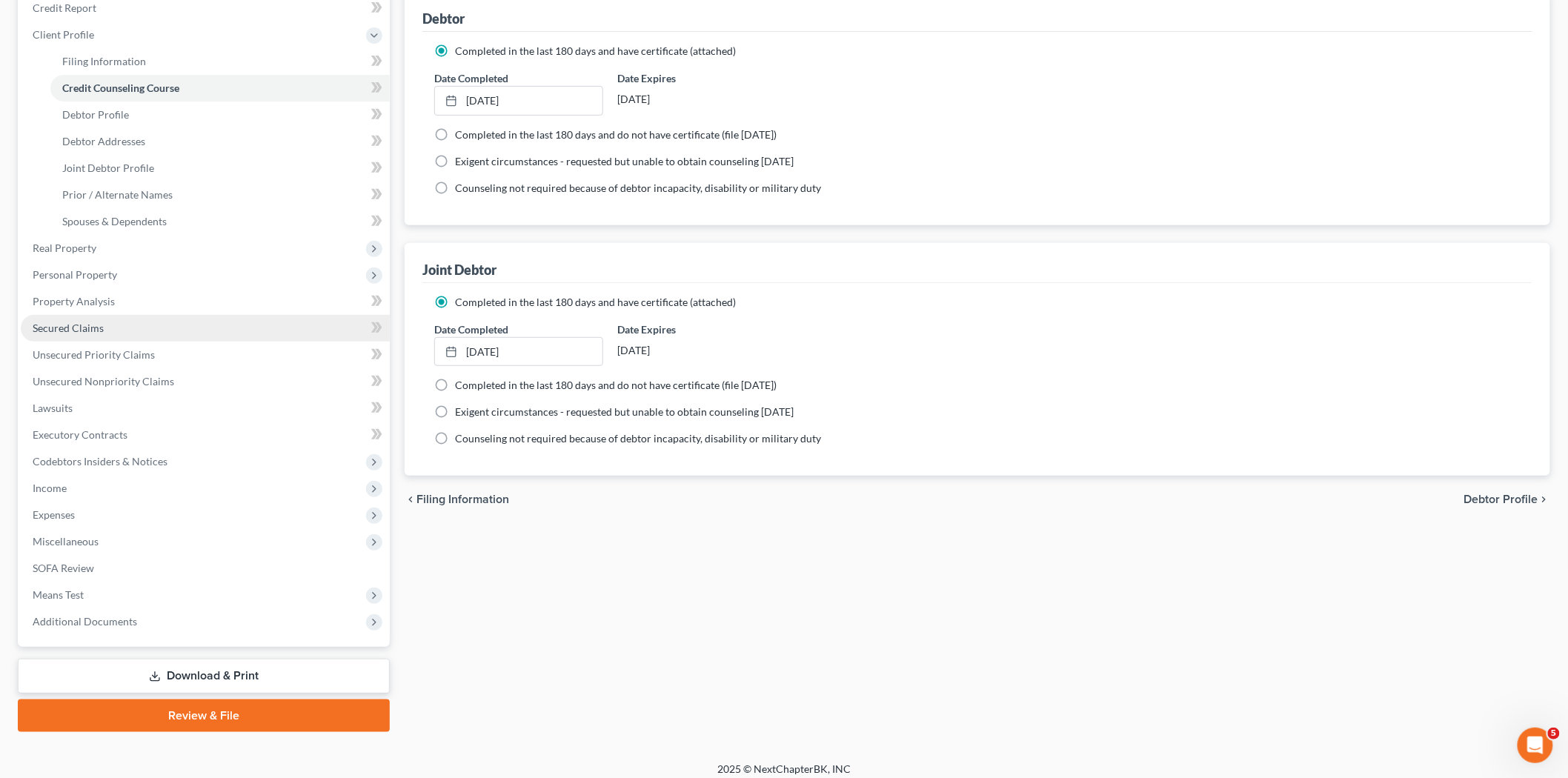
scroll to position [195, 0]
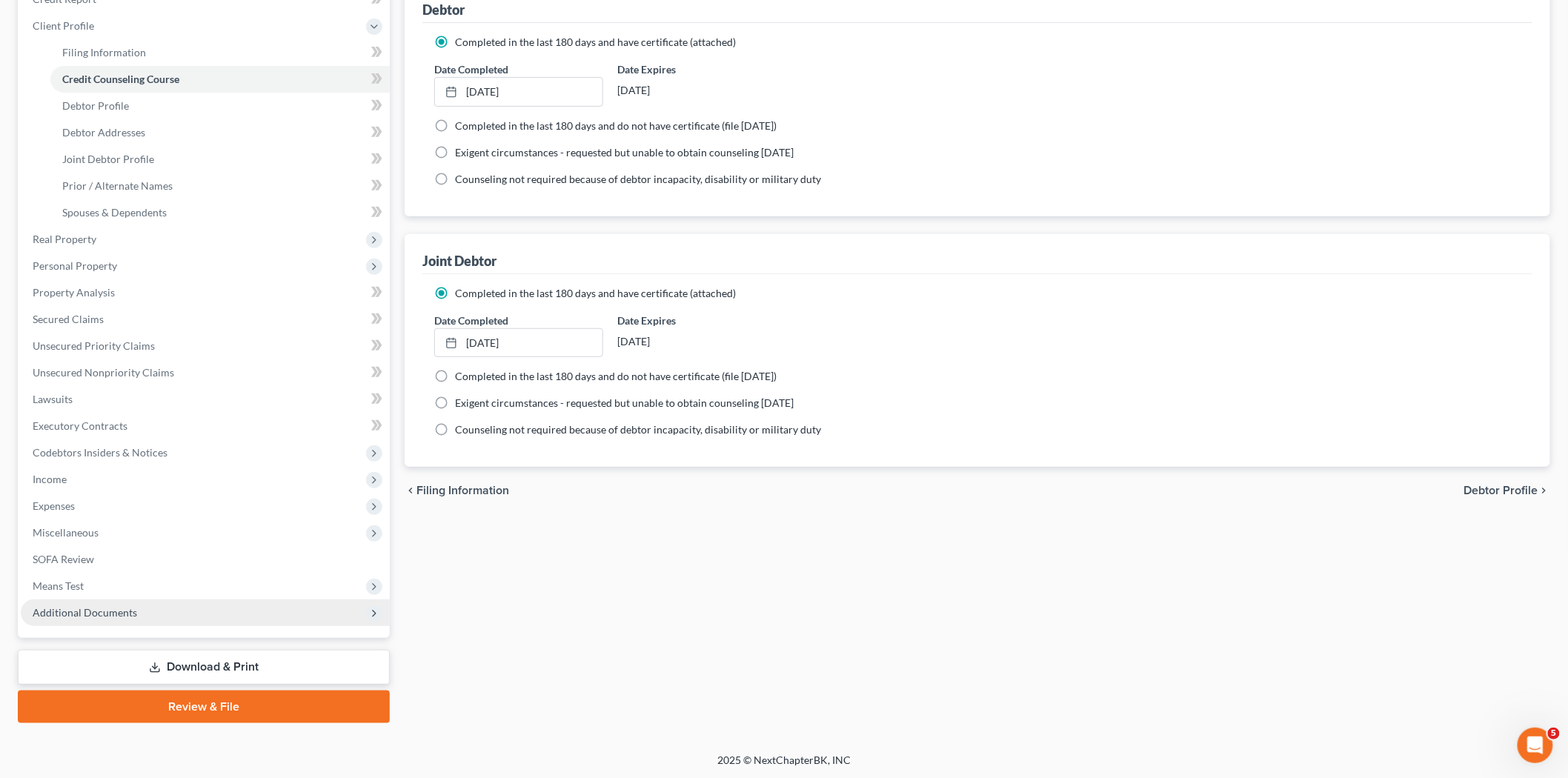
click at [121, 606] on span "Additional Documents" at bounding box center [84, 613] width 104 height 13
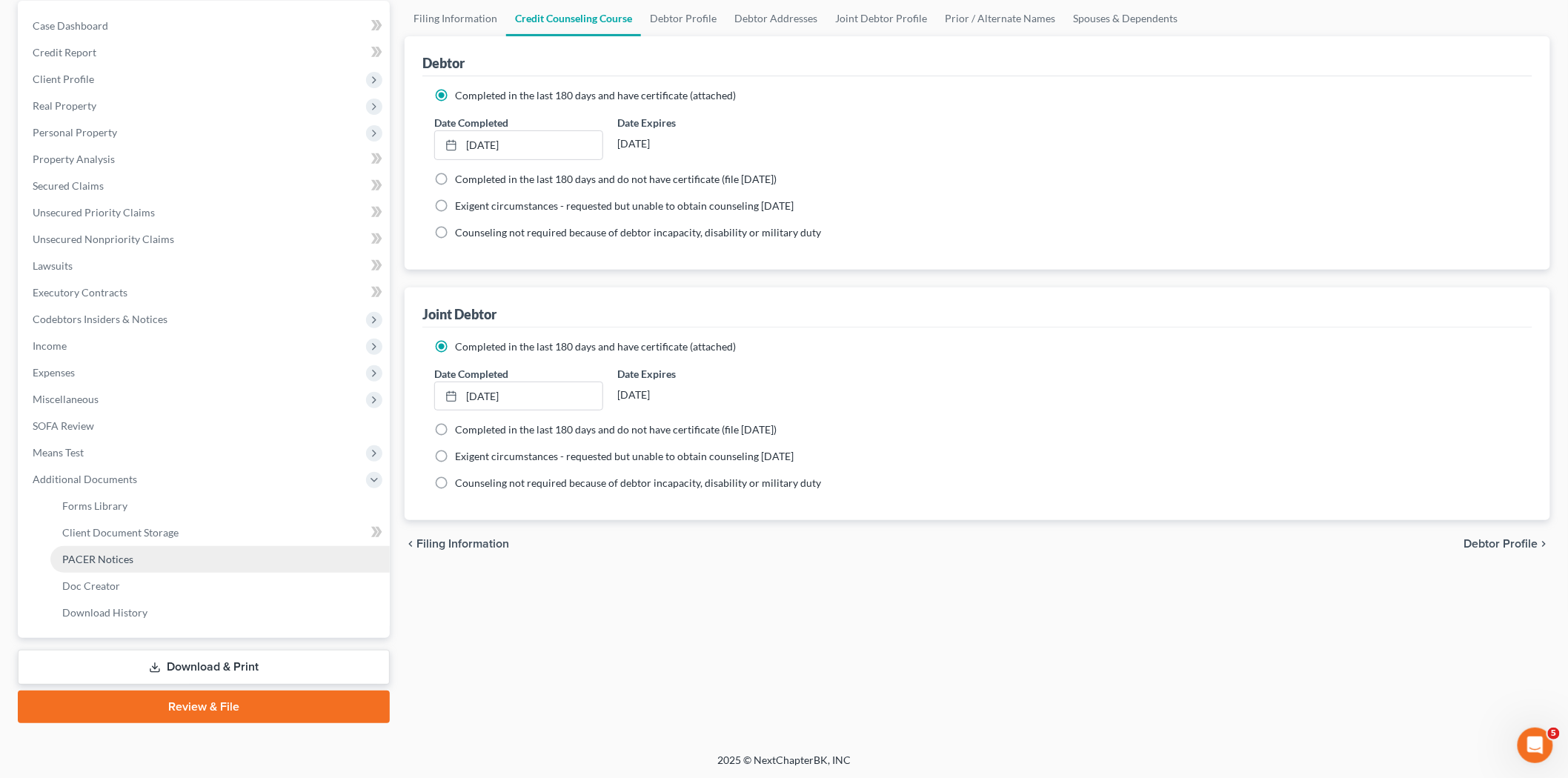
click at [126, 558] on span "PACER Notices" at bounding box center [97, 559] width 71 height 13
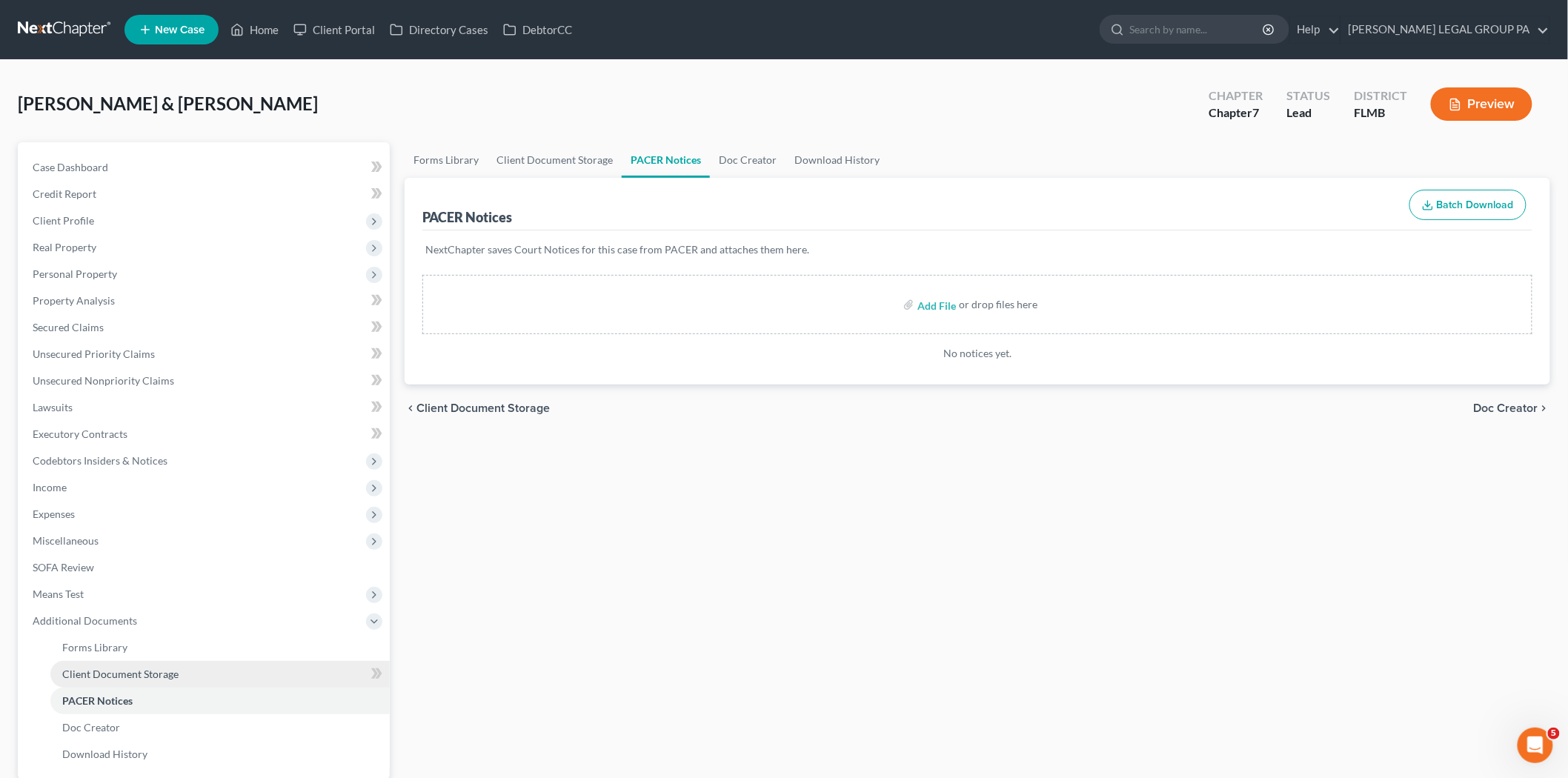
click at [171, 676] on span "Client Document Storage" at bounding box center [120, 674] width 116 height 13
select select "9"
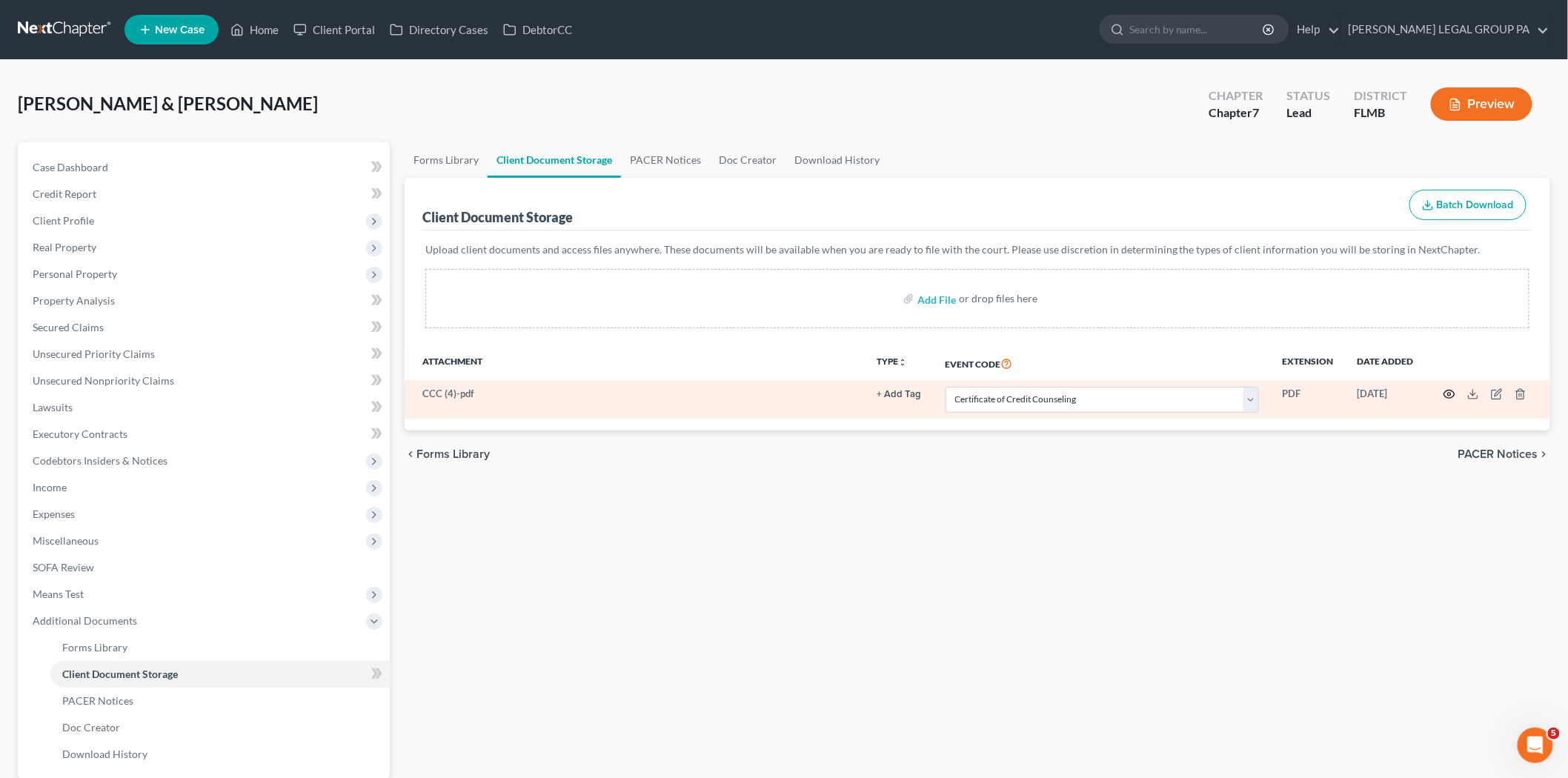
click at [1444, 391] on icon "button" at bounding box center [1449, 394] width 12 height 12
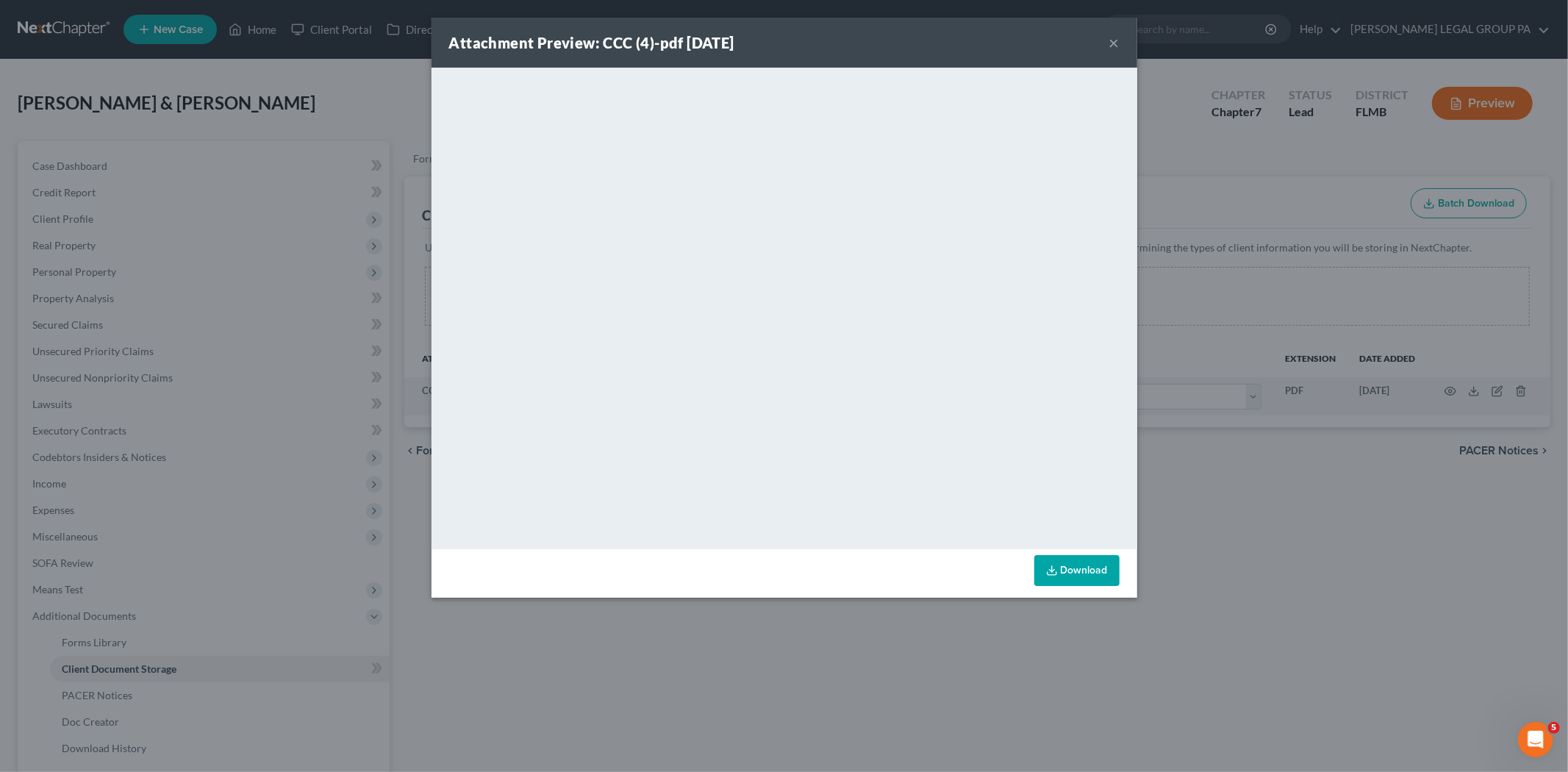
click at [1112, 47] on button "×" at bounding box center [1114, 43] width 10 height 17
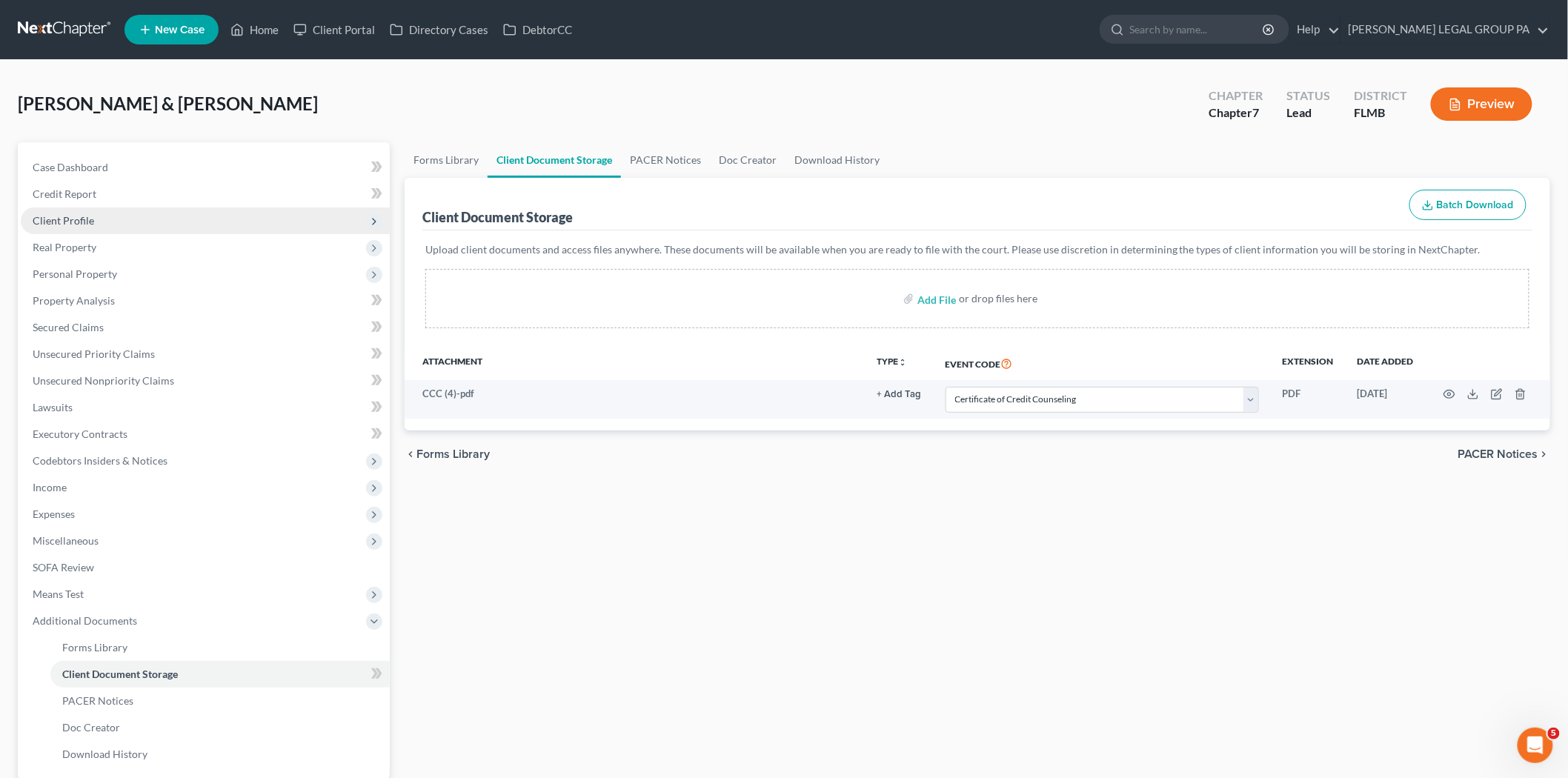
click at [119, 224] on span "Client Profile" at bounding box center [205, 221] width 369 height 27
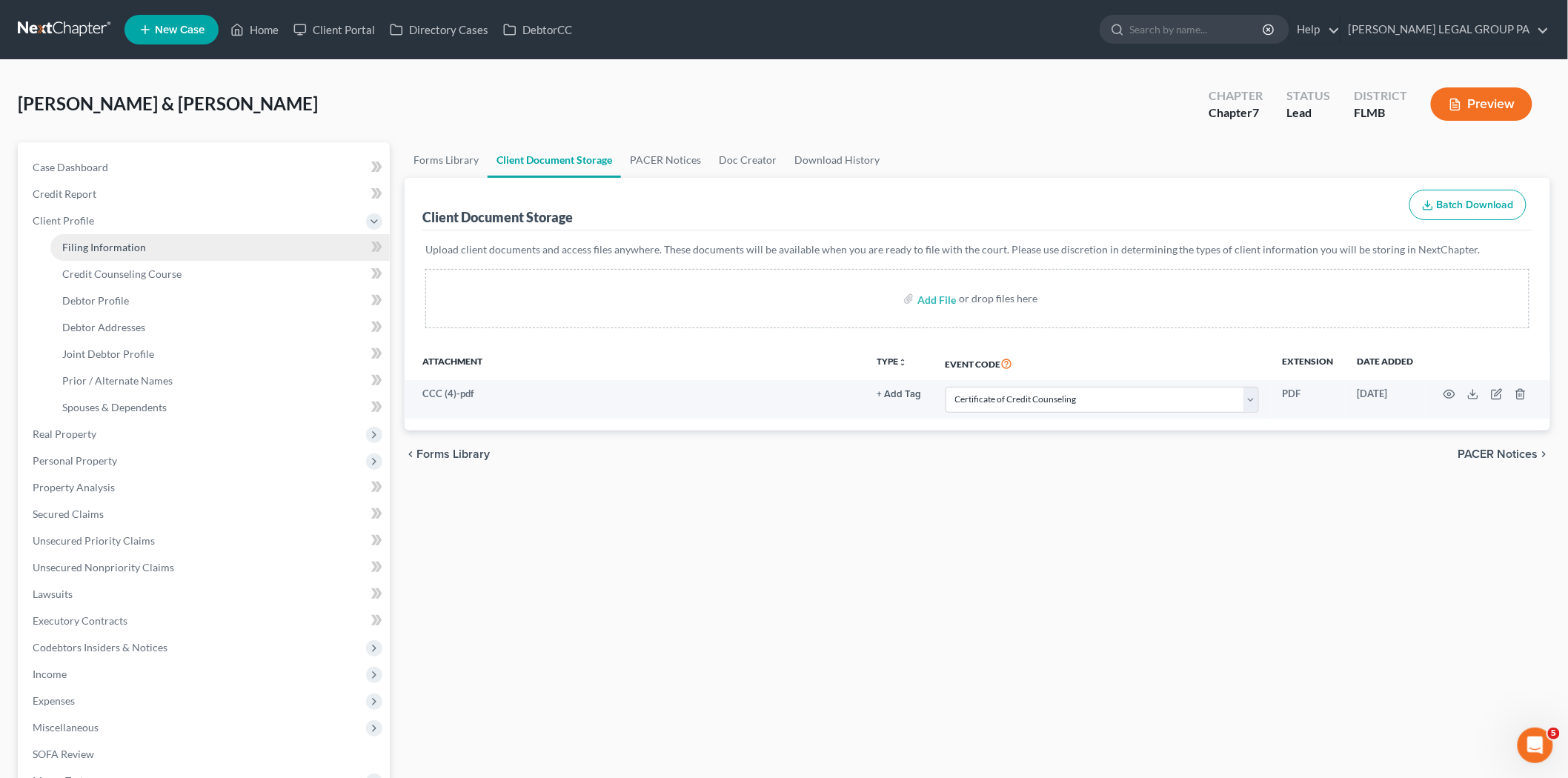
click at [124, 234] on link "Filing Information" at bounding box center [220, 247] width 339 height 27
select select "2"
select select "1"
select select "0"
select select "15"
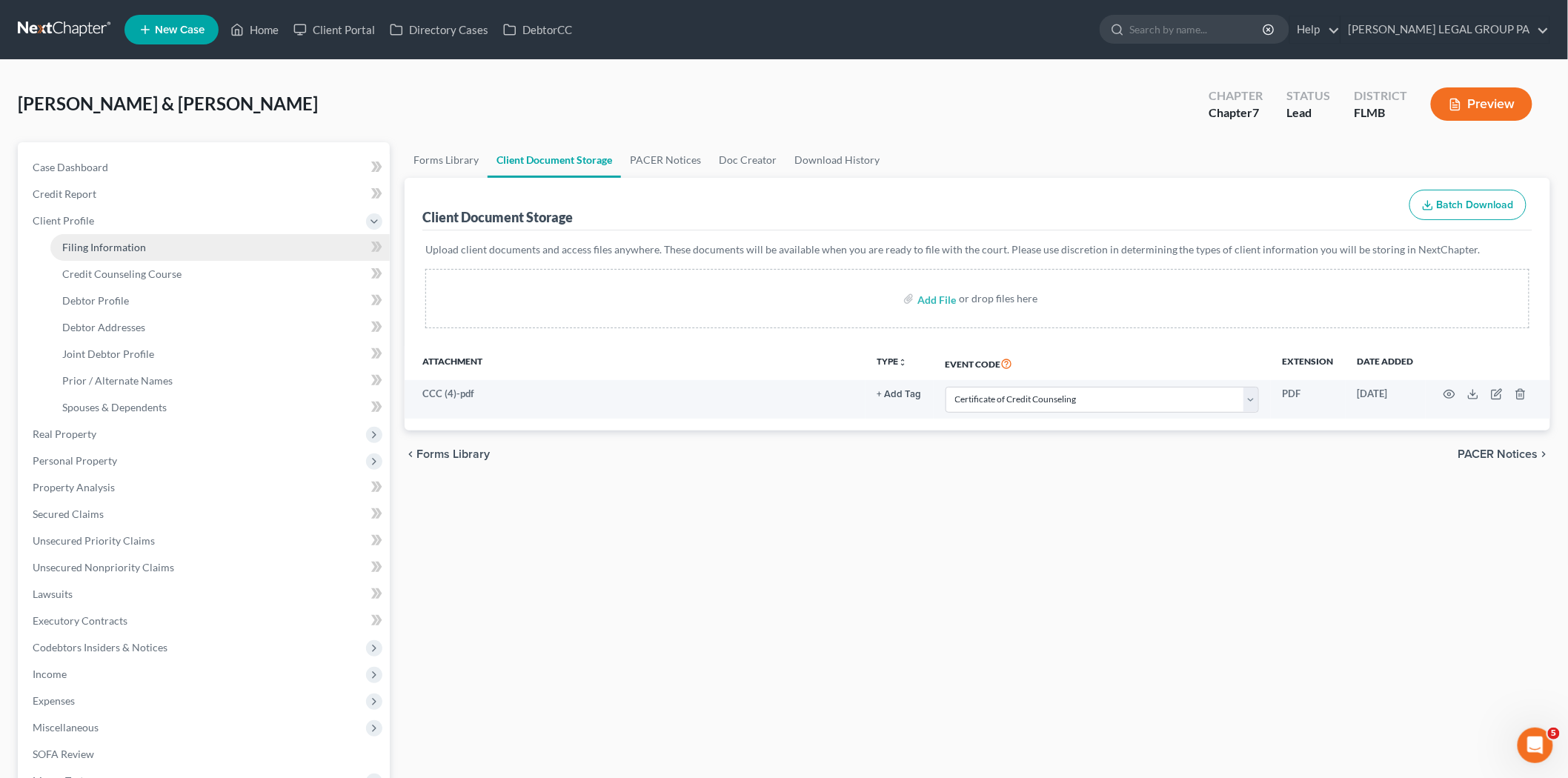
select select "0"
select select "9"
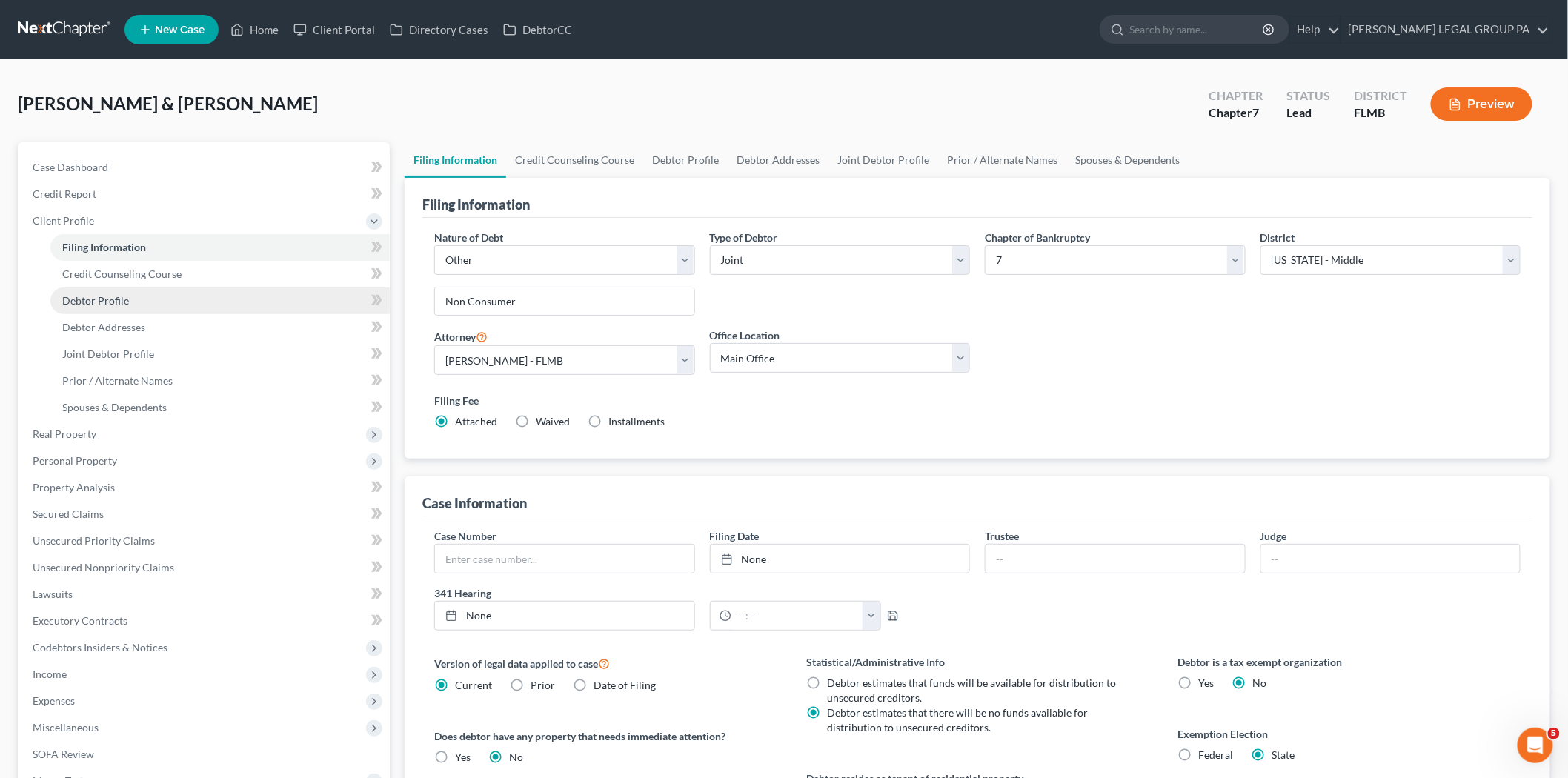
click at [156, 289] on link "Debtor Profile" at bounding box center [220, 301] width 339 height 27
select select "1"
select select "5"
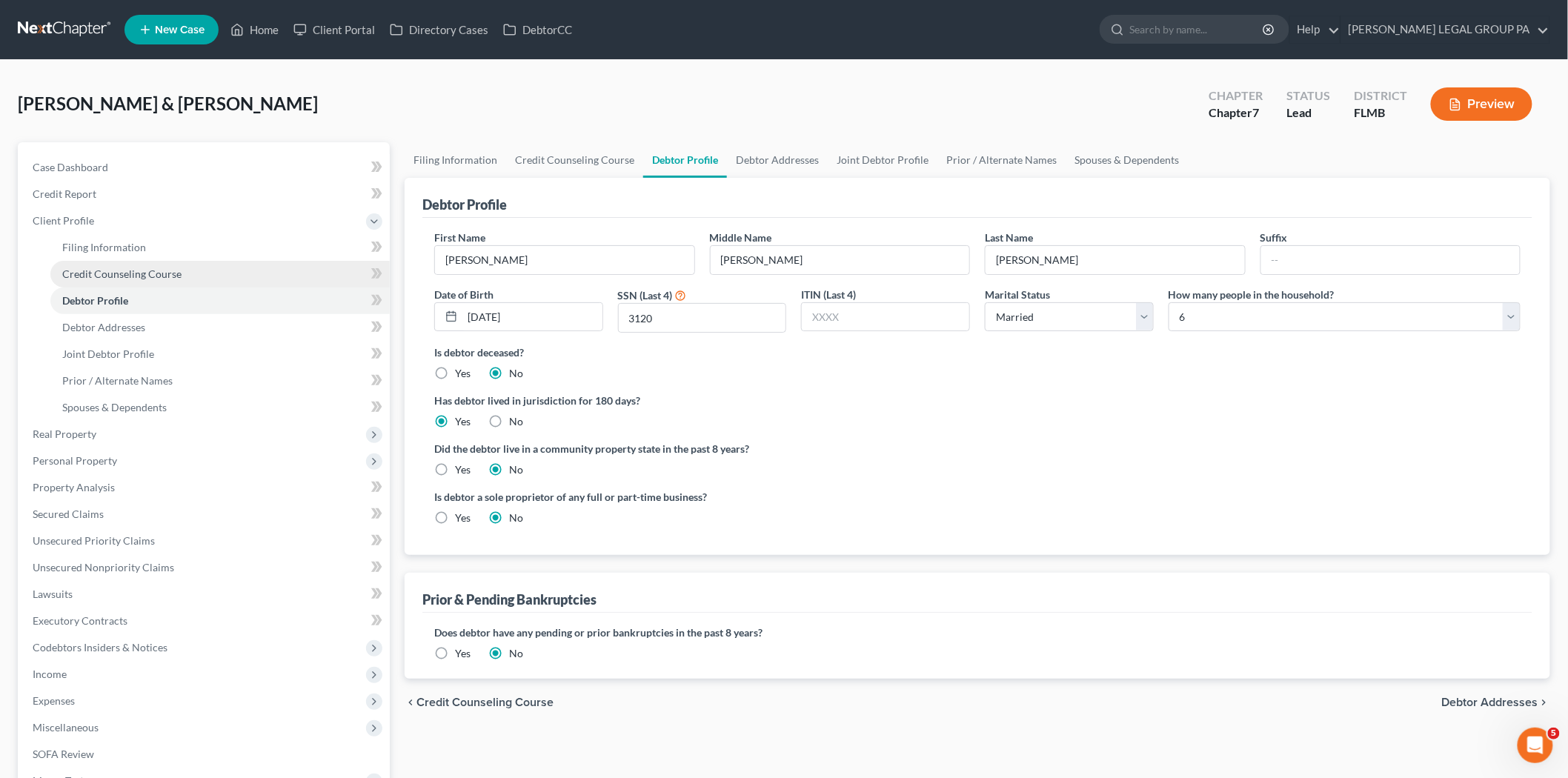
click at [157, 275] on span "Credit Counseling Course" at bounding box center [122, 274] width 119 height 13
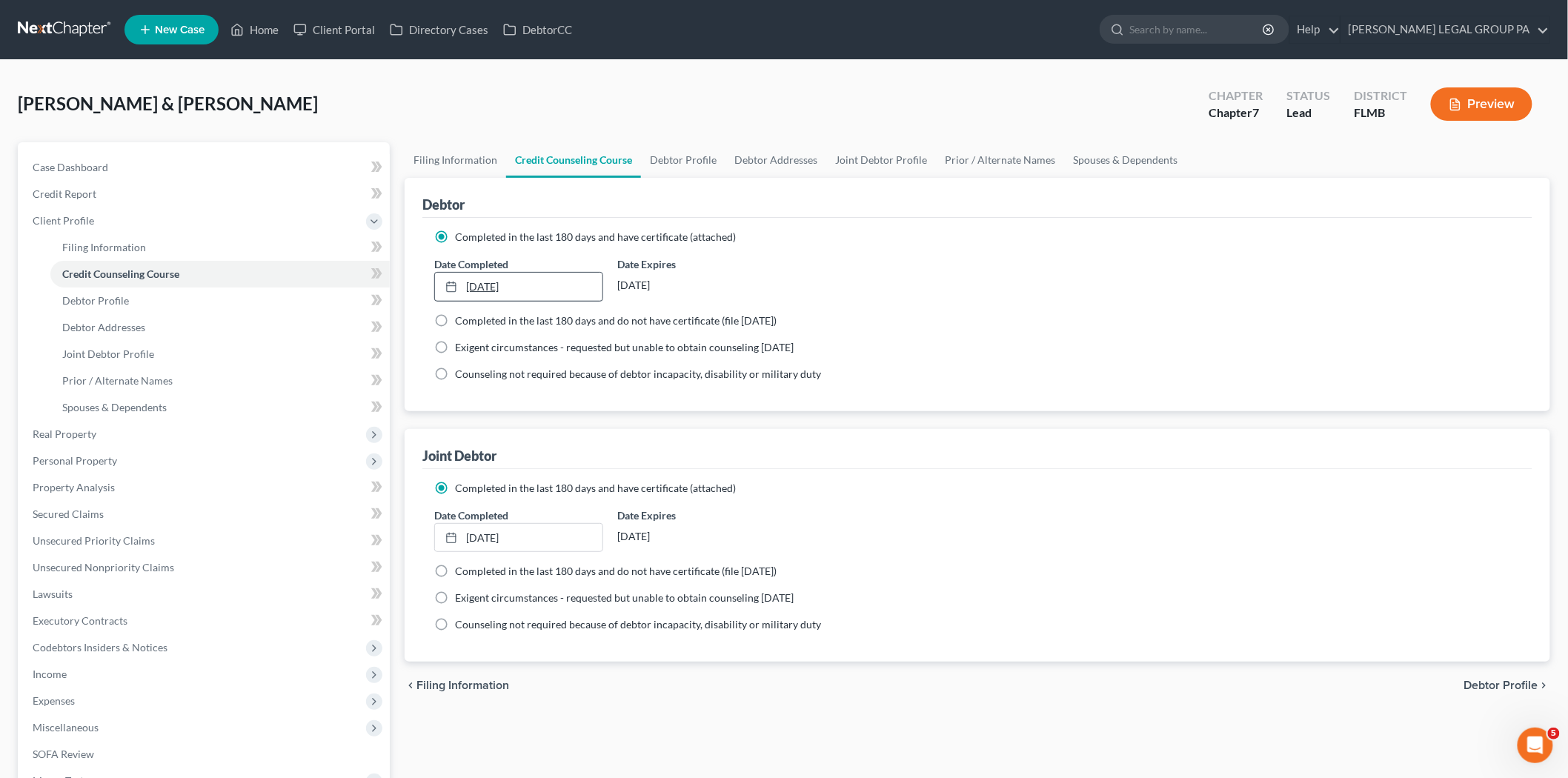
click at [477, 279] on link "[DATE]" at bounding box center [519, 286] width 167 height 28
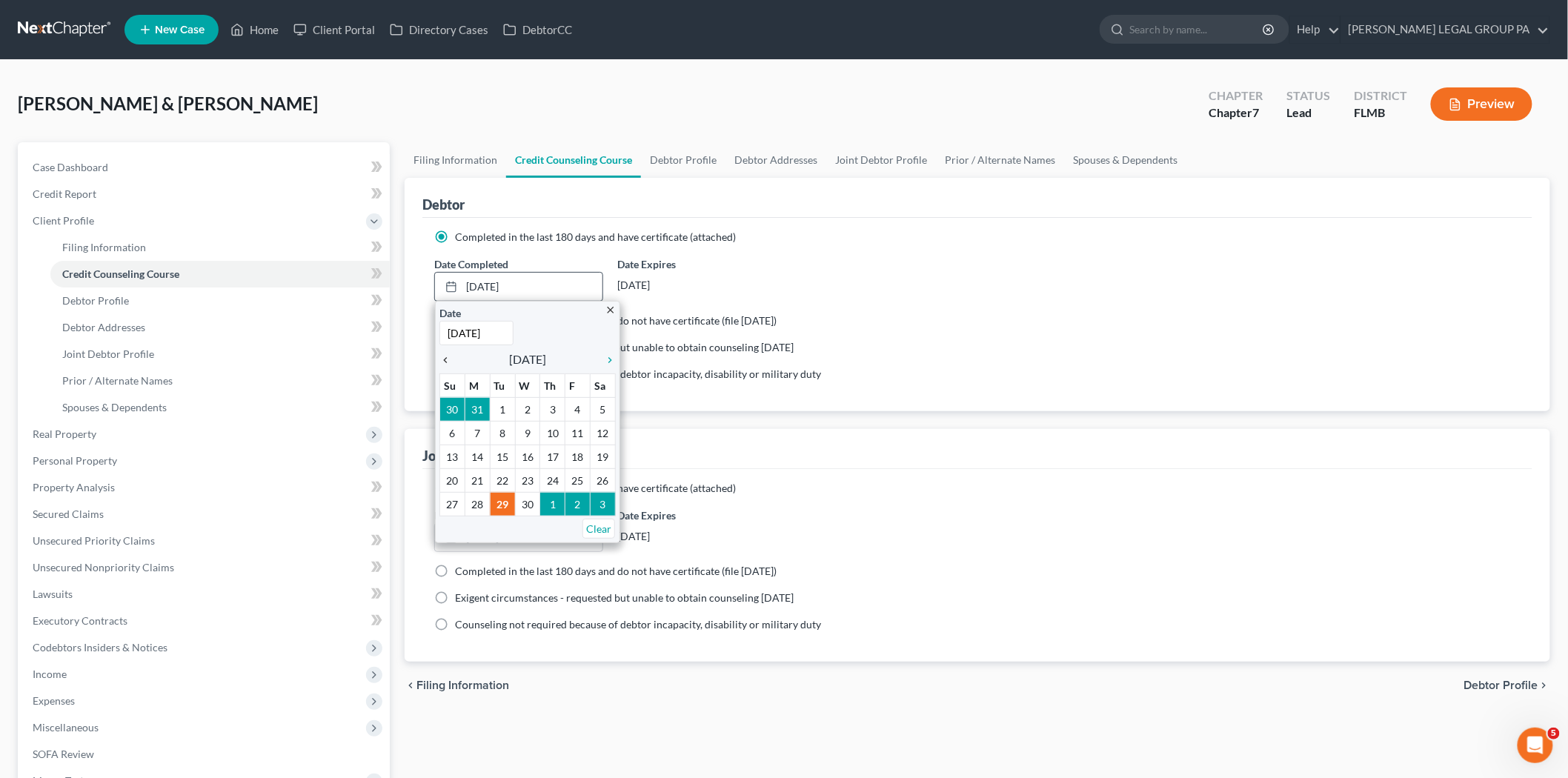
click at [439, 361] on icon "chevron_left" at bounding box center [449, 360] width 19 height 12
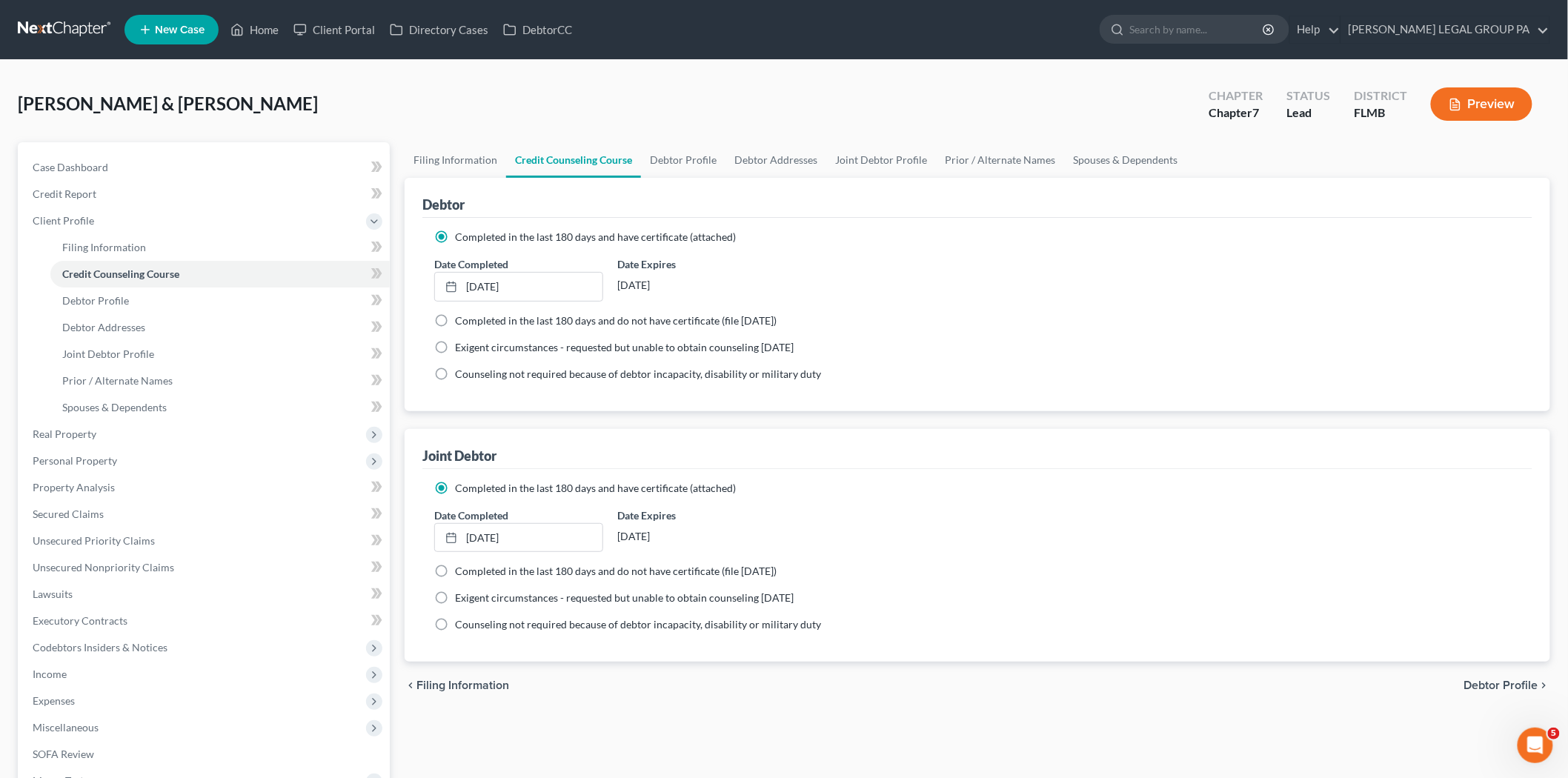
click at [802, 425] on div "Debtor Completed in the last 180 days and have certificate (attached) Date Comp…" at bounding box center [977, 419] width 1145 height 484
click at [463, 539] on div at bounding box center [456, 538] width 21 height 13
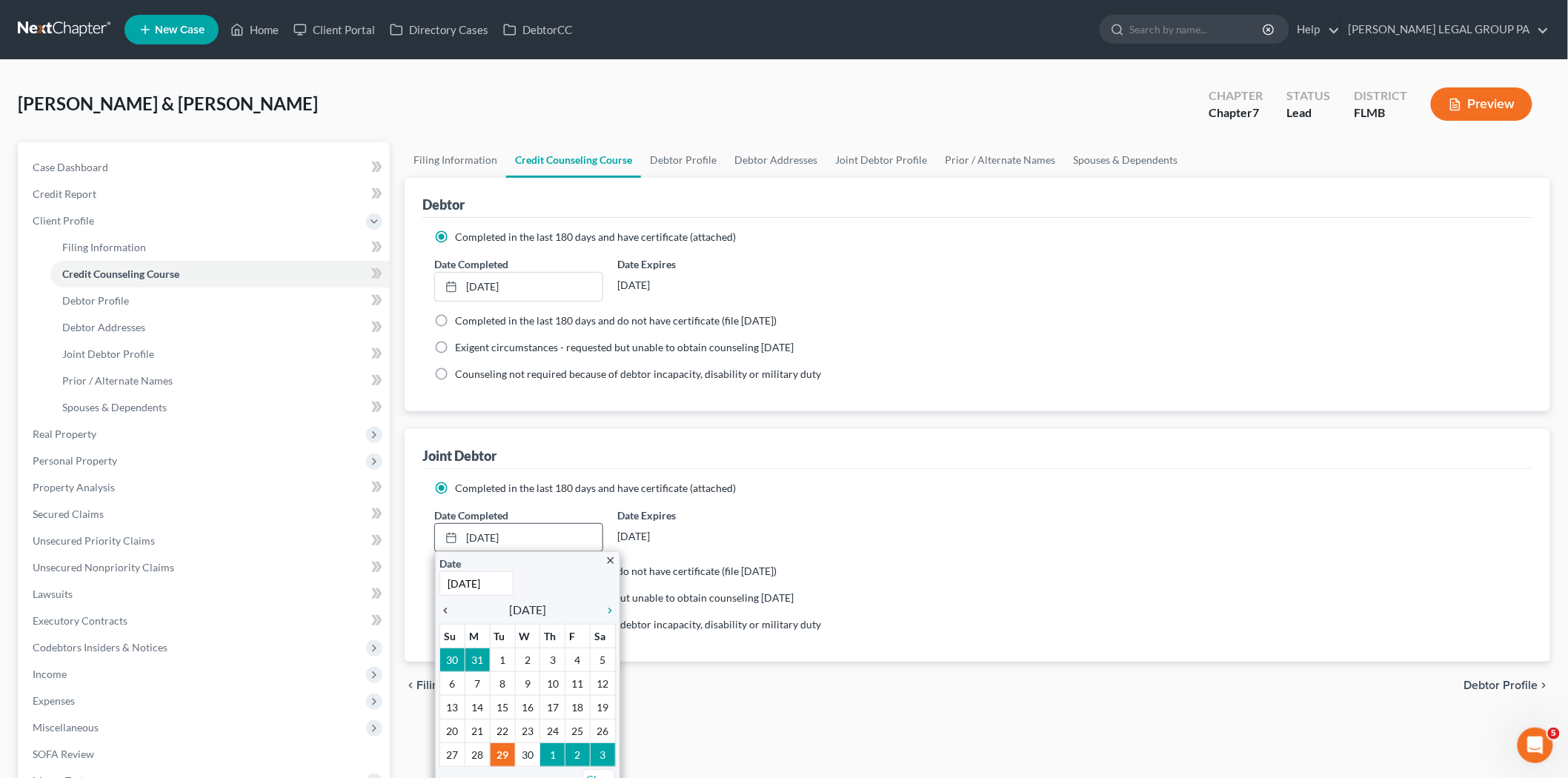
click at [450, 608] on icon "chevron_left" at bounding box center [449, 610] width 19 height 12
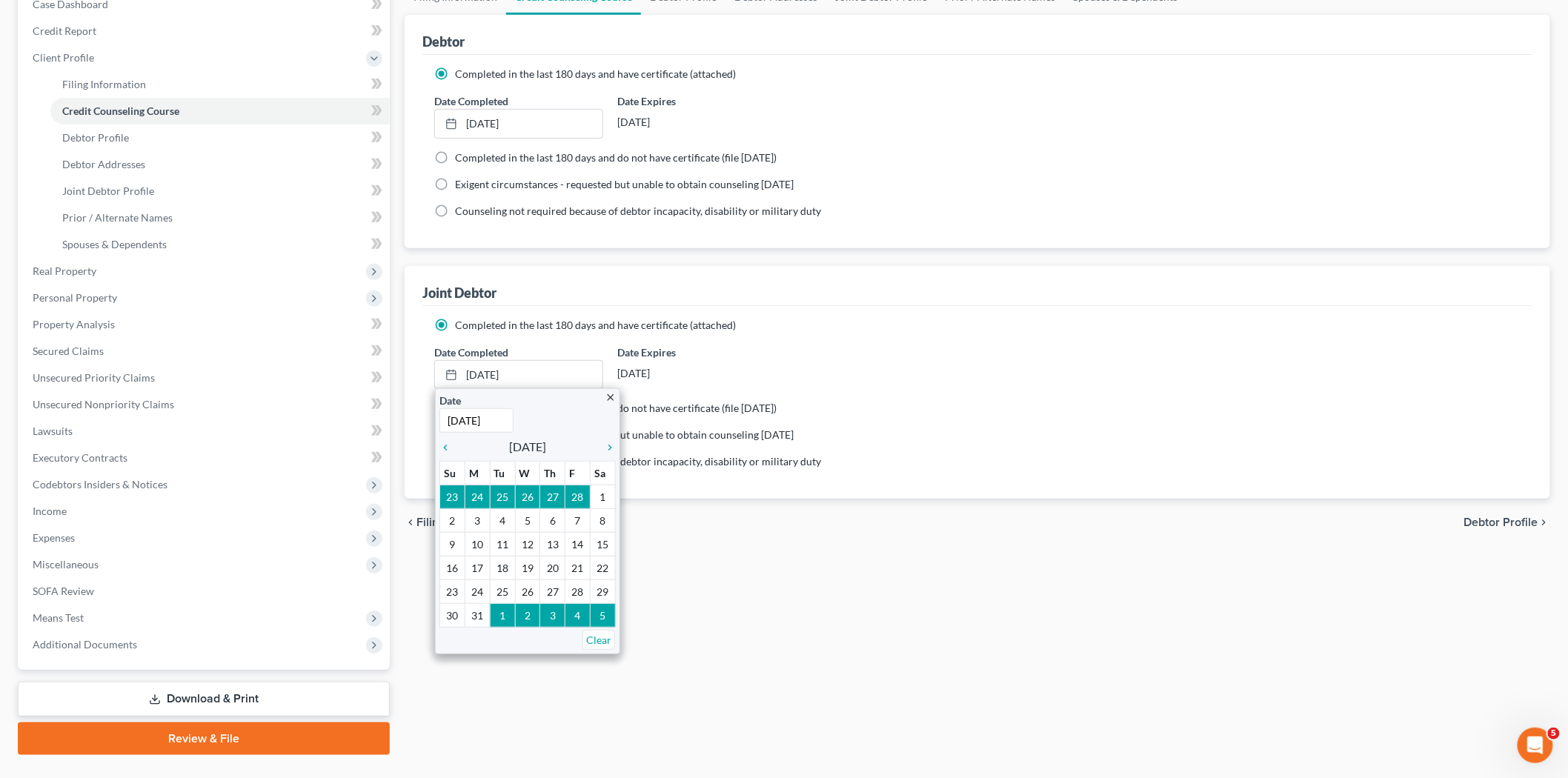
scroll to position [165, 0]
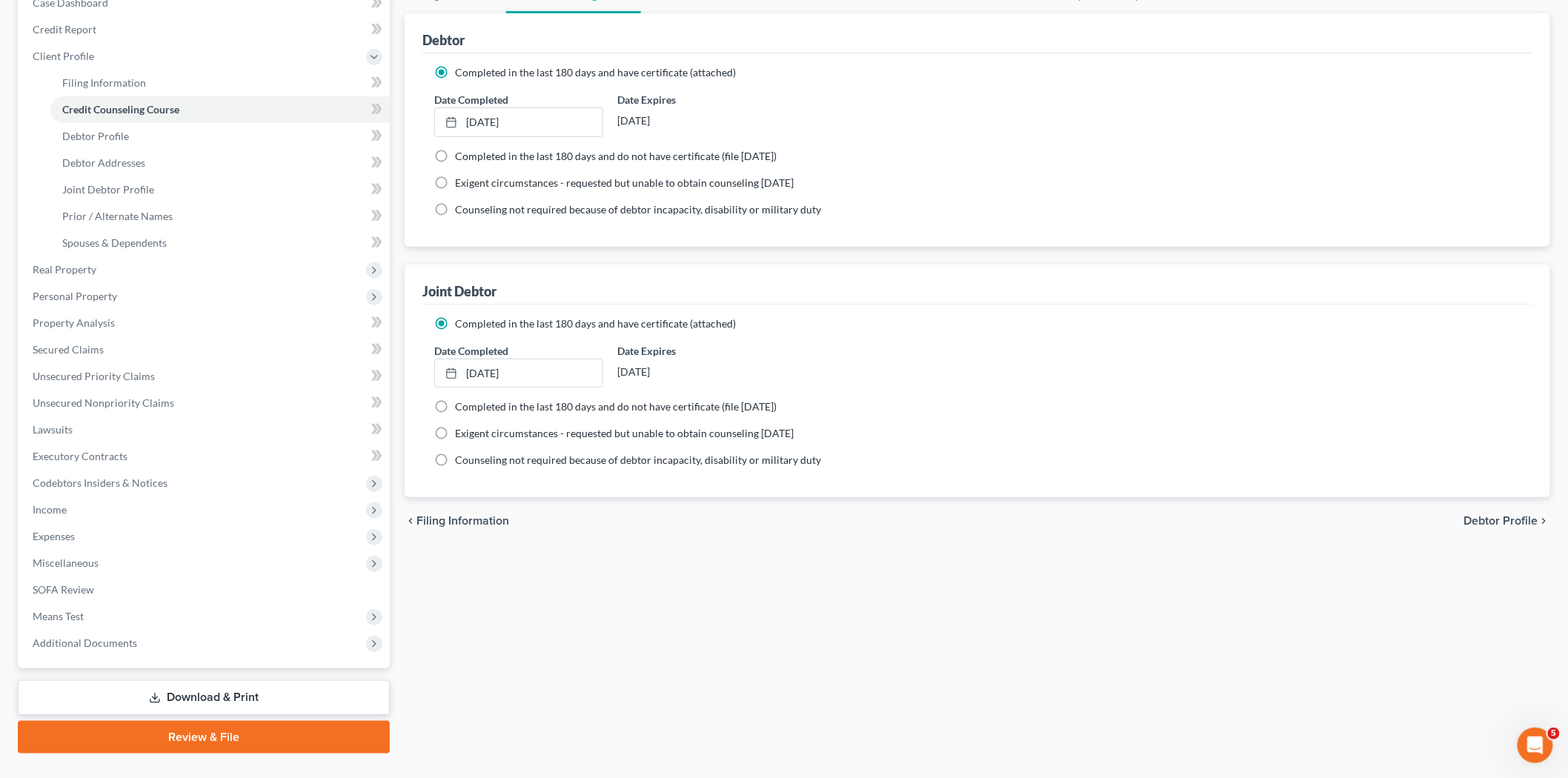
click at [779, 568] on div "Filing Information Credit Counseling Course Debtor Profile Debtor Addresses Joi…" at bounding box center [977, 365] width 1160 height 776
click at [198, 469] on span "Codebtors Insiders & Notices" at bounding box center [205, 483] width 369 height 27
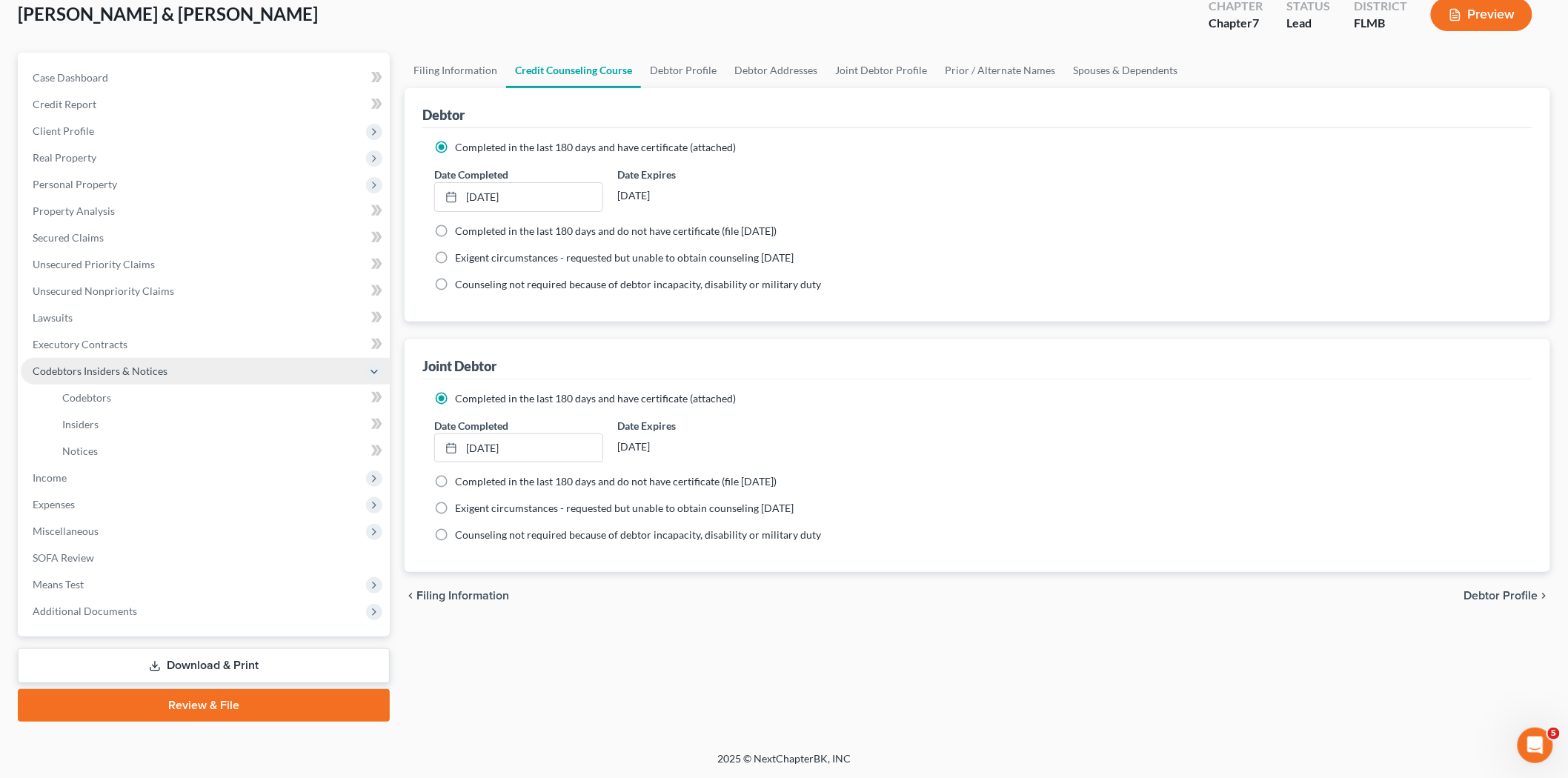
scroll to position [88, 0]
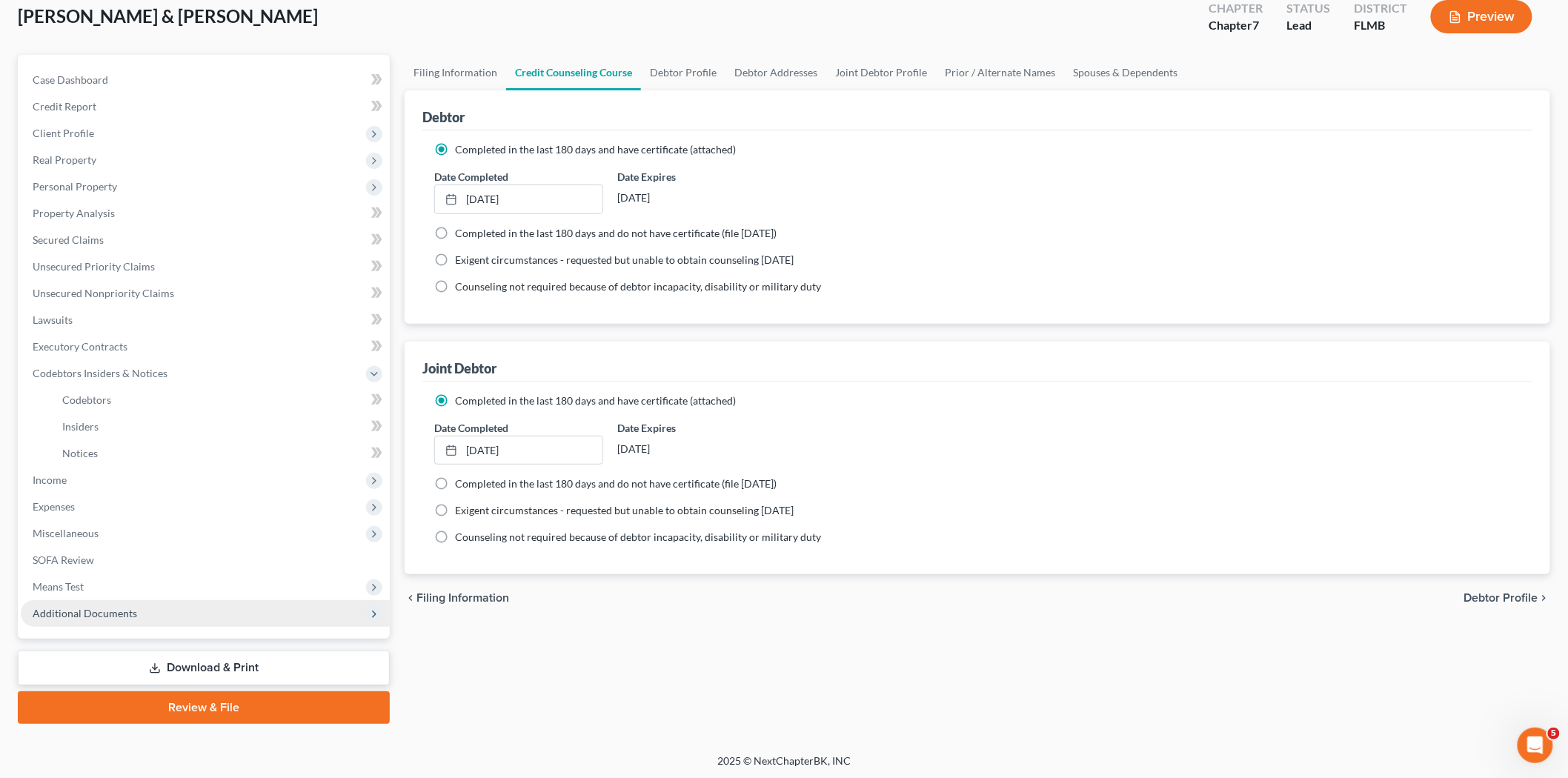
click at [237, 609] on span "Additional Documents" at bounding box center [205, 613] width 369 height 27
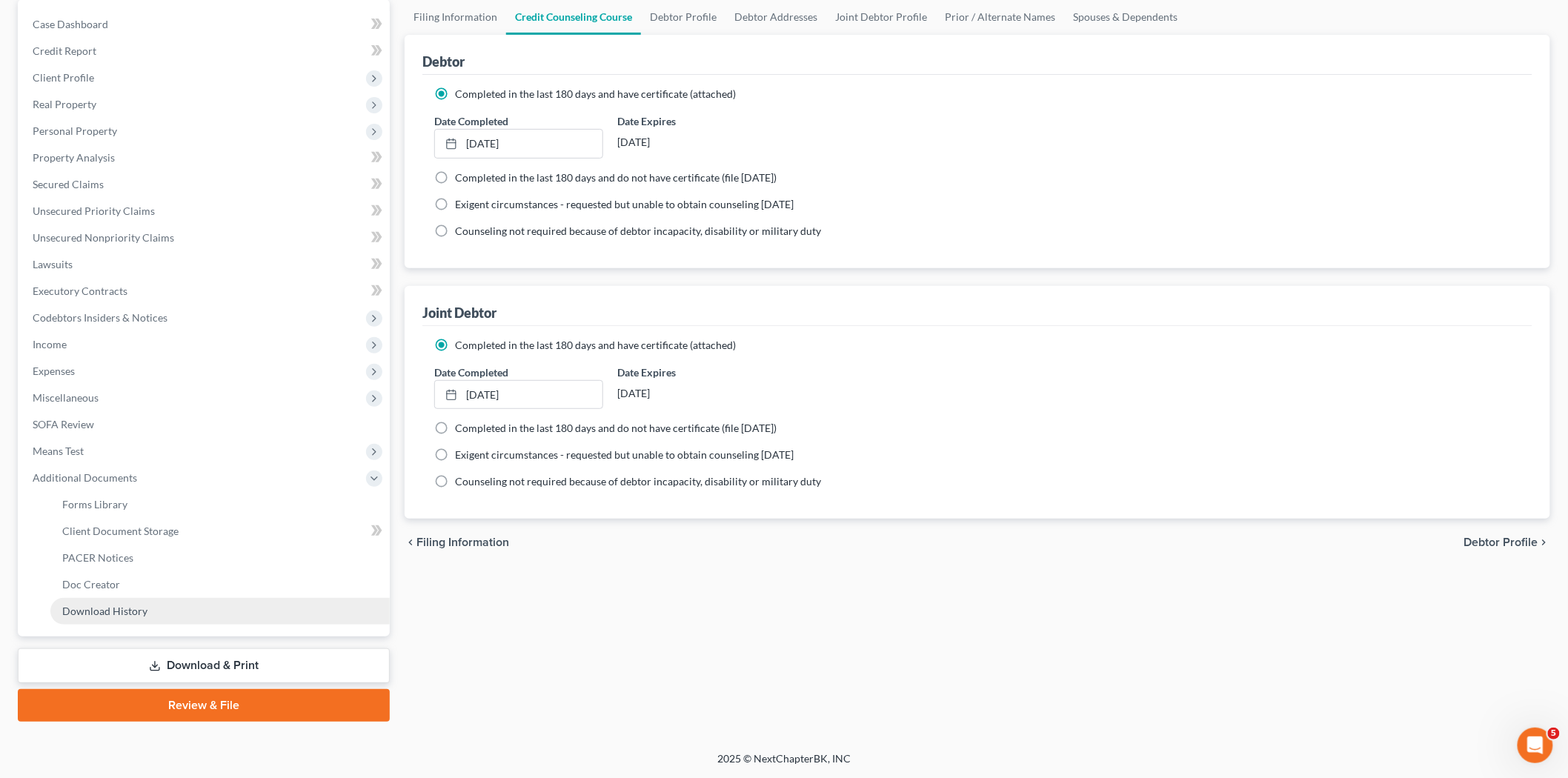
scroll to position [142, 0]
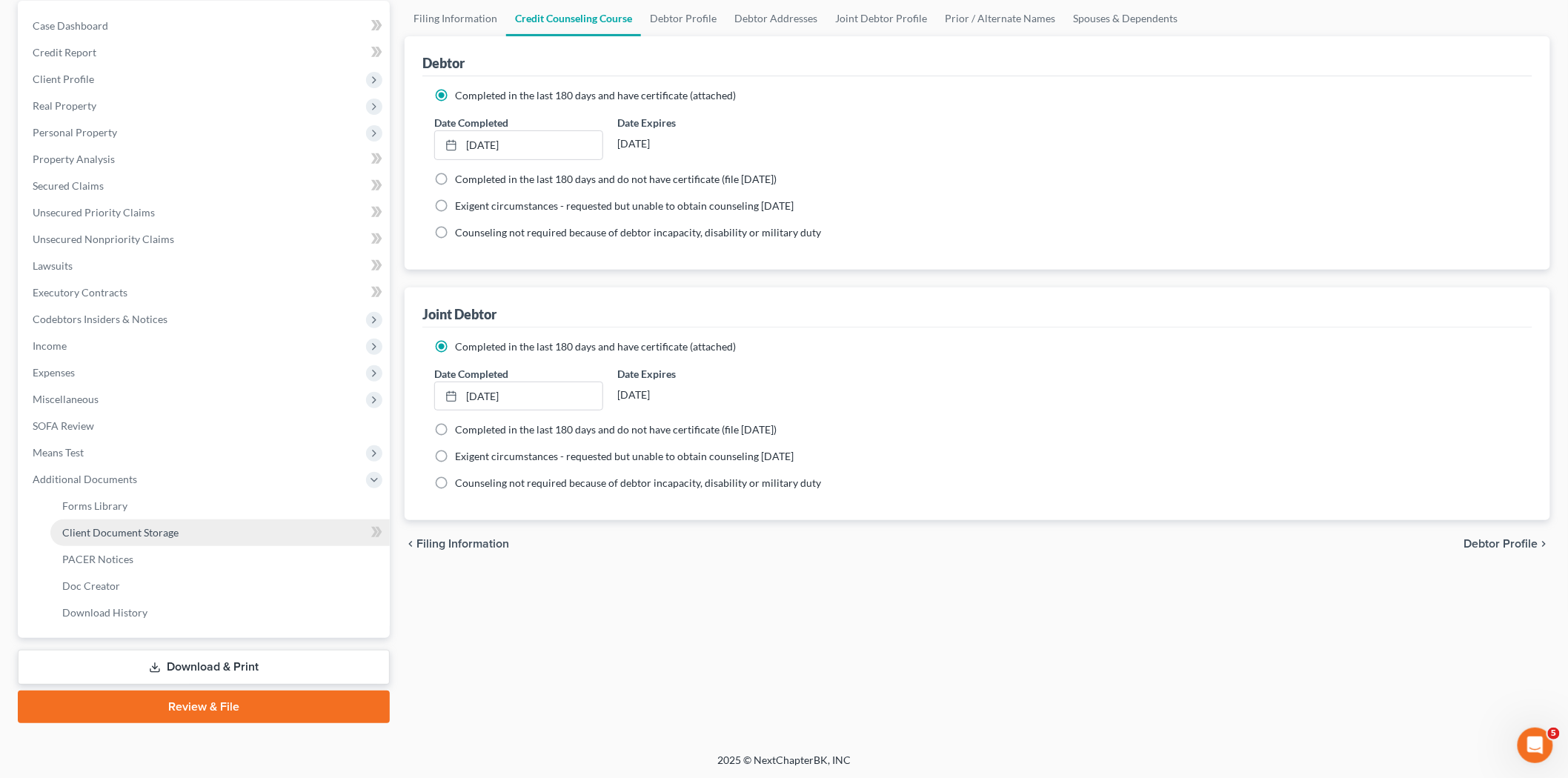
click at [159, 543] on link "Client Document Storage" at bounding box center [220, 533] width 339 height 27
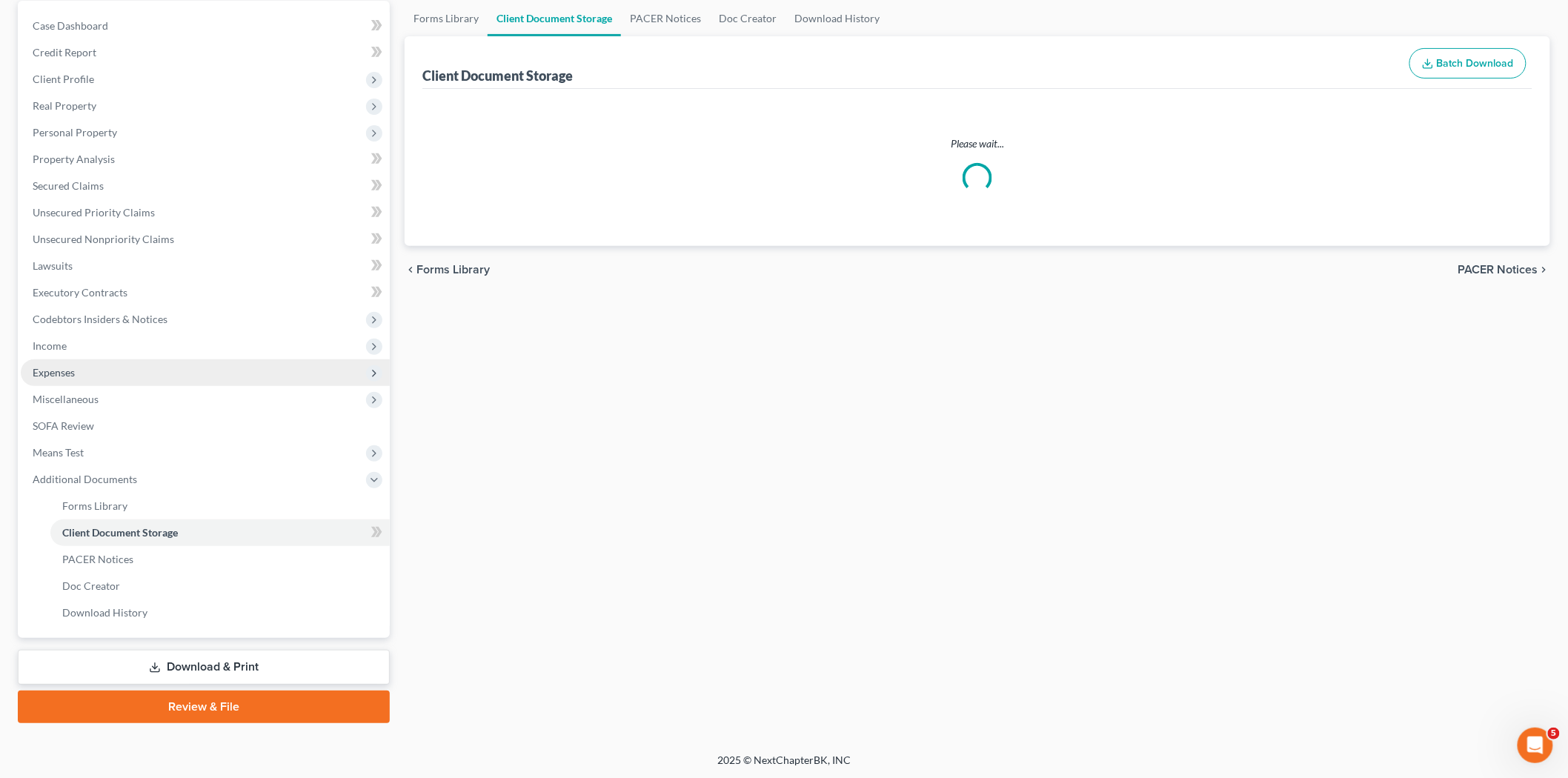
scroll to position [10, 0]
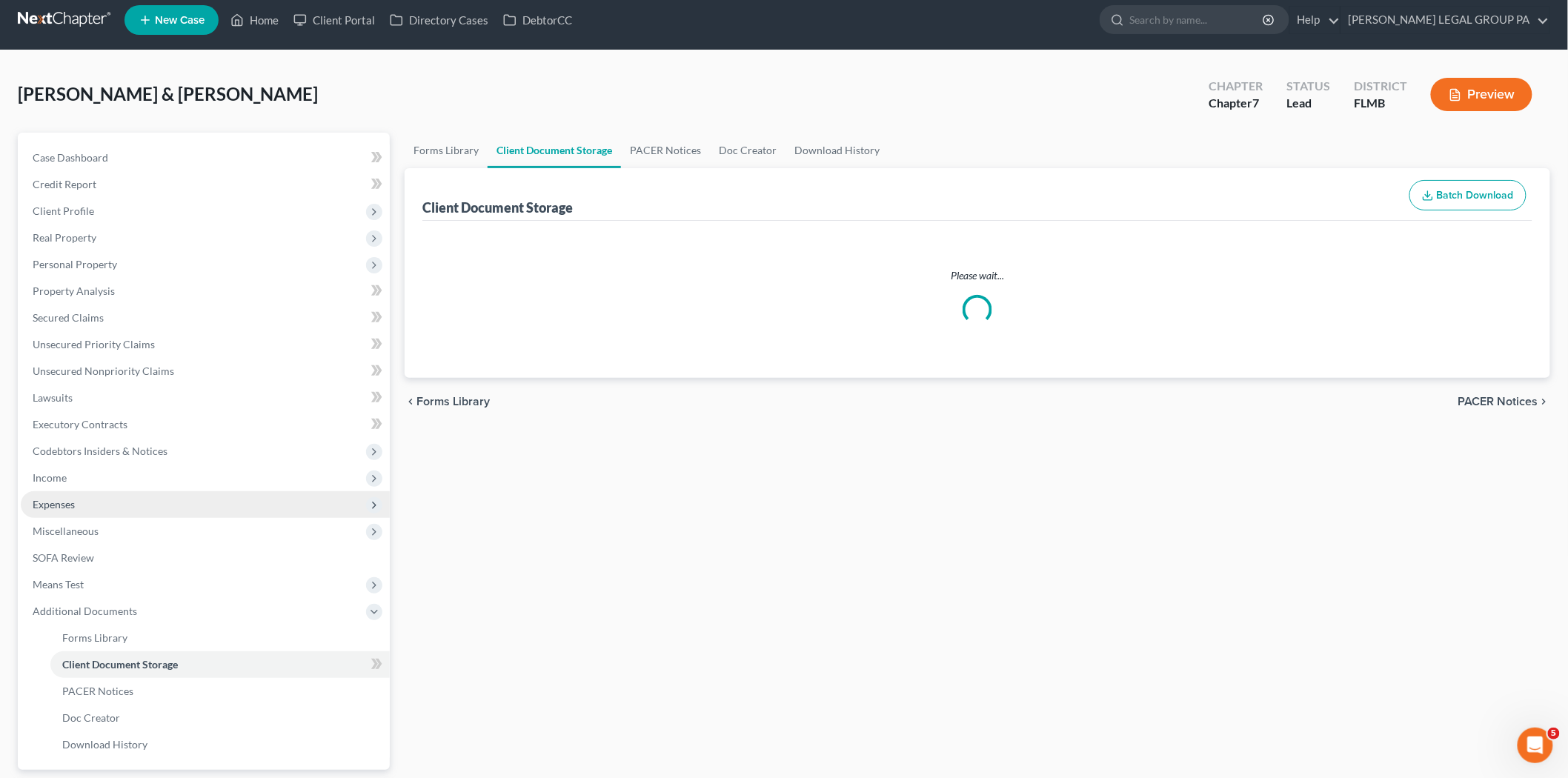
select select "9"
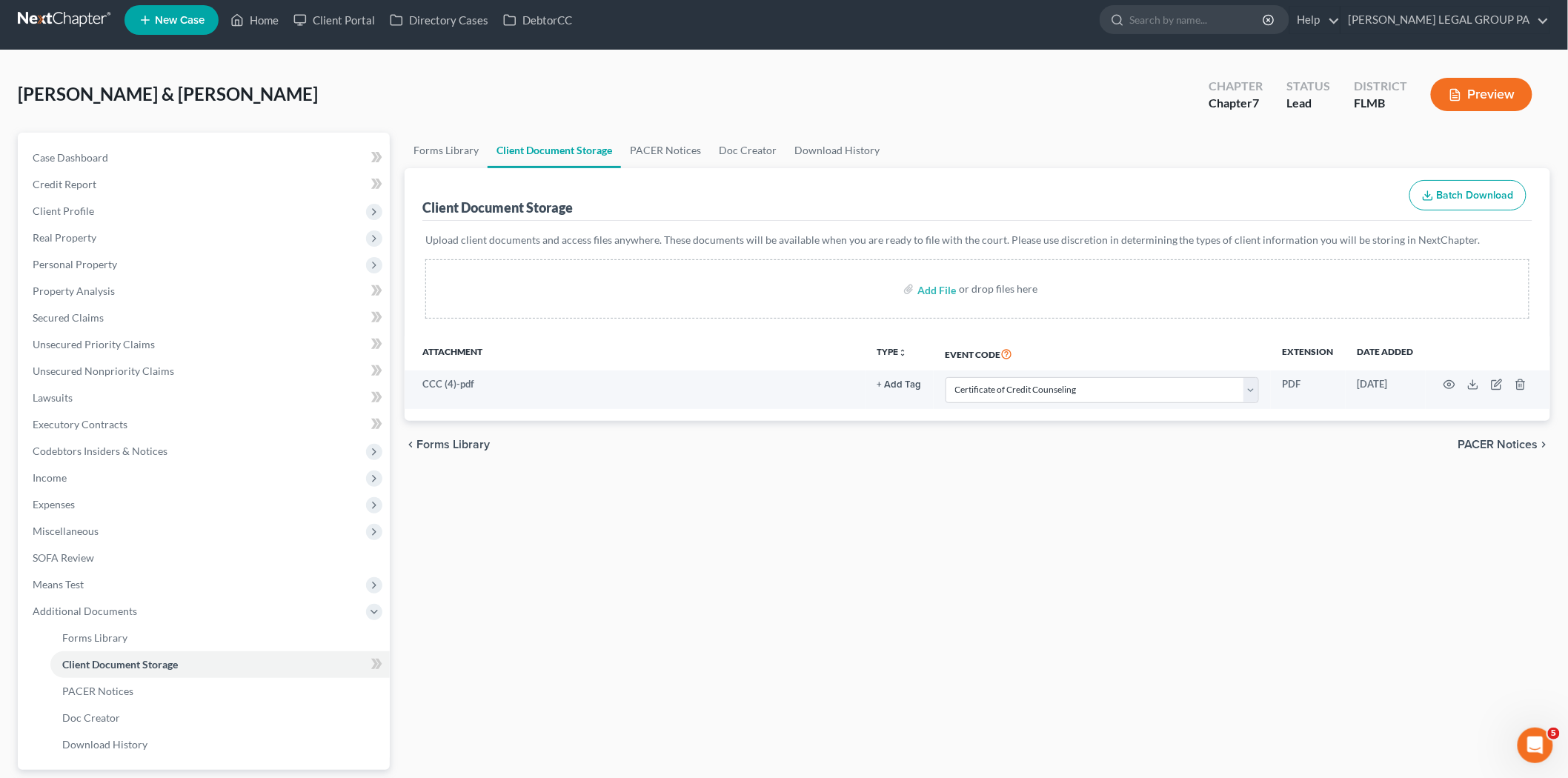
scroll to position [0, 0]
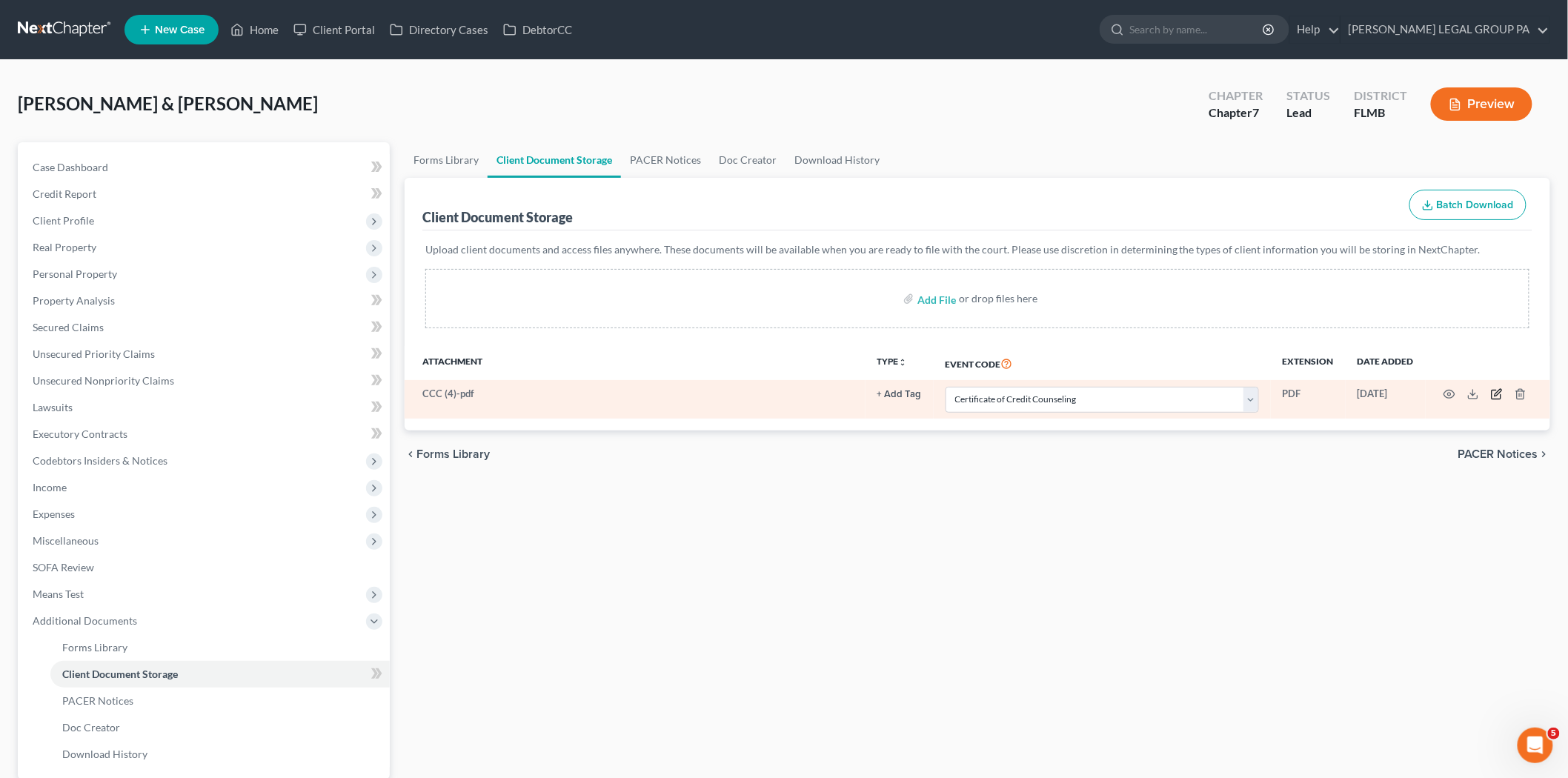
click at [1492, 394] on icon "button" at bounding box center [1496, 394] width 12 height 12
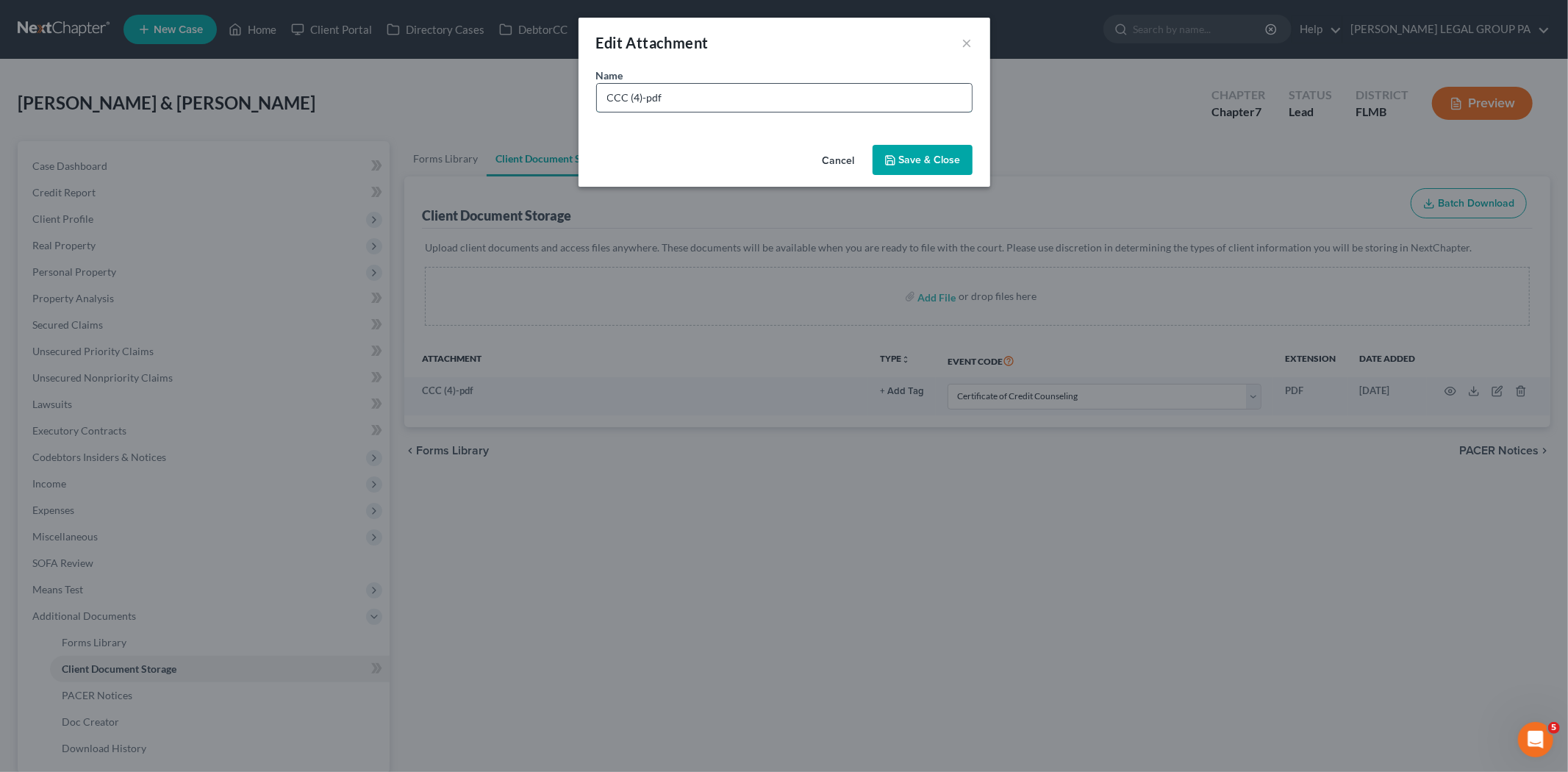
click at [640, 92] on input "CCC (4)-pdf" at bounding box center [784, 97] width 375 height 28
type input "CCC [DATE]-pdf"
click at [909, 157] on span "Save & Close" at bounding box center [930, 160] width 62 height 13
select select "9"
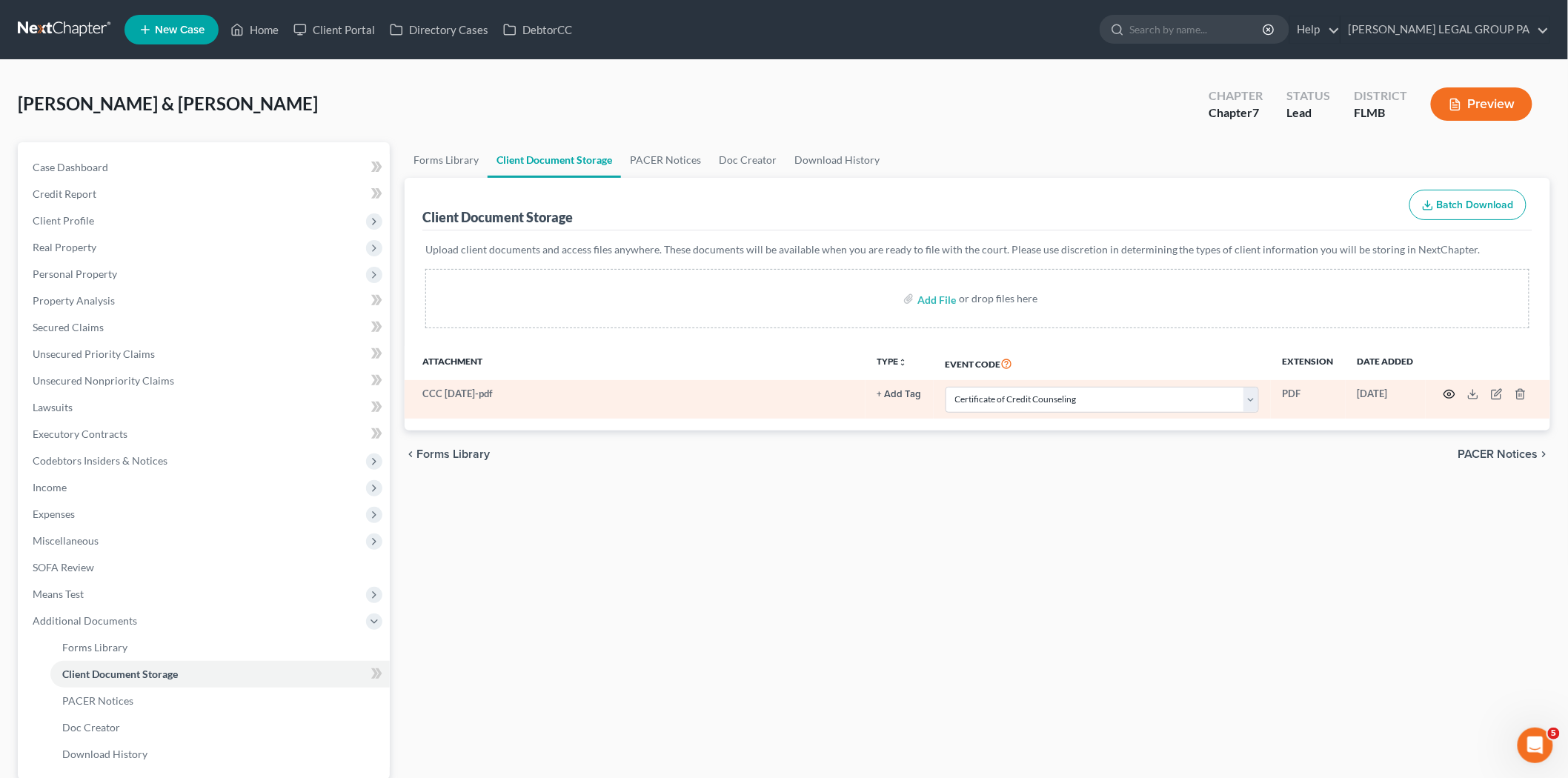
click at [1449, 398] on icon "button" at bounding box center [1450, 395] width 11 height 8
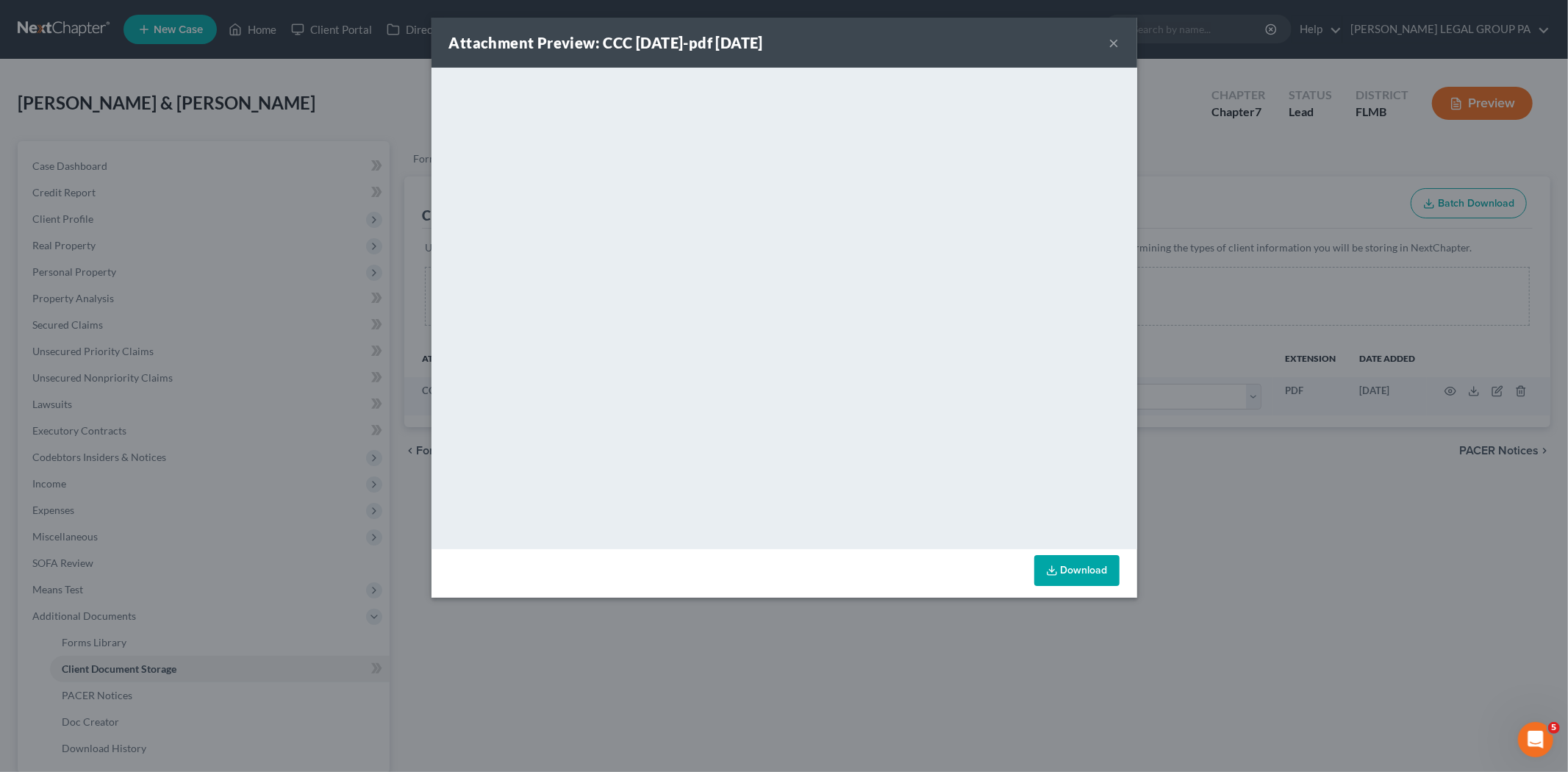
click at [1117, 39] on button "×" at bounding box center [1114, 43] width 10 height 17
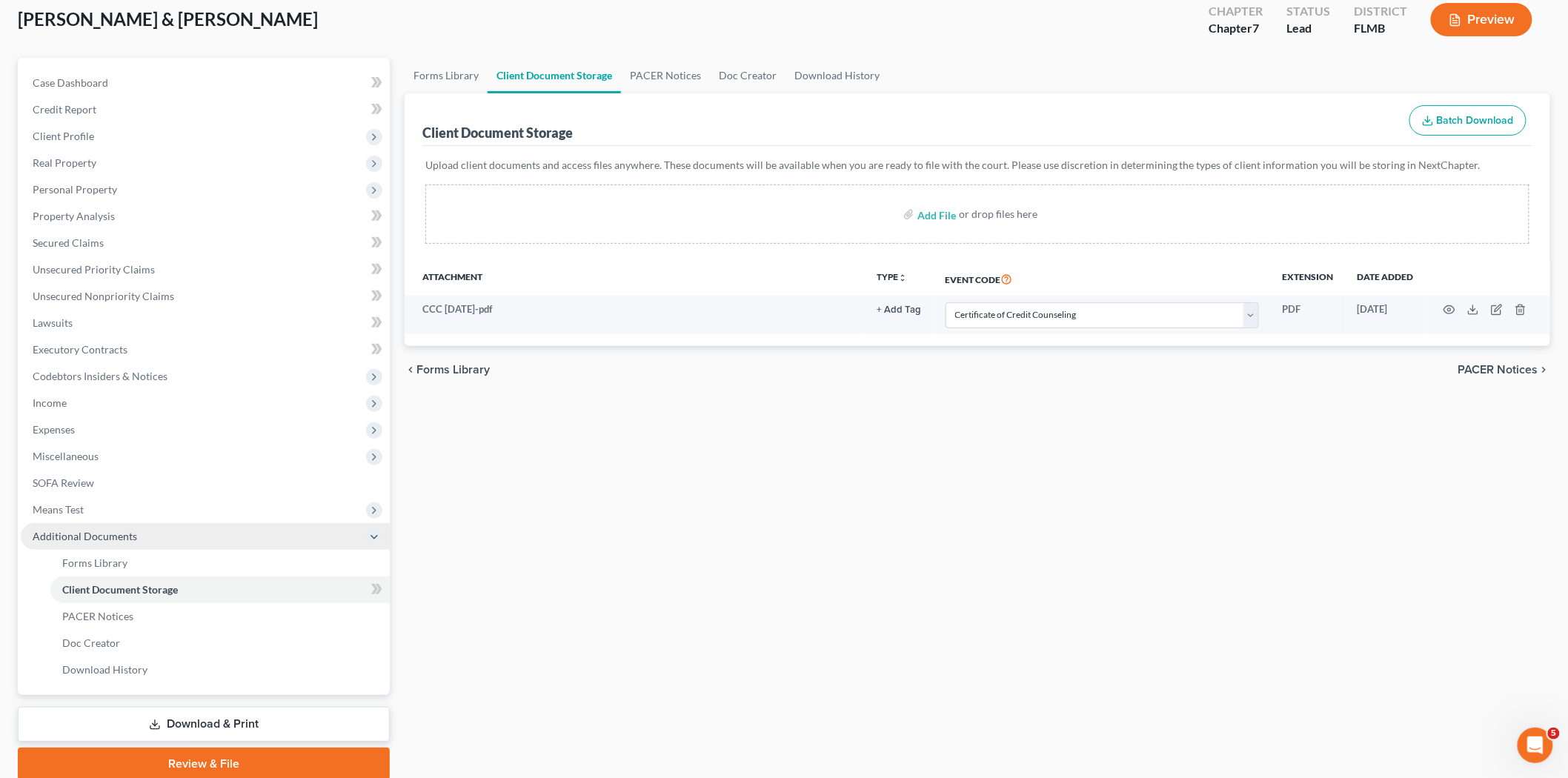
scroll to position [142, 0]
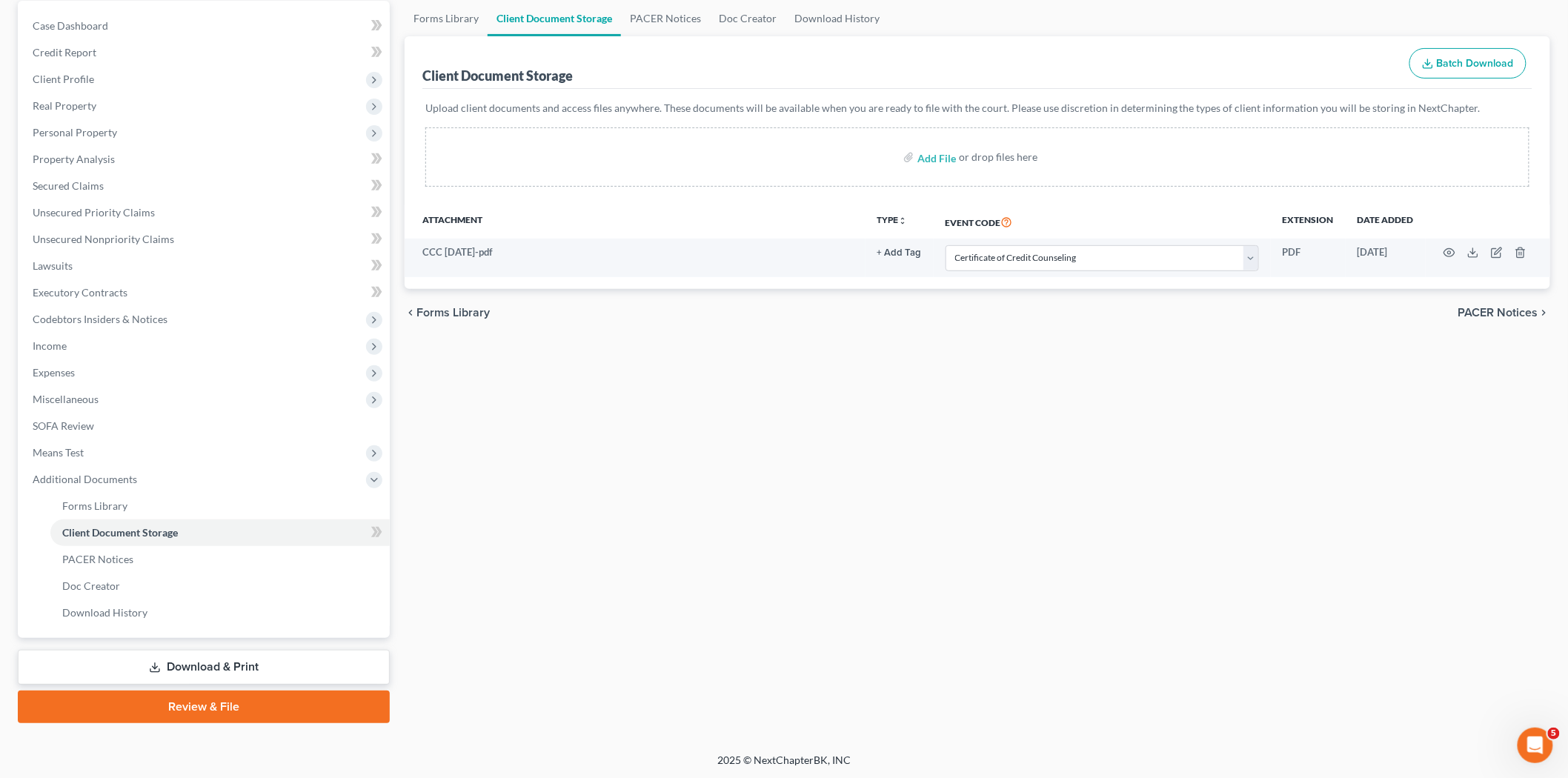
click at [238, 694] on link "Review & File" at bounding box center [203, 706] width 372 height 33
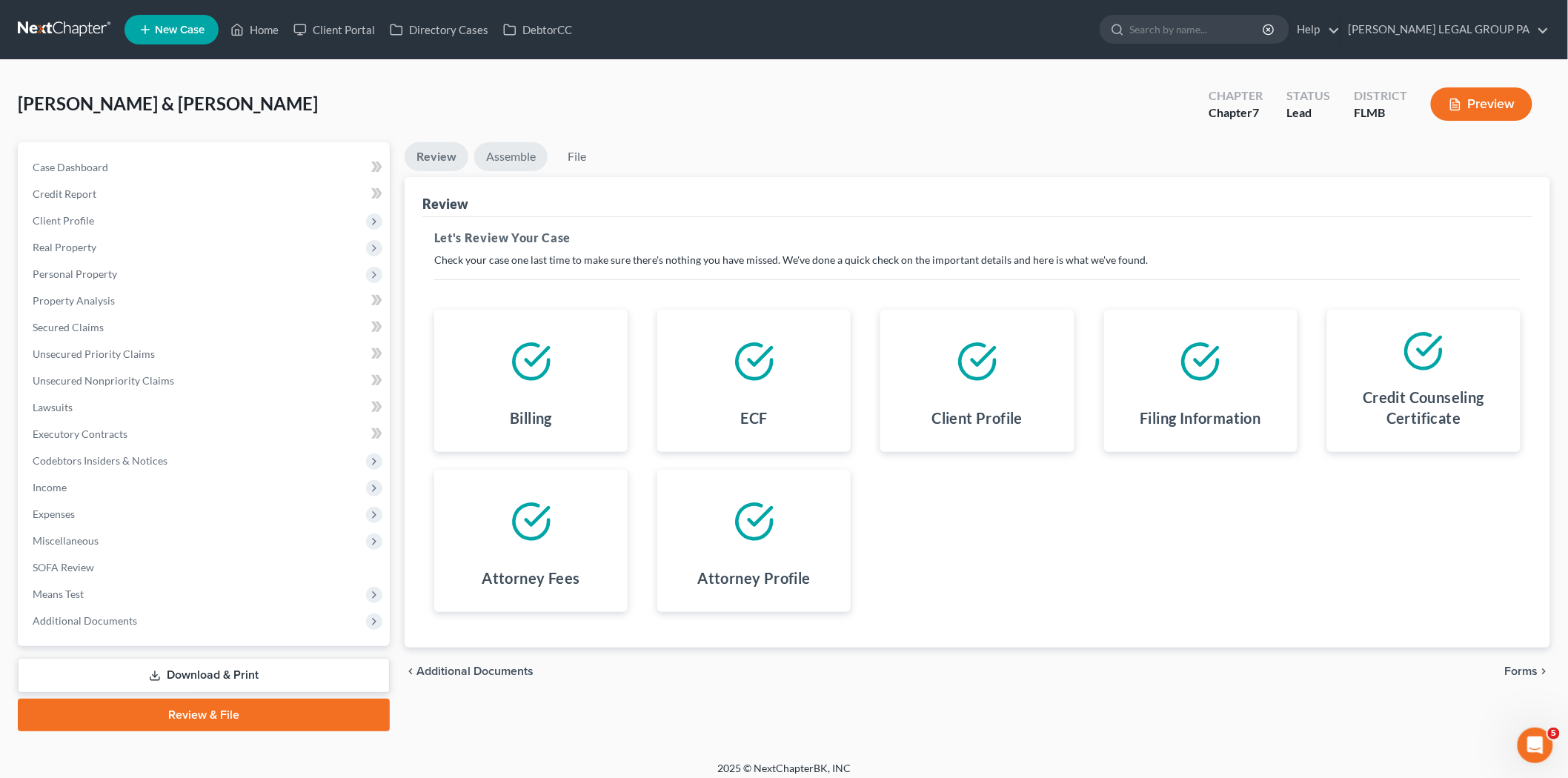
click at [525, 156] on link "Assemble" at bounding box center [511, 157] width 73 height 29
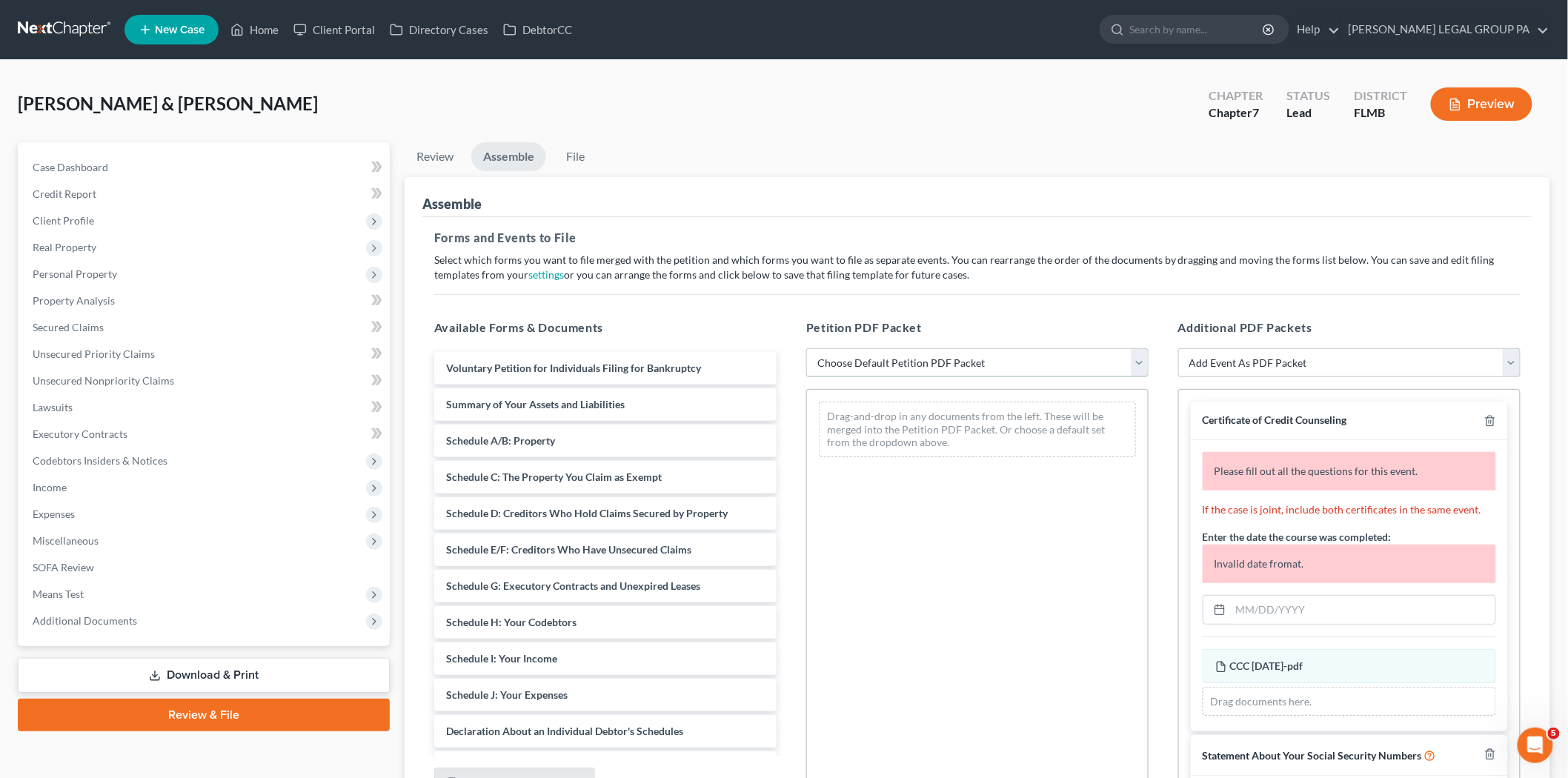
click at [925, 356] on select "Choose Default Petition PDF Packet Complete Bankruptcy Petition (all forms and …" at bounding box center [977, 363] width 342 height 29
select select "0"
click at [806, 348] on select "Choose Default Petition PDF Packet Complete Bankruptcy Petition (all forms and …" at bounding box center [977, 363] width 342 height 29
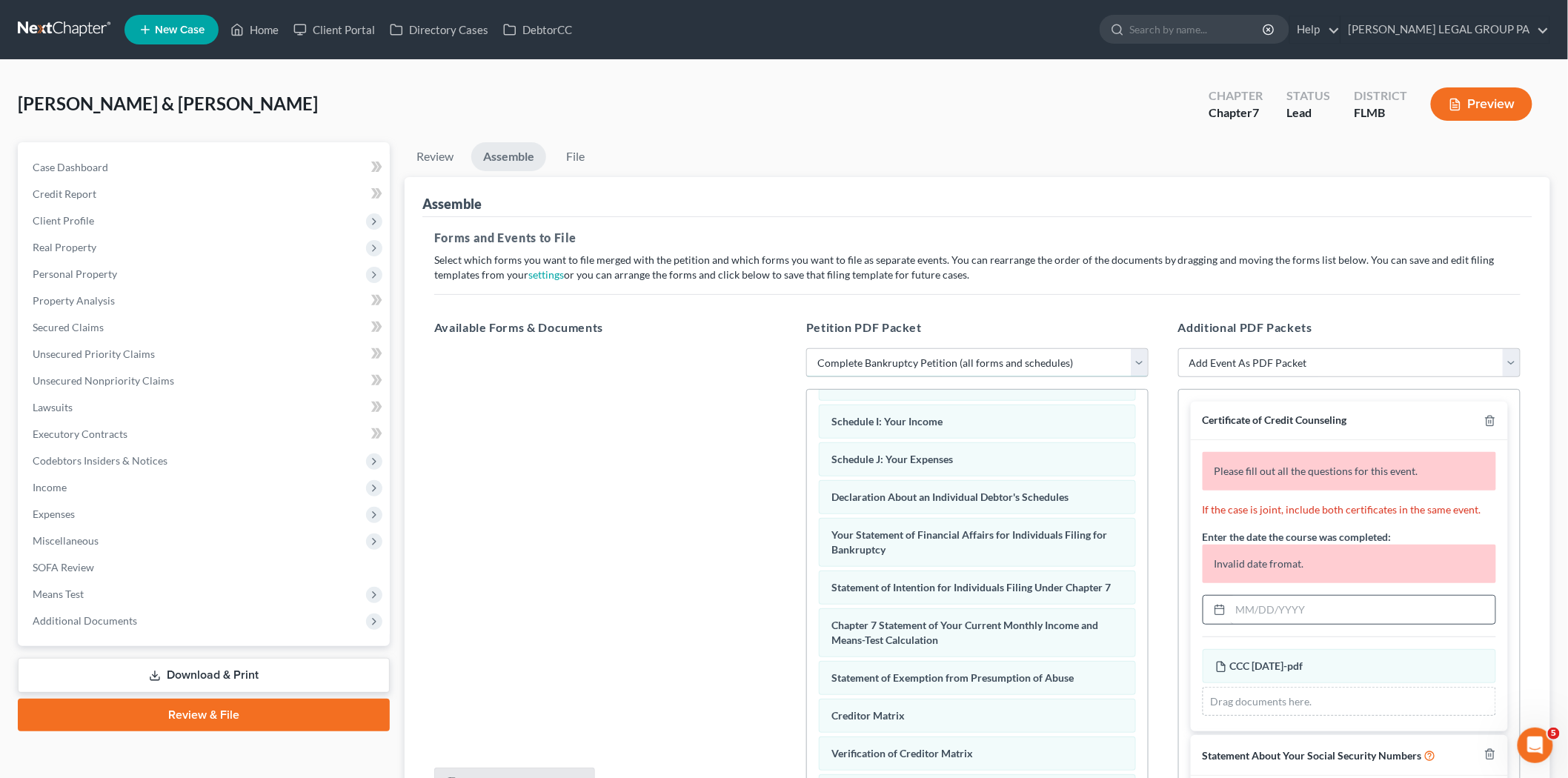
scroll to position [329, 0]
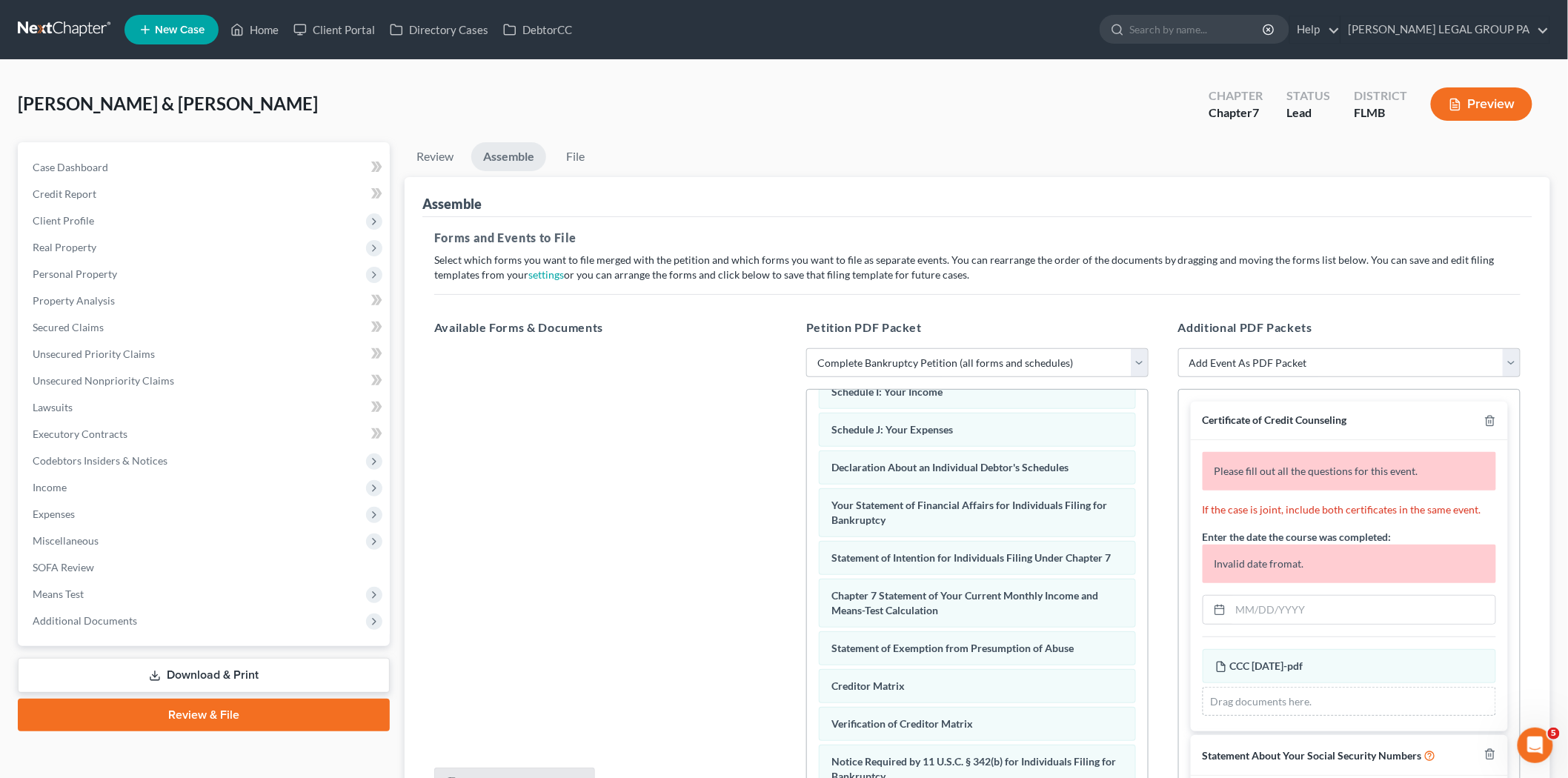
click at [1321, 626] on div "Please fill out all the questions for this event. If the case is joint, include…" at bounding box center [1349, 585] width 318 height 291
click at [1321, 620] on input "text" at bounding box center [1363, 609] width 264 height 28
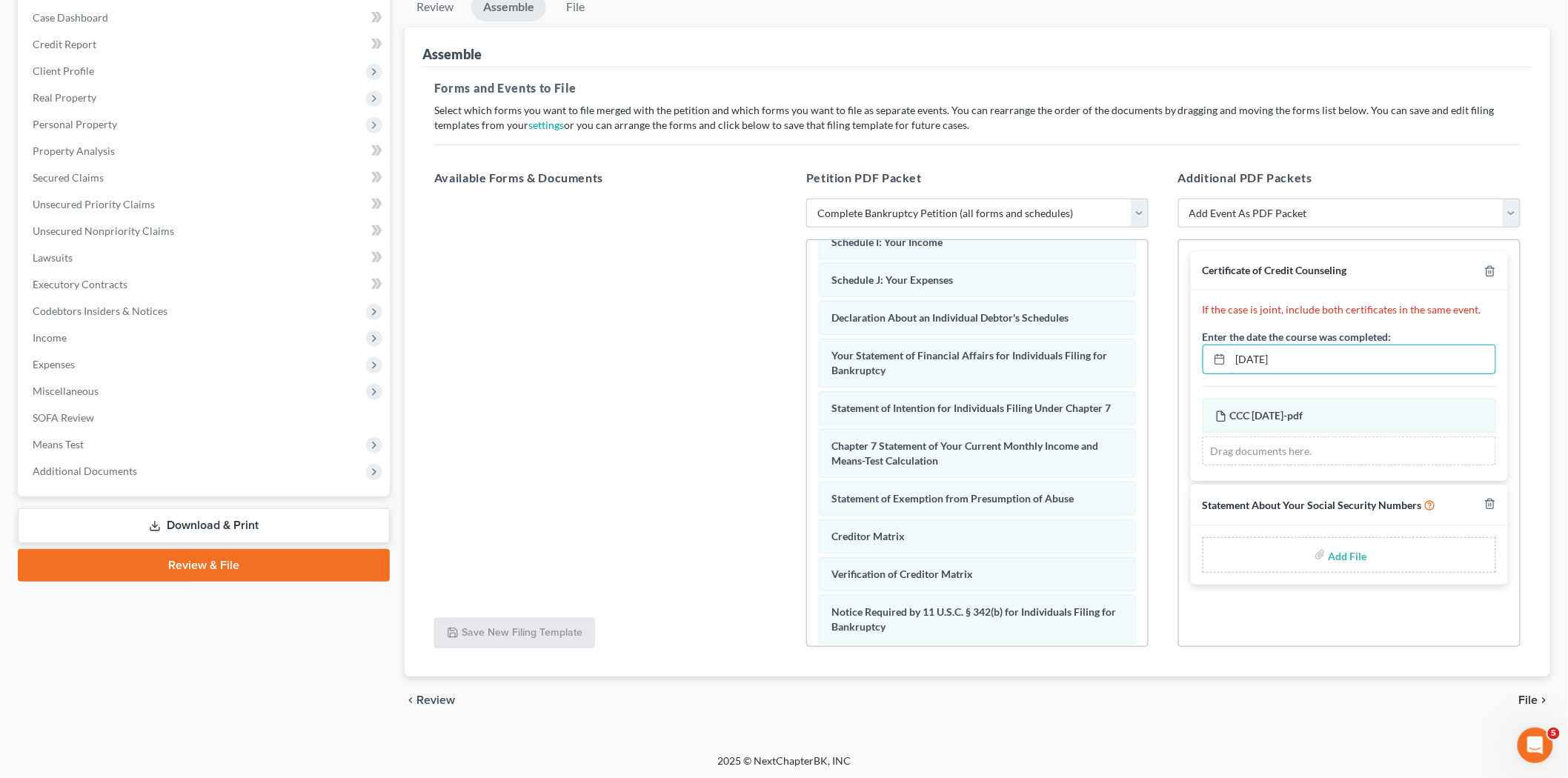
scroll to position [152, 0]
type input "[DATE]"
click at [1344, 553] on input "file" at bounding box center [1346, 553] width 36 height 27
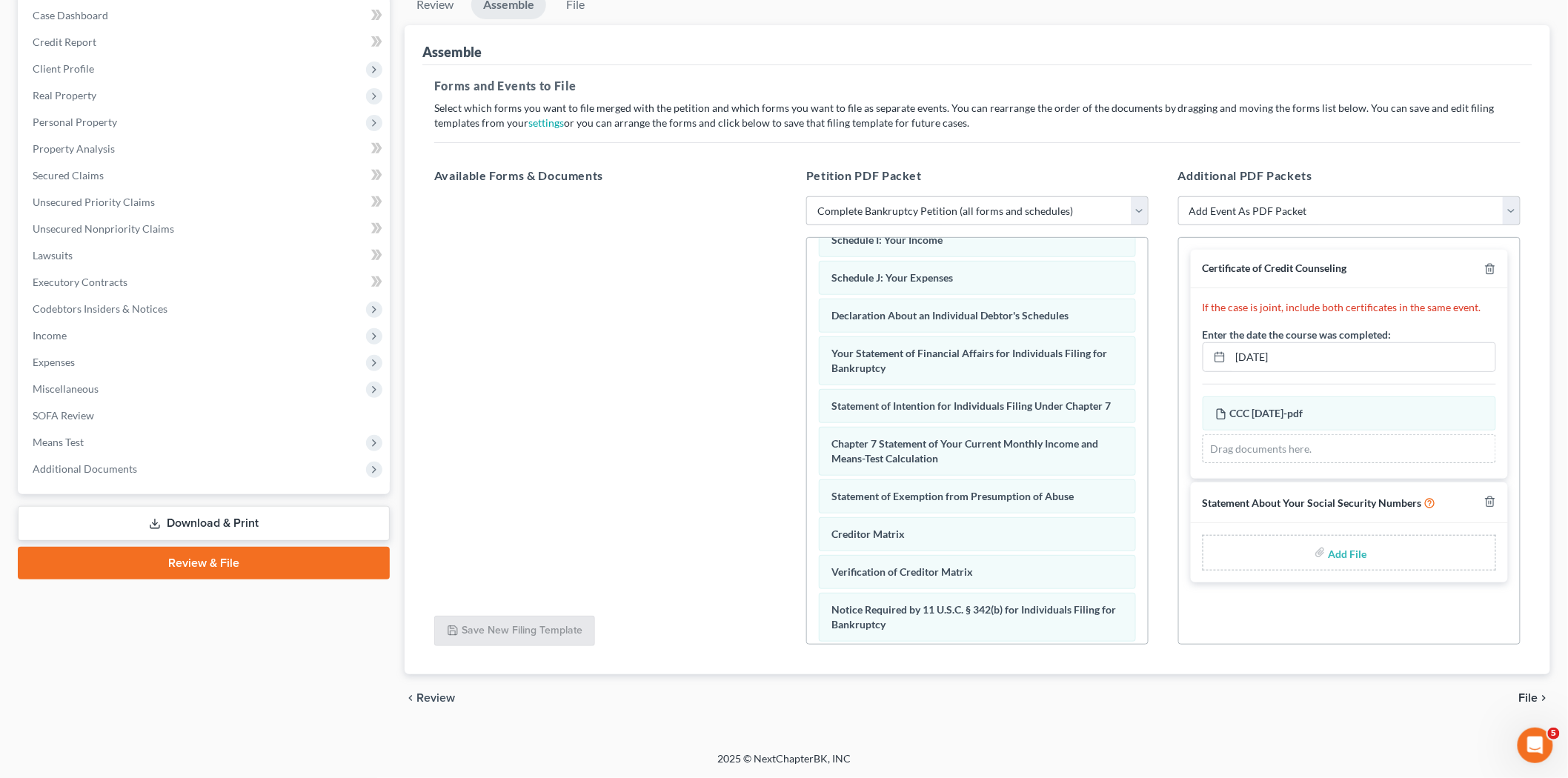
type input "C:\fakepath\121 - [PERSON_NAME][GEOGRAPHIC_DATA]pdf"
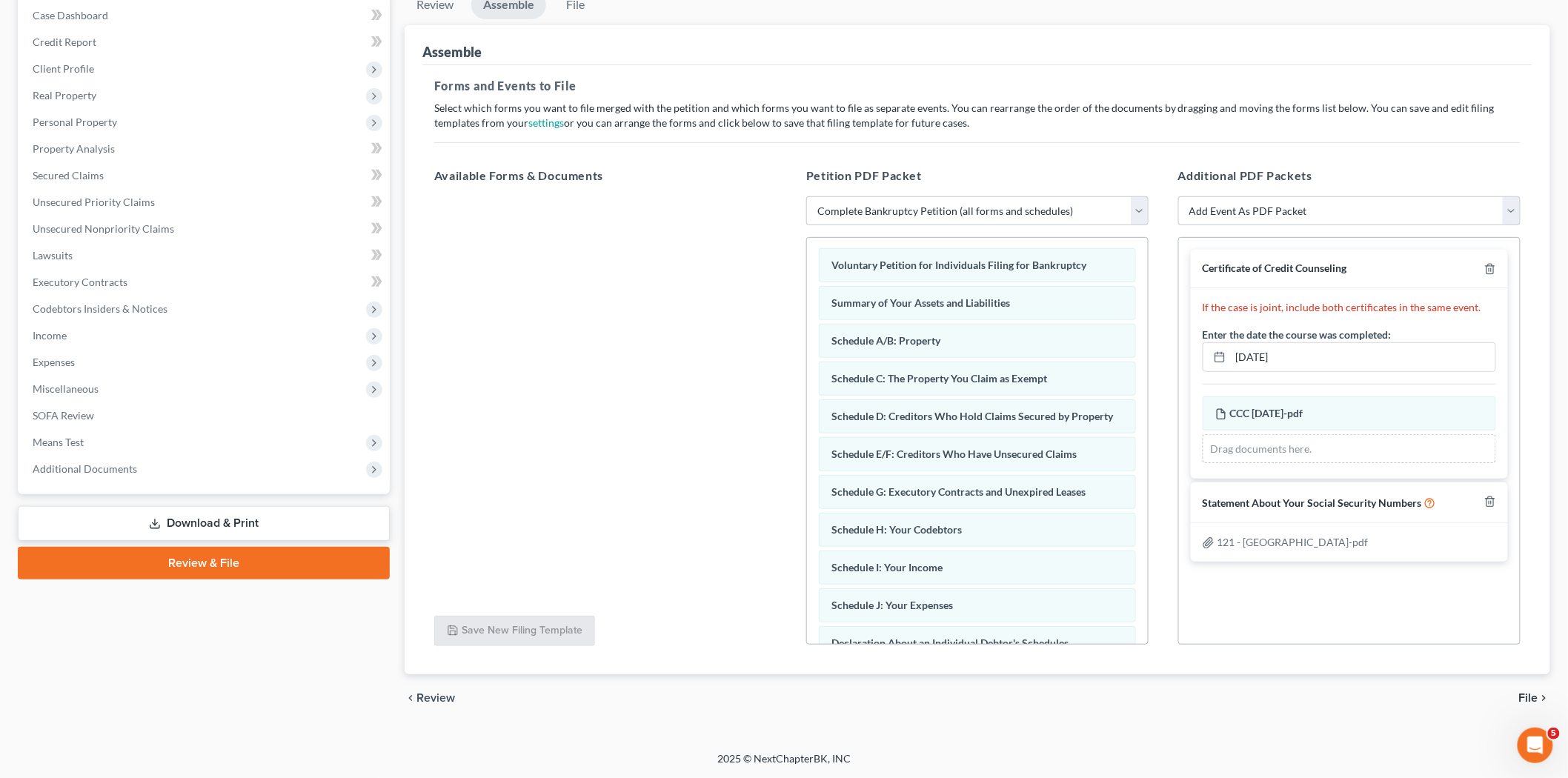
scroll to position [0, 0]
click at [1522, 692] on span "File" at bounding box center [1529, 698] width 19 height 12
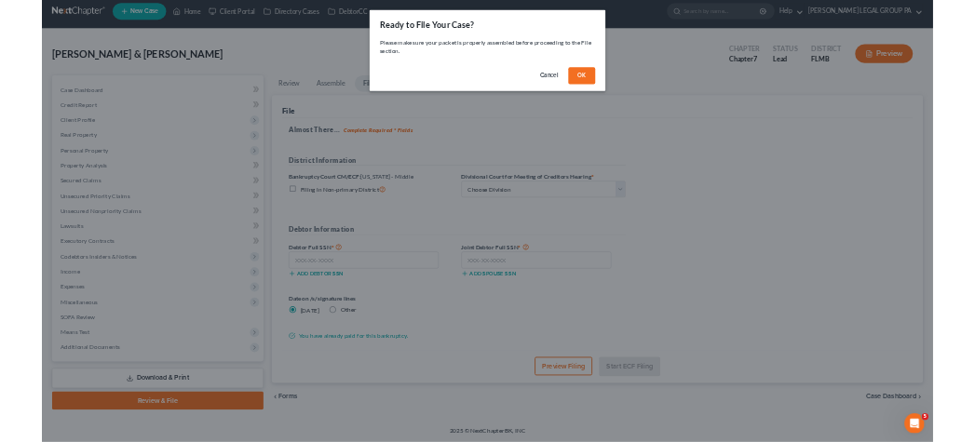
scroll to position [12, 0]
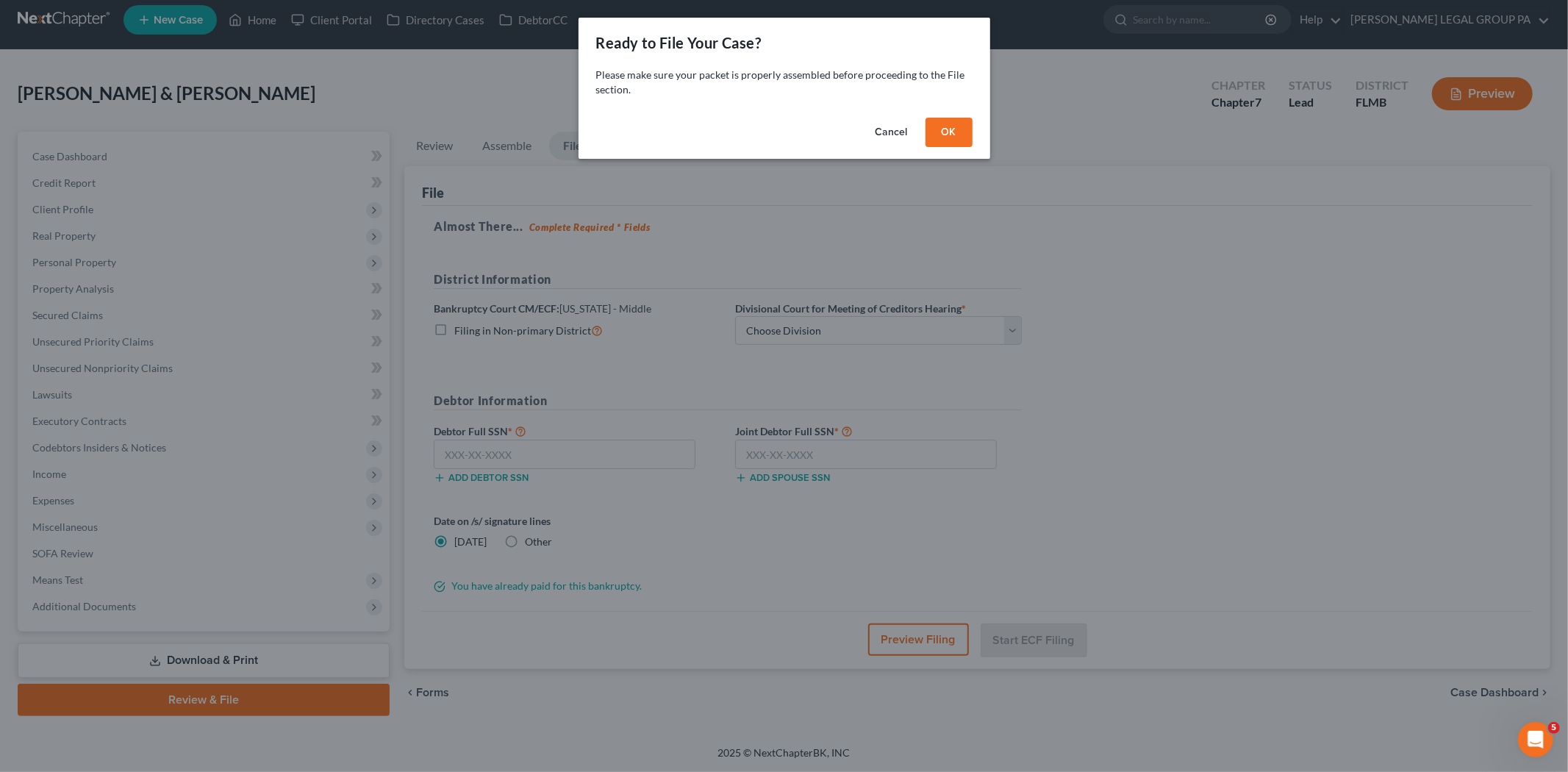
click at [958, 119] on button "OK" at bounding box center [949, 132] width 47 height 29
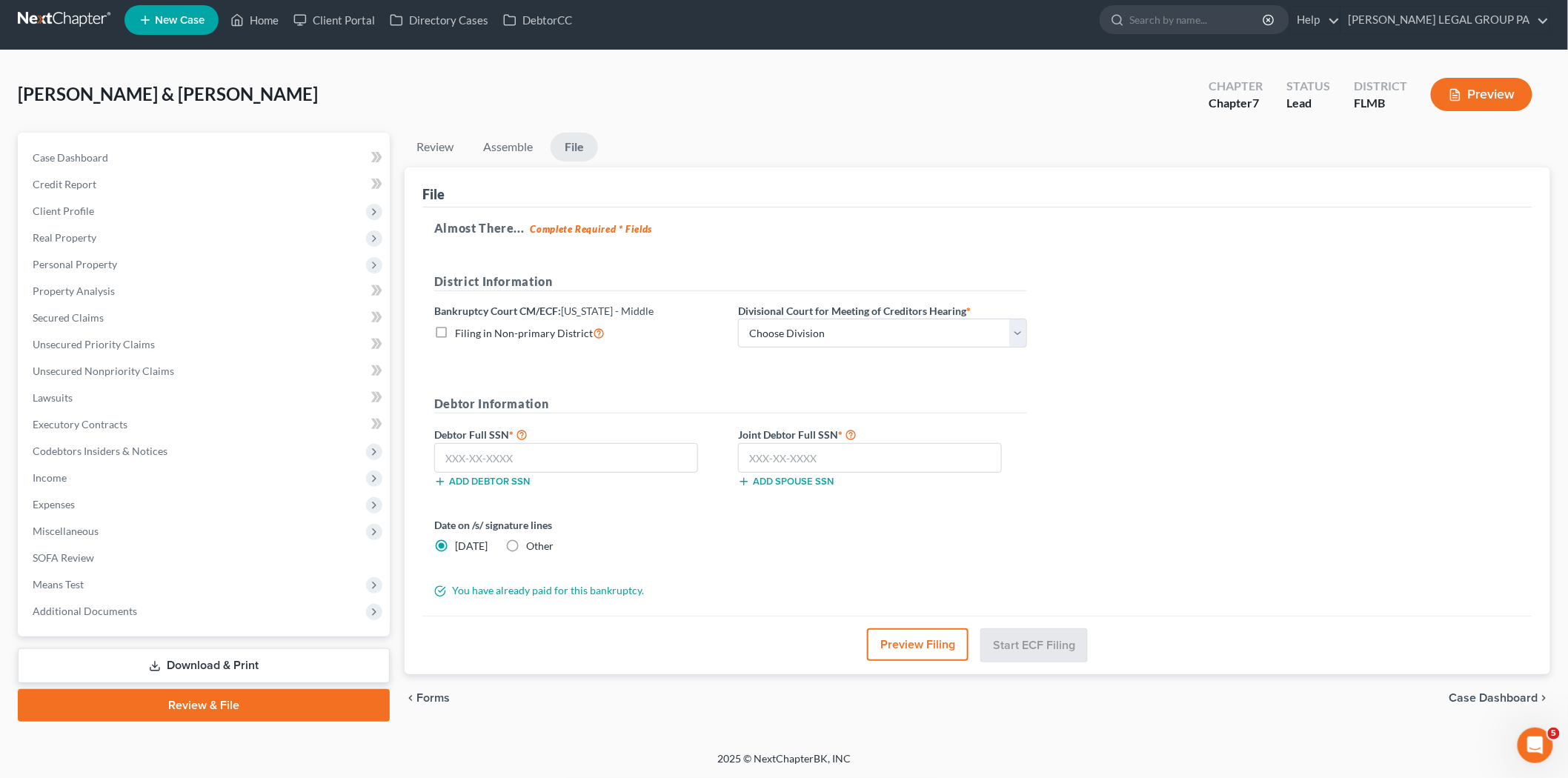
click at [857, 317] on label "Divisional Court for Meeting of Creditors Hearing *" at bounding box center [854, 311] width 232 height 16
click at [860, 329] on select "Choose Division [GEOGRAPHIC_DATA][PERSON_NAME] [GEOGRAPHIC_DATA] [GEOGRAPHIC_DA…" at bounding box center [882, 333] width 289 height 29
select select "3"
click at [738, 318] on select "Choose Division [GEOGRAPHIC_DATA][PERSON_NAME] [GEOGRAPHIC_DATA] [GEOGRAPHIC_DA…" at bounding box center [882, 333] width 289 height 29
click at [568, 455] on input "text" at bounding box center [566, 457] width 263 height 29
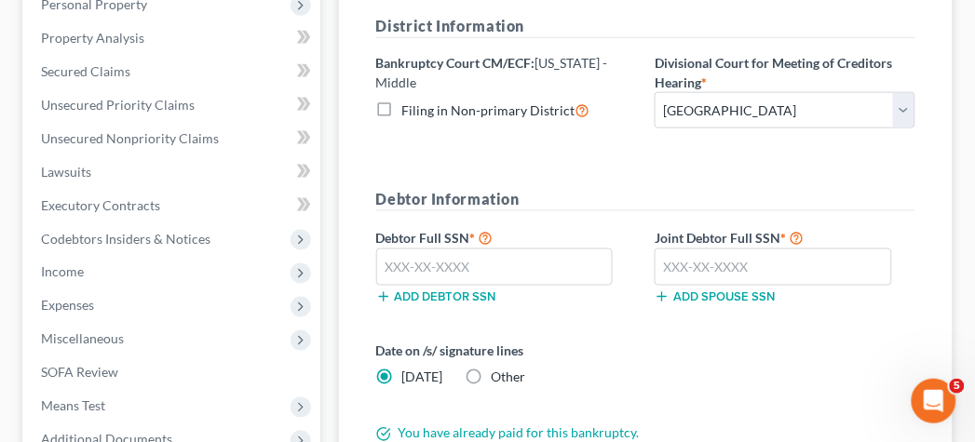
scroll to position [426, 0]
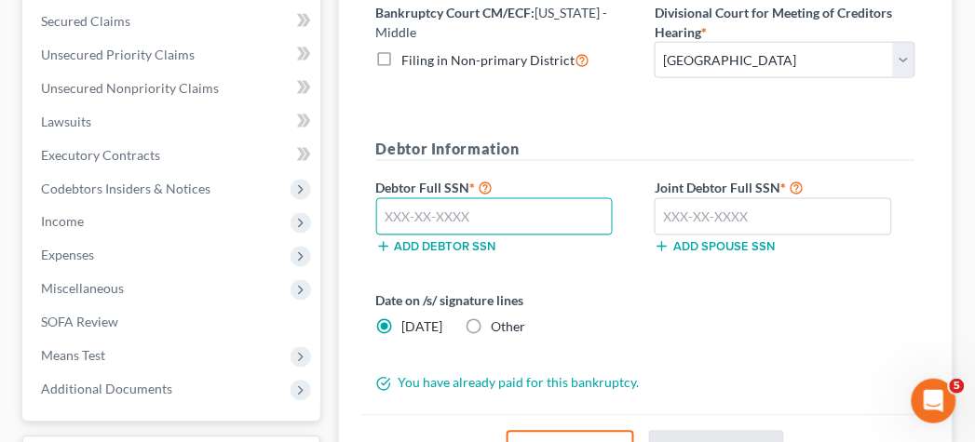
click at [468, 206] on input "text" at bounding box center [494, 216] width 237 height 37
type input "381-08-3120"
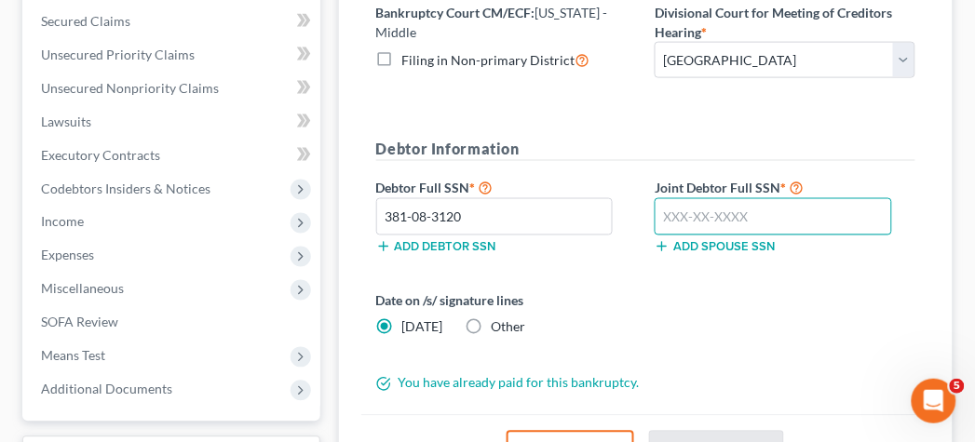
click at [789, 202] on input "text" at bounding box center [773, 216] width 237 height 37
click at [699, 212] on input "[PHONE_NUMBER]" at bounding box center [773, 216] width 237 height 37
type input "3"
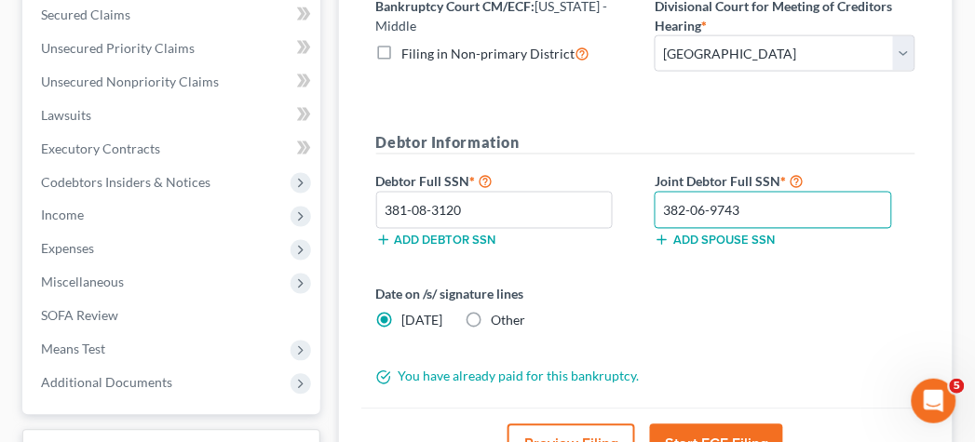
scroll to position [601, 0]
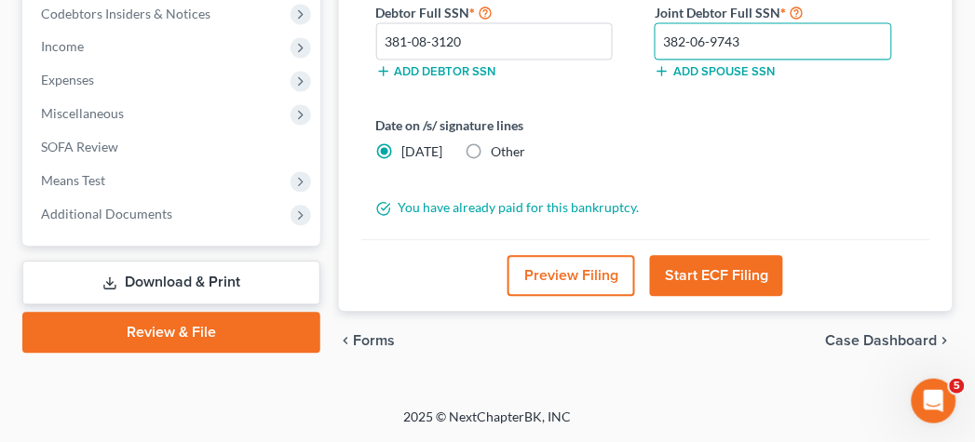
type input "382-06-9743"
click at [718, 284] on button "Start ECF Filing" at bounding box center [716, 276] width 133 height 41
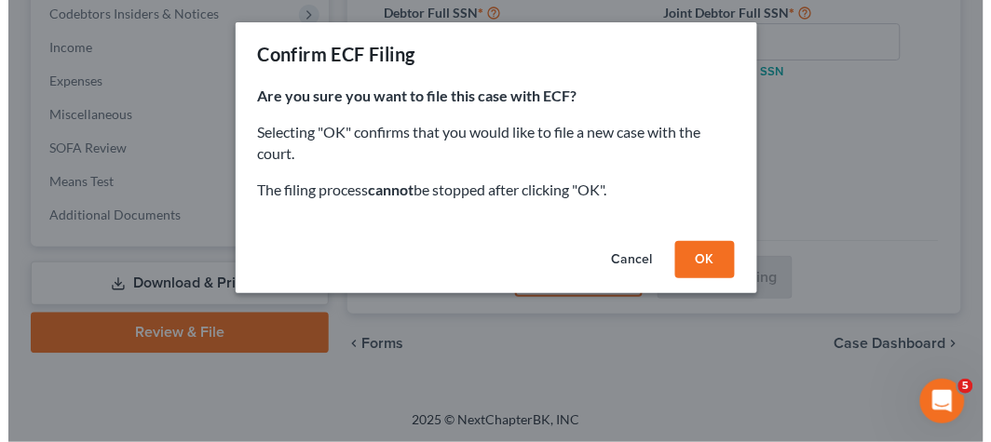
scroll to position [599, 0]
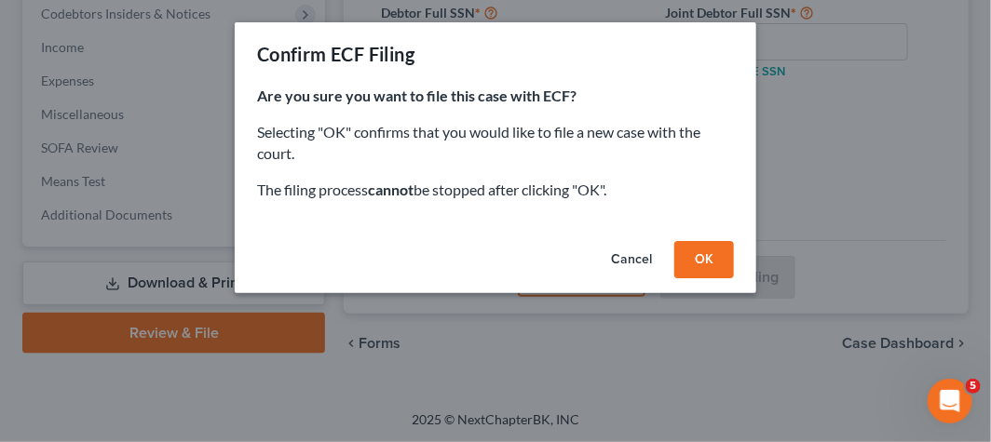
click at [715, 259] on button "OK" at bounding box center [704, 259] width 60 height 37
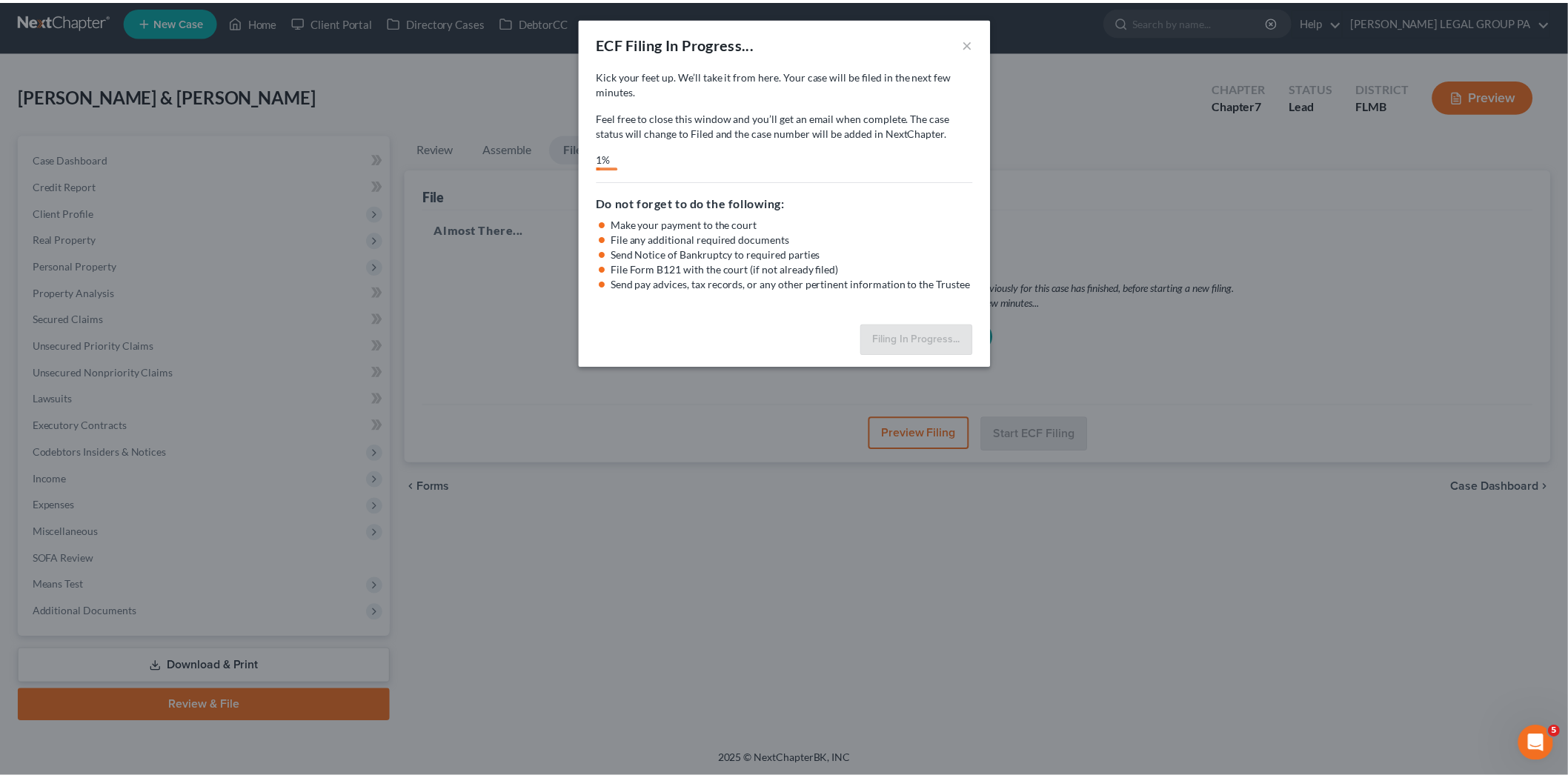
scroll to position [0, 0]
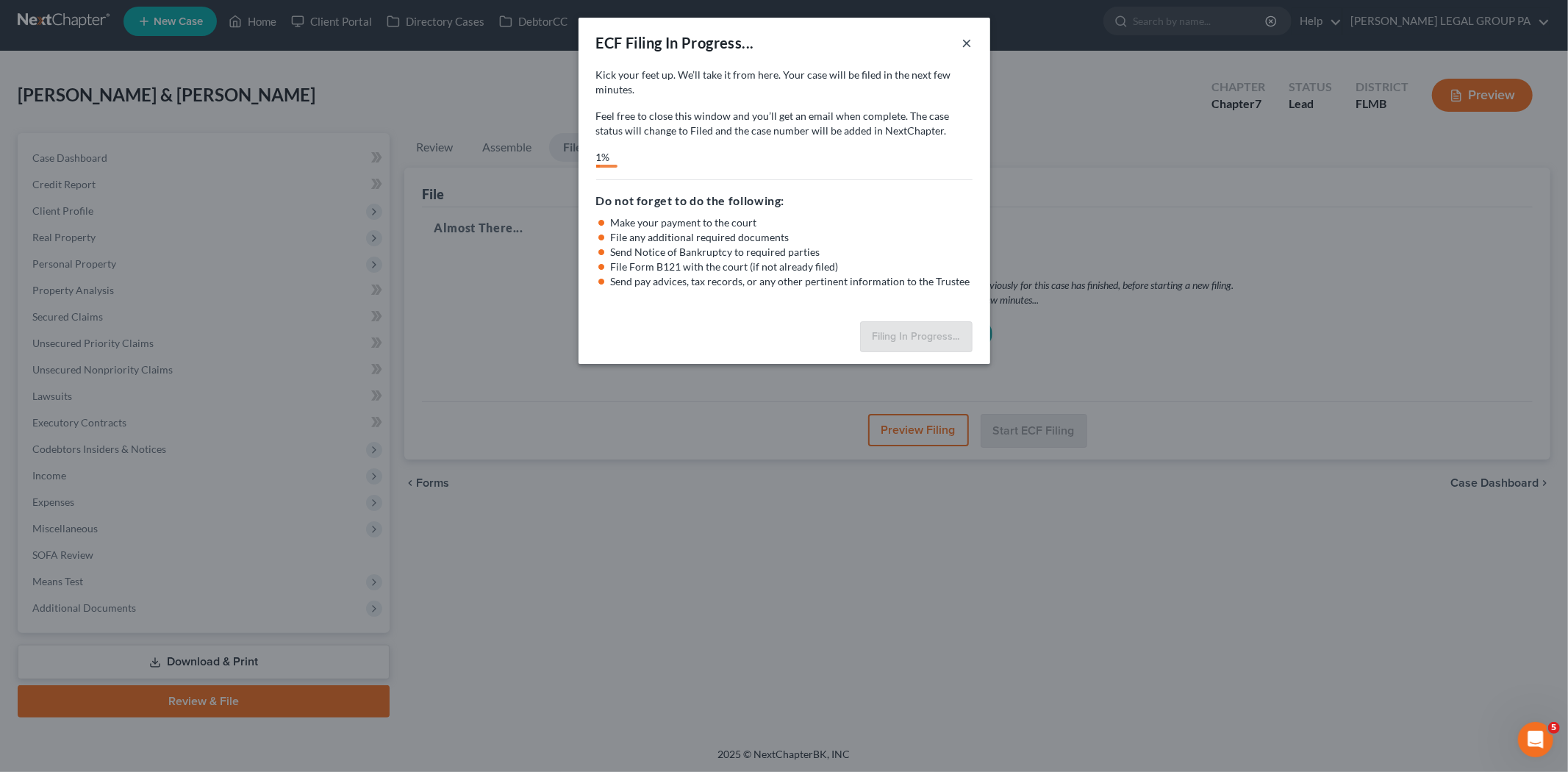
click at [968, 37] on button "×" at bounding box center [967, 43] width 10 height 17
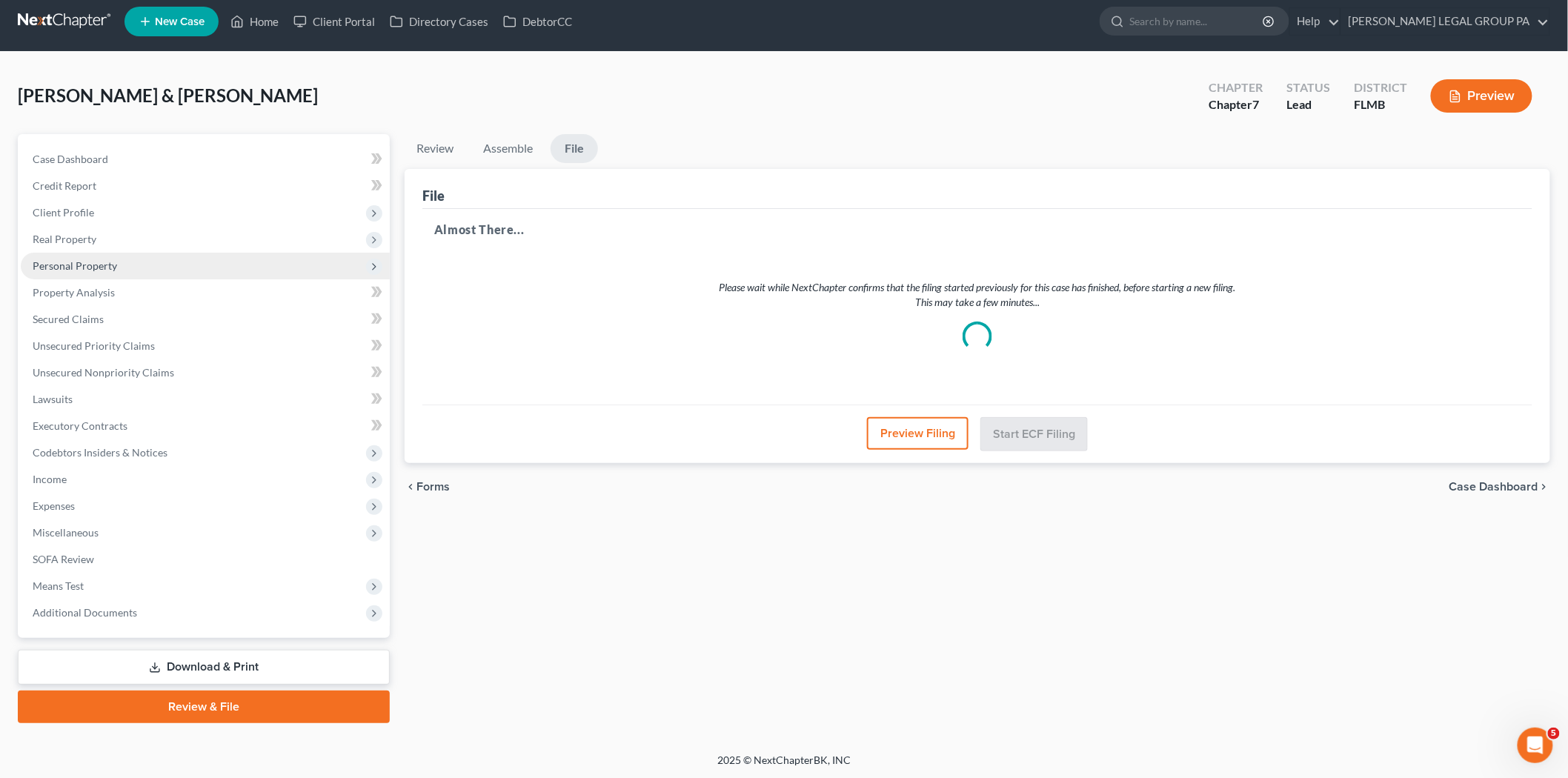
click at [131, 264] on span "Personal Property" at bounding box center [205, 266] width 369 height 27
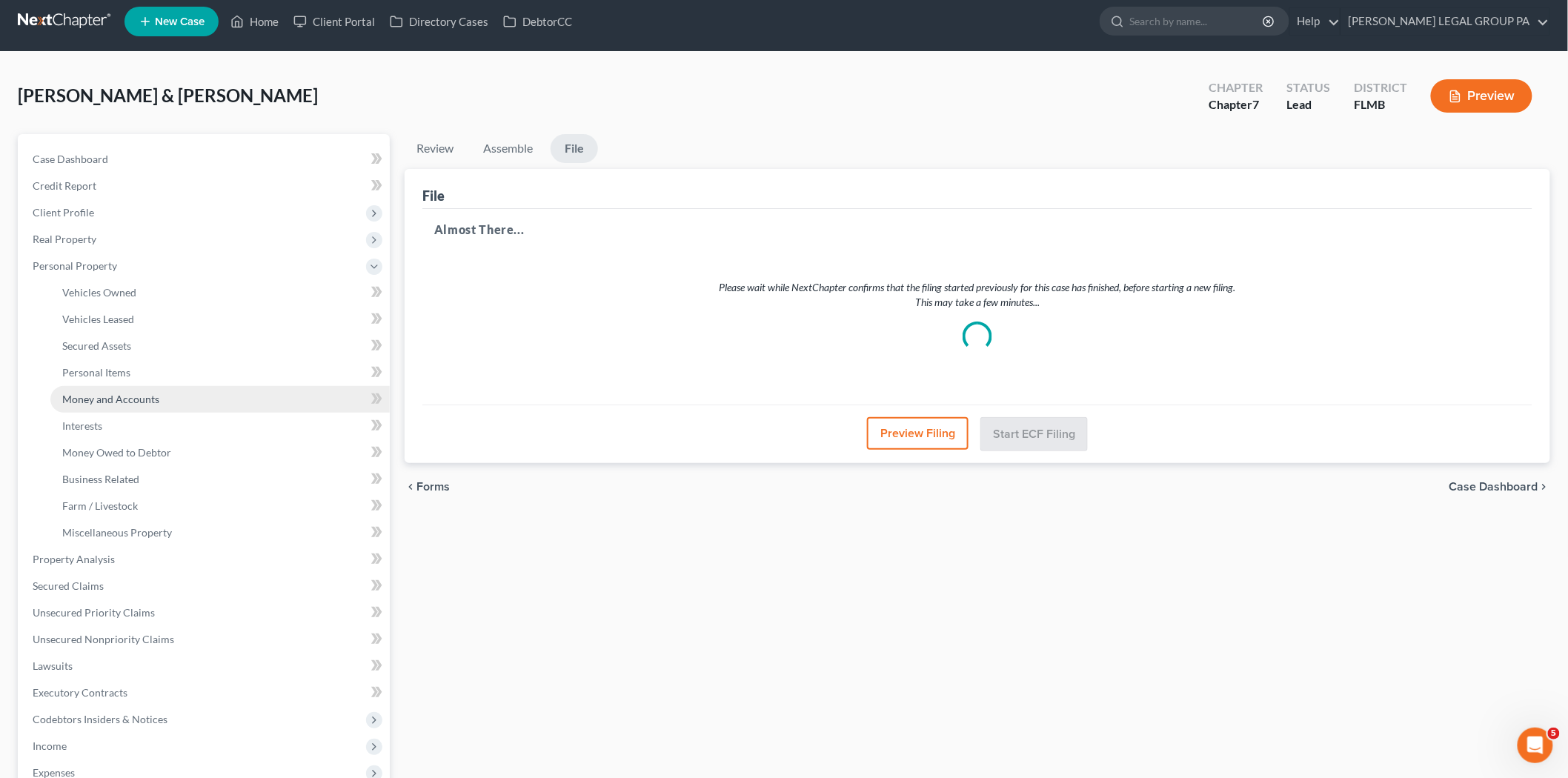
click at [146, 396] on span "Money and Accounts" at bounding box center [111, 399] width 97 height 13
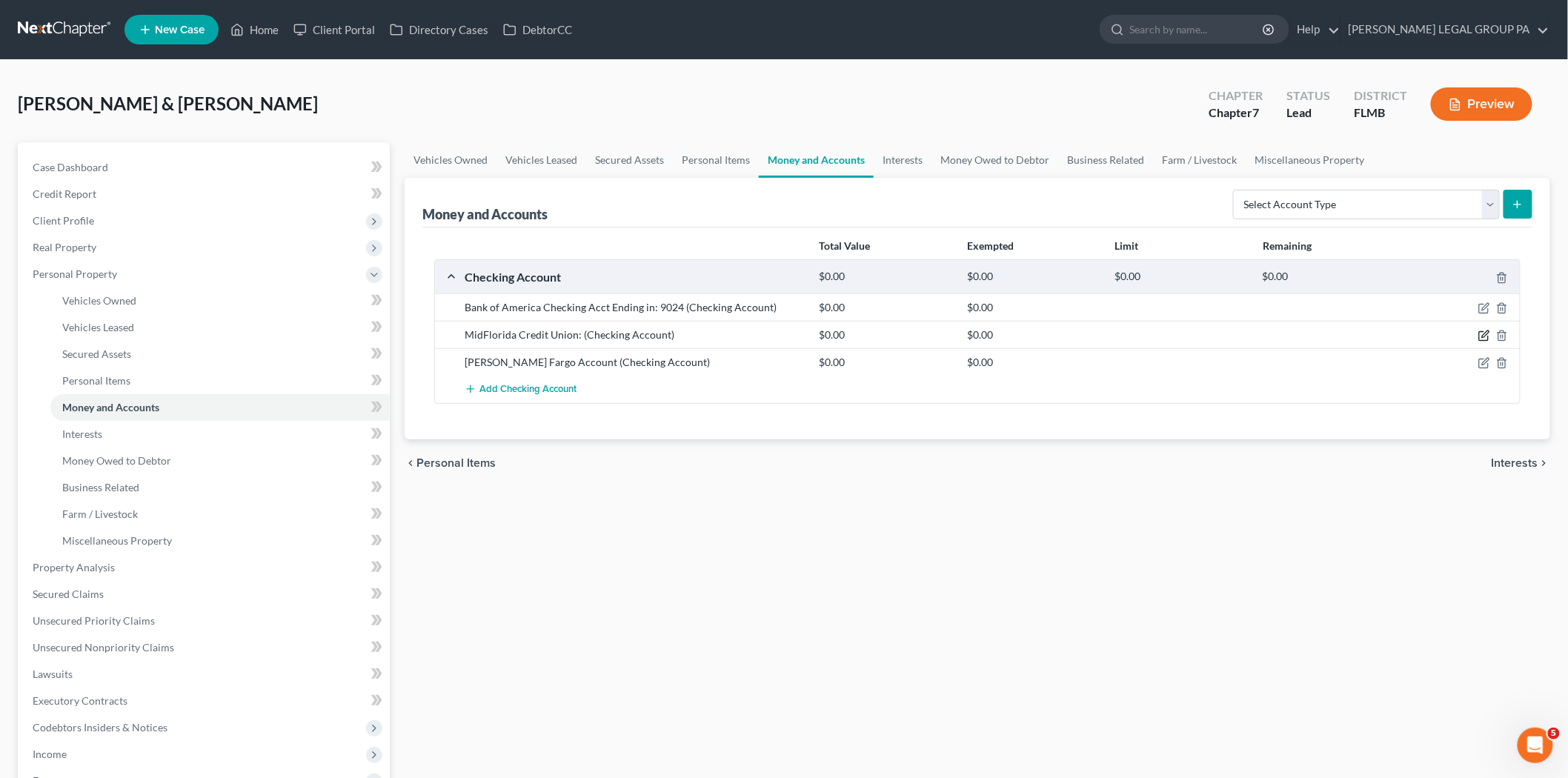
click at [1484, 337] on icon "button" at bounding box center [1485, 334] width 6 height 6
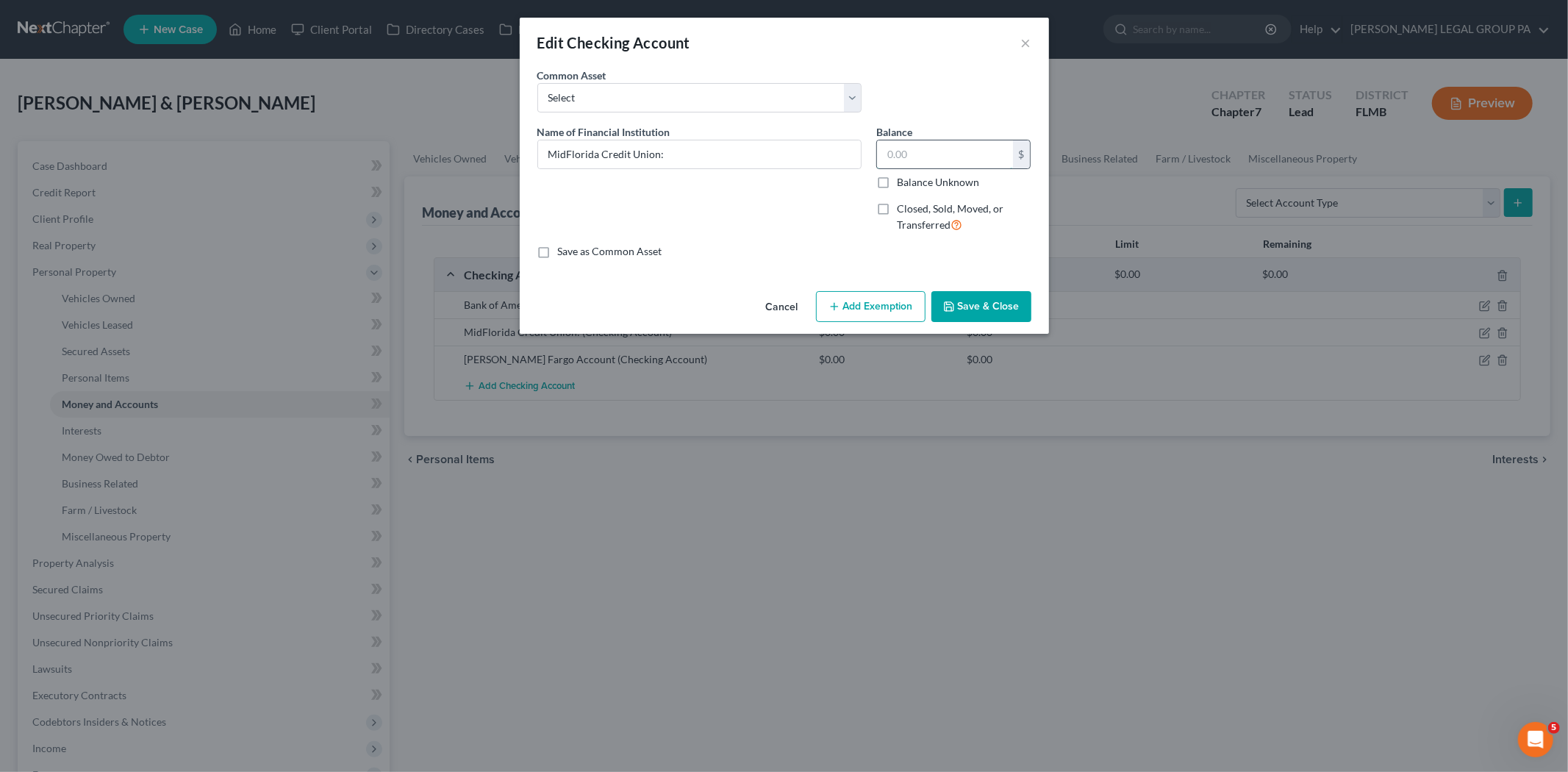
click at [934, 155] on input "text" at bounding box center [945, 154] width 136 height 28
type input "3.96"
click at [706, 144] on input "MidFlorida Credit Union:" at bounding box center [700, 154] width 323 height 28
click at [663, 155] on input "MidFlorida Credit Union:1129" at bounding box center [700, 154] width 323 height 28
type input "MidFlorida Credit Union: 1129"
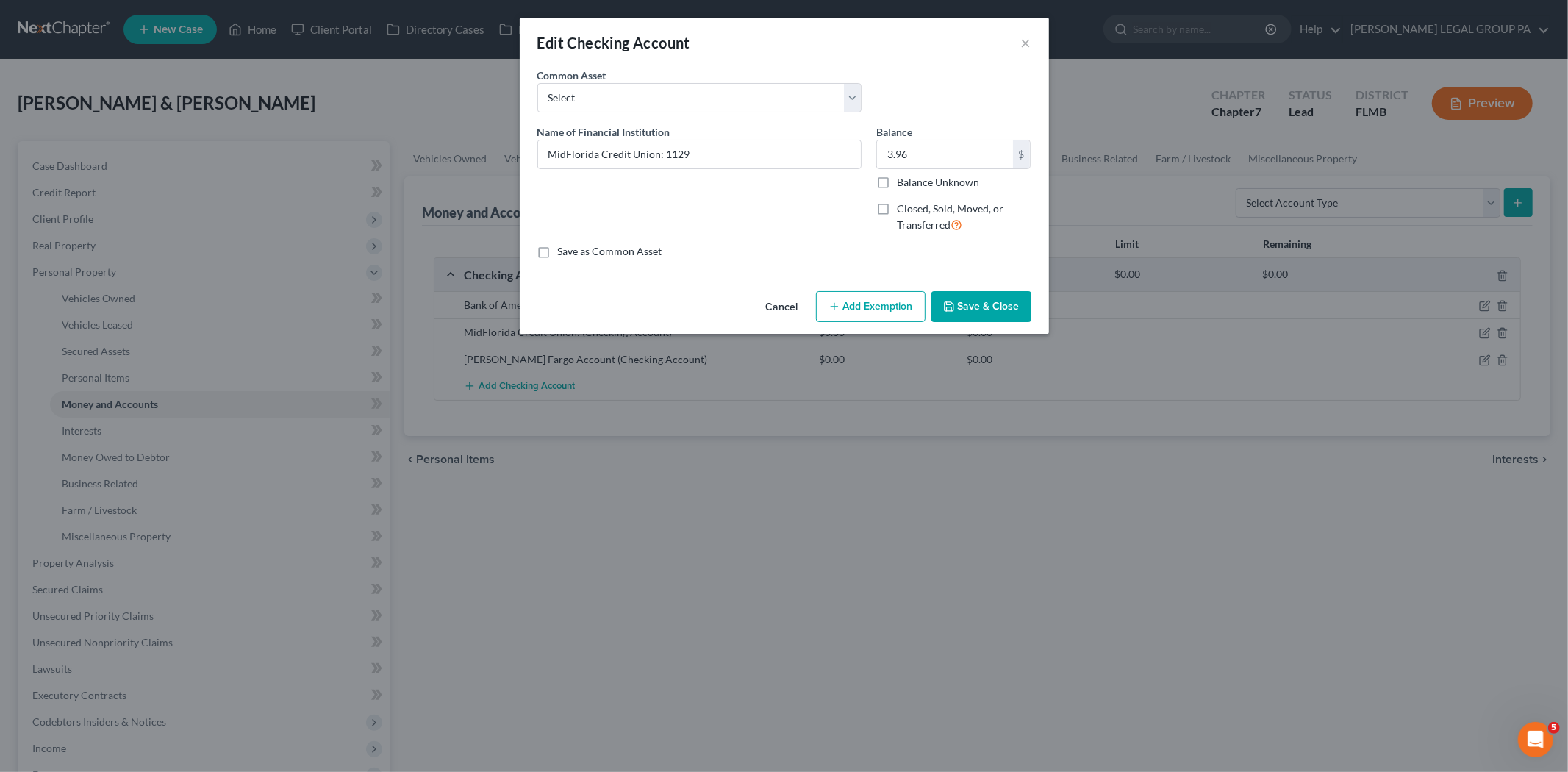
click at [993, 299] on button "Save & Close" at bounding box center [981, 306] width 100 height 31
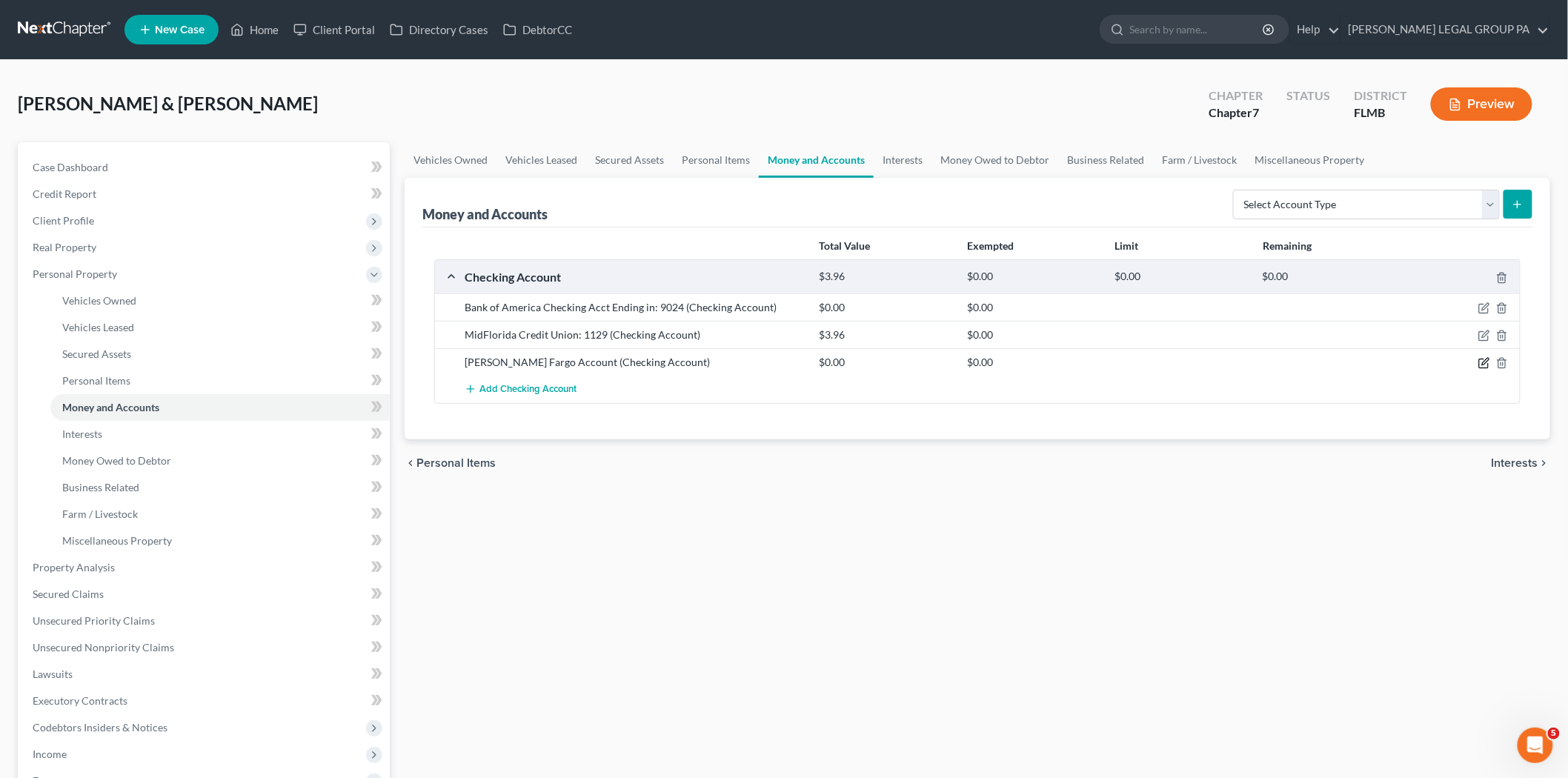
click at [1484, 361] on icon "button" at bounding box center [1485, 362] width 6 height 6
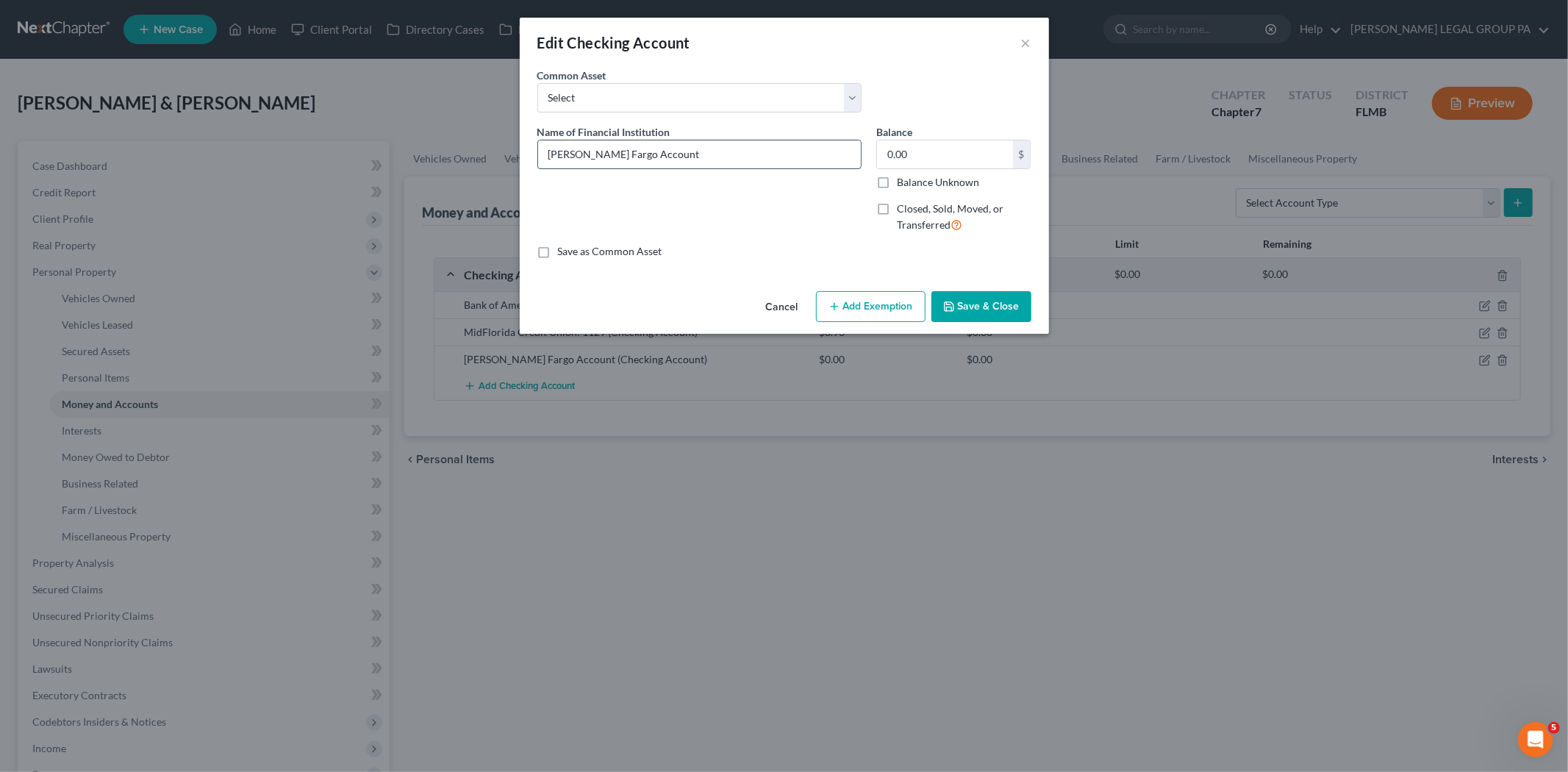
click at [657, 159] on input "[PERSON_NAME] Fargo Account" at bounding box center [700, 154] width 323 height 28
type input "[PERSON_NAME] Fargo Account: 1386"
click at [921, 145] on input "0.00" at bounding box center [945, 154] width 136 height 28
type input "87.11"
click at [981, 294] on button "Save & Close" at bounding box center [981, 306] width 100 height 31
